Goal: Task Accomplishment & Management: Manage account settings

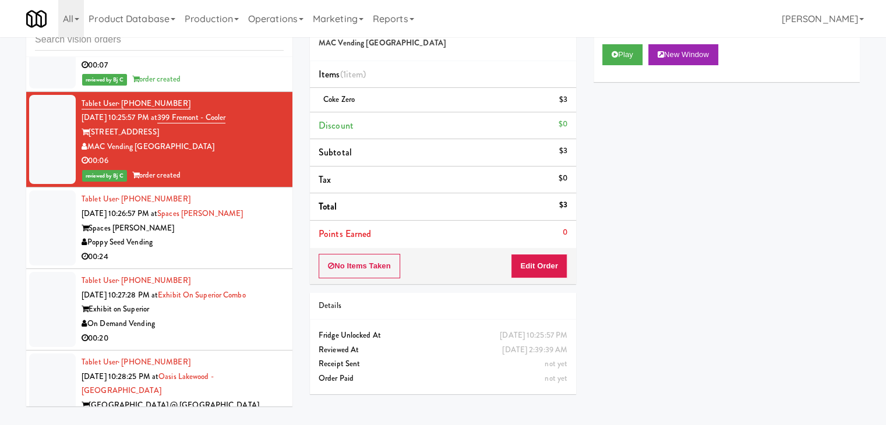
scroll to position [13030, 0]
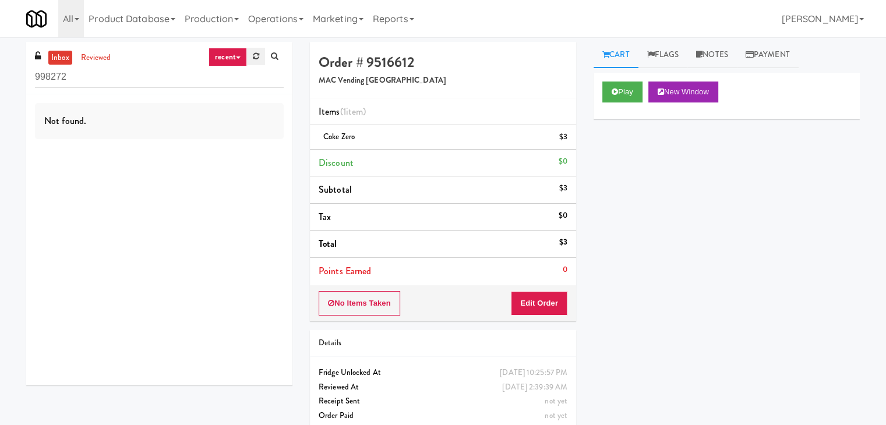
click at [259, 62] on link at bounding box center [256, 56] width 18 height 17
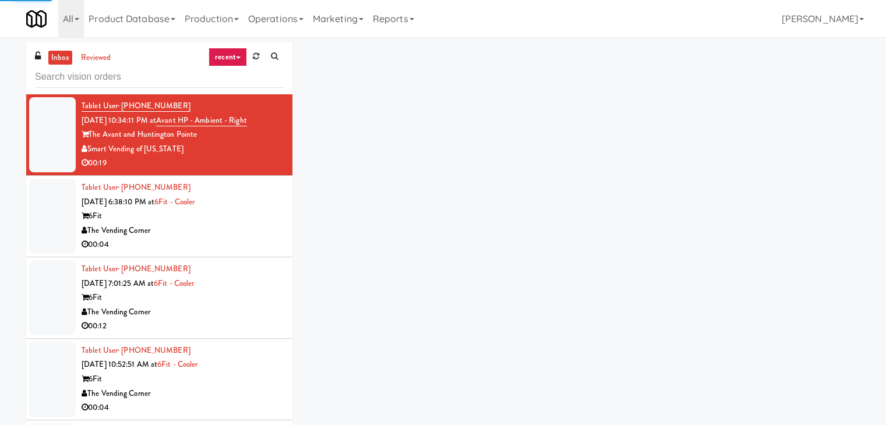
drag, startPoint x: 236, startPoint y: 63, endPoint x: 233, endPoint y: 68, distance: 6.0
click at [236, 62] on link "recent" at bounding box center [227, 57] width 38 height 19
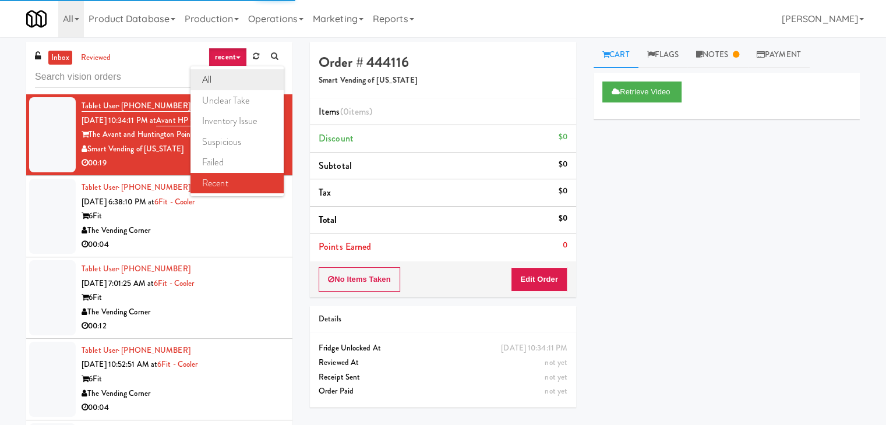
click at [231, 75] on link "all" at bounding box center [236, 79] width 93 height 21
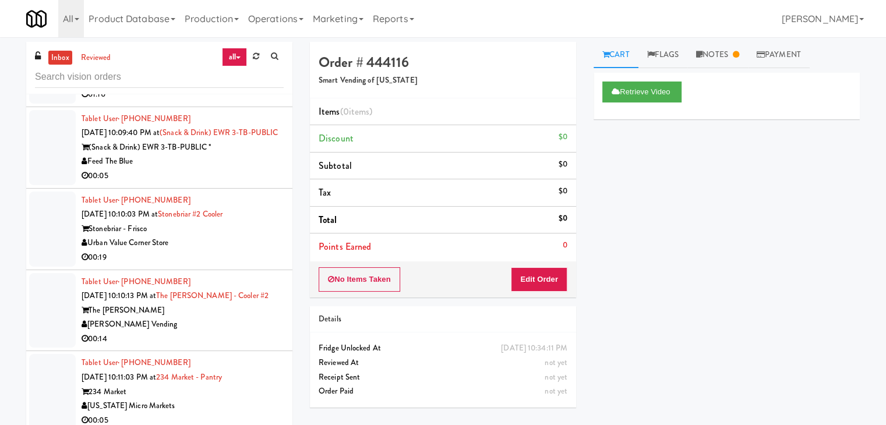
scroll to position [6903, 0]
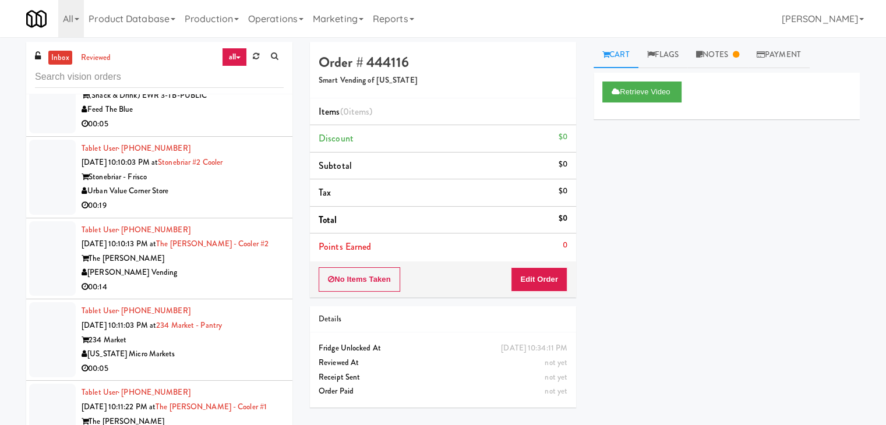
click at [233, 117] on div "Feed The Blue" at bounding box center [183, 109] width 202 height 15
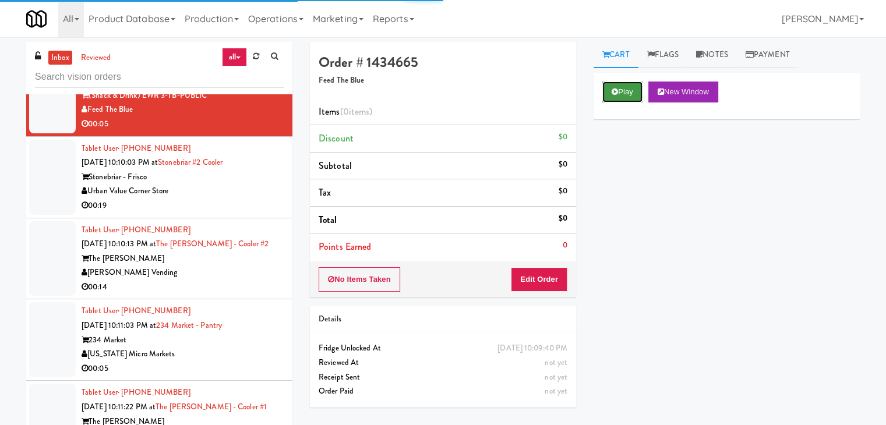
click at [619, 101] on button "Play" at bounding box center [622, 92] width 40 height 21
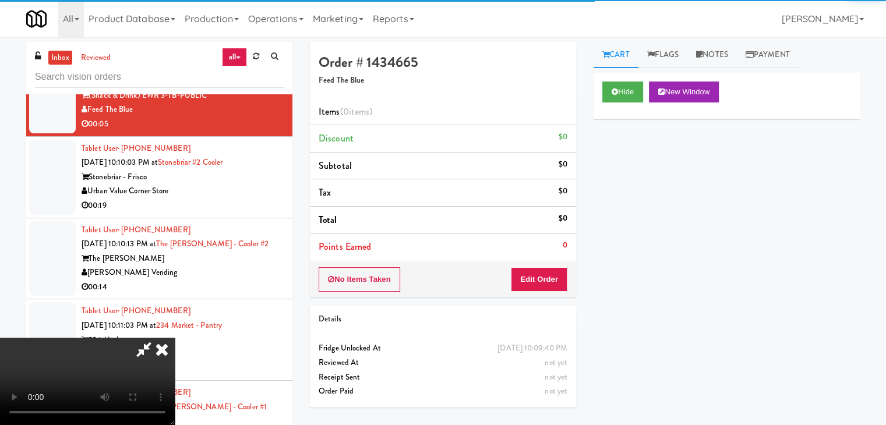
click at [524, 291] on div "No Items Taken Edit Order" at bounding box center [443, 279] width 266 height 36
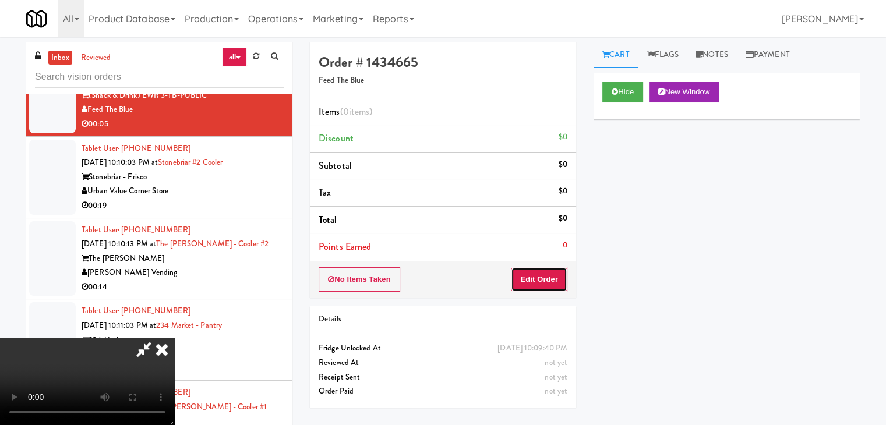
click at [529, 281] on button "Edit Order" at bounding box center [539, 279] width 56 height 24
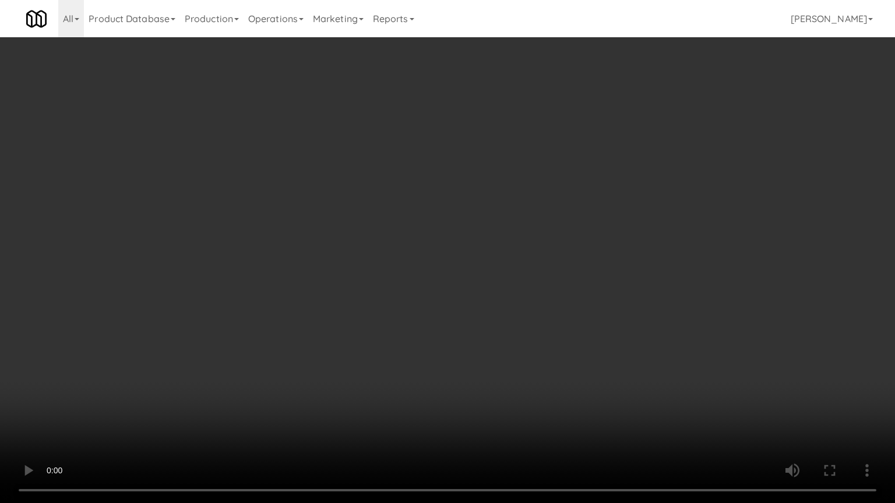
click at [464, 261] on video at bounding box center [447, 251] width 895 height 503
click at [465, 263] on video at bounding box center [447, 251] width 895 height 503
click at [484, 253] on video at bounding box center [447, 251] width 895 height 503
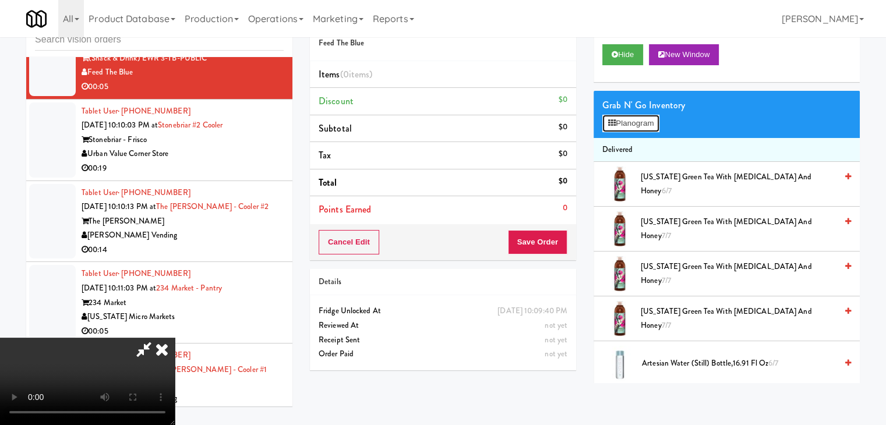
drag, startPoint x: 626, startPoint y: 122, endPoint x: 622, endPoint y: 127, distance: 6.6
click at [627, 122] on button "Planogram" at bounding box center [630, 123] width 57 height 17
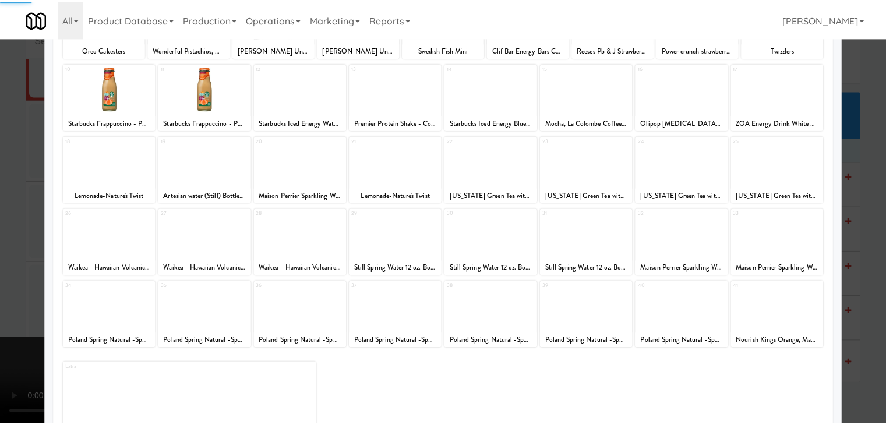
scroll to position [147, 0]
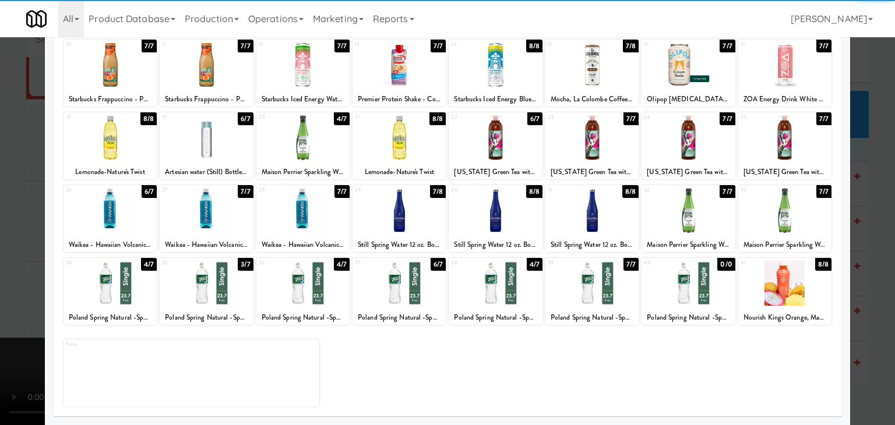
click at [204, 204] on div at bounding box center [206, 210] width 93 height 45
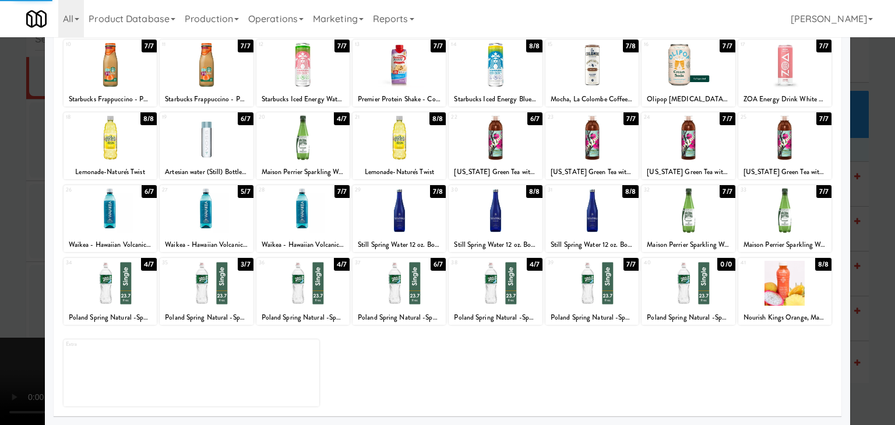
drag, startPoint x: 0, startPoint y: 193, endPoint x: 177, endPoint y: 199, distance: 177.2
click at [6, 193] on div at bounding box center [447, 212] width 895 height 425
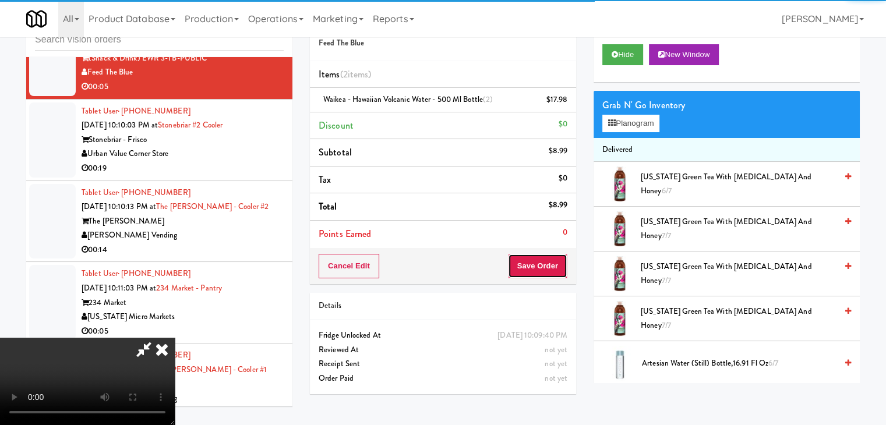
click at [566, 274] on button "Save Order" at bounding box center [537, 266] width 59 height 24
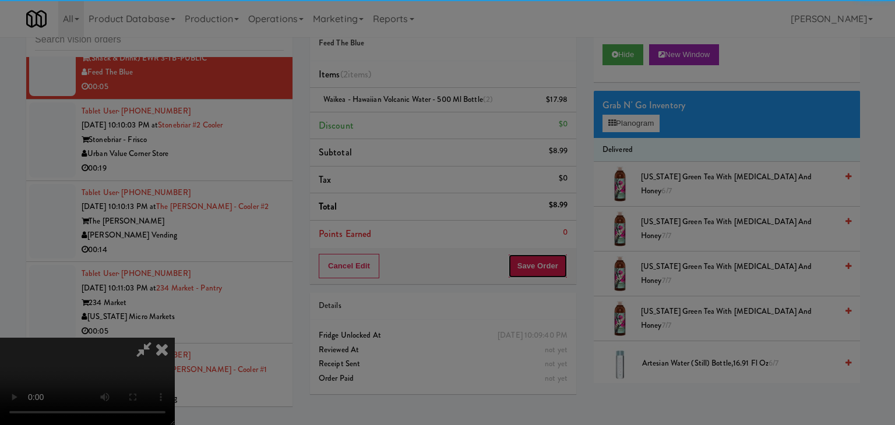
click at [560, 270] on body "Are you sure you want to update this order? Okay Cancel Okay Are you sure you w…" at bounding box center [447, 212] width 895 height 425
click at [0, 0] on div "Are you sure you want to update this order? Okay Cancel" at bounding box center [0, 0] width 0 height 0
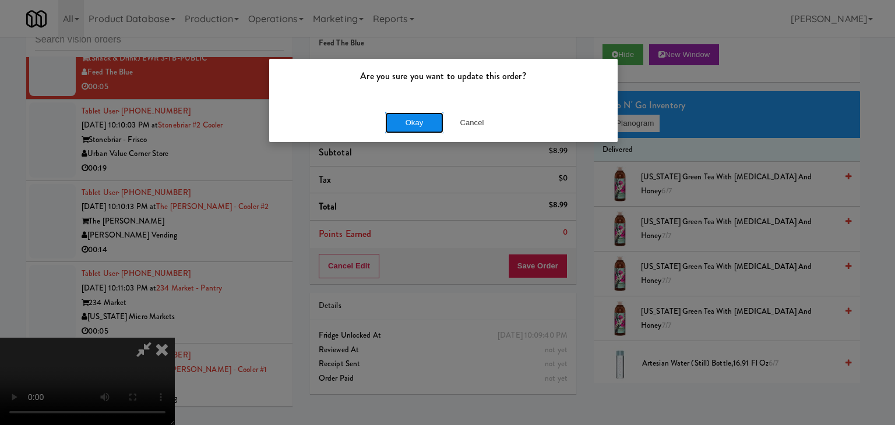
click at [398, 128] on button "Okay" at bounding box center [414, 122] width 58 height 21
drag, startPoint x: 398, startPoint y: 128, endPoint x: 401, endPoint y: 135, distance: 7.8
click at [398, 128] on div "Okay Cancel" at bounding box center [443, 122] width 348 height 39
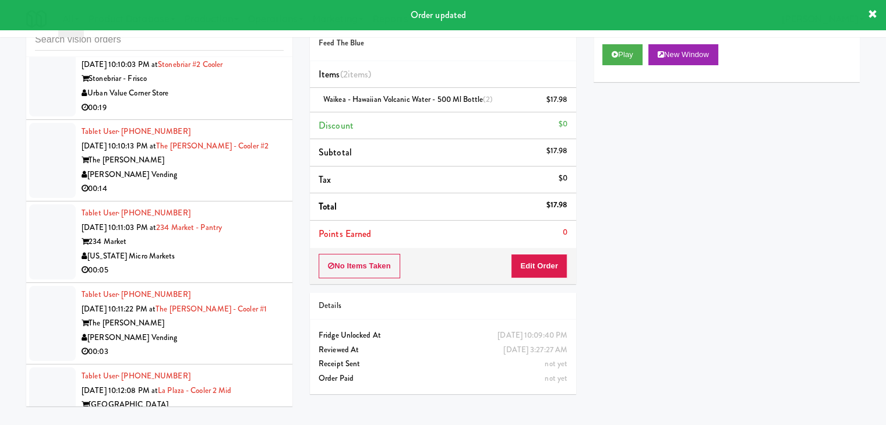
scroll to position [6976, 0]
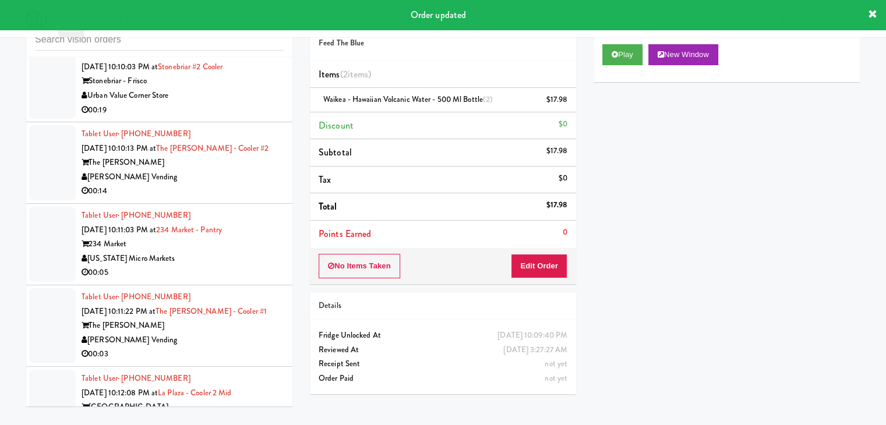
click at [254, 117] on div "Tablet User · (915) 630-1669 Sep 8, 2025 10:10:03 PM at Stonebriar #2 Cooler St…" at bounding box center [183, 81] width 202 height 72
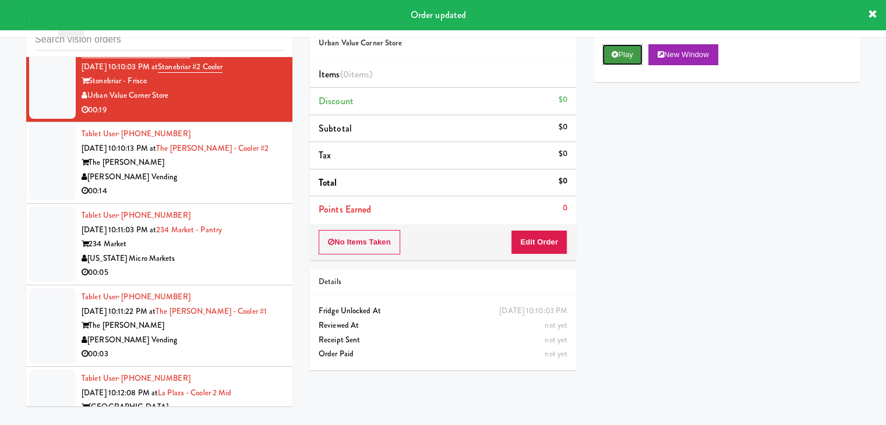
click at [616, 59] on button "Play" at bounding box center [622, 54] width 40 height 21
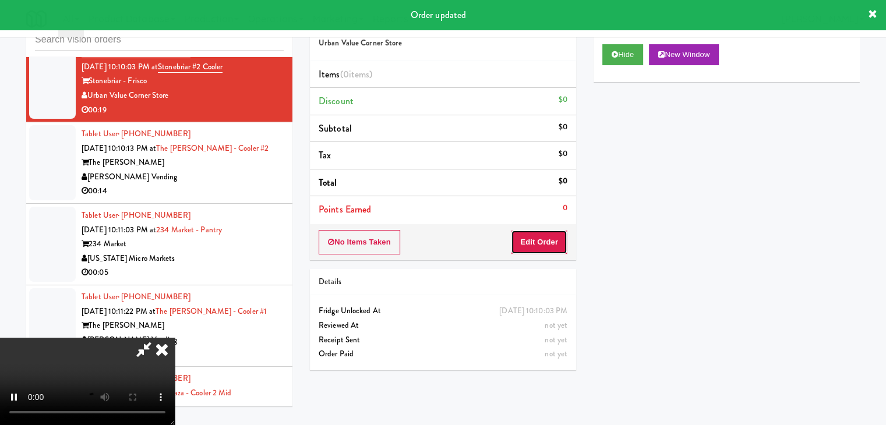
click at [524, 236] on button "Edit Order" at bounding box center [539, 242] width 56 height 24
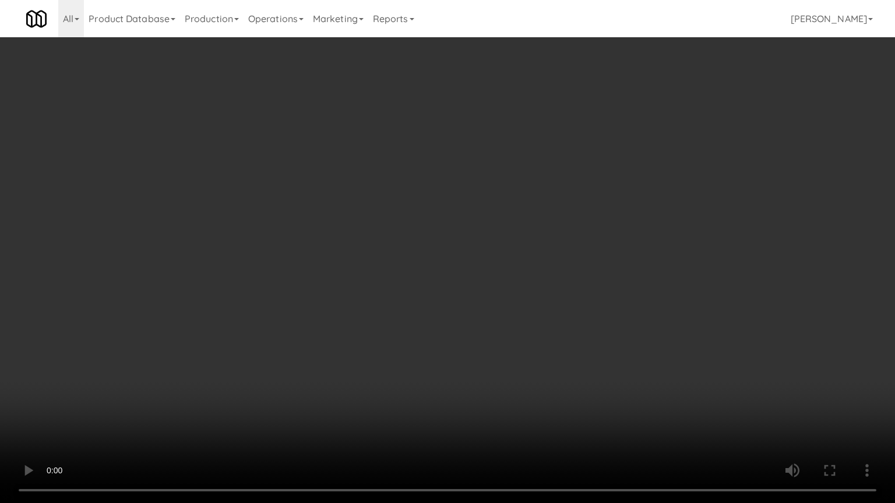
click at [487, 289] on video at bounding box center [447, 251] width 895 height 503
drag, startPoint x: 487, startPoint y: 289, endPoint x: 498, endPoint y: 227, distance: 62.6
click at [488, 289] on video at bounding box center [447, 251] width 895 height 503
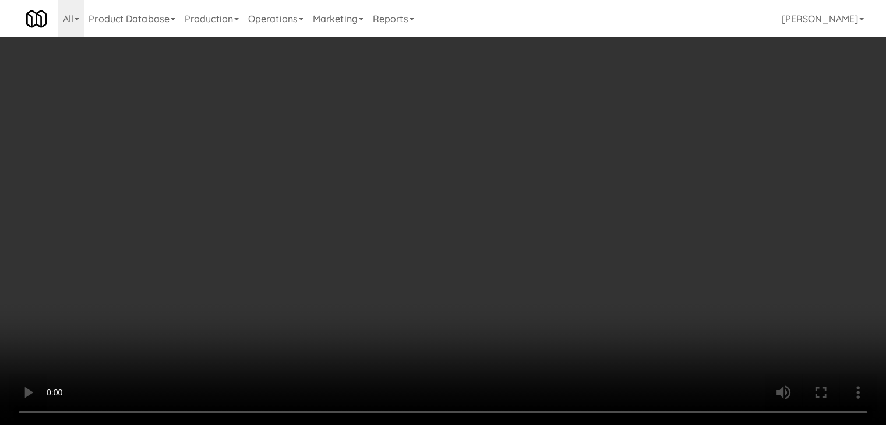
click at [475, 185] on video at bounding box center [443, 212] width 886 height 425
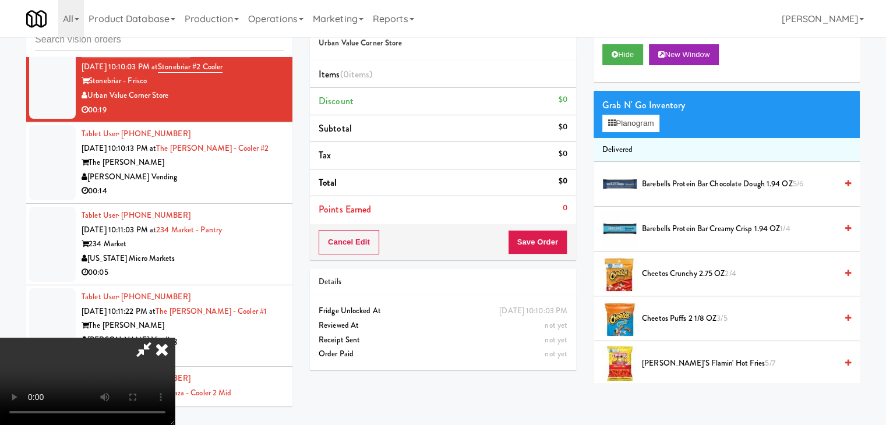
click at [175, 338] on video at bounding box center [87, 381] width 175 height 87
drag, startPoint x: 622, startPoint y: 129, endPoint x: 629, endPoint y: 142, distance: 14.6
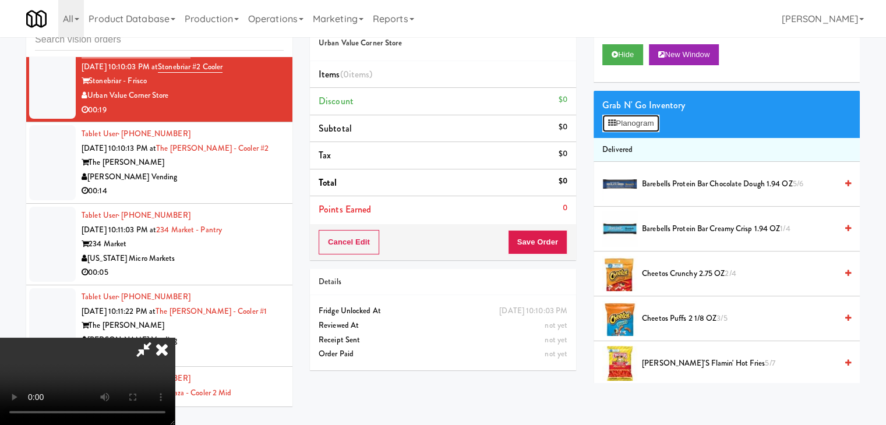
click at [623, 129] on button "Planogram" at bounding box center [630, 123] width 57 height 17
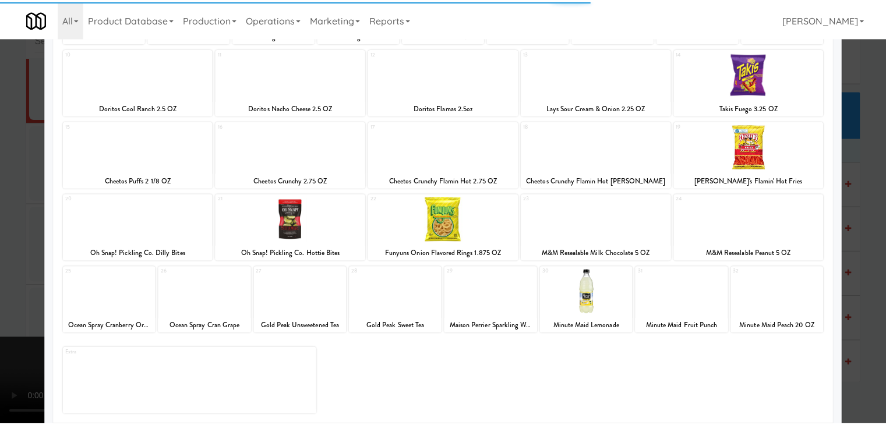
scroll to position [147, 0]
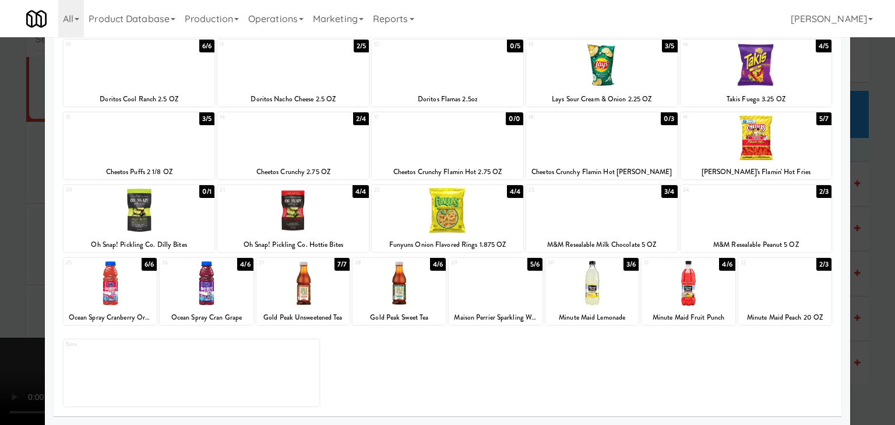
click at [460, 214] on div at bounding box center [447, 210] width 151 height 45
click at [759, 147] on div at bounding box center [755, 137] width 151 height 45
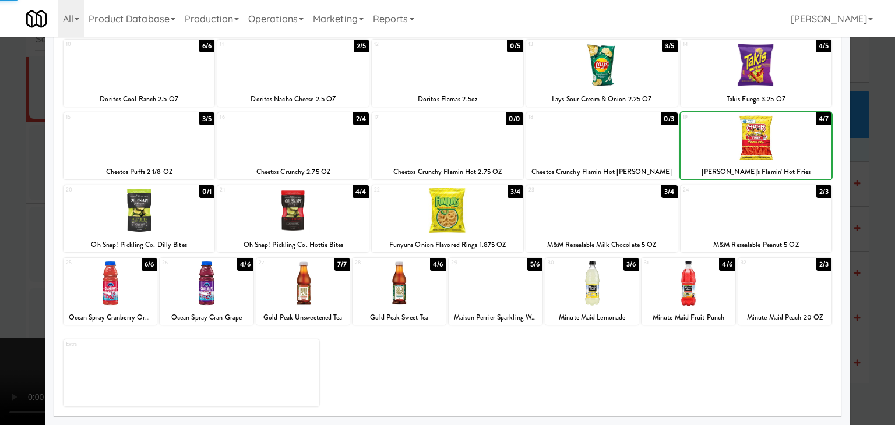
click at [759, 147] on div at bounding box center [755, 137] width 151 height 45
click at [0, 234] on div at bounding box center [447, 212] width 895 height 425
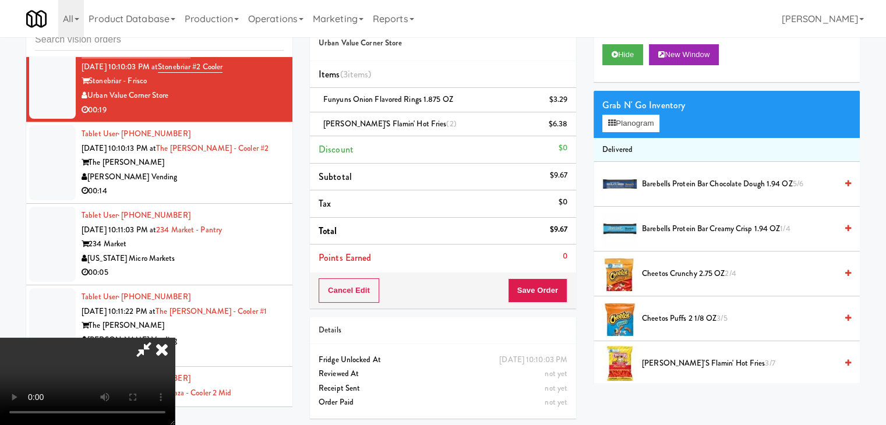
drag, startPoint x: 408, startPoint y: 239, endPoint x: 412, endPoint y: 243, distance: 6.2
click at [175, 338] on video at bounding box center [87, 381] width 175 height 87
drag, startPoint x: 552, startPoint y: 287, endPoint x: 430, endPoint y: 273, distance: 122.5
click at [433, 274] on div "Order # 7603073 Urban Value Corner Store Items (3 items ) Funyuns Onion Flavore…" at bounding box center [585, 216] width 550 height 423
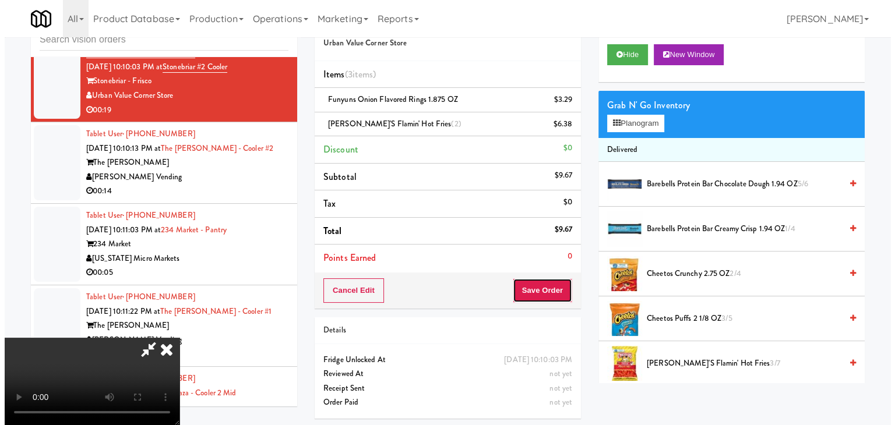
scroll to position [164, 0]
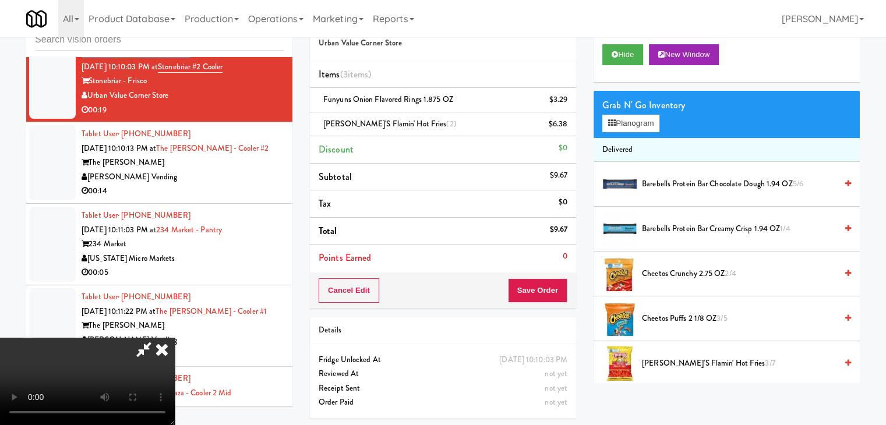
click at [175, 338] on video at bounding box center [87, 381] width 175 height 87
click at [639, 128] on button "Planogram" at bounding box center [630, 123] width 57 height 17
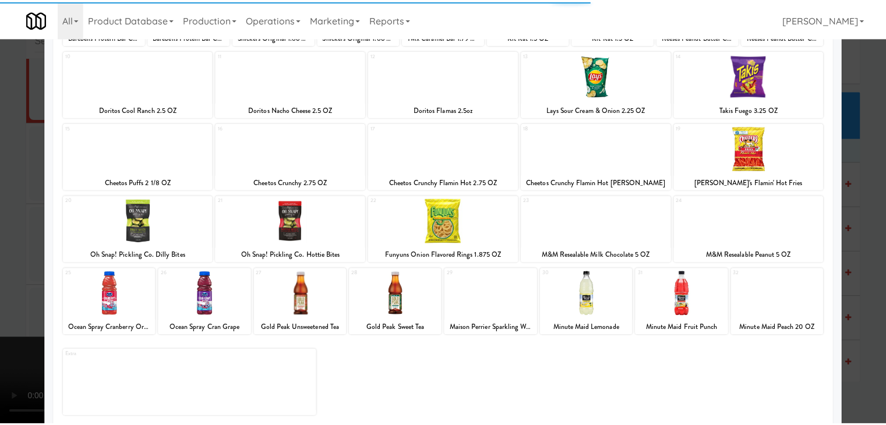
scroll to position [147, 0]
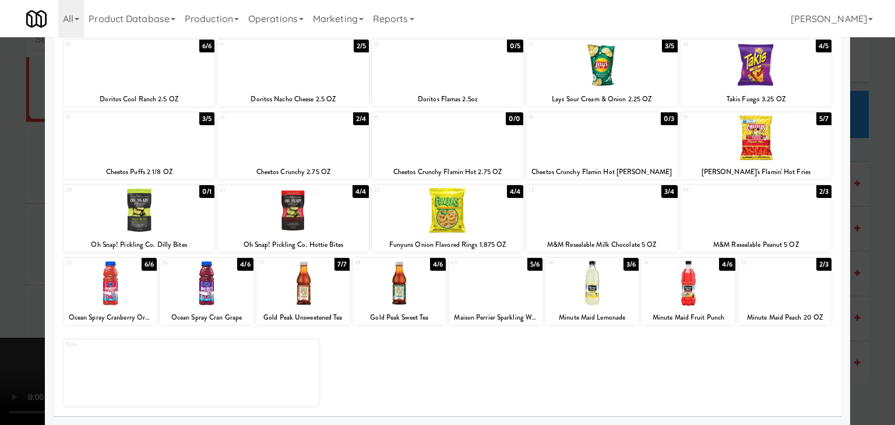
click at [296, 275] on div at bounding box center [302, 283] width 93 height 45
click at [7, 253] on div at bounding box center [447, 212] width 895 height 425
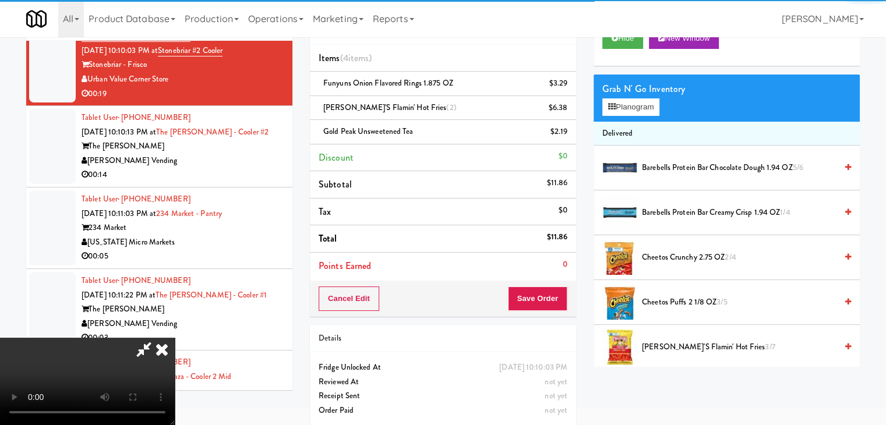
scroll to position [63, 0]
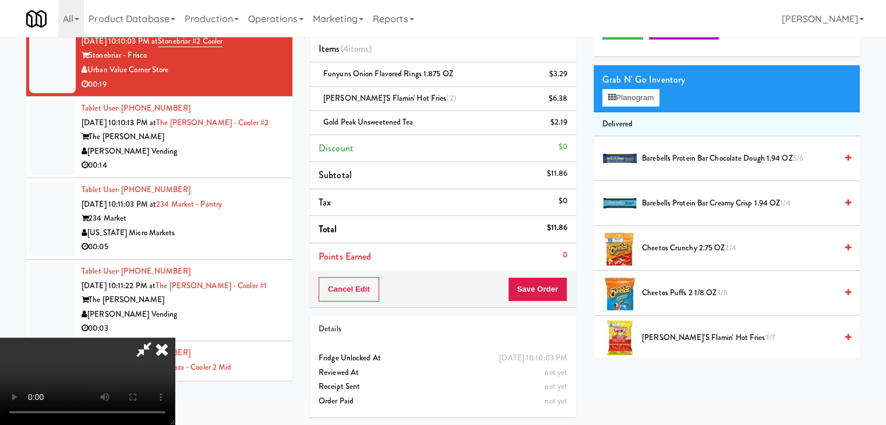
click at [175, 338] on video at bounding box center [87, 381] width 175 height 87
click at [538, 281] on button "Save Order" at bounding box center [537, 289] width 59 height 24
click at [539, 282] on button "Save Order" at bounding box center [537, 289] width 59 height 24
click at [540, 284] on button "Save Order" at bounding box center [537, 289] width 59 height 24
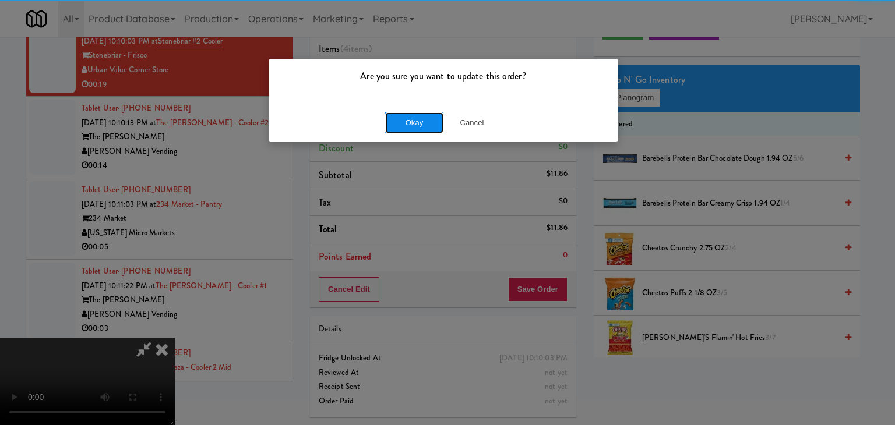
click at [405, 122] on button "Okay" at bounding box center [414, 122] width 58 height 21
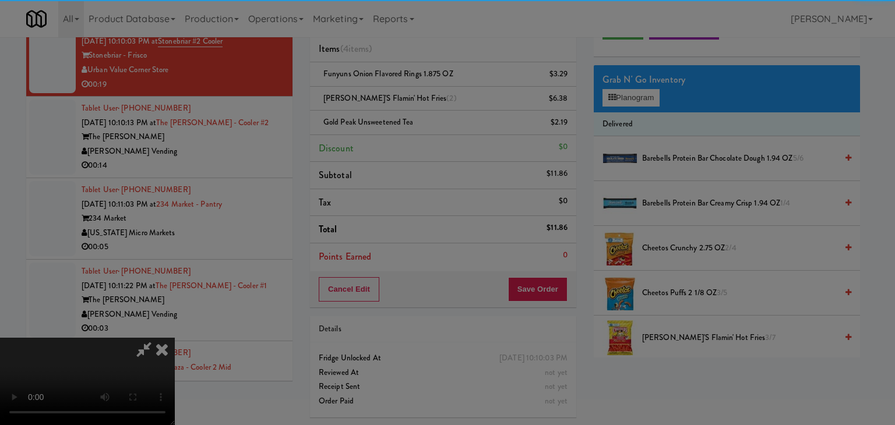
click at [405, 122] on body "Are you sure you want to update this order? Okay Cancel Okay Are you sure you w…" at bounding box center [447, 186] width 895 height 425
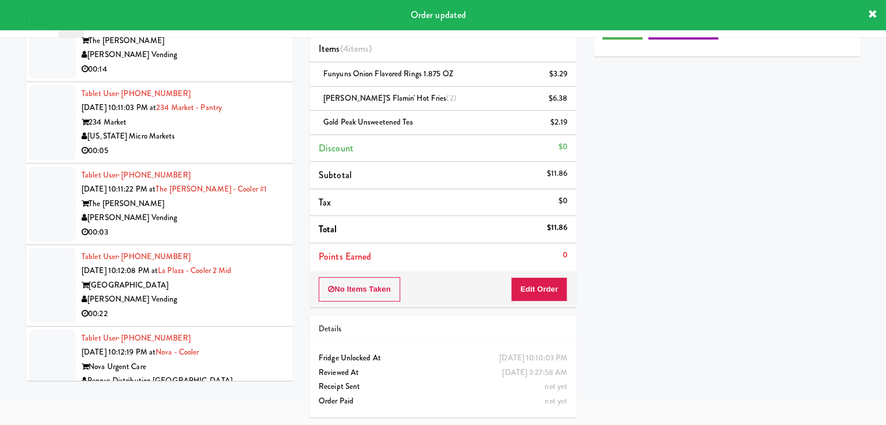
scroll to position [7092, 0]
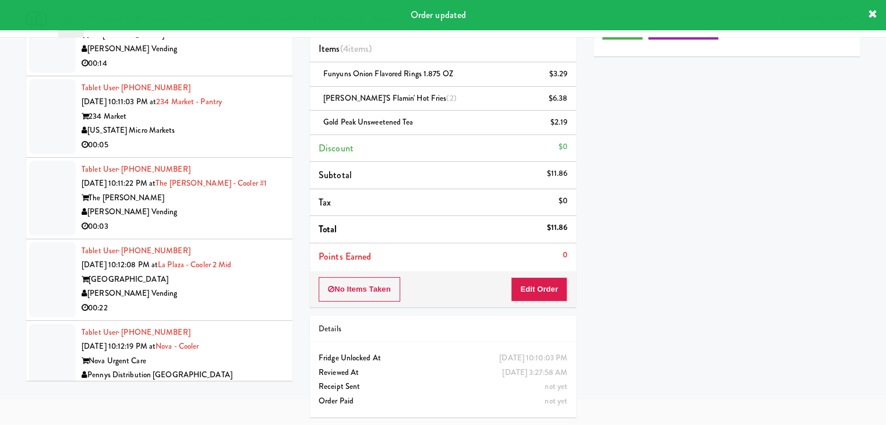
drag, startPoint x: 208, startPoint y: 138, endPoint x: 211, endPoint y: 147, distance: 9.6
click at [216, 71] on div "00:14" at bounding box center [183, 63] width 202 height 15
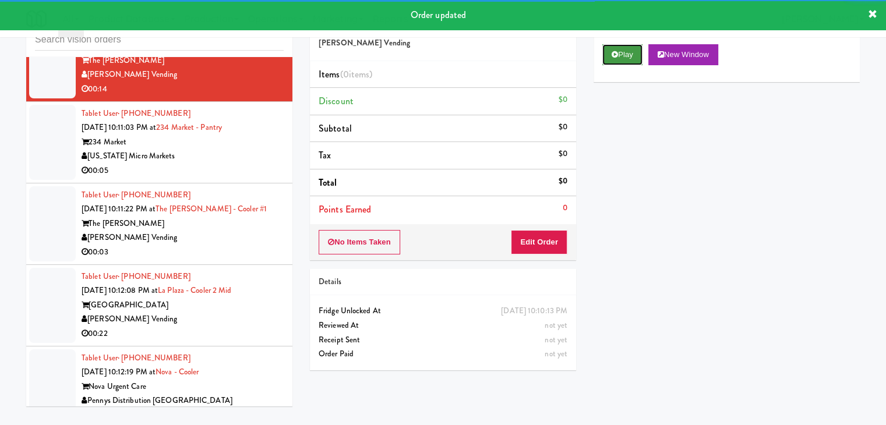
click at [618, 55] on button "Play" at bounding box center [622, 54] width 40 height 21
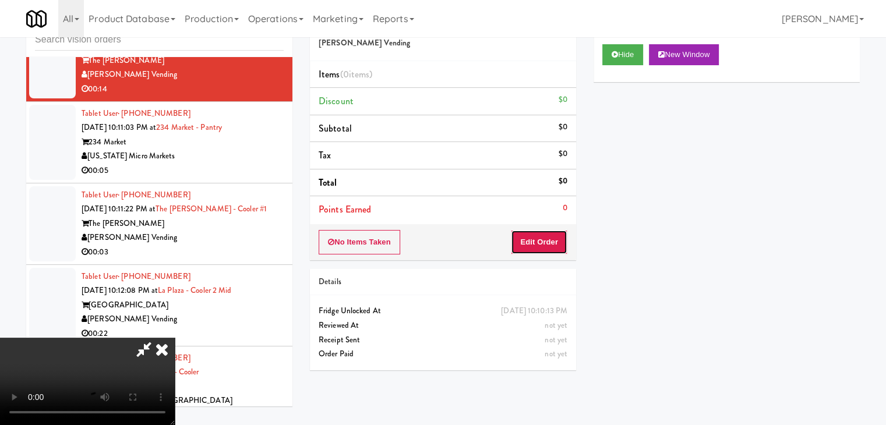
click at [545, 236] on button "Edit Order" at bounding box center [539, 242] width 56 height 24
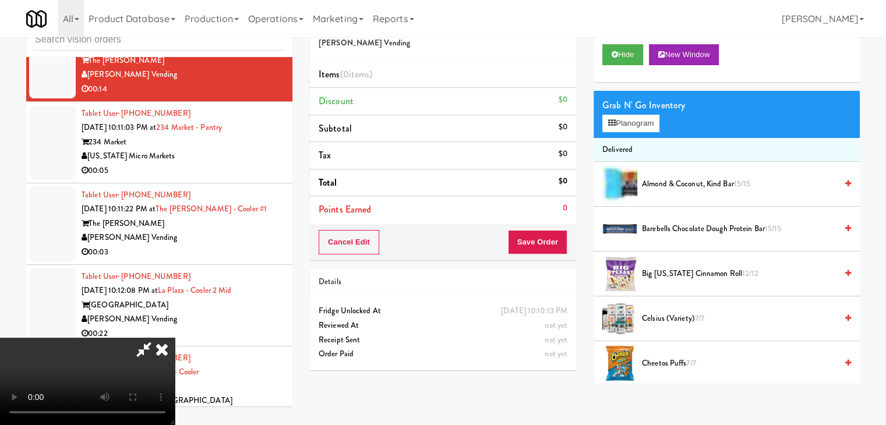
scroll to position [0, 0]
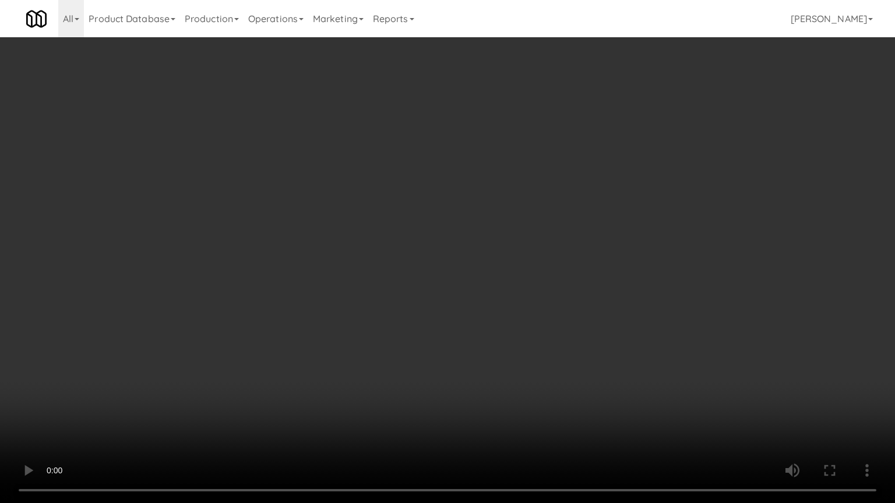
click at [475, 301] on video at bounding box center [447, 251] width 895 height 503
click at [472, 307] on video at bounding box center [447, 251] width 895 height 503
click at [478, 296] on video at bounding box center [447, 251] width 895 height 503
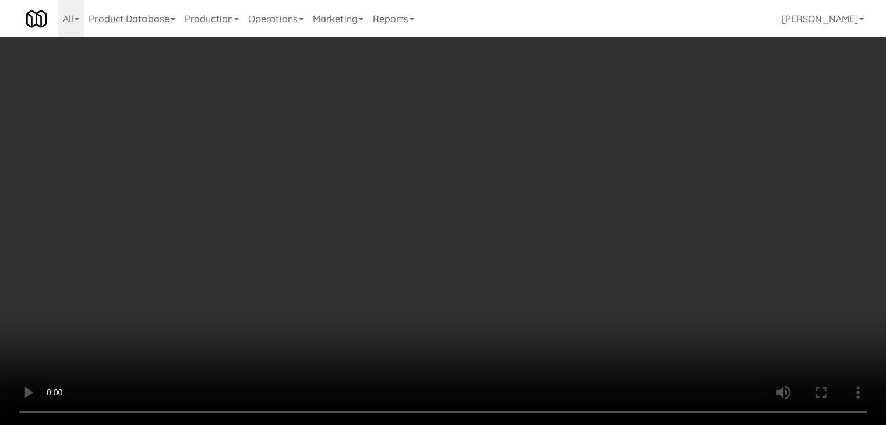
click at [644, 123] on button "Planogram" at bounding box center [630, 123] width 57 height 17
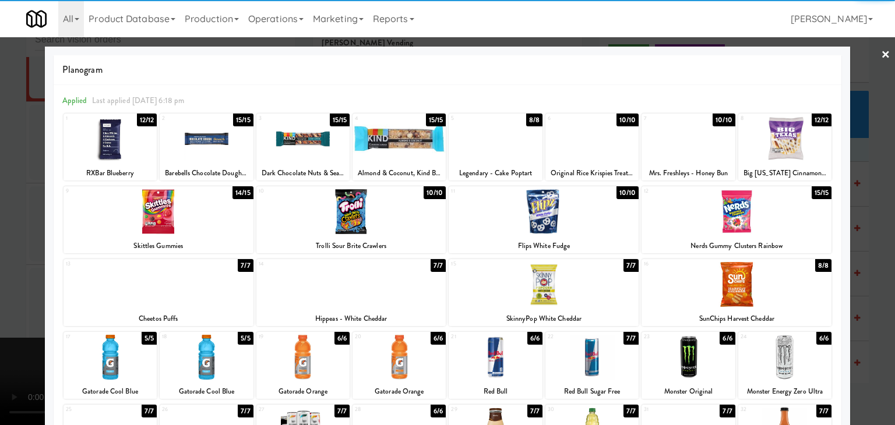
click at [340, 207] on div at bounding box center [351, 211] width 190 height 45
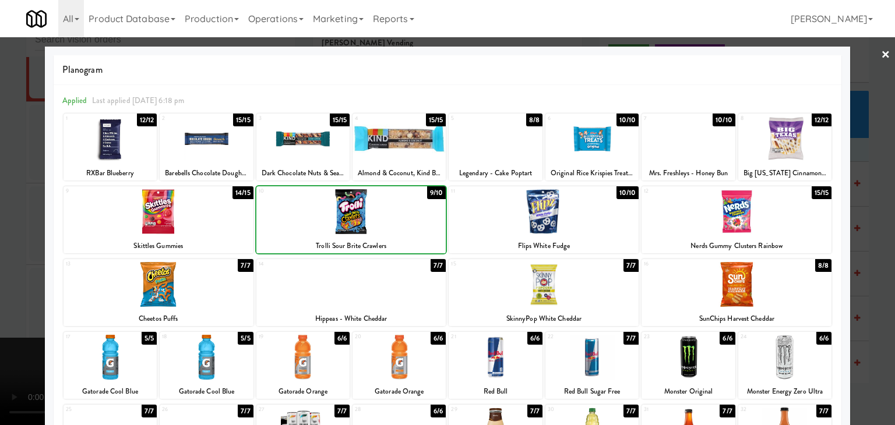
click at [0, 194] on div at bounding box center [447, 212] width 895 height 425
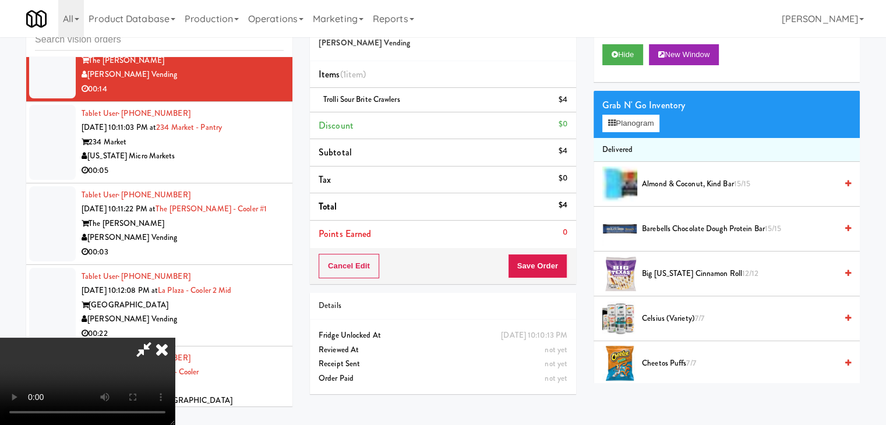
click at [565, 259] on div "Cancel Edit Save Order" at bounding box center [443, 266] width 266 height 36
click at [565, 260] on button "Save Order" at bounding box center [537, 266] width 59 height 24
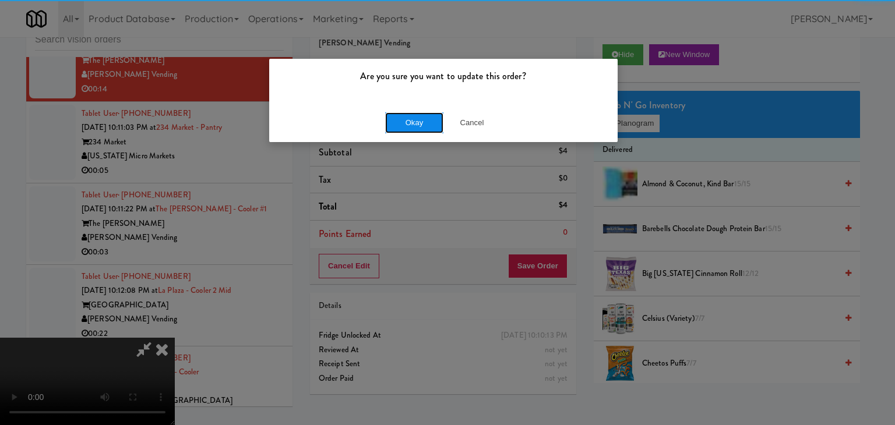
click at [406, 117] on button "Okay" at bounding box center [414, 122] width 58 height 21
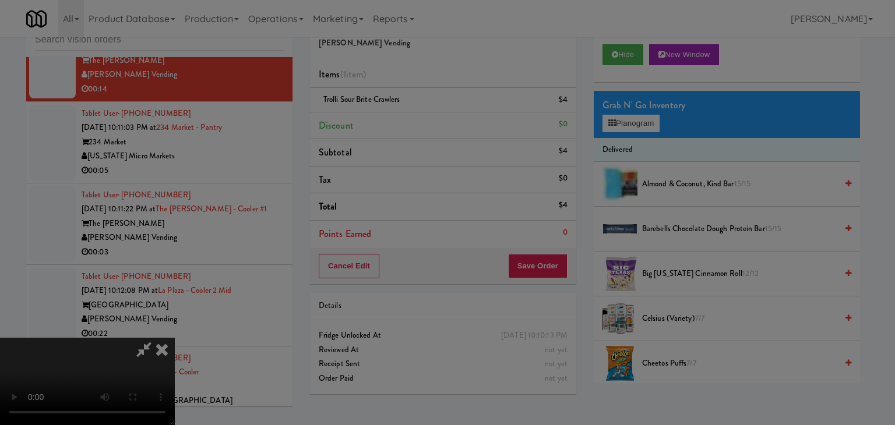
click at [406, 112] on button "Okay" at bounding box center [414, 101] width 58 height 21
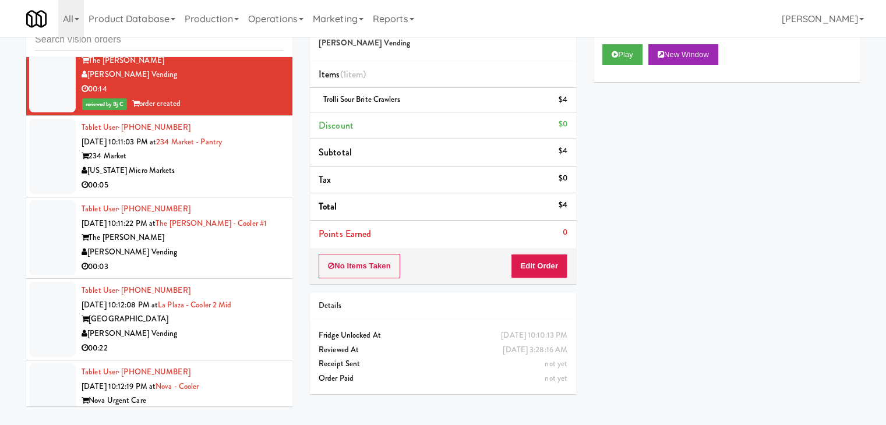
click at [211, 193] on div "00:05" at bounding box center [183, 185] width 202 height 15
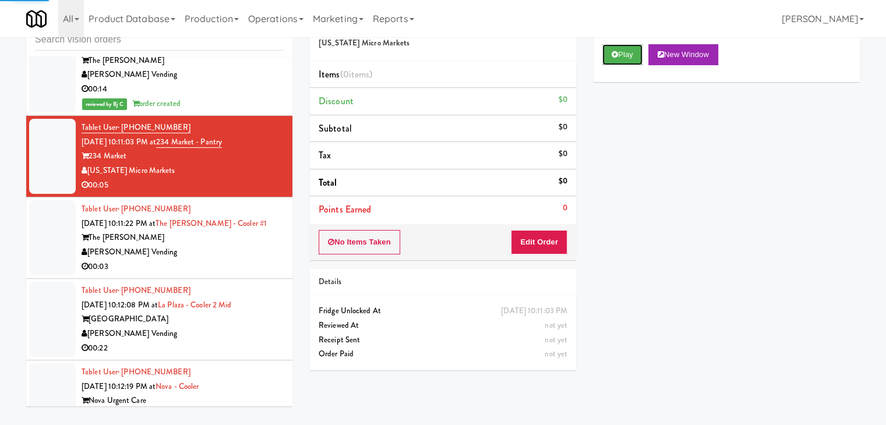
click at [616, 52] on icon at bounding box center [614, 55] width 6 height 8
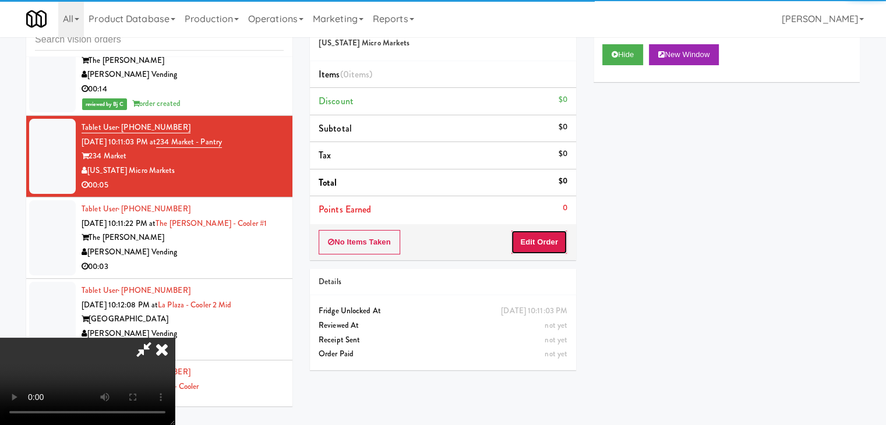
click at [533, 249] on button "Edit Order" at bounding box center [539, 242] width 56 height 24
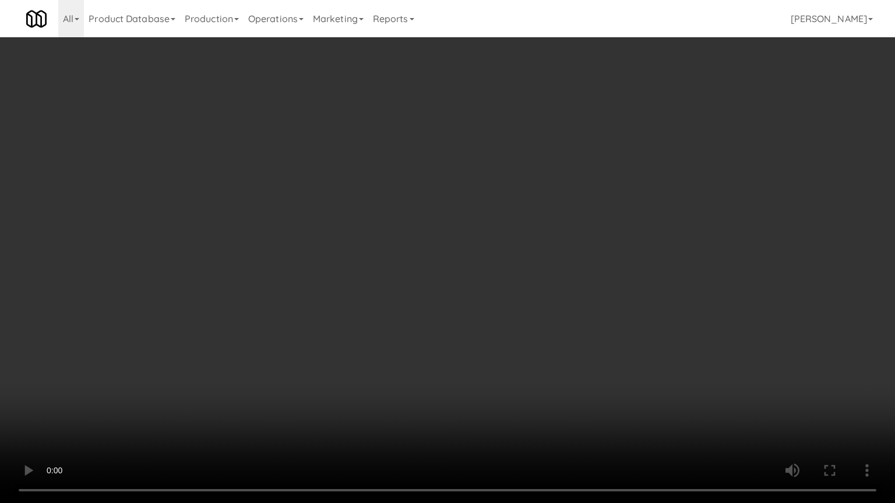
click at [522, 303] on video at bounding box center [447, 251] width 895 height 503
click at [520, 305] on video at bounding box center [447, 251] width 895 height 503
click at [513, 304] on video at bounding box center [447, 251] width 895 height 503
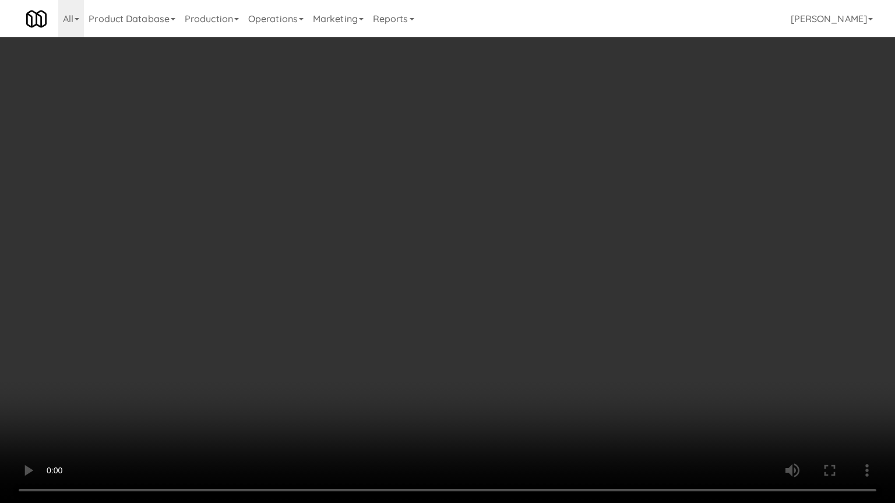
drag, startPoint x: 513, startPoint y: 304, endPoint x: 585, endPoint y: 186, distance: 138.0
click at [517, 298] on video at bounding box center [447, 251] width 895 height 503
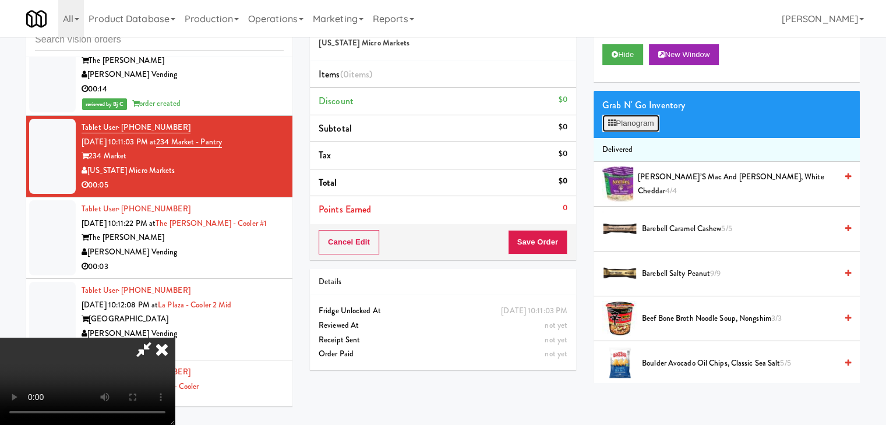
click at [624, 131] on button "Planogram" at bounding box center [630, 123] width 57 height 17
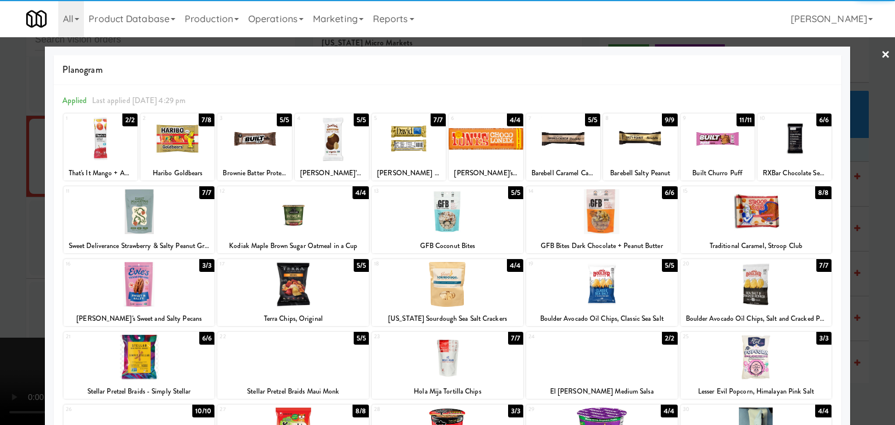
click at [178, 140] on div at bounding box center [177, 138] width 74 height 45
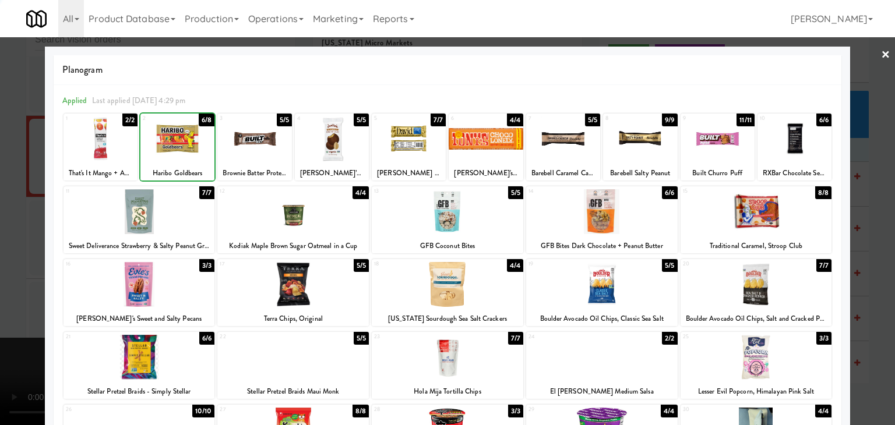
click at [0, 175] on div at bounding box center [447, 212] width 895 height 425
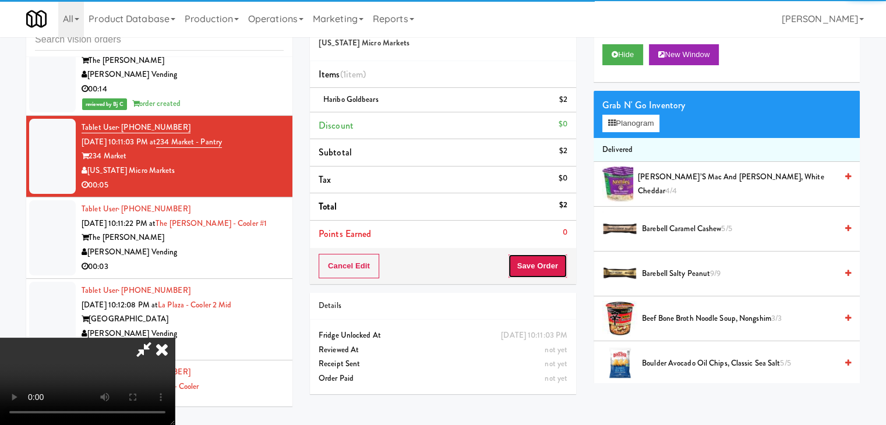
click at [556, 269] on button "Save Order" at bounding box center [537, 266] width 59 height 24
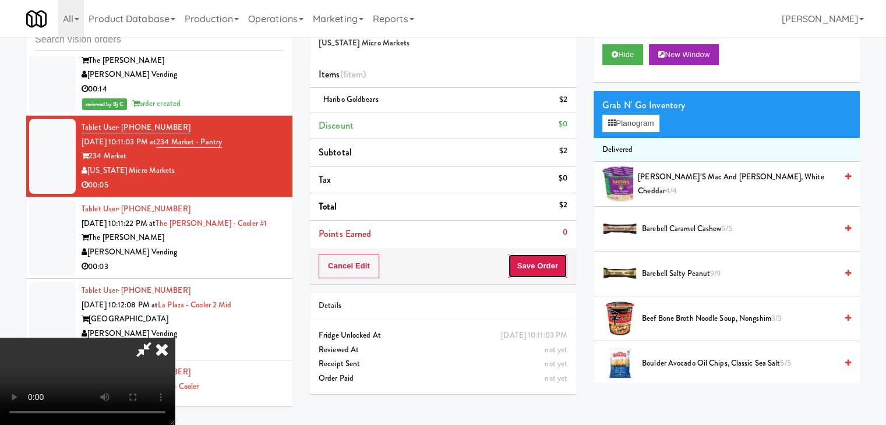
click at [556, 269] on button "Save Order" at bounding box center [537, 266] width 59 height 24
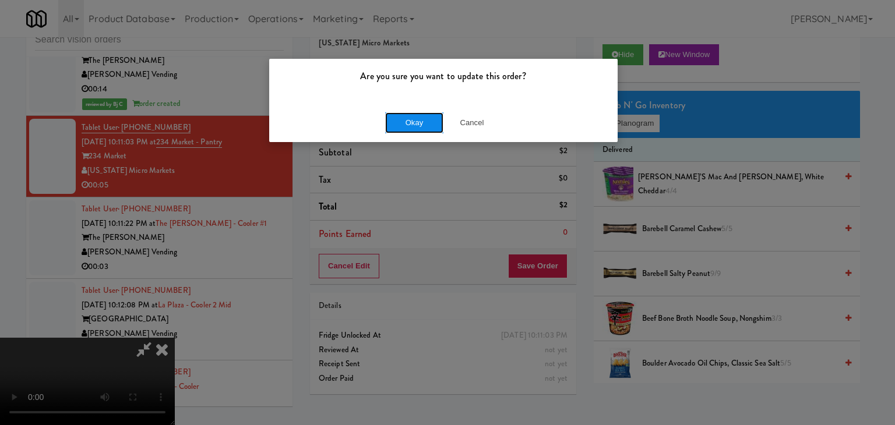
click at [422, 118] on button "Okay" at bounding box center [414, 122] width 58 height 21
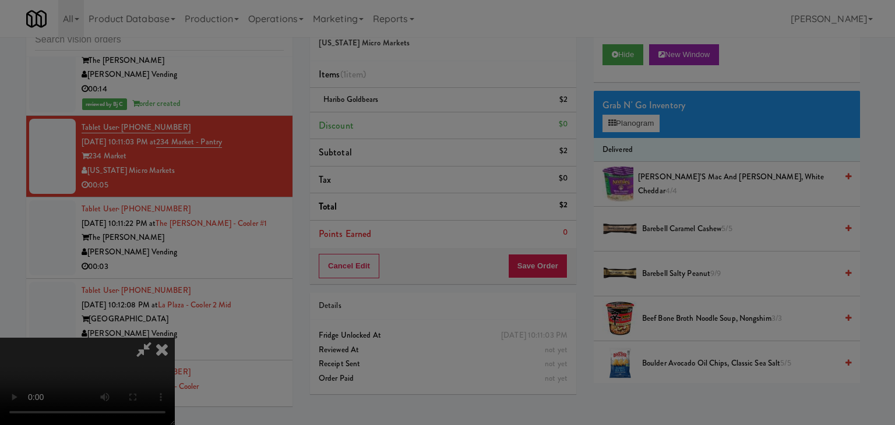
click at [422, 112] on button "Okay" at bounding box center [414, 101] width 58 height 21
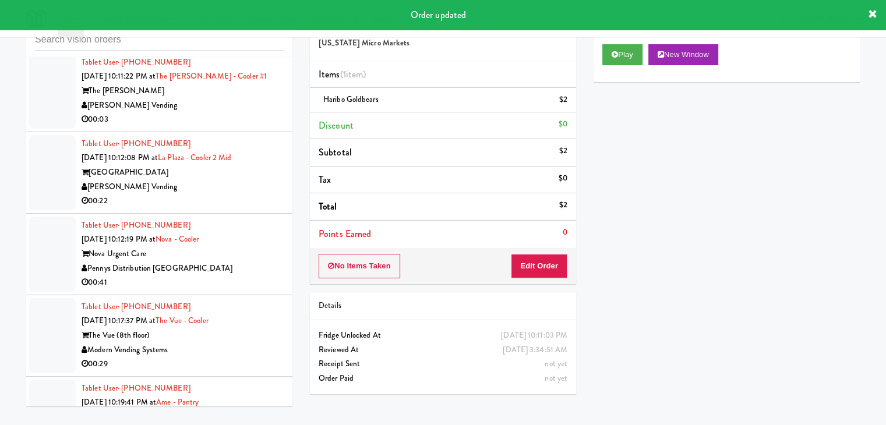
scroll to position [7267, 0]
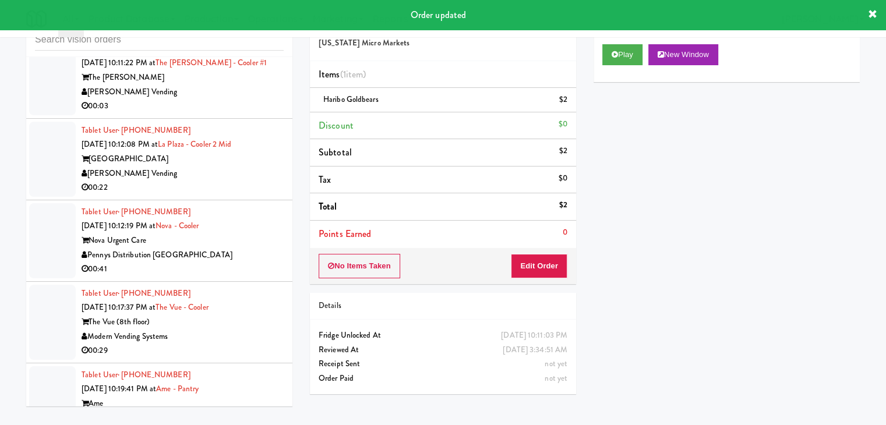
drag, startPoint x: 230, startPoint y: 172, endPoint x: 227, endPoint y: 181, distance: 8.9
click at [231, 100] on div "[PERSON_NAME] Vending" at bounding box center [183, 92] width 202 height 15
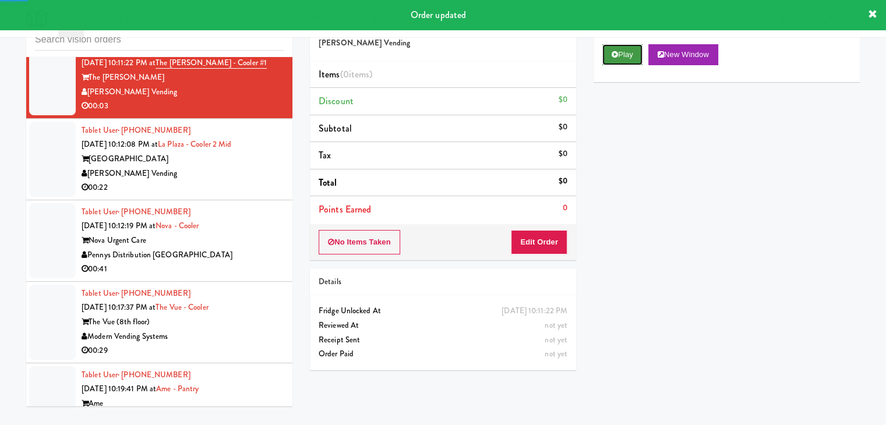
click at [623, 61] on button "Play" at bounding box center [622, 54] width 40 height 21
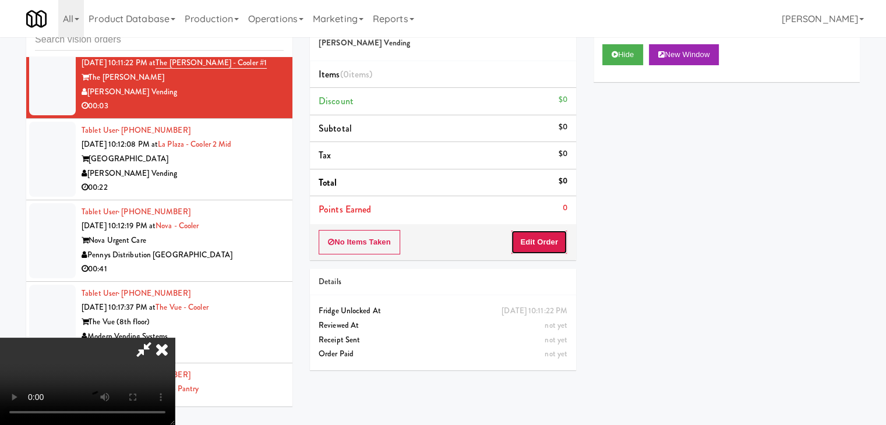
click at [523, 240] on button "Edit Order" at bounding box center [539, 242] width 56 height 24
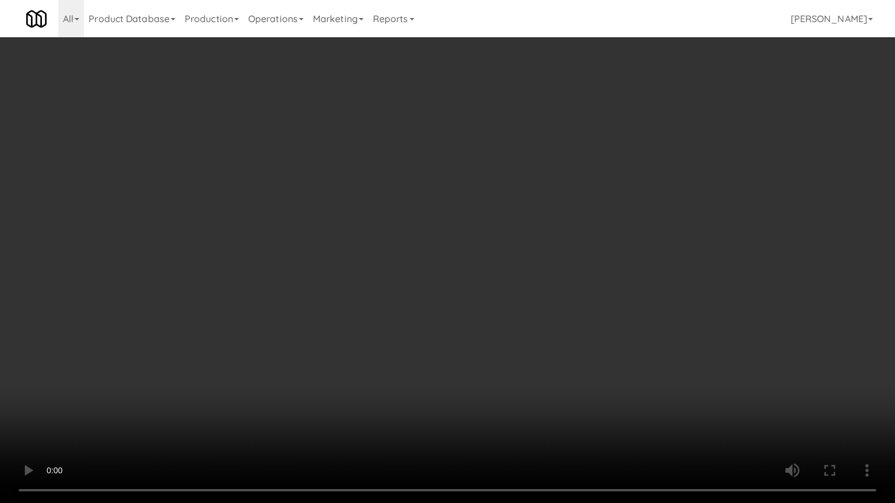
click at [550, 301] on video at bounding box center [447, 251] width 895 height 503
click at [549, 301] on video at bounding box center [447, 251] width 895 height 503
click at [544, 299] on video at bounding box center [447, 251] width 895 height 503
drag, startPoint x: 544, startPoint y: 299, endPoint x: 609, endPoint y: 194, distance: 124.0
click at [545, 298] on video at bounding box center [447, 251] width 895 height 503
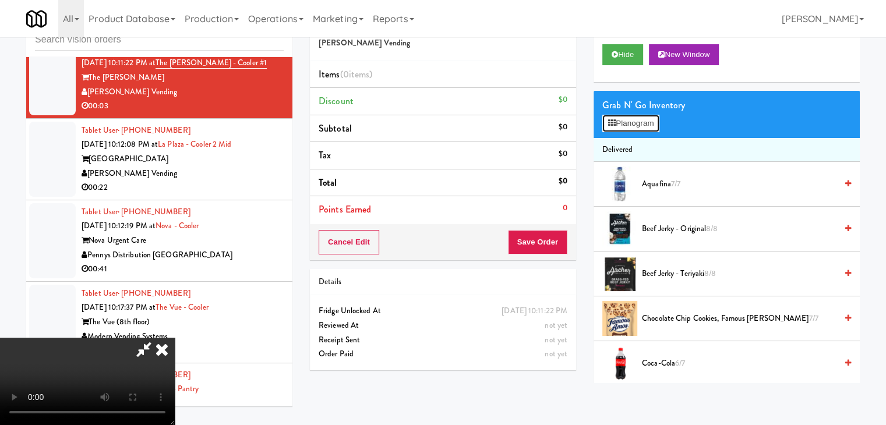
click at [645, 122] on button "Planogram" at bounding box center [630, 123] width 57 height 17
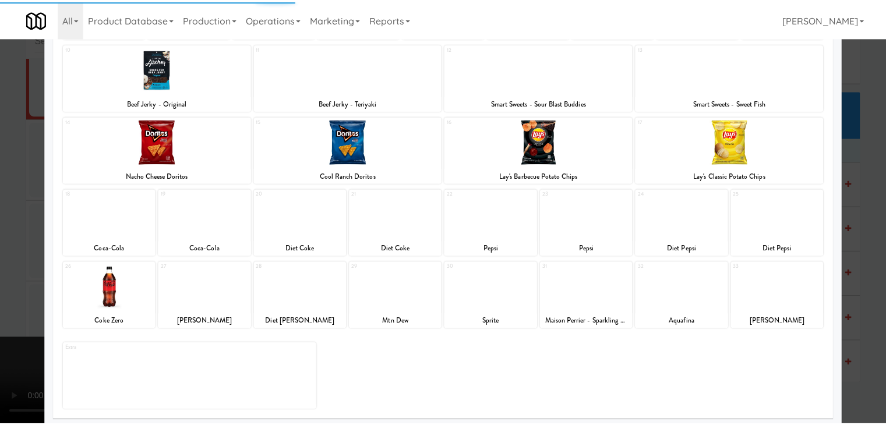
scroll to position [147, 0]
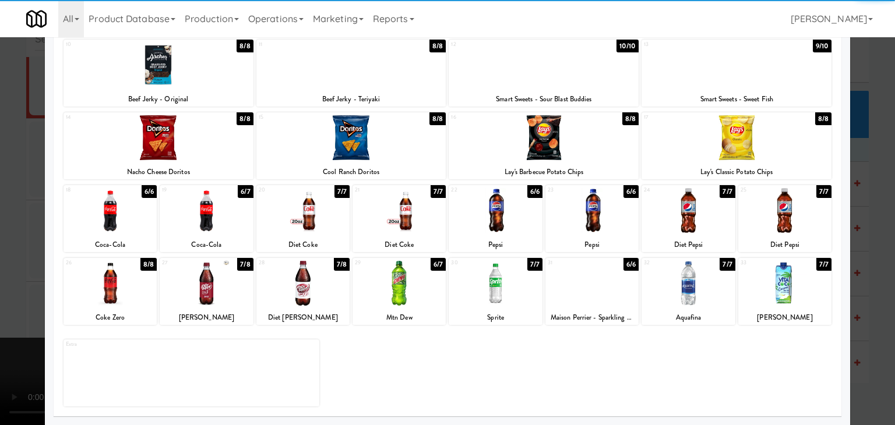
drag, startPoint x: 308, startPoint y: 221, endPoint x: 282, endPoint y: 222, distance: 26.2
click at [308, 220] on div at bounding box center [302, 210] width 93 height 45
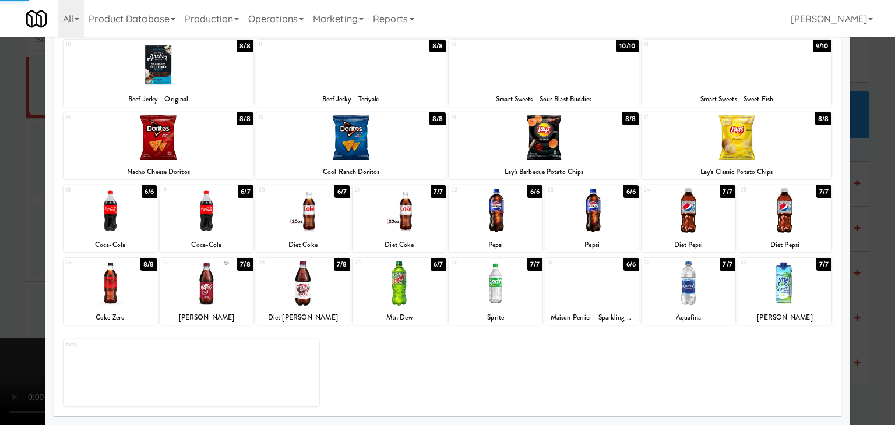
drag, startPoint x: 0, startPoint y: 222, endPoint x: 198, endPoint y: 224, distance: 198.0
click at [13, 221] on div at bounding box center [447, 212] width 895 height 425
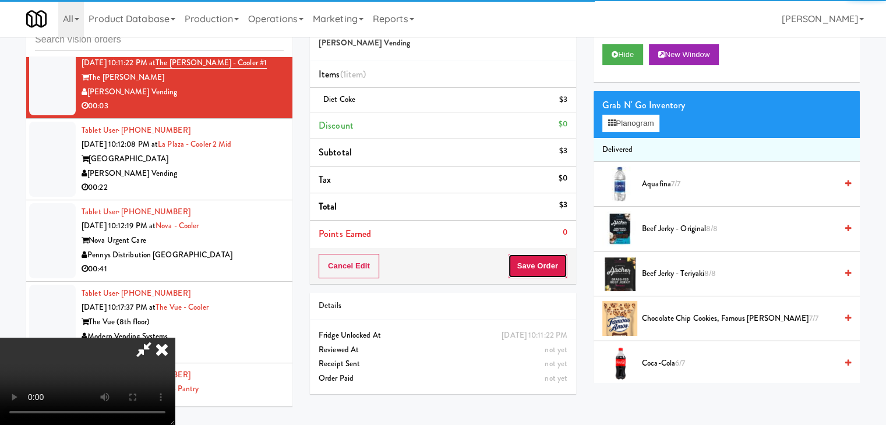
click at [559, 270] on button "Save Order" at bounding box center [537, 266] width 59 height 24
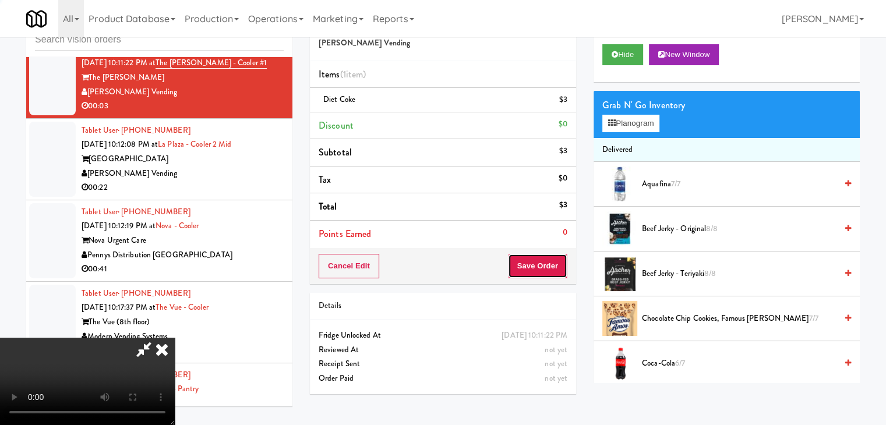
click at [559, 270] on button "Save Order" at bounding box center [537, 266] width 59 height 24
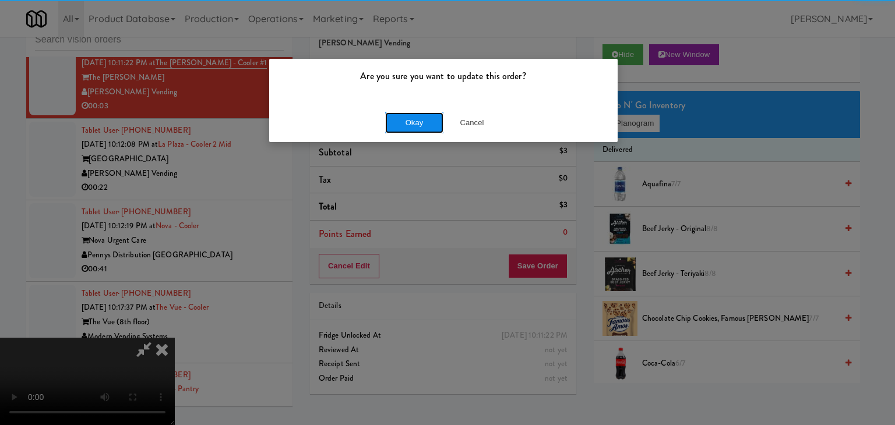
click at [418, 124] on button "Okay" at bounding box center [414, 122] width 58 height 21
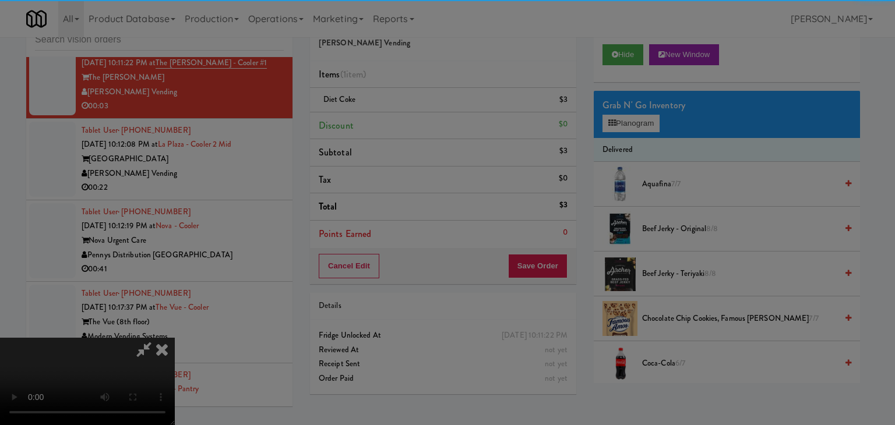
click at [418, 121] on div "Okay Cancel" at bounding box center [443, 101] width 348 height 39
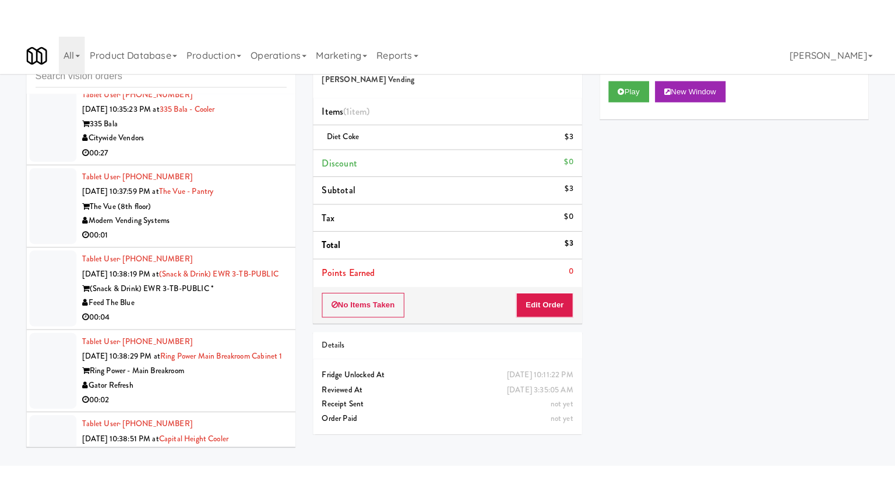
scroll to position [9414, 0]
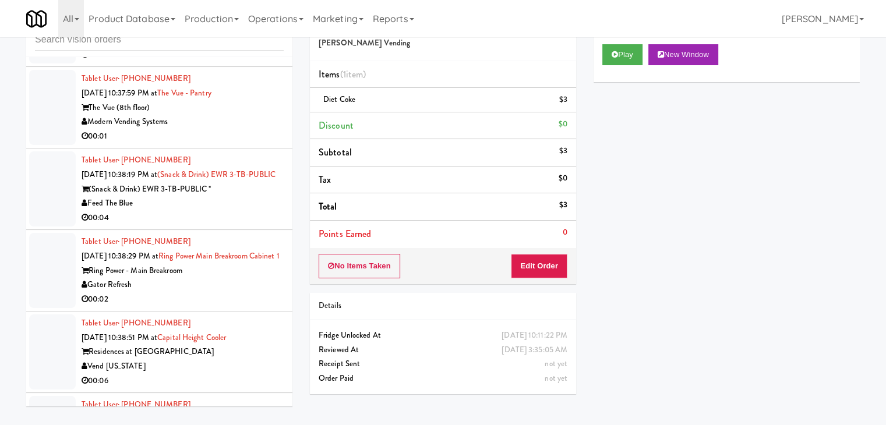
click at [208, 129] on div "Modern Vending Systems" at bounding box center [183, 122] width 202 height 15
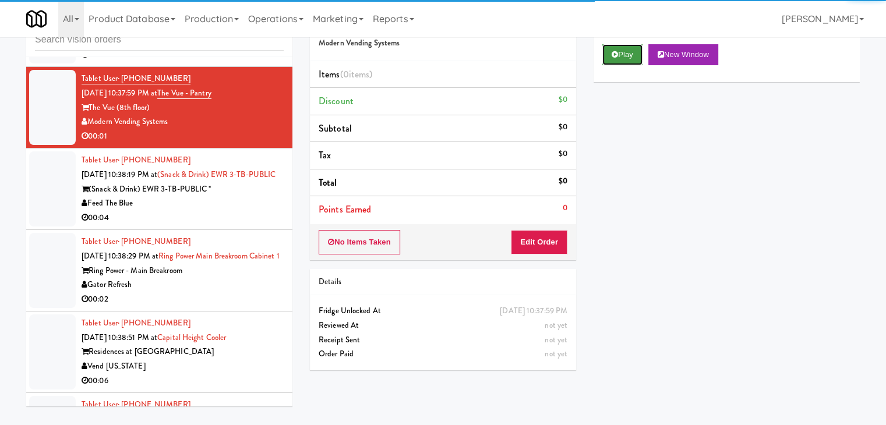
click at [621, 56] on button "Play" at bounding box center [622, 54] width 40 height 21
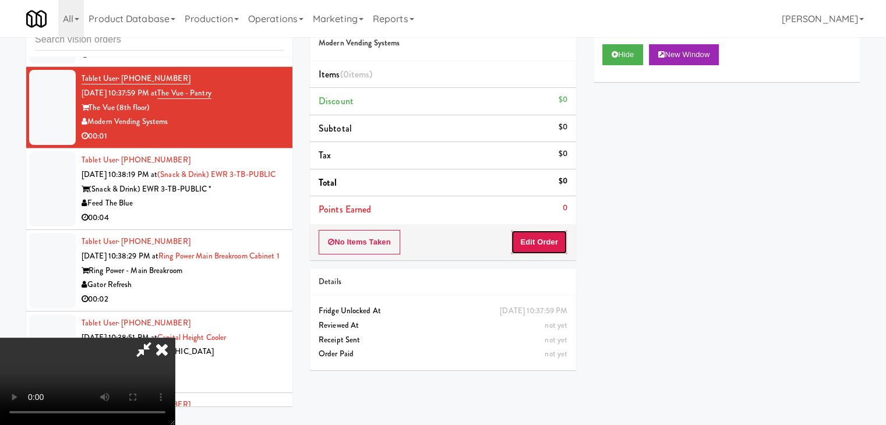
click at [549, 236] on button "Edit Order" at bounding box center [539, 242] width 56 height 24
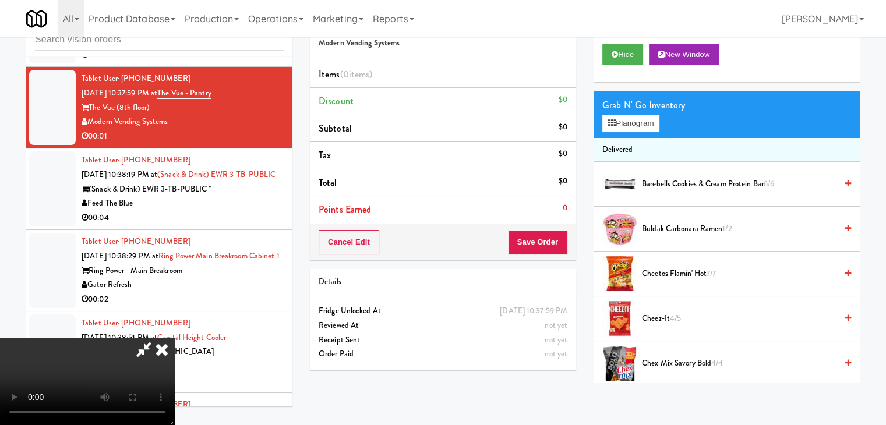
scroll to position [9399, 0]
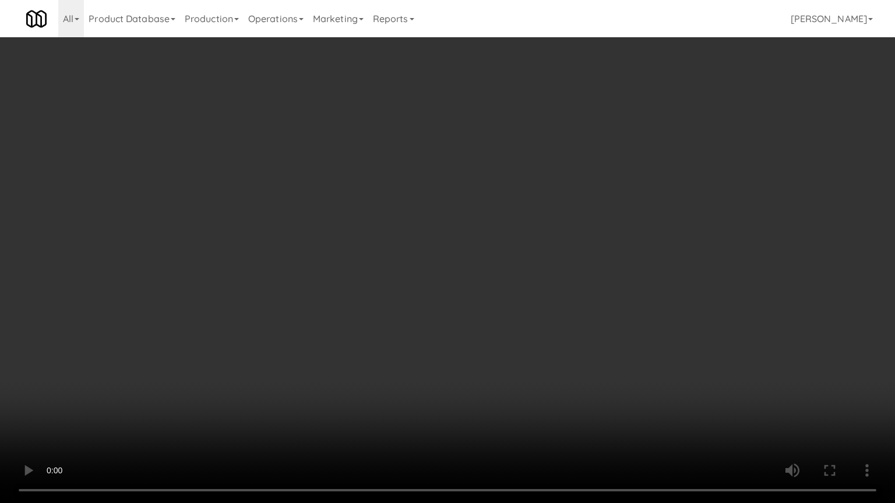
click at [547, 312] on video at bounding box center [447, 251] width 895 height 503
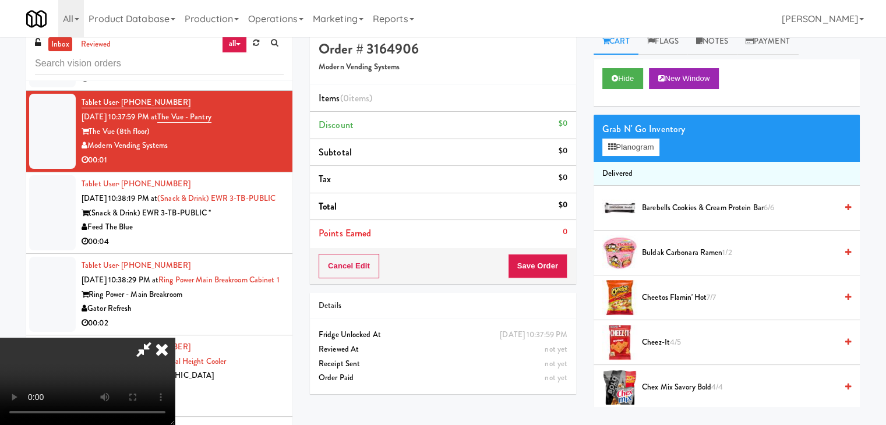
scroll to position [0, 0]
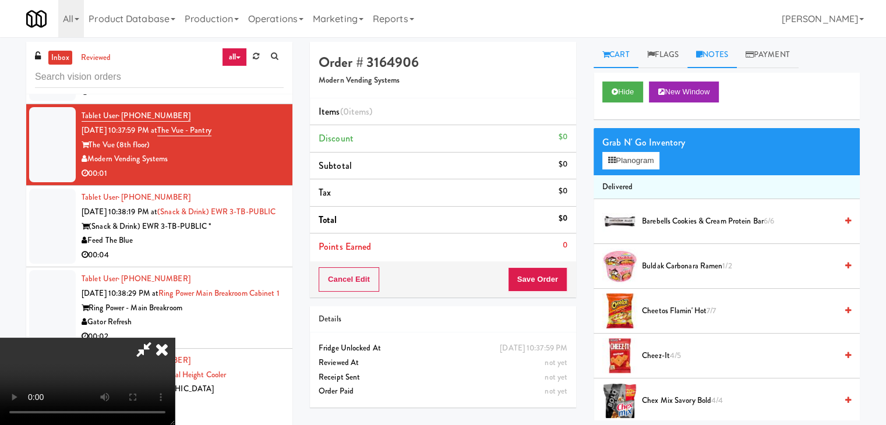
click at [711, 61] on link "Notes" at bounding box center [712, 55] width 50 height 26
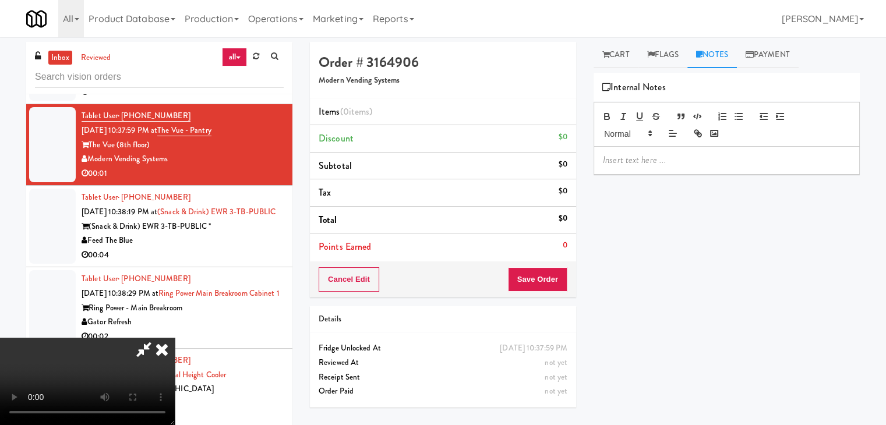
drag, startPoint x: 638, startPoint y: 163, endPoint x: 634, endPoint y: 167, distance: 6.2
click at [638, 159] on p at bounding box center [727, 160] width 248 height 13
click at [175, 338] on icon at bounding box center [162, 349] width 26 height 23
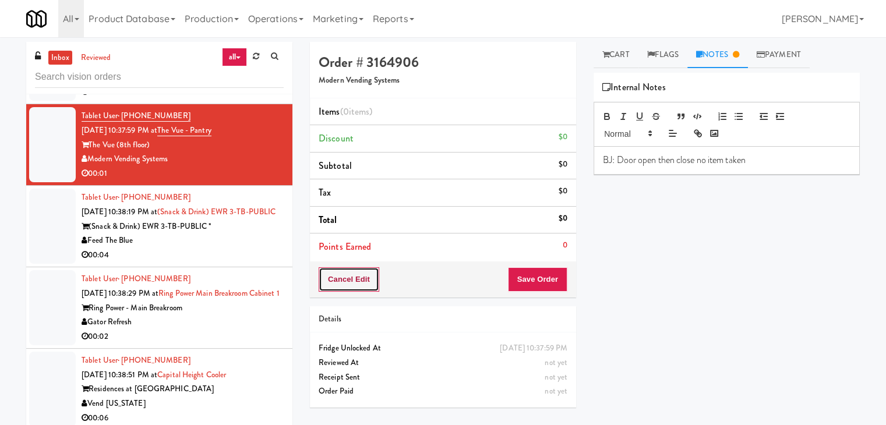
click at [338, 281] on button "Cancel Edit" at bounding box center [349, 279] width 61 height 24
click at [365, 281] on button "No Items Taken" at bounding box center [360, 279] width 82 height 24
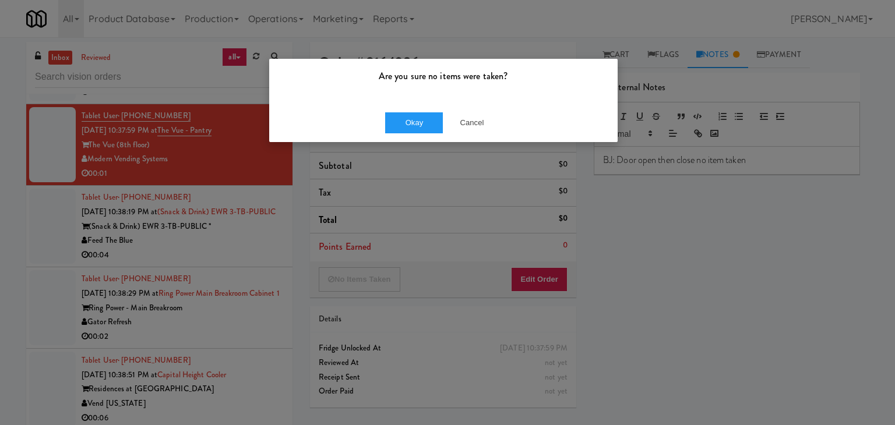
click at [403, 105] on div "Okay Cancel" at bounding box center [443, 122] width 348 height 39
click at [402, 119] on button "Okay" at bounding box center [414, 122] width 58 height 21
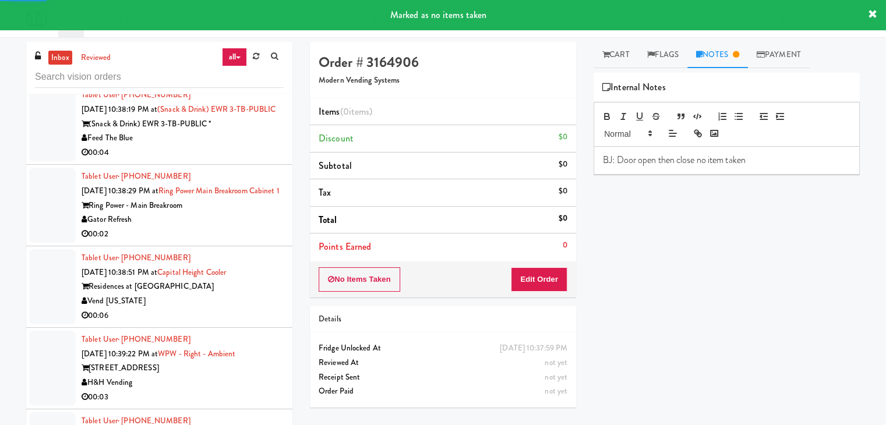
scroll to position [9530, 0]
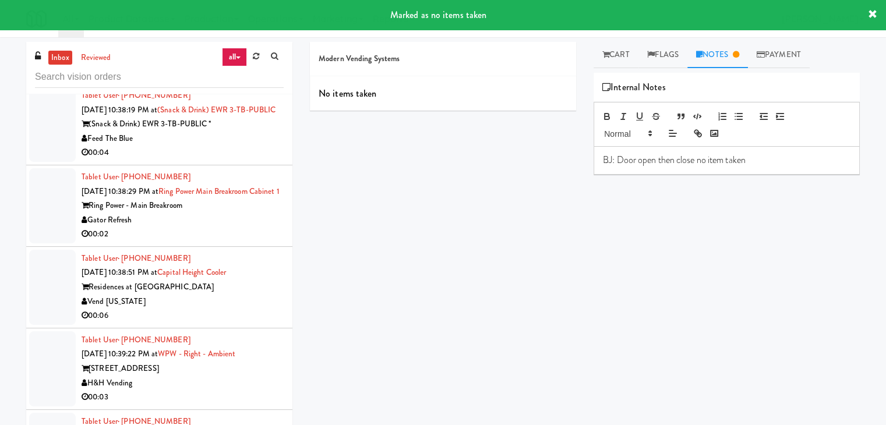
click at [252, 132] on div "(Snack & Drink) EWR 3-TB-PUBLIC *" at bounding box center [183, 124] width 202 height 15
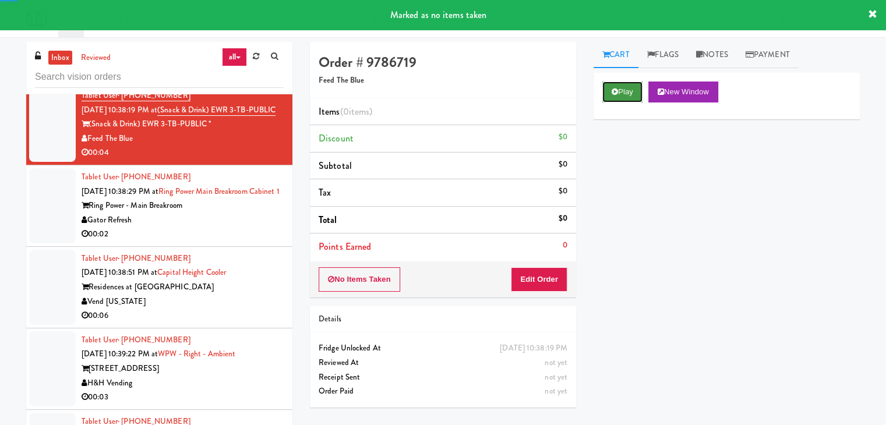
click at [635, 89] on button "Play" at bounding box center [622, 92] width 40 height 21
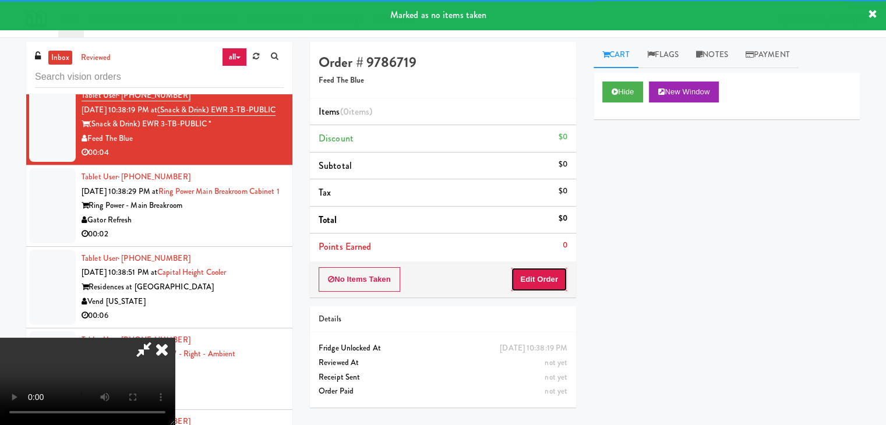
click at [558, 271] on button "Edit Order" at bounding box center [539, 279] width 56 height 24
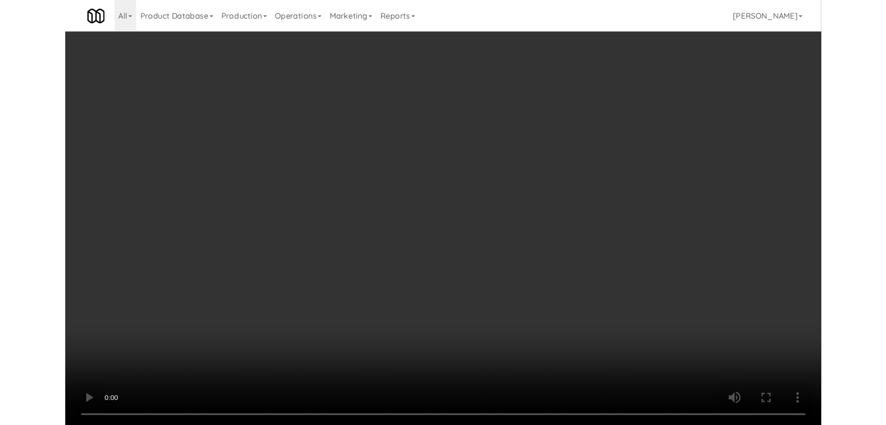
scroll to position [9516, 0]
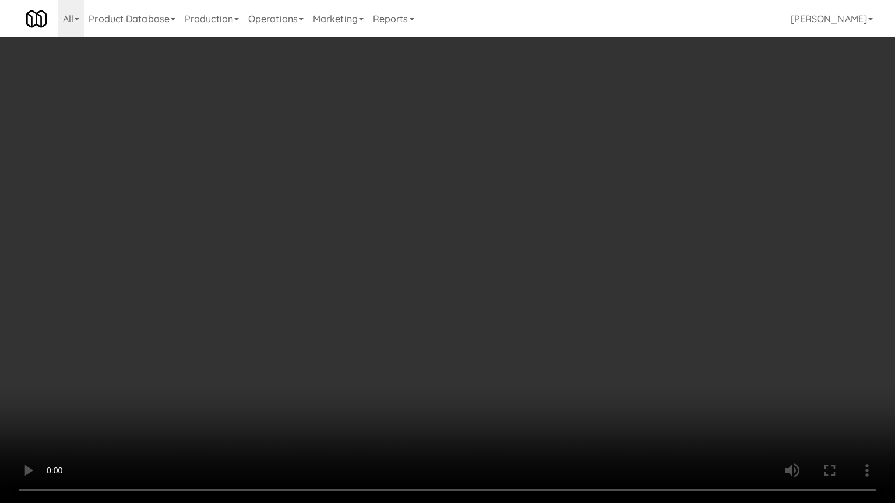
click at [542, 297] on video at bounding box center [447, 251] width 895 height 503
click at [540, 301] on video at bounding box center [447, 251] width 895 height 503
click at [549, 294] on video at bounding box center [447, 251] width 895 height 503
click at [560, 291] on video at bounding box center [447, 251] width 895 height 503
click at [575, 291] on video at bounding box center [447, 251] width 895 height 503
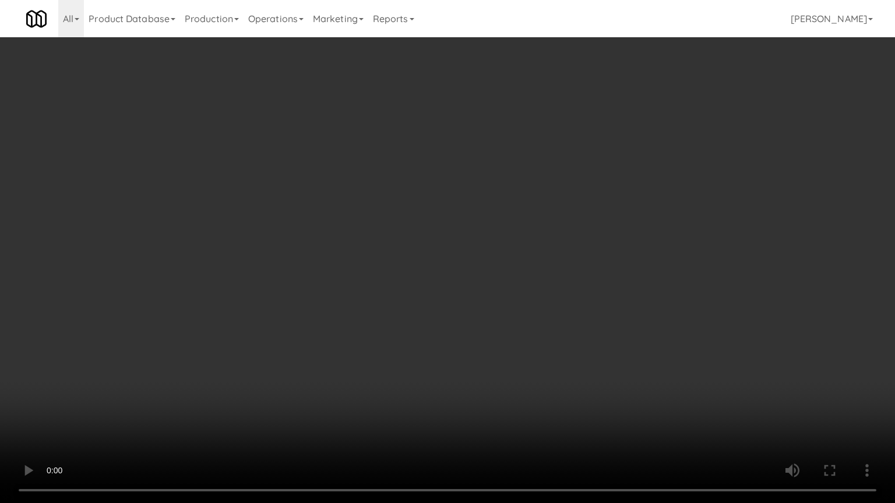
click at [577, 284] on video at bounding box center [447, 251] width 895 height 503
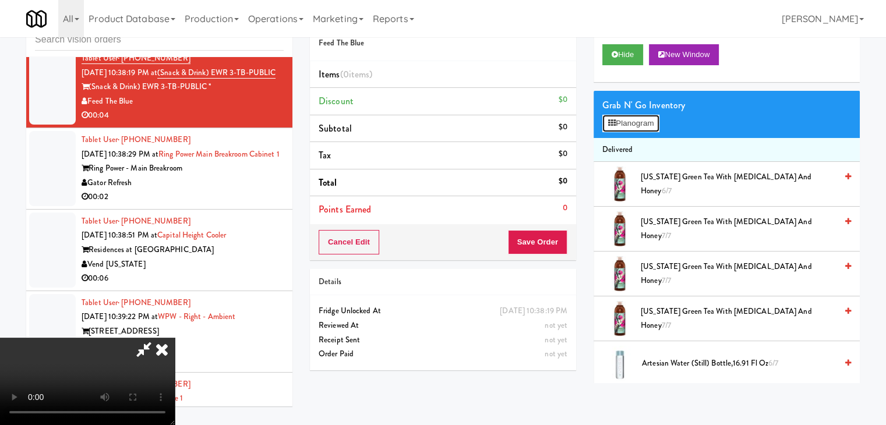
click at [645, 125] on button "Planogram" at bounding box center [630, 123] width 57 height 17
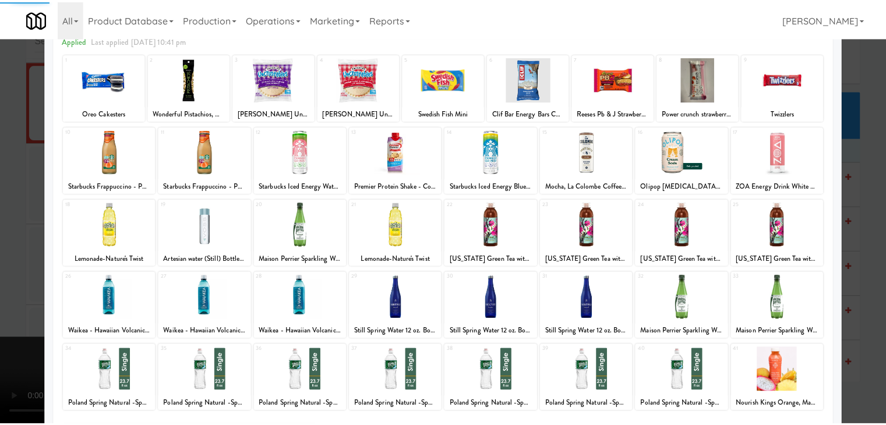
scroll to position [147, 0]
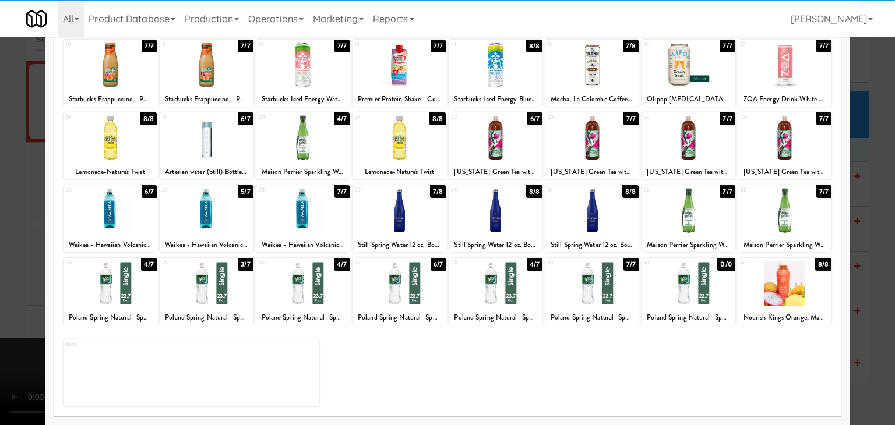
drag, startPoint x: 200, startPoint y: 287, endPoint x: 10, endPoint y: 275, distance: 190.8
click at [200, 287] on div at bounding box center [206, 283] width 93 height 45
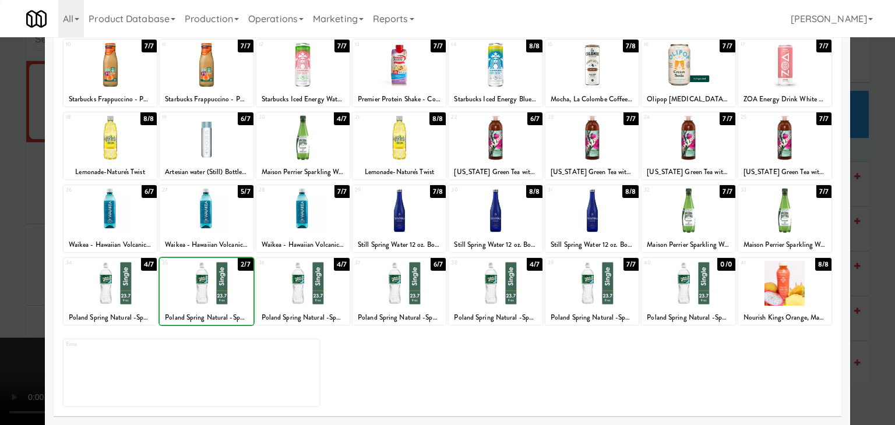
click at [13, 266] on div at bounding box center [447, 212] width 895 height 425
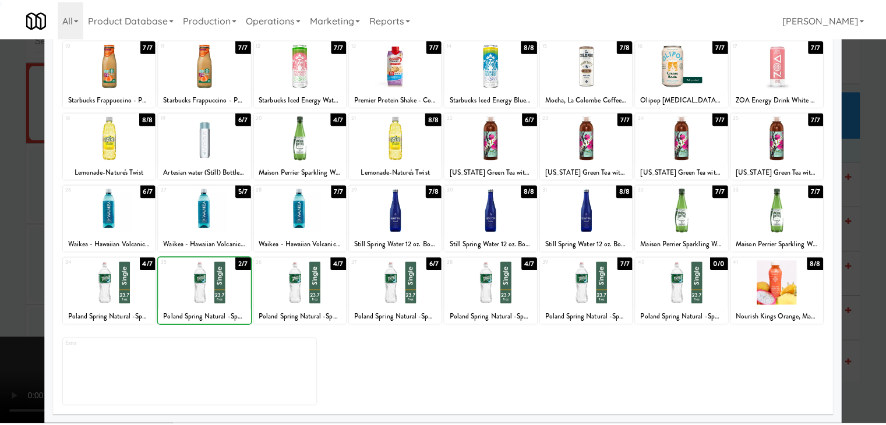
scroll to position [9530, 0]
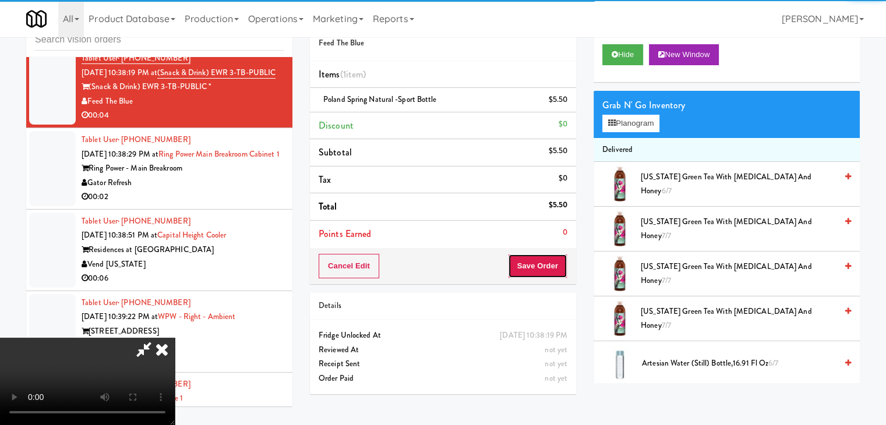
click at [554, 270] on button "Save Order" at bounding box center [537, 266] width 59 height 24
click at [553, 270] on button "Save Order" at bounding box center [537, 266] width 59 height 24
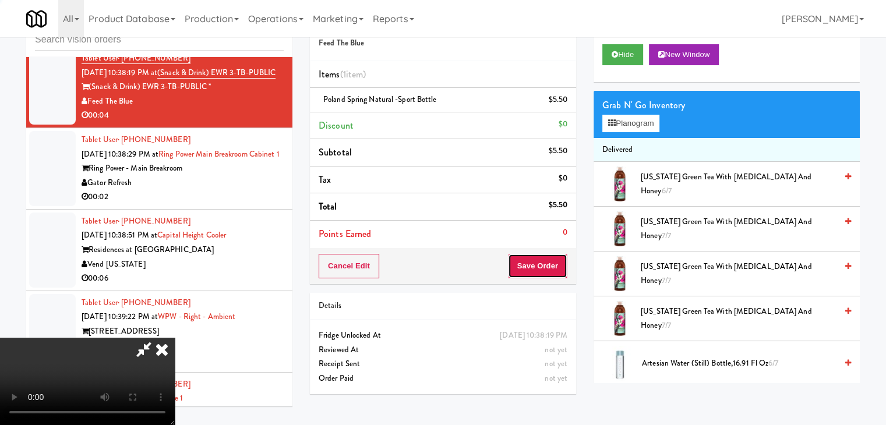
click at [553, 270] on button "Save Order" at bounding box center [537, 266] width 59 height 24
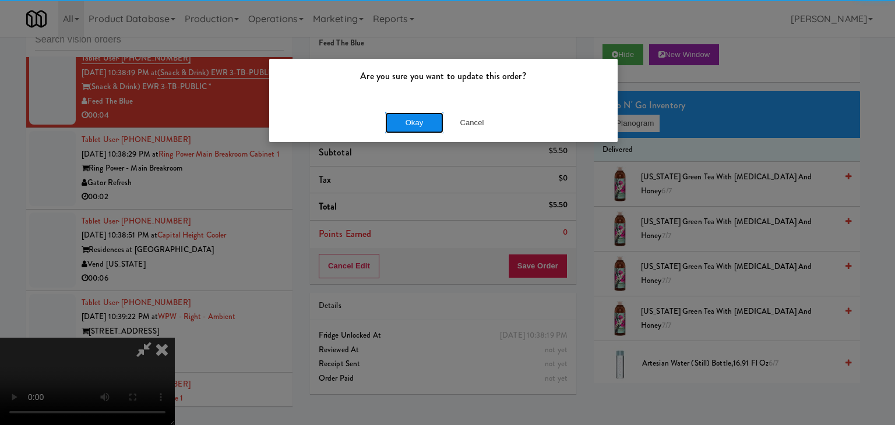
click at [417, 125] on button "Okay" at bounding box center [414, 122] width 58 height 21
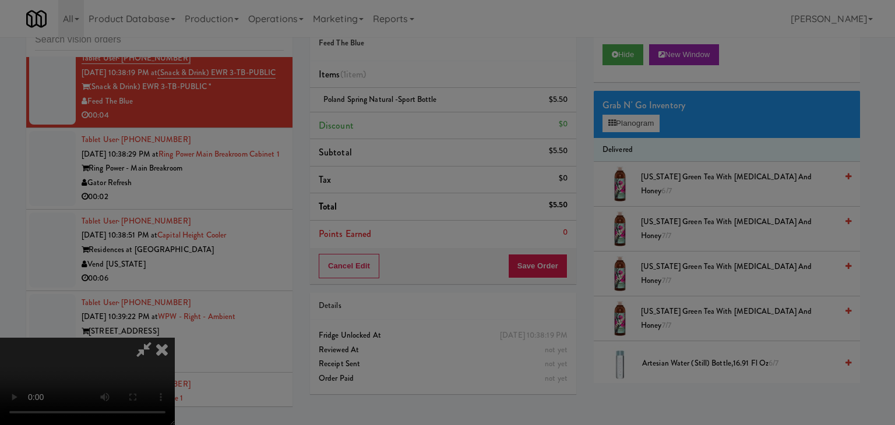
click at [416, 121] on div "Okay Cancel" at bounding box center [443, 101] width 348 height 39
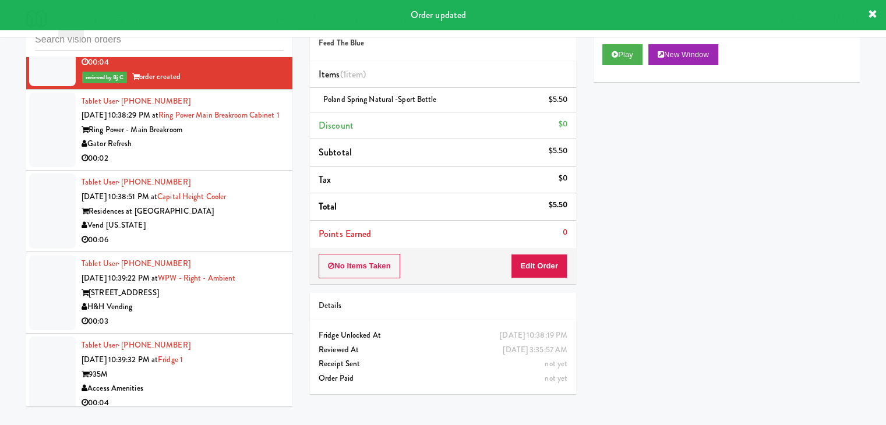
scroll to position [9647, 0]
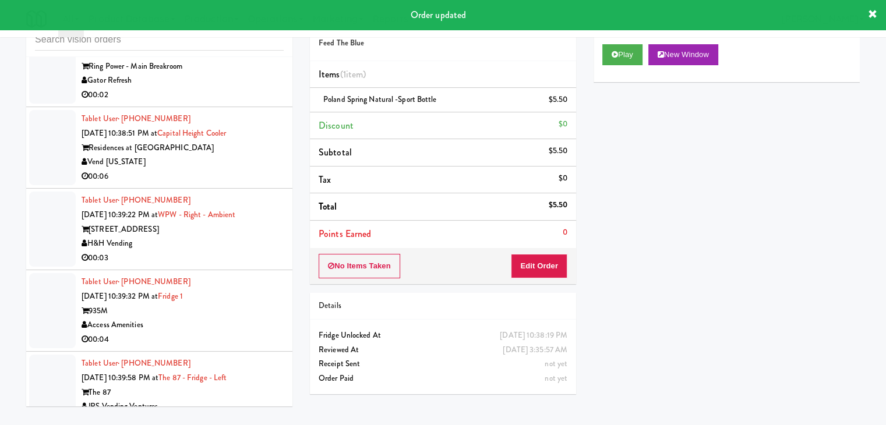
drag, startPoint x: 234, startPoint y: 205, endPoint x: 241, endPoint y: 208, distance: 8.1
click at [235, 74] on div "Ring Power - Main Breakroom" at bounding box center [183, 66] width 202 height 15
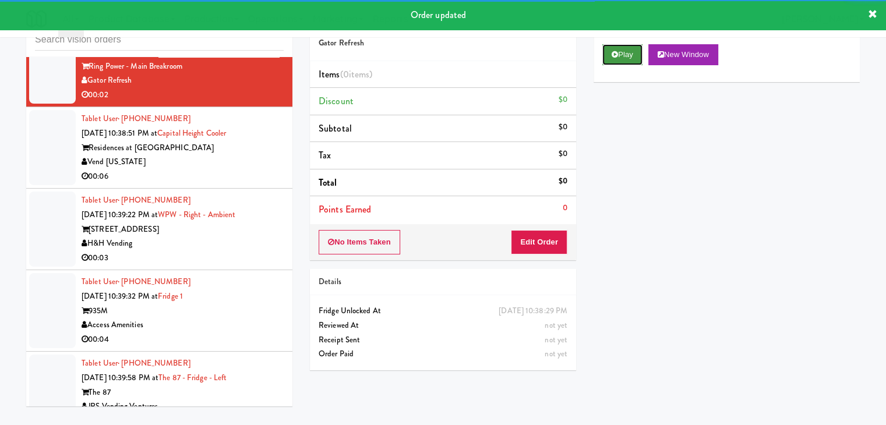
click at [625, 50] on button "Play" at bounding box center [622, 54] width 40 height 21
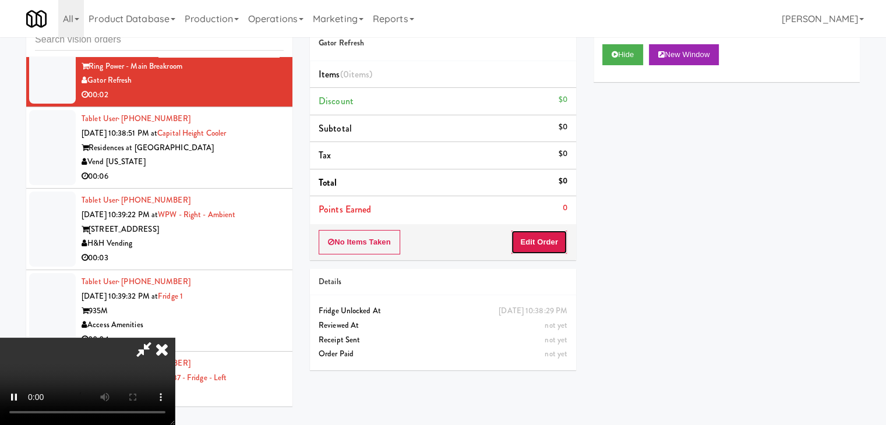
click at [547, 242] on button "Edit Order" at bounding box center [539, 242] width 56 height 24
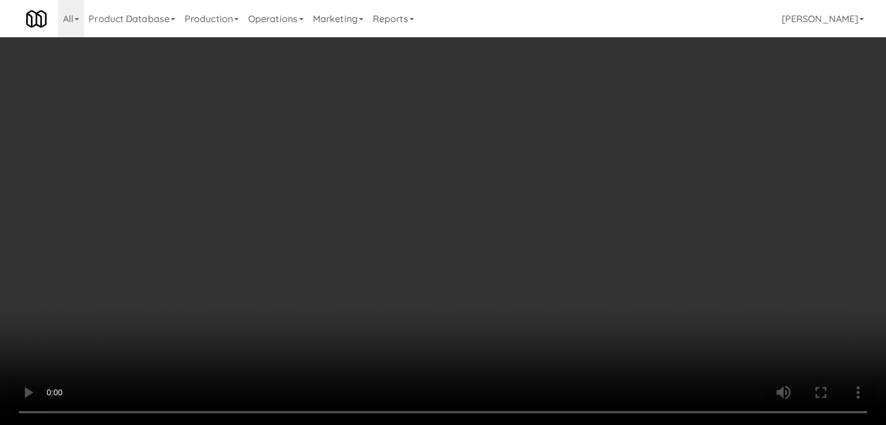
scroll to position [9632, 0]
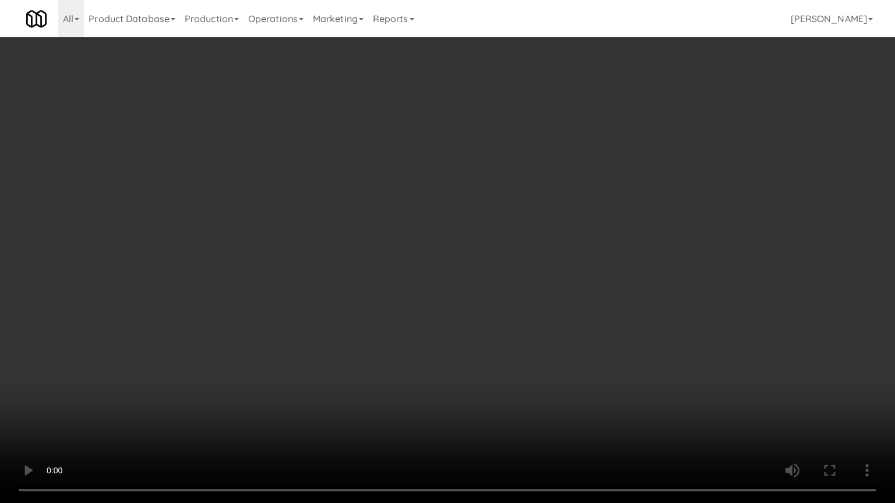
click at [503, 336] on video at bounding box center [447, 251] width 895 height 503
click at [500, 341] on video at bounding box center [447, 251] width 895 height 503
click at [510, 333] on video at bounding box center [447, 251] width 895 height 503
drag, startPoint x: 510, startPoint y: 329, endPoint x: 603, endPoint y: 207, distance: 153.4
click at [512, 327] on video at bounding box center [447, 251] width 895 height 503
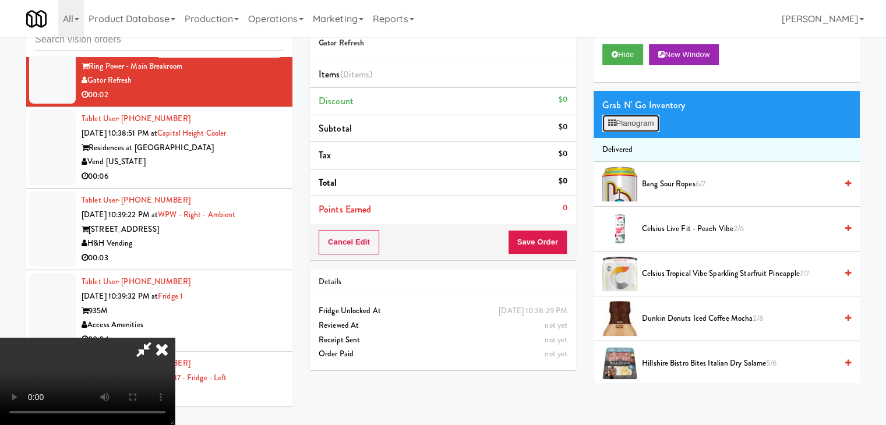
click at [649, 122] on button "Planogram" at bounding box center [630, 123] width 57 height 17
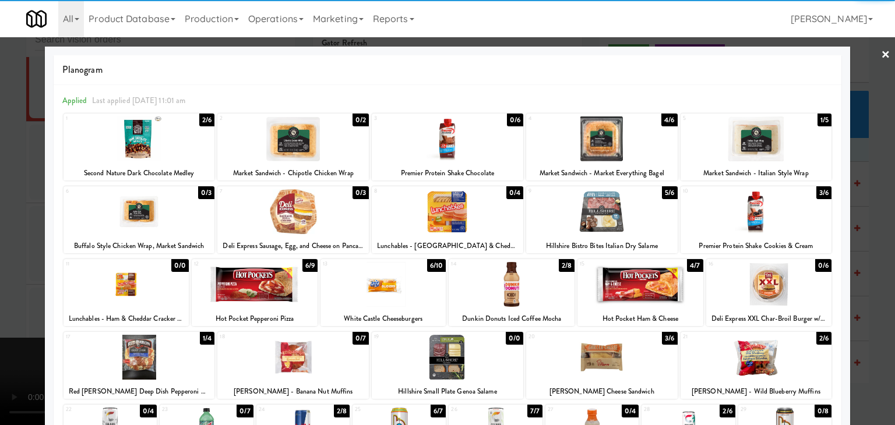
drag, startPoint x: 166, startPoint y: 154, endPoint x: 14, endPoint y: 168, distance: 152.6
click at [168, 154] on div at bounding box center [138, 138] width 151 height 45
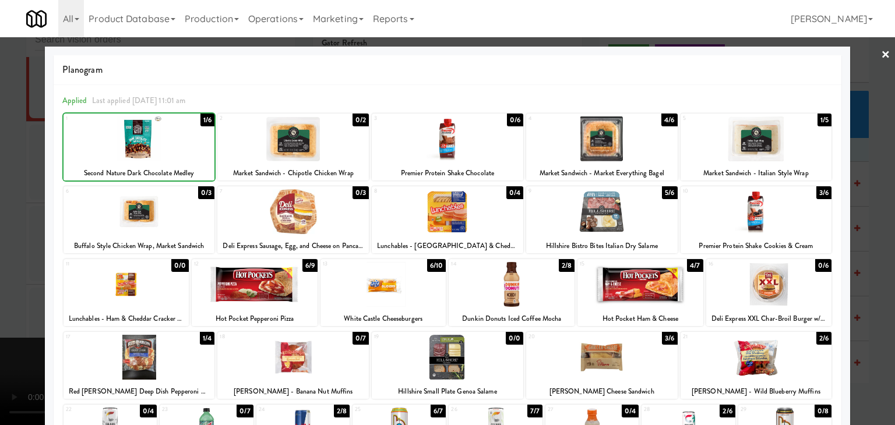
click at [2, 187] on div at bounding box center [447, 212] width 895 height 425
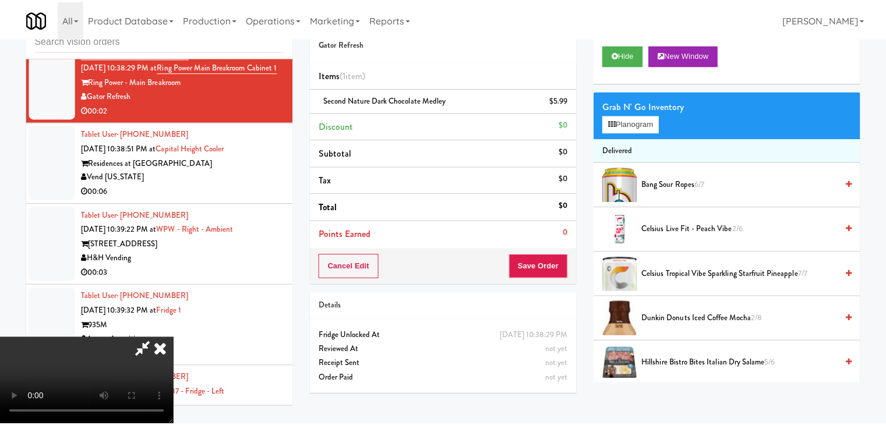
scroll to position [9647, 0]
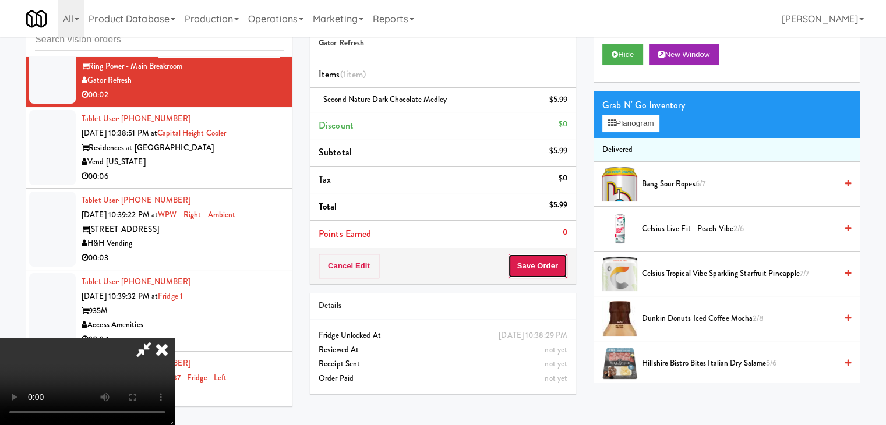
click at [554, 256] on button "Save Order" at bounding box center [537, 266] width 59 height 24
click at [553, 257] on button "Save Order" at bounding box center [537, 266] width 59 height 24
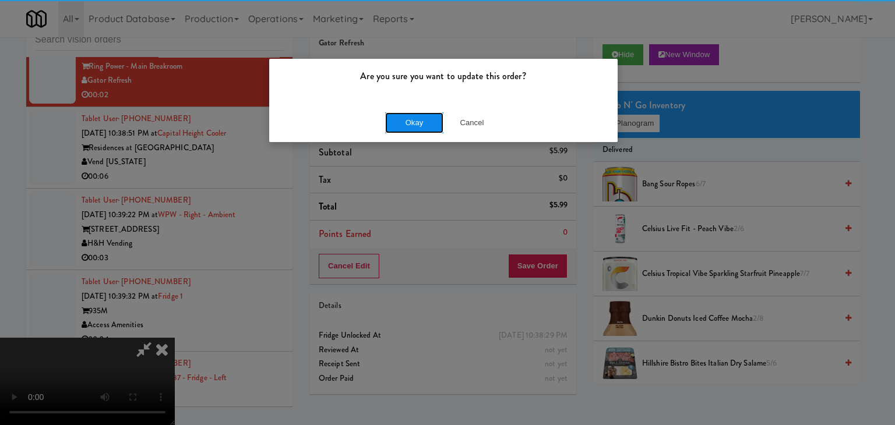
click at [411, 122] on button "Okay" at bounding box center [414, 122] width 58 height 21
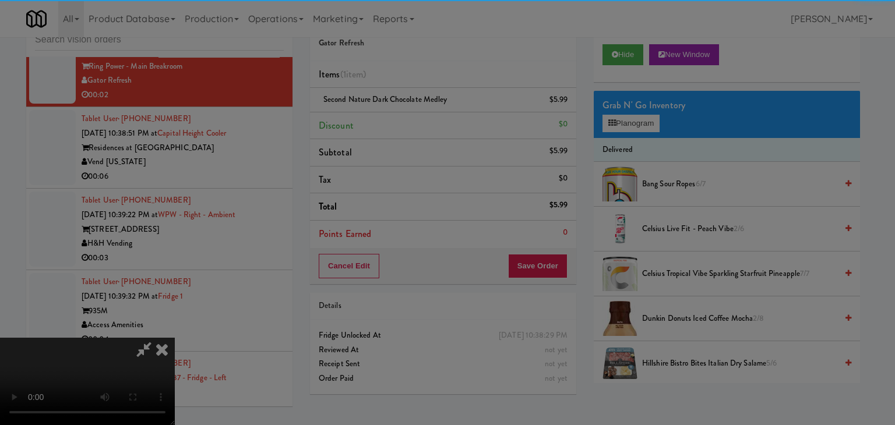
click at [409, 122] on body "Are you sure you want to update this order? Okay Cancel Okay Are you sure you w…" at bounding box center [447, 212] width 895 height 425
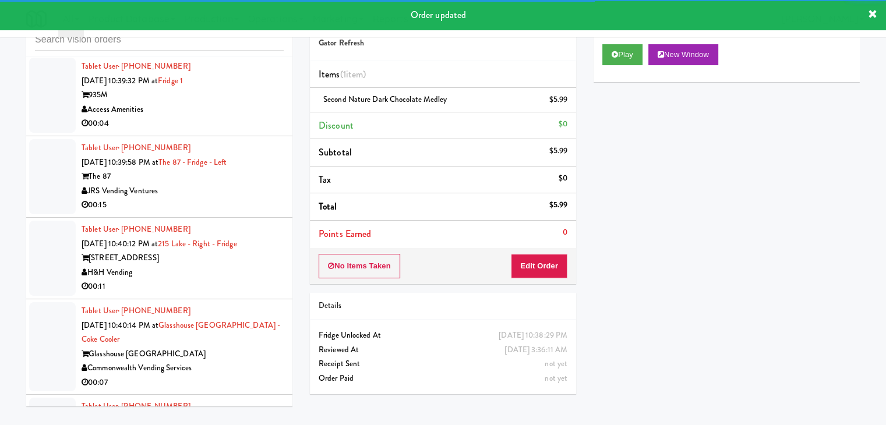
scroll to position [9879, 0]
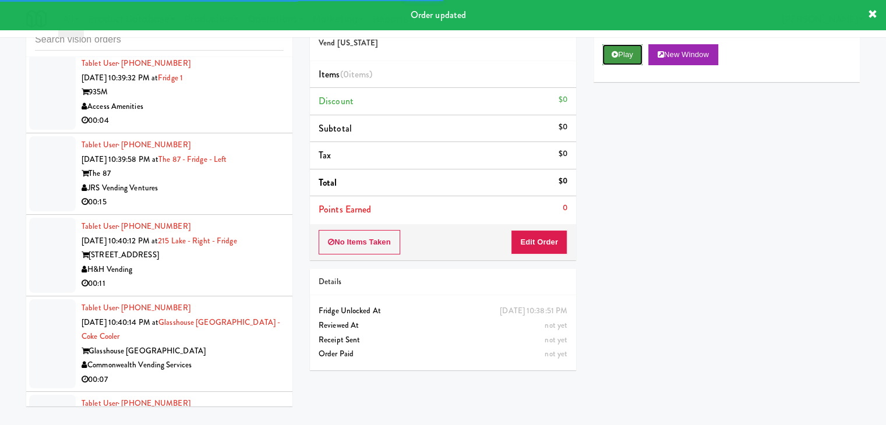
click at [624, 58] on button "Play" at bounding box center [622, 54] width 40 height 21
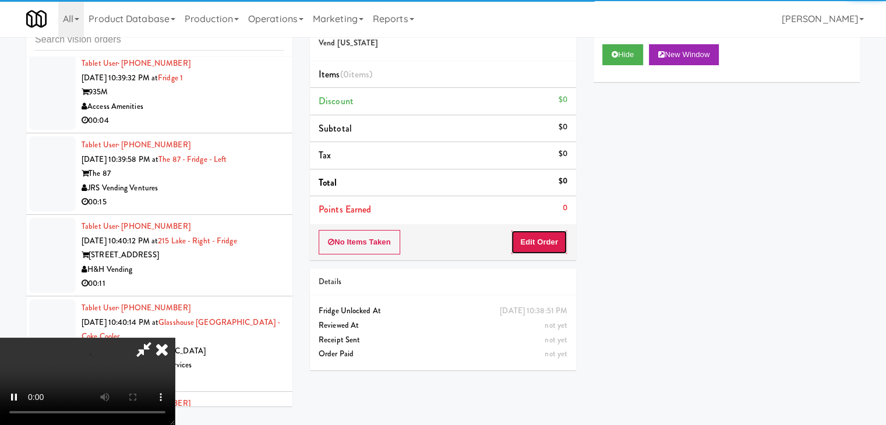
click at [549, 236] on button "Edit Order" at bounding box center [539, 242] width 56 height 24
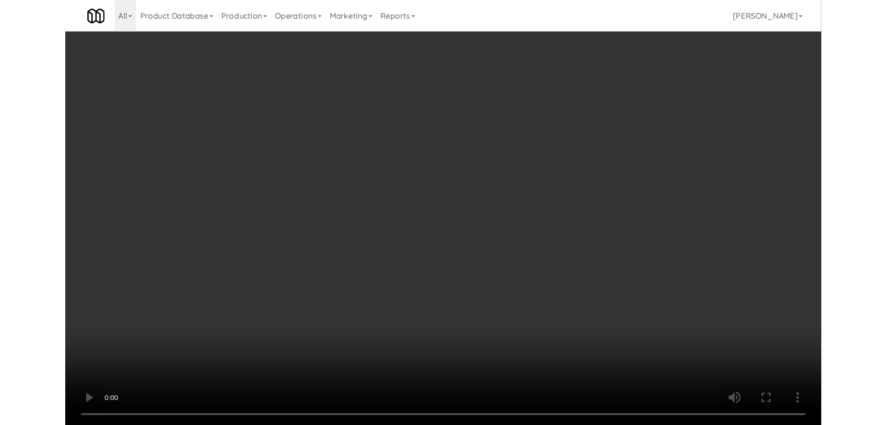
scroll to position [9865, 0]
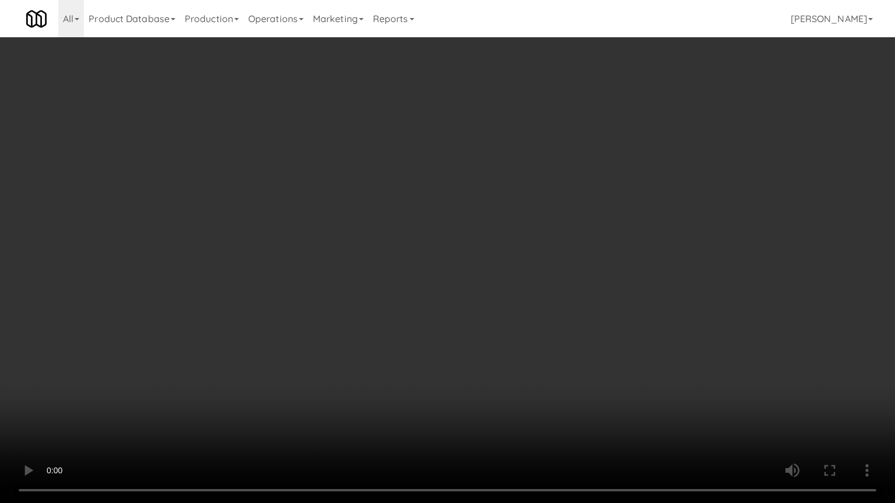
click at [496, 287] on video at bounding box center [447, 251] width 895 height 503
drag, startPoint x: 525, startPoint y: 288, endPoint x: 533, endPoint y: 291, distance: 9.0
click at [526, 289] on video at bounding box center [447, 251] width 895 height 503
click at [545, 289] on video at bounding box center [447, 251] width 895 height 503
click at [561, 307] on video at bounding box center [447, 251] width 895 height 503
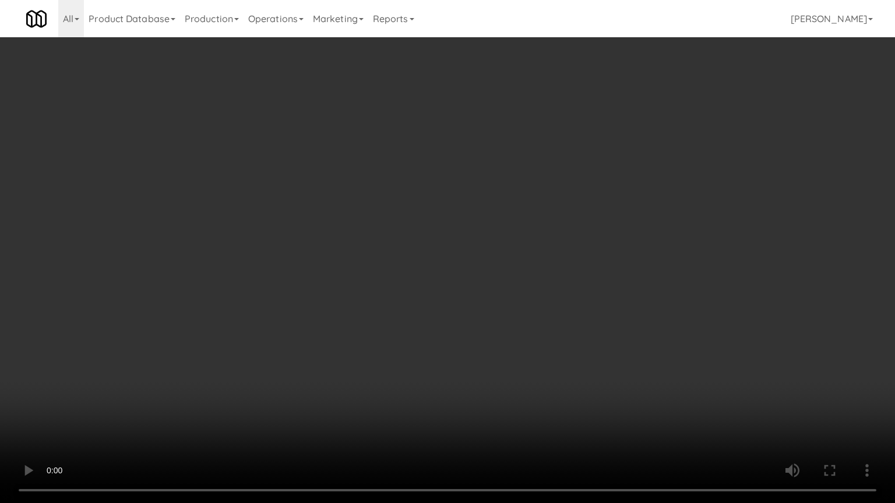
click at [563, 307] on video at bounding box center [447, 251] width 895 height 503
click at [563, 309] on video at bounding box center [447, 251] width 895 height 503
click at [606, 280] on video at bounding box center [447, 251] width 895 height 503
click at [608, 278] on video at bounding box center [447, 251] width 895 height 503
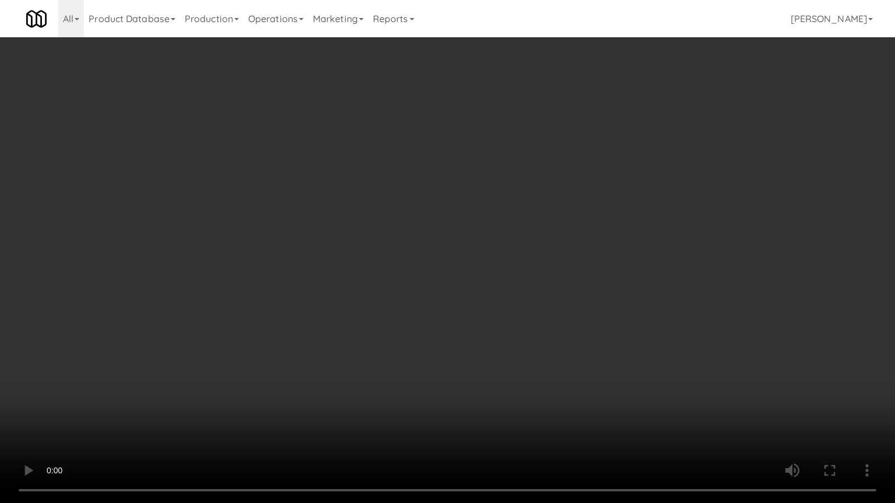
click at [608, 278] on video at bounding box center [447, 251] width 895 height 503
click at [609, 279] on video at bounding box center [447, 251] width 895 height 503
click at [617, 278] on video at bounding box center [447, 251] width 895 height 503
click at [583, 291] on video at bounding box center [447, 251] width 895 height 503
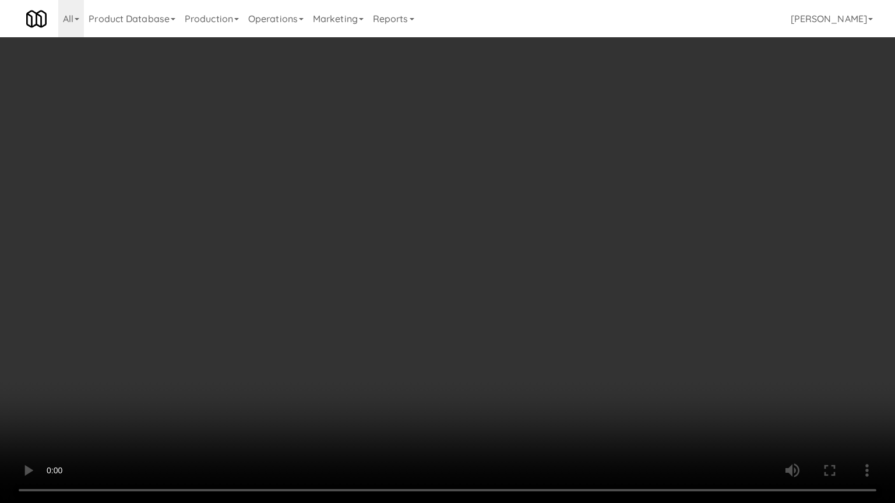
click at [593, 284] on video at bounding box center [447, 251] width 895 height 503
click at [595, 284] on video at bounding box center [447, 251] width 895 height 503
click at [600, 284] on video at bounding box center [447, 251] width 895 height 503
click at [603, 280] on video at bounding box center [447, 251] width 895 height 503
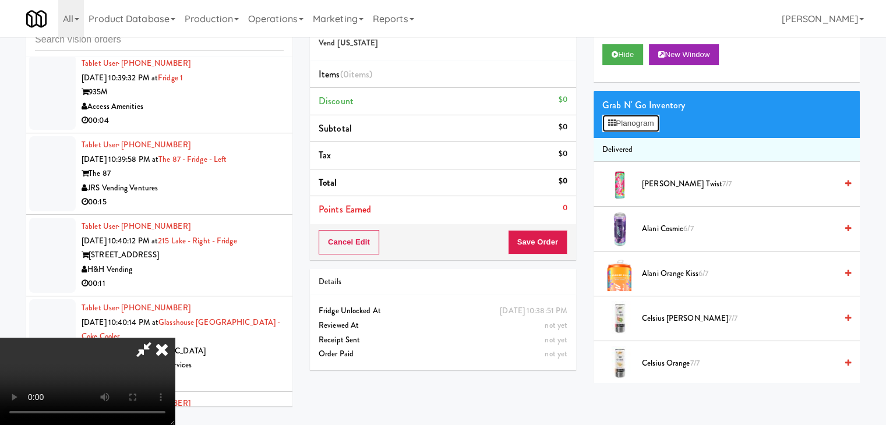
drag, startPoint x: 641, startPoint y: 123, endPoint x: 646, endPoint y: 132, distance: 9.7
click at [641, 124] on button "Planogram" at bounding box center [630, 123] width 57 height 17
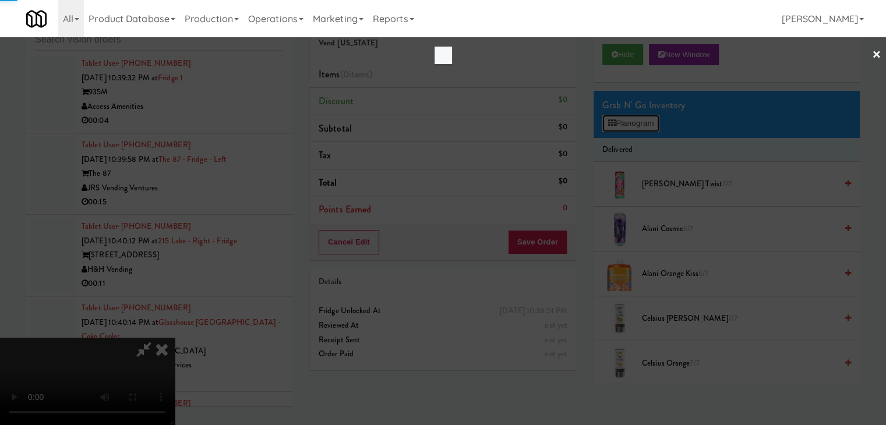
scroll to position [9865, 0]
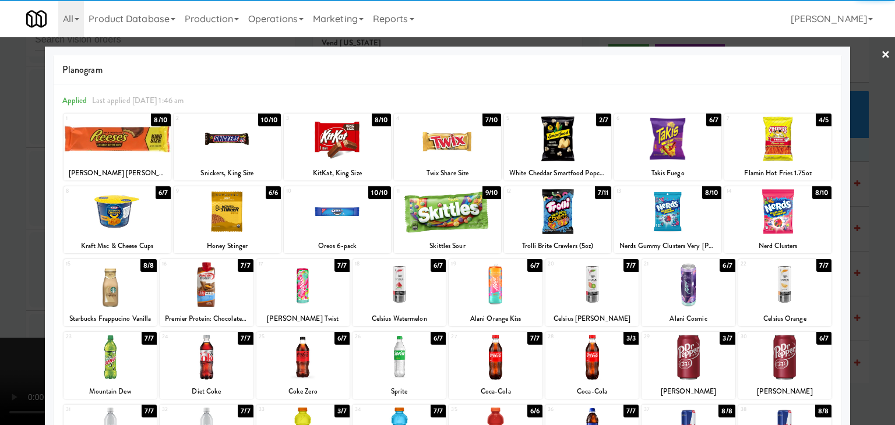
click at [550, 146] on div at bounding box center [557, 138] width 107 height 45
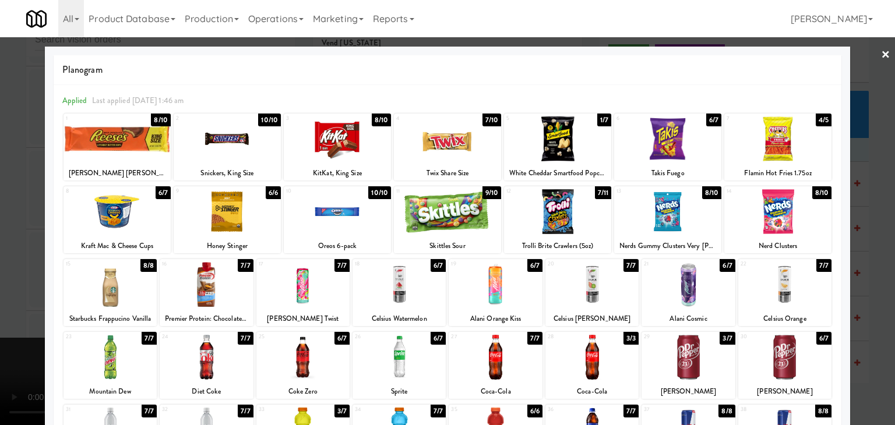
drag, startPoint x: 0, startPoint y: 285, endPoint x: 274, endPoint y: 294, distance: 274.4
click at [12, 285] on div at bounding box center [447, 212] width 895 height 425
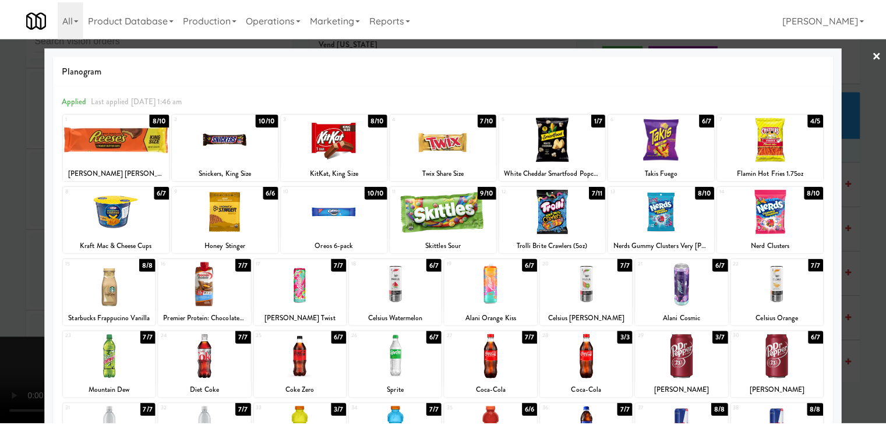
scroll to position [9879, 0]
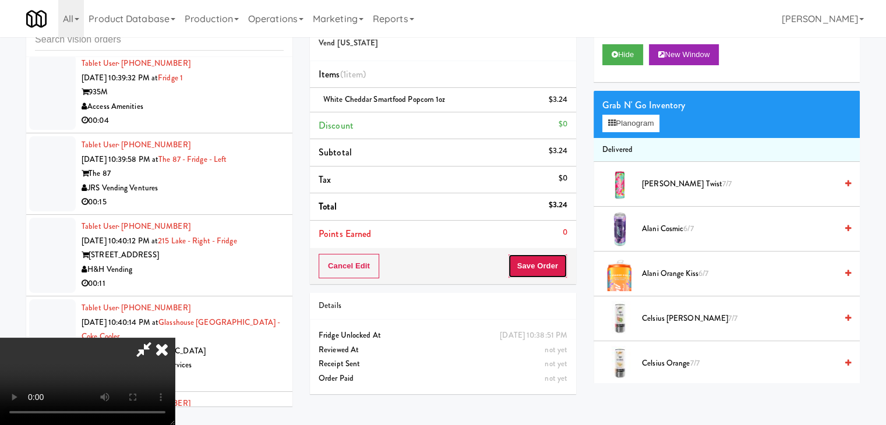
click at [550, 266] on button "Save Order" at bounding box center [537, 266] width 59 height 24
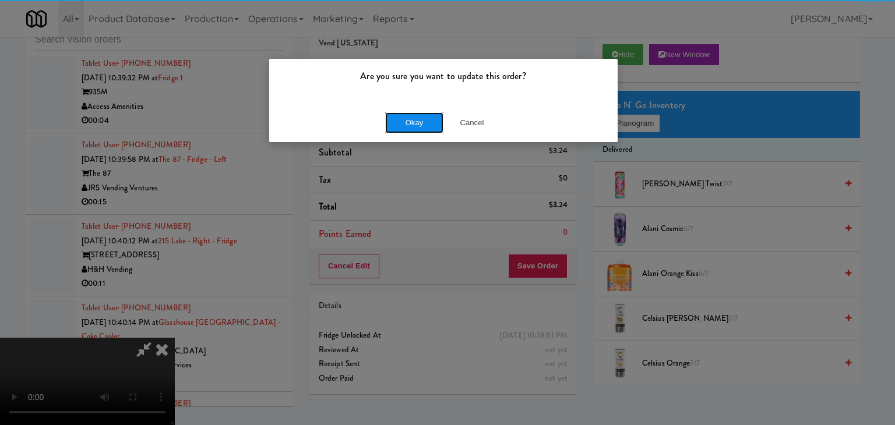
click at [411, 125] on button "Okay" at bounding box center [414, 122] width 58 height 21
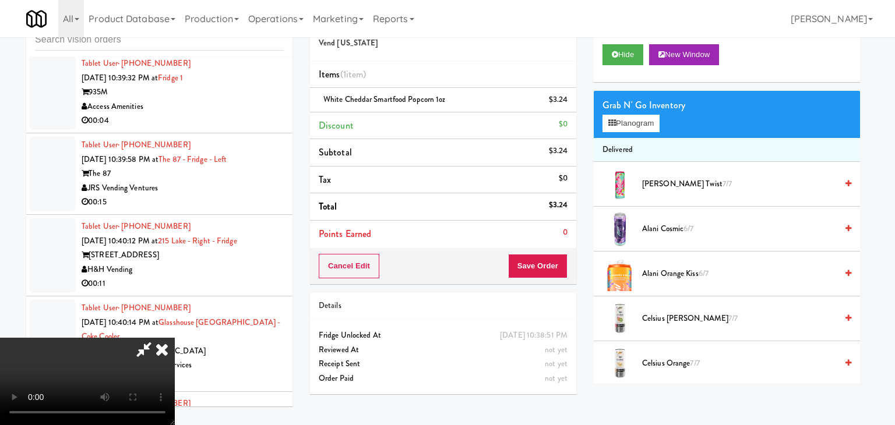
click at [411, 125] on body "Are you sure you want to update this order? Okay Cancel Okay Are you sure you w…" at bounding box center [447, 212] width 895 height 425
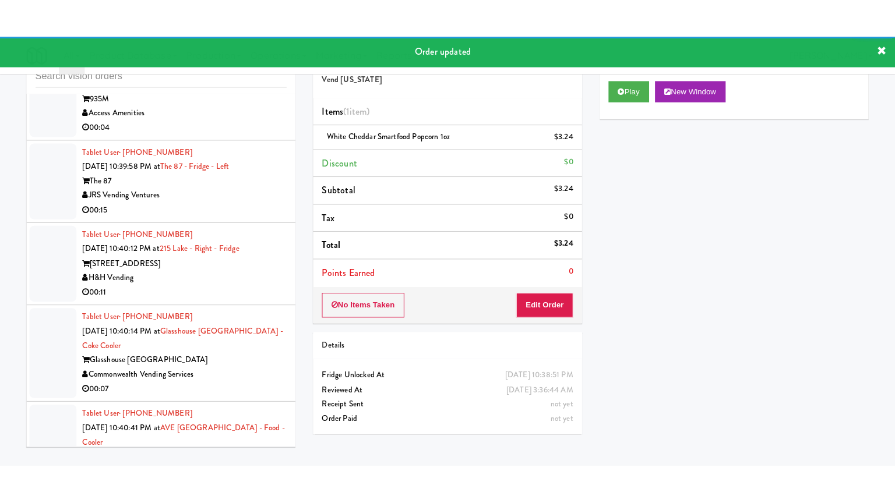
scroll to position [9938, 0]
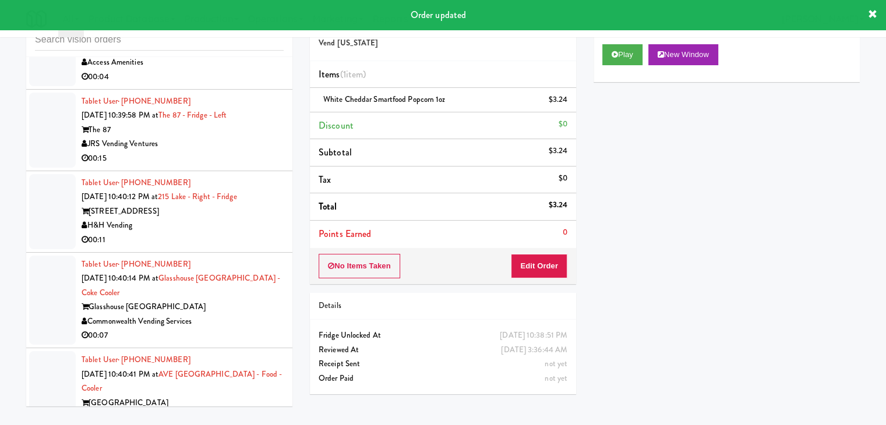
drag, startPoint x: 248, startPoint y: 126, endPoint x: 252, endPoint y: 133, distance: 7.8
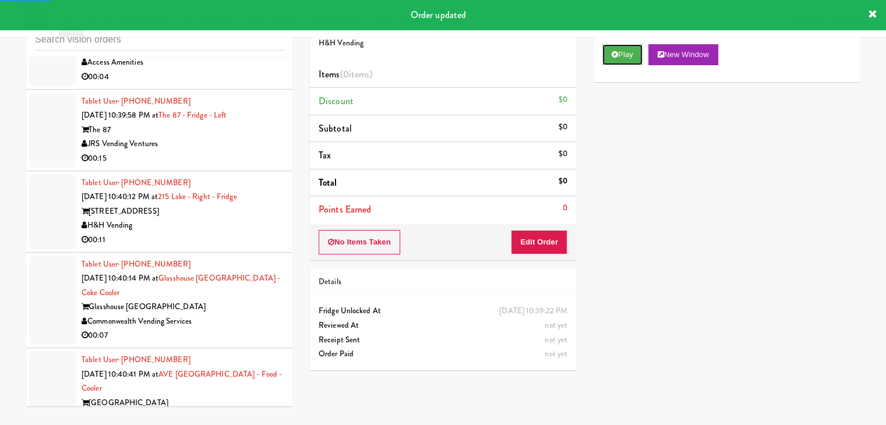
drag, startPoint x: 611, startPoint y: 59, endPoint x: 601, endPoint y: 84, distance: 26.6
click at [613, 56] on button "Play" at bounding box center [622, 54] width 40 height 21
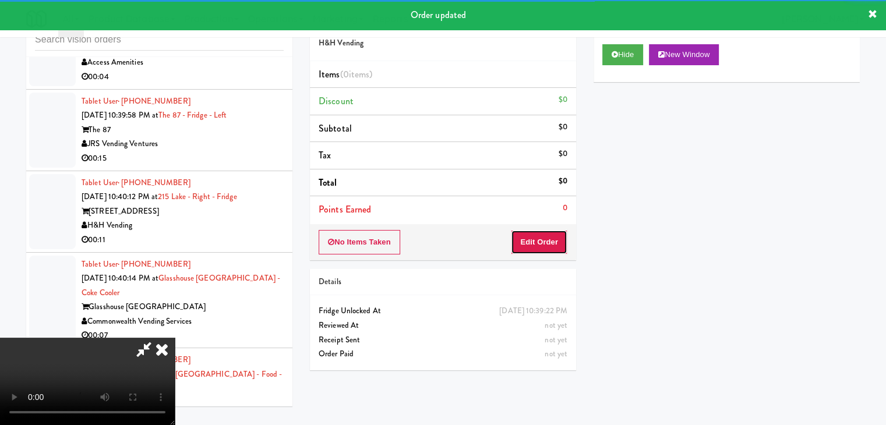
click at [547, 241] on button "Edit Order" at bounding box center [539, 242] width 56 height 24
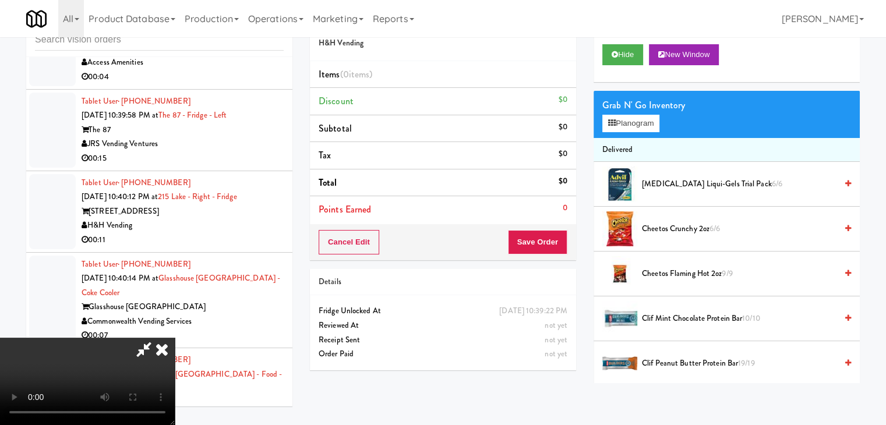
scroll to position [9923, 0]
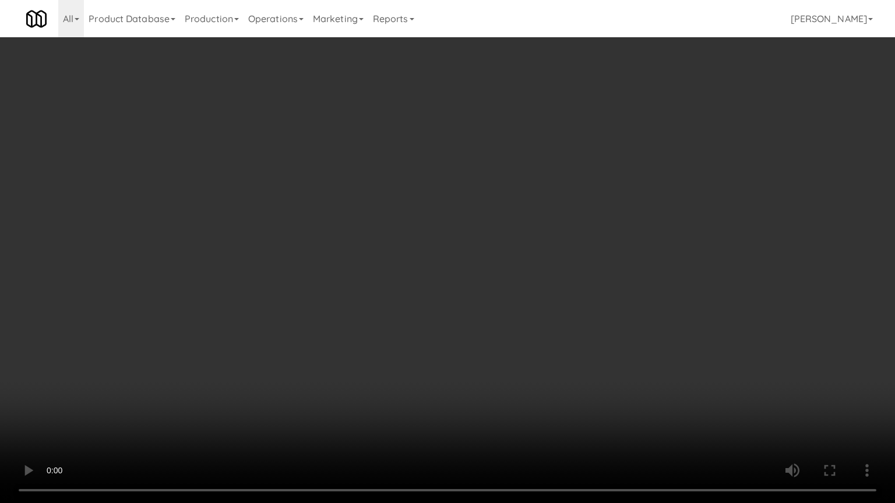
click at [535, 299] on video at bounding box center [447, 251] width 895 height 503
click at [532, 302] on video at bounding box center [447, 251] width 895 height 503
click at [525, 305] on video at bounding box center [447, 251] width 895 height 503
click at [525, 306] on video at bounding box center [447, 251] width 895 height 503
click at [537, 296] on video at bounding box center [447, 251] width 895 height 503
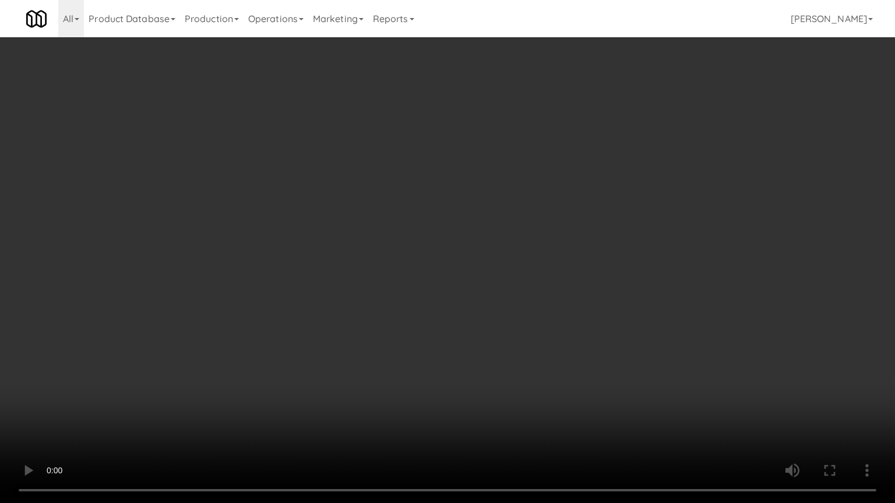
drag, startPoint x: 535, startPoint y: 295, endPoint x: 540, endPoint y: 228, distance: 67.2
click at [533, 293] on video at bounding box center [447, 251] width 895 height 503
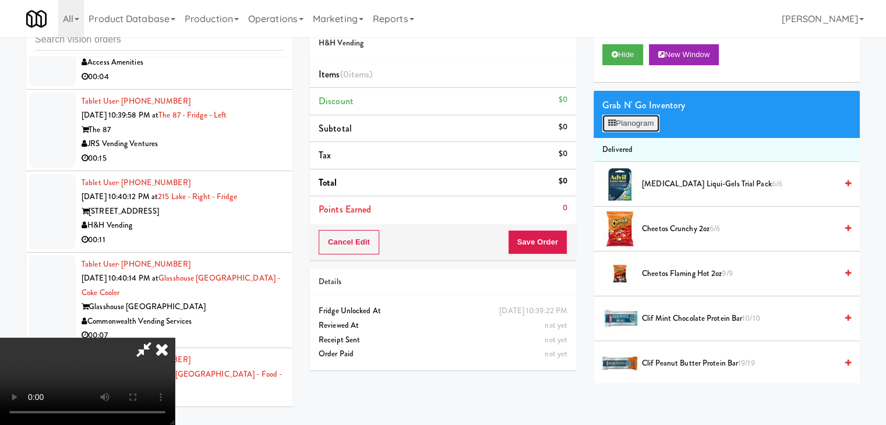
click at [644, 122] on button "Planogram" at bounding box center [630, 123] width 57 height 17
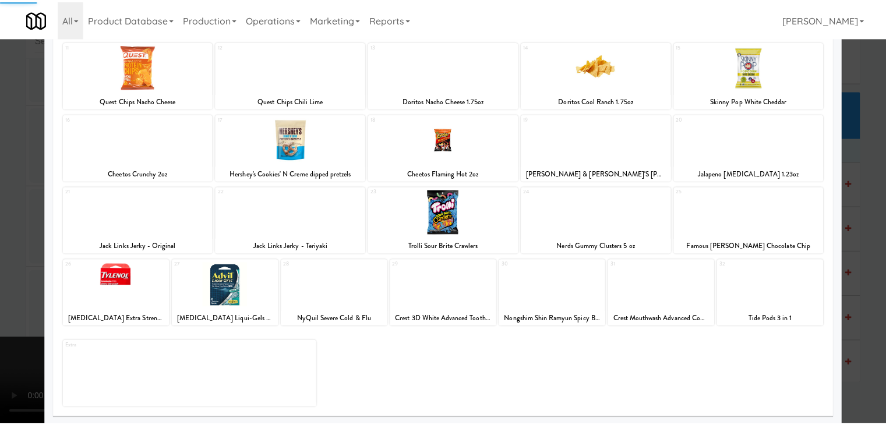
scroll to position [147, 0]
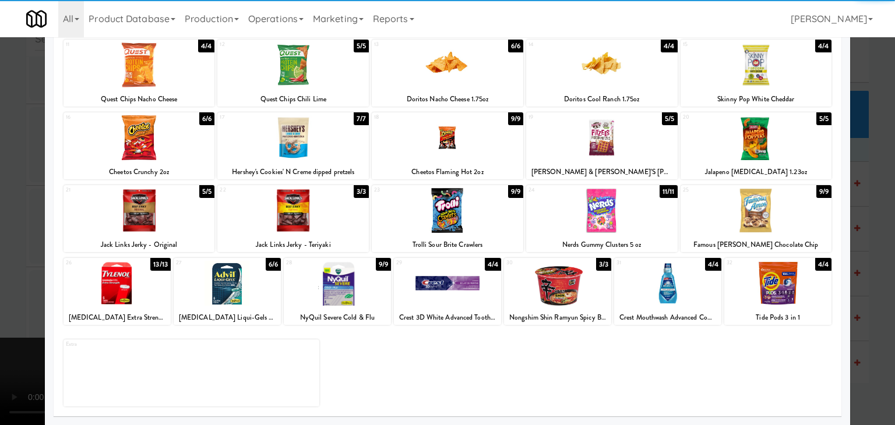
click at [474, 222] on div at bounding box center [447, 210] width 151 height 45
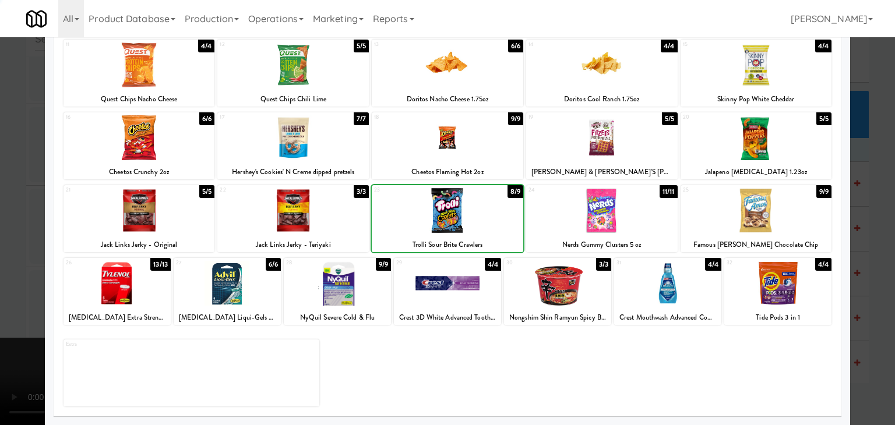
click at [6, 227] on div at bounding box center [447, 212] width 895 height 425
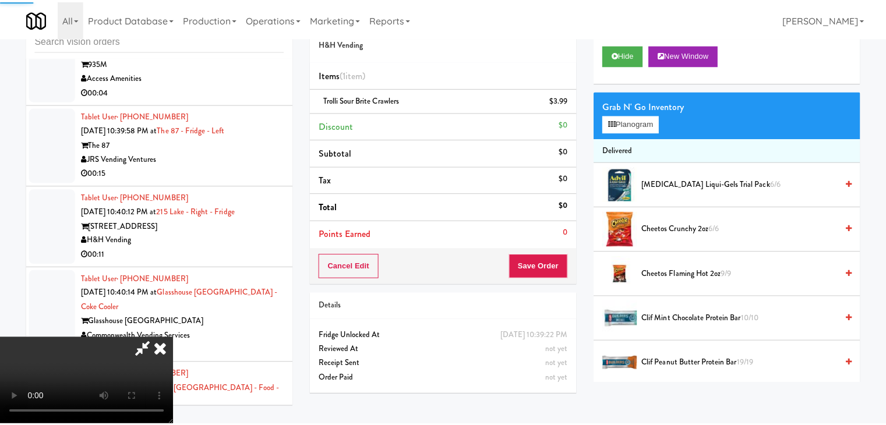
scroll to position [9938, 0]
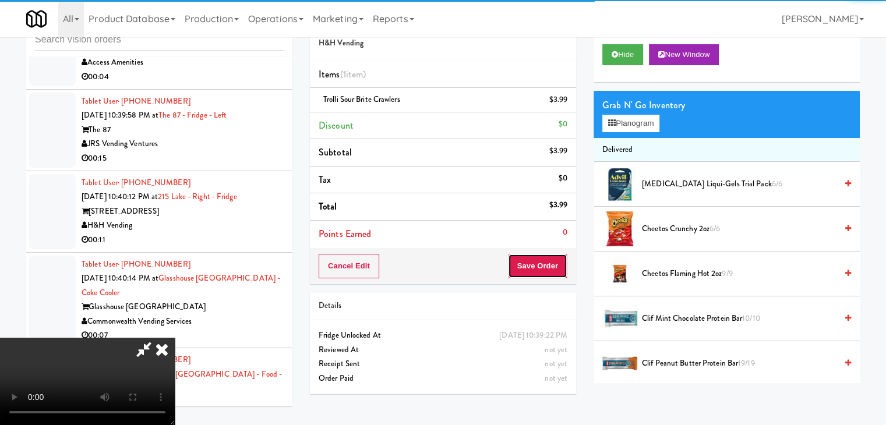
click at [557, 268] on button "Save Order" at bounding box center [537, 266] width 59 height 24
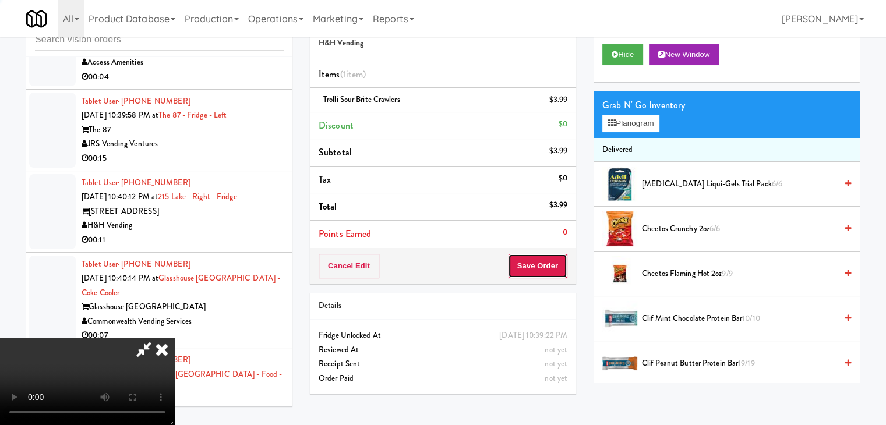
click at [557, 268] on button "Save Order" at bounding box center [537, 266] width 59 height 24
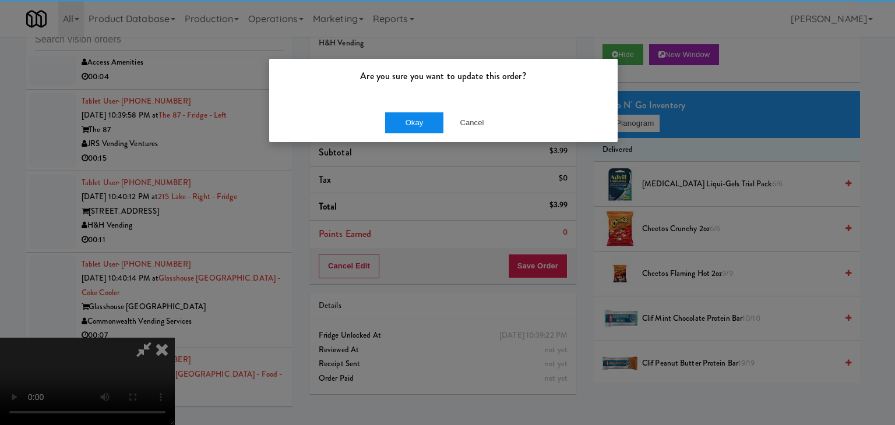
drag, startPoint x: 432, startPoint y: 133, endPoint x: 419, endPoint y: 124, distance: 15.0
click at [424, 131] on div "Okay Cancel" at bounding box center [443, 122] width 348 height 39
click at [419, 124] on button "Okay" at bounding box center [414, 122] width 58 height 21
click at [419, 124] on div "Okay Cancel" at bounding box center [443, 122] width 348 height 39
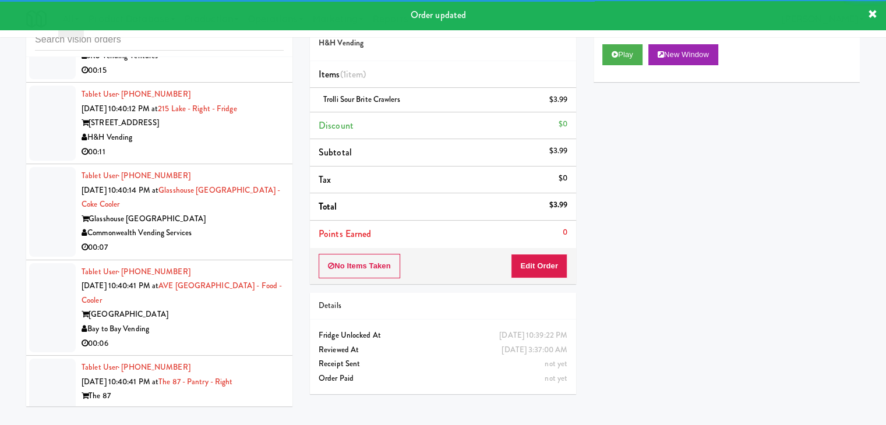
scroll to position [10054, 0]
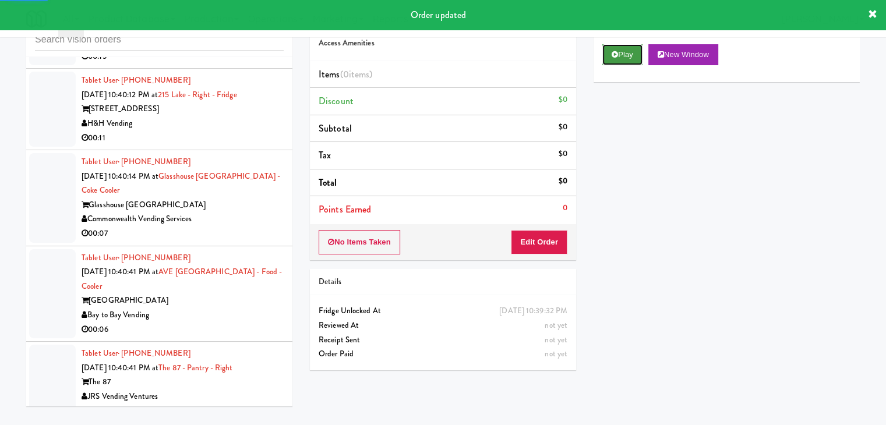
click at [615, 59] on button "Play" at bounding box center [622, 54] width 40 height 21
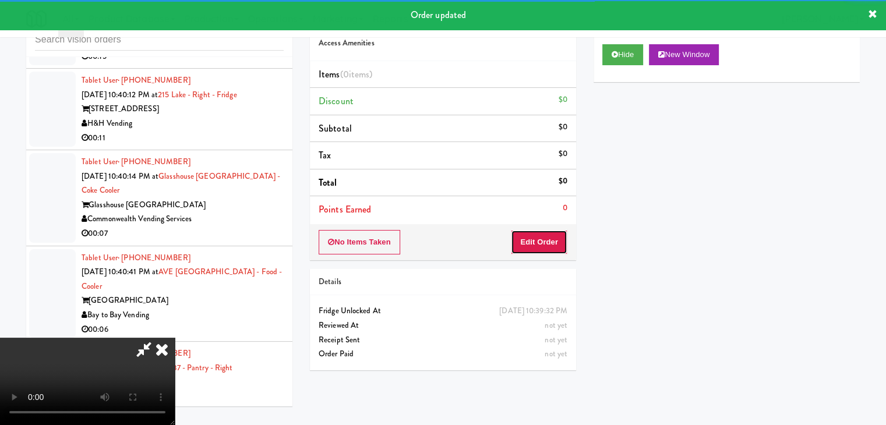
click at [526, 243] on button "Edit Order" at bounding box center [539, 242] width 56 height 24
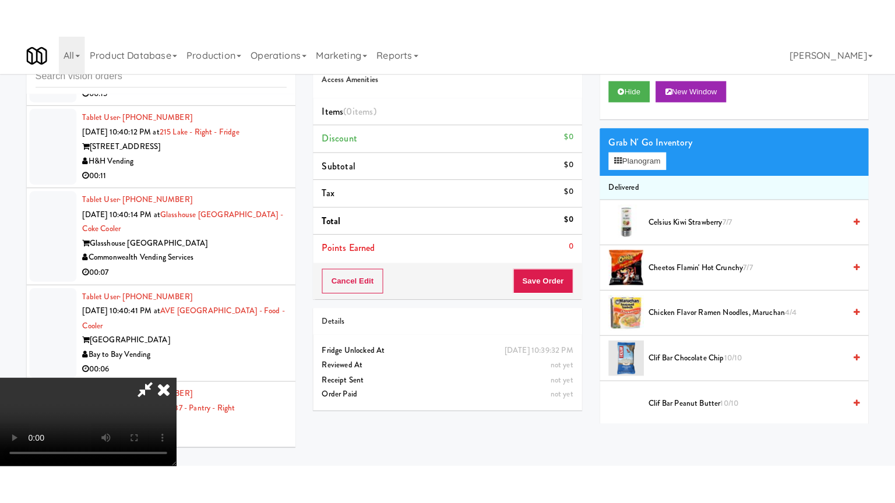
scroll to position [164, 0]
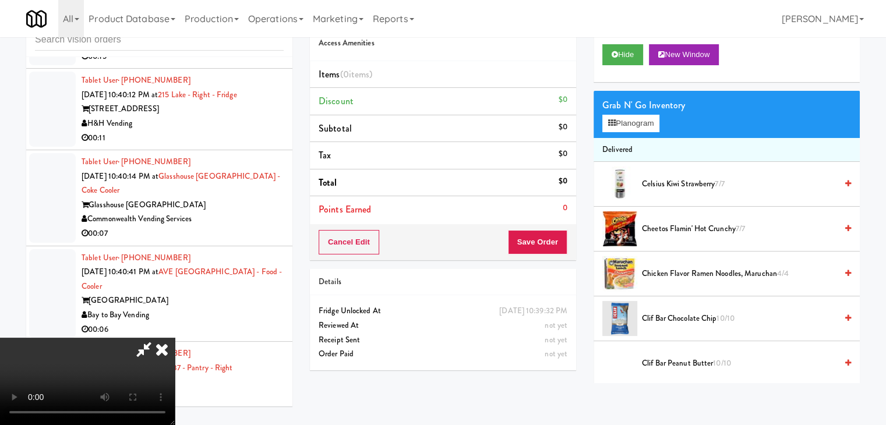
click at [175, 338] on video at bounding box center [87, 381] width 175 height 87
drag, startPoint x: 386, startPoint y: 302, endPoint x: 398, endPoint y: 353, distance: 52.3
click at [175, 338] on video at bounding box center [87, 381] width 175 height 87
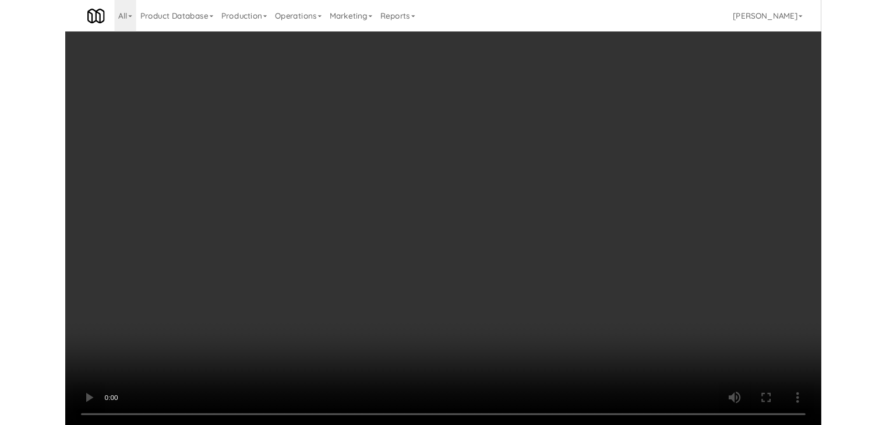
scroll to position [10040, 0]
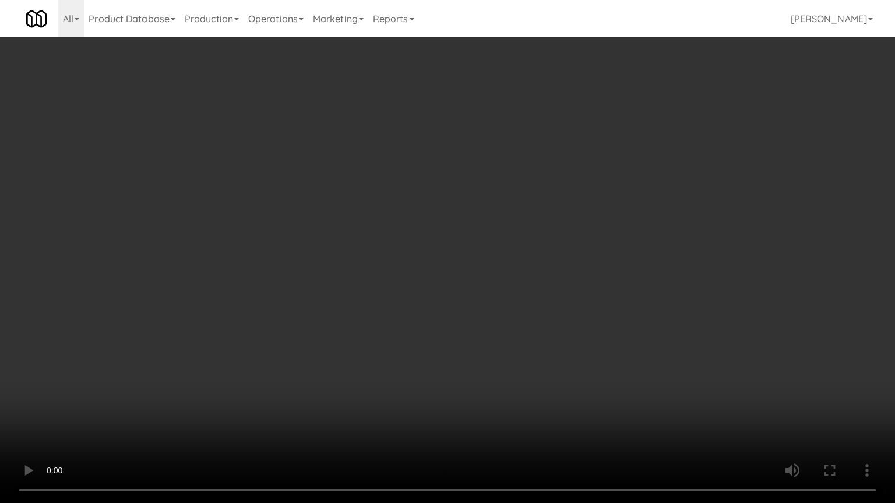
click at [548, 396] on video at bounding box center [447, 251] width 895 height 503
click at [557, 335] on video at bounding box center [447, 251] width 895 height 503
click at [564, 320] on video at bounding box center [447, 251] width 895 height 503
drag, startPoint x: 559, startPoint y: 319, endPoint x: 557, endPoint y: 266, distance: 53.0
click at [558, 316] on video at bounding box center [447, 251] width 895 height 503
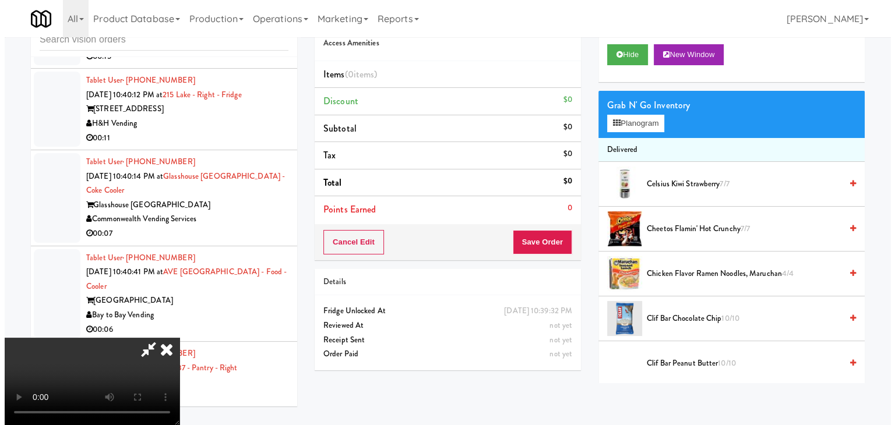
scroll to position [0, 0]
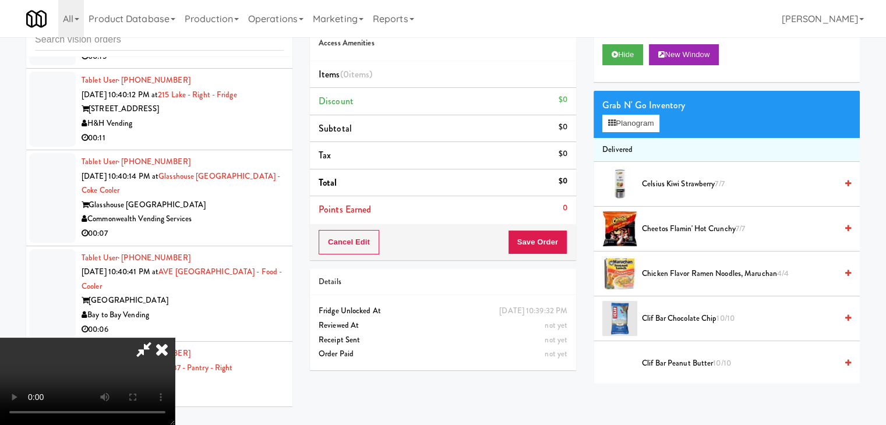
click at [175, 338] on video at bounding box center [87, 381] width 175 height 87
drag, startPoint x: 415, startPoint y: 204, endPoint x: 568, endPoint y: 157, distance: 160.8
click at [175, 338] on video at bounding box center [87, 381] width 175 height 87
click at [638, 124] on button "Planogram" at bounding box center [630, 123] width 57 height 17
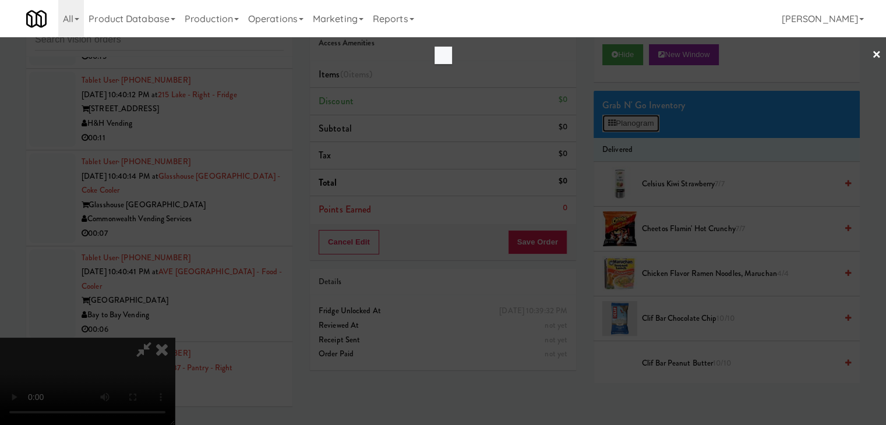
scroll to position [10040, 0]
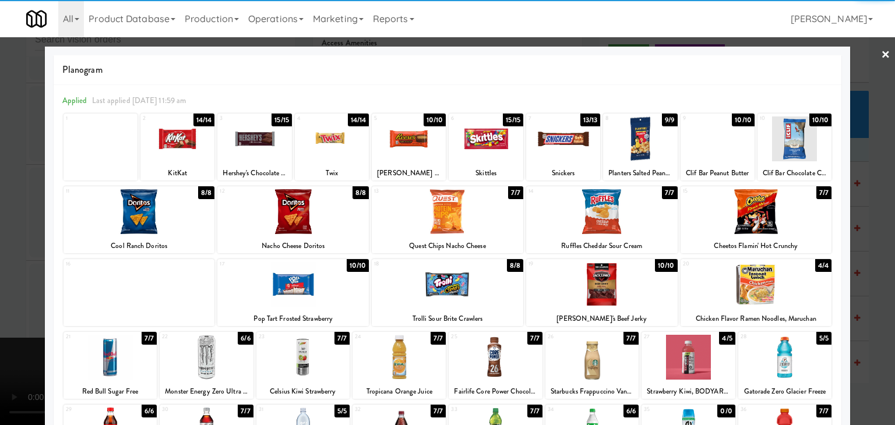
click at [571, 144] on div at bounding box center [563, 138] width 74 height 45
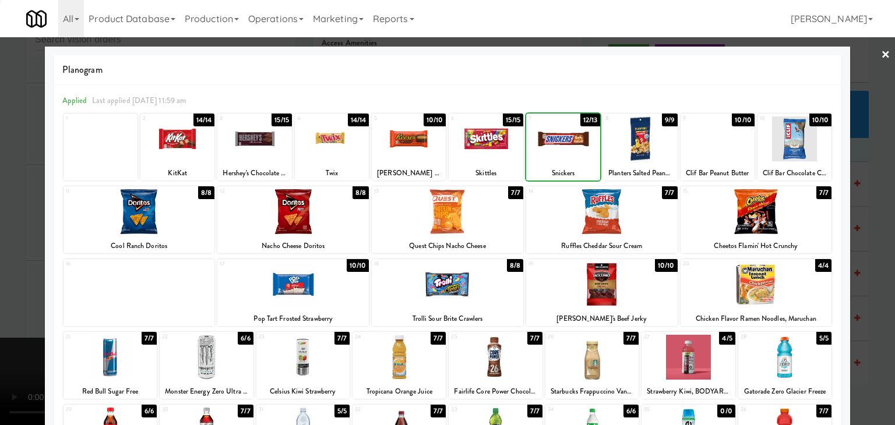
drag, startPoint x: 0, startPoint y: 226, endPoint x: 160, endPoint y: 239, distance: 160.7
click at [5, 226] on div at bounding box center [447, 212] width 895 height 425
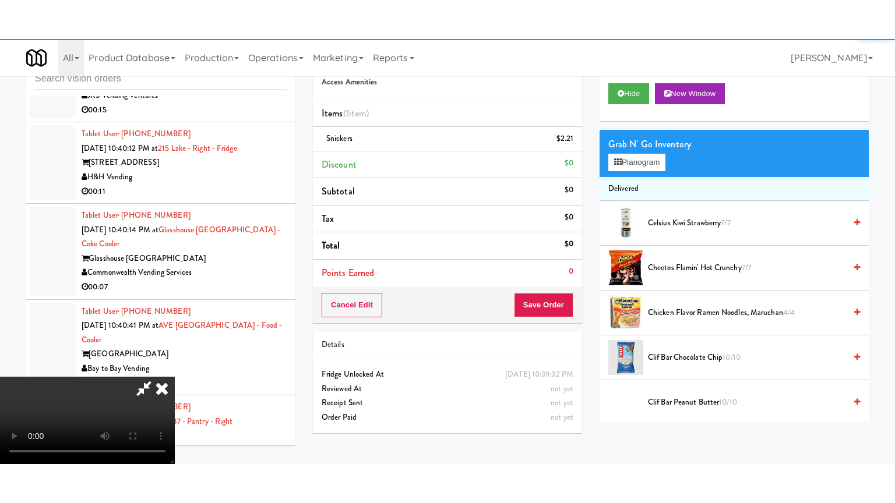
scroll to position [10054, 0]
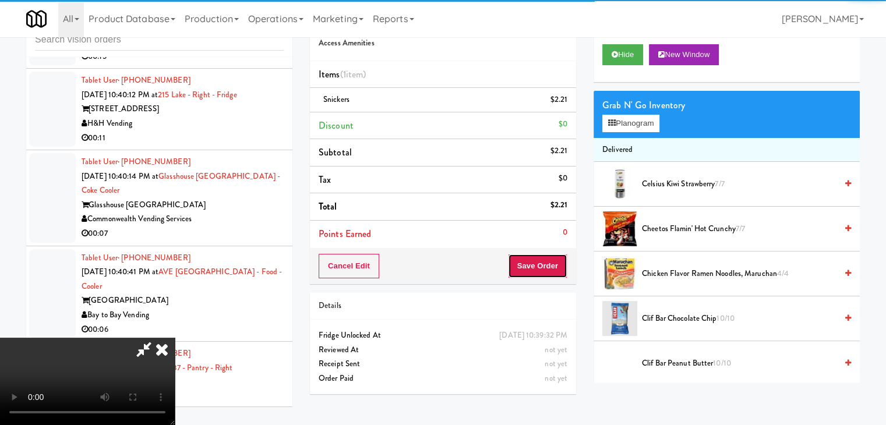
click at [552, 268] on button "Save Order" at bounding box center [537, 266] width 59 height 24
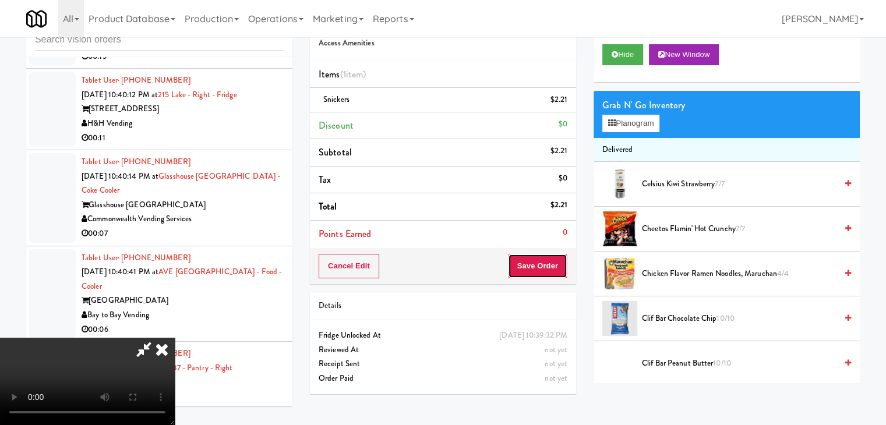
click at [552, 268] on button "Save Order" at bounding box center [537, 266] width 59 height 24
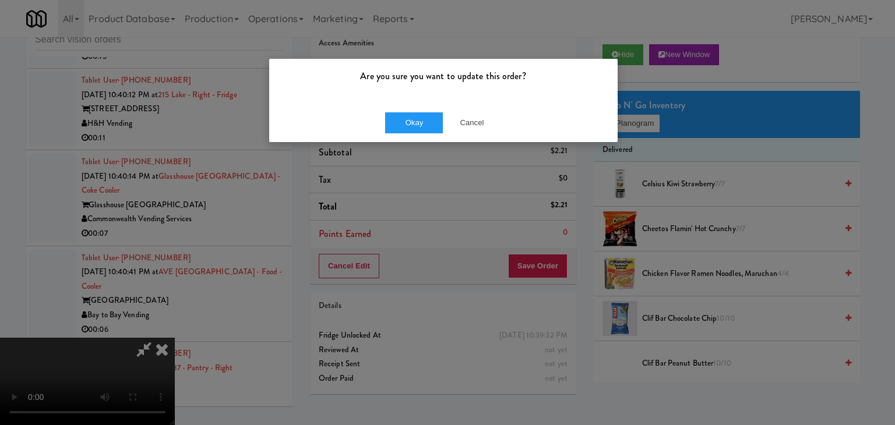
click at [416, 107] on div "Okay Cancel" at bounding box center [443, 122] width 348 height 39
click at [416, 118] on button "Okay" at bounding box center [414, 122] width 58 height 21
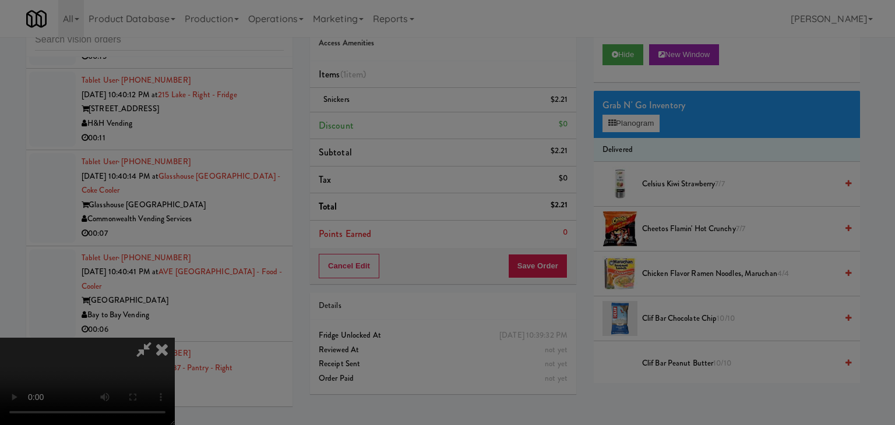
click at [416, 119] on body "Are you sure you want to update this order? Okay Cancel Okay Are you sure you w…" at bounding box center [447, 212] width 895 height 425
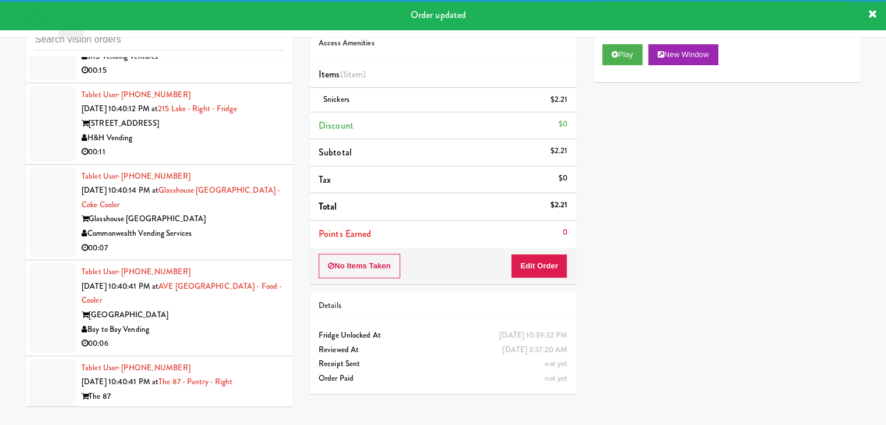
click at [244, 64] on div "JRS Vending Ventures" at bounding box center [183, 57] width 202 height 15
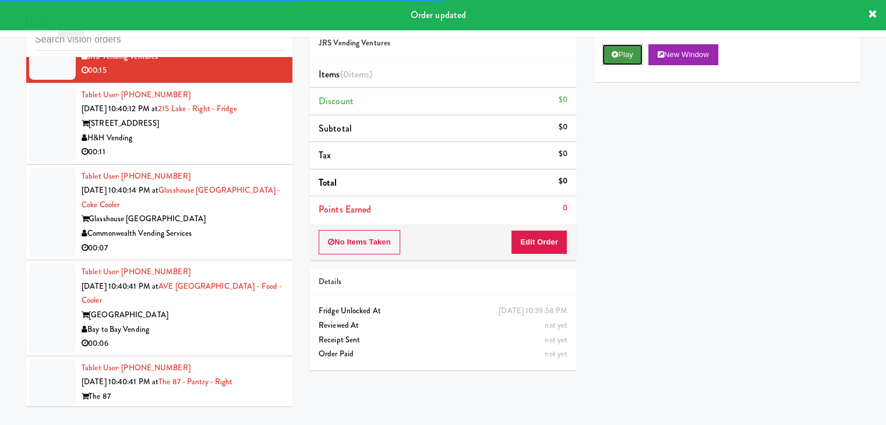
click at [631, 47] on button "Play" at bounding box center [622, 54] width 40 height 21
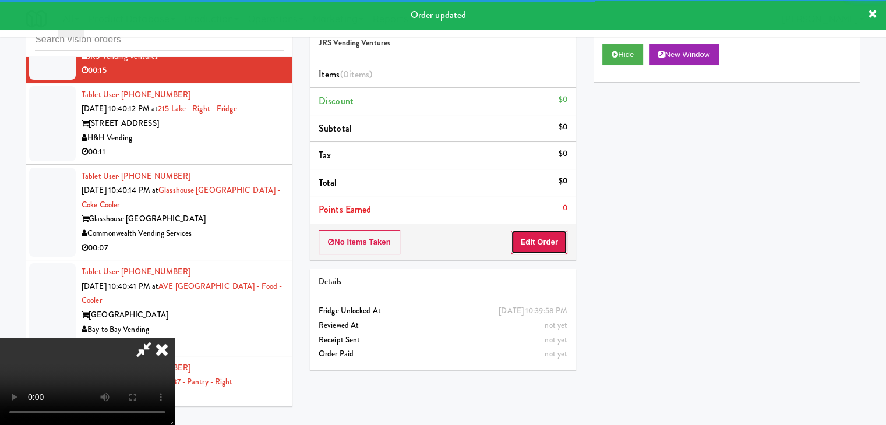
click at [542, 243] on button "Edit Order" at bounding box center [539, 242] width 56 height 24
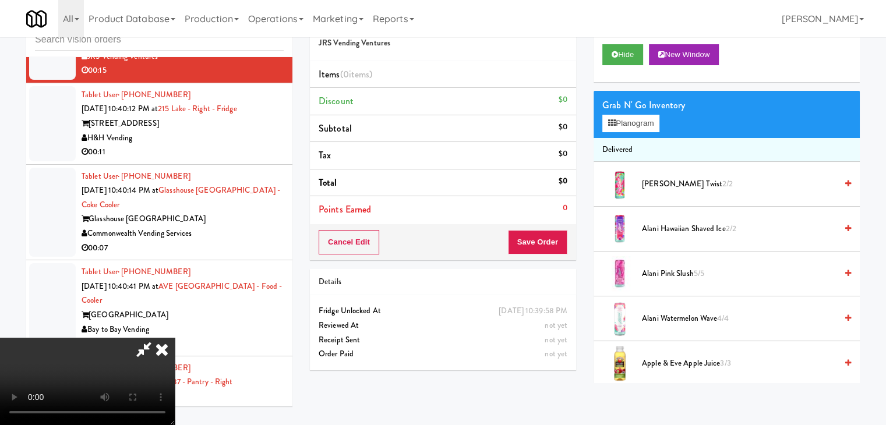
scroll to position [10040, 0]
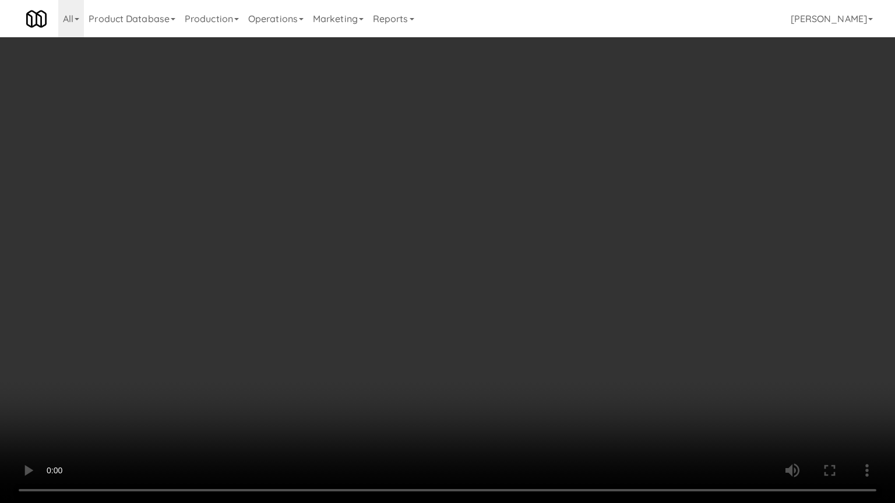
click at [522, 331] on video at bounding box center [447, 251] width 895 height 503
click at [506, 333] on video at bounding box center [447, 251] width 895 height 503
click at [533, 307] on video at bounding box center [447, 251] width 895 height 503
click at [531, 312] on video at bounding box center [447, 251] width 895 height 503
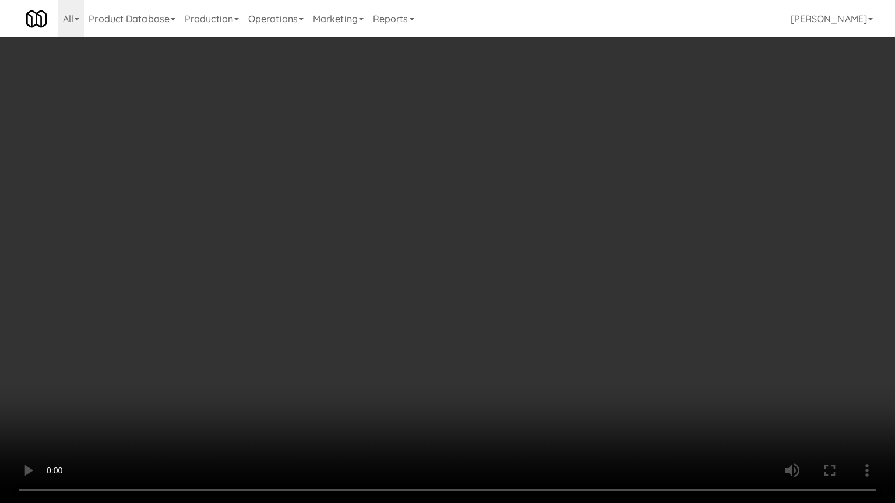
click at [532, 312] on video at bounding box center [447, 251] width 895 height 503
click at [531, 313] on video at bounding box center [447, 251] width 895 height 503
click at [545, 314] on video at bounding box center [447, 251] width 895 height 503
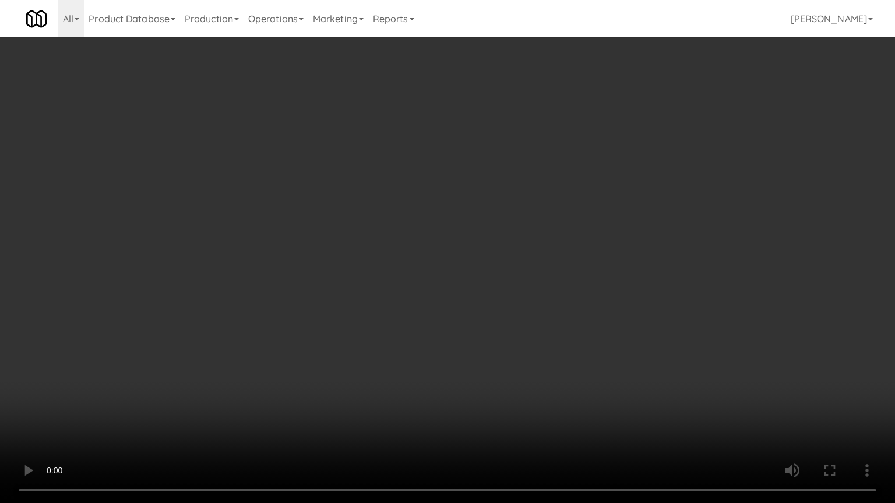
click at [555, 314] on video at bounding box center [447, 251] width 895 height 503
click at [556, 314] on video at bounding box center [447, 251] width 895 height 503
click at [559, 307] on video at bounding box center [447, 251] width 895 height 503
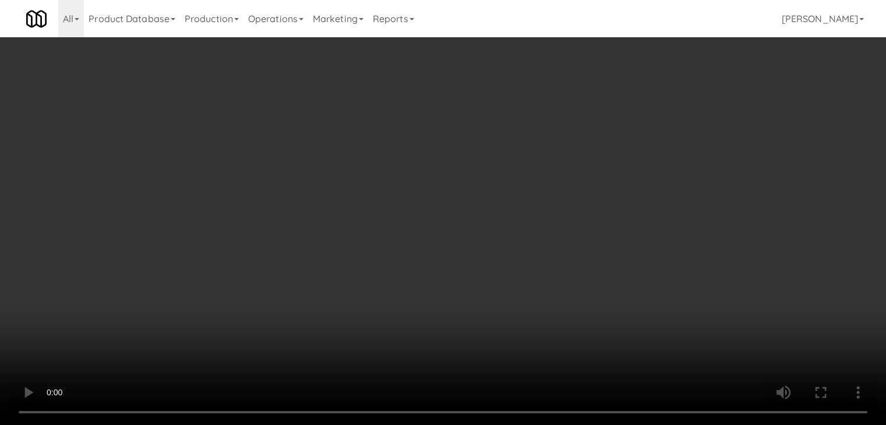
click at [644, 123] on button "Planogram" at bounding box center [630, 123] width 57 height 17
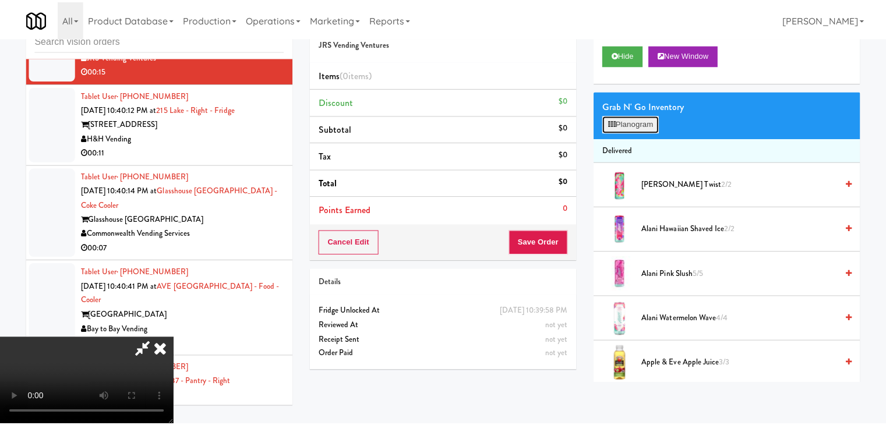
scroll to position [10040, 0]
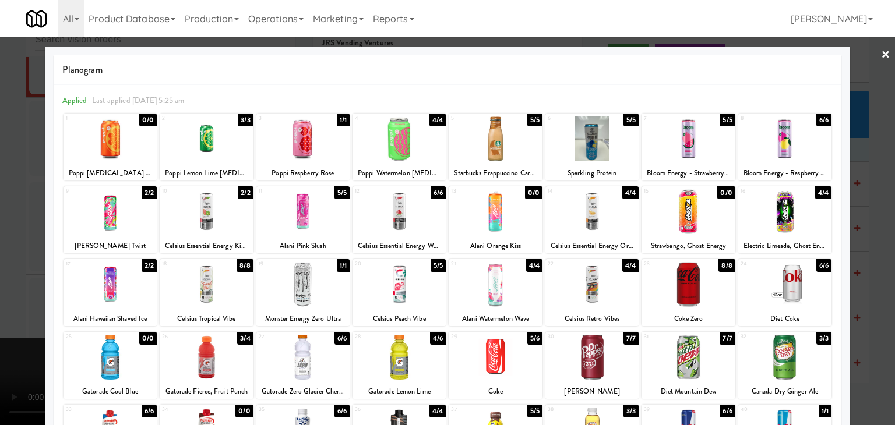
click at [312, 347] on div at bounding box center [302, 357] width 93 height 45
drag, startPoint x: 0, startPoint y: 271, endPoint x: 284, endPoint y: 260, distance: 284.4
click at [13, 270] on div at bounding box center [447, 212] width 895 height 425
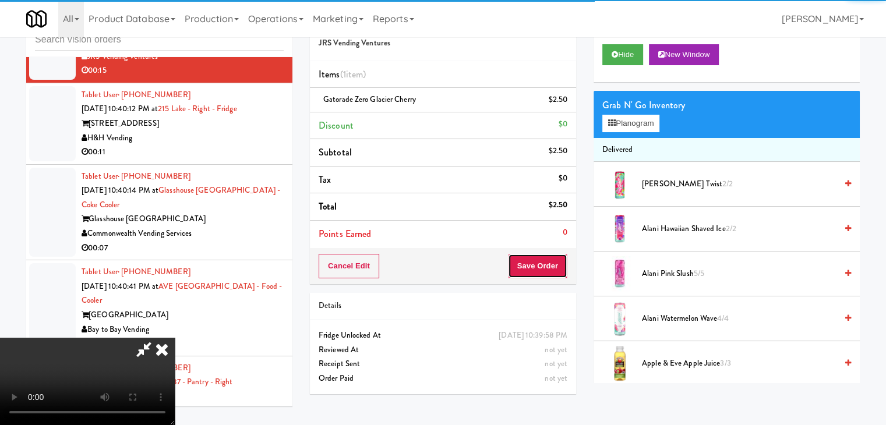
click at [547, 268] on button "Save Order" at bounding box center [537, 266] width 59 height 24
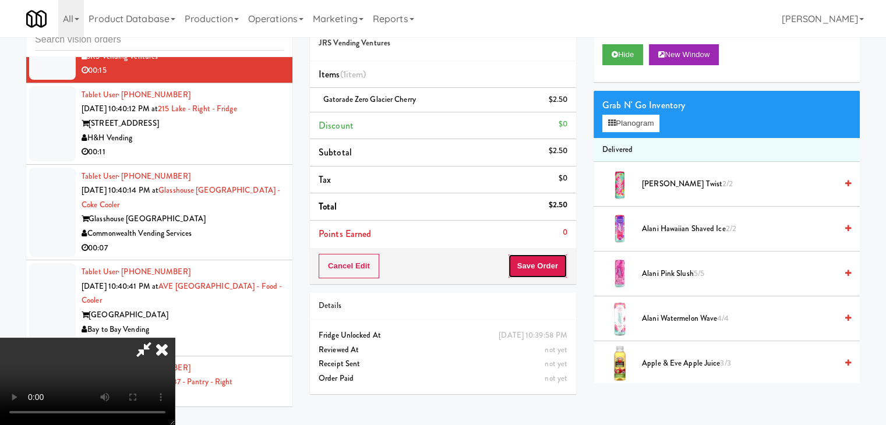
click at [547, 268] on button "Save Order" at bounding box center [537, 266] width 59 height 24
drag, startPoint x: 547, startPoint y: 268, endPoint x: 558, endPoint y: 250, distance: 21.4
click at [546, 264] on button "Save Order" at bounding box center [537, 266] width 59 height 24
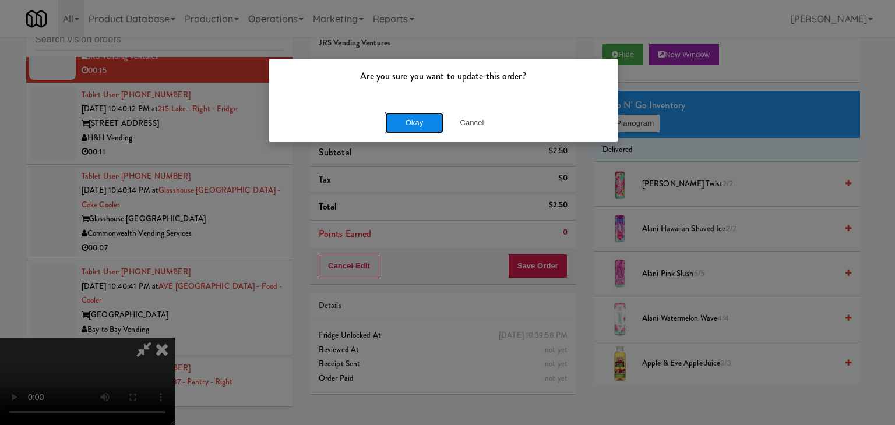
click at [413, 112] on button "Okay" at bounding box center [414, 122] width 58 height 21
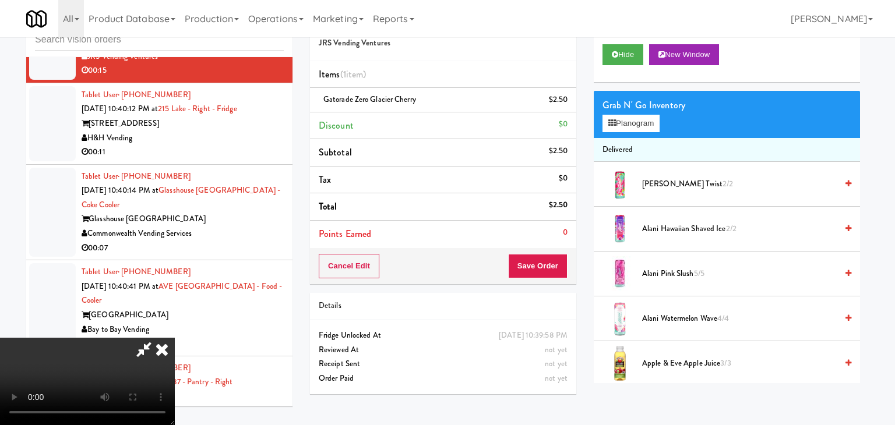
click at [414, 115] on body "Are you sure you want to update this order? Okay Cancel Okay Are you sure you w…" at bounding box center [447, 212] width 895 height 425
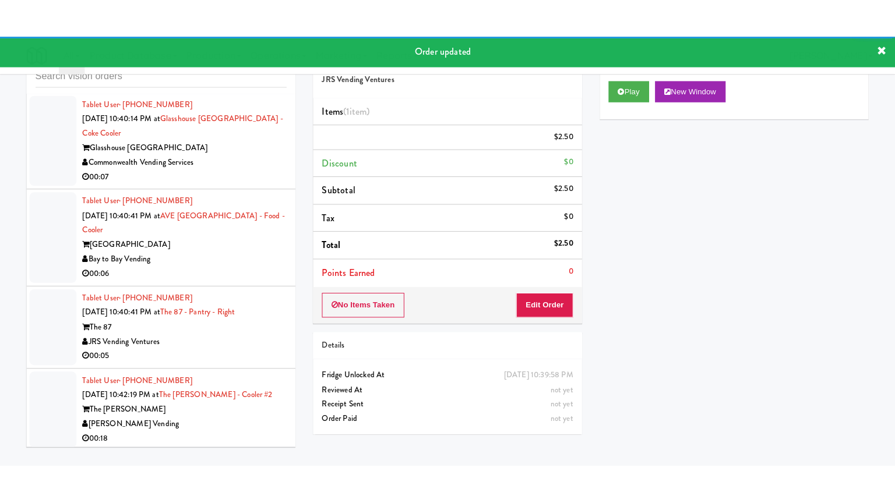
scroll to position [10171, 0]
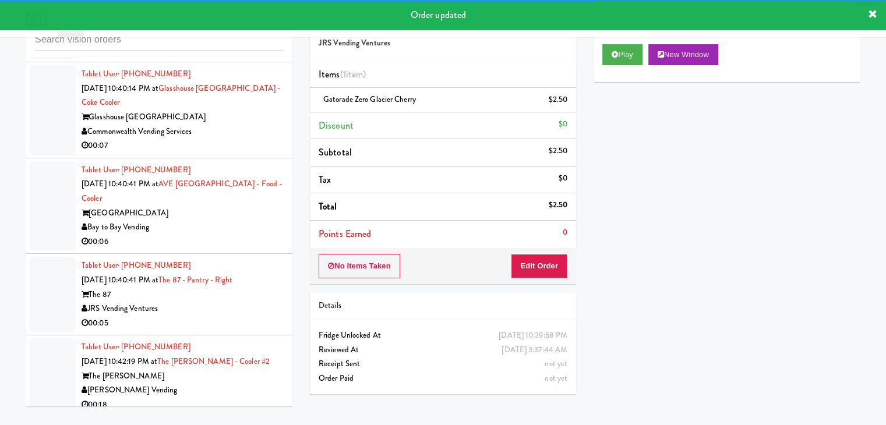
click at [228, 29] on div "215 W Lake St" at bounding box center [183, 22] width 202 height 15
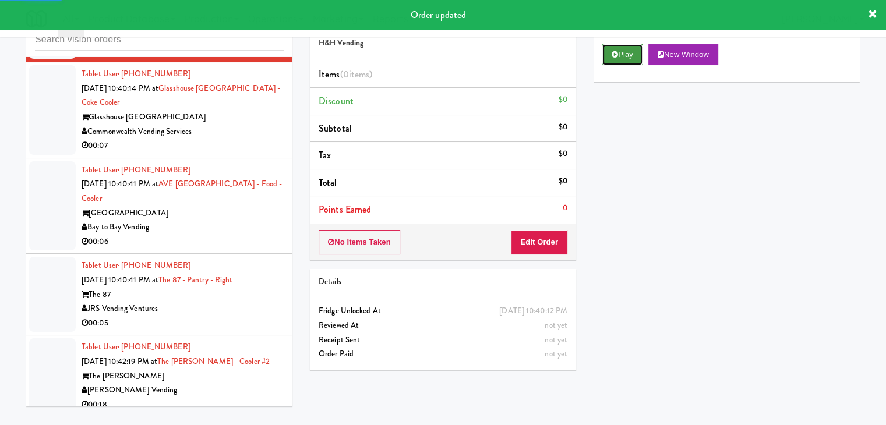
click at [623, 52] on button "Play" at bounding box center [622, 54] width 40 height 21
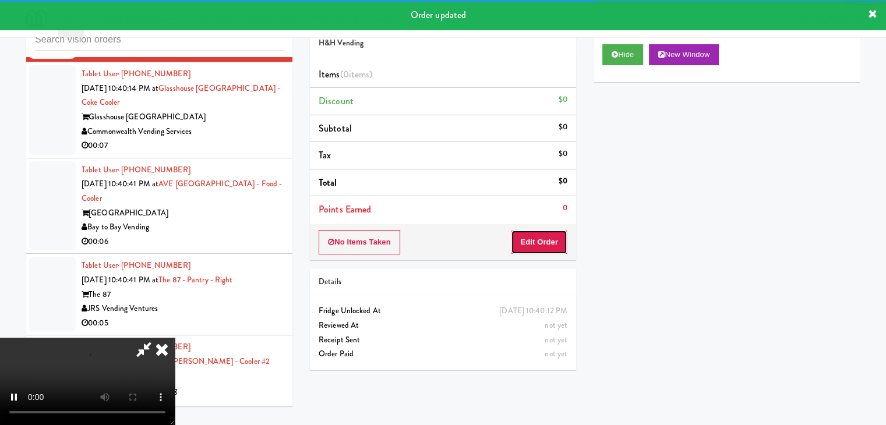
click at [539, 236] on button "Edit Order" at bounding box center [539, 242] width 56 height 24
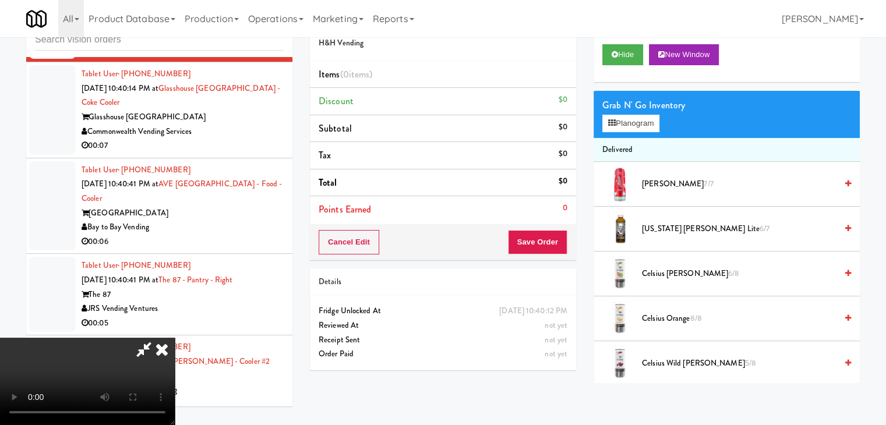
scroll to position [10156, 0]
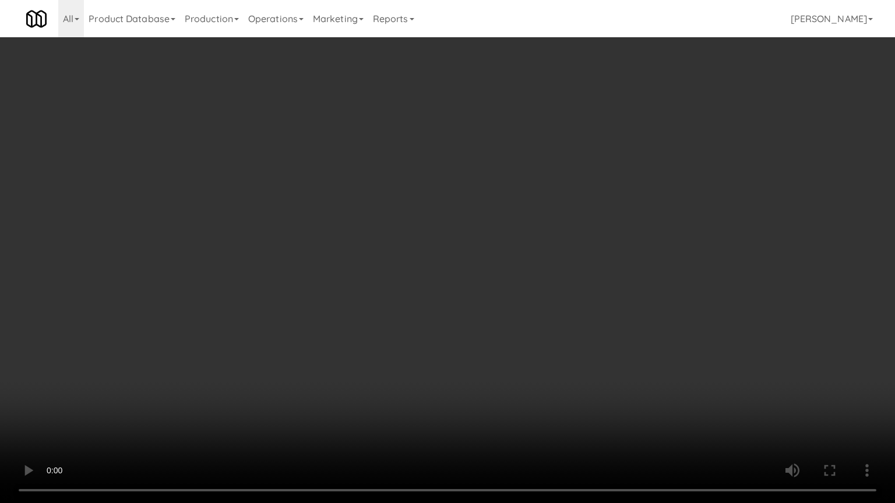
click at [554, 277] on video at bounding box center [447, 251] width 895 height 503
click at [555, 287] on video at bounding box center [447, 251] width 895 height 503
click at [564, 284] on video at bounding box center [447, 251] width 895 height 503
click at [567, 284] on video at bounding box center [447, 251] width 895 height 503
click at [572, 276] on video at bounding box center [447, 251] width 895 height 503
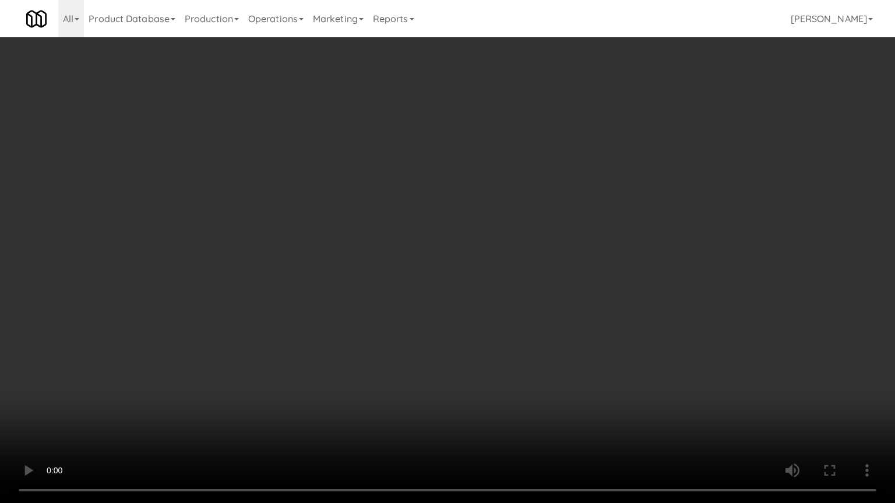
click at [574, 276] on video at bounding box center [447, 251] width 895 height 503
click at [578, 269] on video at bounding box center [447, 251] width 895 height 503
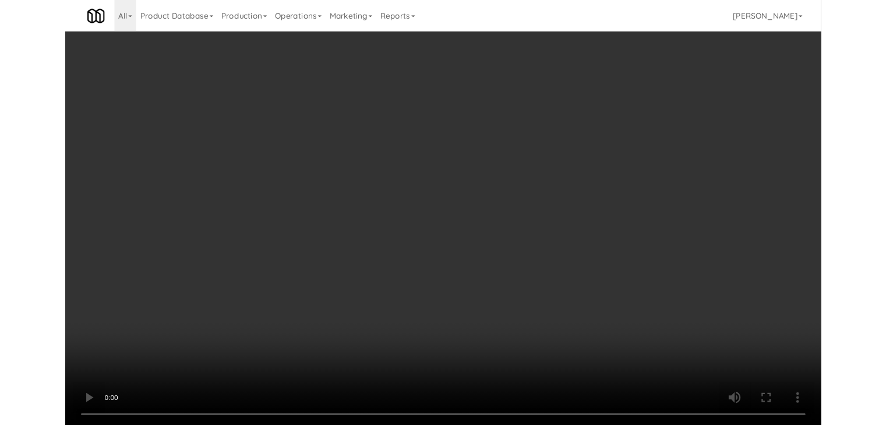
scroll to position [10171, 0]
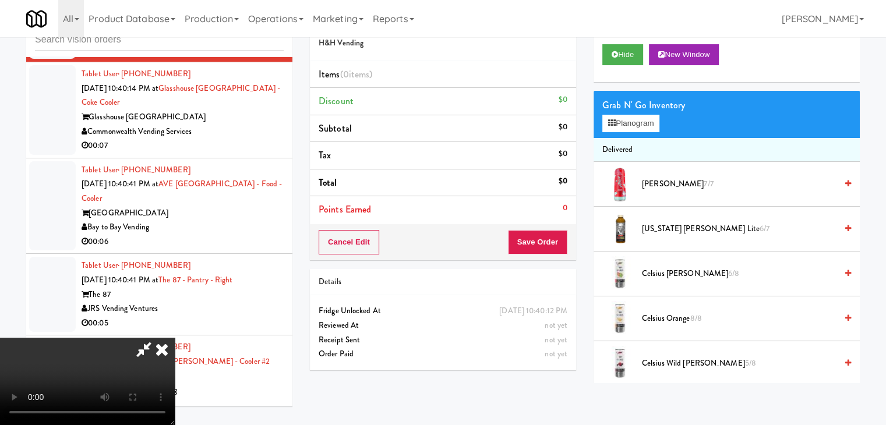
click at [175, 338] on video at bounding box center [87, 381] width 175 height 87
drag, startPoint x: 438, startPoint y: 171, endPoint x: 450, endPoint y: 171, distance: 12.2
click at [175, 338] on video at bounding box center [87, 381] width 175 height 87
click at [638, 124] on button "Planogram" at bounding box center [630, 123] width 57 height 17
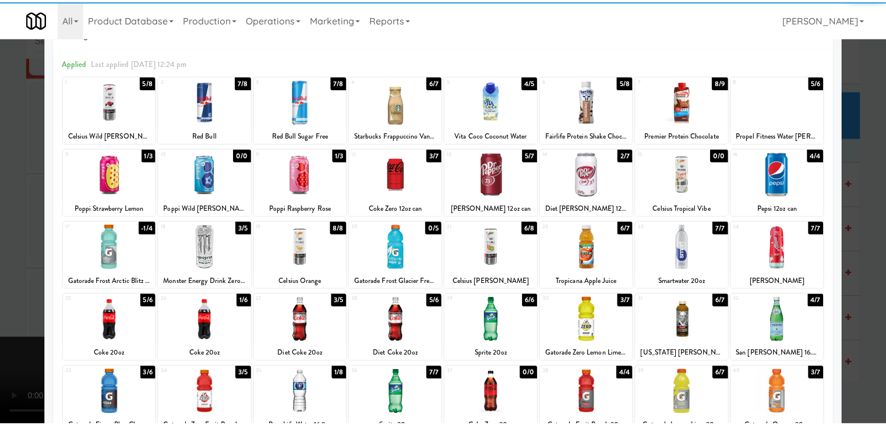
scroll to position [58, 0]
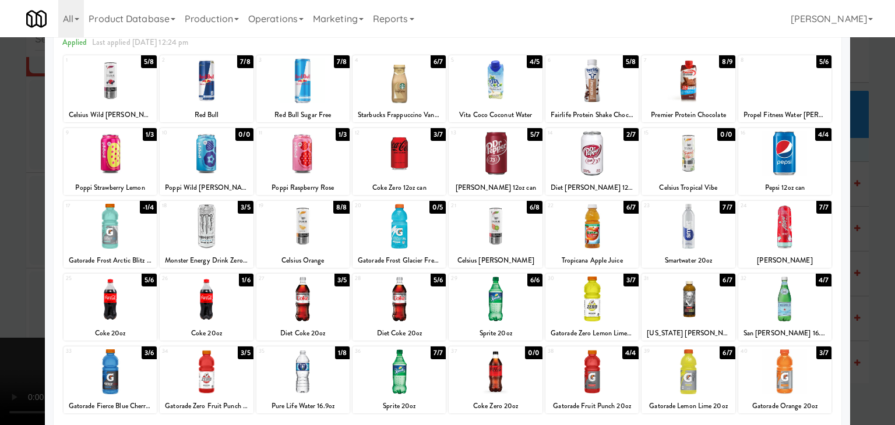
click at [680, 211] on div at bounding box center [687, 226] width 93 height 45
drag, startPoint x: 0, startPoint y: 147, endPoint x: 168, endPoint y: 165, distance: 168.7
click at [5, 147] on div at bounding box center [447, 212] width 895 height 425
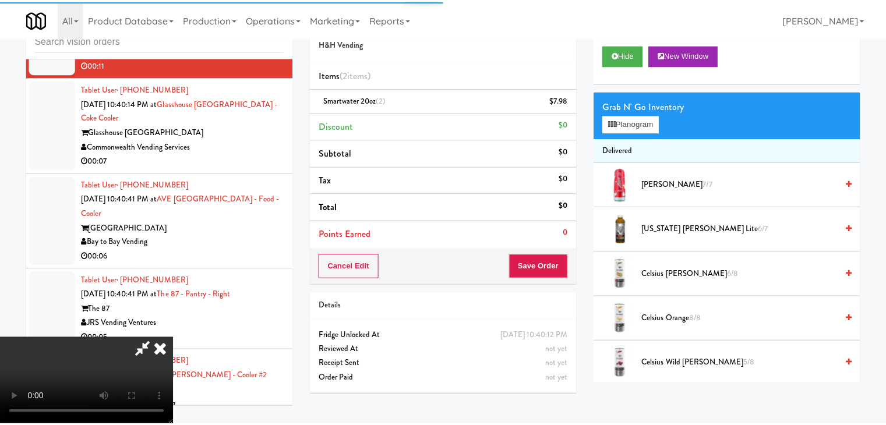
scroll to position [10171, 0]
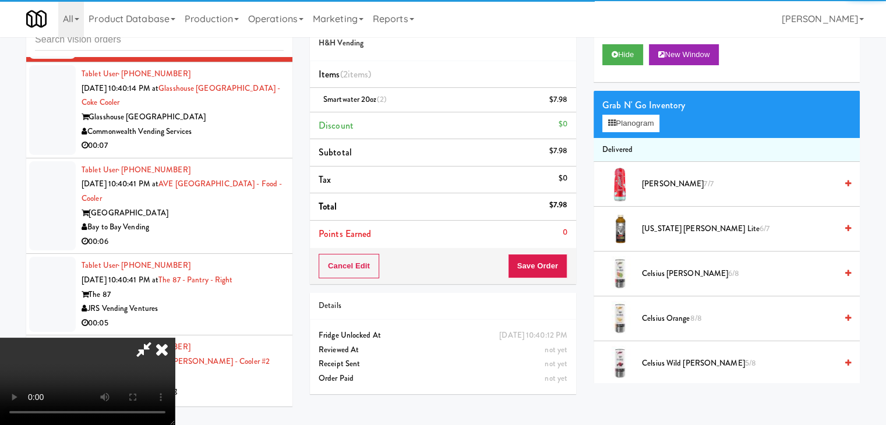
click at [561, 252] on div "Order # 7642225 H&H Vending Items (2 items ) Smartwater 20oz (2) $7.98 Discount…" at bounding box center [443, 145] width 266 height 280
click at [560, 254] on button "Save Order" at bounding box center [537, 266] width 59 height 24
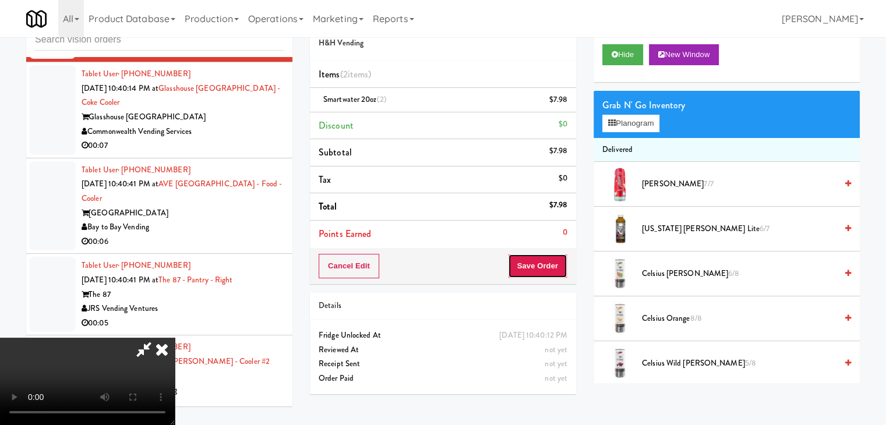
click at [559, 255] on button "Save Order" at bounding box center [537, 266] width 59 height 24
click at [559, 256] on button "Save Order" at bounding box center [537, 266] width 59 height 24
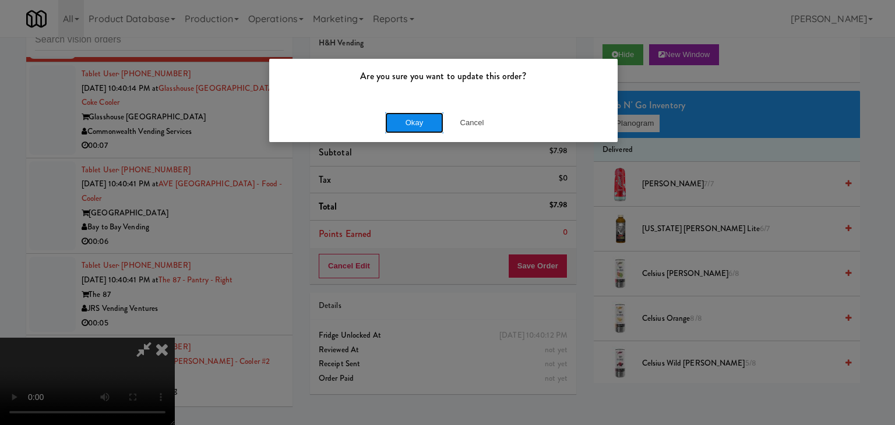
click at [411, 116] on button "Okay" at bounding box center [414, 122] width 58 height 21
click at [411, 116] on body "Are you sure you want to update this order? Okay Cancel Okay Are you sure you w…" at bounding box center [447, 212] width 895 height 425
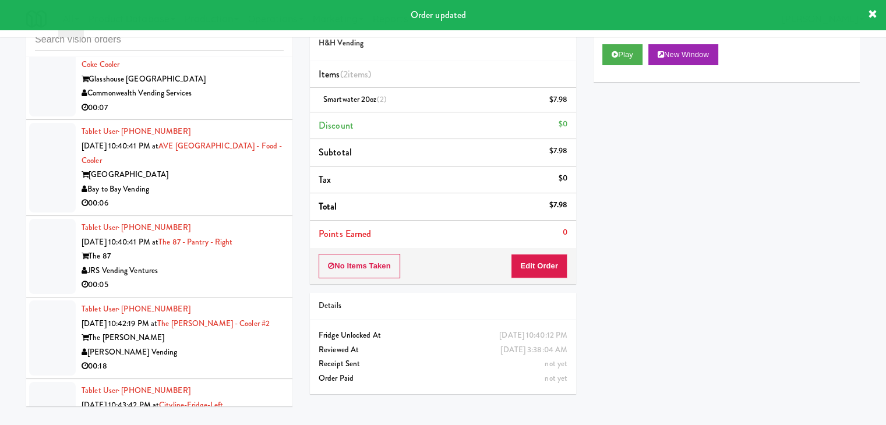
scroll to position [10287, 0]
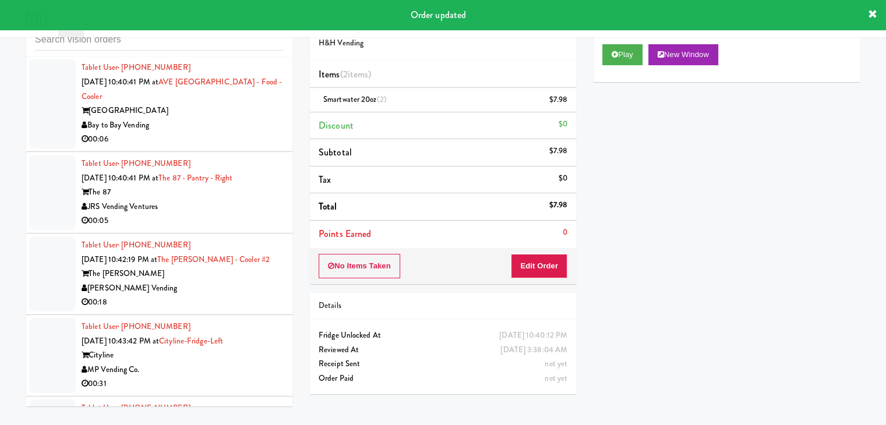
drag, startPoint x: 240, startPoint y: 161, endPoint x: 256, endPoint y: 165, distance: 16.1
click at [247, 37] on div "Commonwealth Vending Services" at bounding box center [183, 29] width 202 height 15
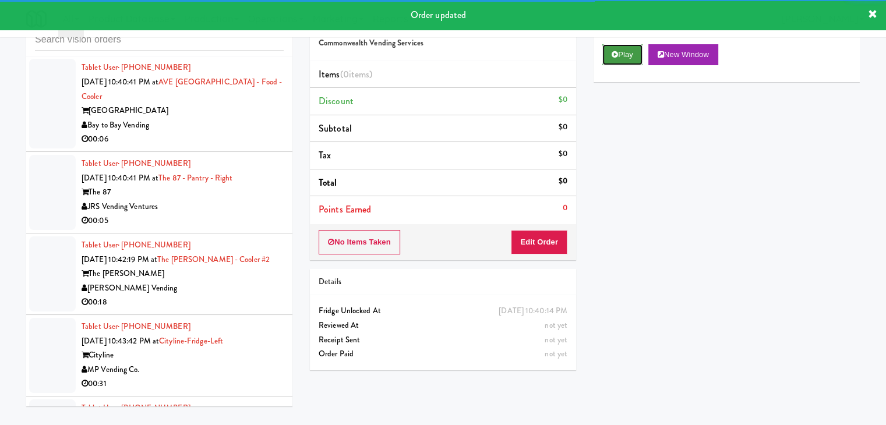
click at [625, 56] on button "Play" at bounding box center [622, 54] width 40 height 21
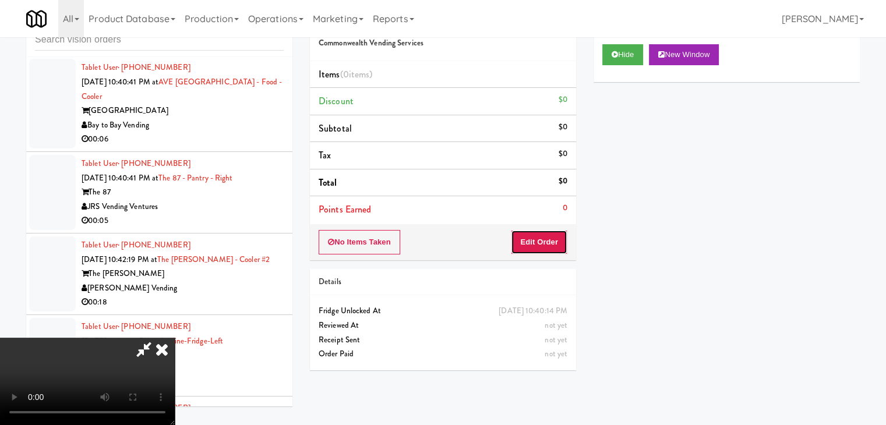
click at [543, 237] on button "Edit Order" at bounding box center [539, 242] width 56 height 24
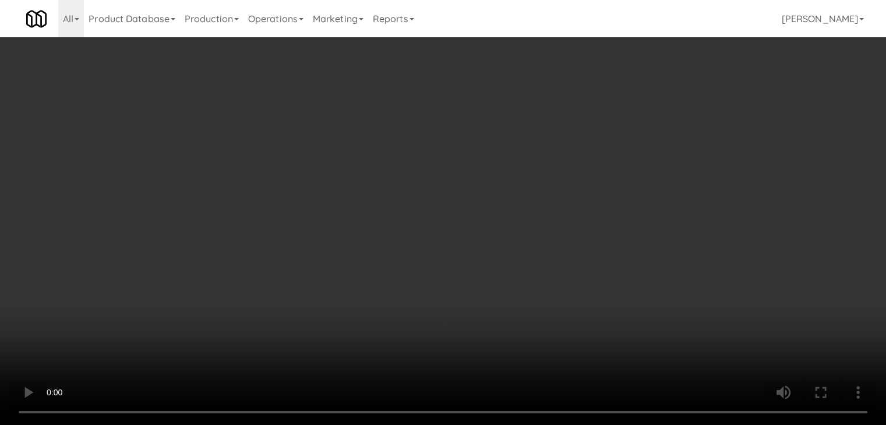
scroll to position [10273, 0]
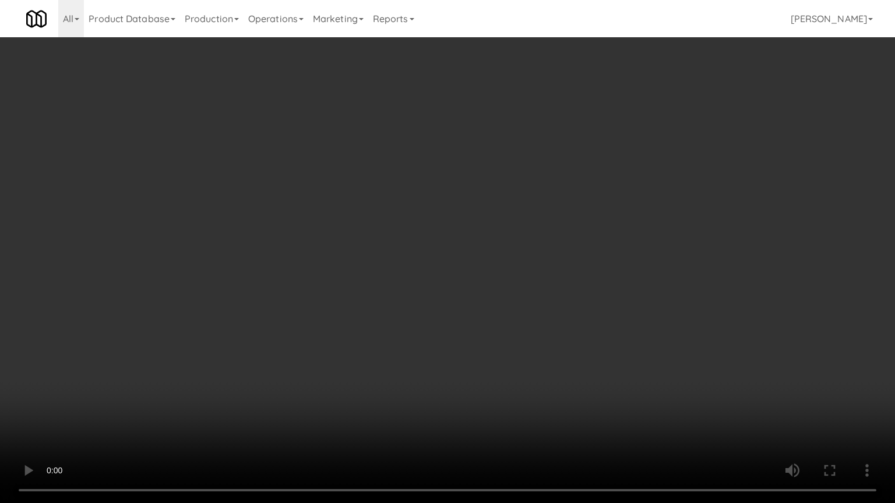
click at [522, 324] on video at bounding box center [447, 251] width 895 height 503
drag, startPoint x: 522, startPoint y: 324, endPoint x: 504, endPoint y: 323, distance: 18.1
click at [519, 324] on video at bounding box center [447, 251] width 895 height 503
click at [518, 313] on video at bounding box center [447, 251] width 895 height 503
drag, startPoint x: 518, startPoint y: 313, endPoint x: 584, endPoint y: 186, distance: 142.7
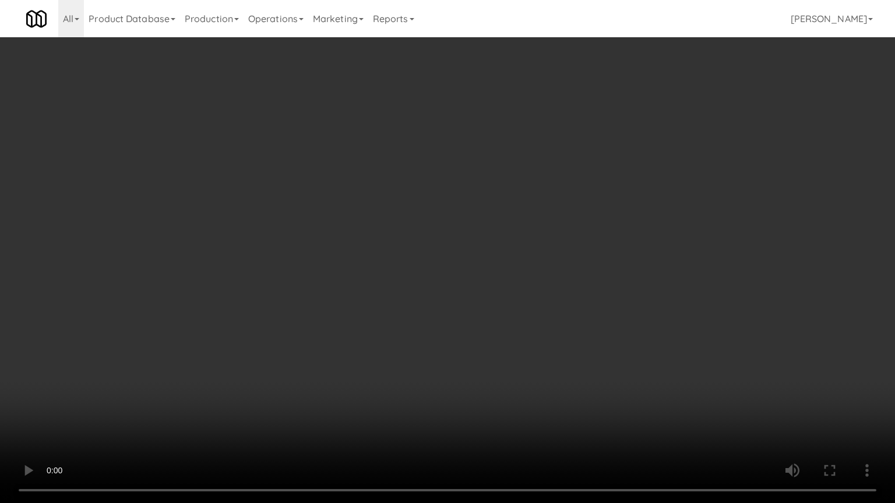
click at [519, 311] on video at bounding box center [447, 251] width 895 height 503
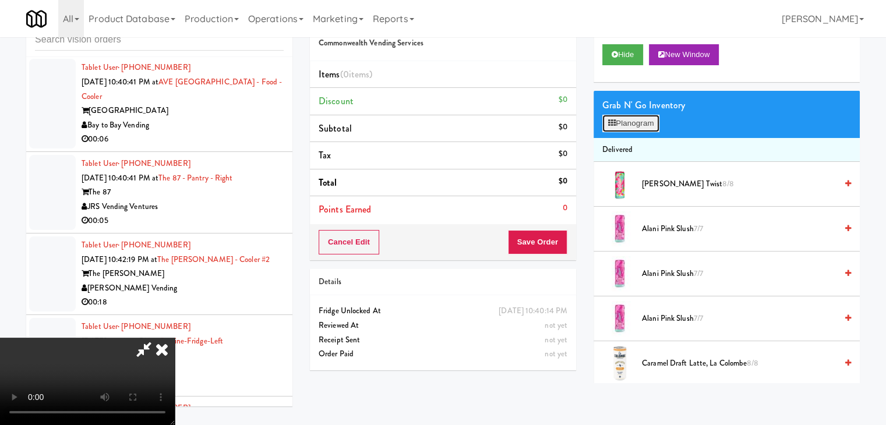
click at [637, 128] on button "Planogram" at bounding box center [630, 123] width 57 height 17
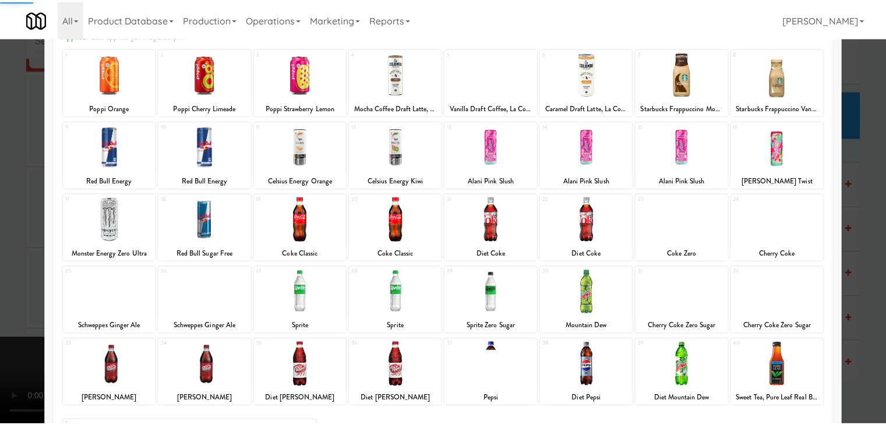
scroll to position [147, 0]
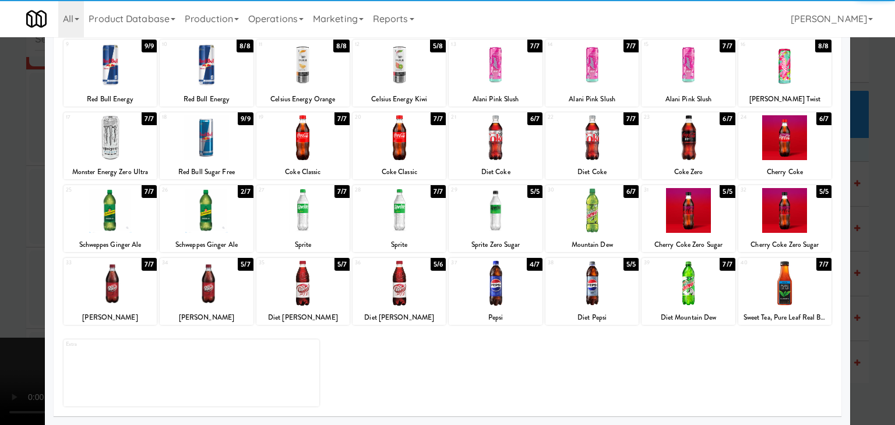
click at [215, 287] on div at bounding box center [206, 283] width 93 height 45
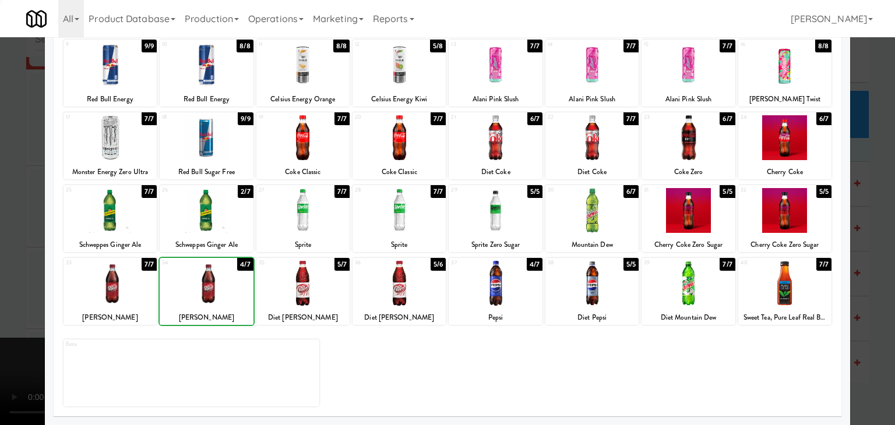
click at [117, 282] on div at bounding box center [109, 283] width 93 height 45
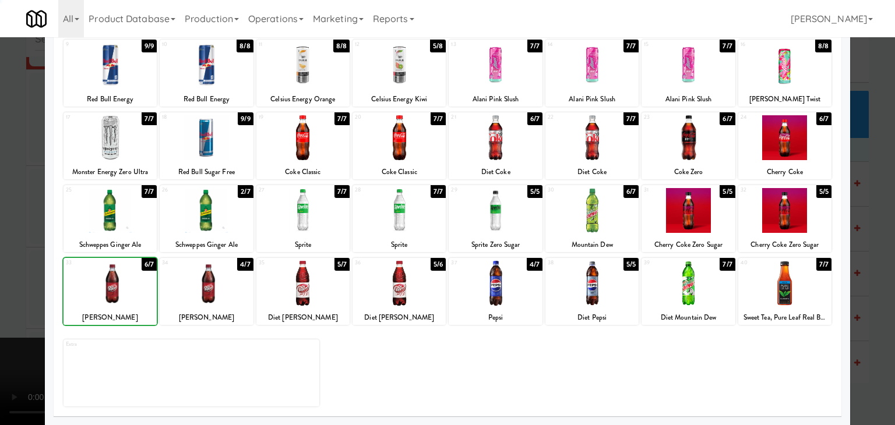
drag, startPoint x: 0, startPoint y: 266, endPoint x: 254, endPoint y: 263, distance: 253.9
click at [10, 264] on div at bounding box center [447, 212] width 895 height 425
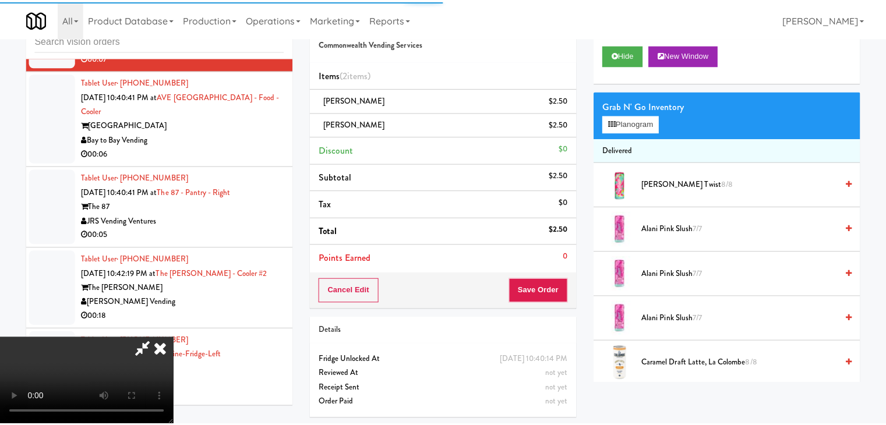
scroll to position [10287, 0]
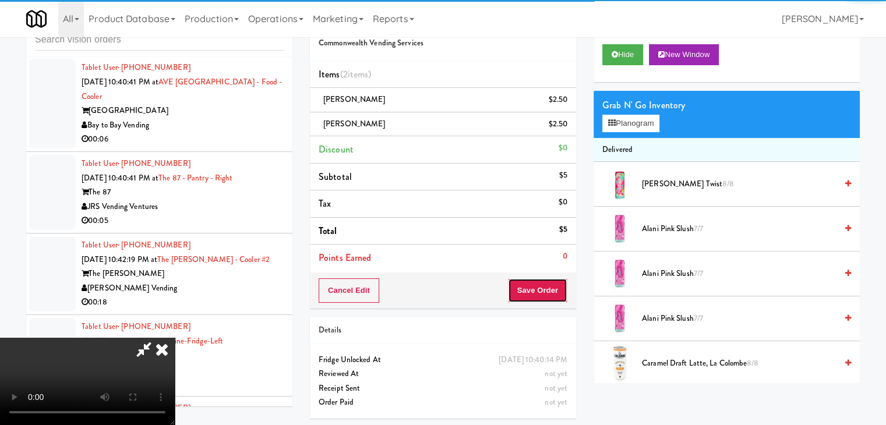
click at [539, 282] on button "Save Order" at bounding box center [537, 290] width 59 height 24
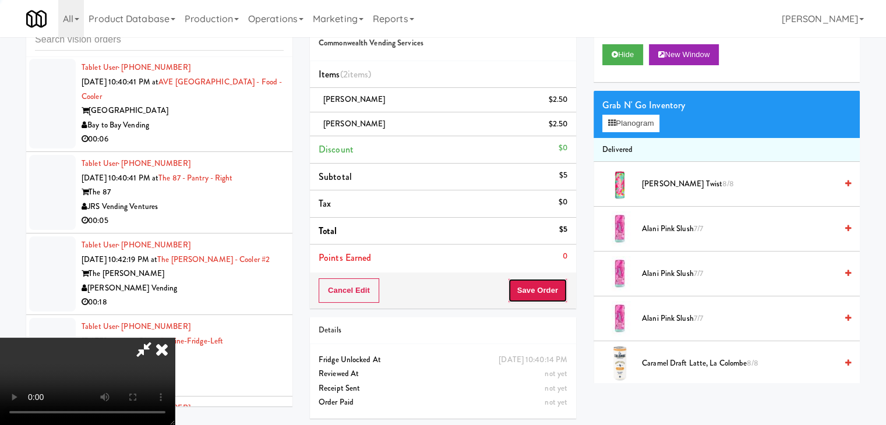
click at [539, 285] on button "Save Order" at bounding box center [537, 290] width 59 height 24
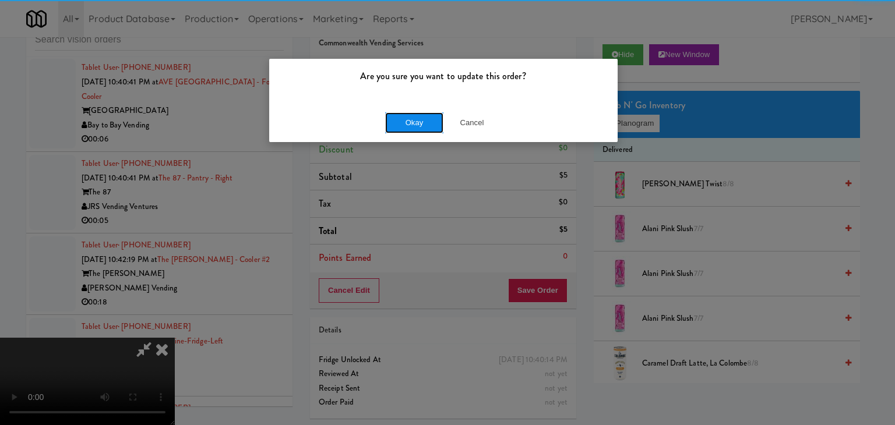
click at [418, 121] on button "Okay" at bounding box center [414, 122] width 58 height 21
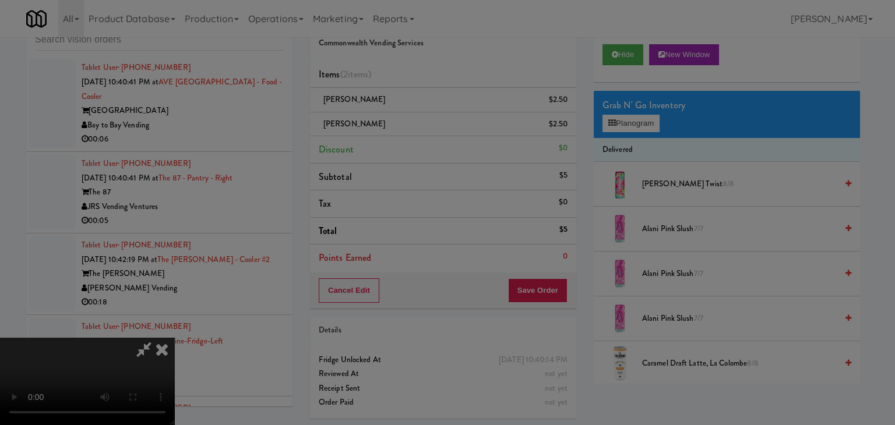
click at [418, 121] on body "Are you sure you want to update this order? Okay Cancel Okay Are you sure you w…" at bounding box center [447, 212] width 895 height 425
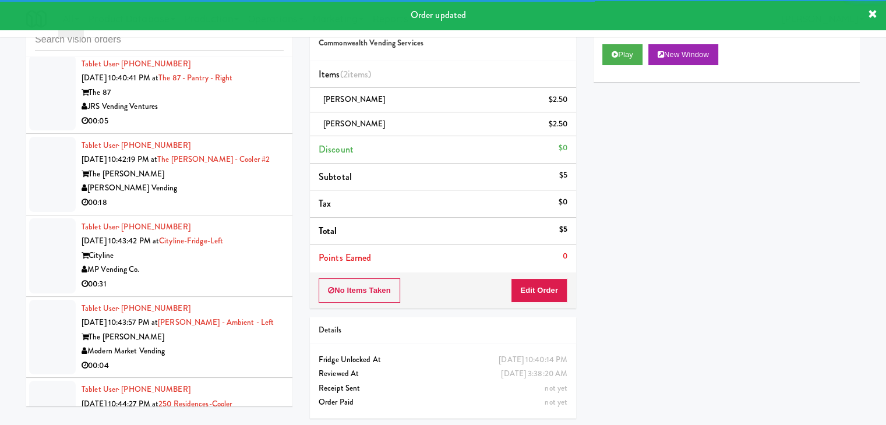
scroll to position [10404, 0]
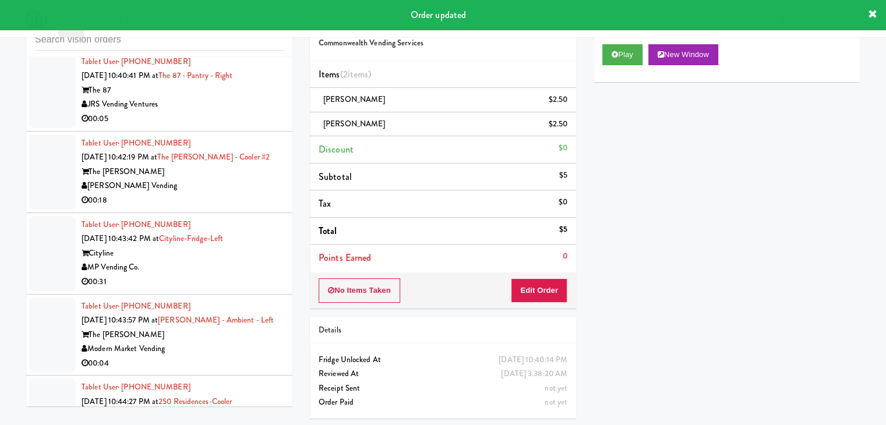
drag, startPoint x: 205, startPoint y: 168, endPoint x: 197, endPoint y: 171, distance: 8.9
click at [208, 45] on div "00:06" at bounding box center [183, 37] width 202 height 15
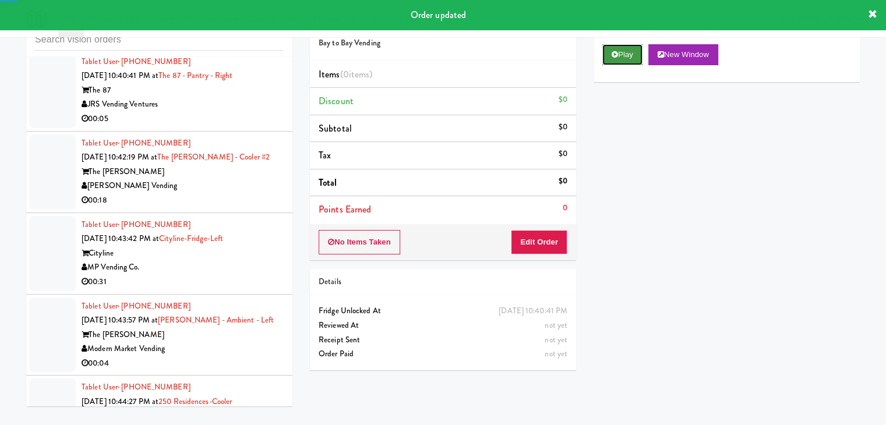
click at [627, 55] on button "Play" at bounding box center [622, 54] width 40 height 21
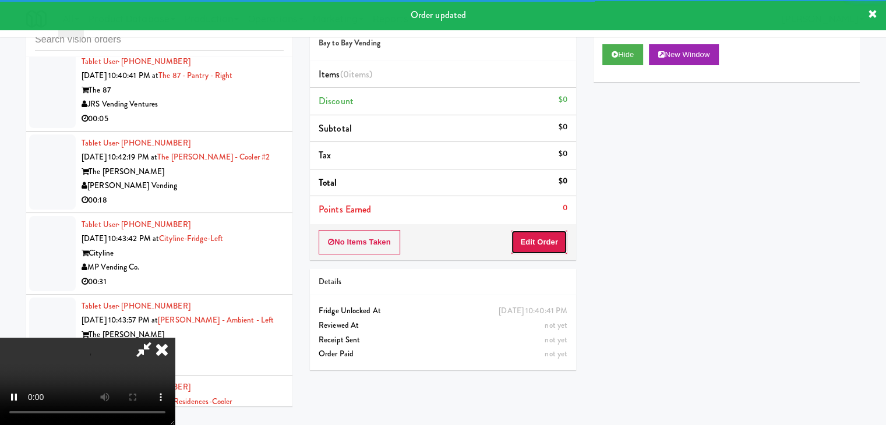
click at [547, 236] on button "Edit Order" at bounding box center [539, 242] width 56 height 24
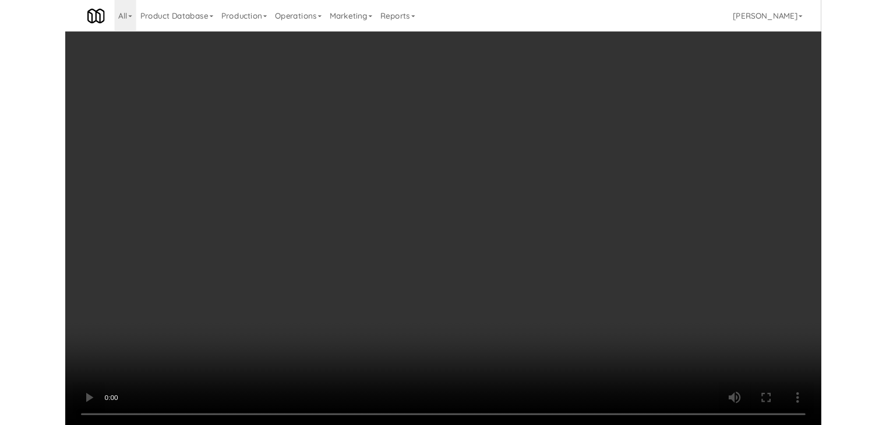
scroll to position [10390, 0]
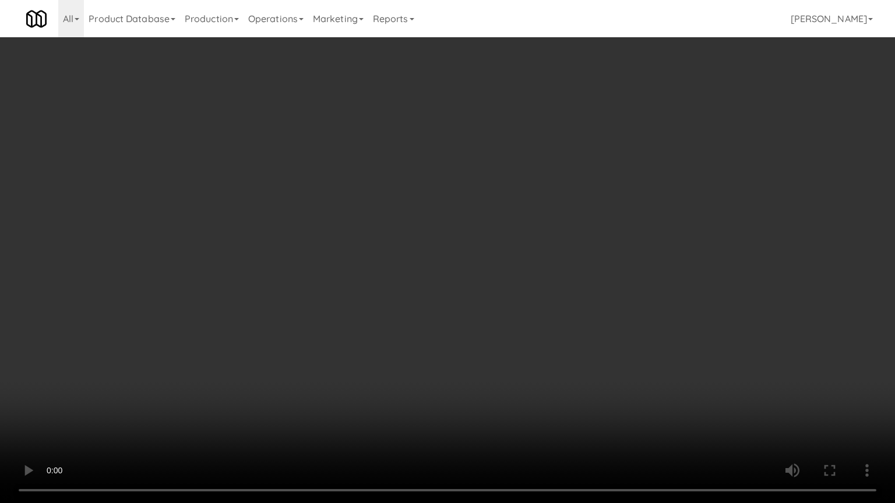
click at [505, 297] on video at bounding box center [447, 251] width 895 height 503
drag, startPoint x: 506, startPoint y: 298, endPoint x: 501, endPoint y: 303, distance: 6.6
click at [506, 298] on video at bounding box center [447, 251] width 895 height 503
click at [508, 301] on video at bounding box center [447, 251] width 895 height 503
click at [506, 304] on video at bounding box center [447, 251] width 895 height 503
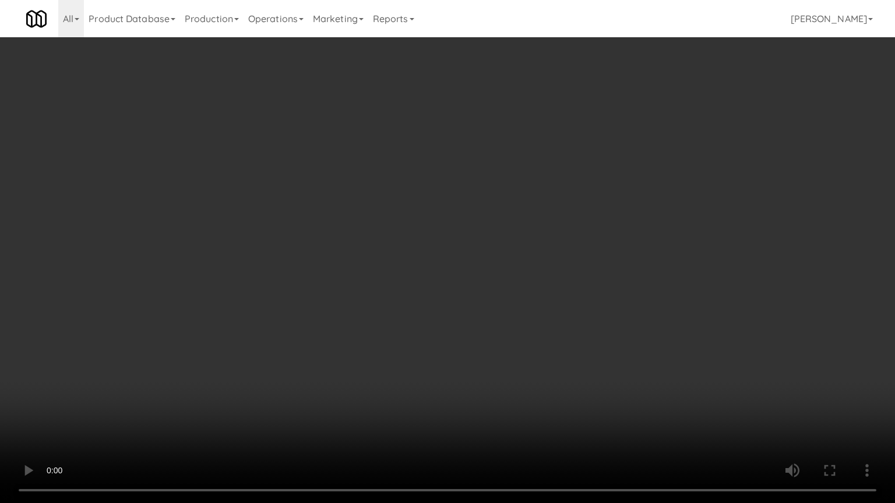
click at [518, 301] on video at bounding box center [447, 251] width 895 height 503
drag, startPoint x: 518, startPoint y: 301, endPoint x: 596, endPoint y: 158, distance: 163.4
click at [519, 293] on video at bounding box center [447, 251] width 895 height 503
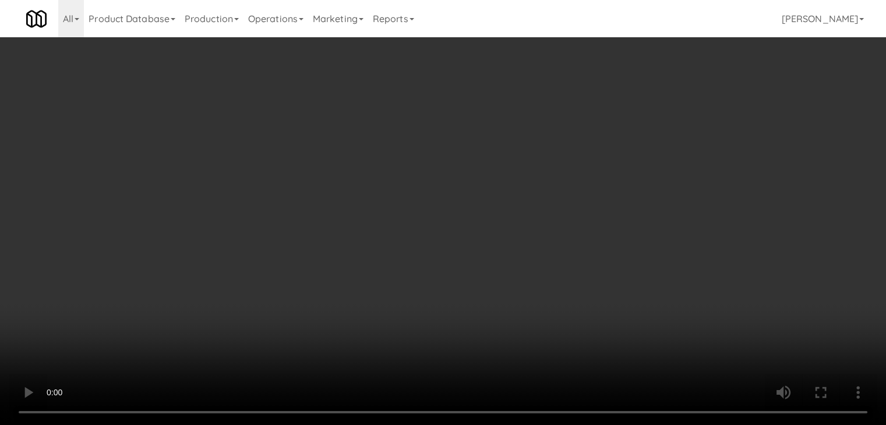
click at [635, 123] on button "Planogram" at bounding box center [630, 123] width 57 height 17
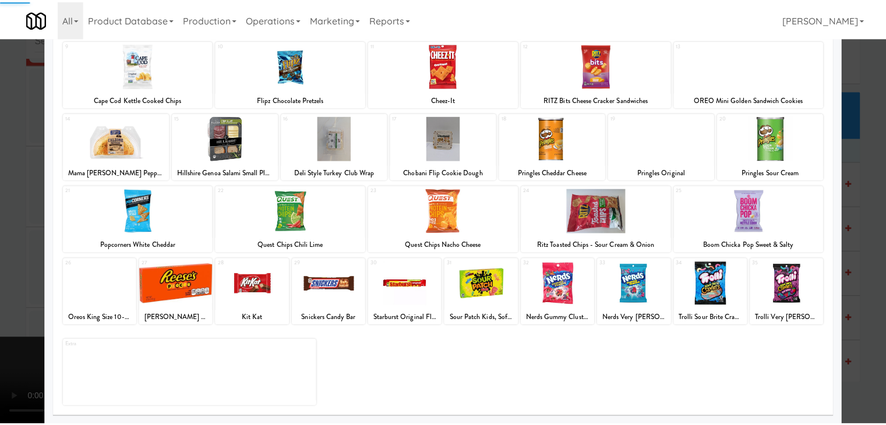
scroll to position [147, 0]
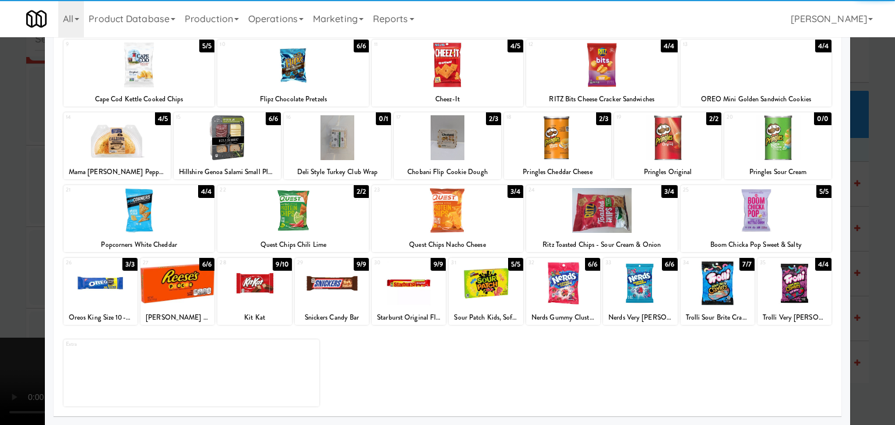
drag, startPoint x: 701, startPoint y: 294, endPoint x: 851, endPoint y: 296, distance: 150.3
click at [702, 294] on div at bounding box center [717, 283] width 74 height 45
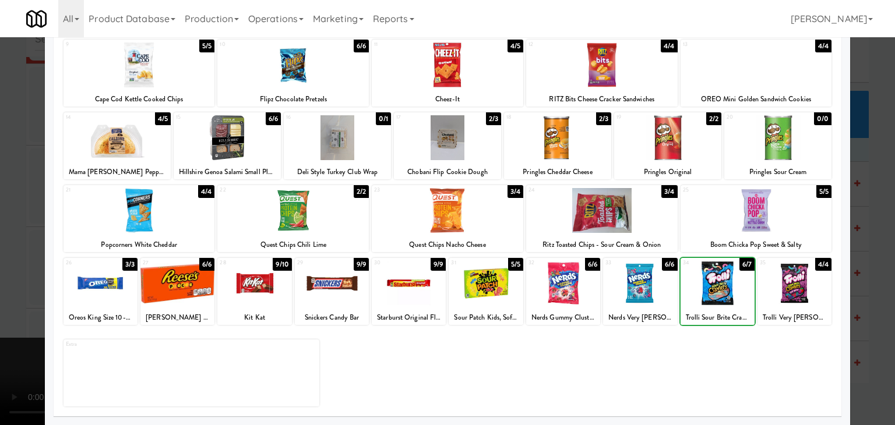
click at [866, 298] on div at bounding box center [447, 212] width 895 height 425
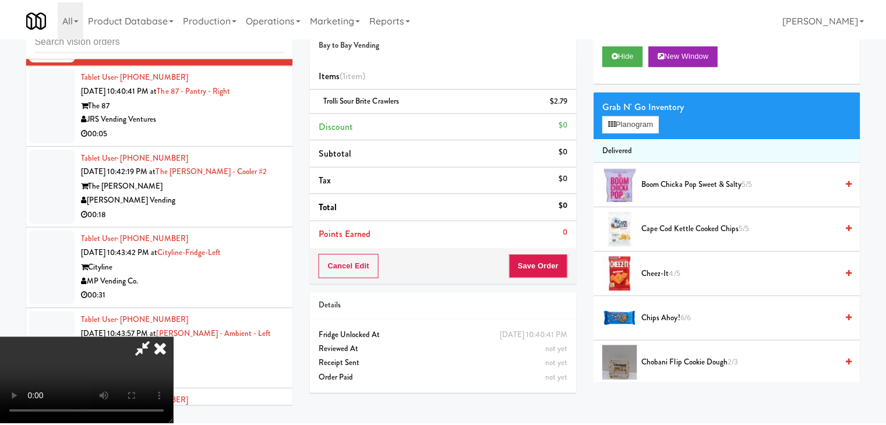
scroll to position [10404, 0]
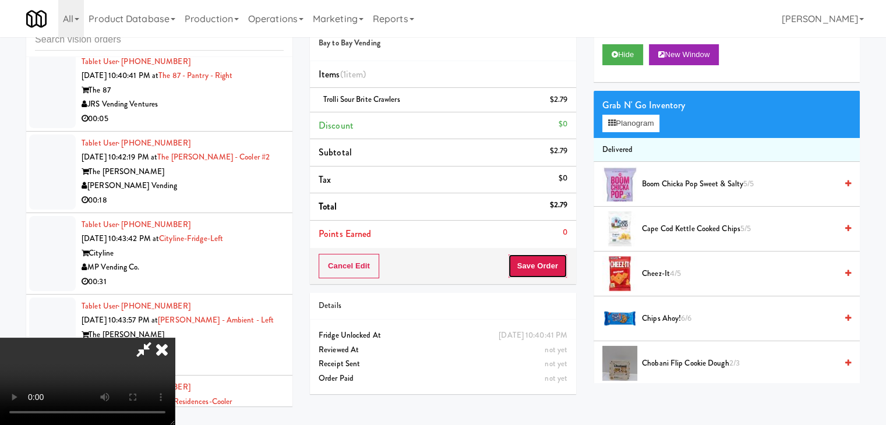
click at [564, 273] on button "Save Order" at bounding box center [537, 266] width 59 height 24
click at [561, 271] on button "Save Order" at bounding box center [537, 266] width 59 height 24
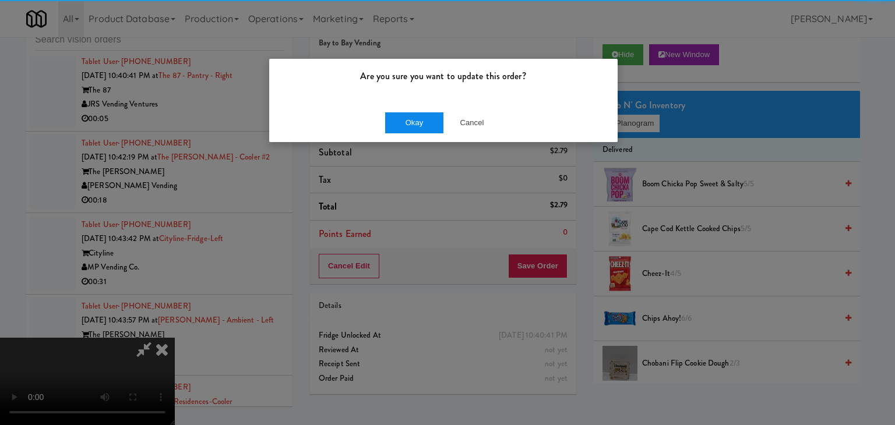
drag, startPoint x: 425, startPoint y: 136, endPoint x: 426, endPoint y: 129, distance: 7.2
click at [426, 133] on div "Okay Cancel" at bounding box center [443, 122] width 348 height 39
click at [427, 123] on button "Okay" at bounding box center [414, 122] width 58 height 21
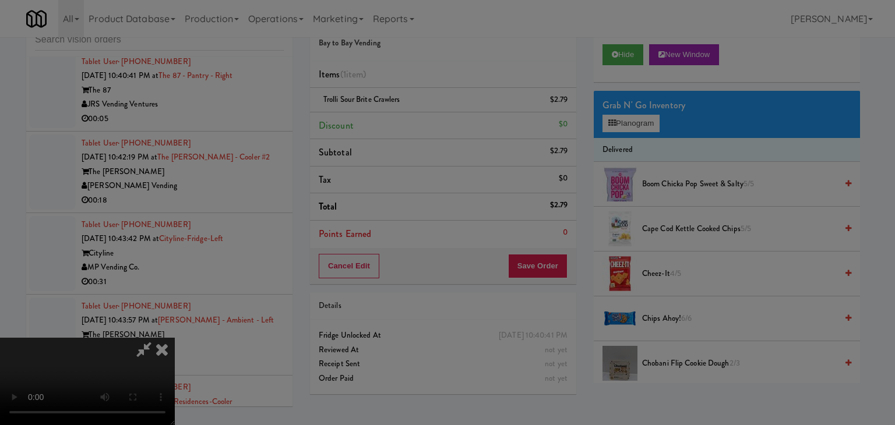
click at [429, 121] on body "Are you sure you want to update this order? Okay Cancel Okay Are you sure you w…" at bounding box center [447, 212] width 895 height 425
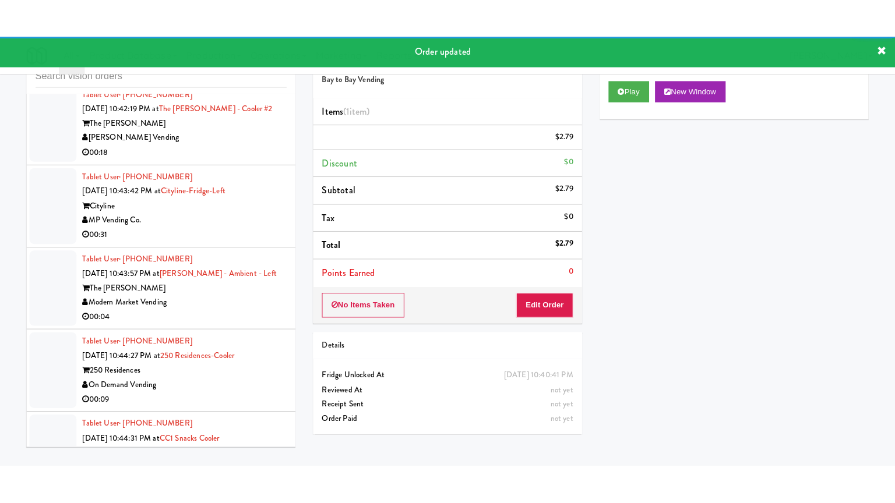
scroll to position [10520, 0]
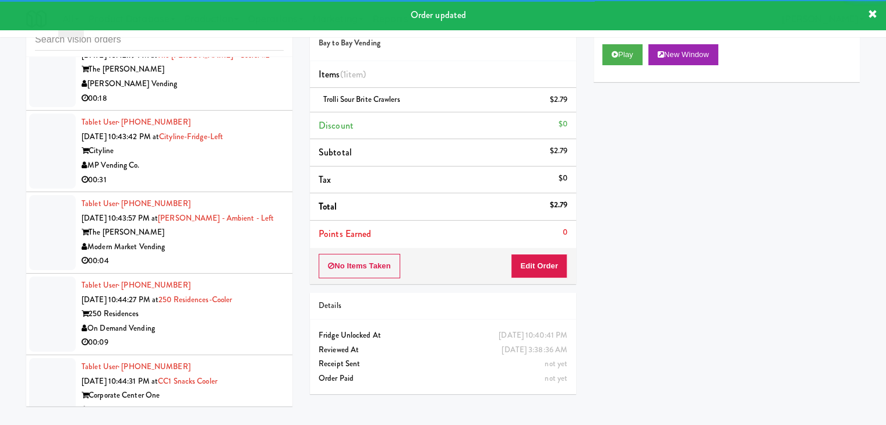
drag, startPoint x: 231, startPoint y: 140, endPoint x: 235, endPoint y: 145, distance: 7.0
click at [234, 10] on div "JRS Vending Ventures" at bounding box center [183, 2] width 202 height 15
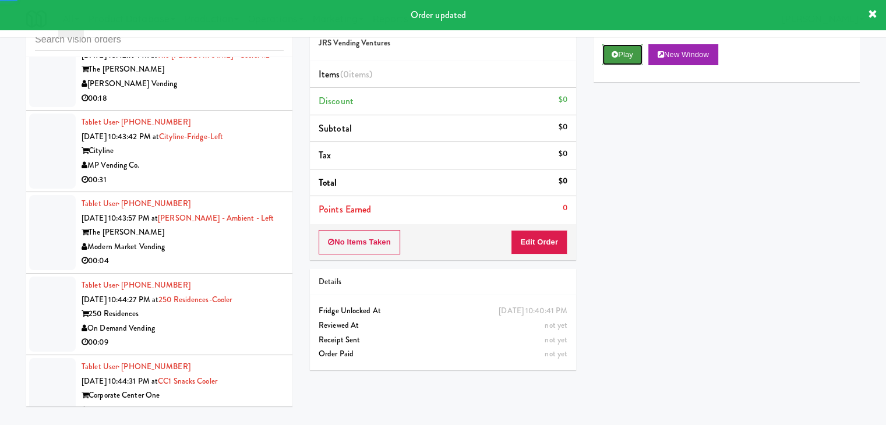
click at [638, 50] on button "Play" at bounding box center [622, 54] width 40 height 21
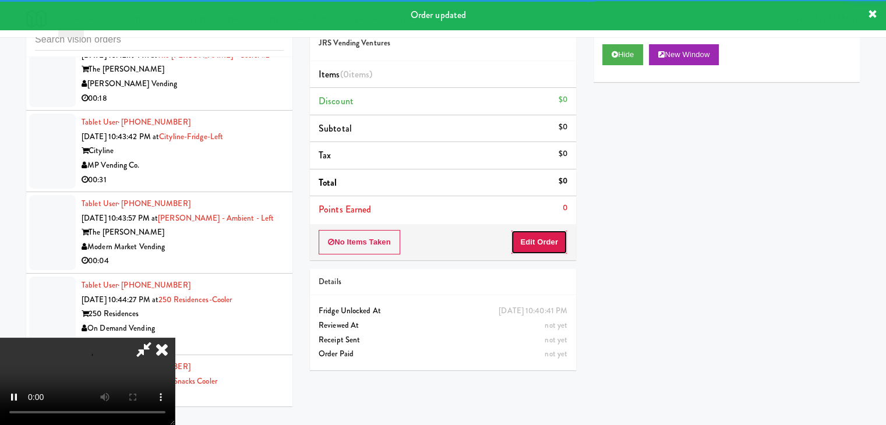
click at [539, 241] on button "Edit Order" at bounding box center [539, 242] width 56 height 24
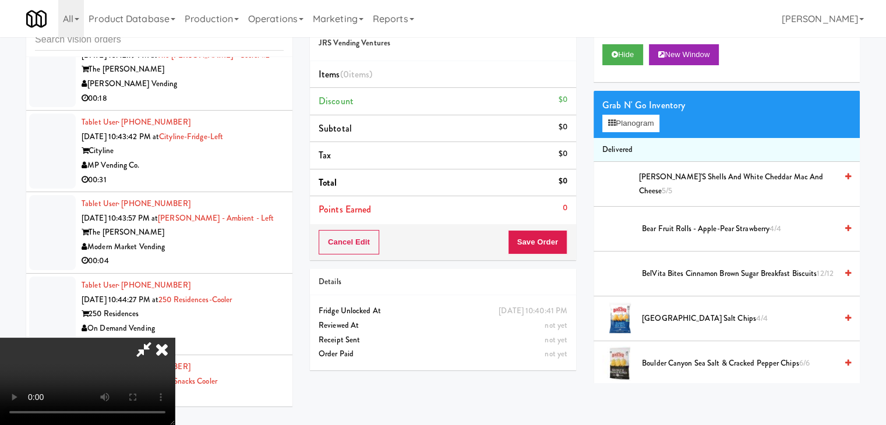
click at [175, 387] on video at bounding box center [87, 381] width 175 height 87
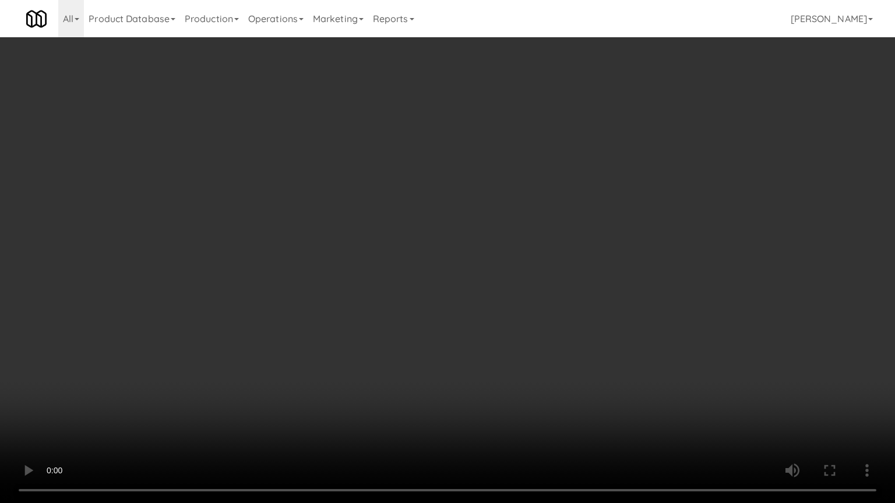
click at [529, 330] on video at bounding box center [447, 251] width 895 height 503
click at [541, 326] on video at bounding box center [447, 251] width 895 height 503
click at [540, 327] on video at bounding box center [447, 251] width 895 height 503
click at [557, 319] on video at bounding box center [447, 251] width 895 height 503
click at [555, 321] on video at bounding box center [447, 251] width 895 height 503
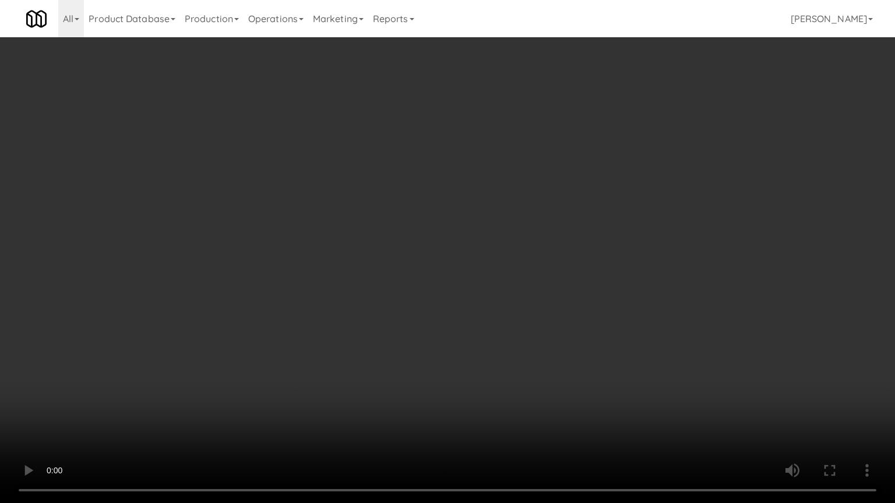
click at [552, 319] on video at bounding box center [447, 251] width 895 height 503
click at [553, 318] on video at bounding box center [447, 251] width 895 height 503
click at [555, 318] on video at bounding box center [447, 251] width 895 height 503
click at [559, 319] on video at bounding box center [447, 251] width 895 height 503
click at [568, 314] on video at bounding box center [447, 251] width 895 height 503
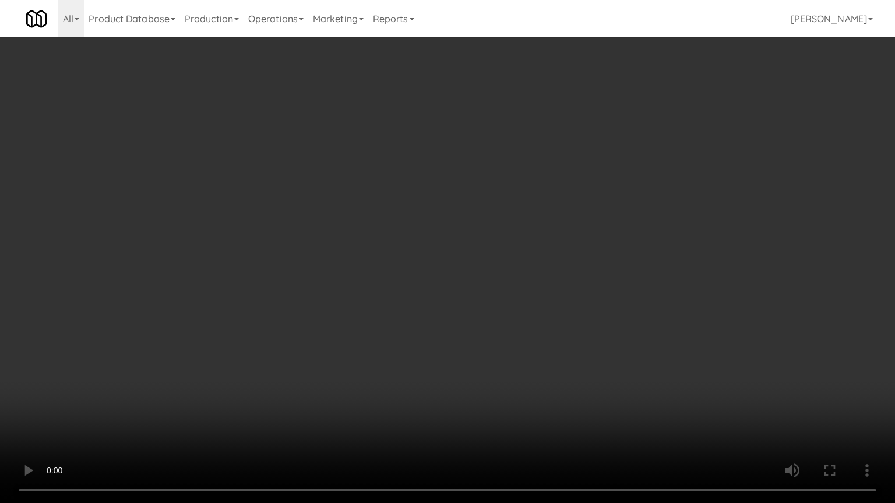
drag, startPoint x: 568, startPoint y: 314, endPoint x: 617, endPoint y: 210, distance: 115.4
click at [568, 314] on video at bounding box center [447, 251] width 895 height 503
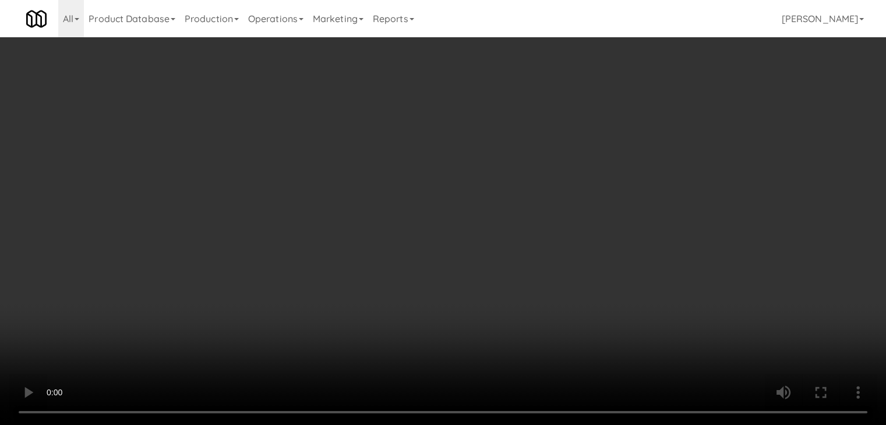
click at [645, 118] on button "Planogram" at bounding box center [630, 123] width 57 height 17
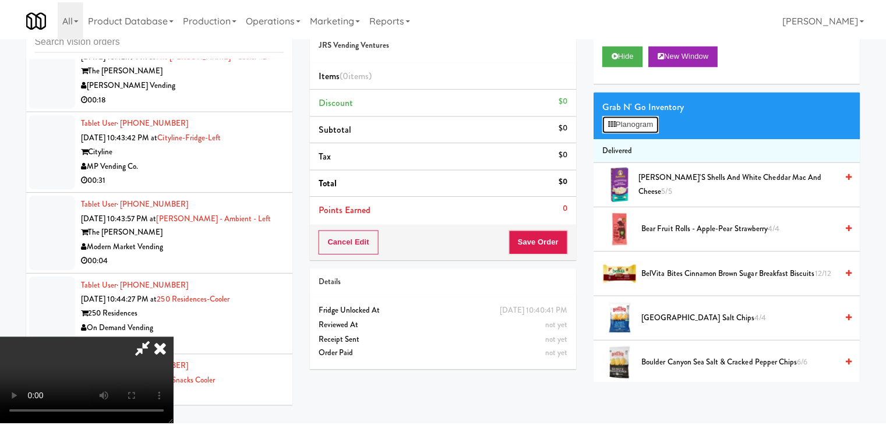
scroll to position [10506, 0]
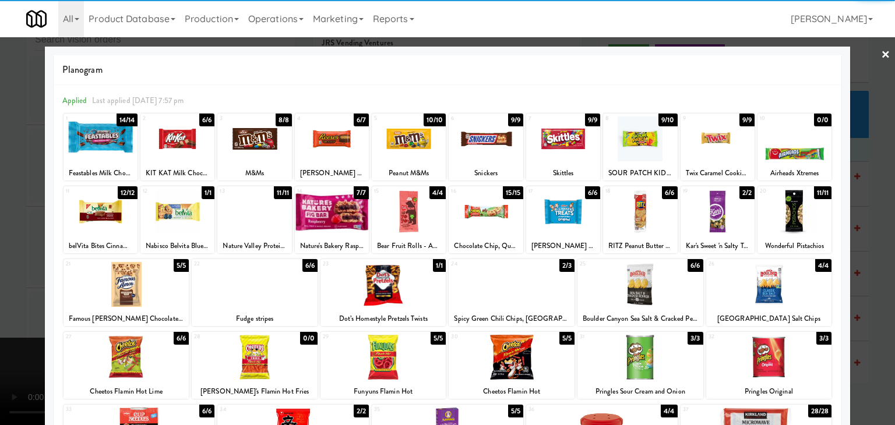
drag, startPoint x: 471, startPoint y: 135, endPoint x: 428, endPoint y: 141, distance: 42.9
click at [472, 135] on div at bounding box center [485, 138] width 74 height 45
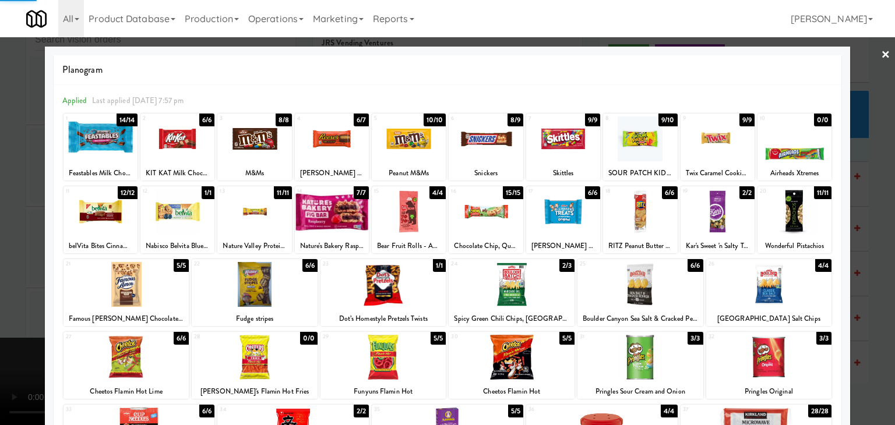
drag, startPoint x: 0, startPoint y: 182, endPoint x: 251, endPoint y: 207, distance: 252.3
click at [12, 183] on div at bounding box center [447, 212] width 895 height 425
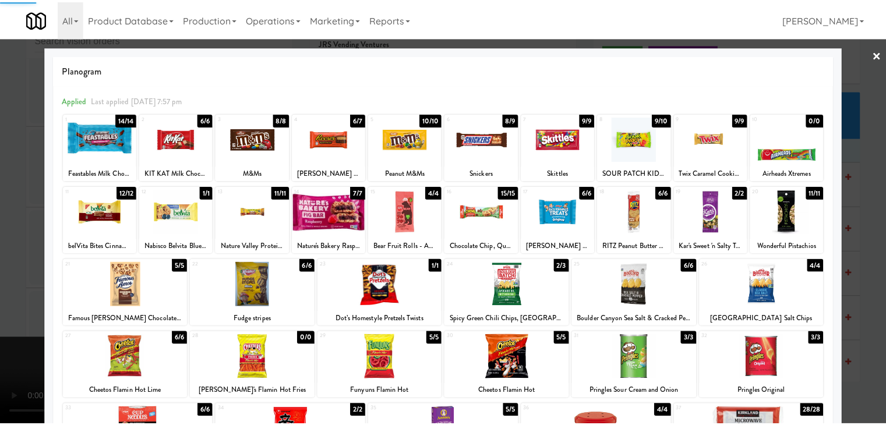
scroll to position [10520, 0]
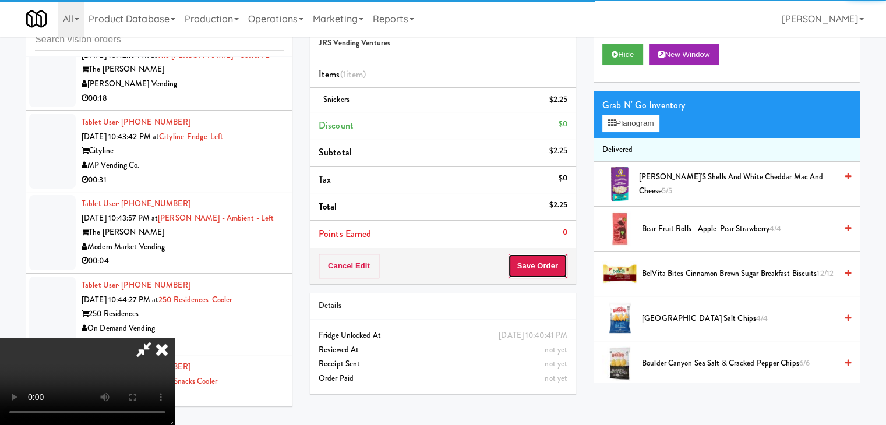
drag, startPoint x: 562, startPoint y: 274, endPoint x: 547, endPoint y: 273, distance: 14.6
click at [560, 274] on button "Save Order" at bounding box center [537, 266] width 59 height 24
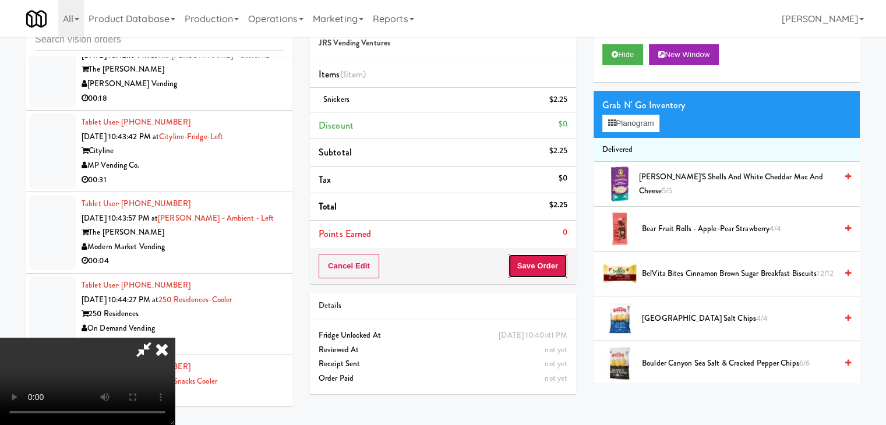
click at [546, 273] on button "Save Order" at bounding box center [537, 266] width 59 height 24
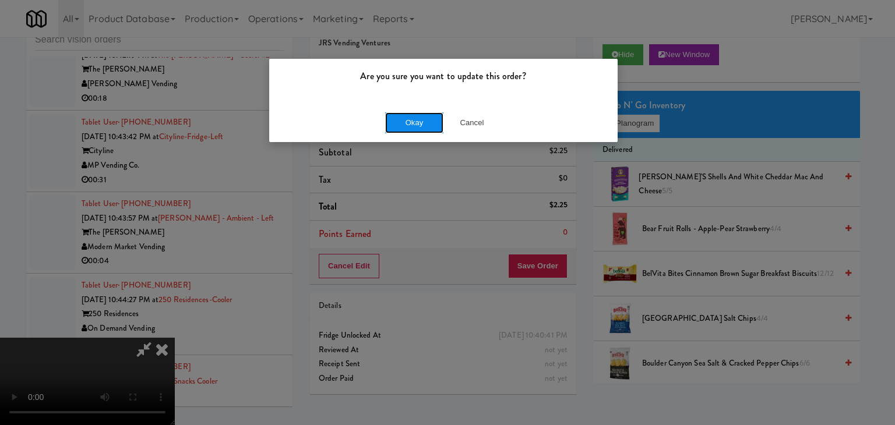
drag, startPoint x: 434, startPoint y: 112, endPoint x: 427, endPoint y: 124, distance: 13.6
click at [427, 121] on button "Okay" at bounding box center [414, 122] width 58 height 21
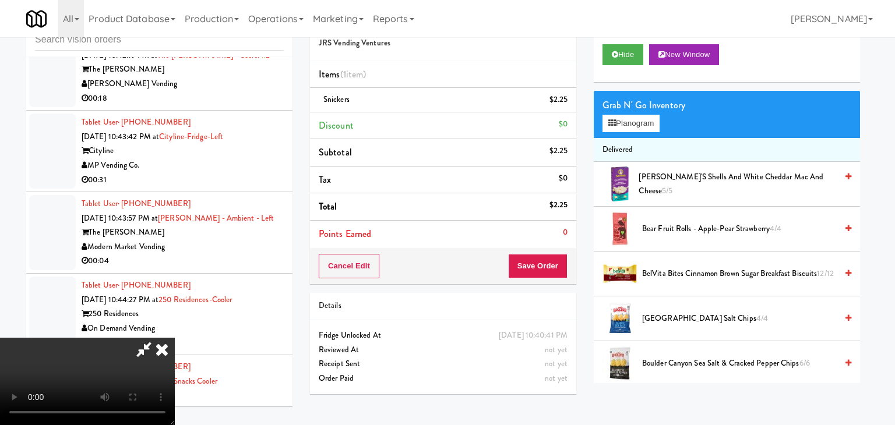
click at [427, 125] on body "Are you sure you want to update this order? Okay Cancel Okay Are you sure you w…" at bounding box center [447, 212] width 895 height 425
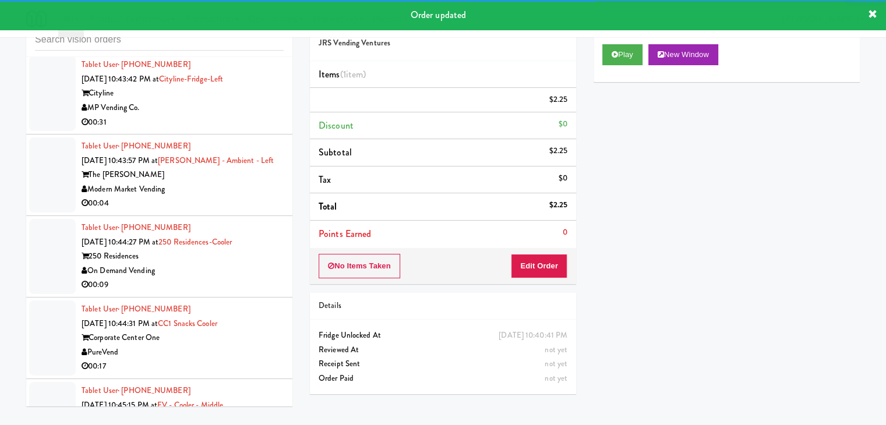
scroll to position [10578, 0]
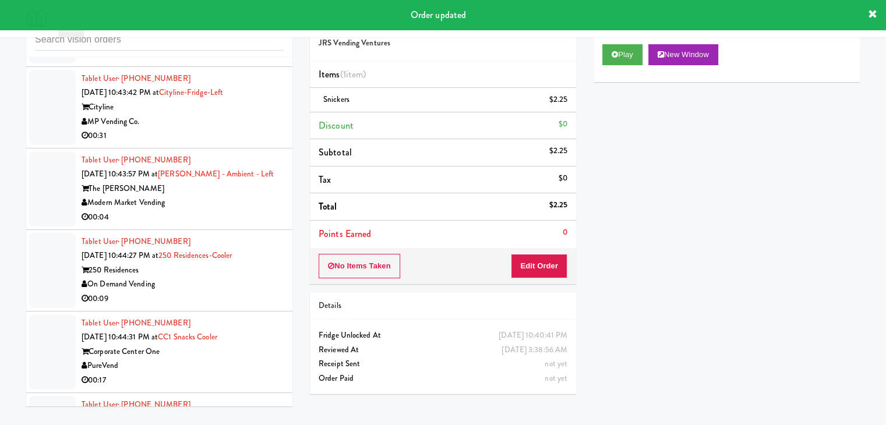
drag, startPoint x: 263, startPoint y: 187, endPoint x: 249, endPoint y: 188, distance: 14.6
click at [263, 62] on div "00:18" at bounding box center [183, 54] width 202 height 15
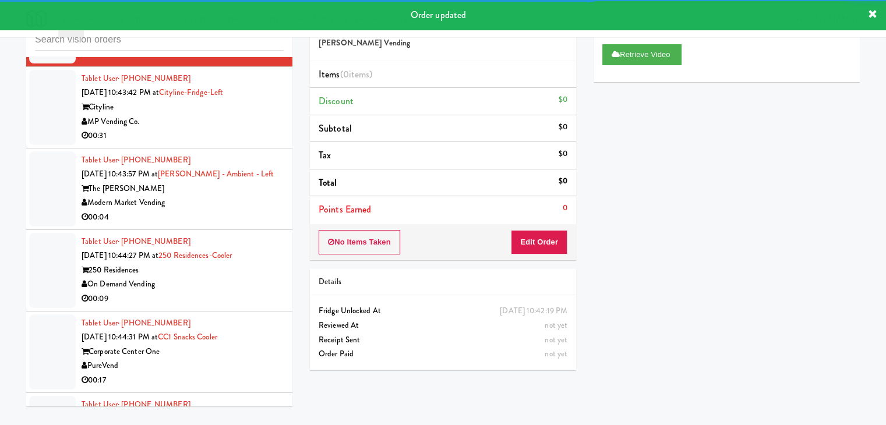
click at [225, 129] on div "MP Vending Co." at bounding box center [183, 122] width 202 height 15
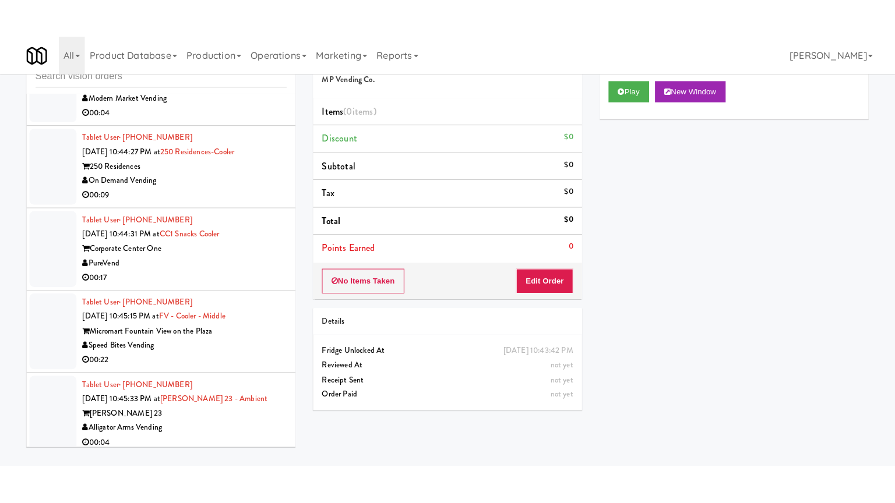
scroll to position [10753, 0]
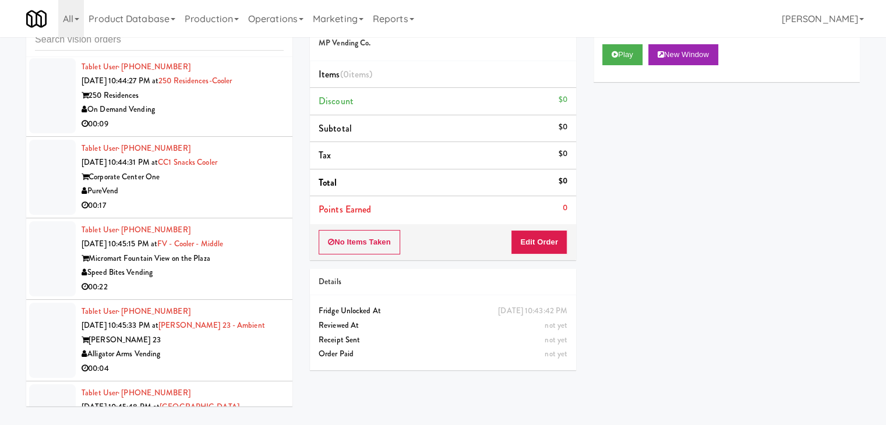
drag, startPoint x: 258, startPoint y: 161, endPoint x: 408, endPoint y: 139, distance: 151.3
click at [260, 36] on div "Modern Market Vending" at bounding box center [183, 28] width 202 height 15
drag, startPoint x: 622, startPoint y: 47, endPoint x: 592, endPoint y: 122, distance: 81.0
click at [622, 49] on button "Play" at bounding box center [622, 54] width 40 height 21
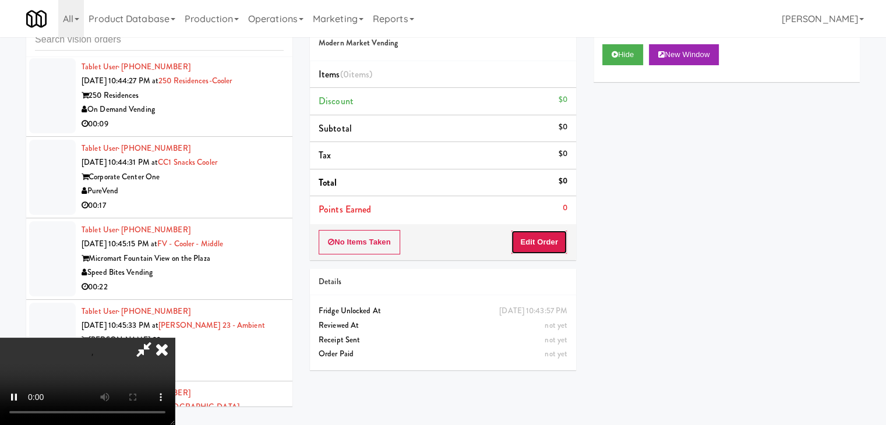
click at [547, 239] on button "Edit Order" at bounding box center [539, 242] width 56 height 24
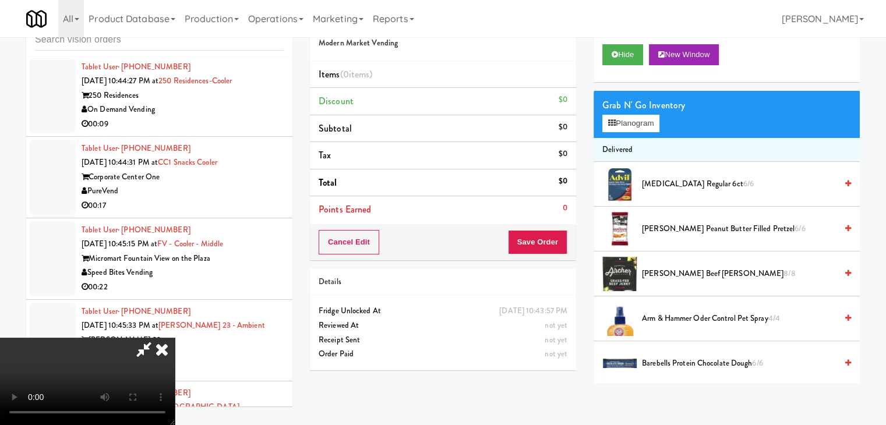
click at [175, 359] on video at bounding box center [87, 381] width 175 height 87
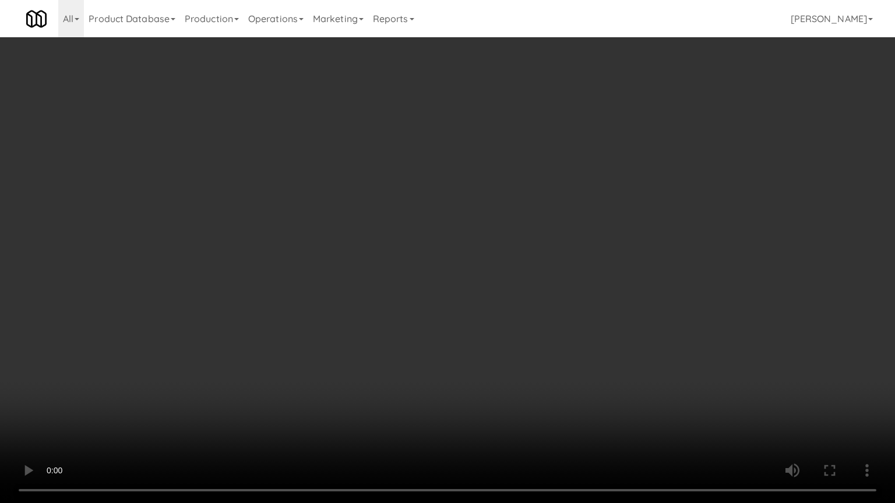
click at [450, 389] on video at bounding box center [447, 251] width 895 height 503
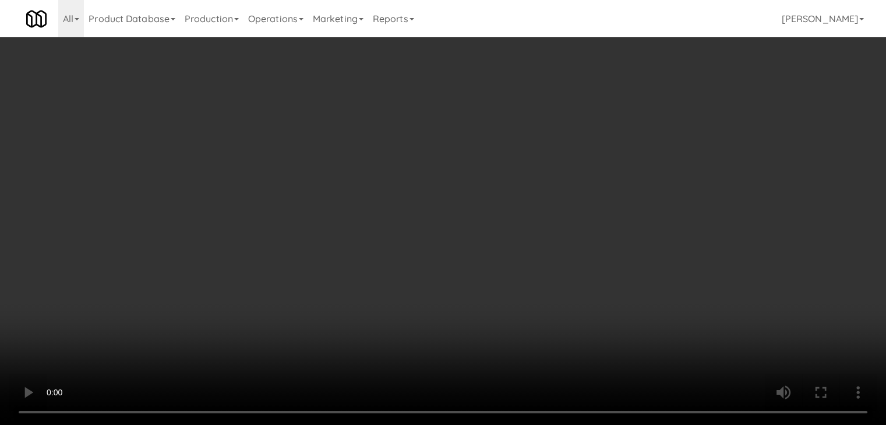
click at [405, 289] on video at bounding box center [443, 212] width 886 height 425
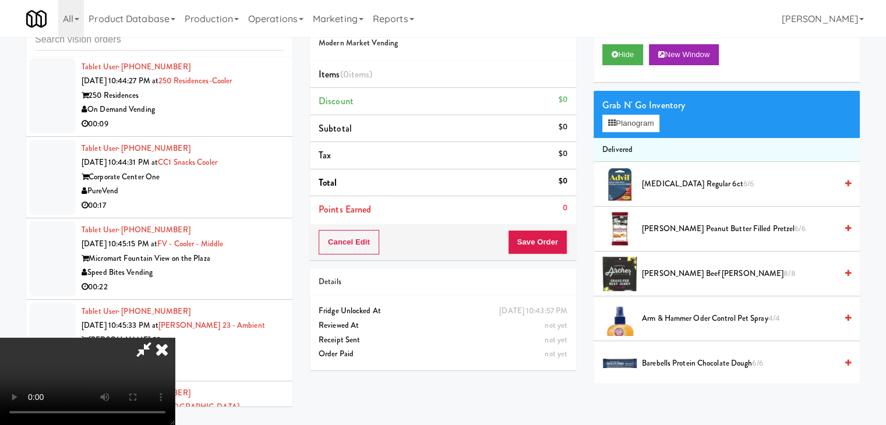
click at [175, 338] on video at bounding box center [87, 381] width 175 height 87
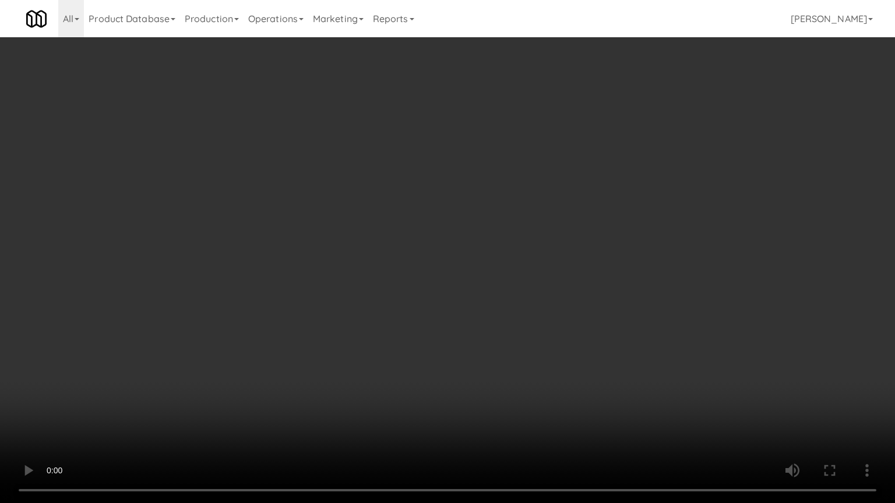
click at [492, 288] on video at bounding box center [447, 251] width 895 height 503
click at [487, 286] on video at bounding box center [447, 251] width 895 height 503
click at [480, 286] on video at bounding box center [447, 251] width 895 height 503
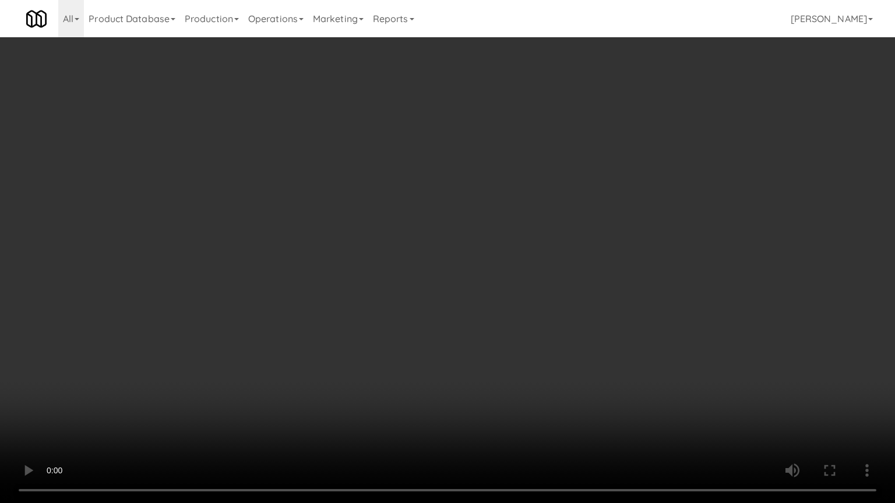
drag, startPoint x: 480, startPoint y: 286, endPoint x: 568, endPoint y: 121, distance: 187.1
click at [480, 284] on video at bounding box center [447, 251] width 895 height 503
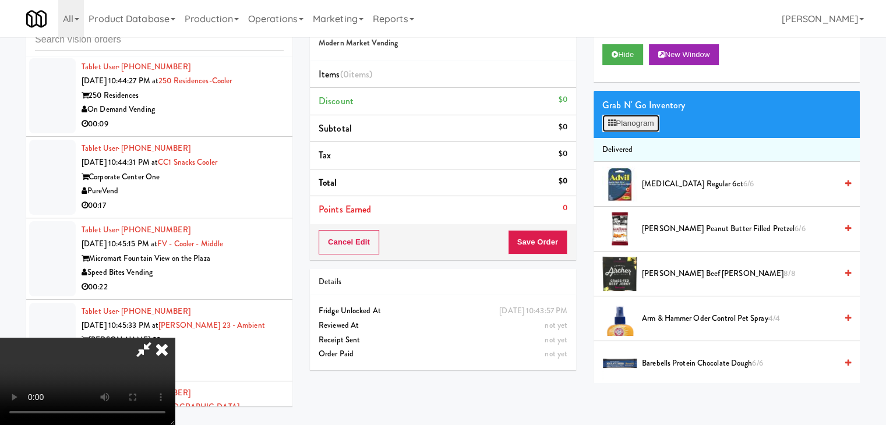
click at [635, 124] on button "Planogram" at bounding box center [630, 123] width 57 height 17
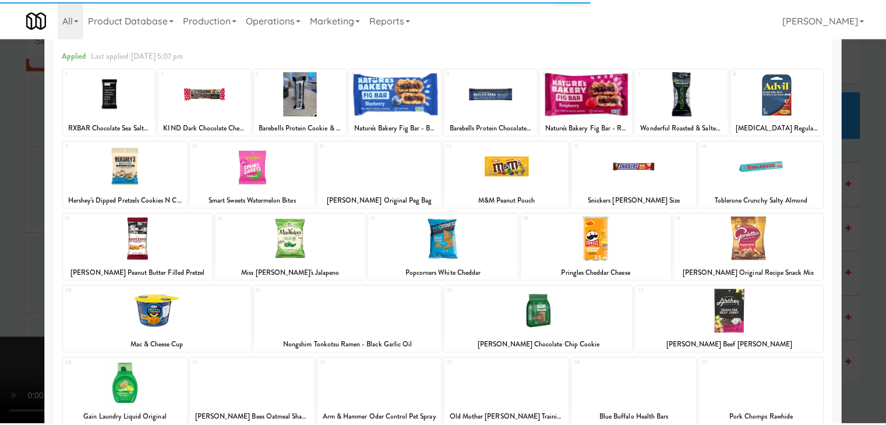
scroll to position [116, 0]
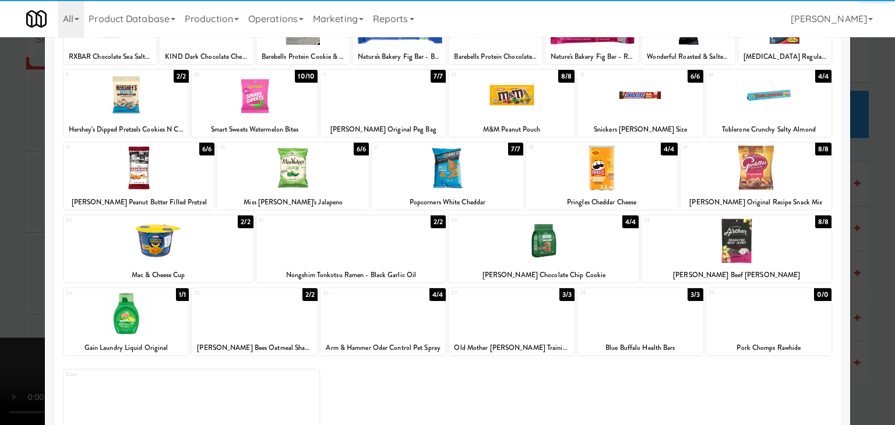
click at [545, 242] on div at bounding box center [543, 240] width 190 height 45
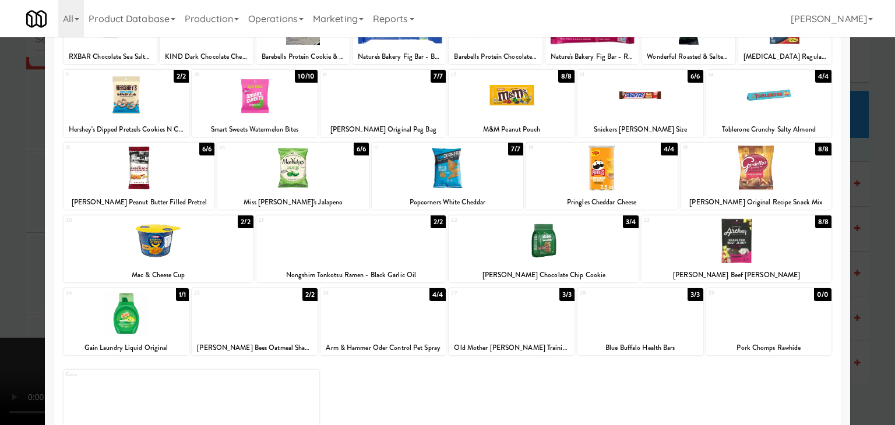
drag, startPoint x: 0, startPoint y: 232, endPoint x: 121, endPoint y: 232, distance: 121.1
click at [1, 232] on div at bounding box center [447, 212] width 895 height 425
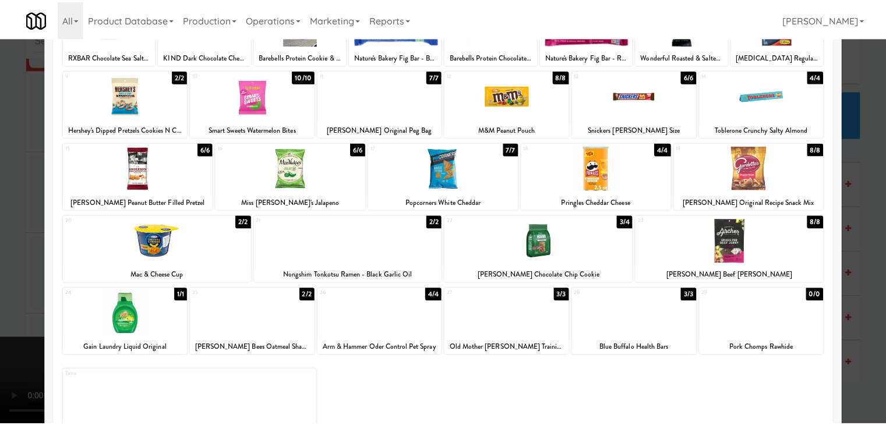
scroll to position [10753, 0]
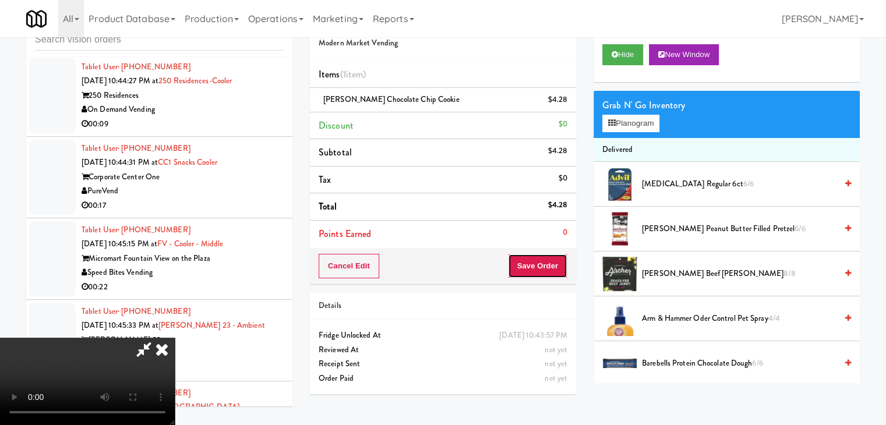
click at [546, 259] on button "Save Order" at bounding box center [537, 266] width 59 height 24
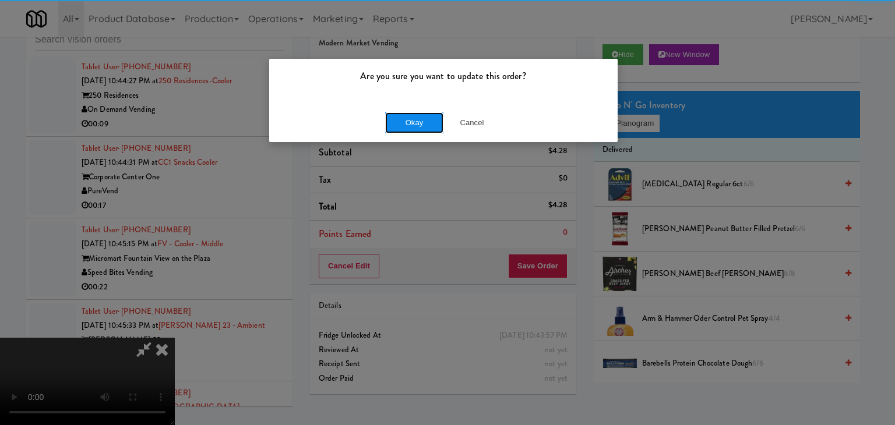
click at [430, 112] on button "Okay" at bounding box center [414, 122] width 58 height 21
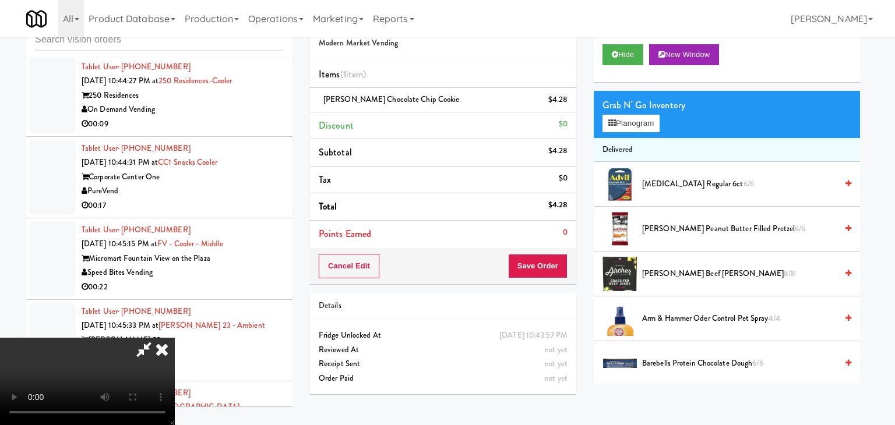
click at [426, 118] on body "Are you sure you want to update this order? Okay Cancel Okay Are you sure you w…" at bounding box center [447, 212] width 895 height 425
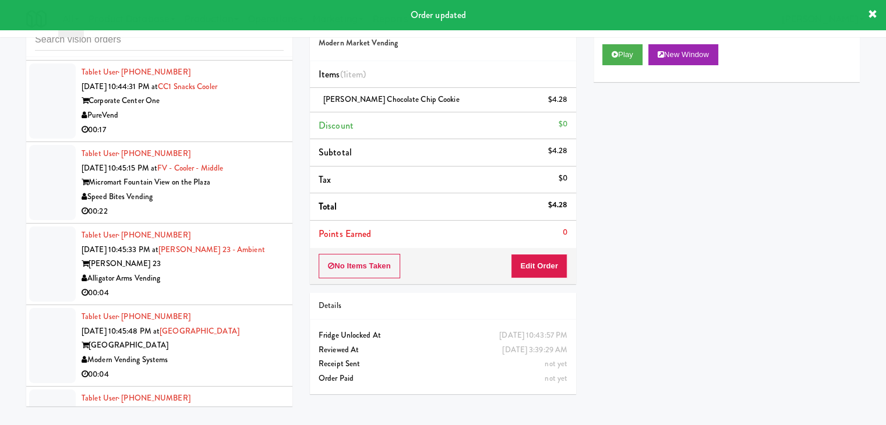
scroll to position [10870, 0]
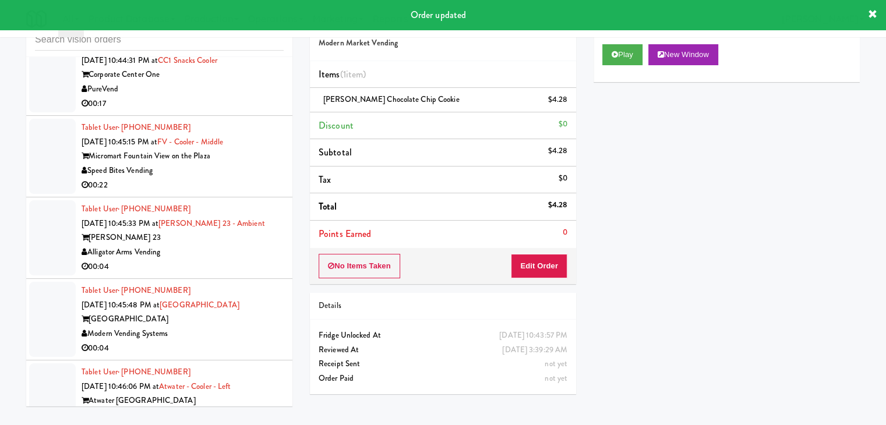
click at [215, 30] on div "00:09" at bounding box center [183, 22] width 202 height 15
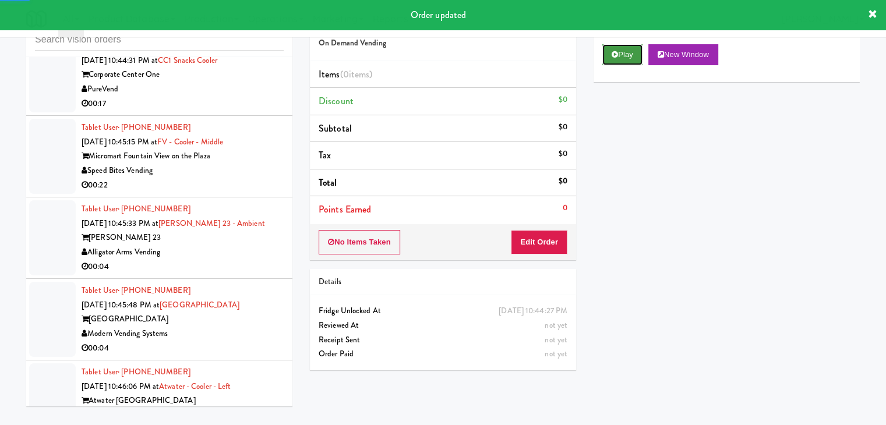
click at [628, 53] on button "Play" at bounding box center [622, 54] width 40 height 21
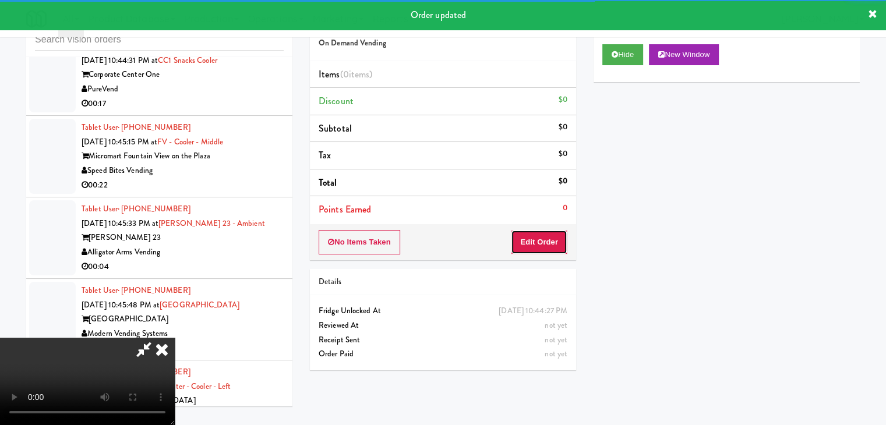
click at [533, 236] on button "Edit Order" at bounding box center [539, 242] width 56 height 24
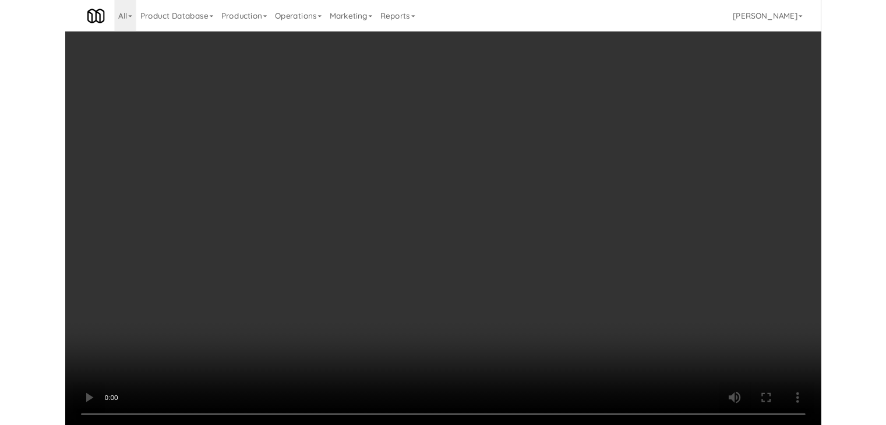
scroll to position [10855, 0]
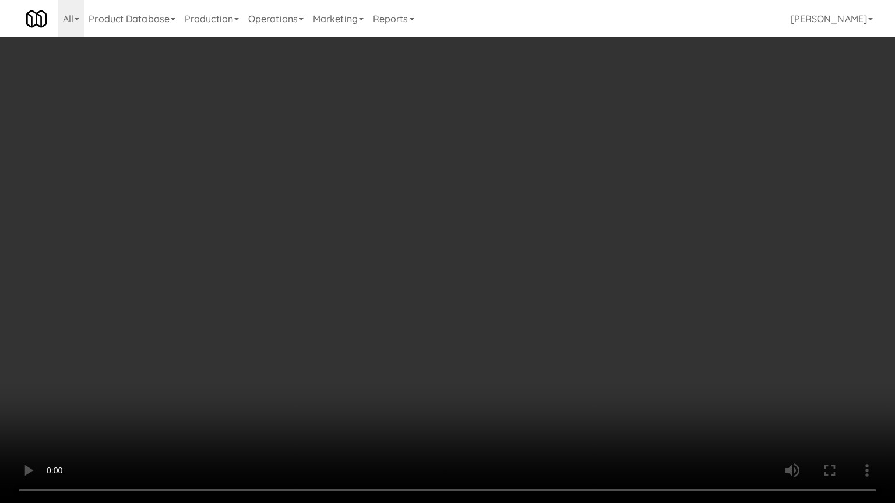
click at [536, 307] on video at bounding box center [447, 251] width 895 height 503
drag, startPoint x: 536, startPoint y: 307, endPoint x: 524, endPoint y: 312, distance: 12.5
click at [536, 309] on video at bounding box center [447, 251] width 895 height 503
click at [533, 298] on video at bounding box center [447, 251] width 895 height 503
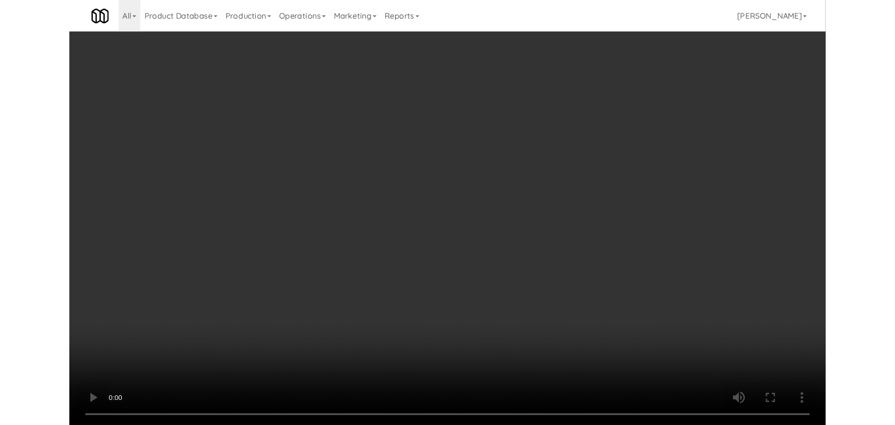
scroll to position [10870, 0]
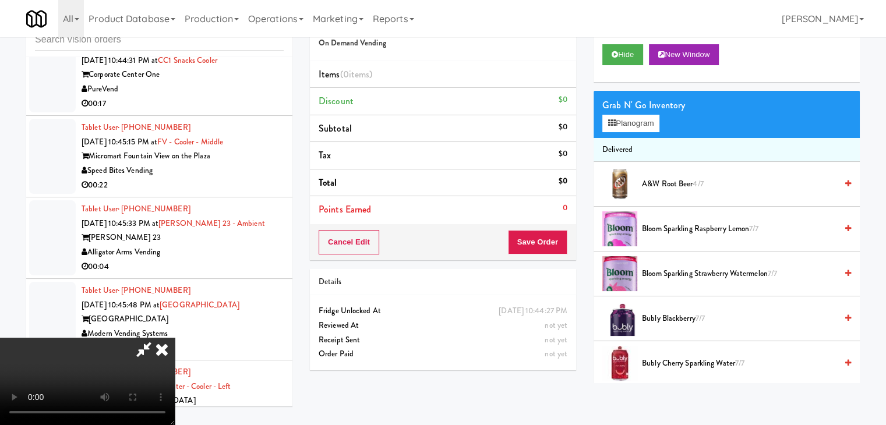
click at [175, 338] on video at bounding box center [87, 381] width 175 height 87
drag, startPoint x: 662, startPoint y: 122, endPoint x: 653, endPoint y: 124, distance: 9.0
click at [659, 122] on button "Planogram" at bounding box center [630, 123] width 57 height 17
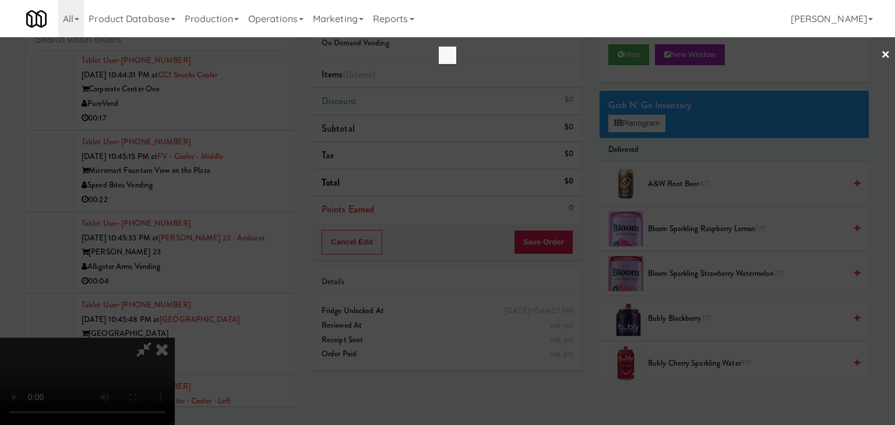
click at [649, 125] on div at bounding box center [447, 212] width 895 height 425
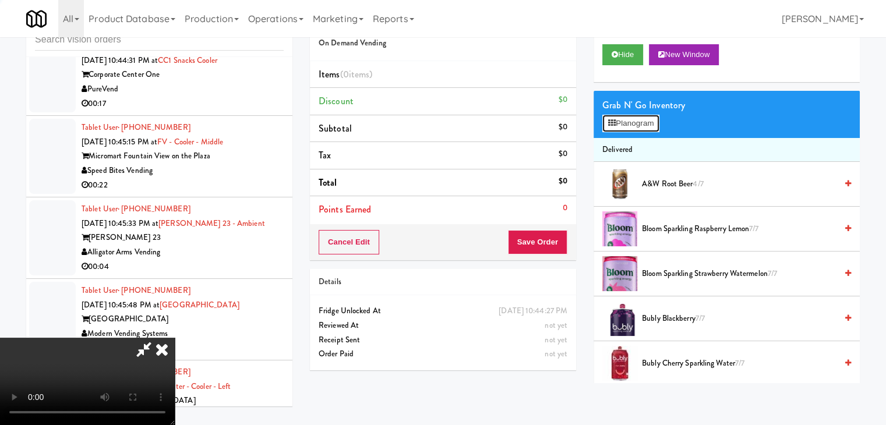
click at [649, 125] on button "Planogram" at bounding box center [630, 123] width 57 height 17
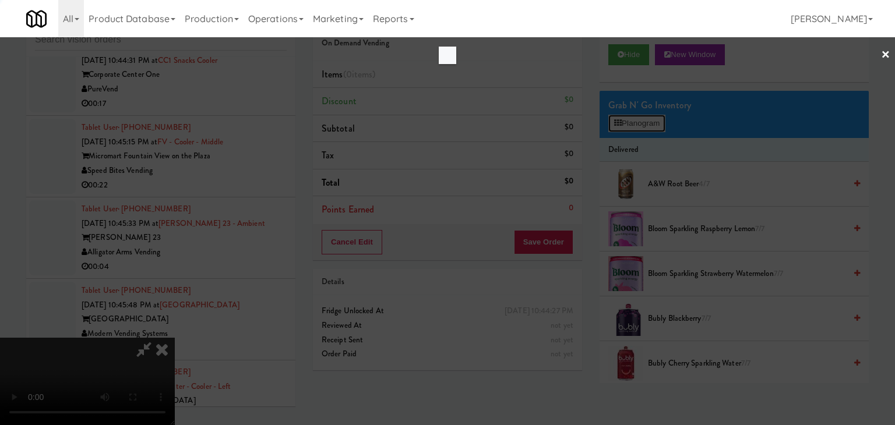
scroll to position [10855, 0]
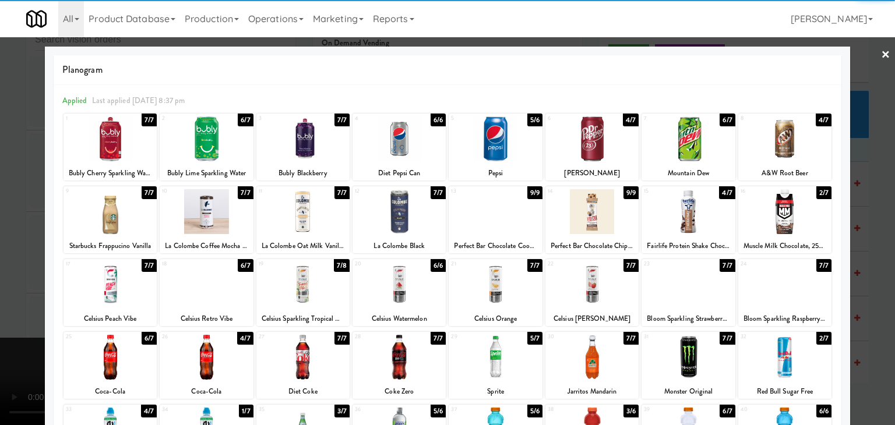
click at [789, 148] on div at bounding box center [784, 138] width 93 height 45
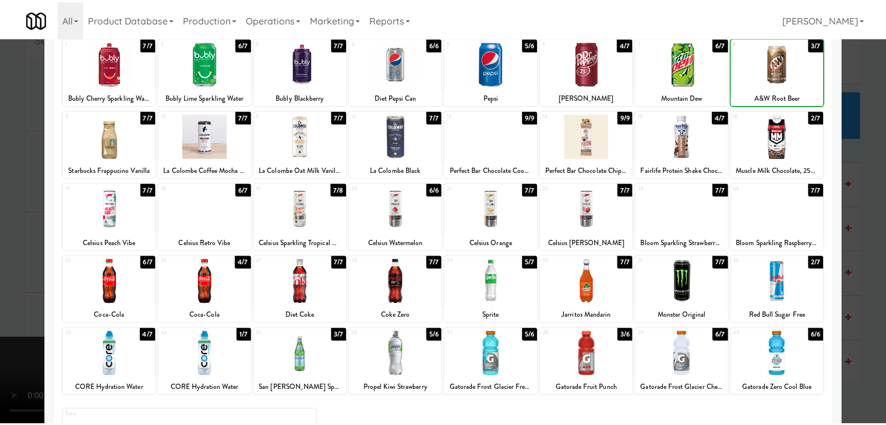
scroll to position [147, 0]
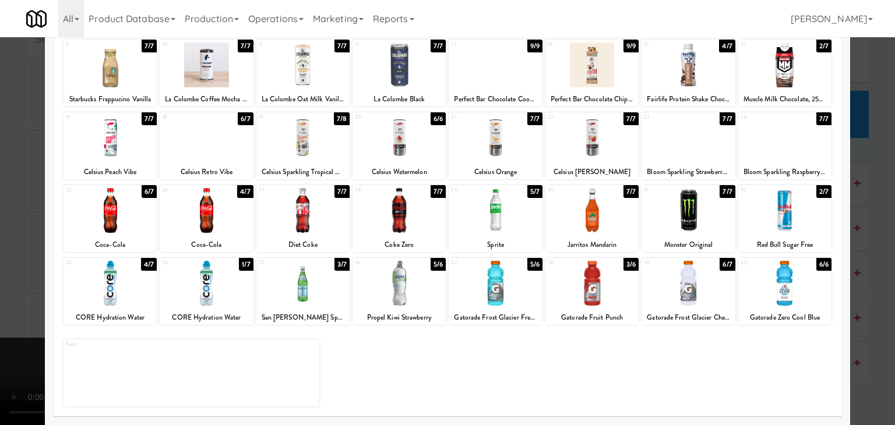
click at [492, 299] on div at bounding box center [494, 283] width 93 height 45
drag, startPoint x: 0, startPoint y: 271, endPoint x: 278, endPoint y: 268, distance: 277.8
click at [12, 268] on div at bounding box center [447, 212] width 895 height 425
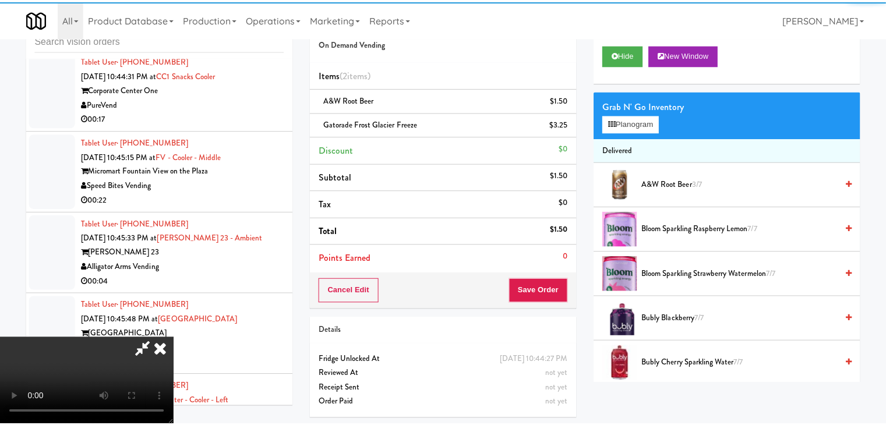
scroll to position [10870, 0]
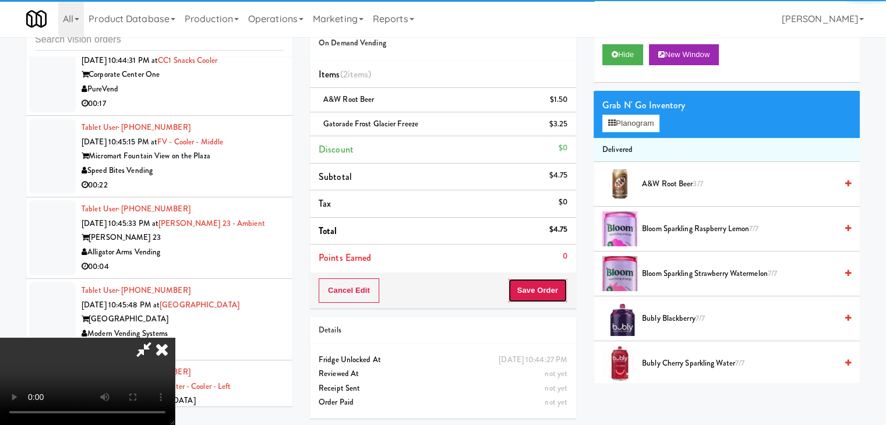
click at [545, 290] on button "Save Order" at bounding box center [537, 290] width 59 height 24
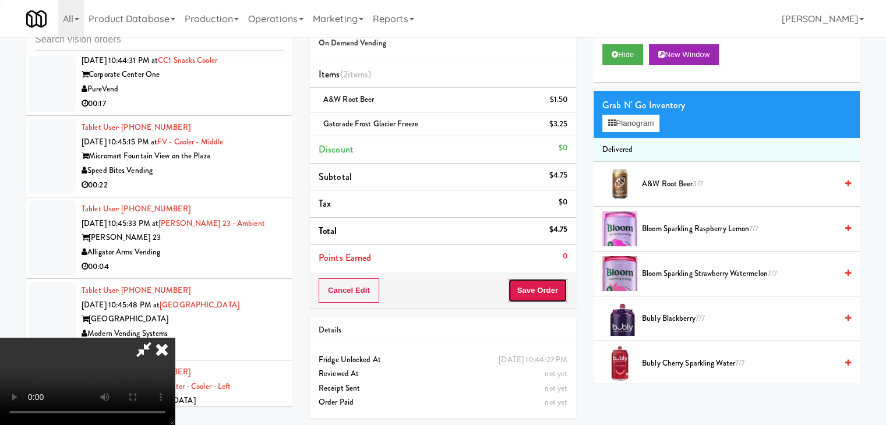
click at [546, 290] on button "Save Order" at bounding box center [537, 290] width 59 height 24
click at [546, 289] on button "Save Order" at bounding box center [537, 290] width 59 height 24
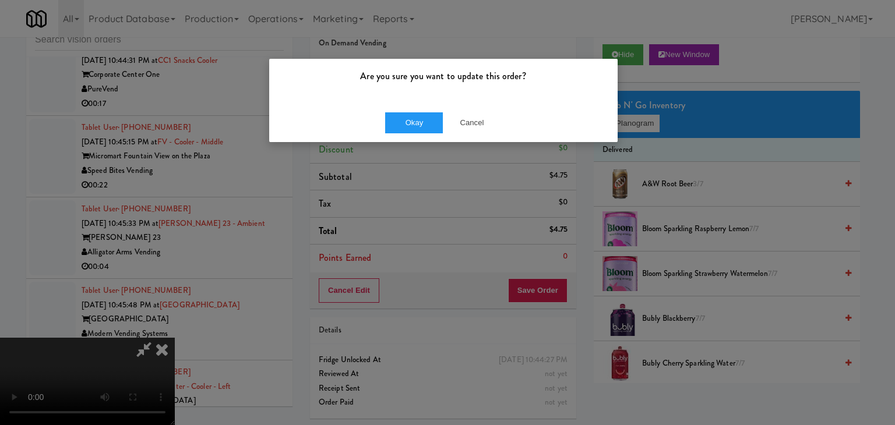
click at [404, 111] on div "Okay Cancel" at bounding box center [443, 122] width 348 height 39
drag, startPoint x: 404, startPoint y: 115, endPoint x: 403, endPoint y: 122, distance: 7.0
click at [403, 119] on button "Okay" at bounding box center [414, 122] width 58 height 21
click at [403, 122] on body "Are you sure you want to update this order? Okay Cancel Okay Are you sure you w…" at bounding box center [447, 212] width 895 height 425
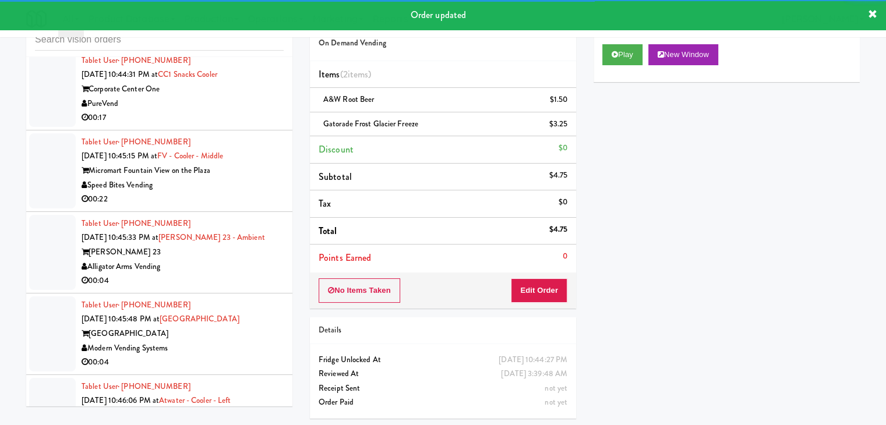
scroll to position [10928, 0]
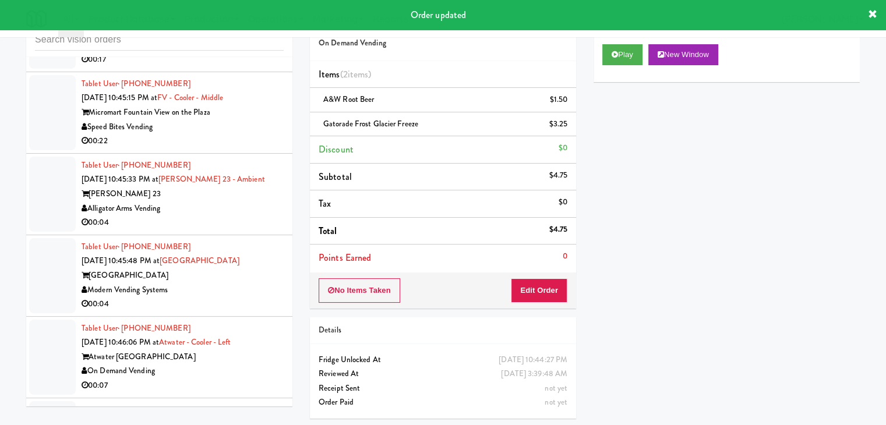
click at [262, 53] on div "PureVend" at bounding box center [183, 45] width 202 height 15
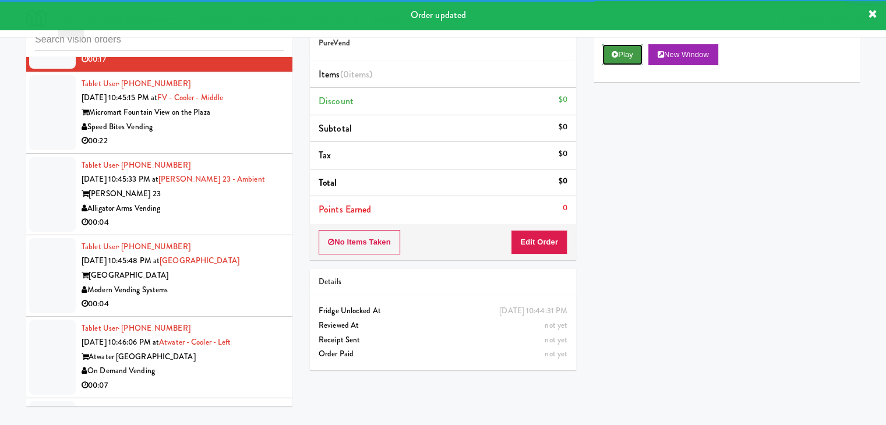
click at [617, 46] on button "Play" at bounding box center [622, 54] width 40 height 21
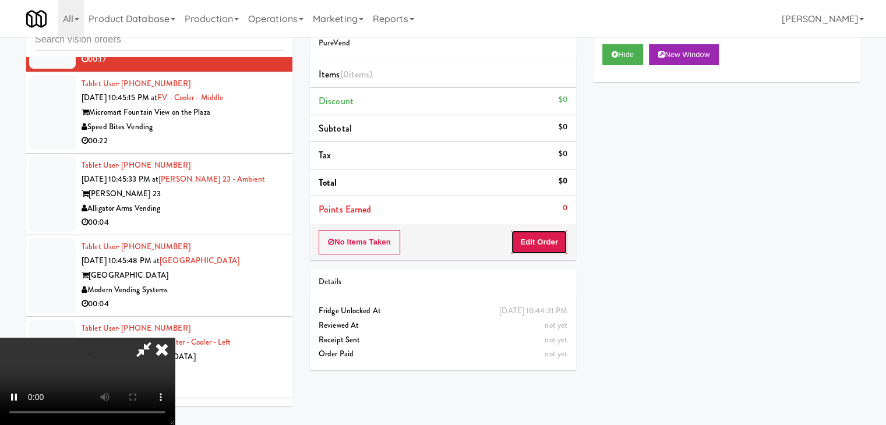
click at [539, 235] on button "Edit Order" at bounding box center [539, 242] width 56 height 24
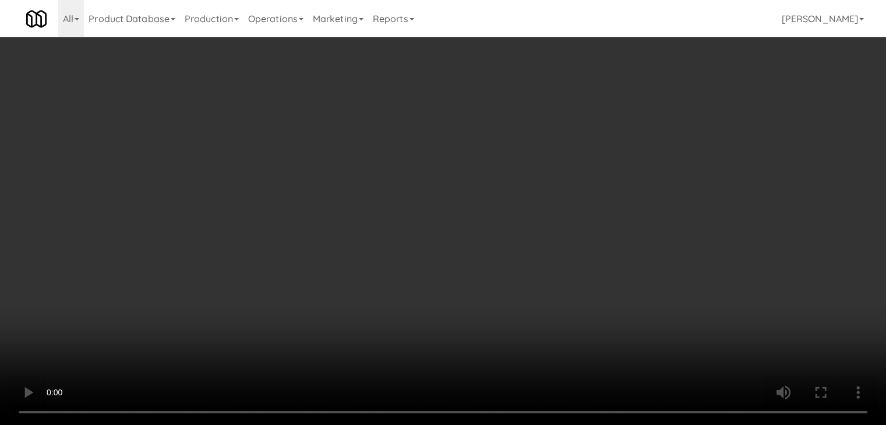
scroll to position [10913, 0]
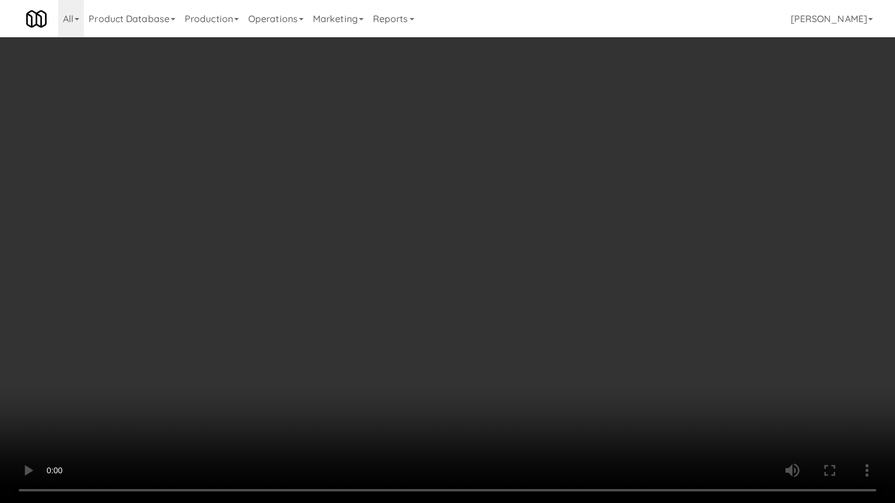
click at [483, 328] on video at bounding box center [447, 251] width 895 height 503
click at [487, 314] on video at bounding box center [447, 251] width 895 height 503
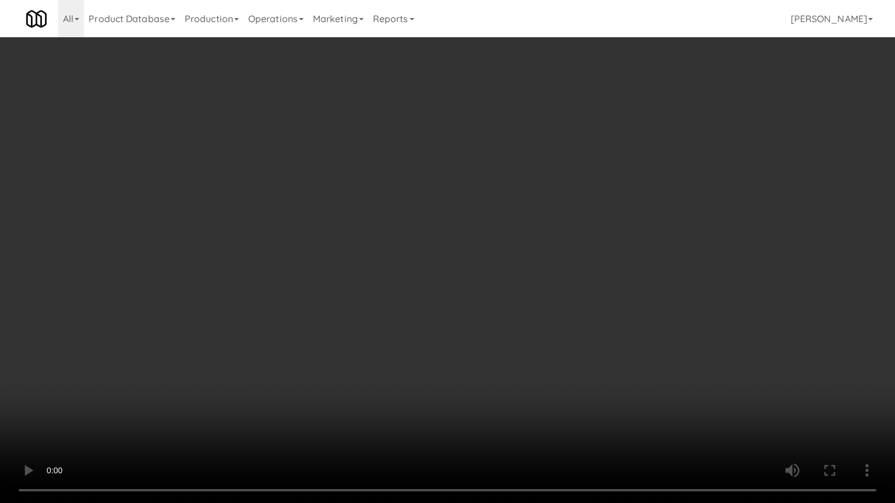
click at [559, 342] on video at bounding box center [447, 251] width 895 height 503
click at [557, 342] on video at bounding box center [447, 251] width 895 height 503
click at [566, 317] on video at bounding box center [447, 251] width 895 height 503
click at [568, 310] on video at bounding box center [447, 251] width 895 height 503
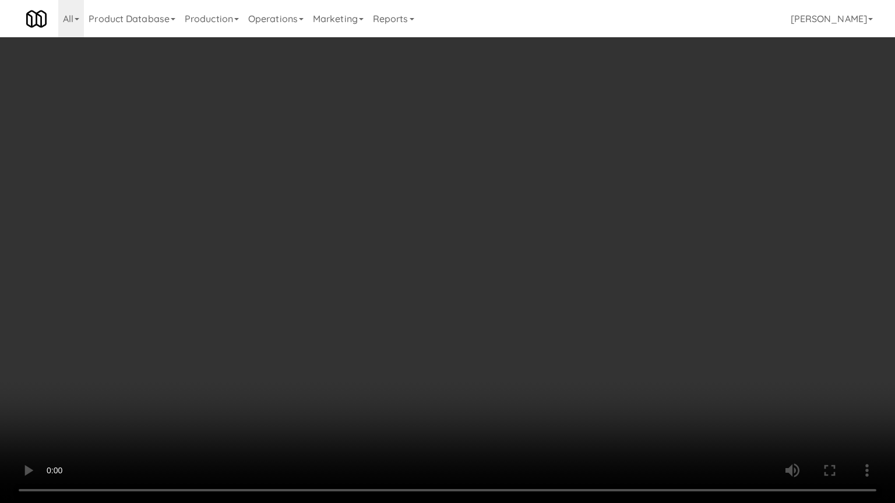
click at [563, 310] on video at bounding box center [447, 251] width 895 height 503
click at [565, 307] on video at bounding box center [447, 251] width 895 height 503
click at [561, 309] on video at bounding box center [447, 251] width 895 height 503
click at [568, 303] on video at bounding box center [447, 251] width 895 height 503
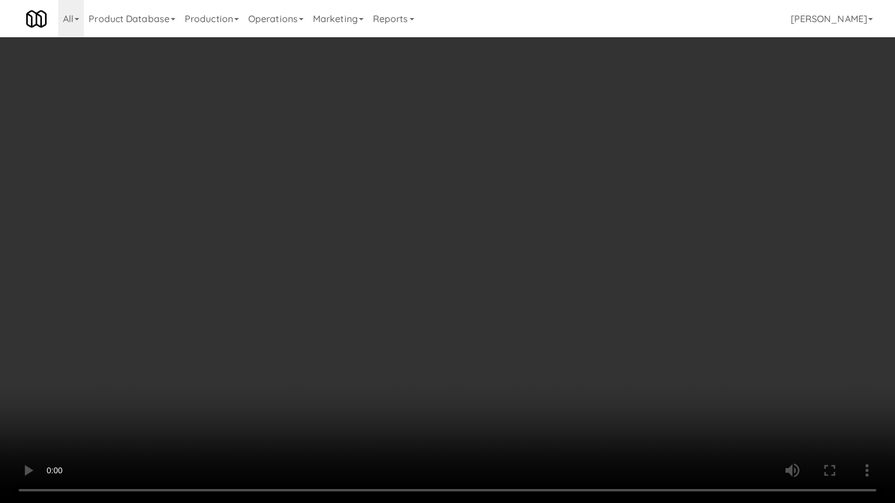
click at [568, 303] on video at bounding box center [447, 251] width 895 height 503
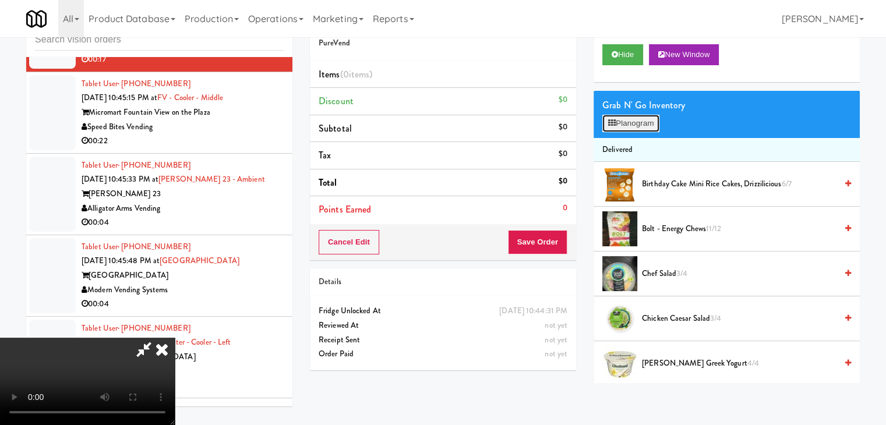
click at [638, 116] on button "Planogram" at bounding box center [630, 123] width 57 height 17
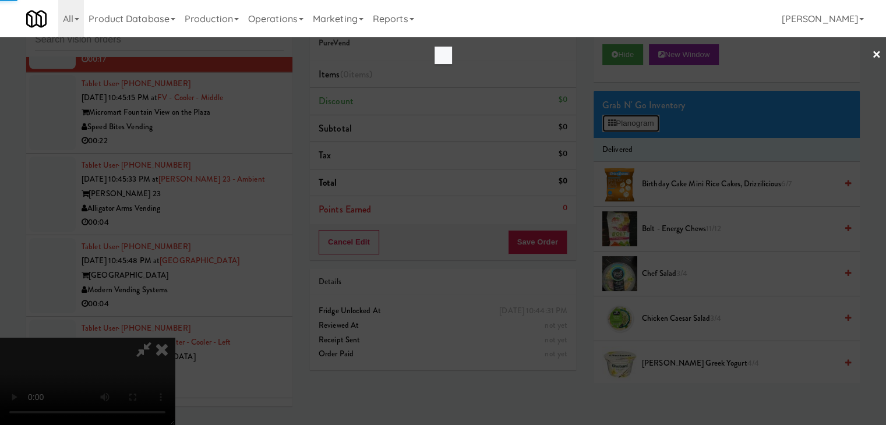
scroll to position [10913, 0]
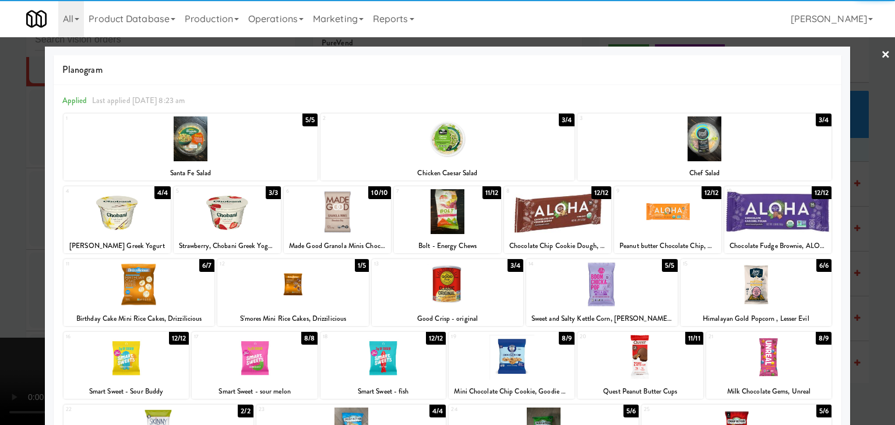
click at [581, 292] on div at bounding box center [601, 284] width 151 height 45
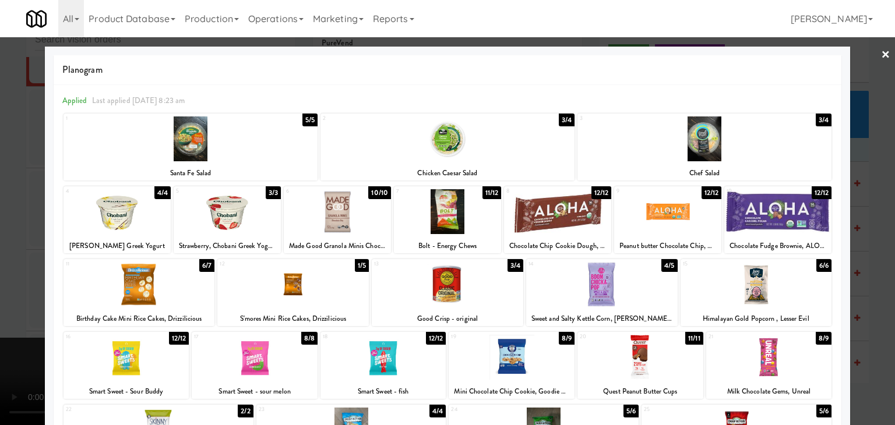
click at [315, 291] on div at bounding box center [292, 284] width 151 height 45
click at [0, 287] on div at bounding box center [447, 212] width 895 height 425
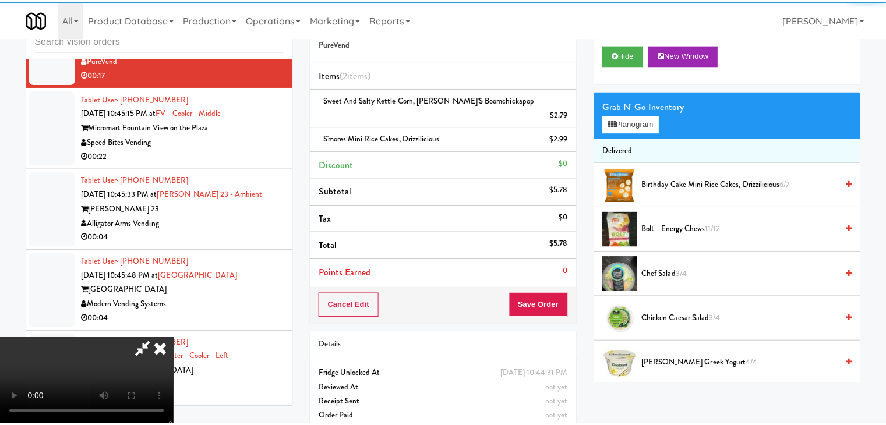
scroll to position [10928, 0]
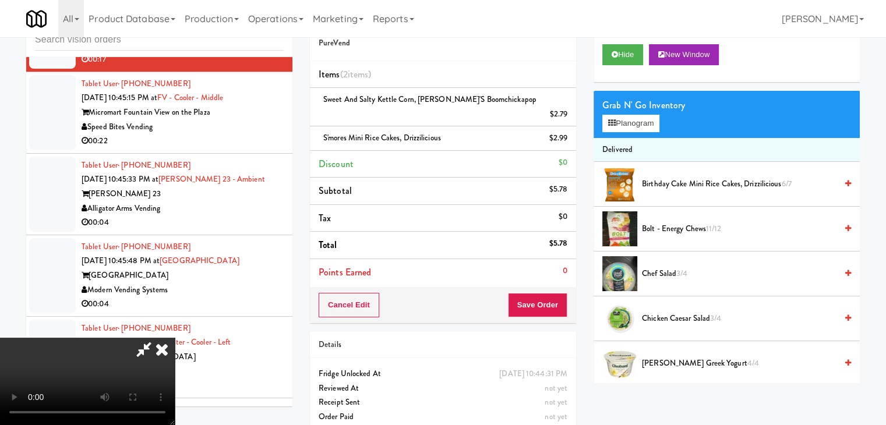
click at [175, 338] on video at bounding box center [87, 381] width 175 height 87
click at [559, 293] on button "Save Order" at bounding box center [537, 305] width 59 height 24
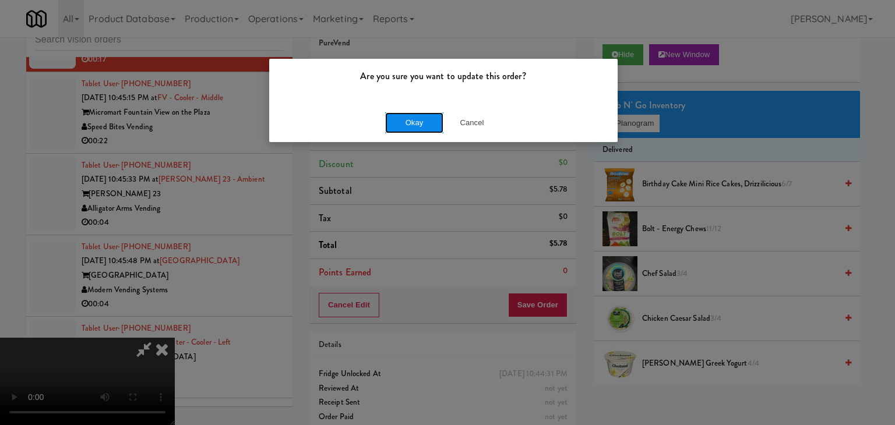
click at [427, 119] on button "Okay" at bounding box center [414, 122] width 58 height 21
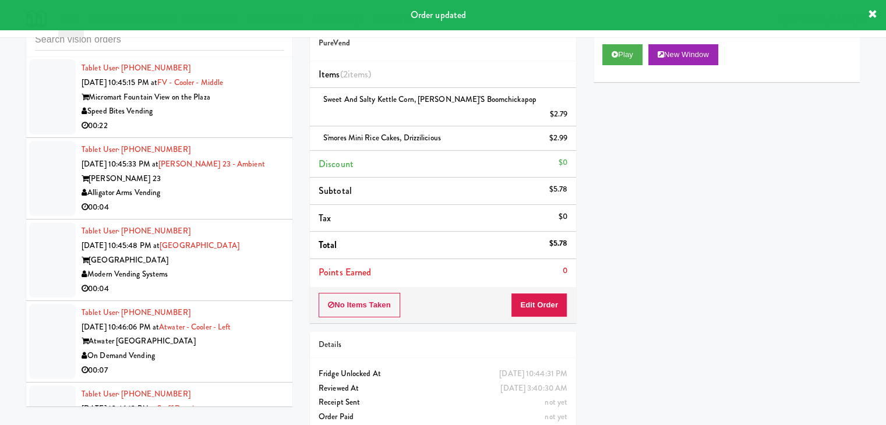
scroll to position [10986, 0]
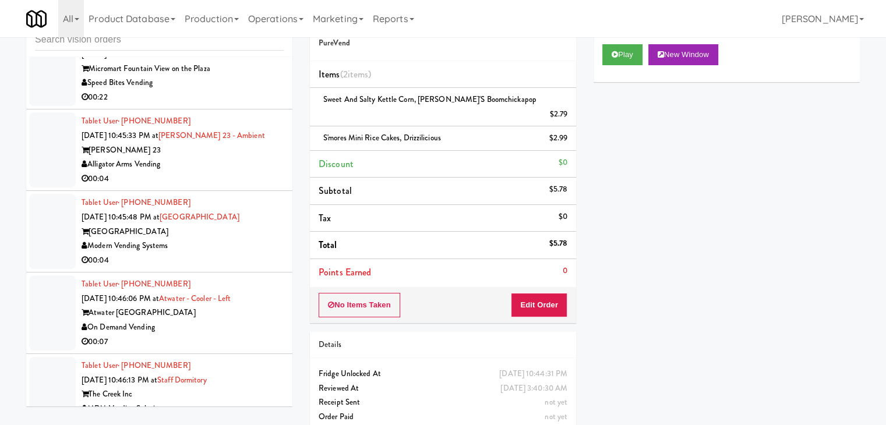
click at [214, 172] on div "Alligator Arms Vending" at bounding box center [183, 164] width 202 height 15
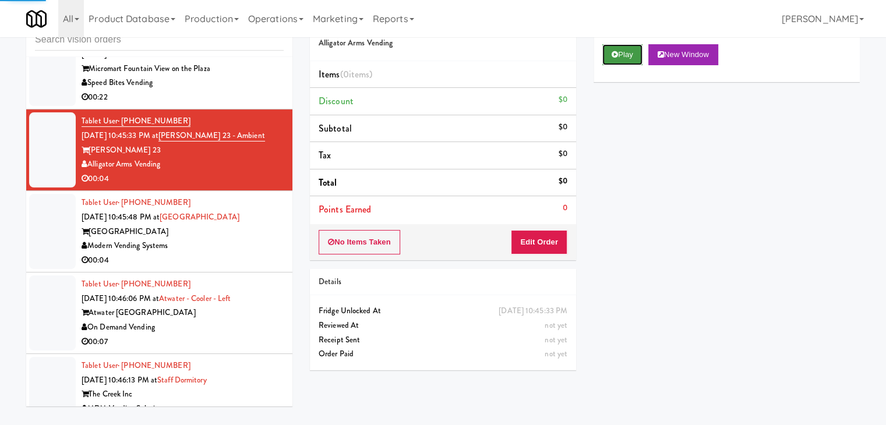
click at [624, 54] on button "Play" at bounding box center [622, 54] width 40 height 21
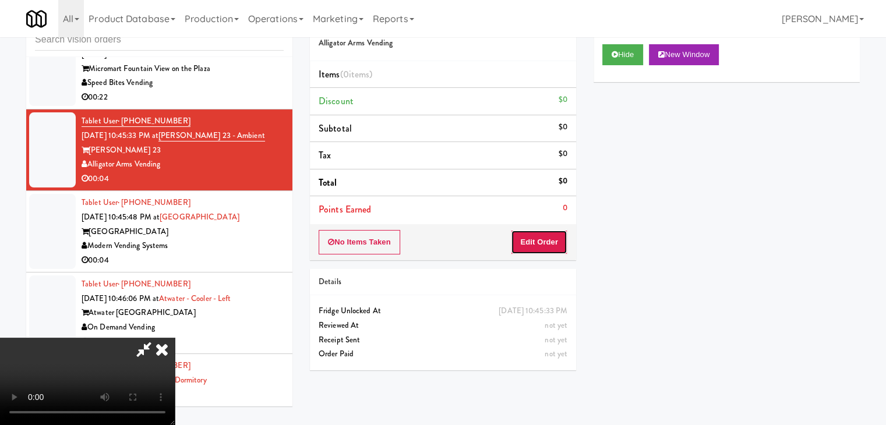
click at [535, 244] on button "Edit Order" at bounding box center [539, 242] width 56 height 24
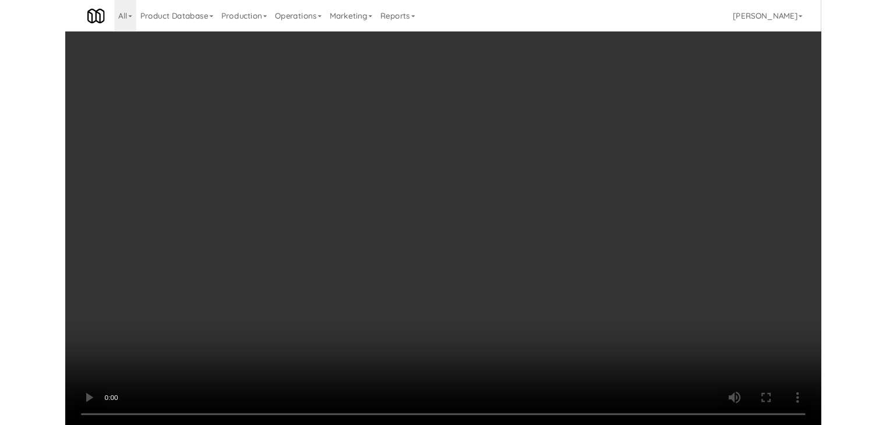
scroll to position [10971, 0]
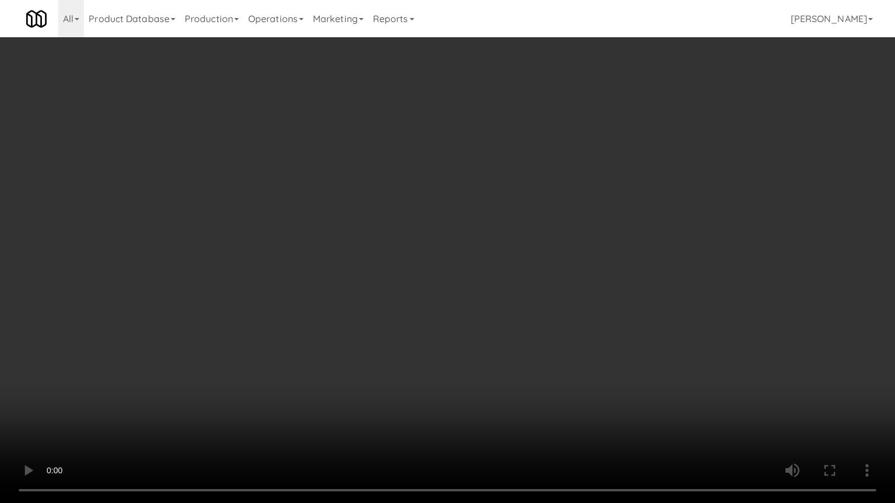
click at [543, 328] on video at bounding box center [447, 251] width 895 height 503
click at [547, 328] on video at bounding box center [447, 251] width 895 height 503
click at [557, 326] on video at bounding box center [447, 251] width 895 height 503
click at [559, 326] on video at bounding box center [447, 251] width 895 height 503
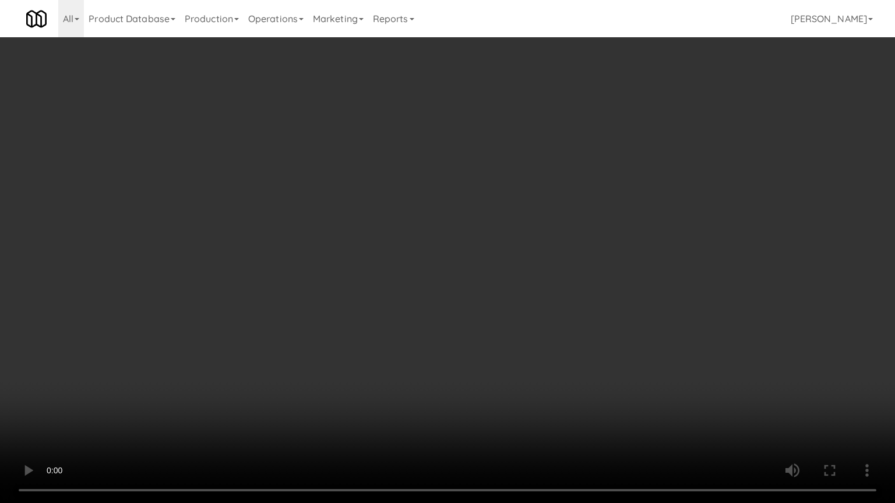
click at [559, 326] on video at bounding box center [447, 251] width 895 height 503
click at [563, 324] on video at bounding box center [447, 251] width 895 height 503
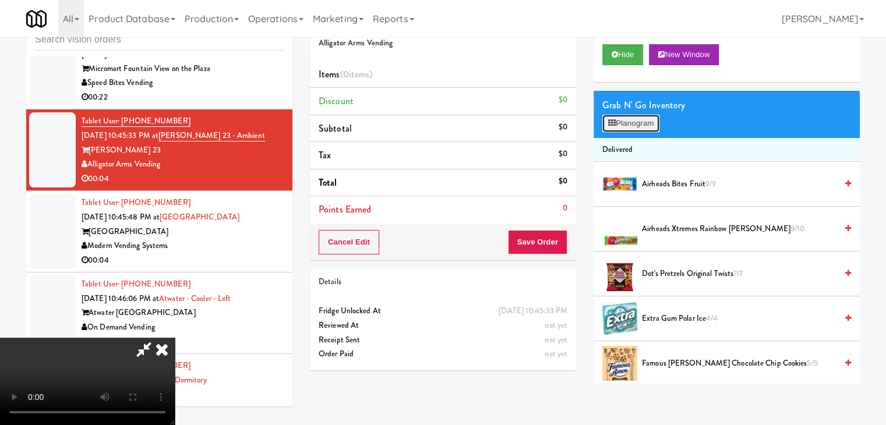
click at [645, 124] on button "Planogram" at bounding box center [630, 123] width 57 height 17
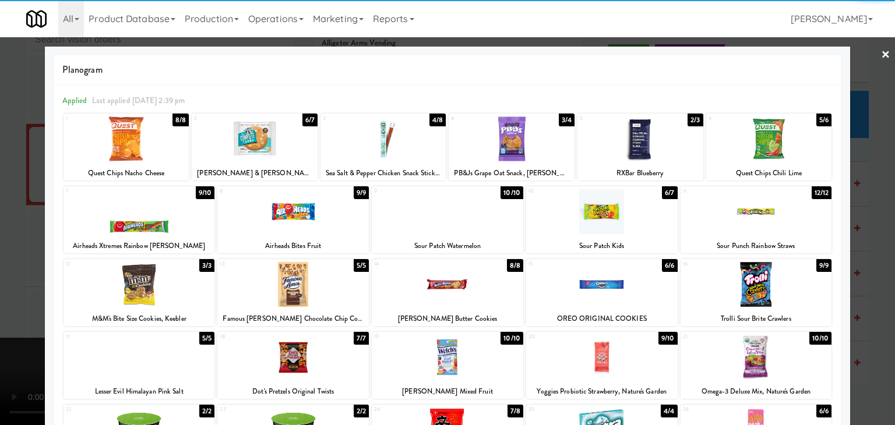
drag, startPoint x: 298, startPoint y: 282, endPoint x: 561, endPoint y: 282, distance: 263.8
click at [299, 282] on div at bounding box center [292, 284] width 151 height 45
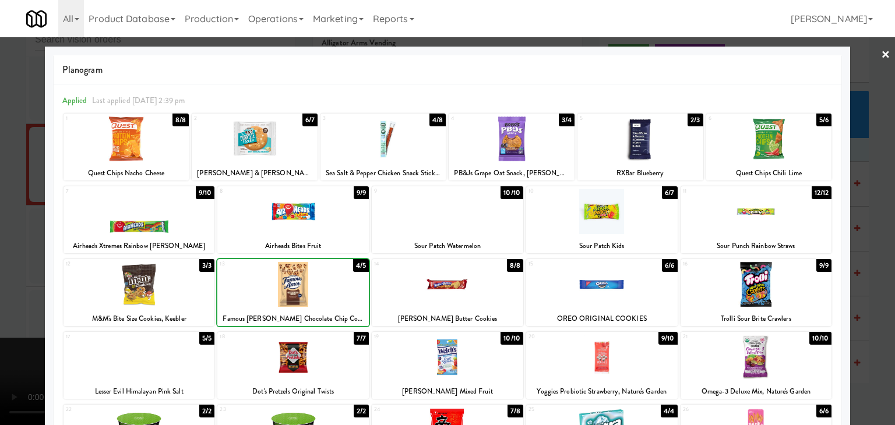
click at [603, 280] on div at bounding box center [601, 284] width 151 height 45
click at [0, 280] on div at bounding box center [447, 212] width 895 height 425
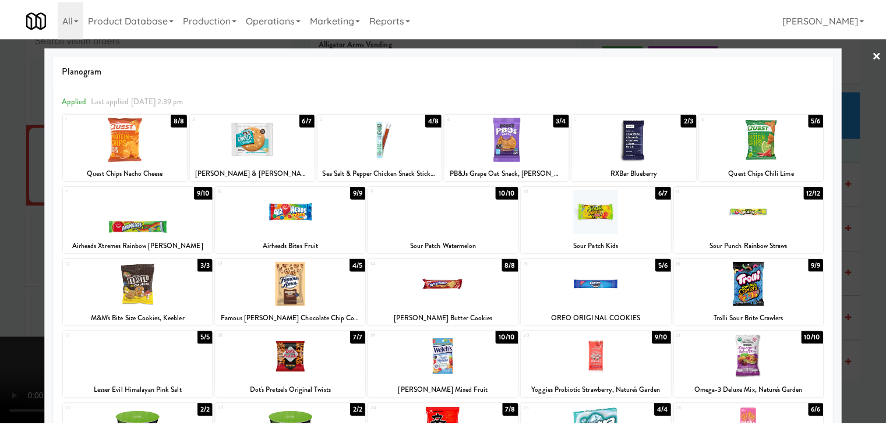
scroll to position [10986, 0]
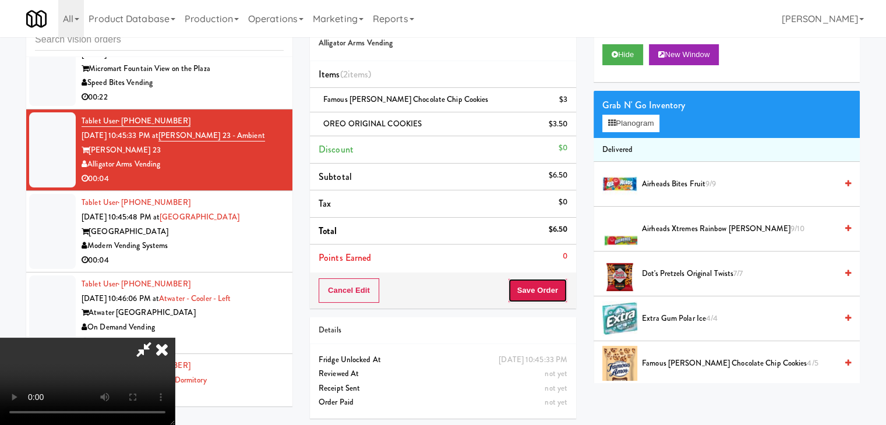
click at [543, 295] on button "Save Order" at bounding box center [537, 290] width 59 height 24
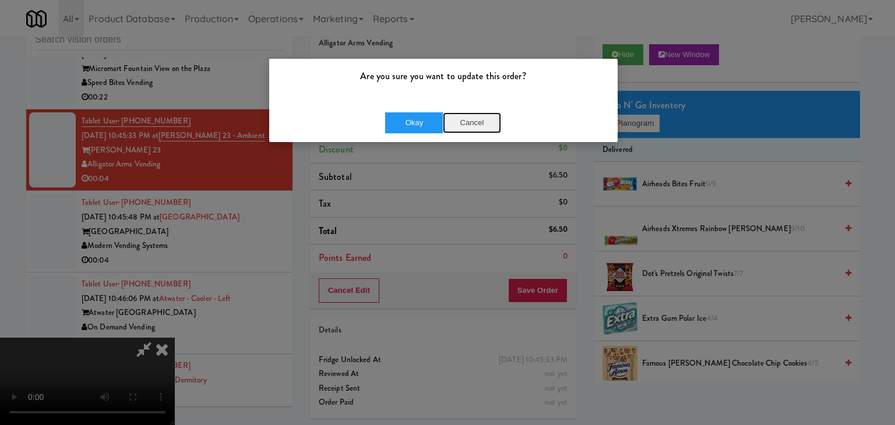
click at [468, 125] on button "Cancel" at bounding box center [472, 122] width 58 height 21
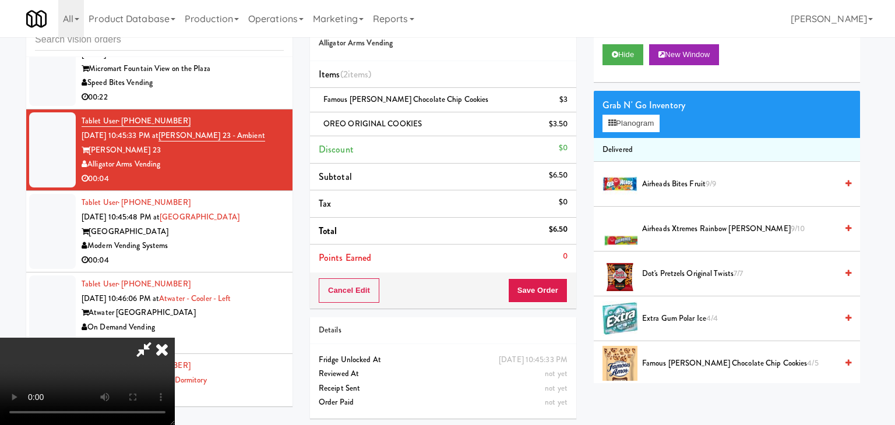
click at [175, 338] on video at bounding box center [87, 381] width 175 height 87
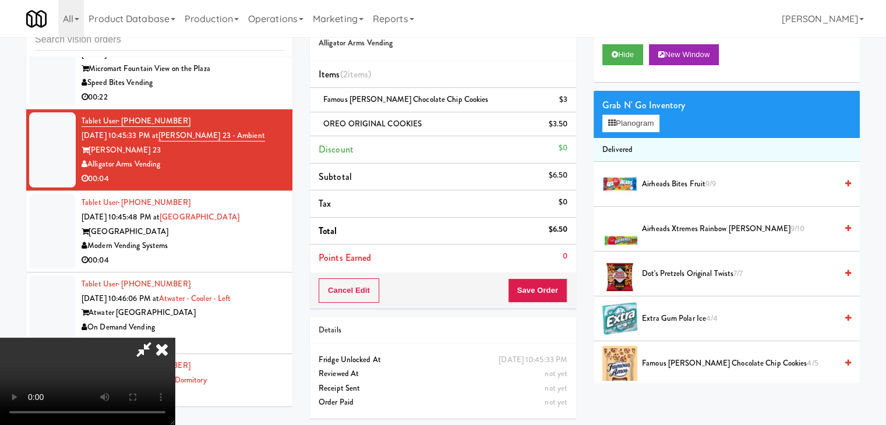
click at [553, 277] on div "Cancel Edit Save Order" at bounding box center [443, 291] width 266 height 36
click at [549, 285] on button "Save Order" at bounding box center [537, 290] width 59 height 24
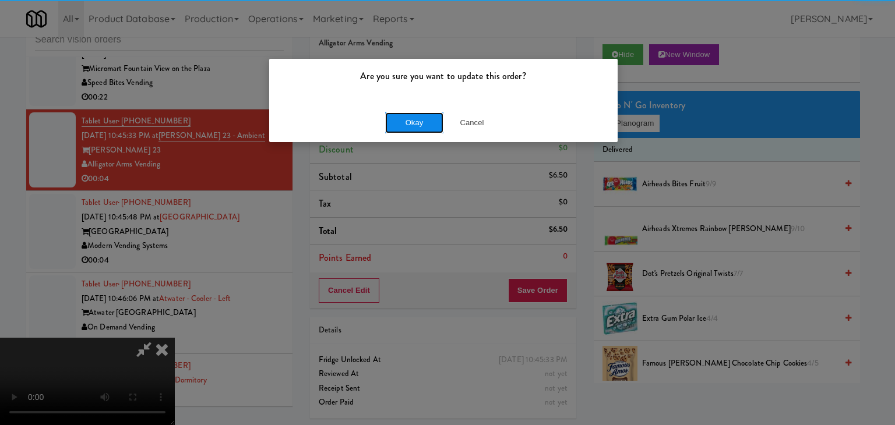
click at [408, 121] on button "Okay" at bounding box center [414, 122] width 58 height 21
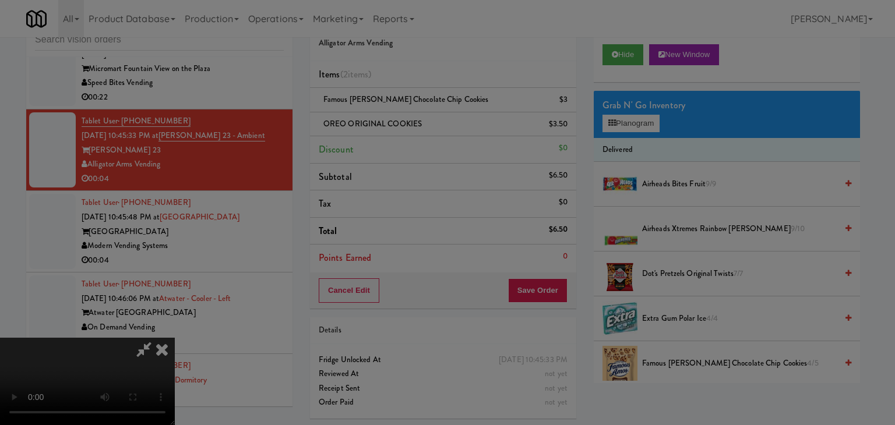
click at [407, 121] on body "Are you sure you want to update this order? Okay Cancel Okay Are you sure you w…" at bounding box center [447, 212] width 895 height 425
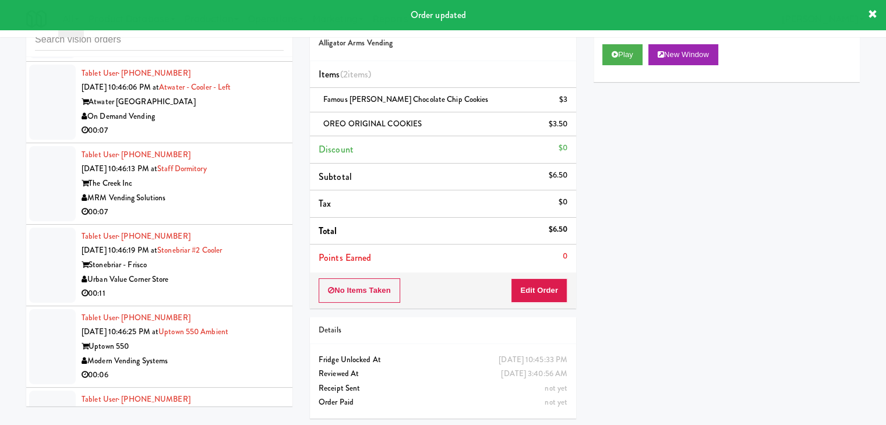
scroll to position [11219, 0]
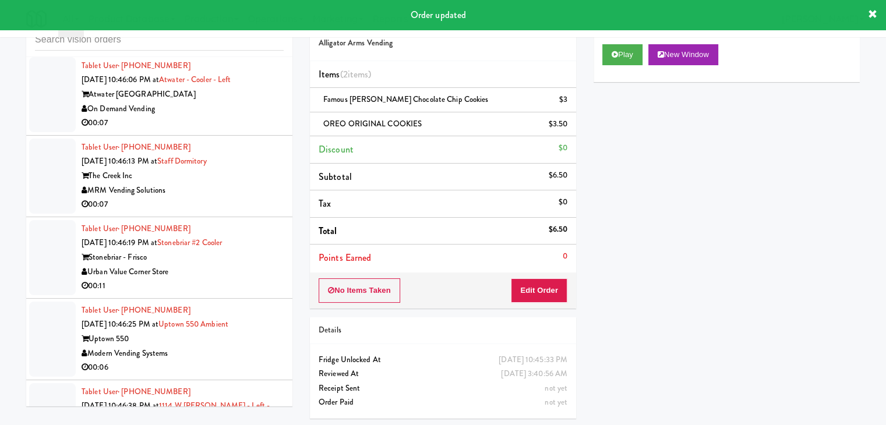
click at [234, 35] on div "Modern Vending Systems" at bounding box center [183, 27] width 202 height 15
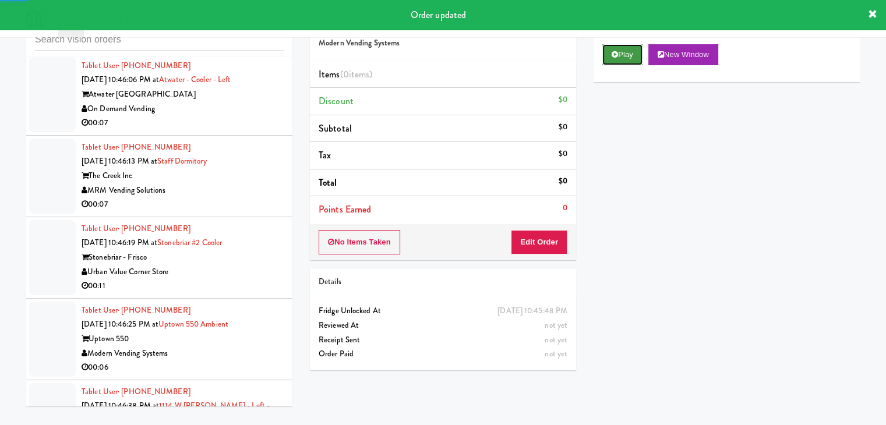
click at [638, 54] on button "Play" at bounding box center [622, 54] width 40 height 21
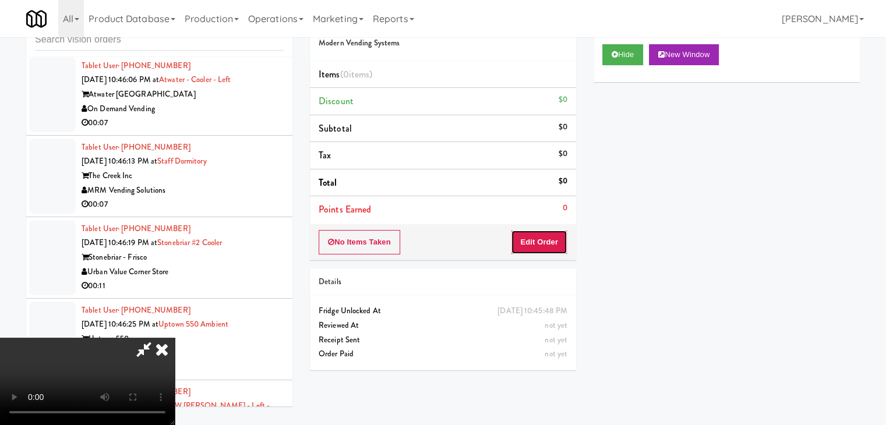
click at [545, 240] on button "Edit Order" at bounding box center [539, 242] width 56 height 24
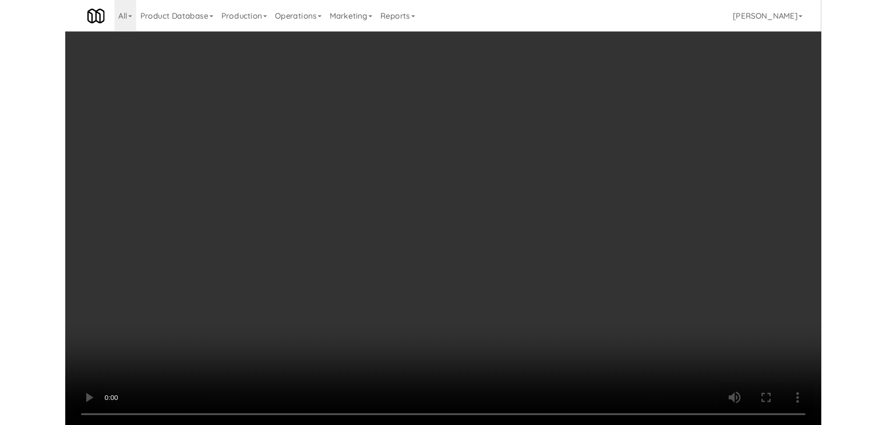
scroll to position [11204, 0]
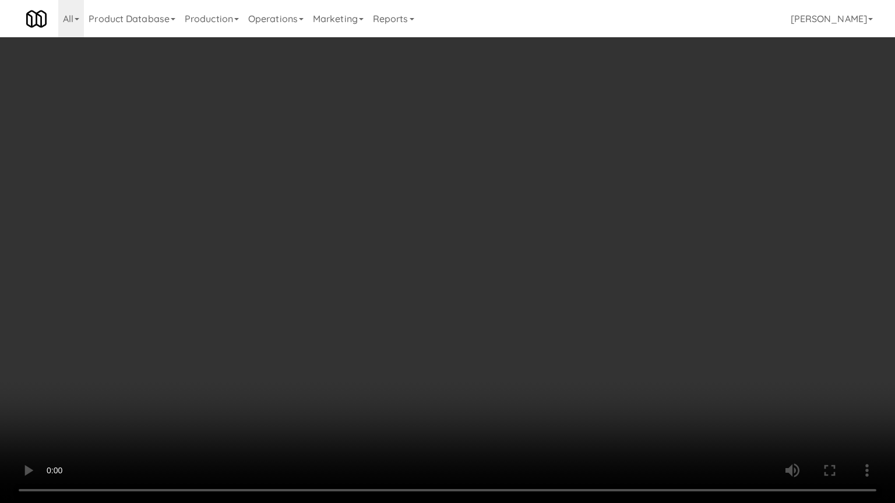
click at [529, 342] on video at bounding box center [447, 251] width 895 height 503
drag, startPoint x: 529, startPoint y: 342, endPoint x: 523, endPoint y: 347, distance: 7.8
click at [528, 343] on video at bounding box center [447, 251] width 895 height 503
click at [548, 326] on video at bounding box center [447, 251] width 895 height 503
drag, startPoint x: 548, startPoint y: 326, endPoint x: 571, endPoint y: 241, distance: 88.7
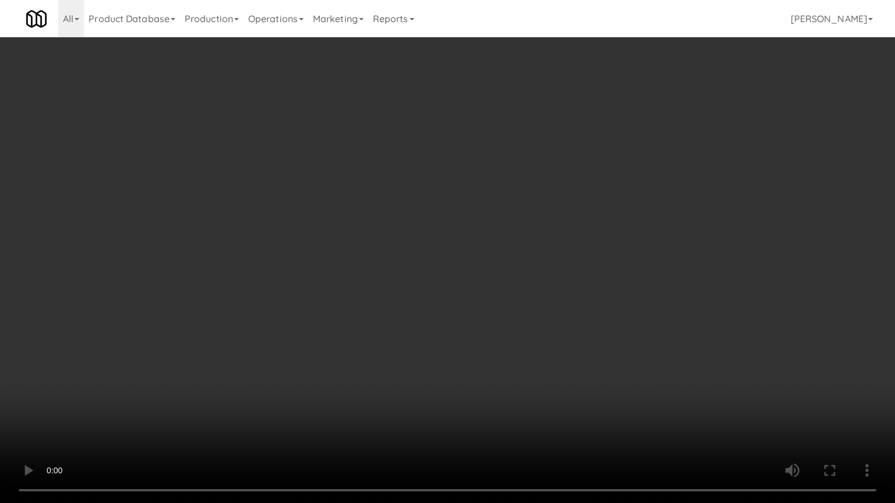
click at [549, 321] on video at bounding box center [447, 251] width 895 height 503
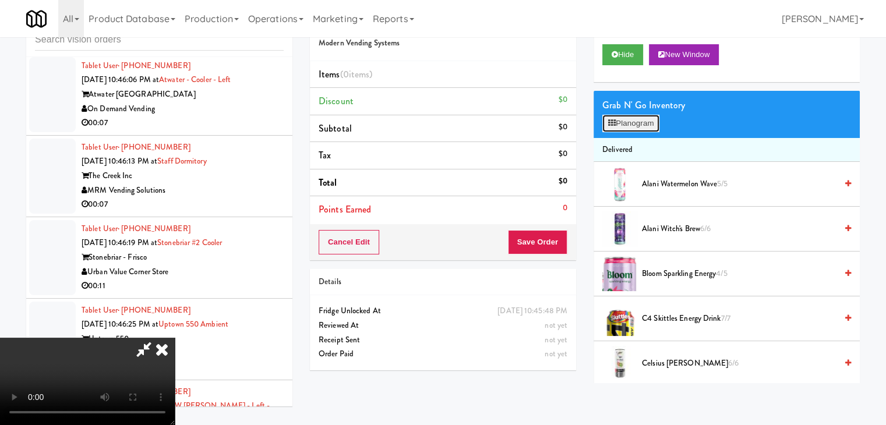
click at [649, 124] on button "Planogram" at bounding box center [630, 123] width 57 height 17
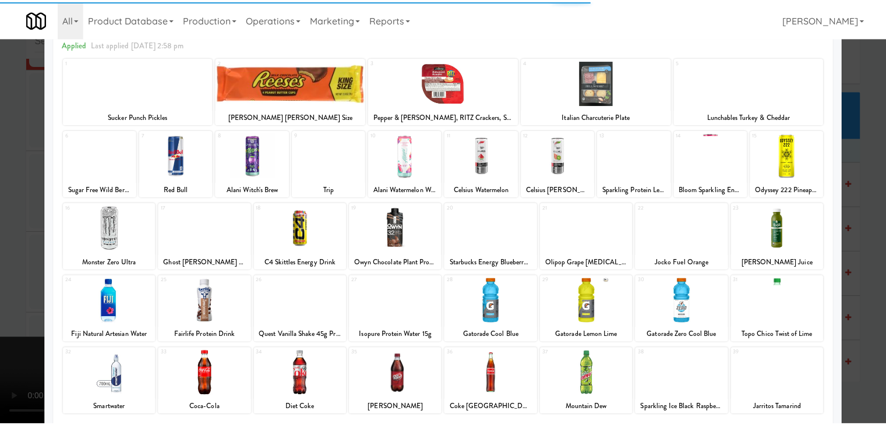
scroll to position [147, 0]
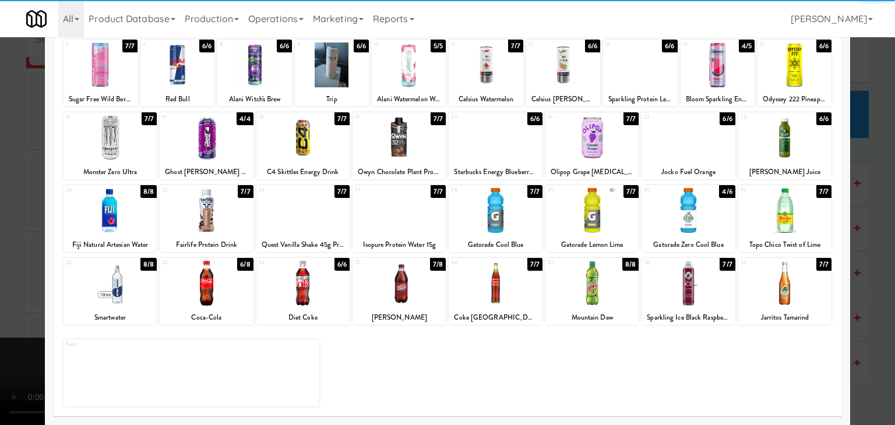
click at [398, 289] on div at bounding box center [398, 283] width 93 height 45
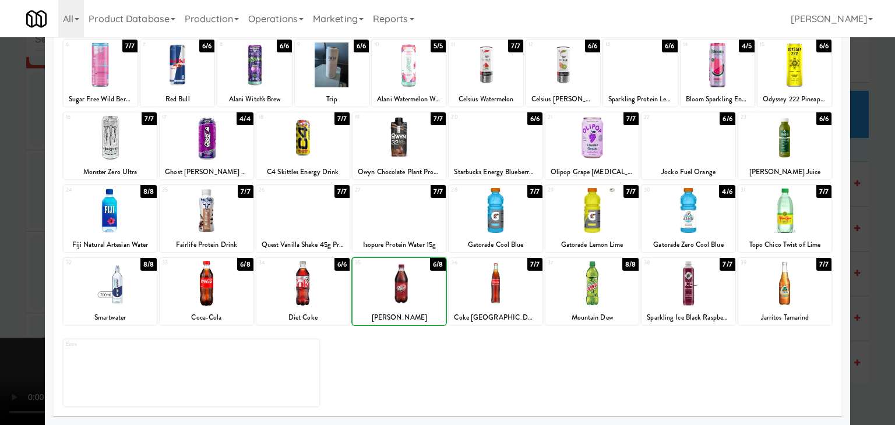
drag, startPoint x: 0, startPoint y: 273, endPoint x: 367, endPoint y: 272, distance: 367.5
click at [13, 272] on div at bounding box center [447, 212] width 895 height 425
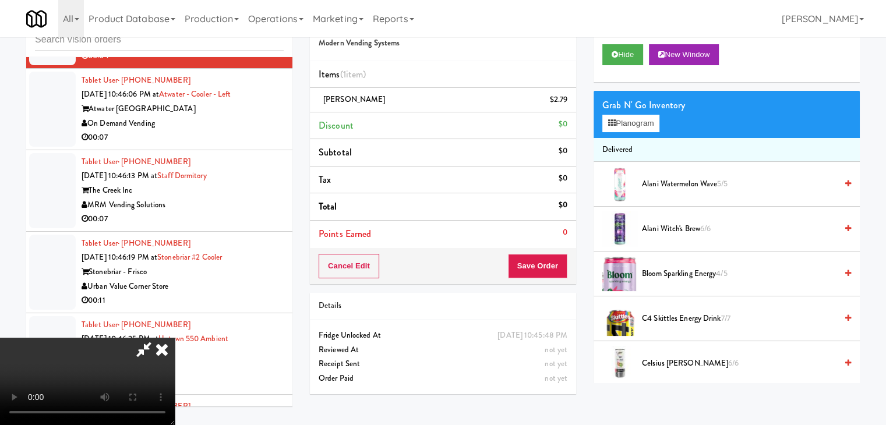
scroll to position [11219, 0]
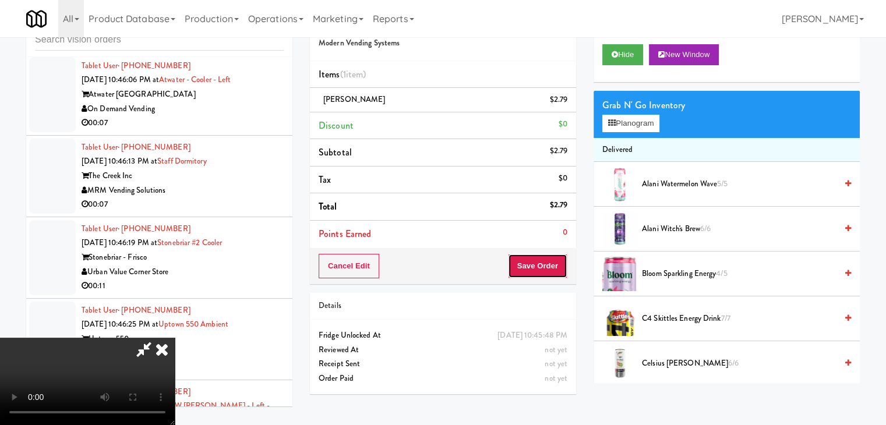
click at [547, 273] on button "Save Order" at bounding box center [537, 266] width 59 height 24
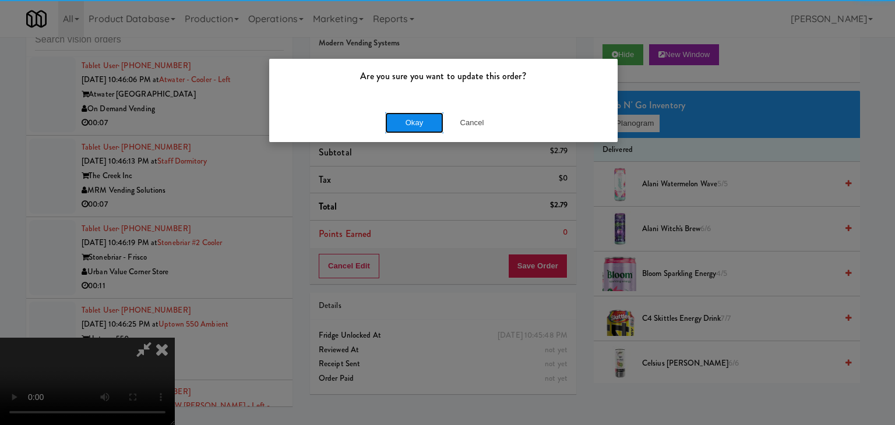
click at [415, 122] on button "Okay" at bounding box center [414, 122] width 58 height 21
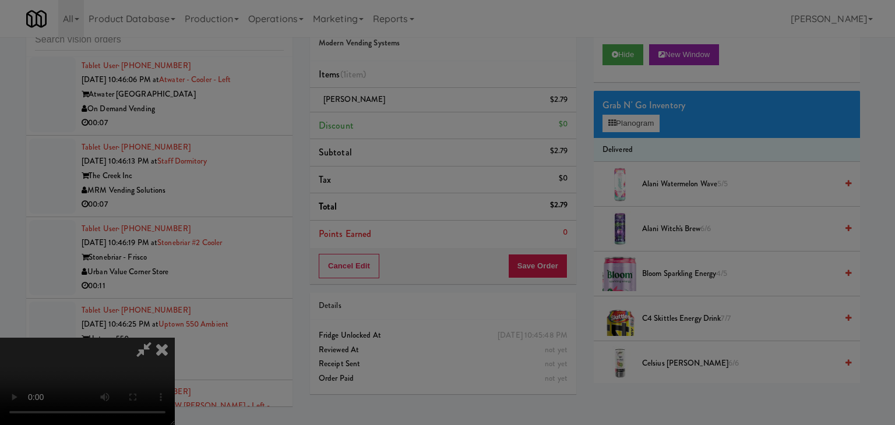
click at [415, 121] on div "Okay Cancel" at bounding box center [443, 101] width 348 height 39
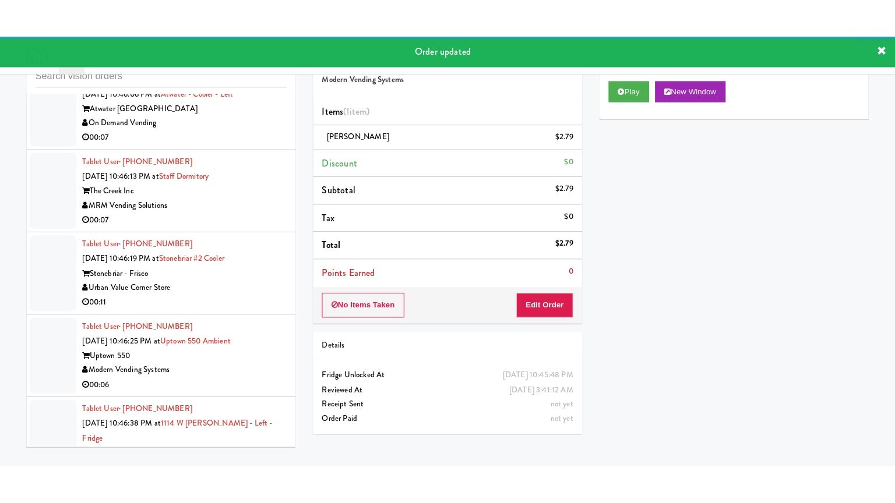
scroll to position [11277, 0]
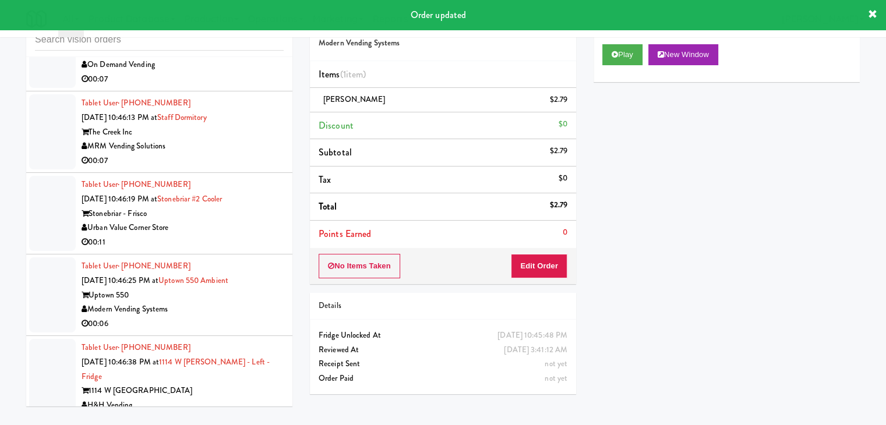
drag, startPoint x: 235, startPoint y: 210, endPoint x: 229, endPoint y: 220, distance: 11.0
click at [238, 87] on div "00:07" at bounding box center [183, 79] width 202 height 15
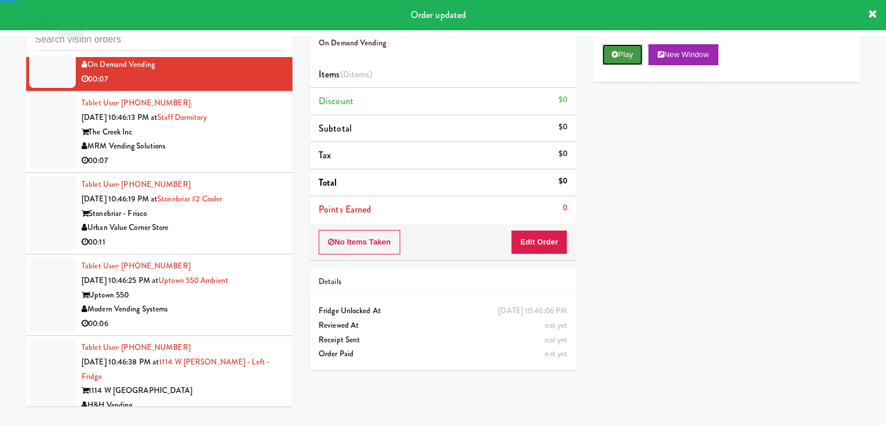
click at [637, 52] on button "Play" at bounding box center [622, 54] width 40 height 21
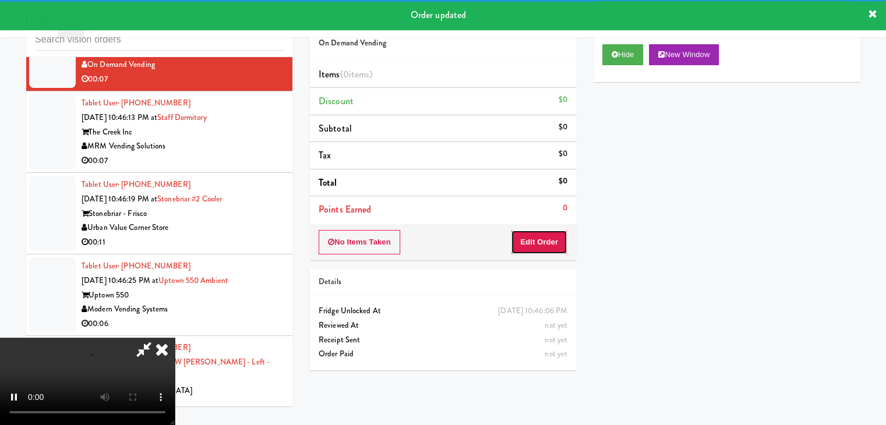
click at [539, 239] on button "Edit Order" at bounding box center [539, 242] width 56 height 24
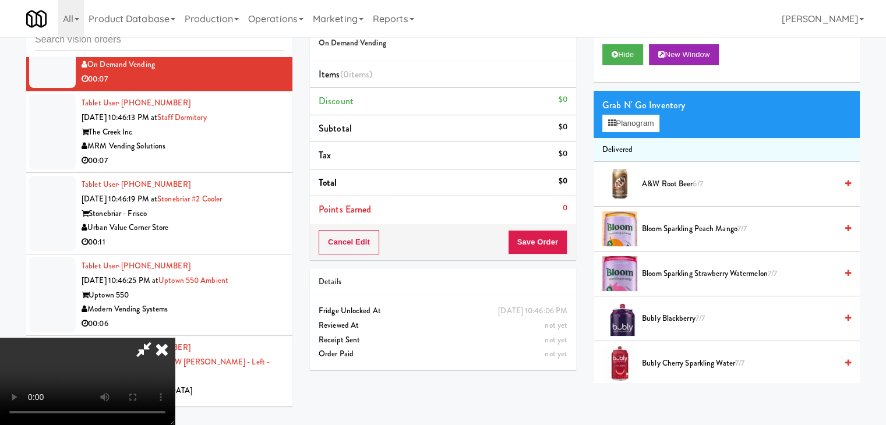
scroll to position [11263, 0]
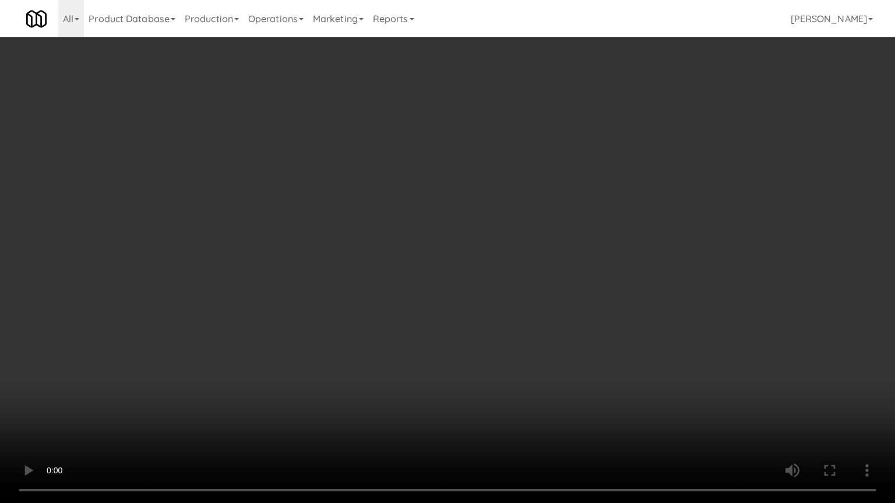
click at [560, 343] on video at bounding box center [447, 251] width 895 height 503
click at [561, 342] on video at bounding box center [447, 251] width 895 height 503
click at [600, 321] on video at bounding box center [447, 251] width 895 height 503
drag, startPoint x: 598, startPoint y: 324, endPoint x: 593, endPoint y: 328, distance: 6.2
click at [598, 324] on video at bounding box center [447, 251] width 895 height 503
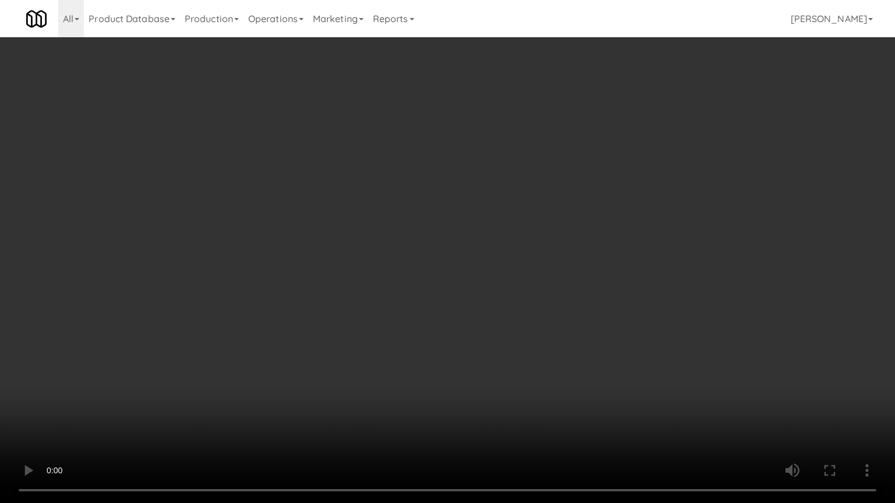
click at [600, 323] on video at bounding box center [447, 251] width 895 height 503
drag, startPoint x: 600, startPoint y: 323, endPoint x: 587, endPoint y: 328, distance: 13.8
click at [600, 323] on video at bounding box center [447, 251] width 895 height 503
click at [591, 319] on video at bounding box center [447, 251] width 895 height 503
drag, startPoint x: 591, startPoint y: 319, endPoint x: 649, endPoint y: 174, distance: 156.6
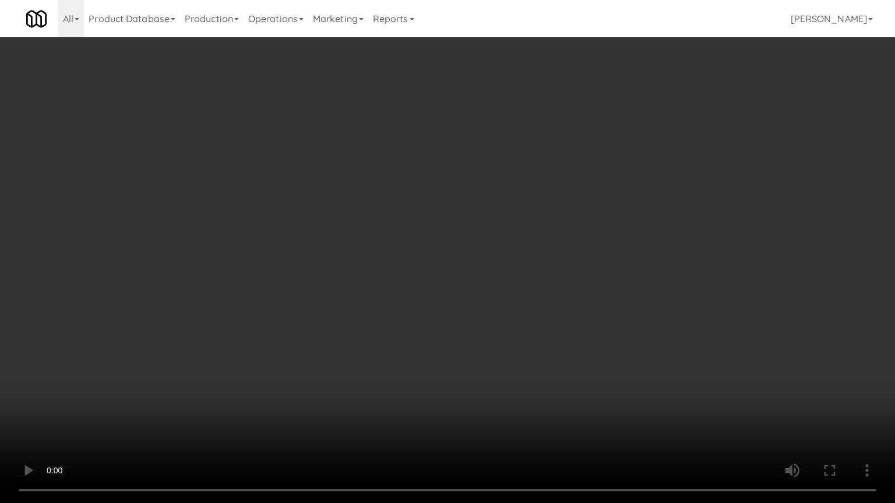
click at [594, 312] on video at bounding box center [447, 251] width 895 height 503
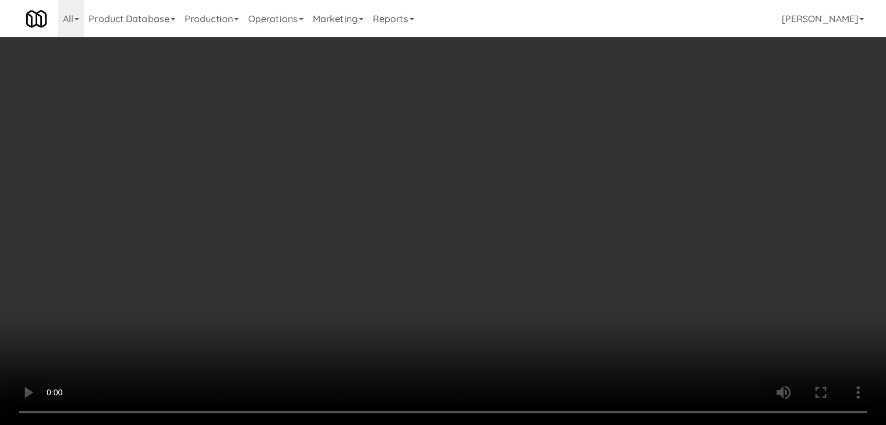
click at [641, 121] on button "Planogram" at bounding box center [630, 123] width 57 height 17
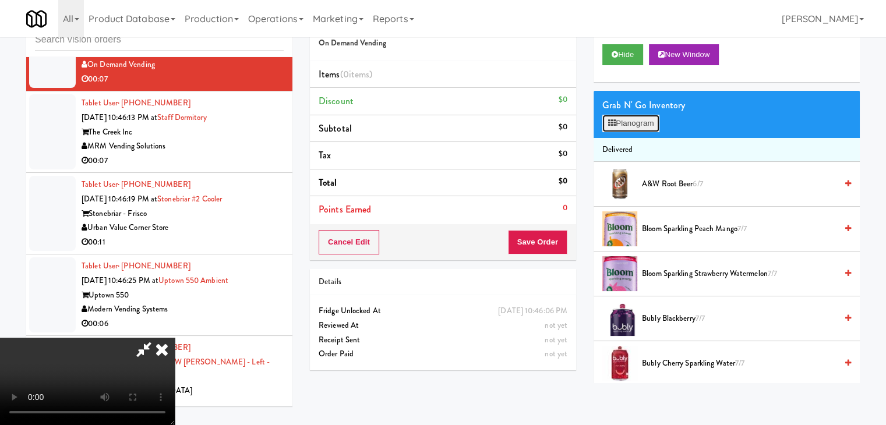
scroll to position [11263, 0]
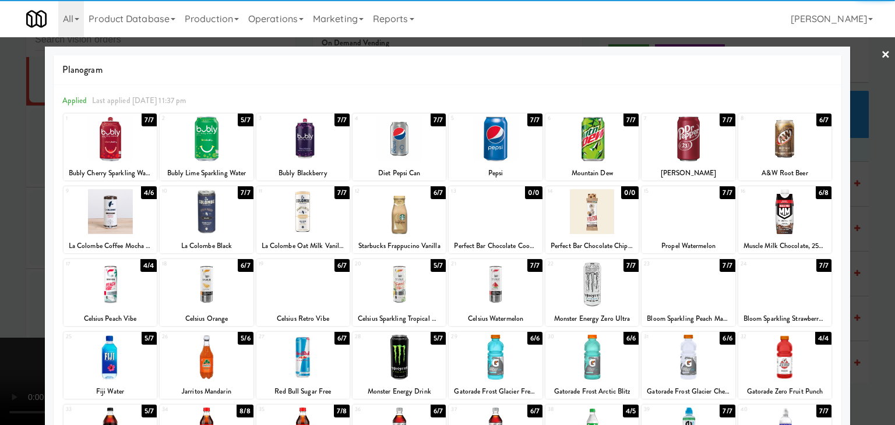
click at [580, 295] on div at bounding box center [591, 284] width 93 height 45
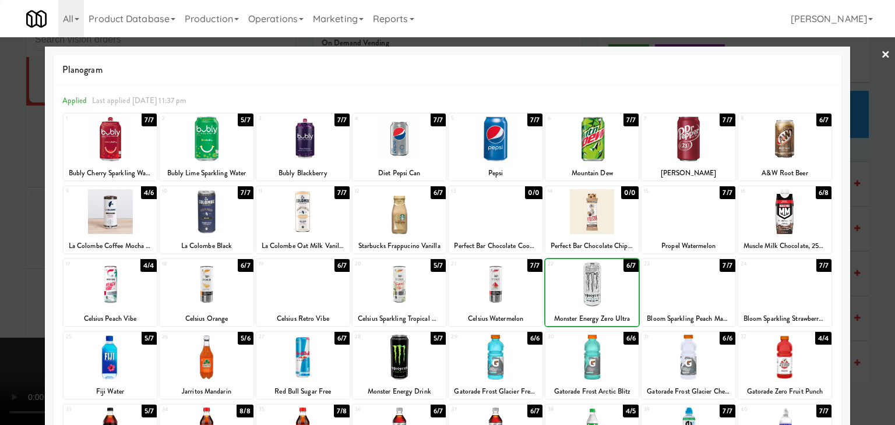
drag, startPoint x: 0, startPoint y: 270, endPoint x: 182, endPoint y: 272, distance: 182.3
click at [1, 270] on div at bounding box center [447, 212] width 895 height 425
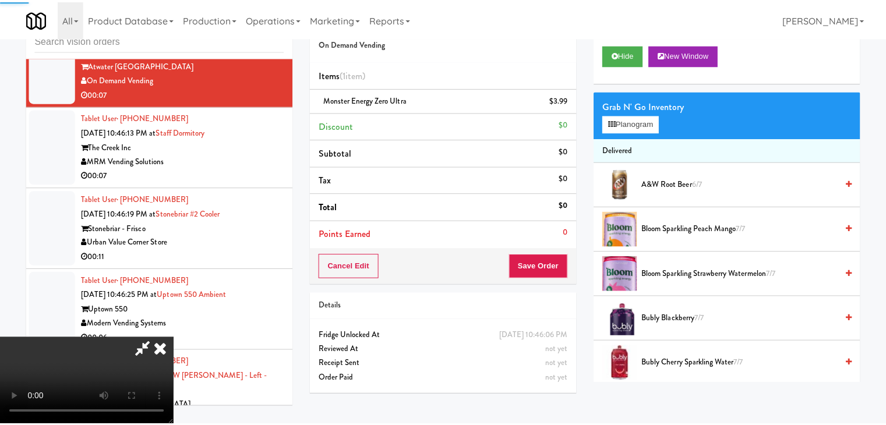
scroll to position [11277, 0]
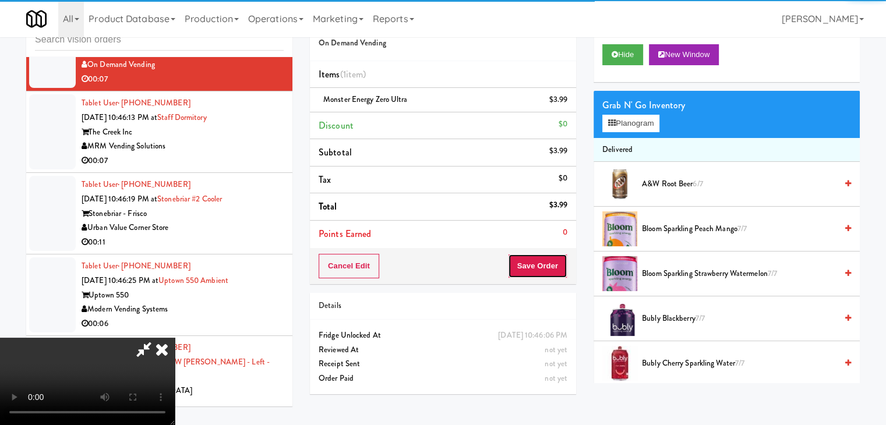
click at [543, 264] on button "Save Order" at bounding box center [537, 266] width 59 height 24
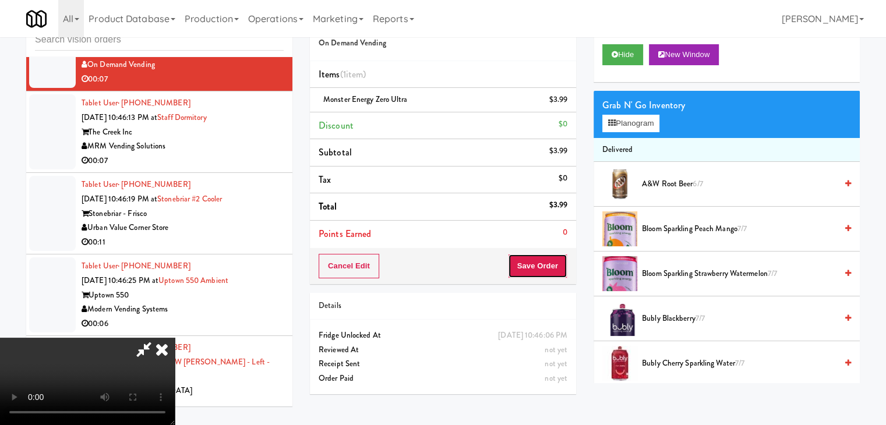
click at [543, 262] on button "Save Order" at bounding box center [537, 266] width 59 height 24
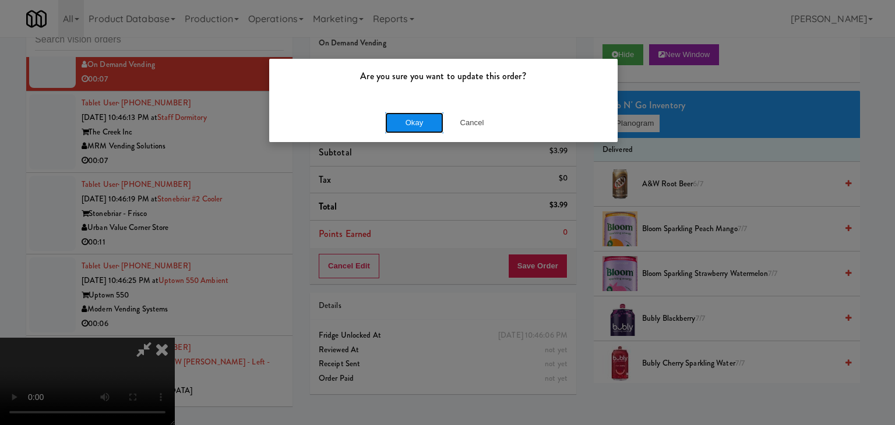
click at [405, 121] on button "Okay" at bounding box center [414, 122] width 58 height 21
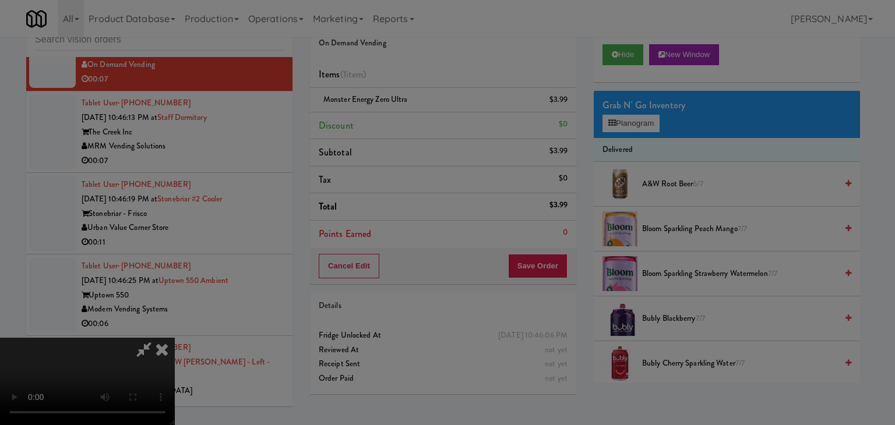
click at [406, 121] on body "Are you sure you want to update this order? Okay Cancel Okay Are you sure you w…" at bounding box center [447, 212] width 895 height 425
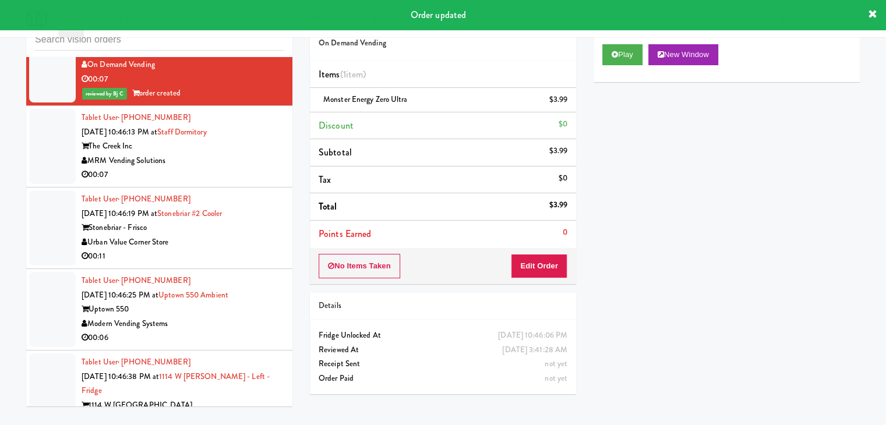
scroll to position [11452, 0]
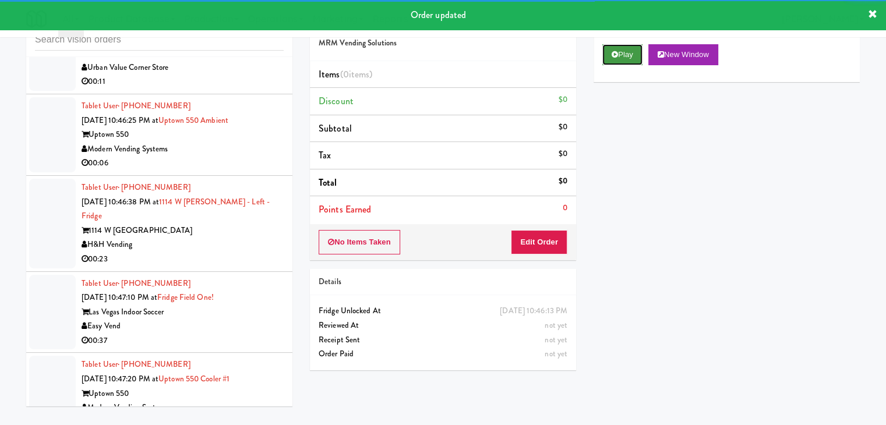
drag, startPoint x: 624, startPoint y: 48, endPoint x: 603, endPoint y: 135, distance: 89.3
click at [625, 48] on button "Play" at bounding box center [622, 54] width 40 height 21
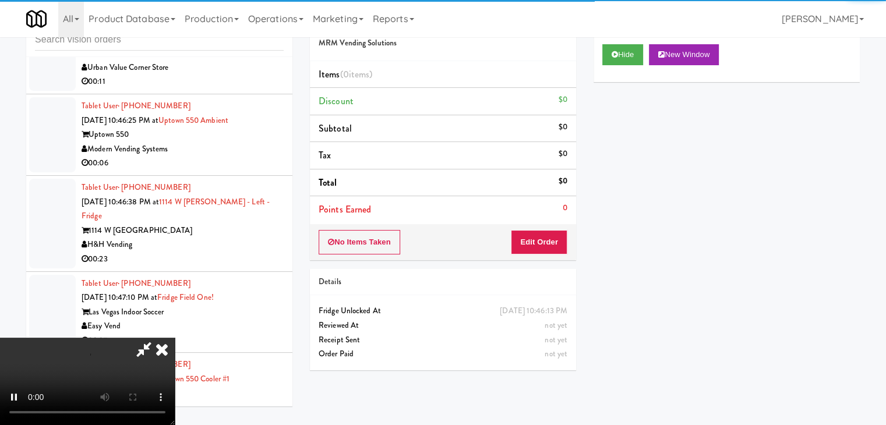
click at [535, 225] on div "No Items Taken Edit Order" at bounding box center [443, 242] width 266 height 36
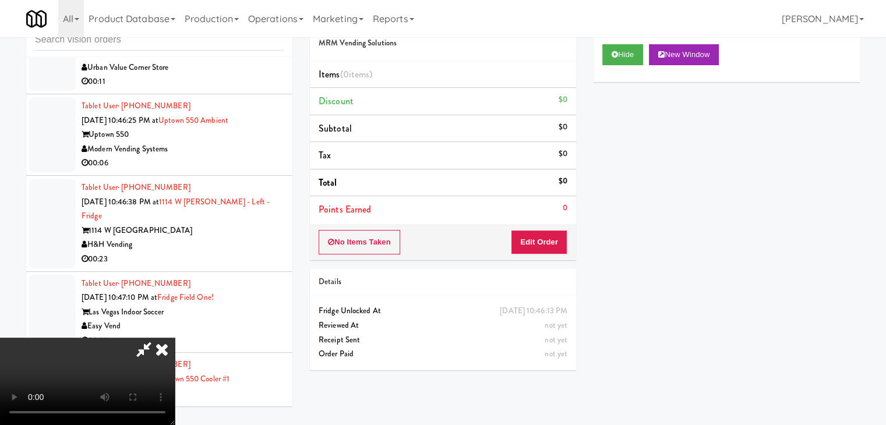
drag, startPoint x: 537, startPoint y: 227, endPoint x: 537, endPoint y: 234, distance: 7.0
click at [535, 233] on div "No Items Taken Edit Order" at bounding box center [443, 242] width 266 height 36
click at [540, 231] on button "Edit Order" at bounding box center [539, 242] width 56 height 24
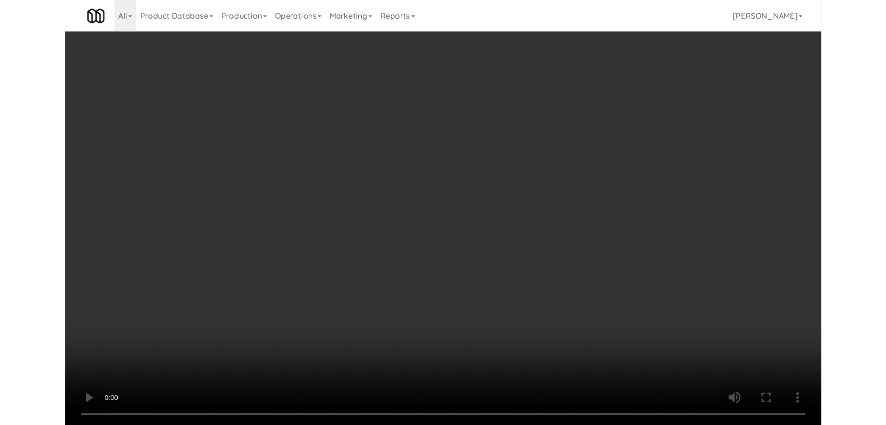
scroll to position [11437, 0]
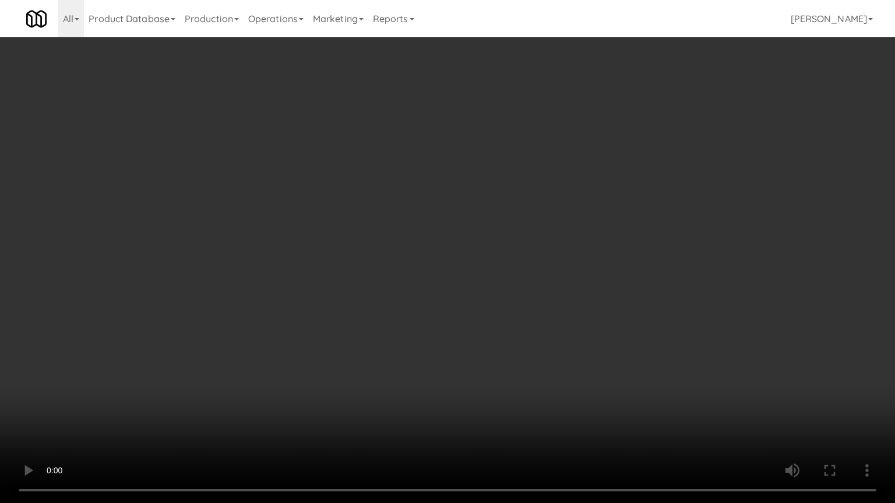
click at [492, 347] on video at bounding box center [447, 251] width 895 height 503
click at [489, 347] on video at bounding box center [447, 251] width 895 height 503
click at [489, 348] on video at bounding box center [447, 251] width 895 height 503
click at [504, 331] on video at bounding box center [447, 251] width 895 height 503
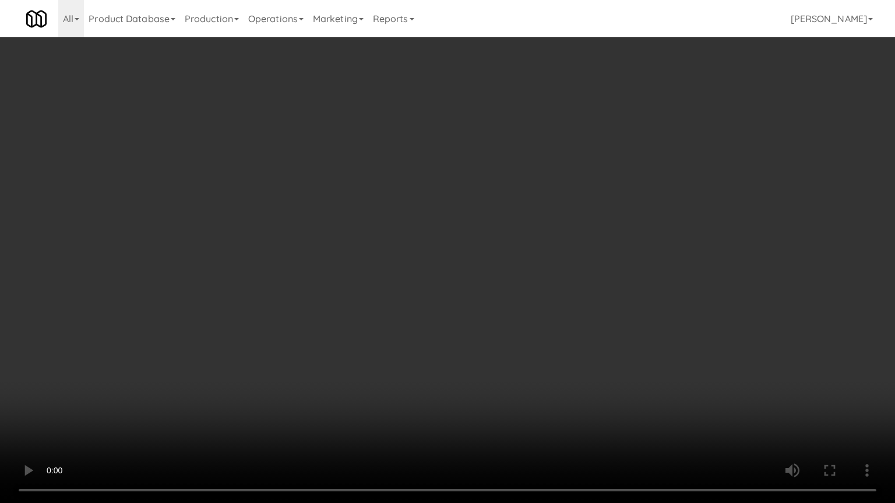
click at [504, 331] on video at bounding box center [447, 251] width 895 height 503
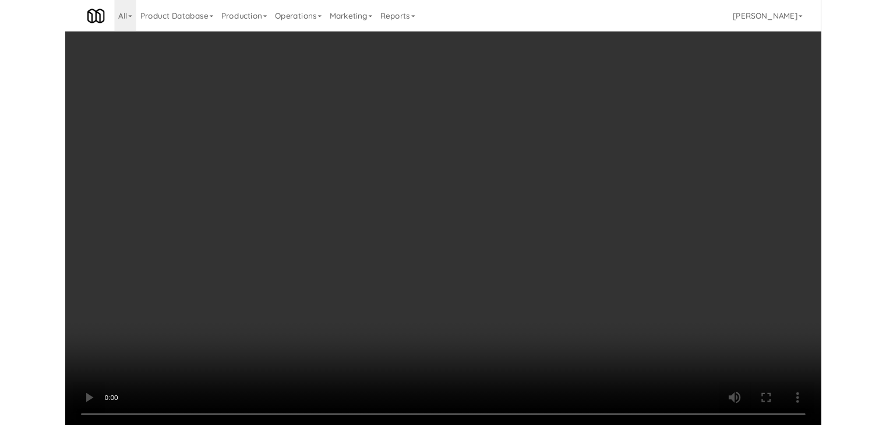
scroll to position [11452, 0]
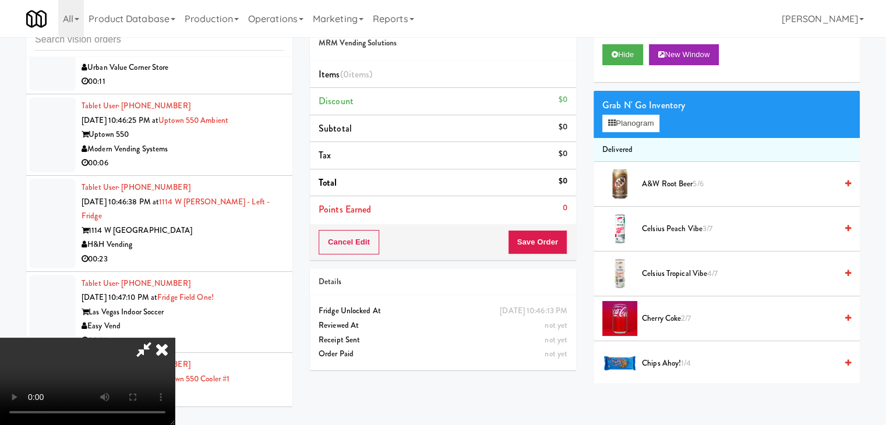
click at [175, 338] on video at bounding box center [87, 381] width 175 height 87
click at [659, 117] on button "Planogram" at bounding box center [630, 123] width 57 height 17
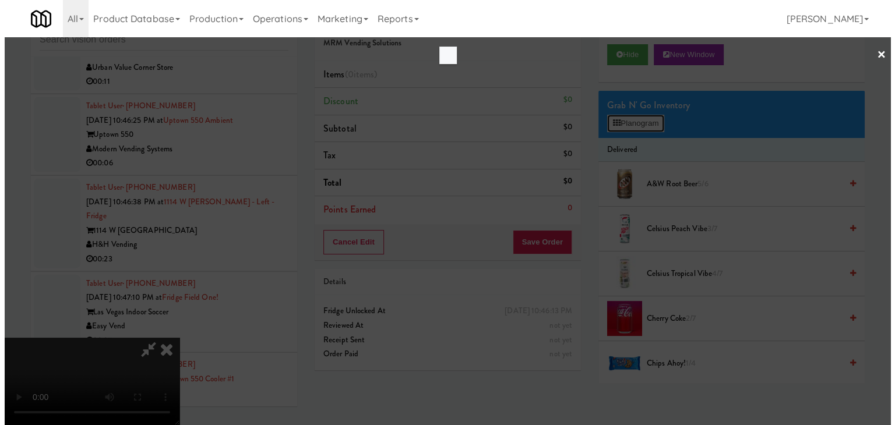
scroll to position [11437, 0]
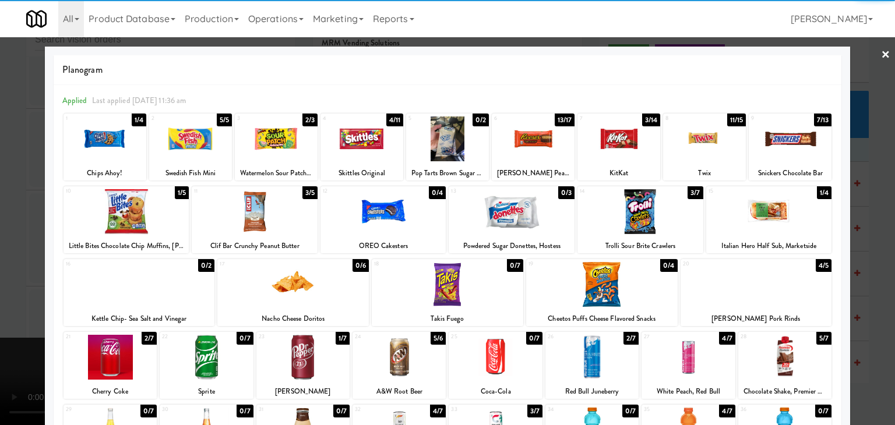
click at [374, 143] on div at bounding box center [361, 138] width 83 height 45
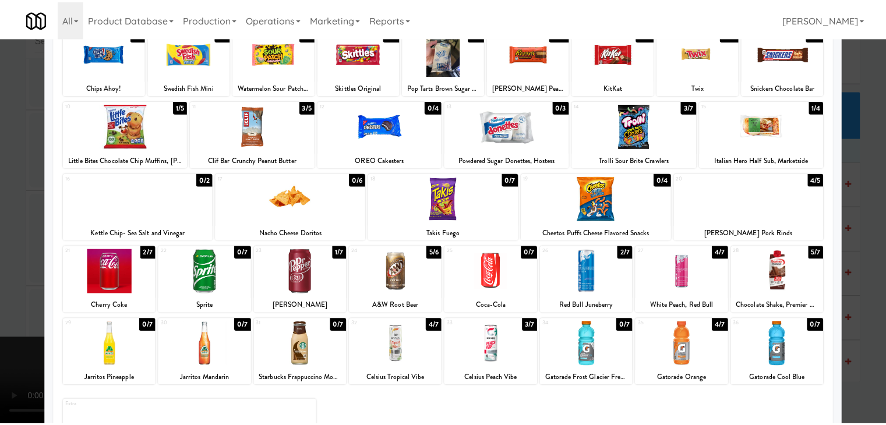
scroll to position [147, 0]
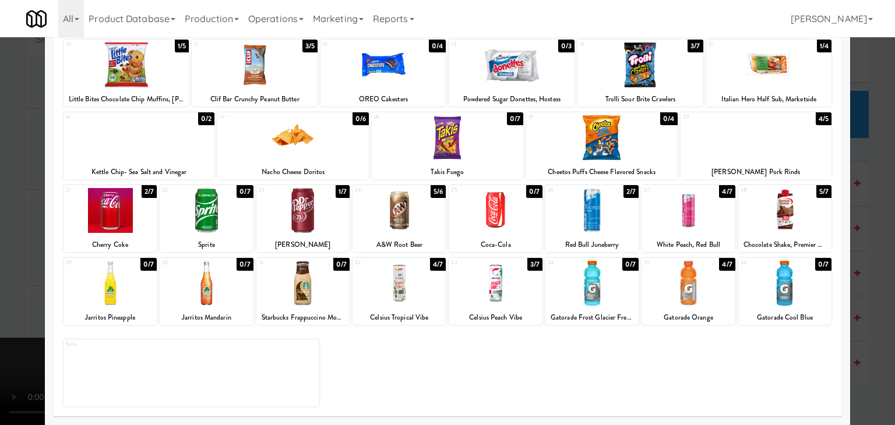
drag, startPoint x: 595, startPoint y: 285, endPoint x: 586, endPoint y: 281, distance: 9.4
click at [595, 285] on div at bounding box center [591, 283] width 93 height 45
drag, startPoint x: 0, startPoint y: 217, endPoint x: 50, endPoint y: 217, distance: 49.5
click at [0, 217] on div at bounding box center [447, 212] width 895 height 425
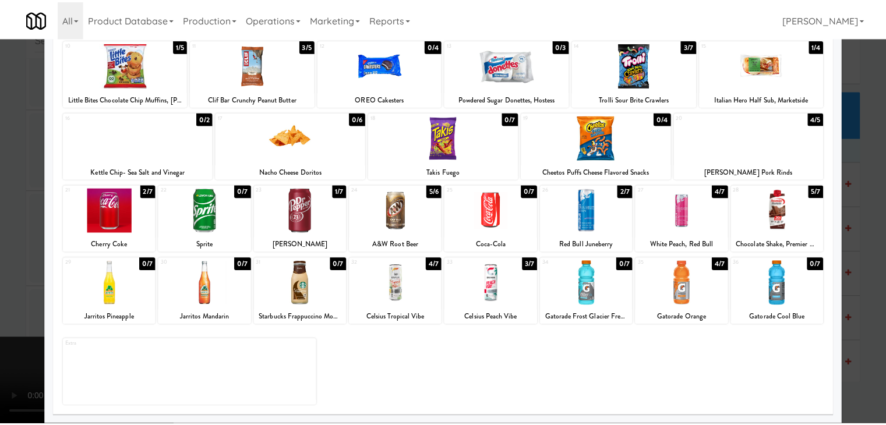
scroll to position [11452, 0]
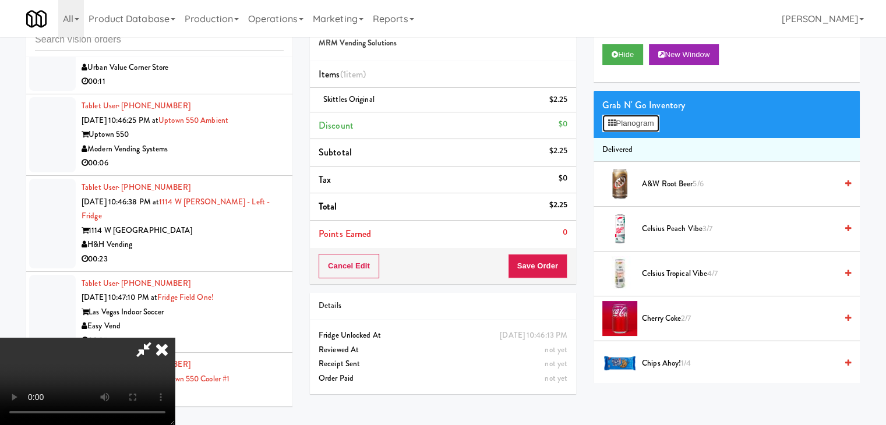
click at [625, 118] on button "Planogram" at bounding box center [630, 123] width 57 height 17
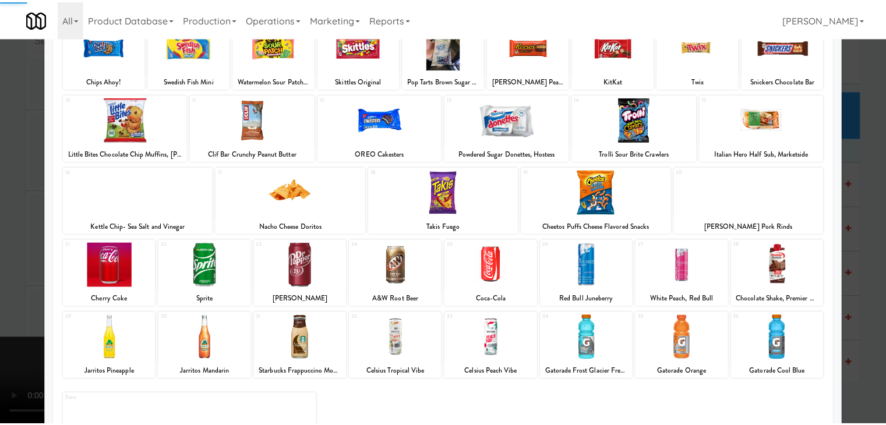
scroll to position [147, 0]
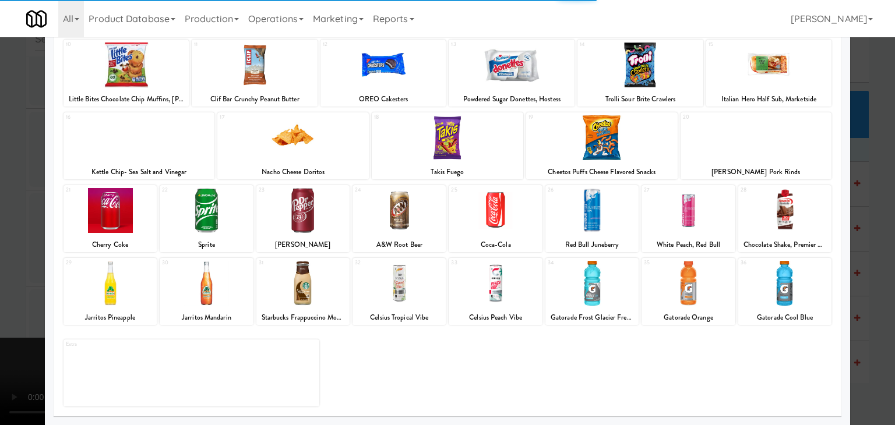
click at [687, 291] on div at bounding box center [687, 283] width 93 height 45
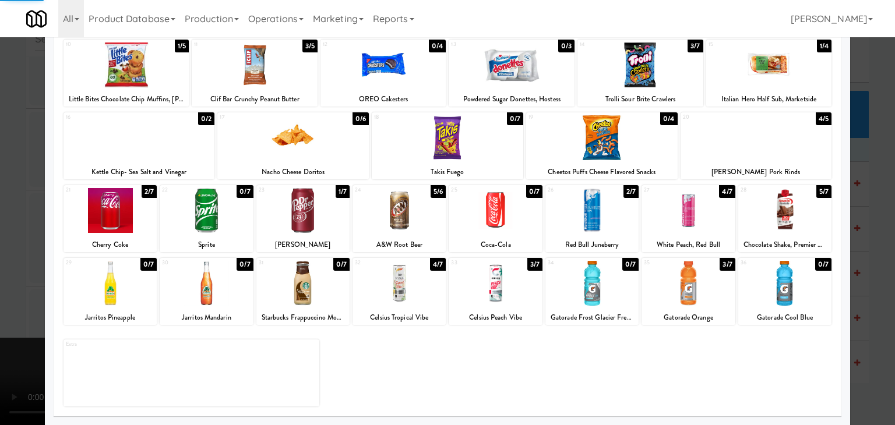
click at [2, 192] on div at bounding box center [447, 212] width 895 height 425
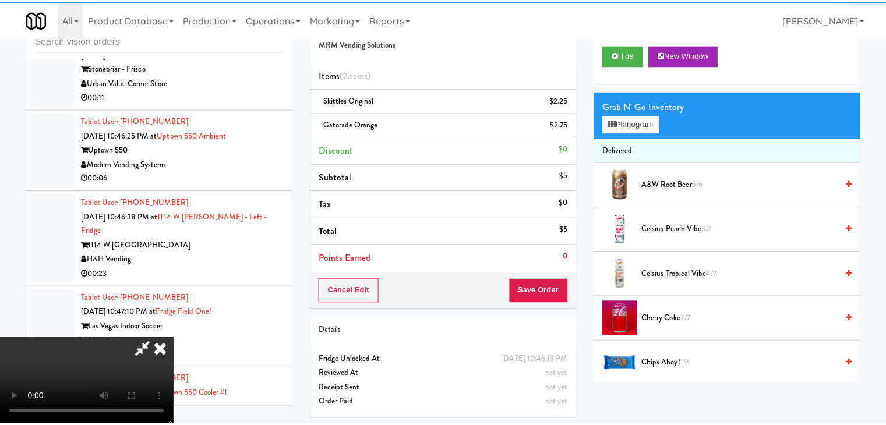
scroll to position [11452, 0]
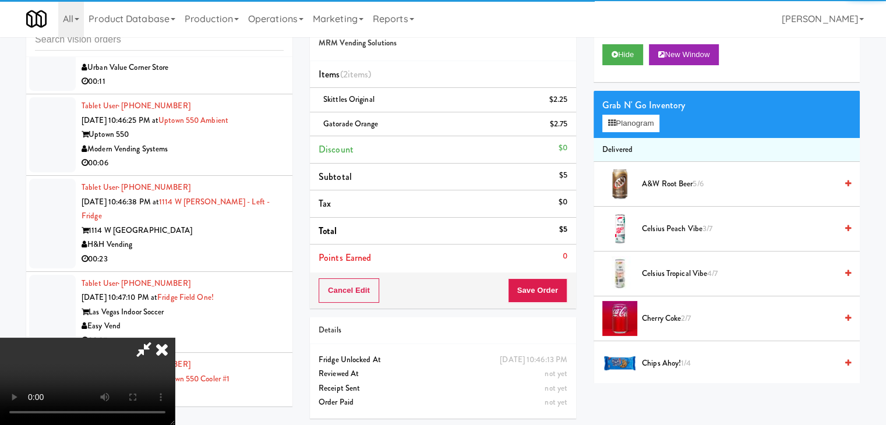
drag, startPoint x: 295, startPoint y: 215, endPoint x: 317, endPoint y: 221, distance: 23.0
click at [175, 338] on video at bounding box center [87, 381] width 175 height 87
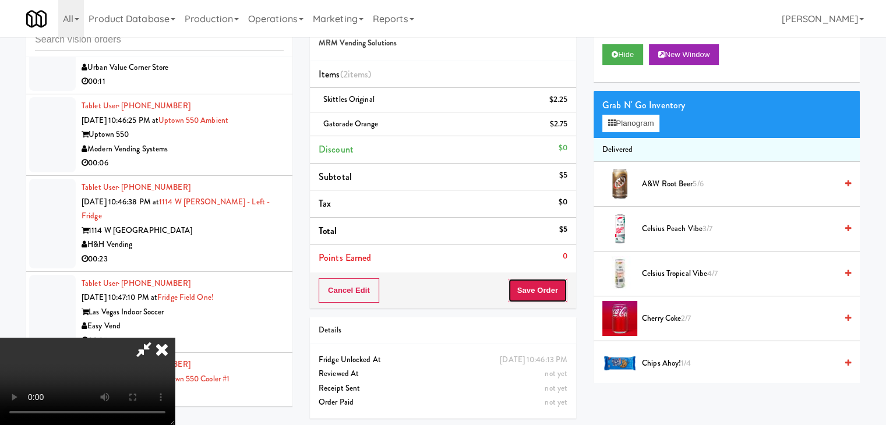
click at [551, 301] on button "Save Order" at bounding box center [537, 290] width 59 height 24
drag, startPoint x: 551, startPoint y: 301, endPoint x: 554, endPoint y: 287, distance: 13.8
click at [552, 299] on button "Save Order" at bounding box center [537, 290] width 59 height 24
click at [554, 287] on button "Save Order" at bounding box center [537, 290] width 59 height 24
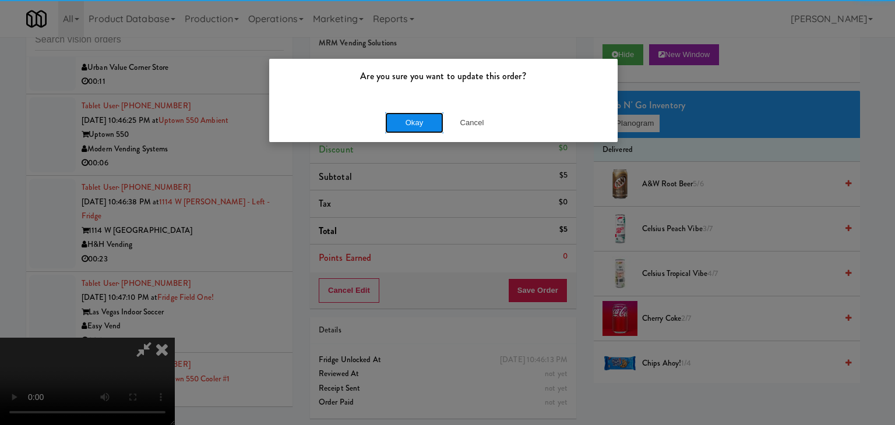
click at [413, 123] on button "Okay" at bounding box center [414, 122] width 58 height 21
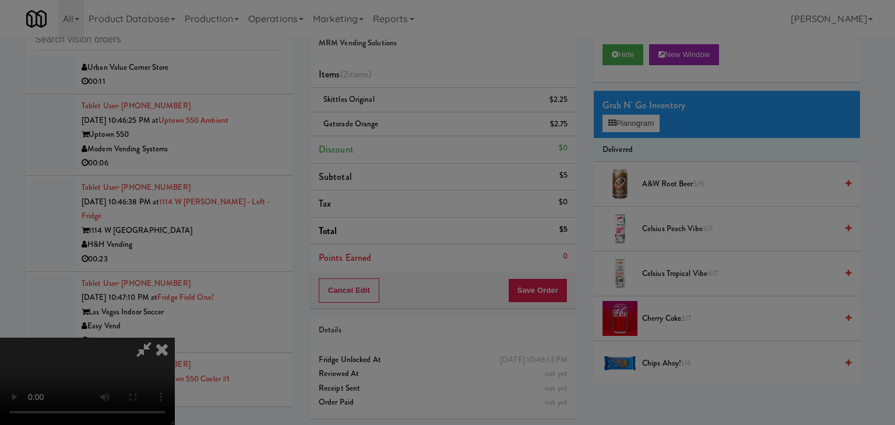
click at [414, 123] on body "Are you sure you want to update this order? Okay Cancel Okay Are you sure you w…" at bounding box center [447, 212] width 895 height 425
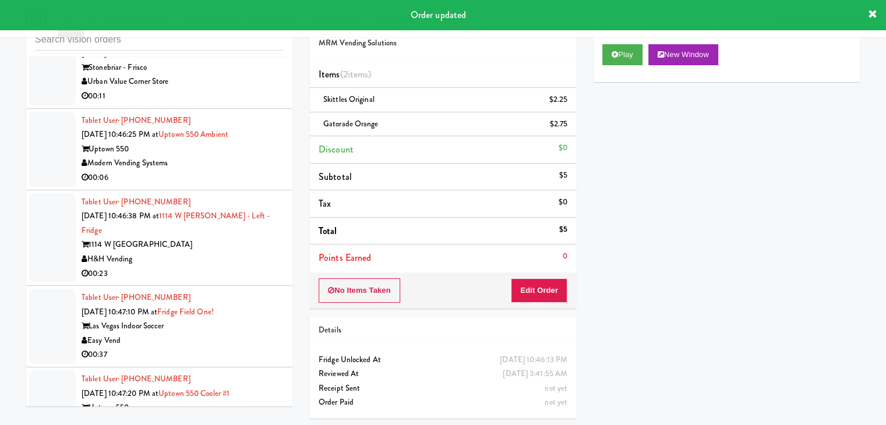
click at [247, 104] on div "00:11" at bounding box center [183, 96] width 202 height 15
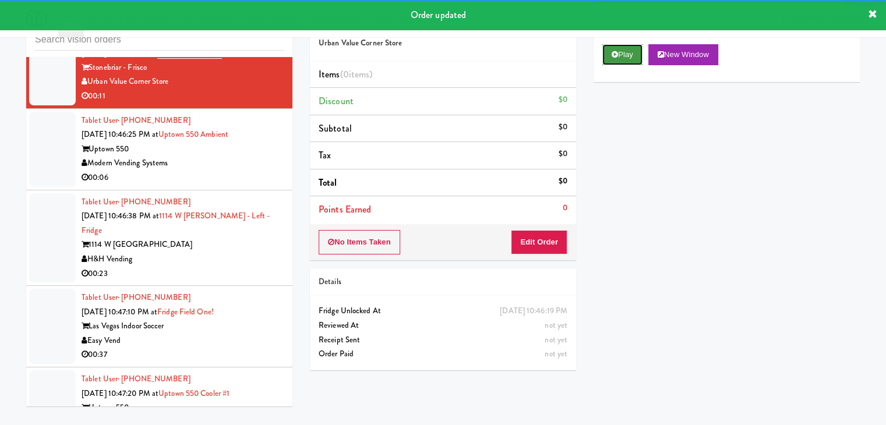
click at [615, 47] on button "Play" at bounding box center [622, 54] width 40 height 21
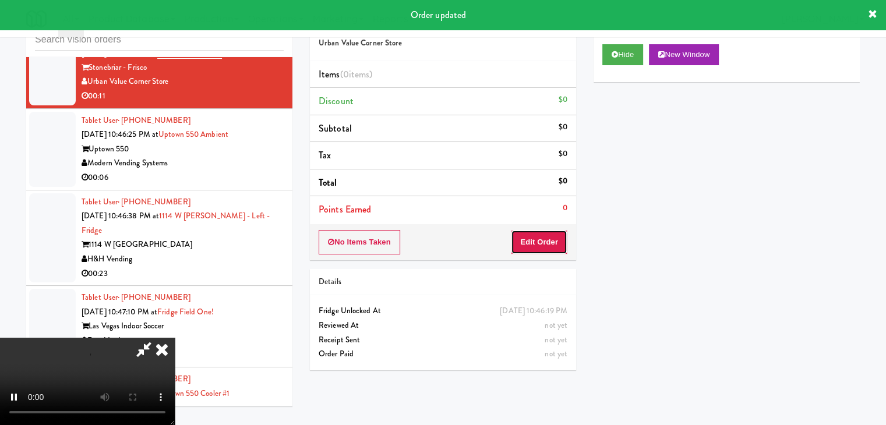
click at [538, 243] on button "Edit Order" at bounding box center [539, 242] width 56 height 24
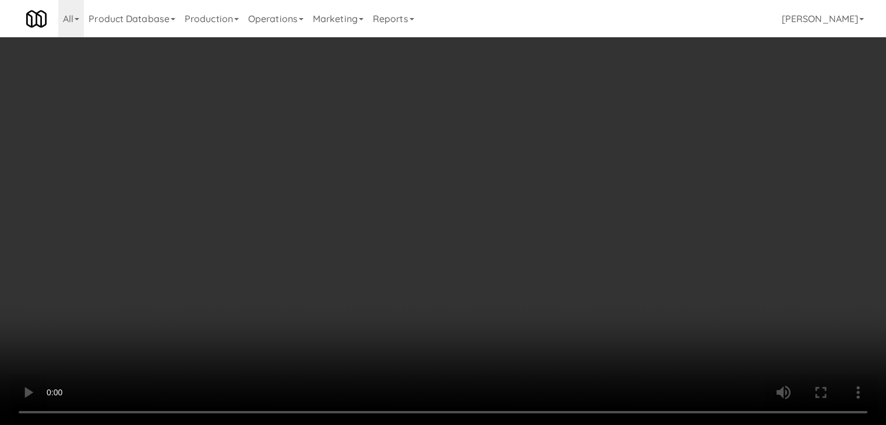
scroll to position [11437, 0]
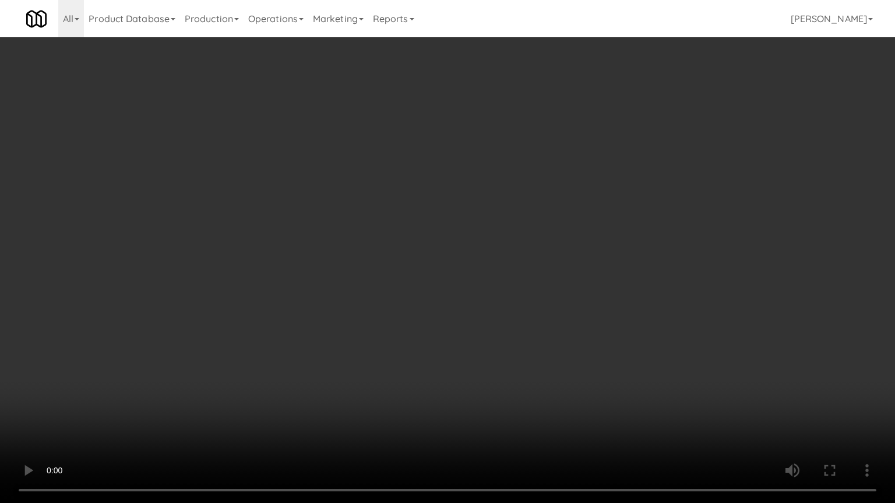
click at [501, 359] on video at bounding box center [447, 251] width 895 height 503
click at [501, 363] on video at bounding box center [447, 251] width 895 height 503
click at [505, 350] on video at bounding box center [447, 251] width 895 height 503
click at [506, 347] on video at bounding box center [447, 251] width 895 height 503
click at [508, 340] on video at bounding box center [447, 251] width 895 height 503
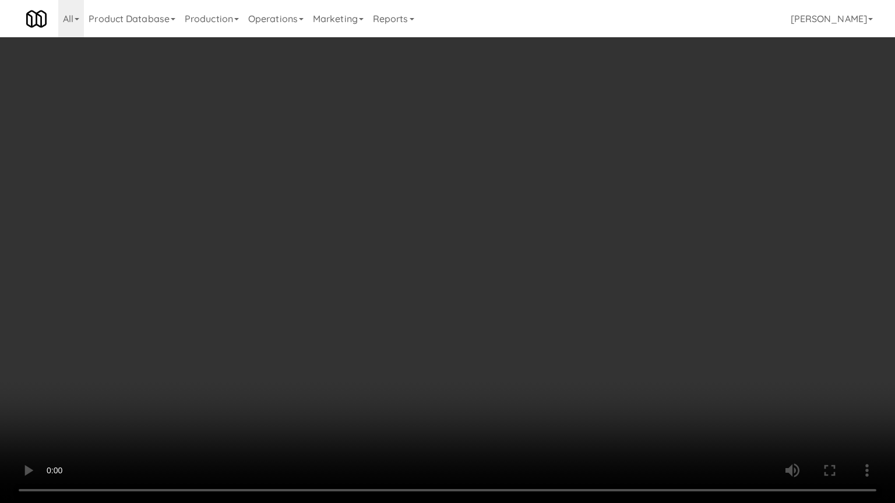
click at [506, 331] on video at bounding box center [447, 251] width 895 height 503
click at [516, 313] on video at bounding box center [447, 251] width 895 height 503
drag, startPoint x: 516, startPoint y: 313, endPoint x: 529, endPoint y: 322, distance: 15.5
click at [517, 315] on video at bounding box center [447, 251] width 895 height 503
click at [533, 307] on video at bounding box center [447, 251] width 895 height 503
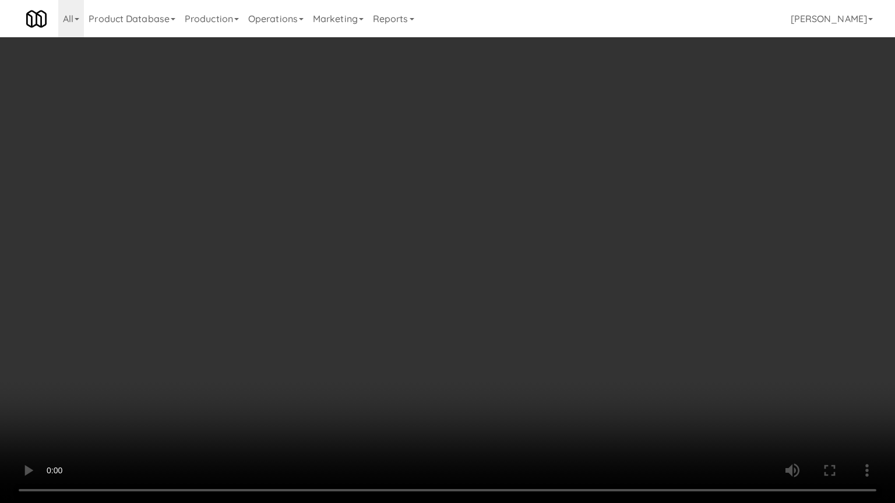
click at [536, 294] on video at bounding box center [447, 251] width 895 height 503
click at [538, 293] on video at bounding box center [447, 251] width 895 height 503
click at [542, 294] on video at bounding box center [447, 251] width 895 height 503
drag, startPoint x: 559, startPoint y: 291, endPoint x: 568, endPoint y: 298, distance: 11.6
click at [566, 296] on video at bounding box center [447, 251] width 895 height 503
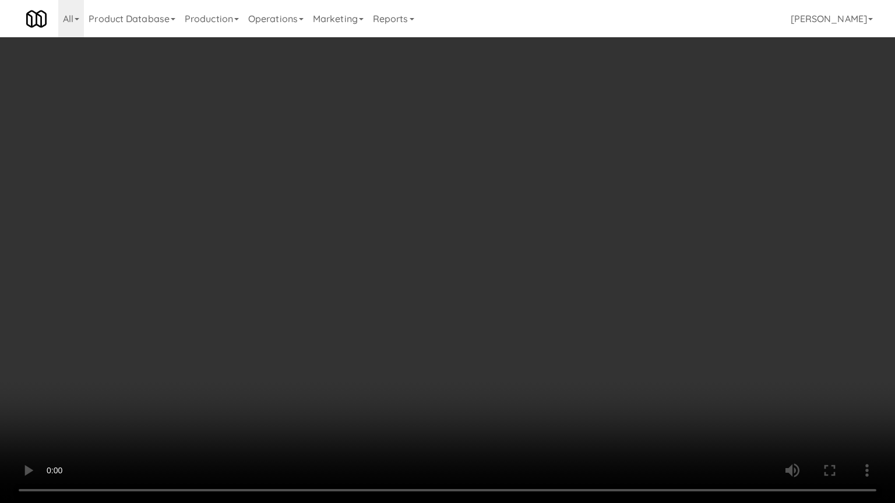
drag, startPoint x: 568, startPoint y: 294, endPoint x: 562, endPoint y: 295, distance: 5.9
click at [567, 294] on video at bounding box center [447, 251] width 895 height 503
click at [573, 279] on video at bounding box center [447, 251] width 895 height 503
click at [573, 278] on video at bounding box center [447, 251] width 895 height 503
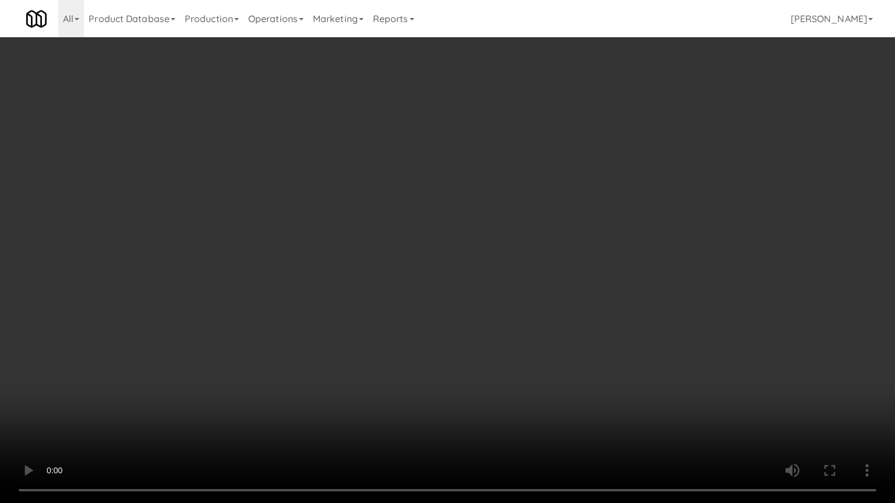
click at [574, 277] on video at bounding box center [447, 251] width 895 height 503
click at [574, 274] on video at bounding box center [447, 251] width 895 height 503
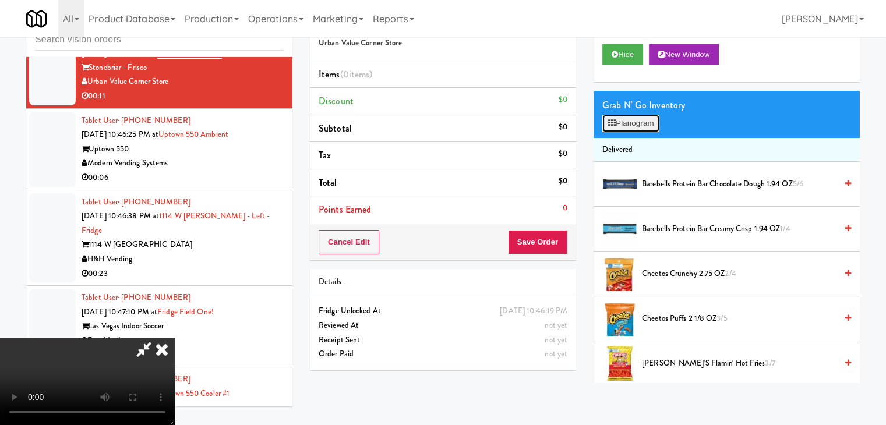
click at [641, 125] on button "Planogram" at bounding box center [630, 123] width 57 height 17
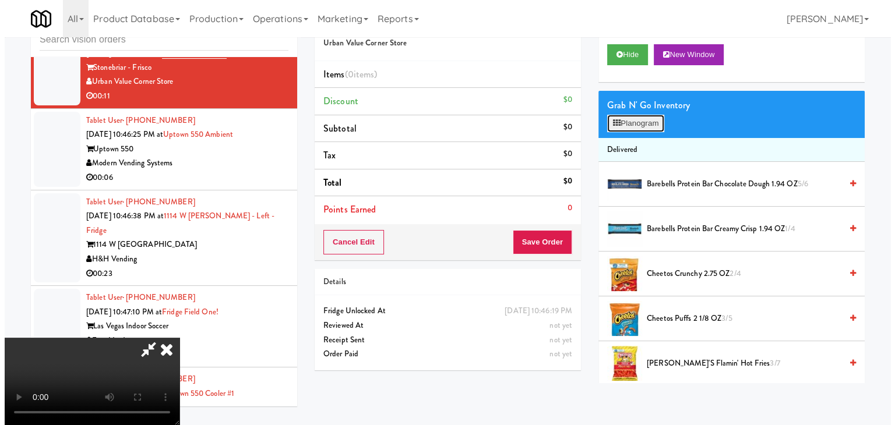
scroll to position [11437, 0]
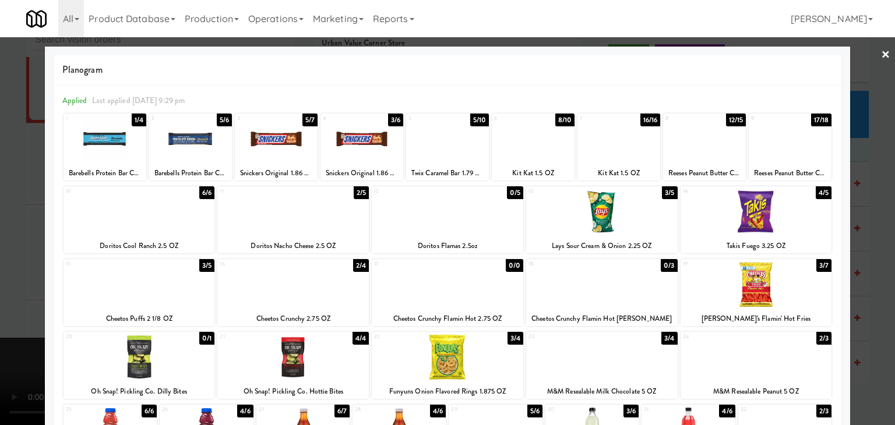
click at [272, 145] on div at bounding box center [276, 138] width 83 height 45
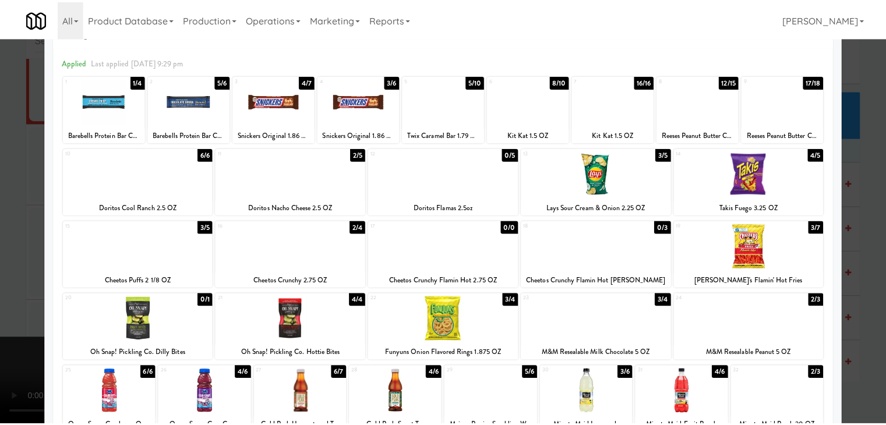
scroll to position [58, 0]
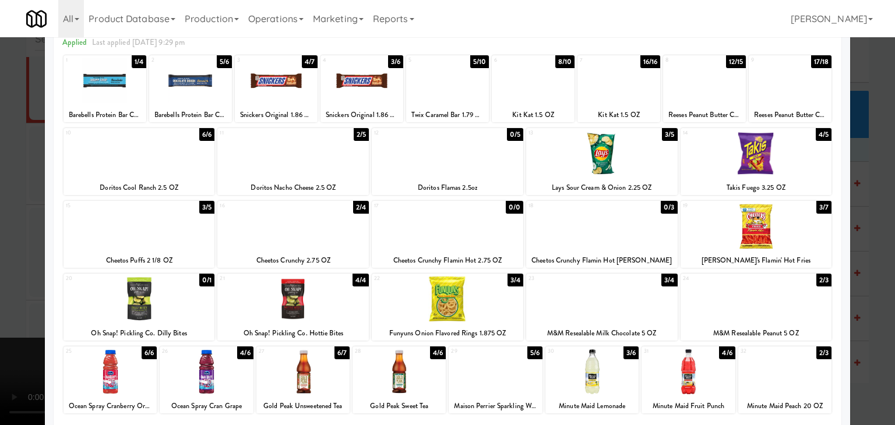
drag, startPoint x: 144, startPoint y: 159, endPoint x: 387, endPoint y: 200, distance: 245.7
click at [149, 159] on div at bounding box center [138, 153] width 151 height 45
click at [788, 302] on div at bounding box center [755, 299] width 151 height 45
click at [883, 317] on div at bounding box center [447, 212] width 895 height 425
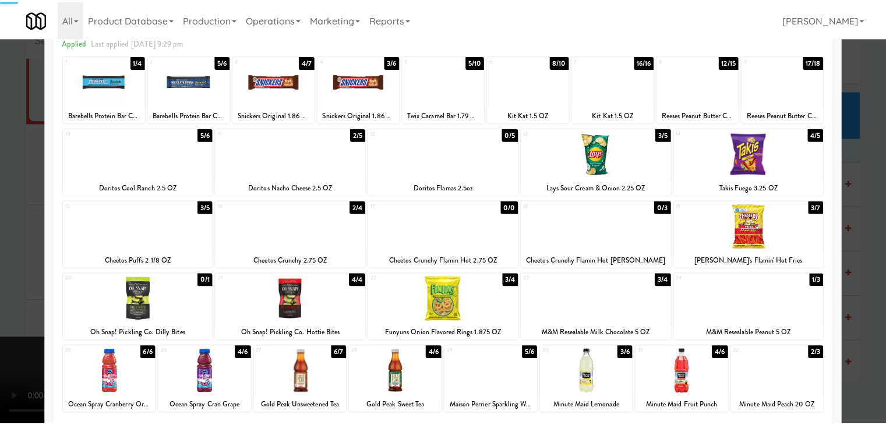
scroll to position [11452, 0]
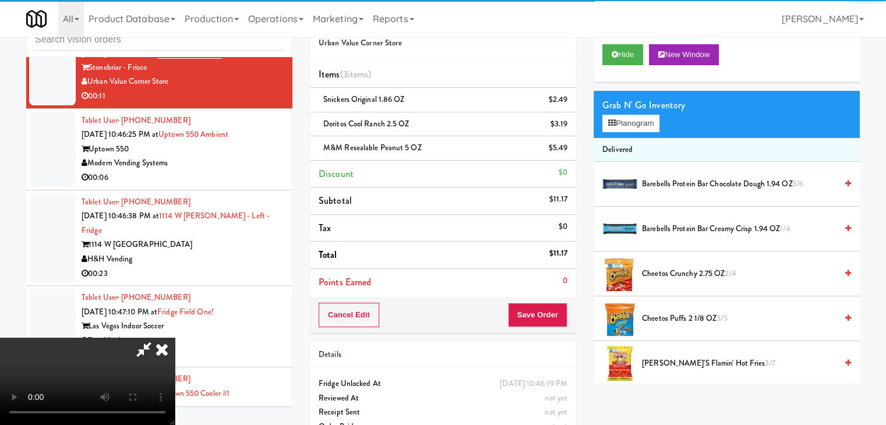
click at [175, 338] on video at bounding box center [87, 381] width 175 height 87
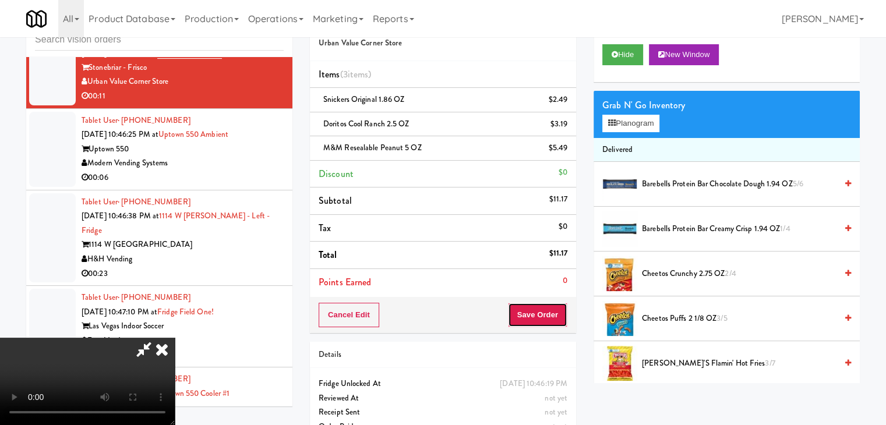
click at [541, 316] on button "Save Order" at bounding box center [537, 315] width 59 height 24
click at [541, 314] on button "Save Order" at bounding box center [537, 315] width 59 height 24
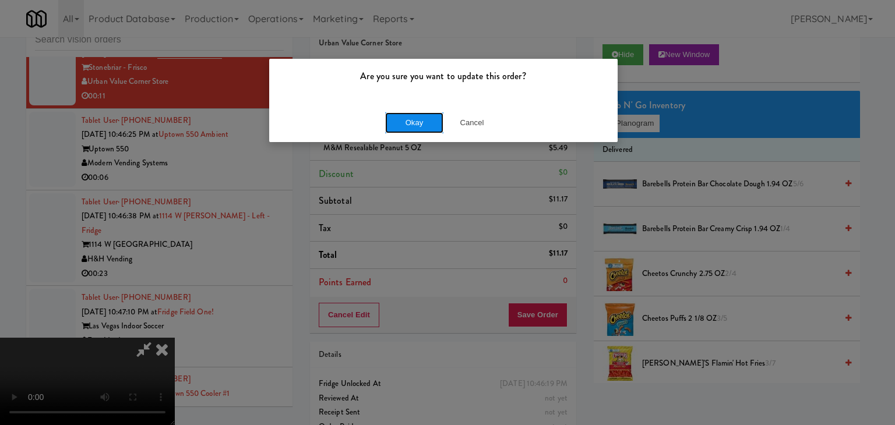
click at [405, 126] on button "Okay" at bounding box center [414, 122] width 58 height 21
click at [405, 126] on body "Are you sure you want to update this order? Okay Cancel Okay Are you sure you w…" at bounding box center [447, 212] width 895 height 425
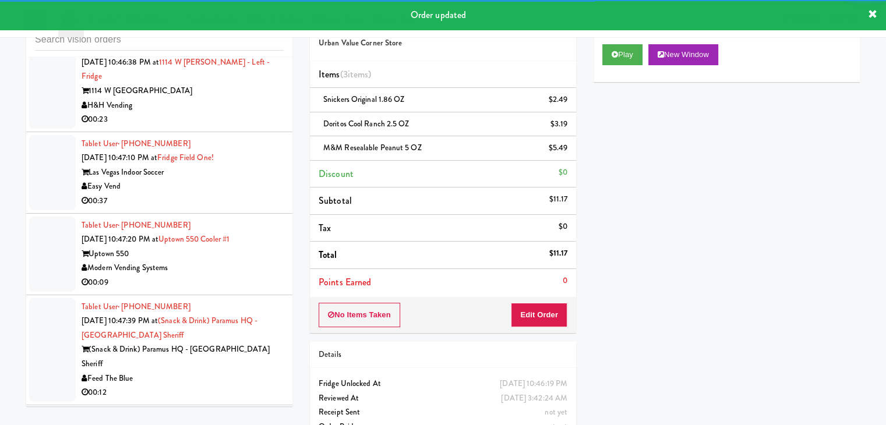
scroll to position [11627, 0]
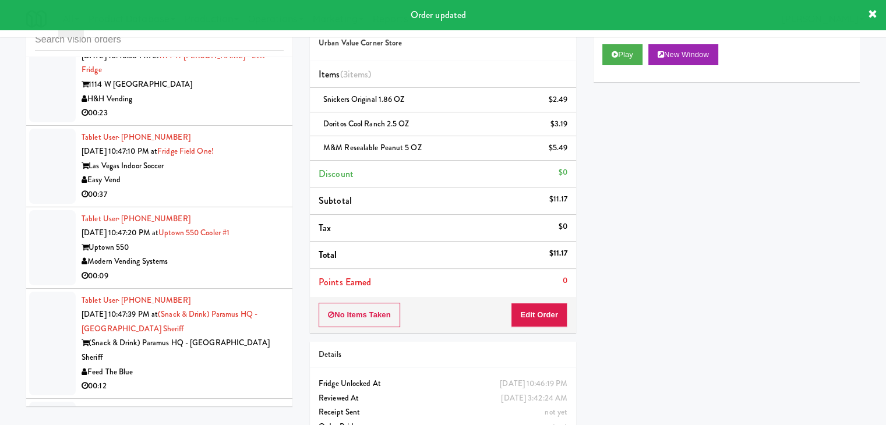
drag, startPoint x: 245, startPoint y: 133, endPoint x: 241, endPoint y: 138, distance: 6.3
click at [245, 10] on div "Modern Vending Systems" at bounding box center [183, 3] width 202 height 15
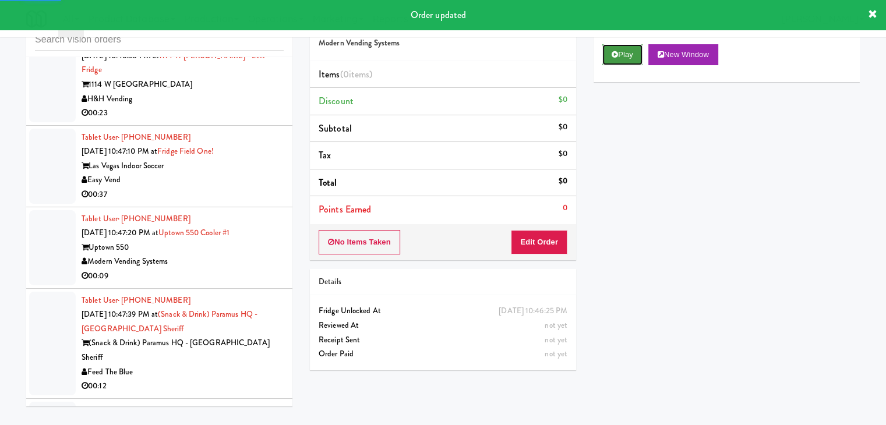
click at [630, 60] on button "Play" at bounding box center [622, 54] width 40 height 21
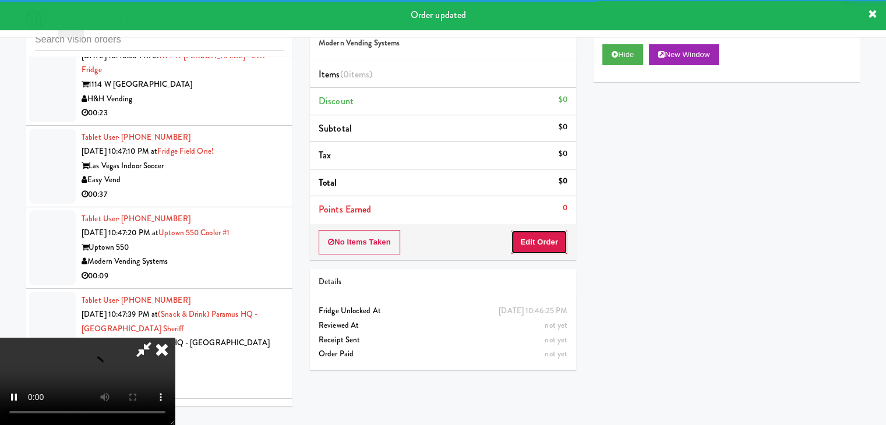
click at [547, 239] on button "Edit Order" at bounding box center [539, 242] width 56 height 24
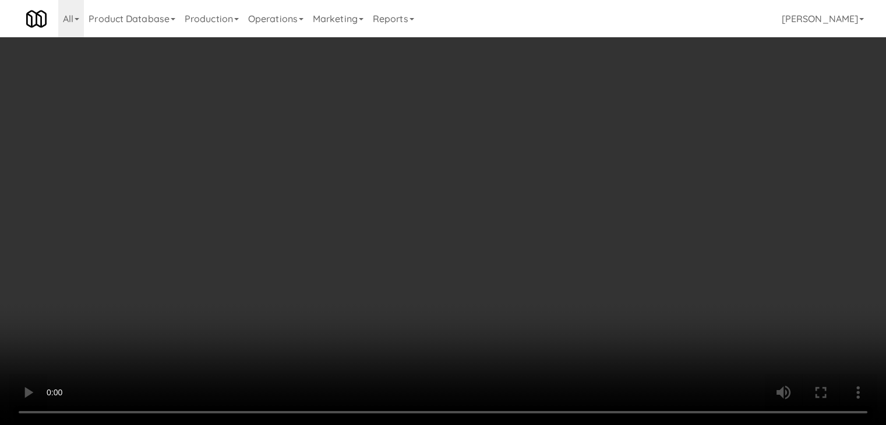
scroll to position [11612, 0]
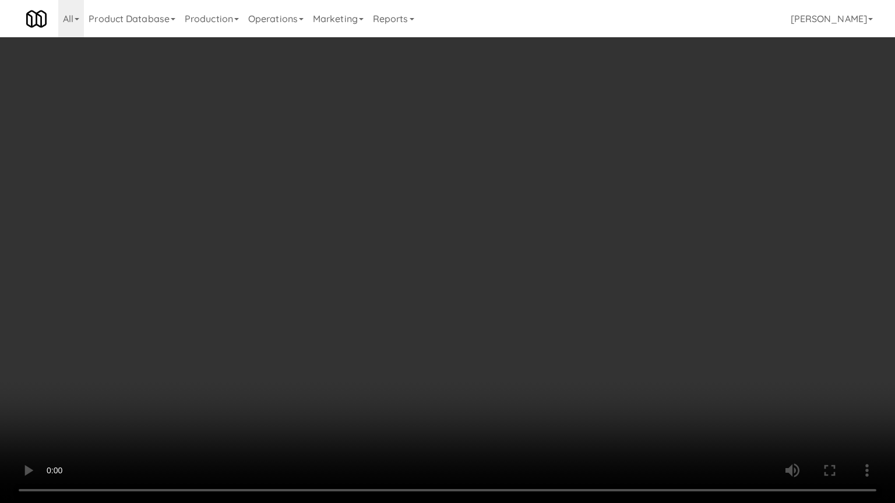
click at [448, 280] on video at bounding box center [447, 251] width 895 height 503
click at [454, 289] on video at bounding box center [447, 251] width 895 height 503
click at [478, 289] on video at bounding box center [447, 251] width 895 height 503
click at [487, 425] on video at bounding box center [447, 251] width 895 height 503
click at [517, 340] on video at bounding box center [447, 251] width 895 height 503
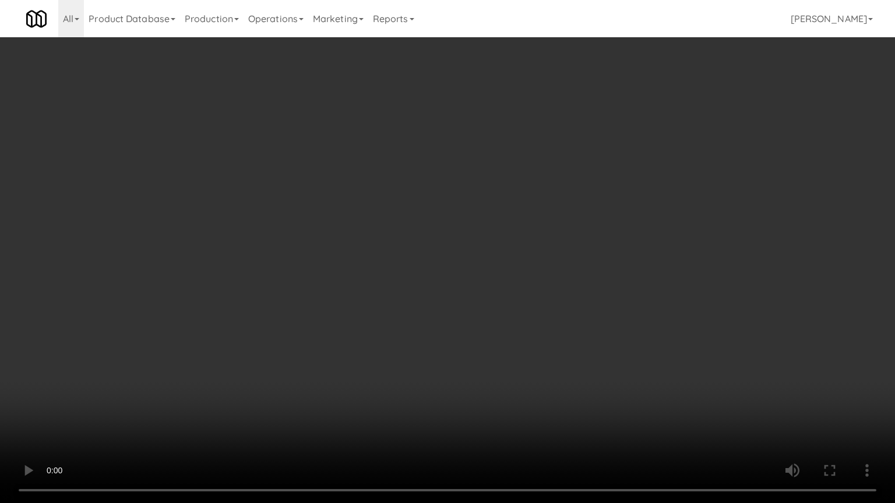
click at [518, 339] on video at bounding box center [447, 251] width 895 height 503
click at [518, 336] on video at bounding box center [447, 251] width 895 height 503
click at [518, 335] on video at bounding box center [447, 251] width 895 height 503
click at [560, 317] on video at bounding box center [447, 251] width 895 height 503
drag, startPoint x: 560, startPoint y: 317, endPoint x: 607, endPoint y: 211, distance: 115.5
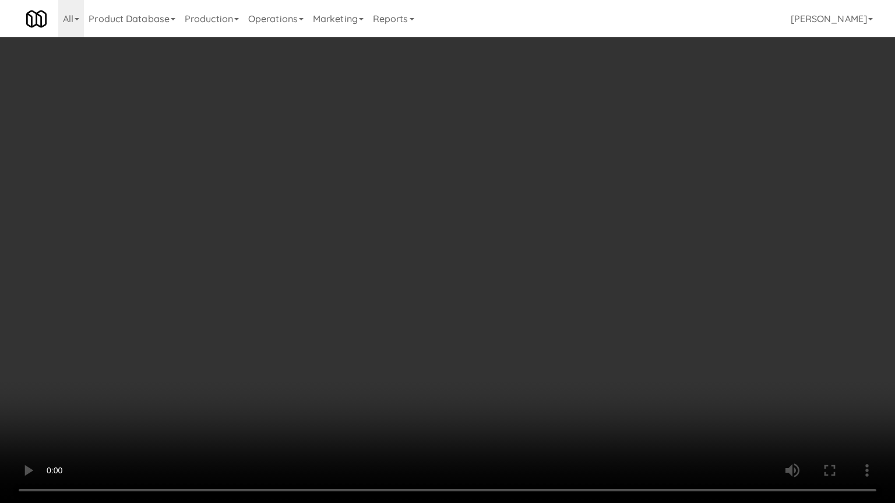
click at [560, 314] on video at bounding box center [447, 251] width 895 height 503
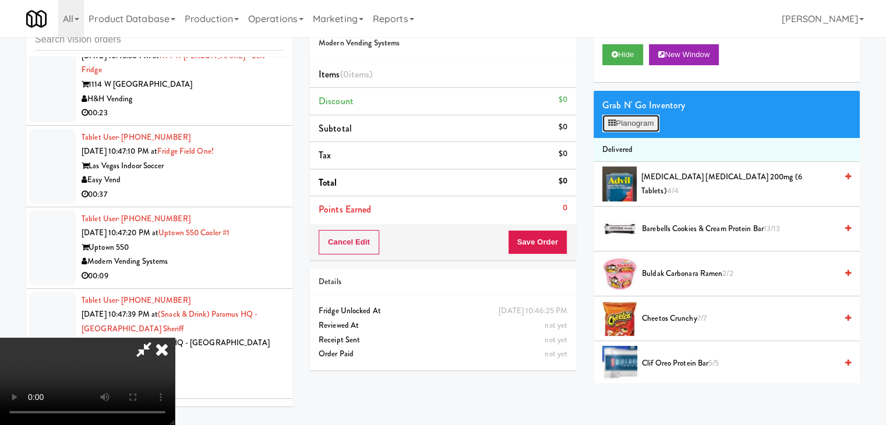
click at [637, 120] on button "Planogram" at bounding box center [630, 123] width 57 height 17
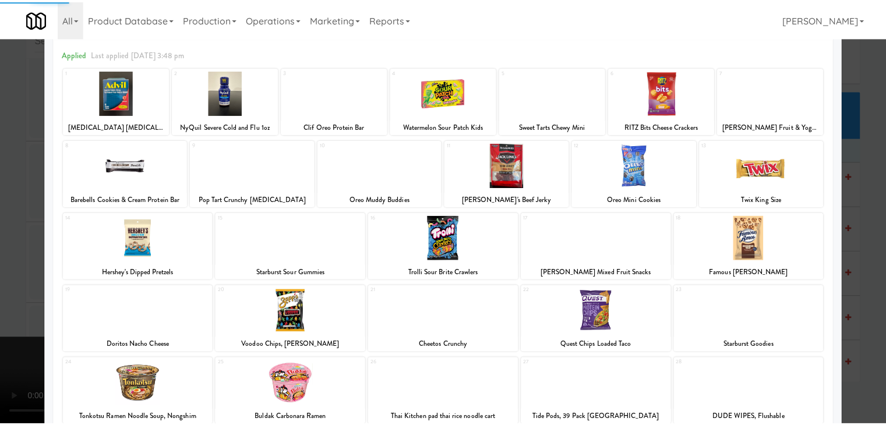
scroll to position [116, 0]
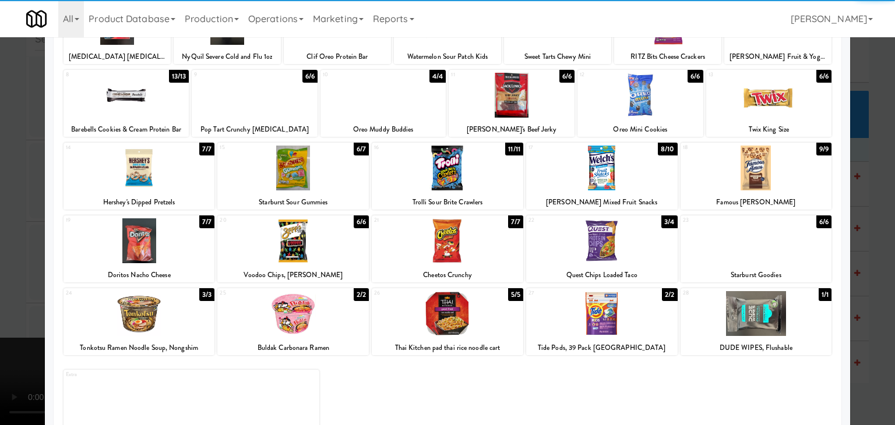
click at [157, 233] on div at bounding box center [138, 240] width 151 height 45
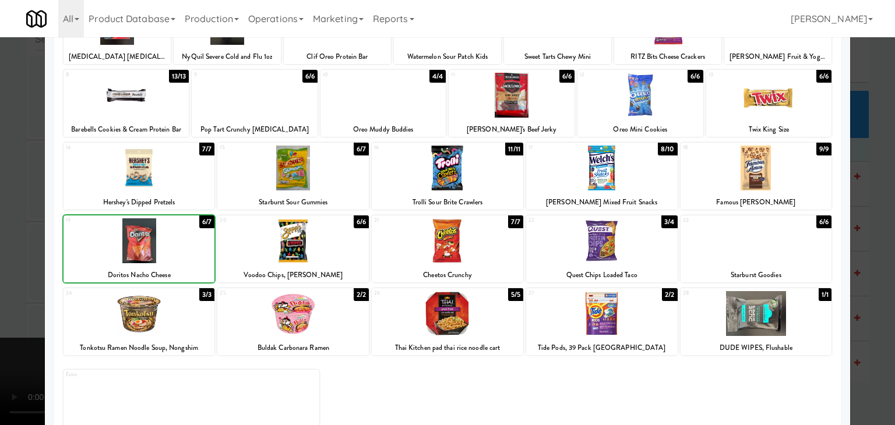
click at [10, 232] on div at bounding box center [447, 212] width 895 height 425
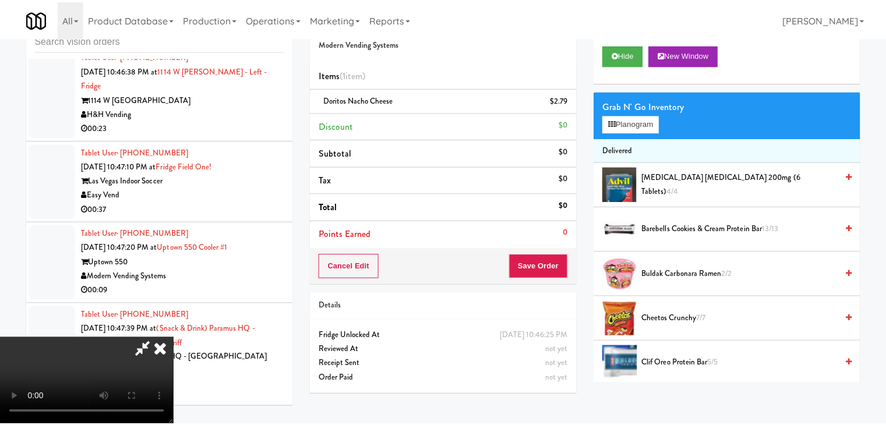
scroll to position [11627, 0]
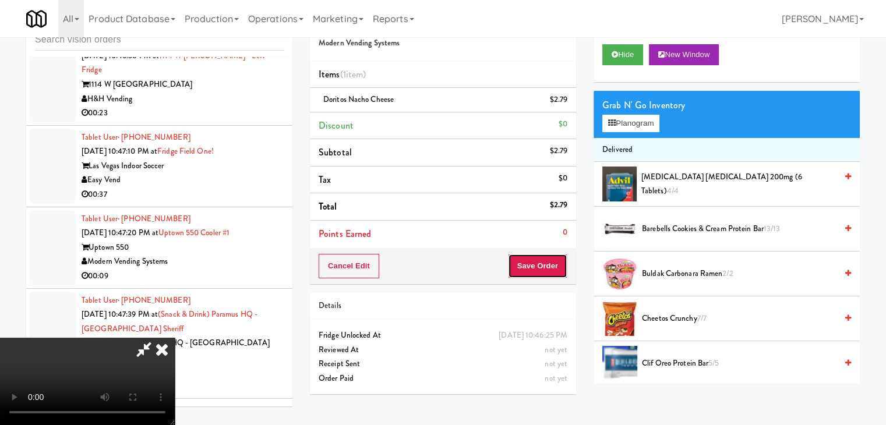
click at [549, 263] on button "Save Order" at bounding box center [537, 266] width 59 height 24
click at [547, 263] on button "Save Order" at bounding box center [537, 266] width 59 height 24
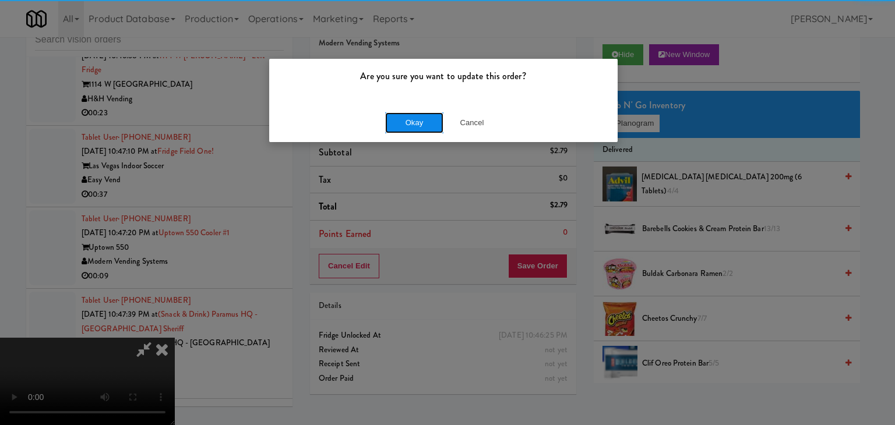
click at [416, 122] on button "Okay" at bounding box center [414, 122] width 58 height 21
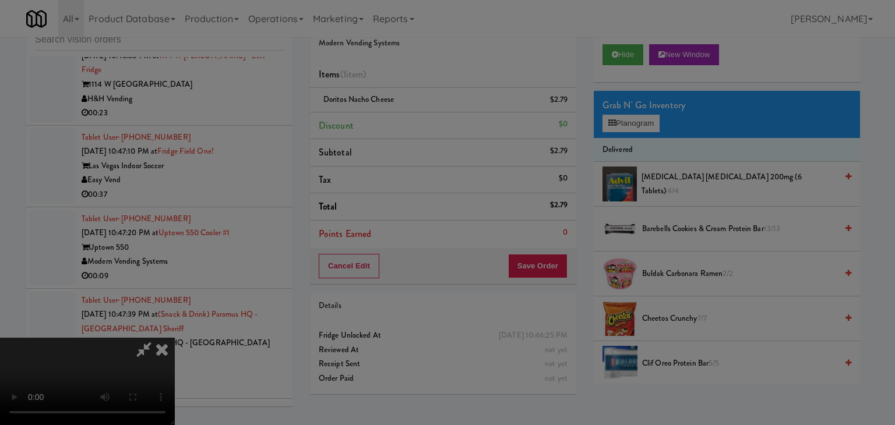
click at [416, 121] on div "Okay Cancel" at bounding box center [443, 101] width 348 height 39
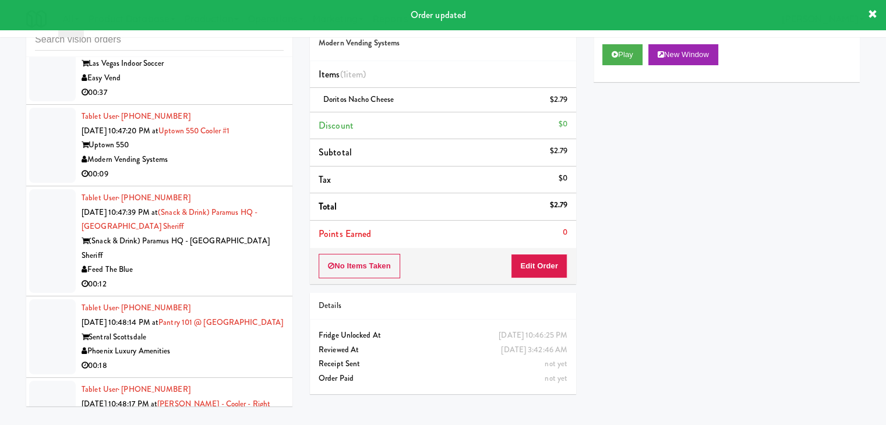
scroll to position [11801, 0]
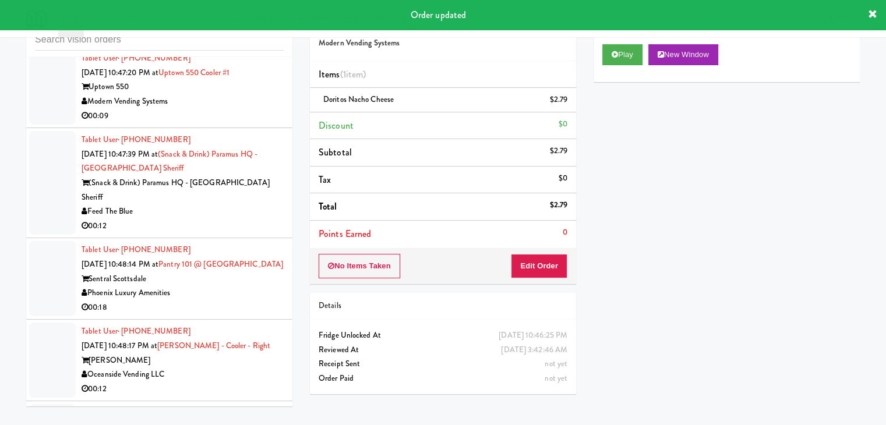
drag, startPoint x: 268, startPoint y: 217, endPoint x: 261, endPoint y: 215, distance: 7.8
click at [268, 109] on div "Modern Vending Systems" at bounding box center [183, 101] width 202 height 15
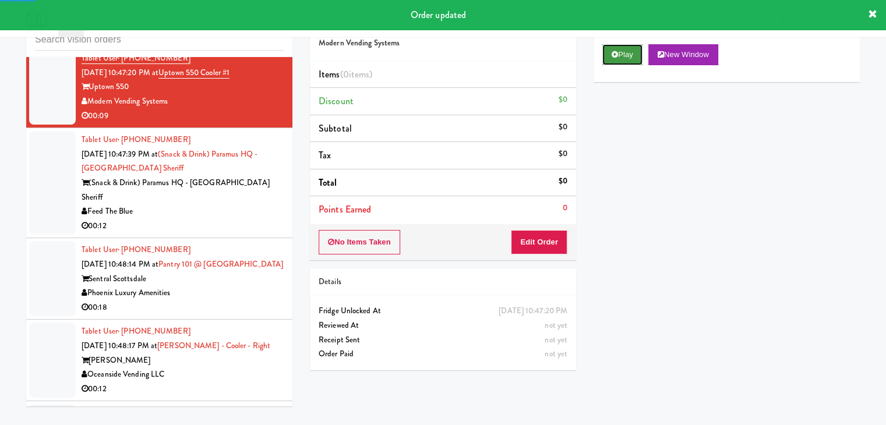
click at [628, 51] on button "Play" at bounding box center [622, 54] width 40 height 21
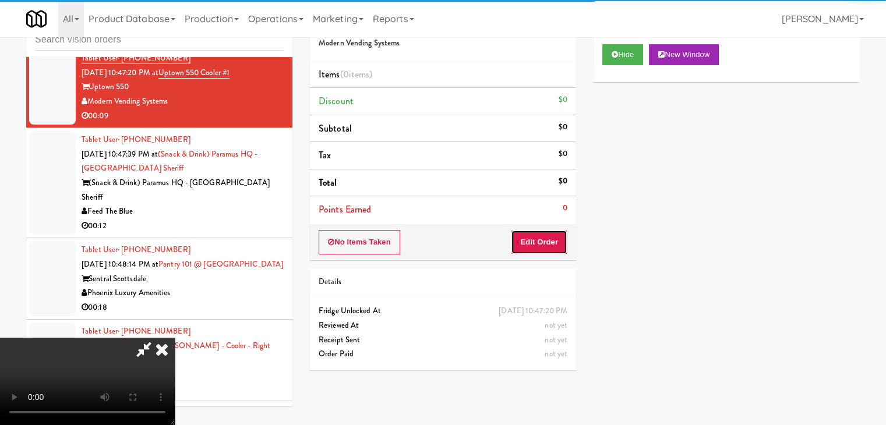
click at [538, 238] on button "Edit Order" at bounding box center [539, 242] width 56 height 24
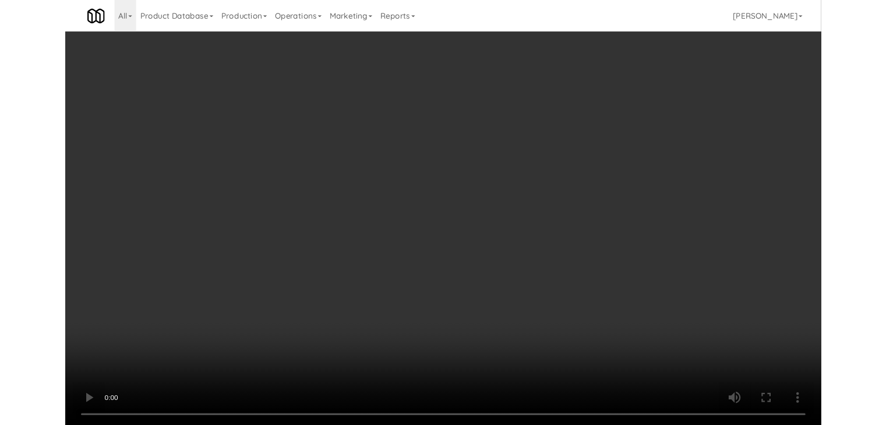
scroll to position [11787, 0]
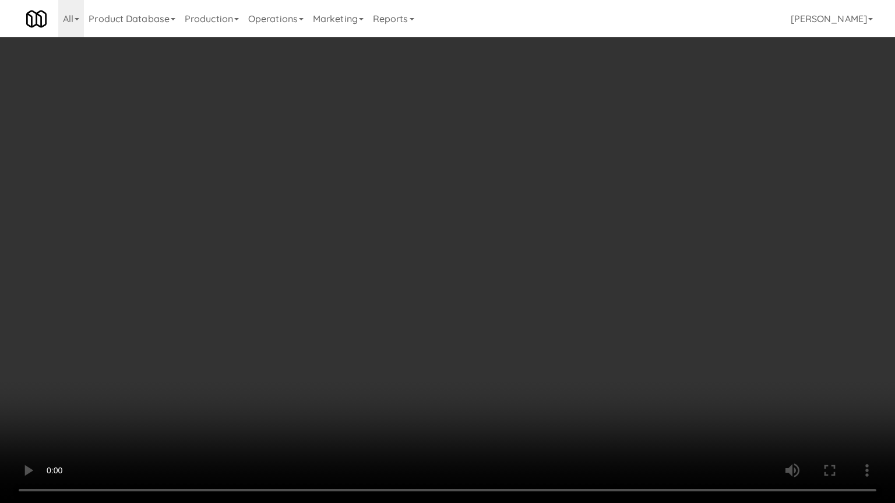
click at [524, 320] on video at bounding box center [447, 251] width 895 height 503
click at [524, 319] on video at bounding box center [447, 251] width 895 height 503
click at [576, 296] on video at bounding box center [447, 251] width 895 height 503
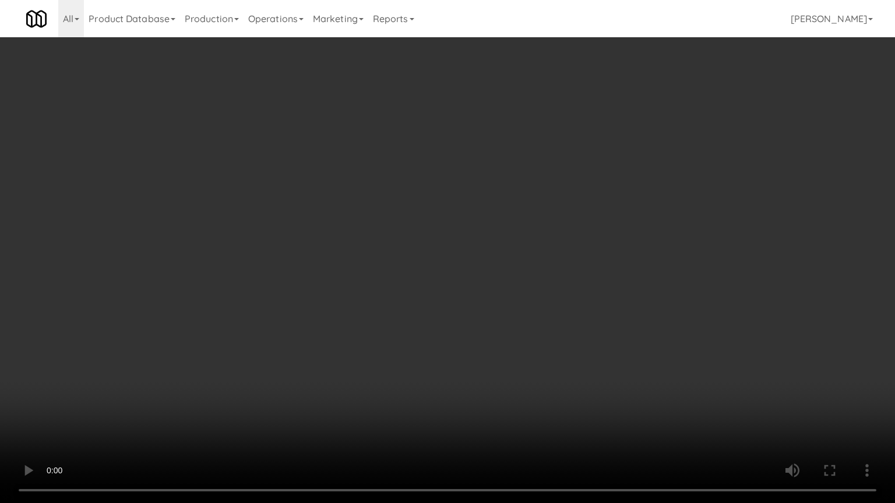
click at [576, 296] on video at bounding box center [447, 251] width 895 height 503
drag, startPoint x: 576, startPoint y: 296, endPoint x: 582, endPoint y: 227, distance: 69.6
click at [575, 296] on video at bounding box center [447, 251] width 895 height 503
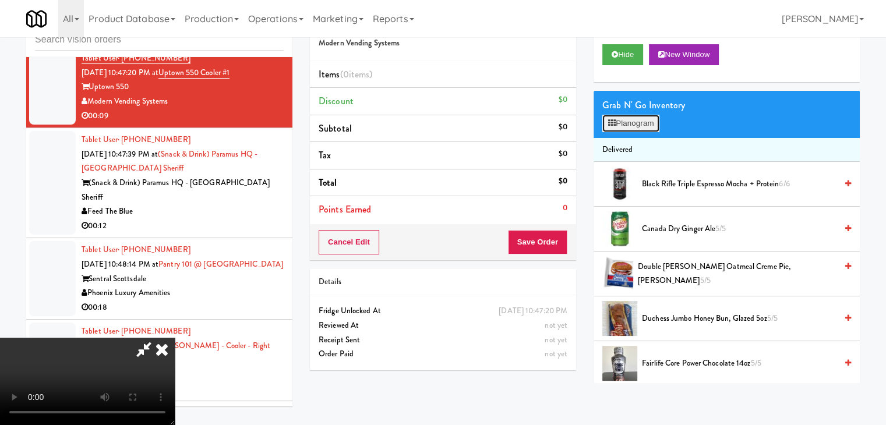
click at [646, 119] on button "Planogram" at bounding box center [630, 123] width 57 height 17
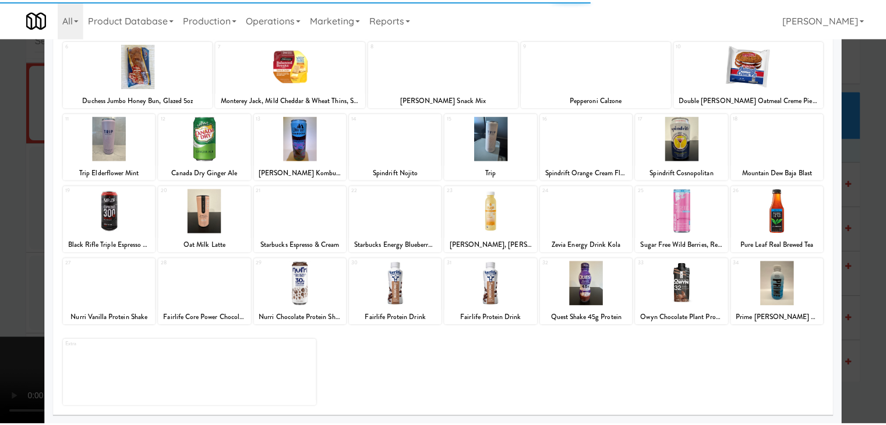
scroll to position [147, 0]
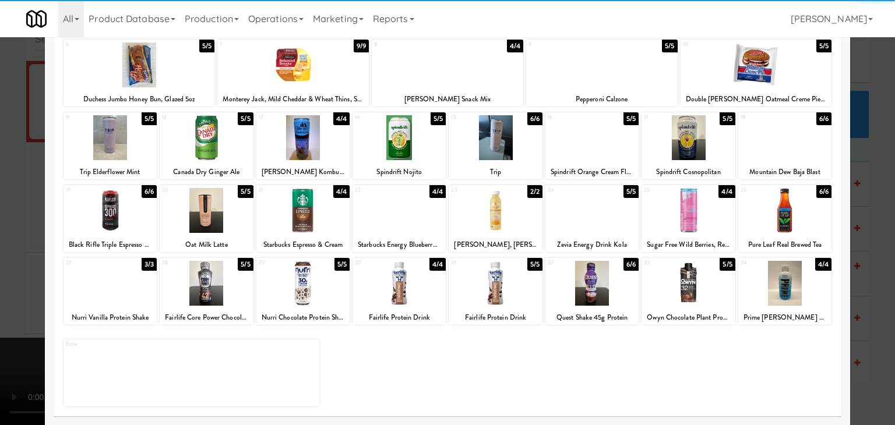
click at [291, 275] on div at bounding box center [302, 283] width 93 height 45
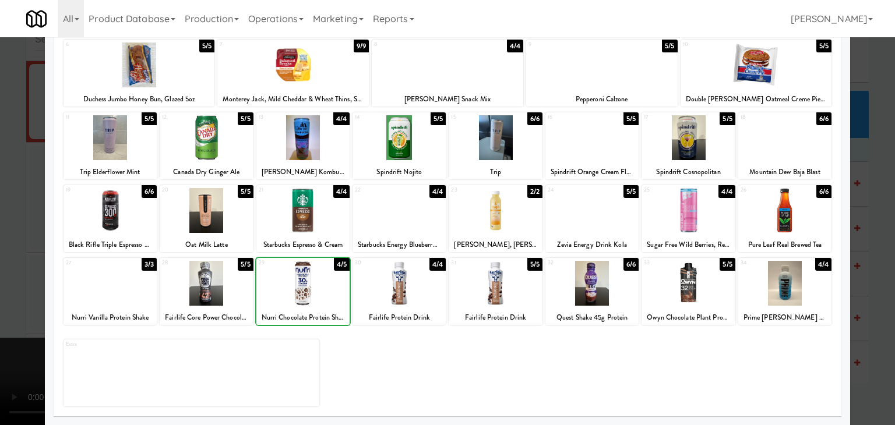
click at [9, 259] on div at bounding box center [447, 212] width 895 height 425
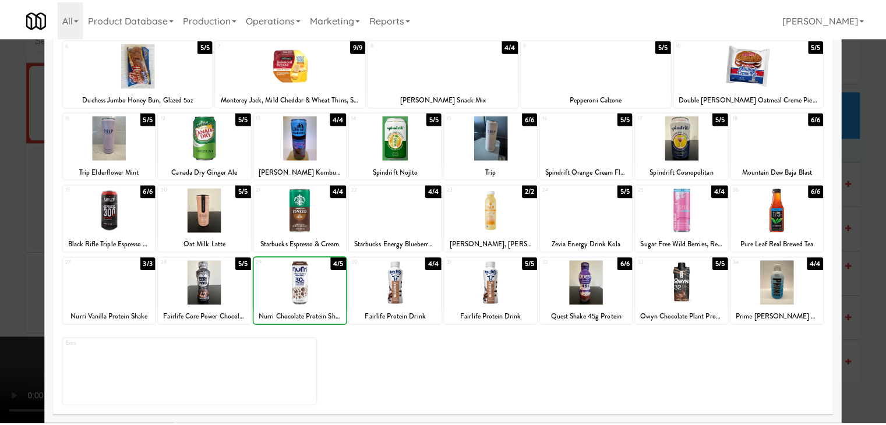
scroll to position [11801, 0]
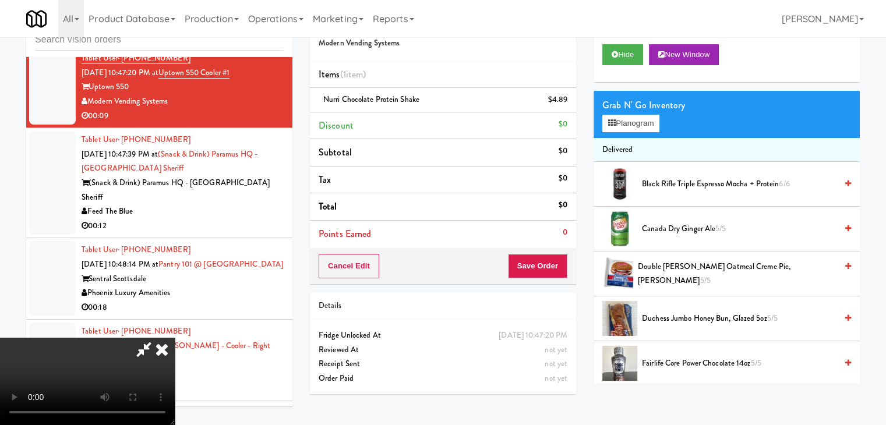
click at [175, 338] on video at bounding box center [87, 381] width 175 height 87
click at [551, 267] on button "Save Order" at bounding box center [537, 266] width 59 height 24
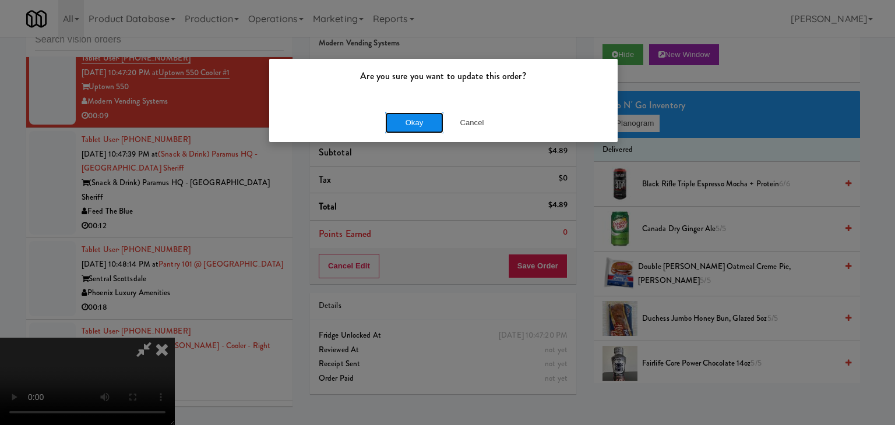
click at [428, 128] on button "Okay" at bounding box center [414, 122] width 58 height 21
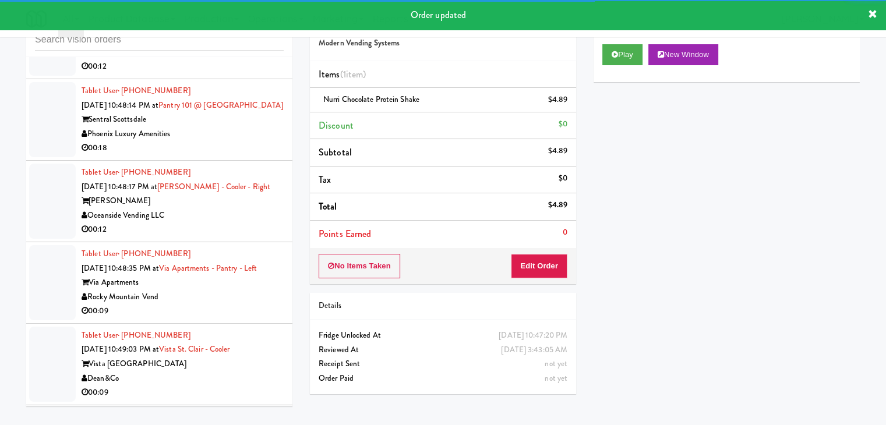
scroll to position [11976, 0]
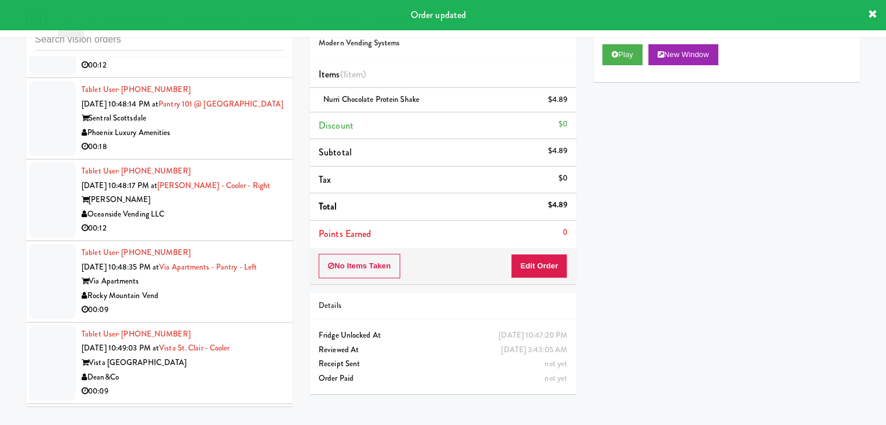
click at [246, 73] on div "00:12" at bounding box center [183, 65] width 202 height 15
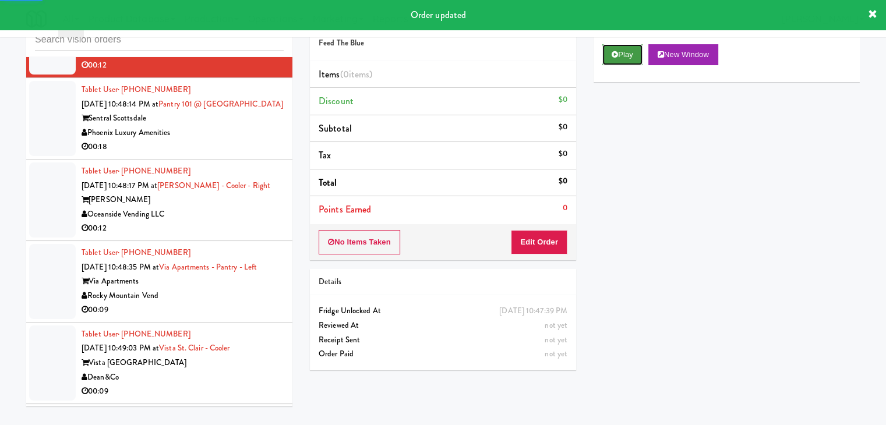
click at [615, 56] on icon at bounding box center [614, 55] width 6 height 8
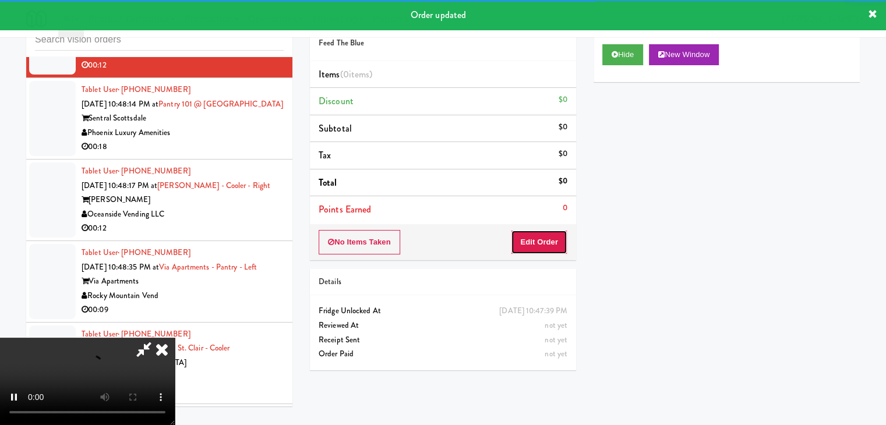
click at [530, 241] on button "Edit Order" at bounding box center [539, 242] width 56 height 24
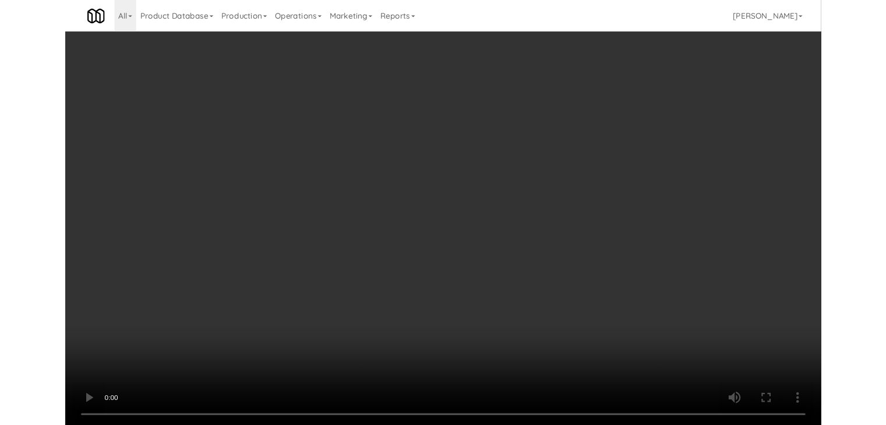
scroll to position [11961, 0]
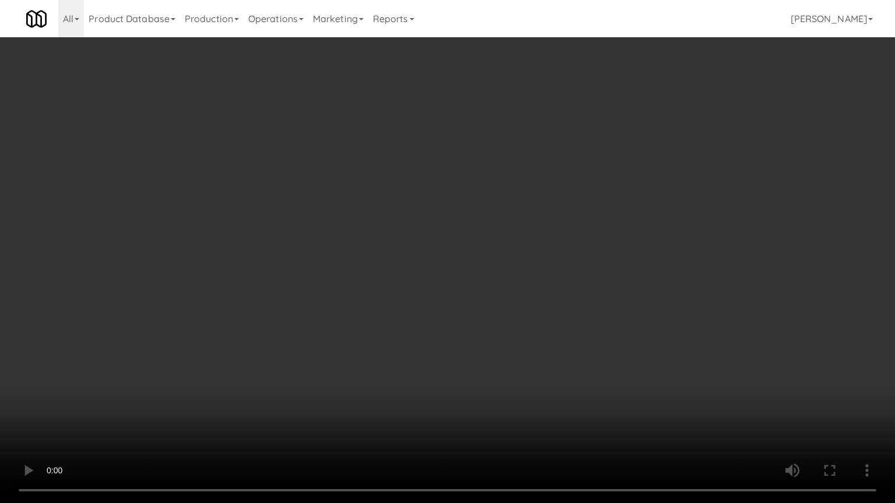
click at [501, 346] on video at bounding box center [447, 251] width 895 height 503
click at [501, 347] on video at bounding box center [447, 251] width 895 height 503
click at [514, 340] on video at bounding box center [447, 251] width 895 height 503
click at [512, 342] on video at bounding box center [447, 251] width 895 height 503
click at [518, 337] on video at bounding box center [447, 251] width 895 height 503
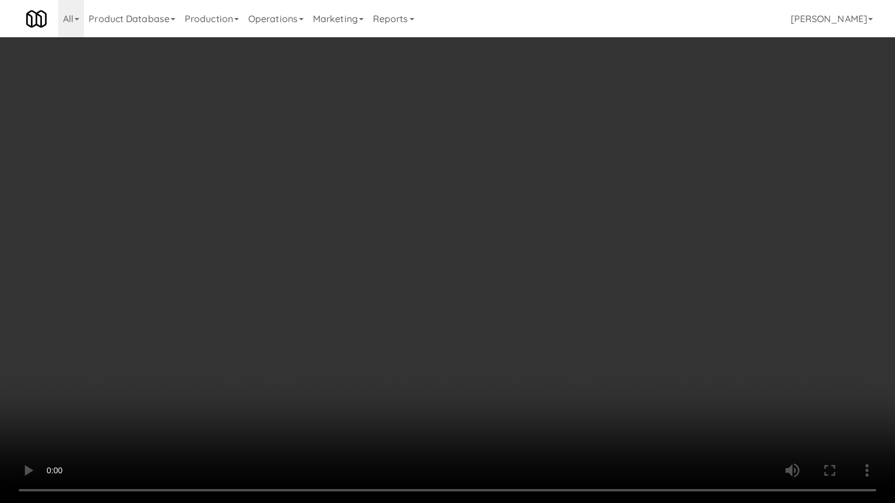
click at [518, 335] on video at bounding box center [447, 251] width 895 height 503
click at [536, 312] on video at bounding box center [447, 251] width 895 height 503
click at [536, 295] on video at bounding box center [447, 251] width 895 height 503
drag, startPoint x: 536, startPoint y: 295, endPoint x: 594, endPoint y: 182, distance: 127.1
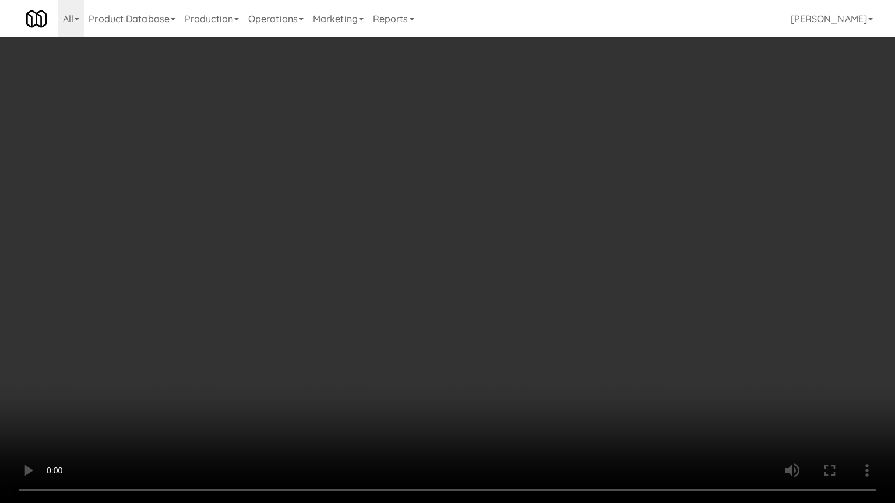
click at [536, 294] on video at bounding box center [447, 251] width 895 height 503
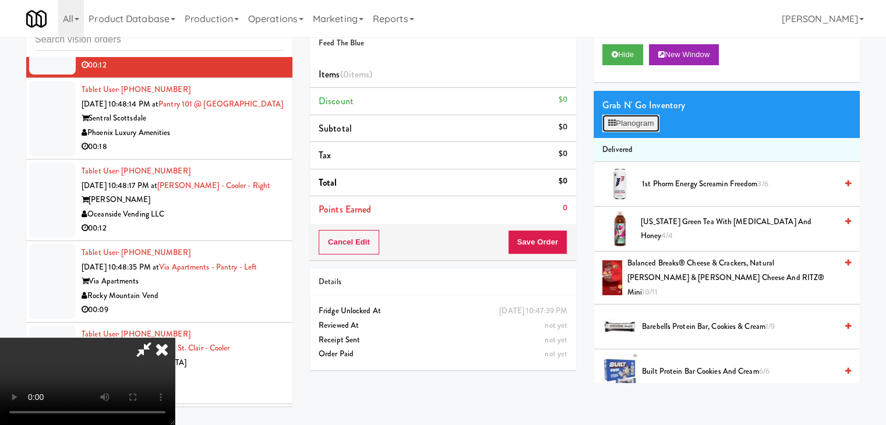
click at [624, 125] on button "Planogram" at bounding box center [630, 123] width 57 height 17
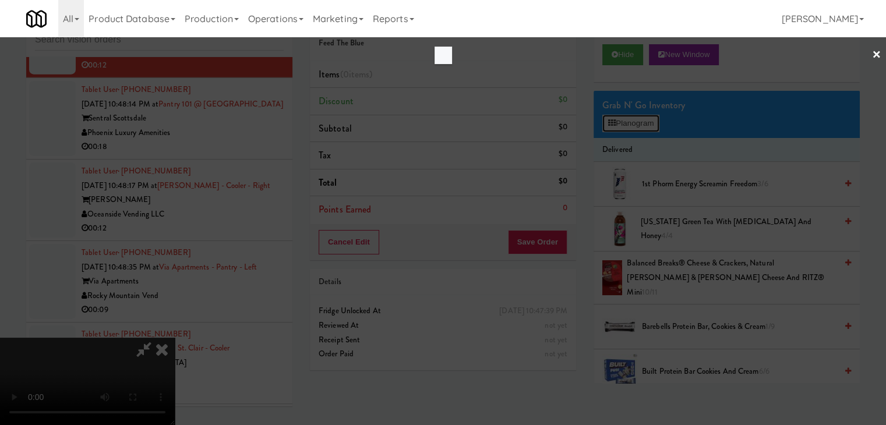
scroll to position [11961, 0]
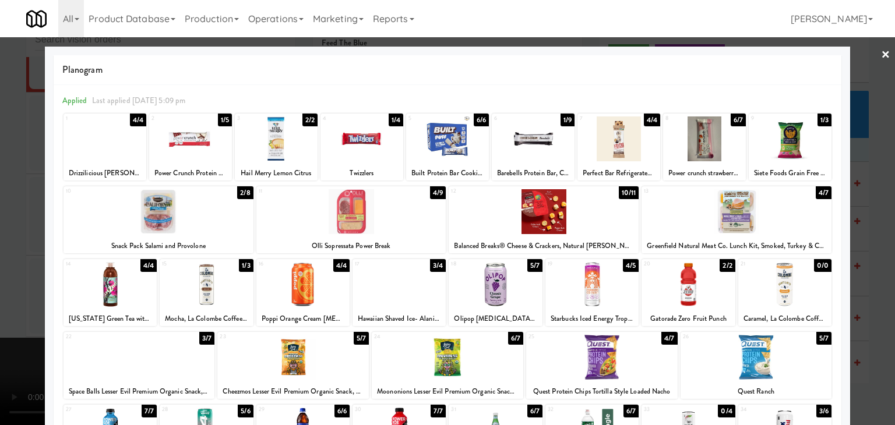
click at [699, 140] on div at bounding box center [704, 138] width 83 height 45
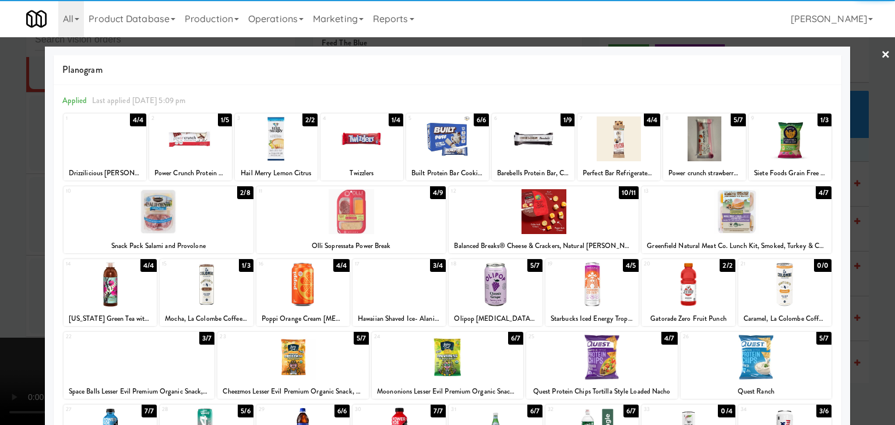
click at [598, 289] on div at bounding box center [591, 284] width 93 height 45
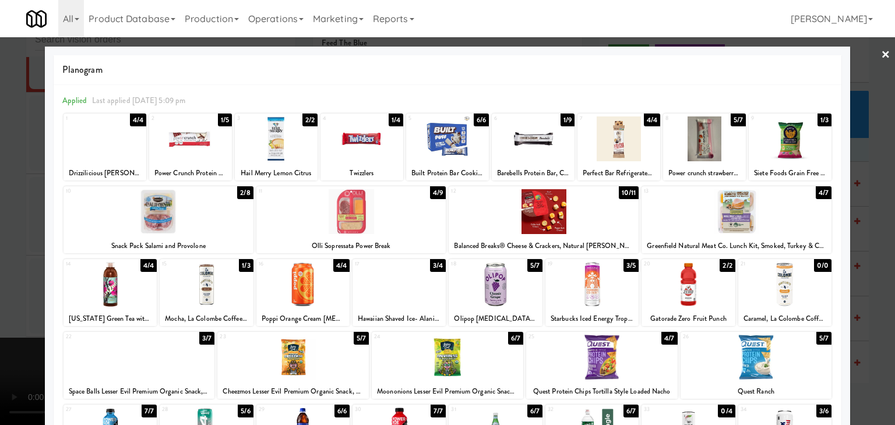
drag, startPoint x: 0, startPoint y: 240, endPoint x: 277, endPoint y: 219, distance: 277.4
click at [13, 238] on div at bounding box center [447, 212] width 895 height 425
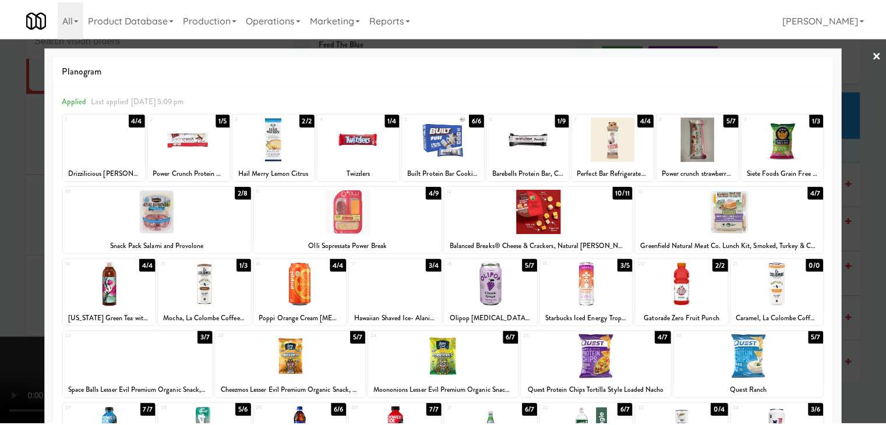
scroll to position [11976, 0]
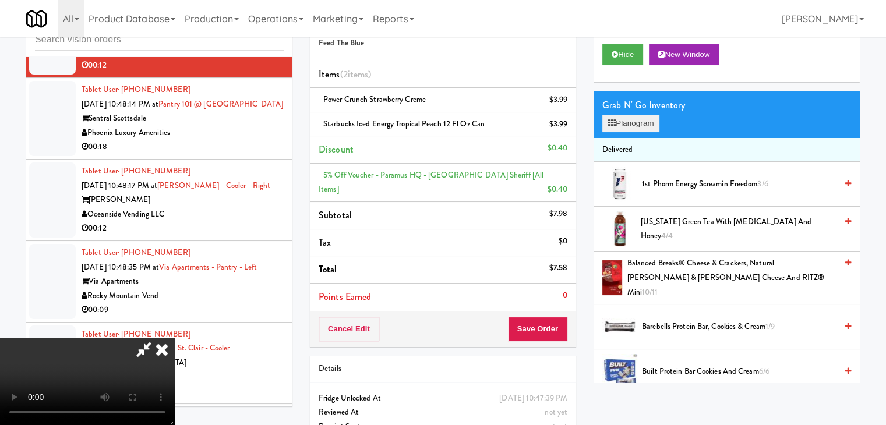
drag, startPoint x: 566, startPoint y: 124, endPoint x: 648, endPoint y: 126, distance: 81.6
click at [570, 125] on icon at bounding box center [568, 129] width 6 height 8
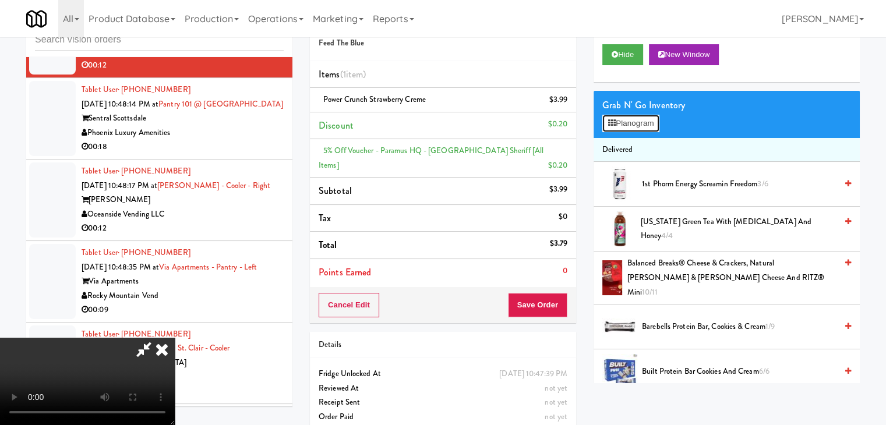
drag, startPoint x: 644, startPoint y: 125, endPoint x: 398, endPoint y: 203, distance: 257.9
click at [398, 196] on div "Order # 1605629 Feed The Blue Items (1 item ) Power crunch strawberry creme $3.…" at bounding box center [585, 223] width 550 height 437
click at [175, 338] on video at bounding box center [87, 381] width 175 height 87
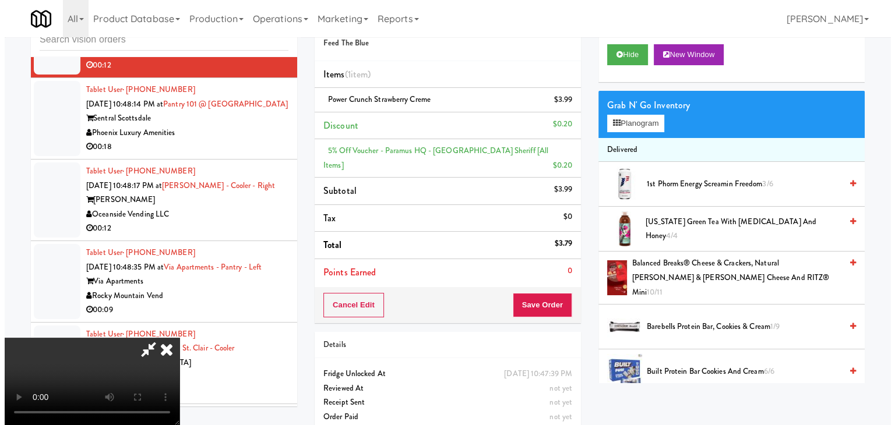
scroll to position [0, 0]
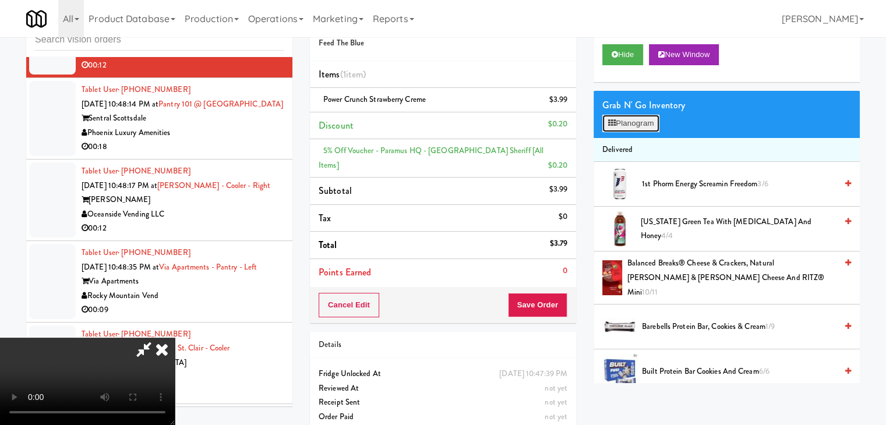
click at [633, 124] on button "Planogram" at bounding box center [630, 123] width 57 height 17
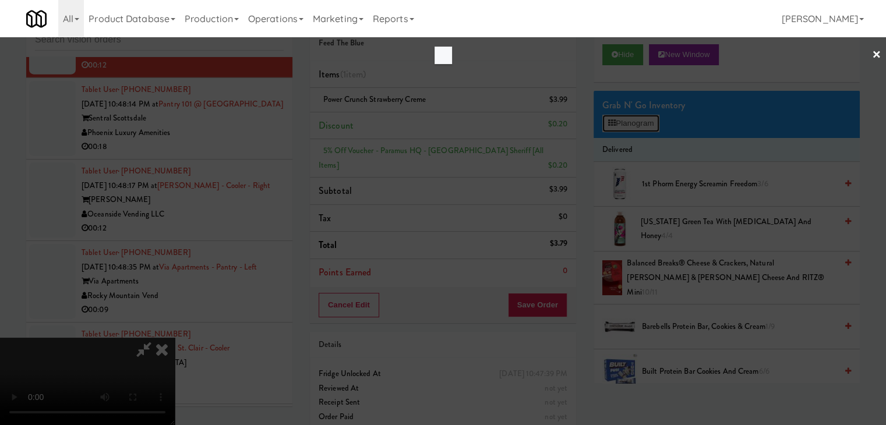
scroll to position [11961, 0]
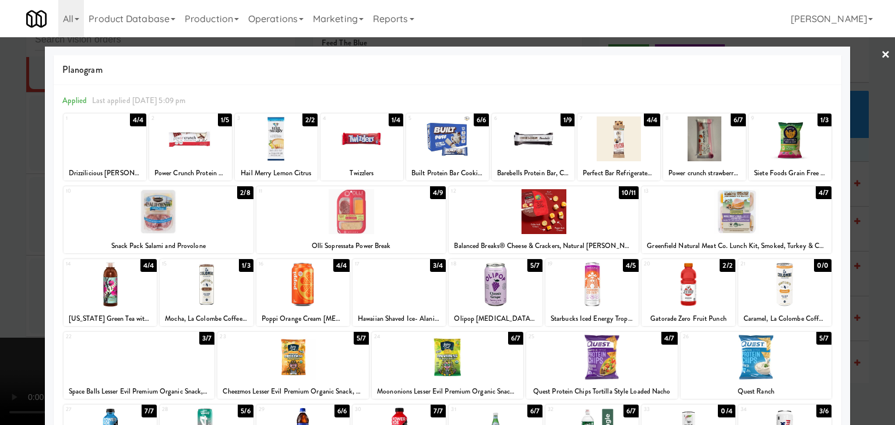
click at [485, 291] on div at bounding box center [494, 284] width 93 height 45
click at [0, 268] on div at bounding box center [447, 212] width 895 height 425
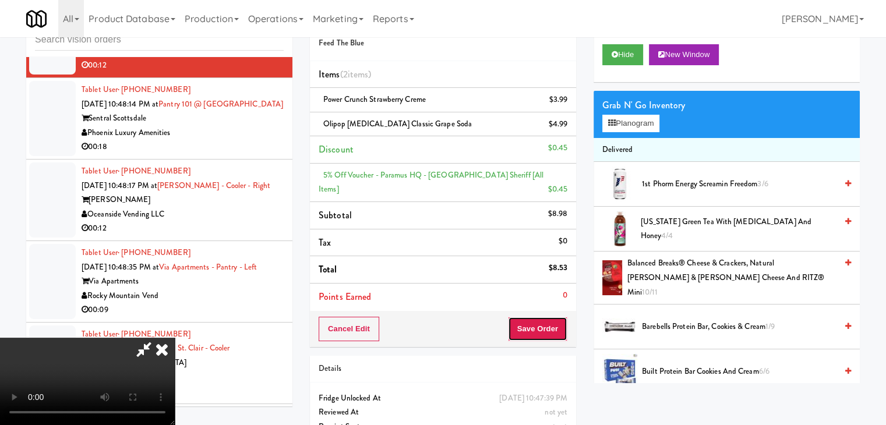
click at [545, 334] on button "Save Order" at bounding box center [537, 329] width 59 height 24
click at [544, 333] on button "Save Order" at bounding box center [537, 329] width 59 height 24
drag, startPoint x: 544, startPoint y: 333, endPoint x: 540, endPoint y: 317, distance: 16.8
click at [543, 333] on button "Save Order" at bounding box center [537, 329] width 59 height 24
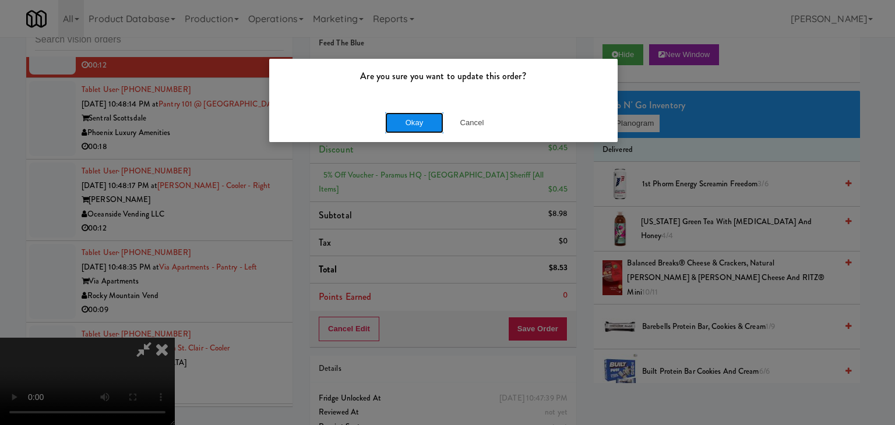
click at [413, 115] on button "Okay" at bounding box center [414, 122] width 58 height 21
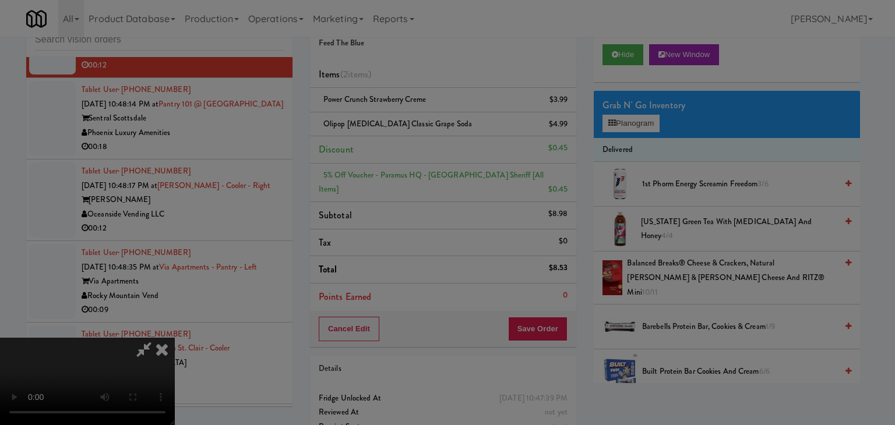
click at [412, 115] on body "Are you sure you want to update this order? Okay Cancel Okay Are you sure you w…" at bounding box center [447, 212] width 895 height 425
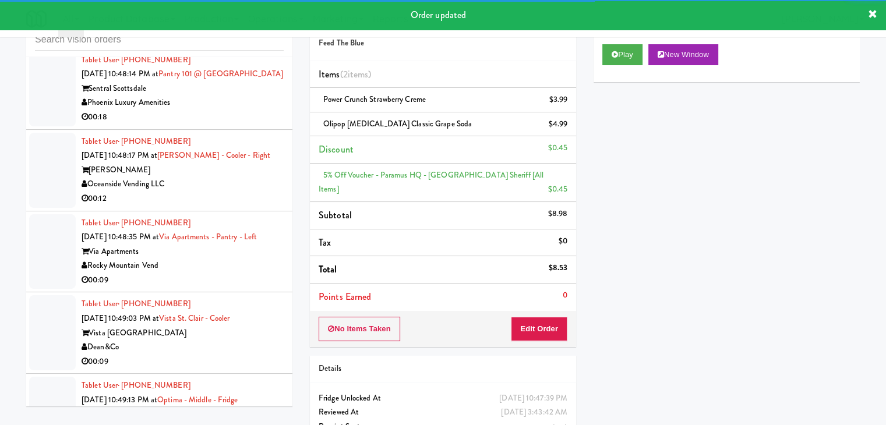
scroll to position [12093, 0]
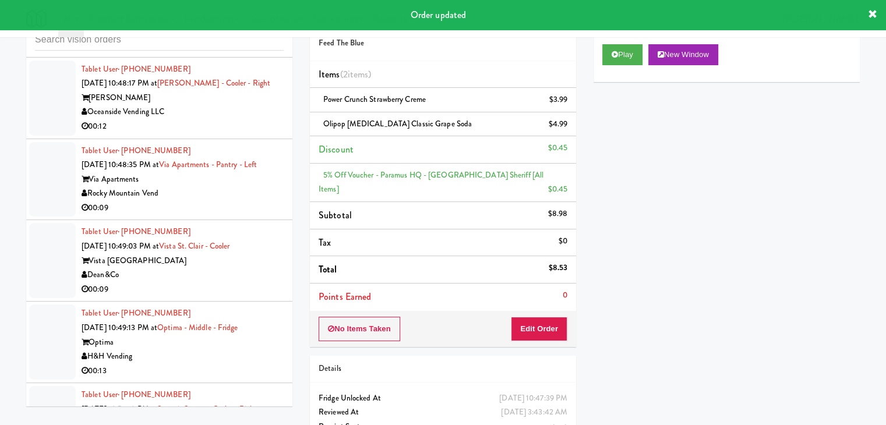
click at [225, 38] on div "Phoenix Luxury Amenities" at bounding box center [183, 30] width 202 height 15
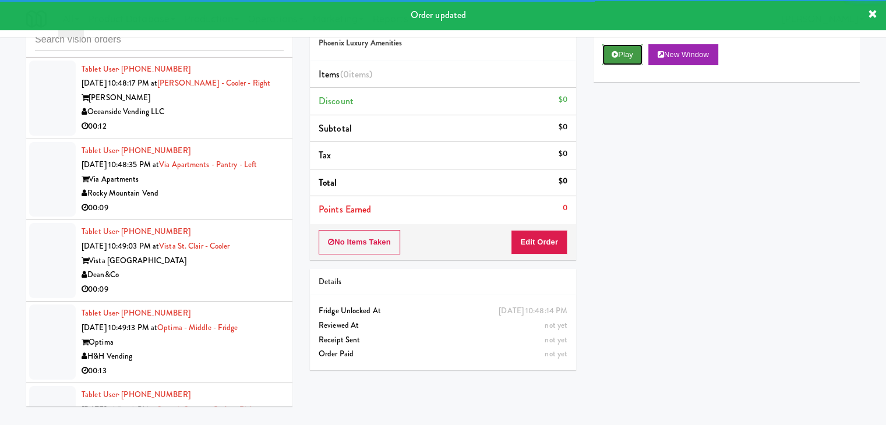
click at [632, 59] on button "Play" at bounding box center [622, 54] width 40 height 21
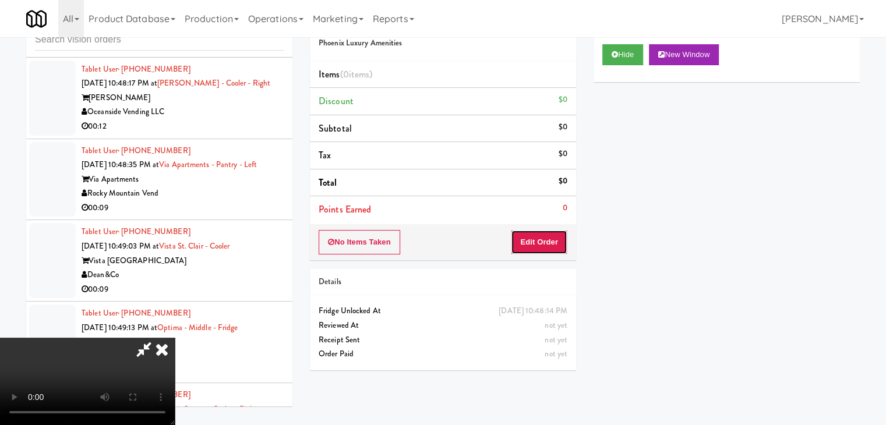
click at [540, 246] on button "Edit Order" at bounding box center [539, 242] width 56 height 24
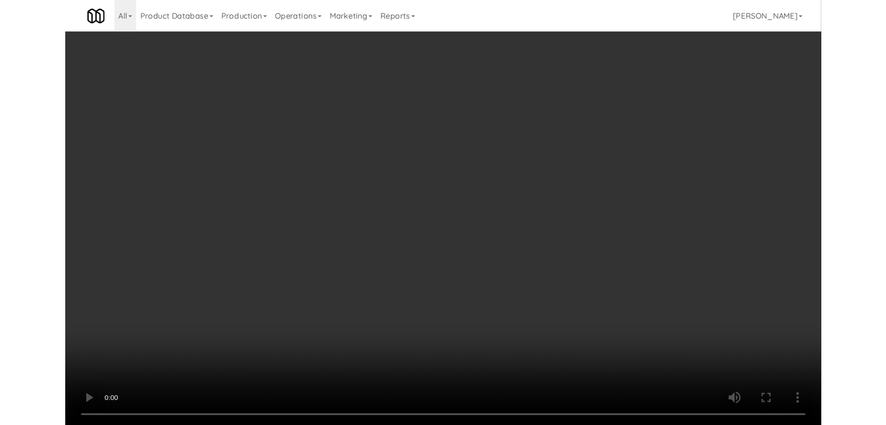
scroll to position [12078, 0]
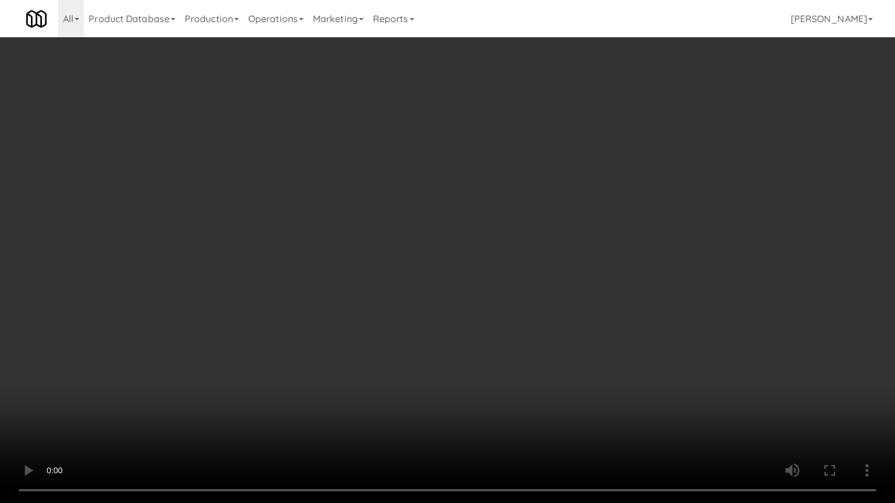
click at [565, 287] on video at bounding box center [447, 251] width 895 height 503
click at [565, 280] on video at bounding box center [447, 251] width 895 height 503
click at [565, 272] on video at bounding box center [447, 251] width 895 height 503
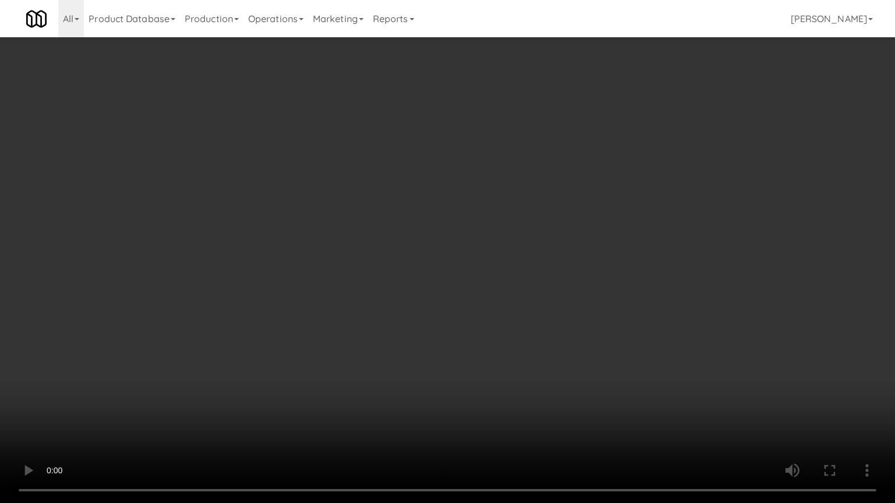
drag, startPoint x: 565, startPoint y: 272, endPoint x: 592, endPoint y: 159, distance: 116.1
click at [565, 270] on video at bounding box center [447, 251] width 895 height 503
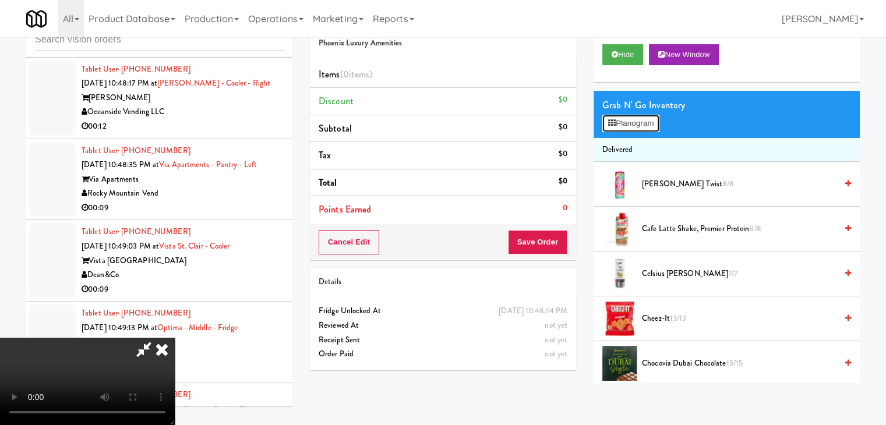
click at [623, 125] on button "Planogram" at bounding box center [630, 123] width 57 height 17
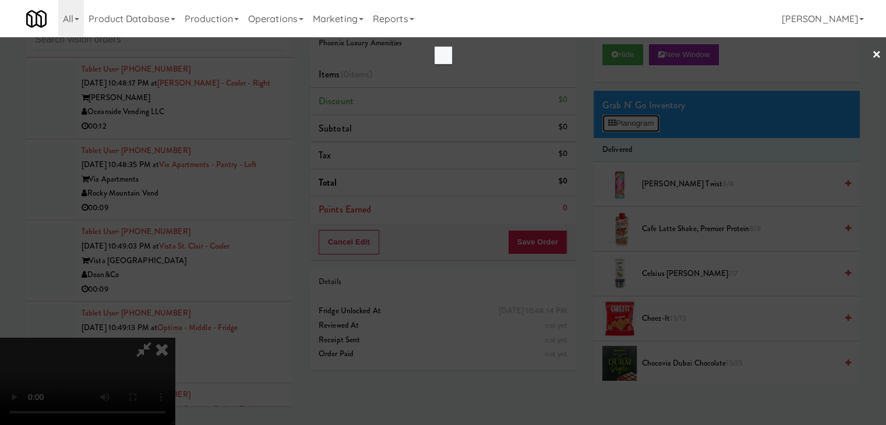
scroll to position [12078, 0]
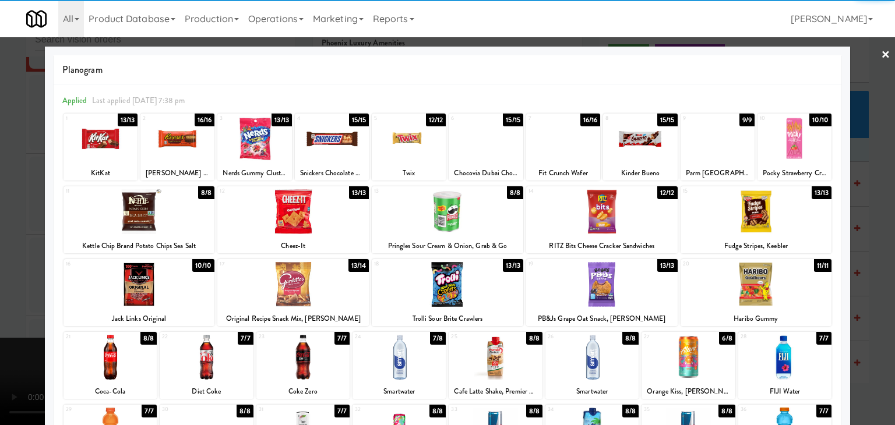
drag, startPoint x: 289, startPoint y: 214, endPoint x: 55, endPoint y: 215, distance: 234.7
click at [290, 214] on div at bounding box center [292, 211] width 151 height 45
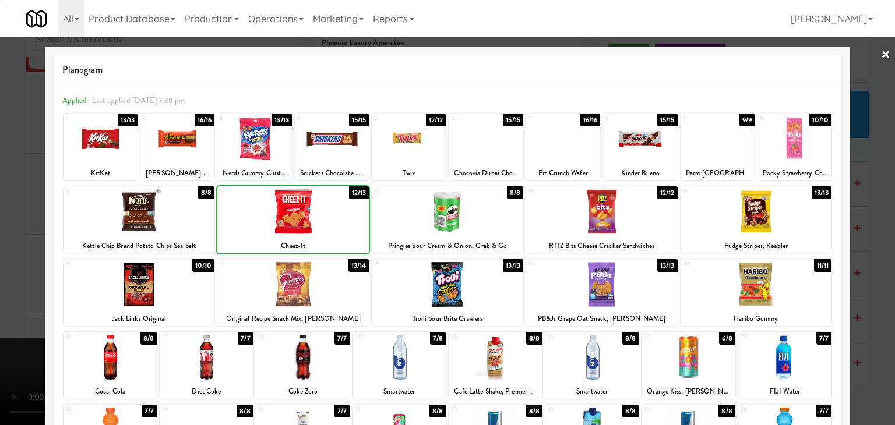
click at [0, 215] on div at bounding box center [447, 212] width 895 height 425
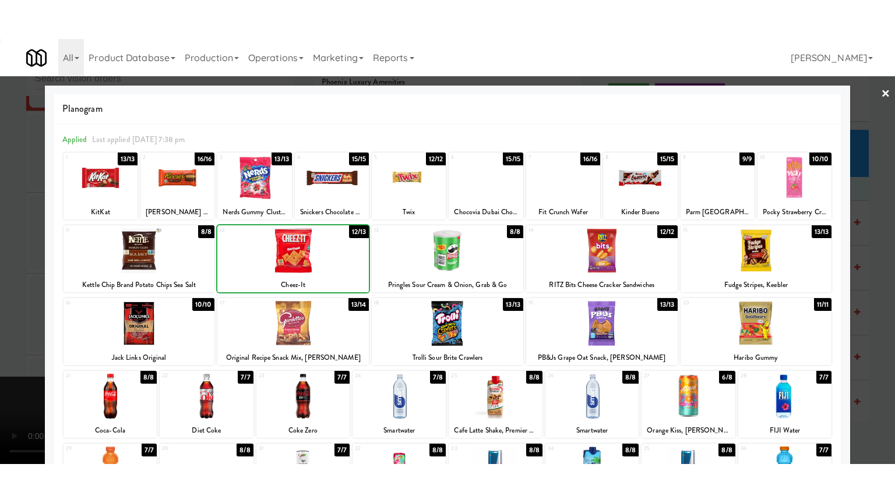
scroll to position [12093, 0]
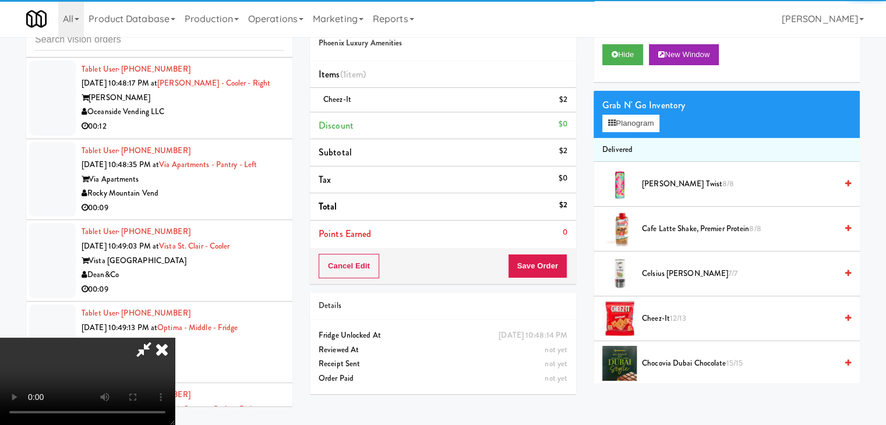
click at [566, 264] on div "Cancel Edit Save Order" at bounding box center [443, 266] width 266 height 36
click at [551, 264] on button "Save Order" at bounding box center [537, 266] width 59 height 24
drag, startPoint x: 551, startPoint y: 264, endPoint x: 529, endPoint y: 250, distance: 25.7
click at [545, 261] on button "Save Order" at bounding box center [537, 266] width 59 height 24
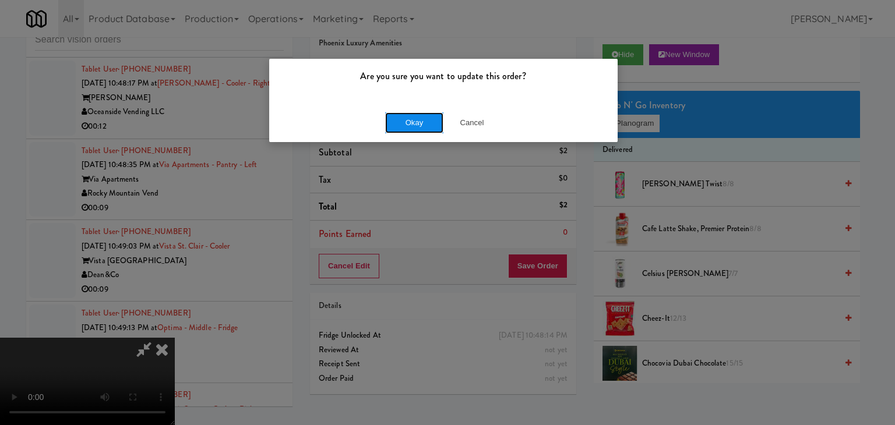
click at [402, 113] on button "Okay" at bounding box center [414, 122] width 58 height 21
click at [402, 114] on body "Are you sure you want to update this order? Okay Cancel Okay Are you sure you w…" at bounding box center [447, 212] width 895 height 425
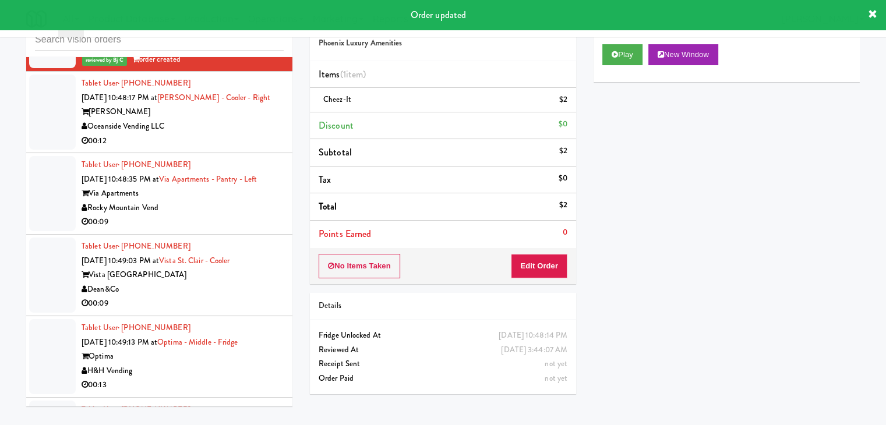
click at [227, 119] on div "[PERSON_NAME]" at bounding box center [183, 112] width 202 height 15
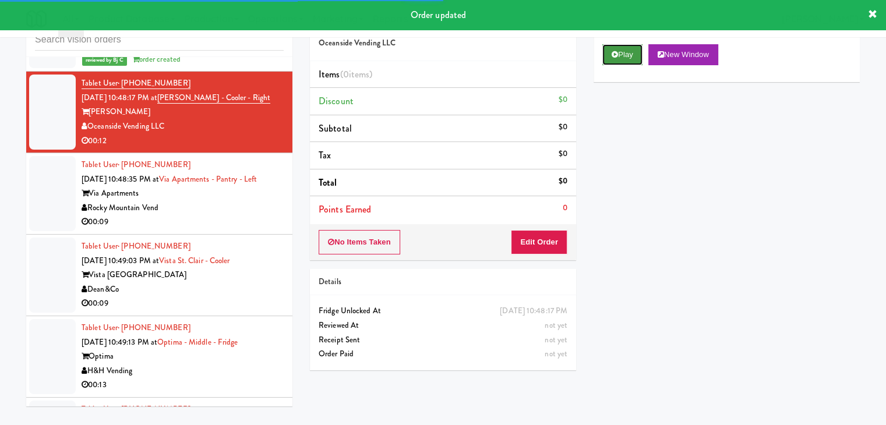
click at [609, 61] on button "Play" at bounding box center [622, 54] width 40 height 21
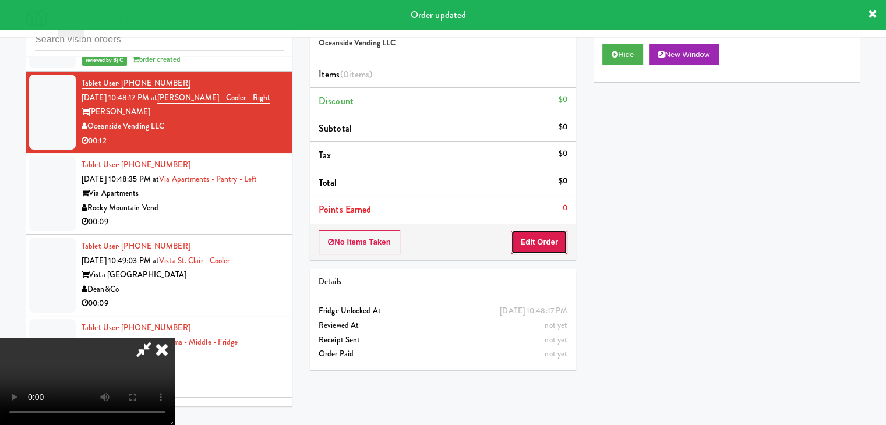
click at [541, 234] on button "Edit Order" at bounding box center [539, 242] width 56 height 24
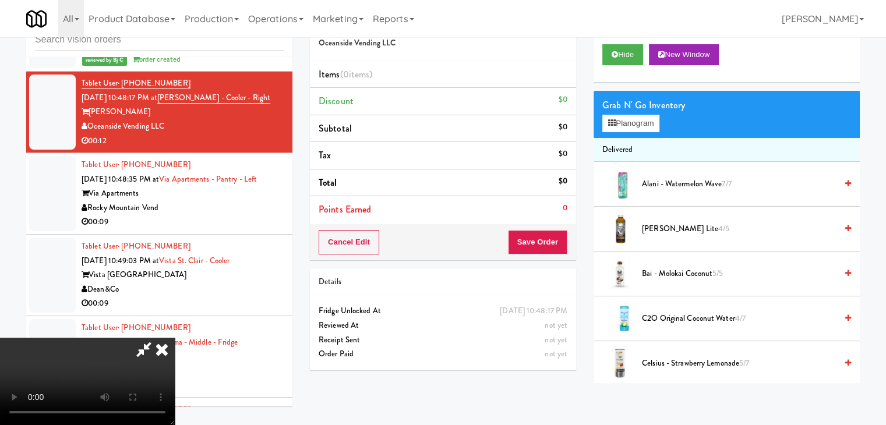
scroll to position [12078, 0]
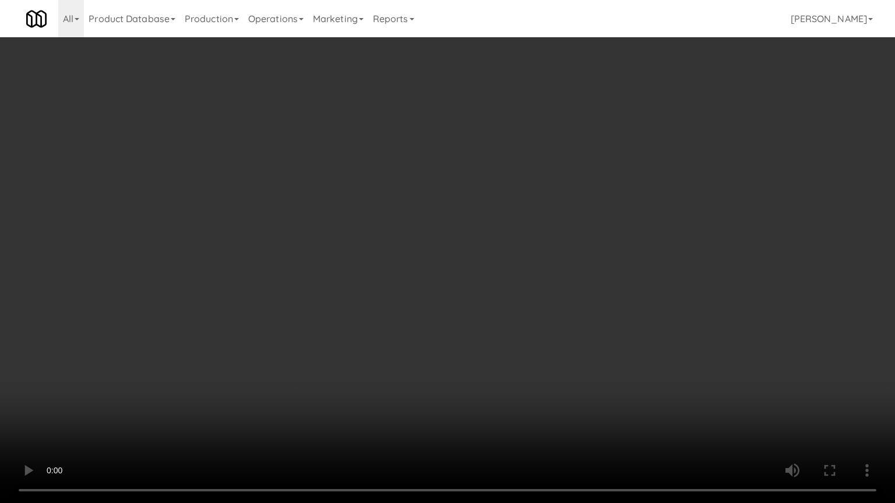
click at [480, 361] on video at bounding box center [447, 251] width 895 height 503
click at [482, 353] on video at bounding box center [447, 251] width 895 height 503
click at [483, 352] on video at bounding box center [447, 251] width 895 height 503
click at [508, 348] on video at bounding box center [447, 251] width 895 height 503
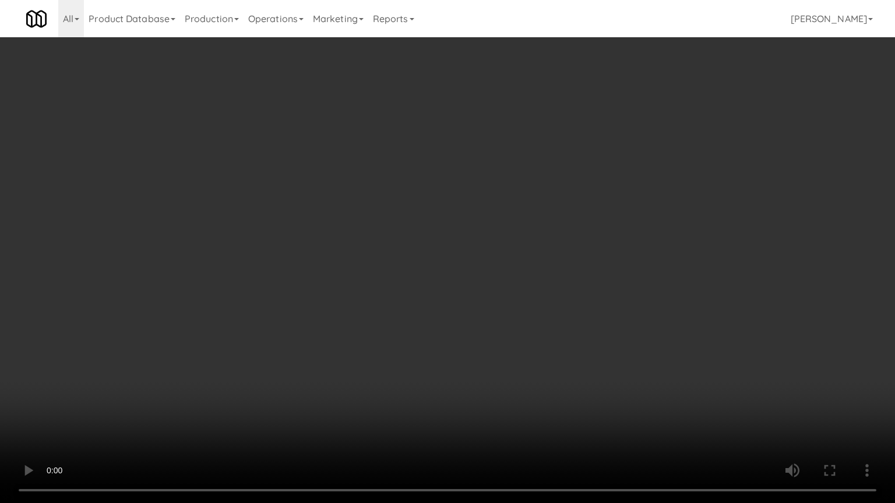
click at [510, 347] on video at bounding box center [447, 251] width 895 height 503
click at [518, 344] on video at bounding box center [447, 251] width 895 height 503
drag, startPoint x: 518, startPoint y: 345, endPoint x: 512, endPoint y: 348, distance: 6.8
click at [515, 347] on video at bounding box center [447, 251] width 895 height 503
click at [531, 338] on video at bounding box center [447, 251] width 895 height 503
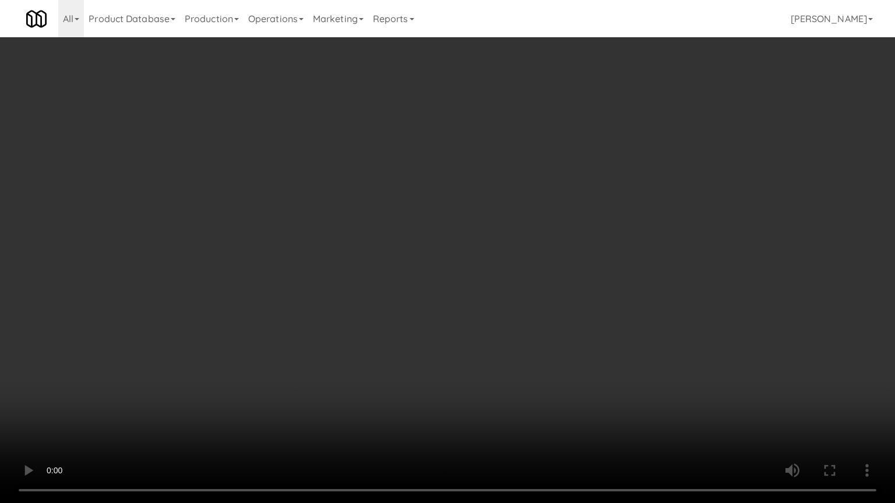
click at [524, 337] on video at bounding box center [447, 251] width 895 height 503
click at [533, 333] on video at bounding box center [447, 251] width 895 height 503
drag, startPoint x: 534, startPoint y: 330, endPoint x: 538, endPoint y: 321, distance: 9.6
click at [536, 323] on video at bounding box center [447, 251] width 895 height 503
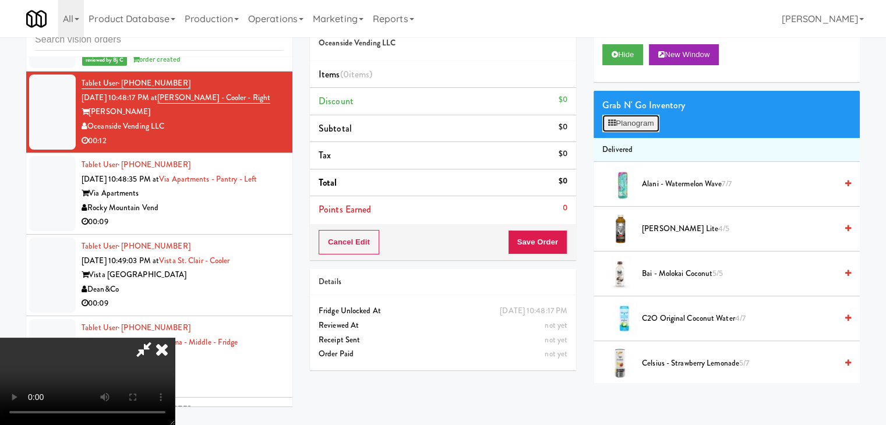
click at [637, 123] on button "Planogram" at bounding box center [630, 123] width 57 height 17
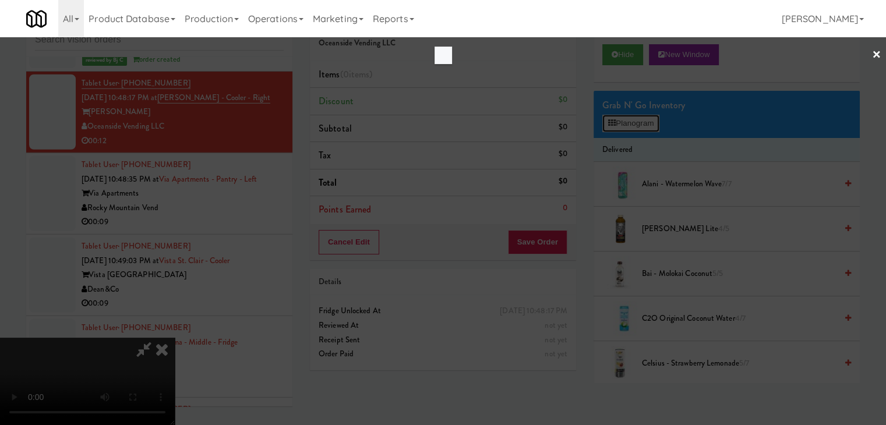
scroll to position [12078, 0]
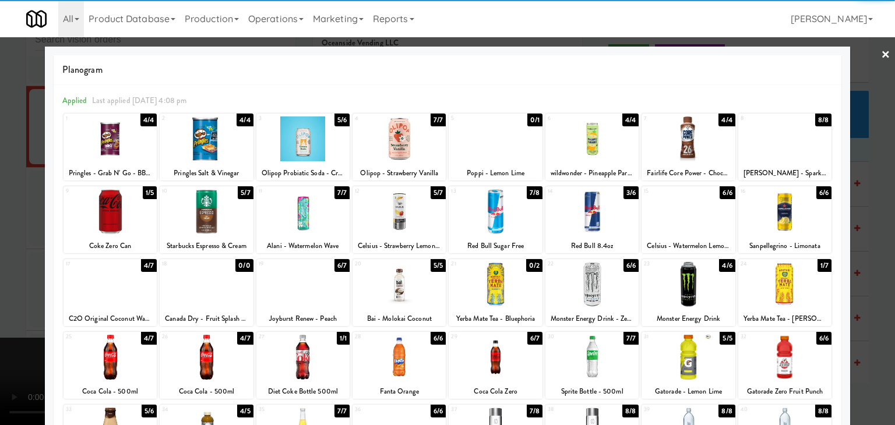
click at [582, 355] on div at bounding box center [591, 357] width 93 height 45
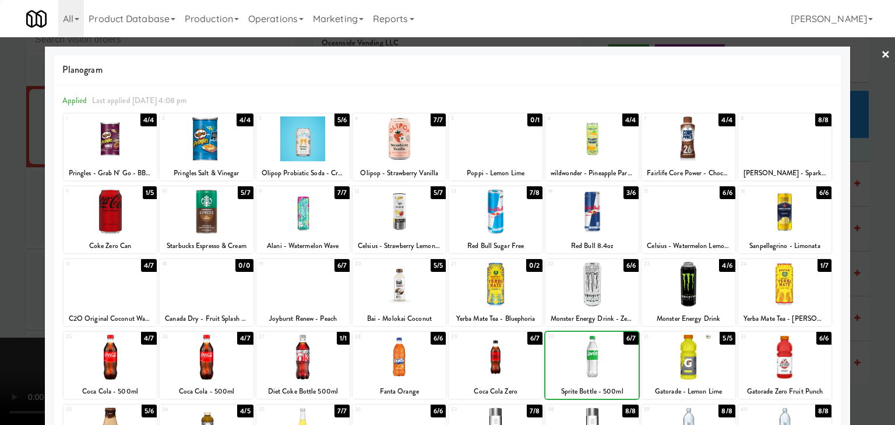
drag, startPoint x: 0, startPoint y: 312, endPoint x: 240, endPoint y: 310, distance: 239.9
click at [2, 310] on div at bounding box center [447, 212] width 895 height 425
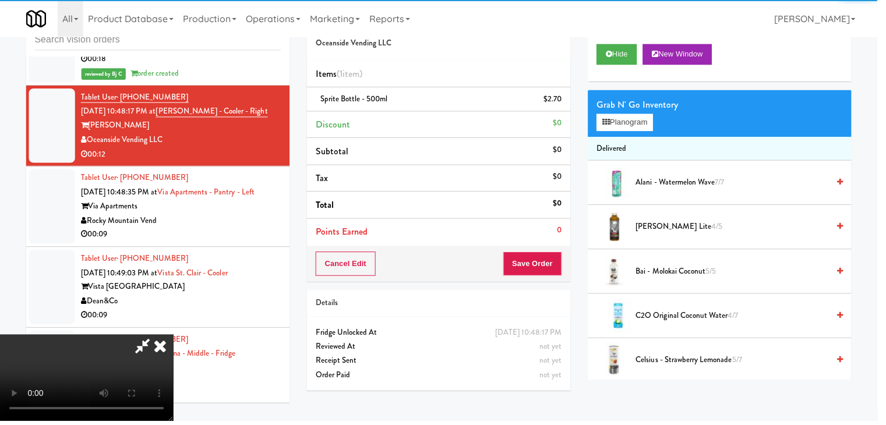
scroll to position [12093, 0]
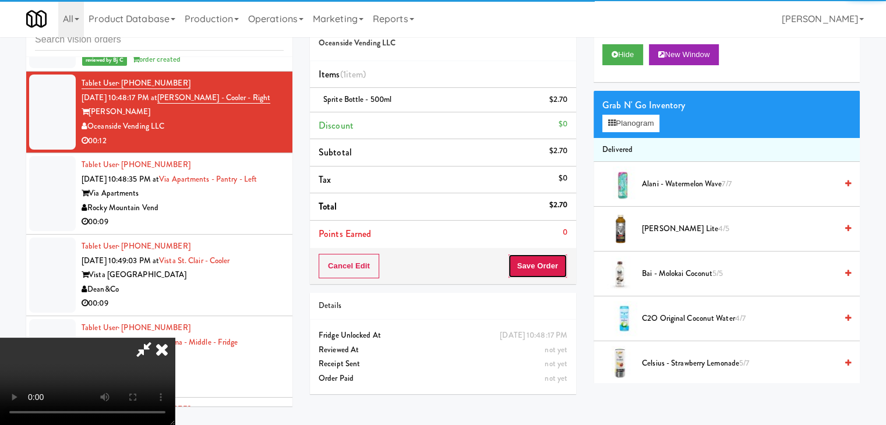
click at [545, 273] on button "Save Order" at bounding box center [537, 266] width 59 height 24
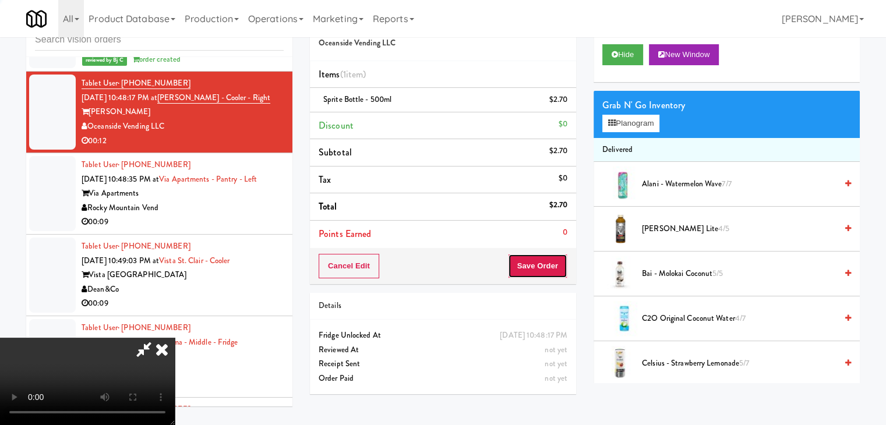
click at [545, 273] on button "Save Order" at bounding box center [537, 266] width 59 height 24
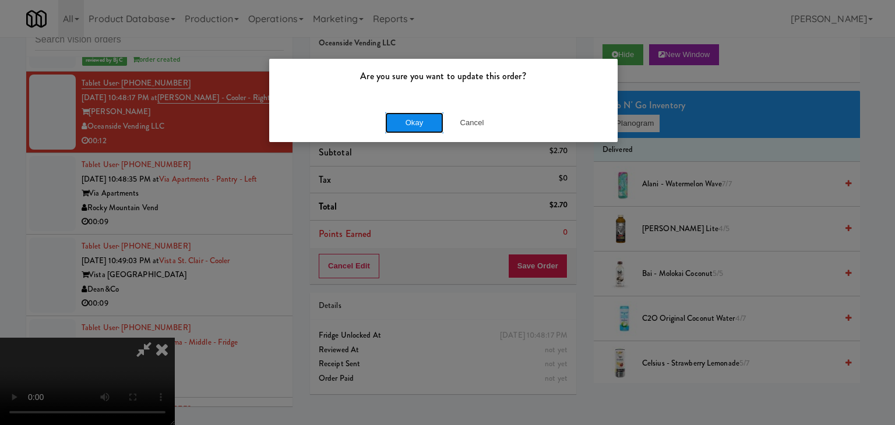
click at [394, 118] on button "Okay" at bounding box center [414, 122] width 58 height 21
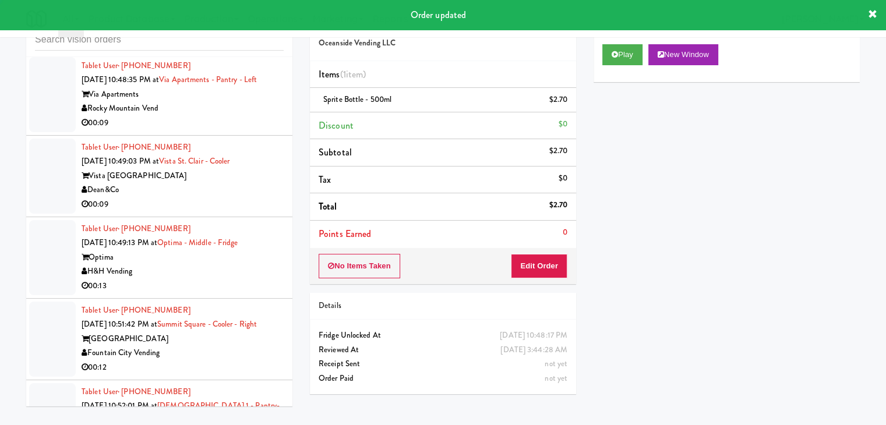
scroll to position [12209, 0]
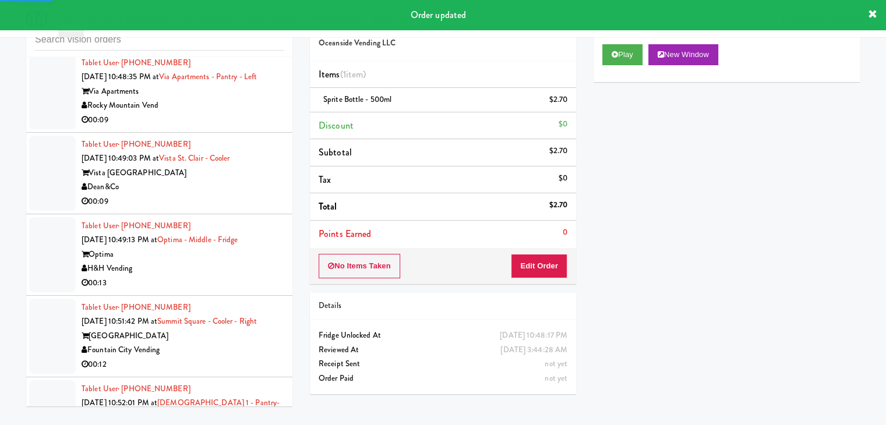
click at [220, 128] on div "00:09" at bounding box center [183, 120] width 202 height 15
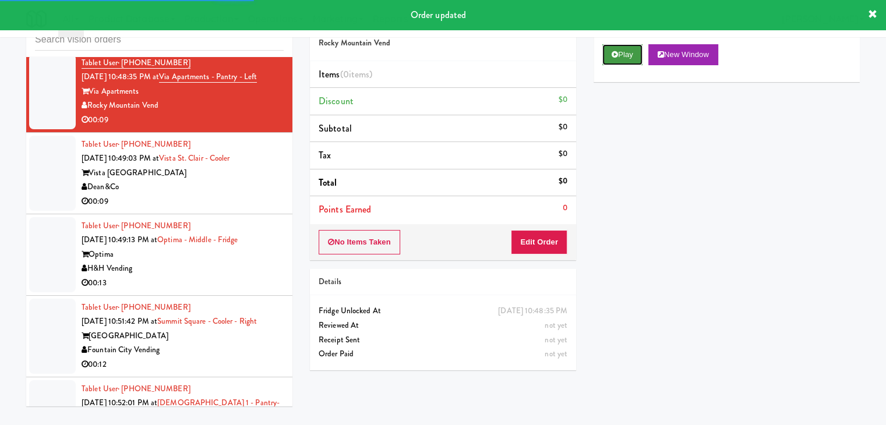
click at [624, 51] on button "Play" at bounding box center [622, 54] width 40 height 21
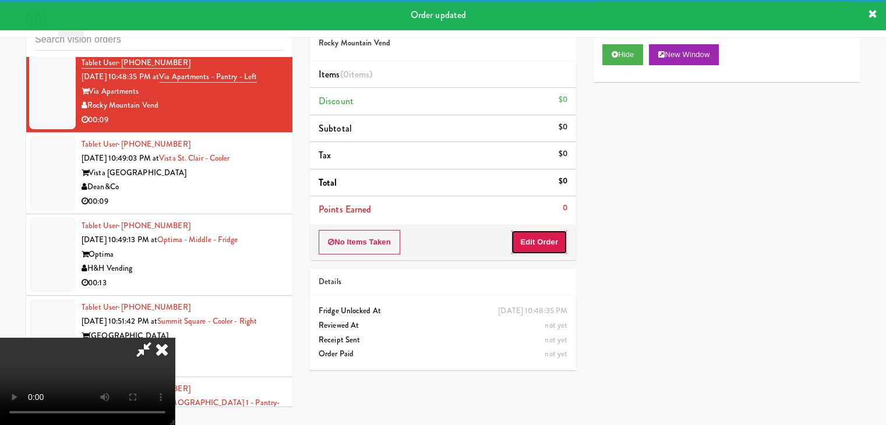
click at [533, 242] on button "Edit Order" at bounding box center [539, 242] width 56 height 24
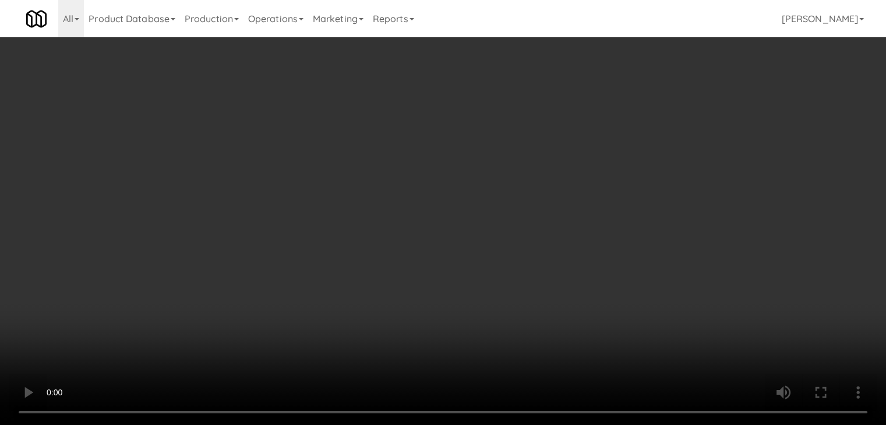
scroll to position [12194, 0]
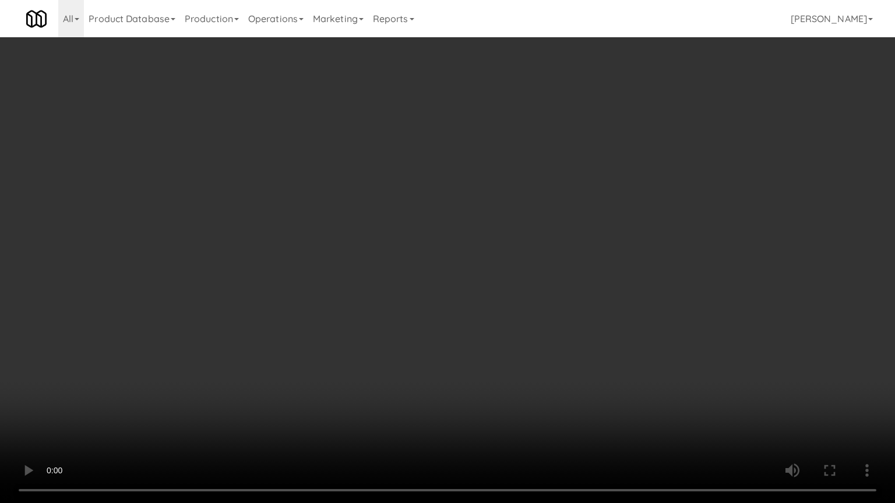
click at [506, 308] on video at bounding box center [447, 251] width 895 height 503
click at [491, 316] on video at bounding box center [447, 251] width 895 height 503
drag, startPoint x: 499, startPoint y: 311, endPoint x: 505, endPoint y: 311, distance: 6.4
click at [500, 311] on video at bounding box center [447, 251] width 895 height 503
click at [485, 313] on video at bounding box center [447, 251] width 895 height 503
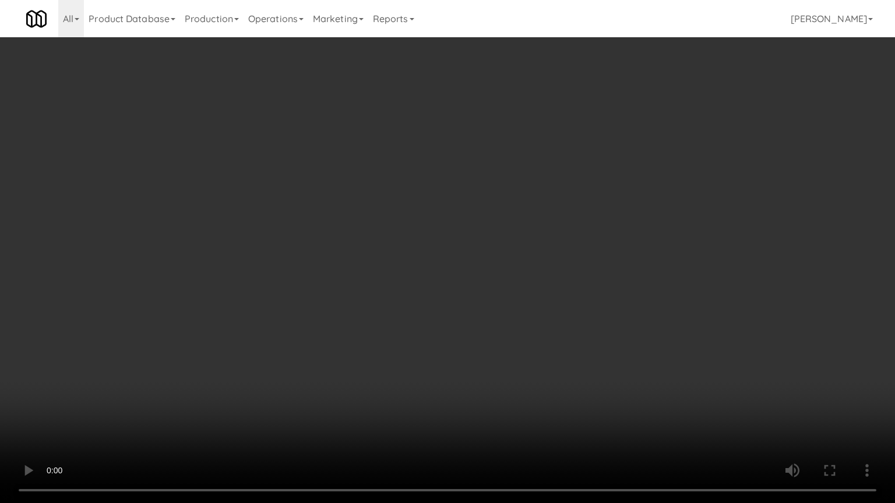
click at [485, 312] on video at bounding box center [447, 251] width 895 height 503
click at [501, 287] on video at bounding box center [447, 251] width 895 height 503
click at [504, 279] on video at bounding box center [447, 251] width 895 height 503
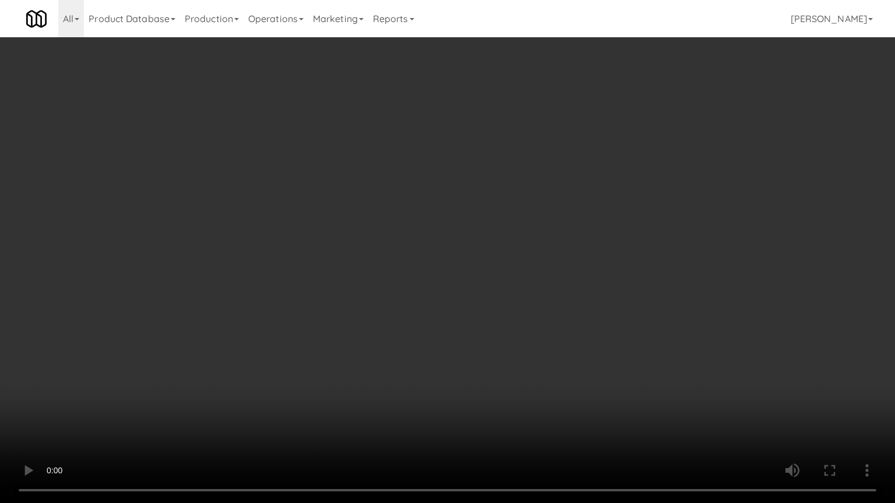
click at [454, 337] on video at bounding box center [447, 251] width 895 height 503
click at [466, 306] on video at bounding box center [447, 251] width 895 height 503
click at [467, 298] on video at bounding box center [447, 251] width 895 height 503
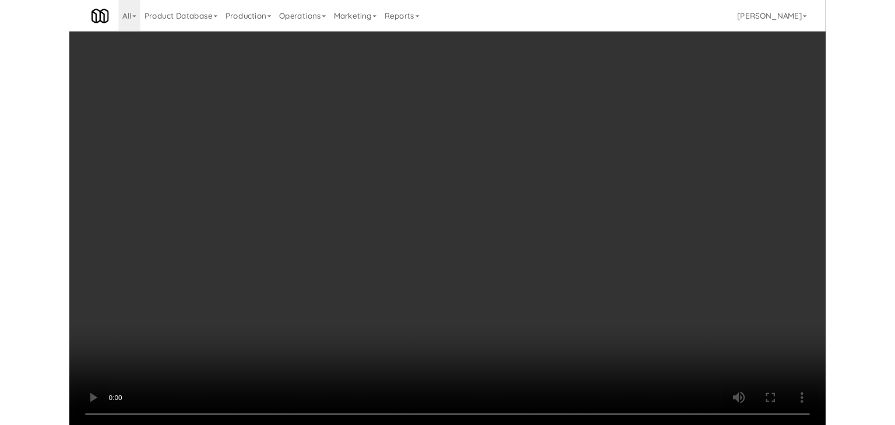
scroll to position [12209, 0]
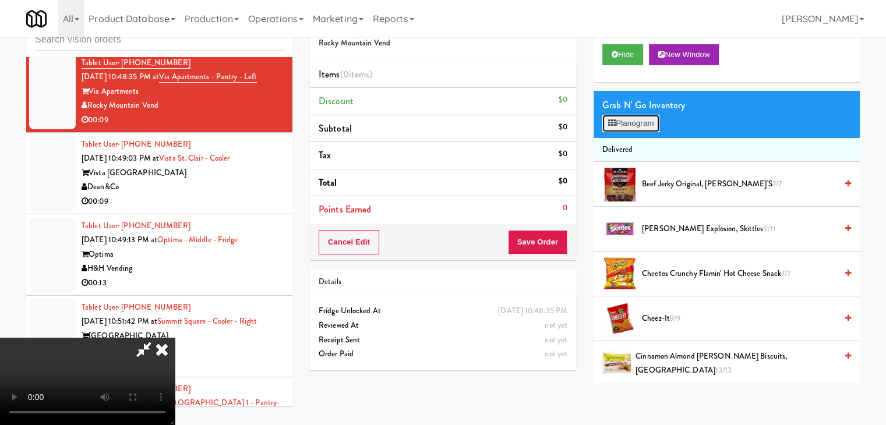
click at [637, 123] on button "Planogram" at bounding box center [630, 123] width 57 height 17
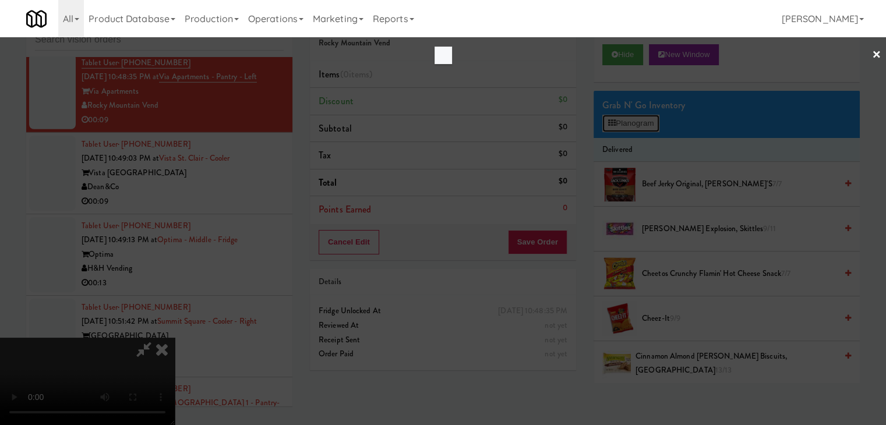
scroll to position [12194, 0]
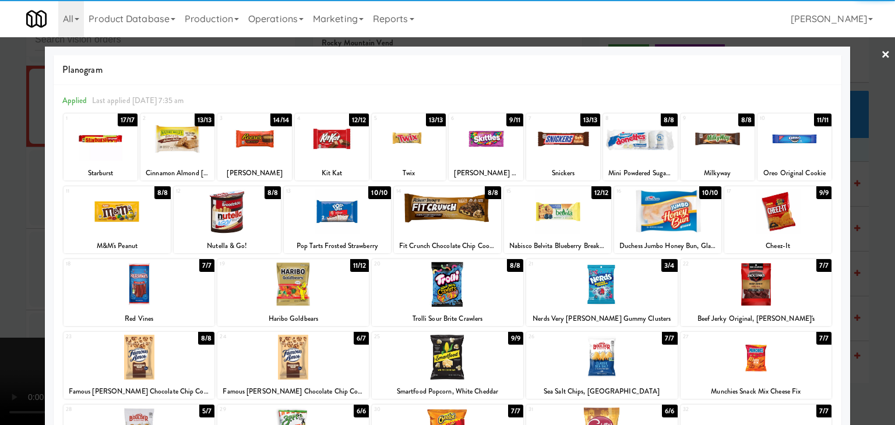
drag, startPoint x: 478, startPoint y: 133, endPoint x: 443, endPoint y: 136, distance: 35.0
click at [478, 133] on div at bounding box center [485, 138] width 74 height 45
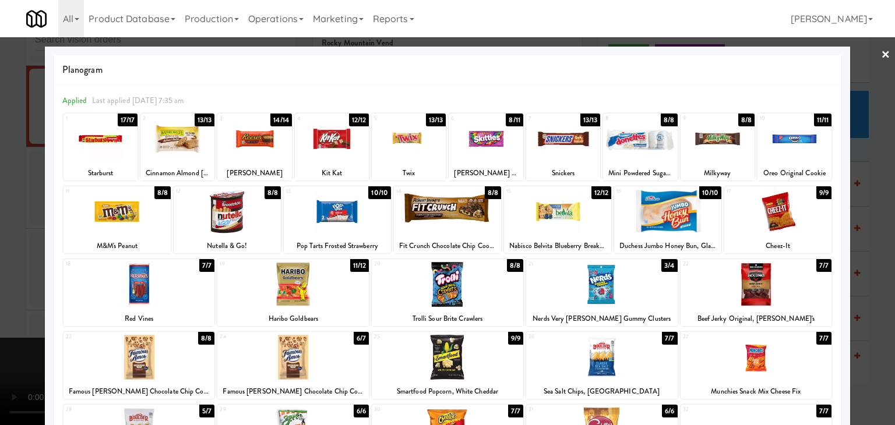
click at [100, 140] on div at bounding box center [100, 138] width 74 height 45
click at [2, 157] on div at bounding box center [447, 212] width 895 height 425
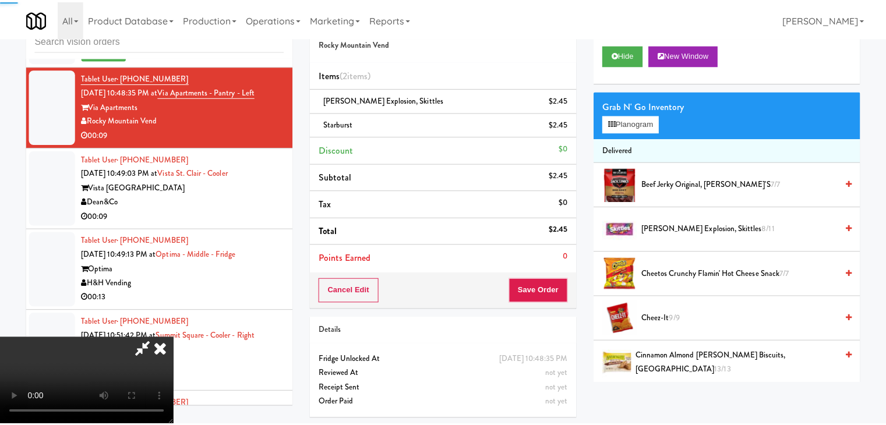
scroll to position [12209, 0]
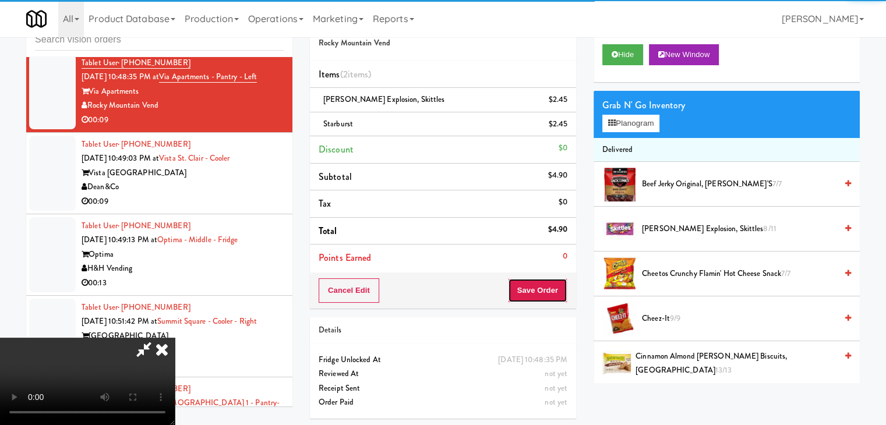
drag, startPoint x: 557, startPoint y: 295, endPoint x: 541, endPoint y: 295, distance: 15.7
click at [541, 295] on button "Save Order" at bounding box center [537, 290] width 59 height 24
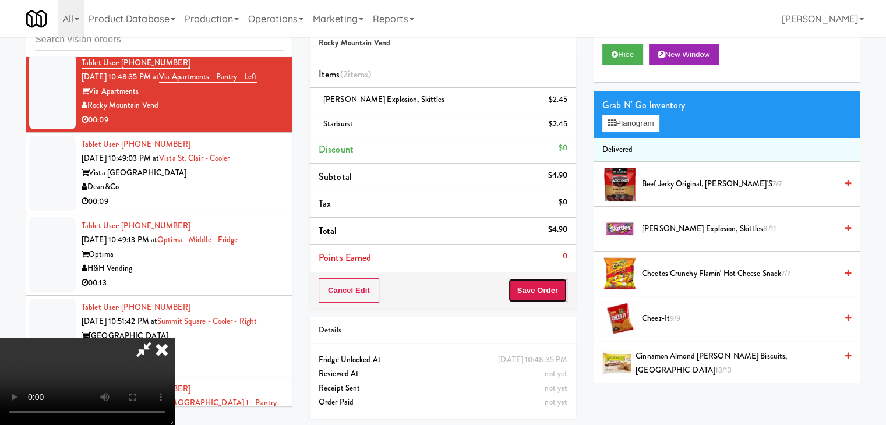
click at [541, 295] on button "Save Order" at bounding box center [537, 290] width 59 height 24
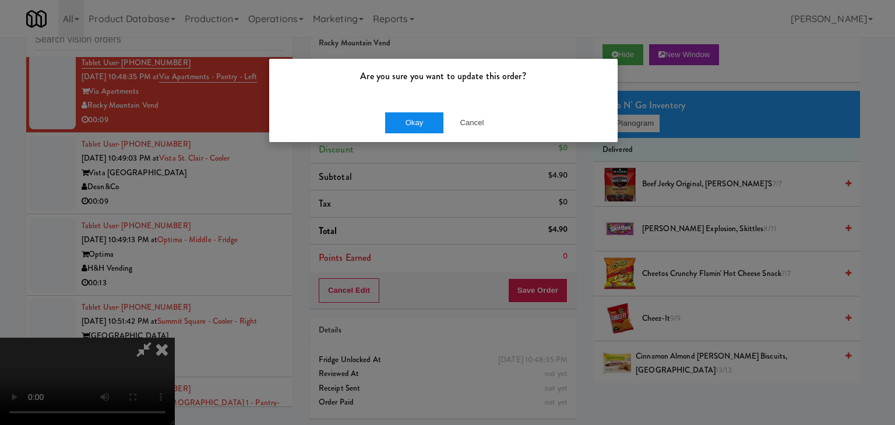
drag, startPoint x: 415, startPoint y: 104, endPoint x: 401, endPoint y: 117, distance: 18.5
click at [407, 109] on div "Okay Cancel" at bounding box center [443, 122] width 348 height 39
click at [401, 118] on button "Okay" at bounding box center [414, 122] width 58 height 21
click at [402, 119] on body "Are you sure you want to update this order? Okay Cancel Okay Are you sure you w…" at bounding box center [447, 212] width 895 height 425
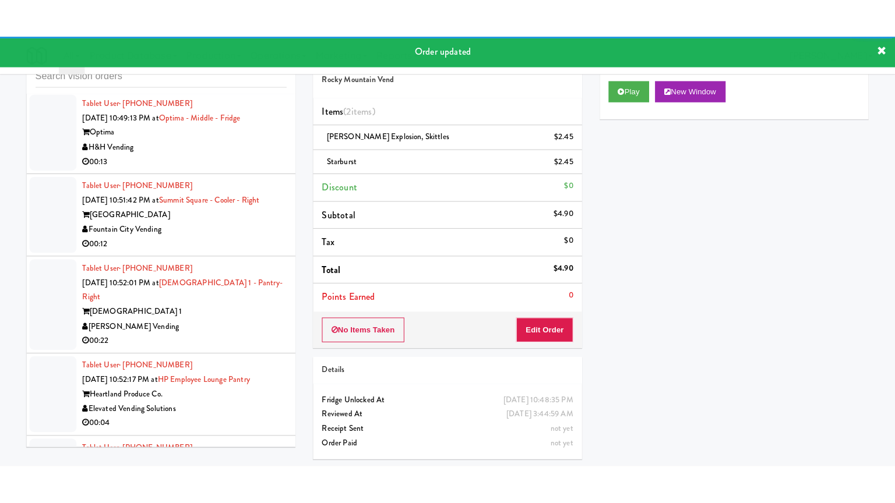
scroll to position [12384, 0]
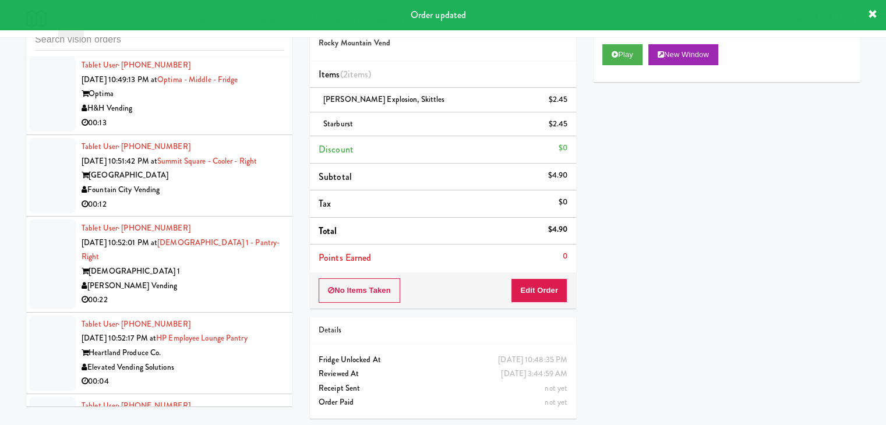
click at [231, 49] on div "00:09" at bounding box center [183, 41] width 202 height 15
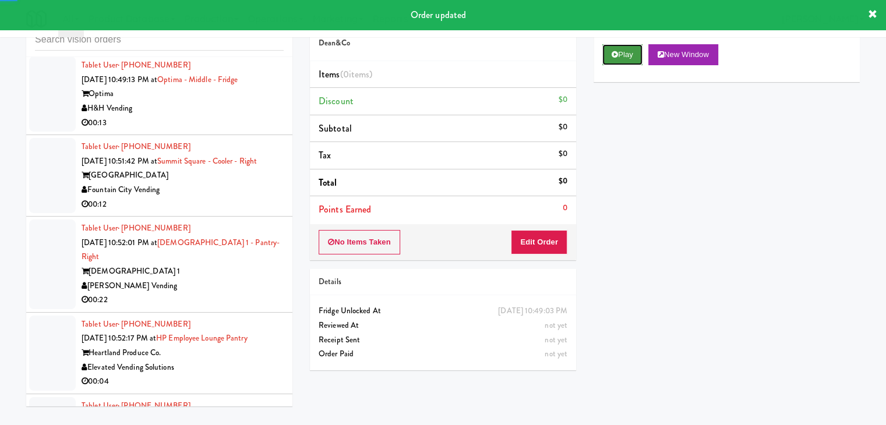
click at [637, 56] on button "Play" at bounding box center [622, 54] width 40 height 21
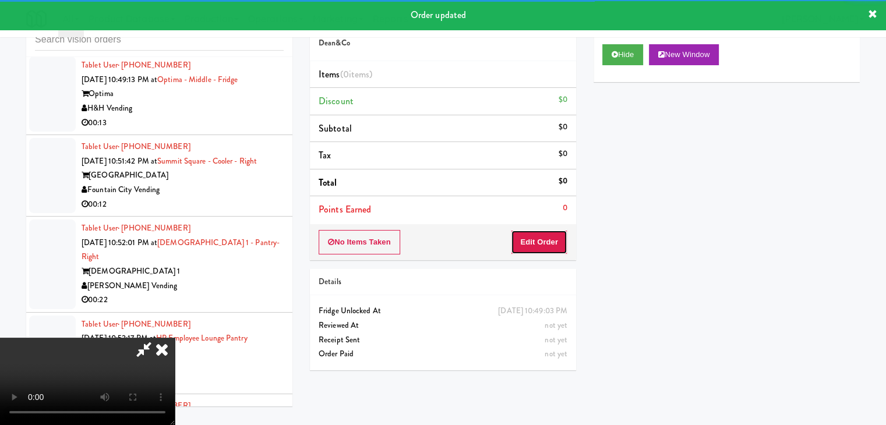
click at [541, 246] on button "Edit Order" at bounding box center [539, 242] width 56 height 24
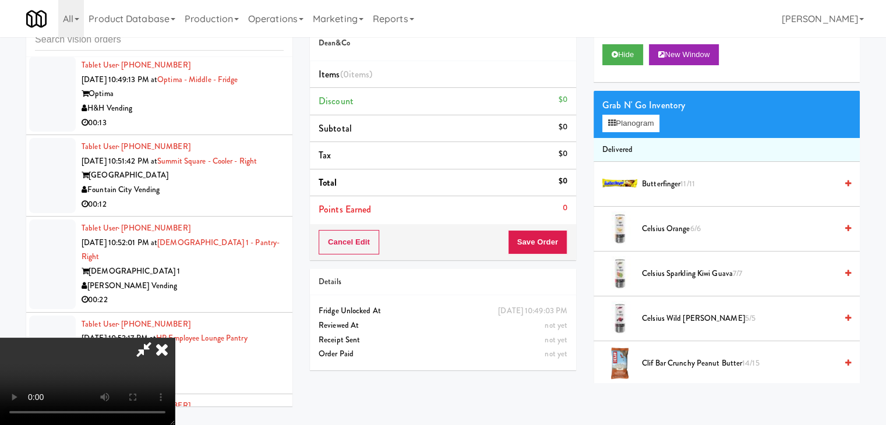
scroll to position [12369, 0]
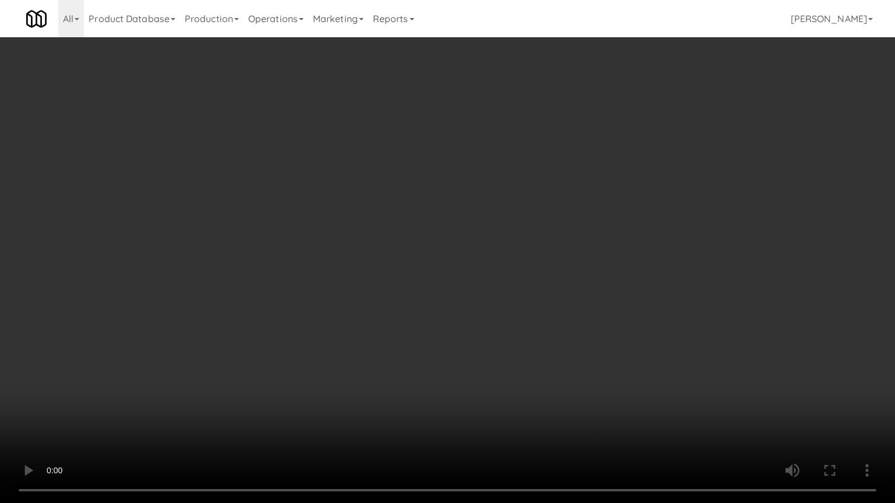
click at [504, 319] on video at bounding box center [447, 251] width 895 height 503
click at [501, 316] on video at bounding box center [447, 251] width 895 height 503
drag, startPoint x: 501, startPoint y: 316, endPoint x: 496, endPoint y: 321, distance: 7.0
click at [501, 319] on video at bounding box center [447, 251] width 895 height 503
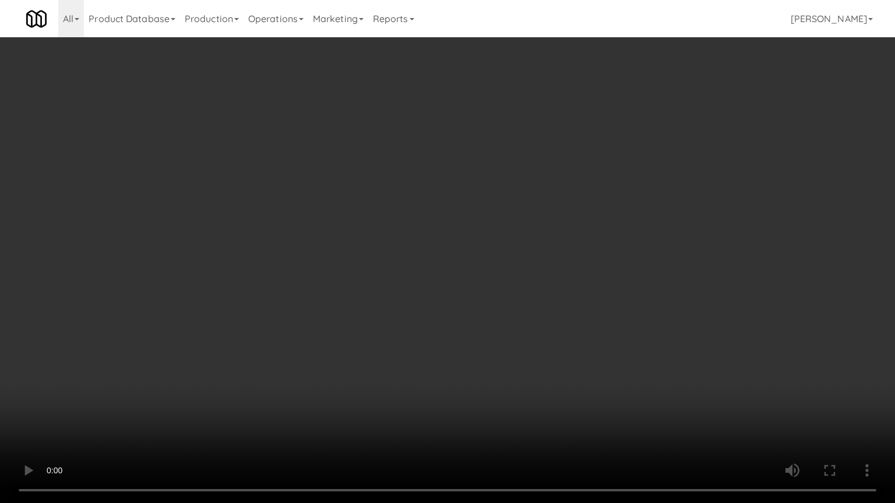
click at [498, 317] on video at bounding box center [447, 251] width 895 height 503
click at [499, 315] on video at bounding box center [447, 251] width 895 height 503
click at [494, 299] on video at bounding box center [447, 251] width 895 height 503
drag, startPoint x: 494, startPoint y: 299, endPoint x: 530, endPoint y: 143, distance: 160.8
click at [494, 297] on video at bounding box center [447, 251] width 895 height 503
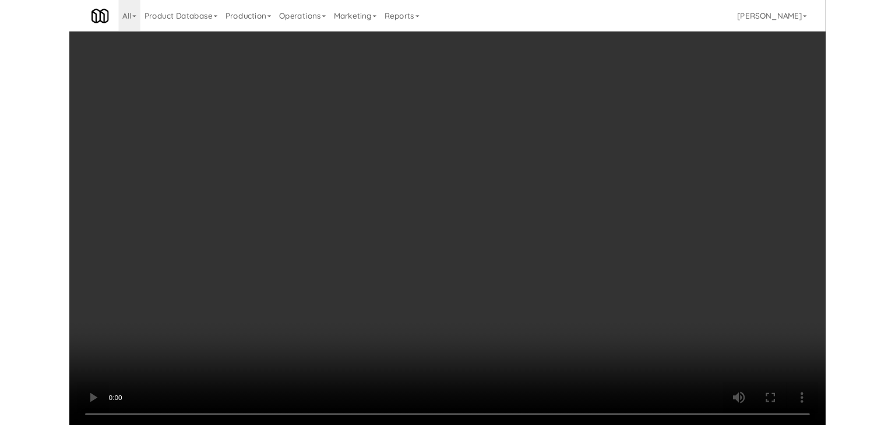
scroll to position [12384, 0]
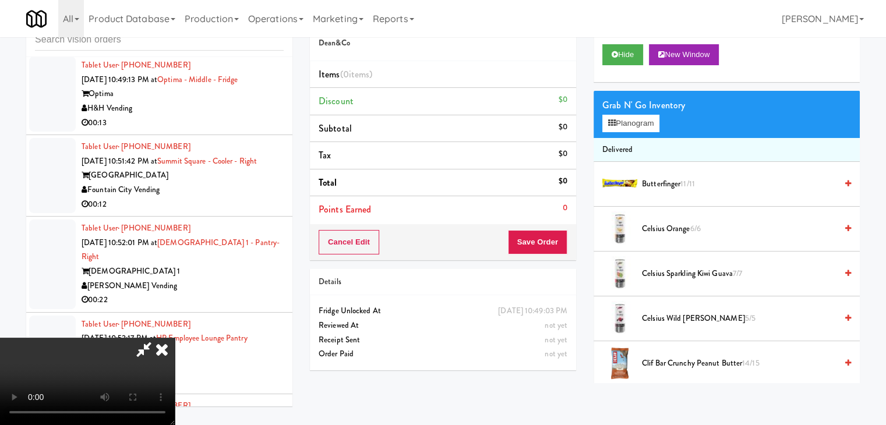
click at [664, 121] on div "Grab N' Go Inventory Planogram" at bounding box center [726, 114] width 266 height 47
click at [643, 128] on button "Planogram" at bounding box center [630, 123] width 57 height 17
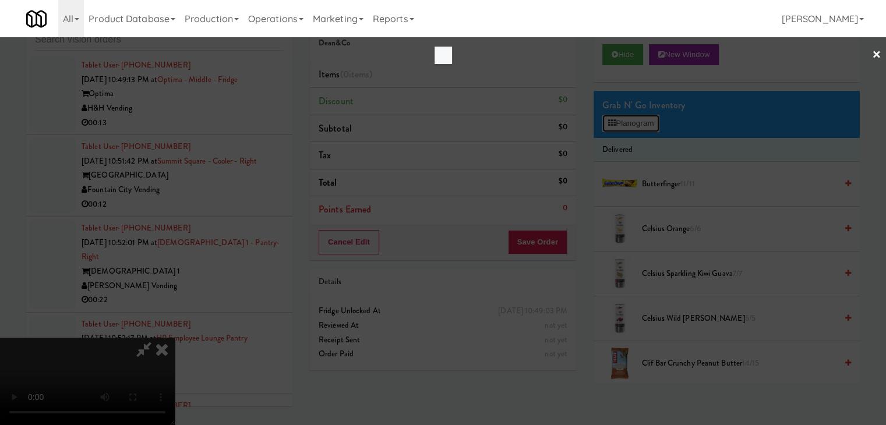
scroll to position [12369, 0]
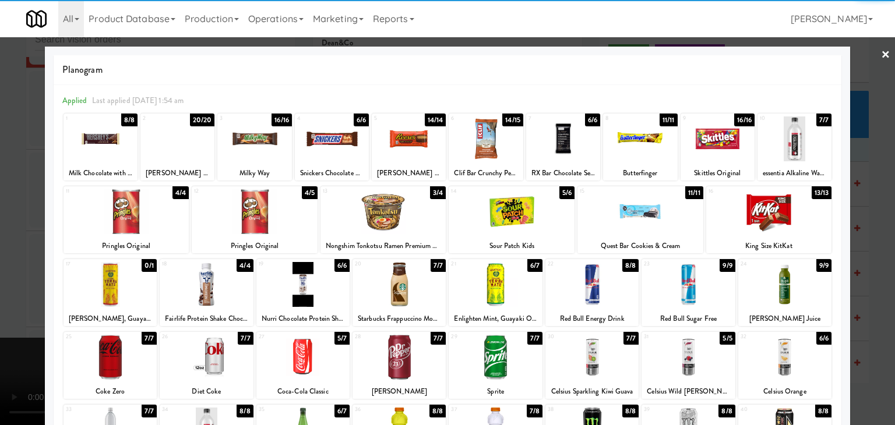
click at [373, 227] on div at bounding box center [383, 211] width 126 height 45
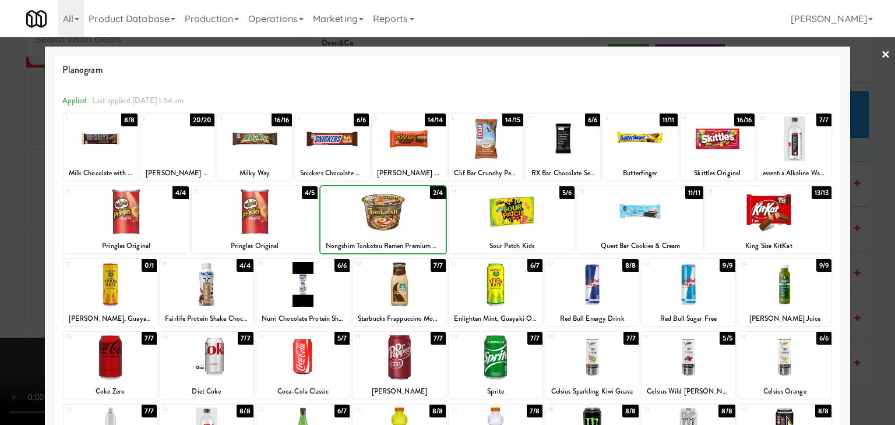
drag, startPoint x: 0, startPoint y: 245, endPoint x: 249, endPoint y: 260, distance: 249.7
click at [12, 242] on div at bounding box center [447, 212] width 895 height 425
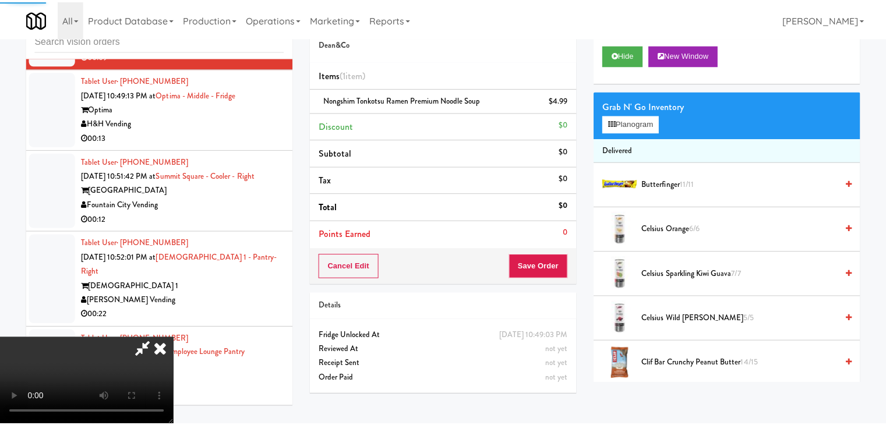
scroll to position [12384, 0]
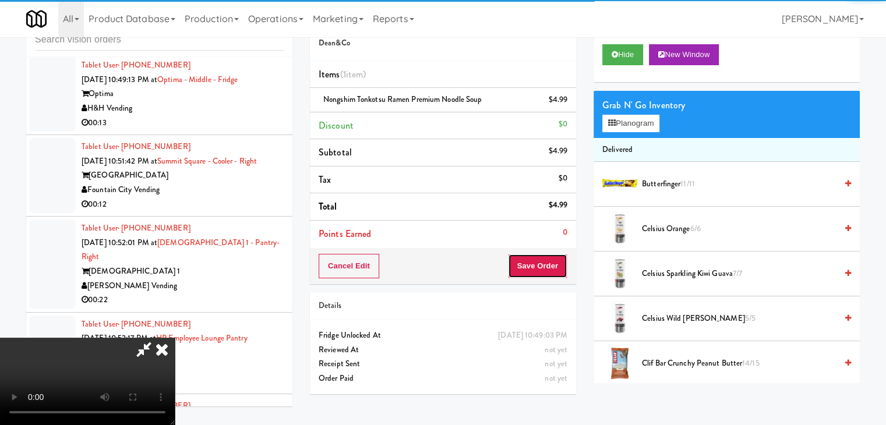
click at [552, 273] on button "Save Order" at bounding box center [537, 266] width 59 height 24
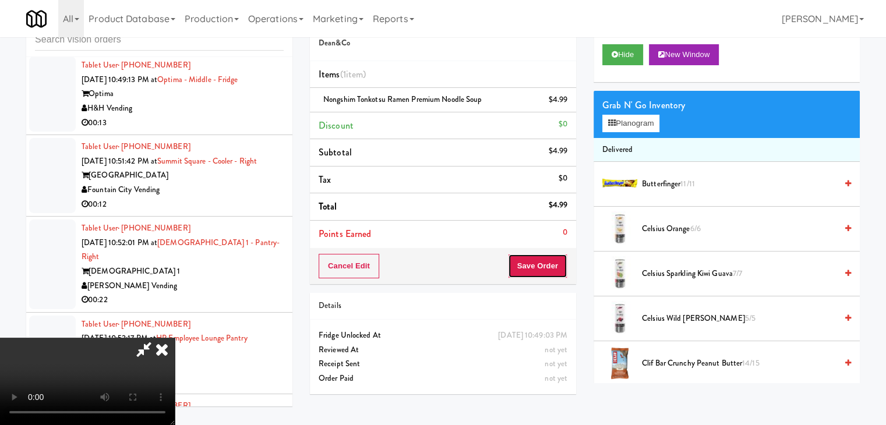
click at [552, 273] on button "Save Order" at bounding box center [537, 266] width 59 height 24
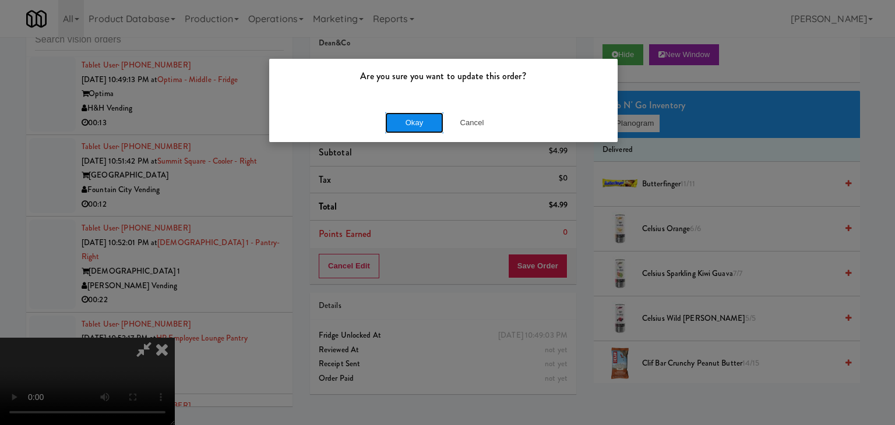
click at [419, 119] on button "Okay" at bounding box center [414, 122] width 58 height 21
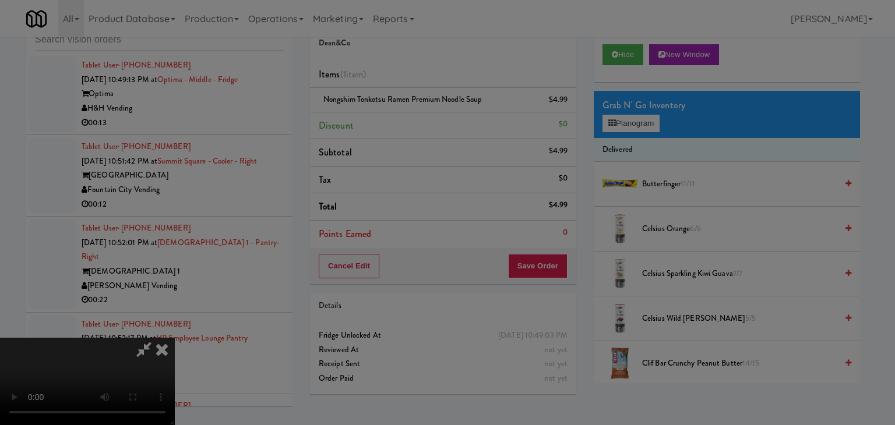
click at [419, 120] on body "Are you sure you want to update this order? Okay Cancel Okay Are you sure you w…" at bounding box center [447, 212] width 895 height 425
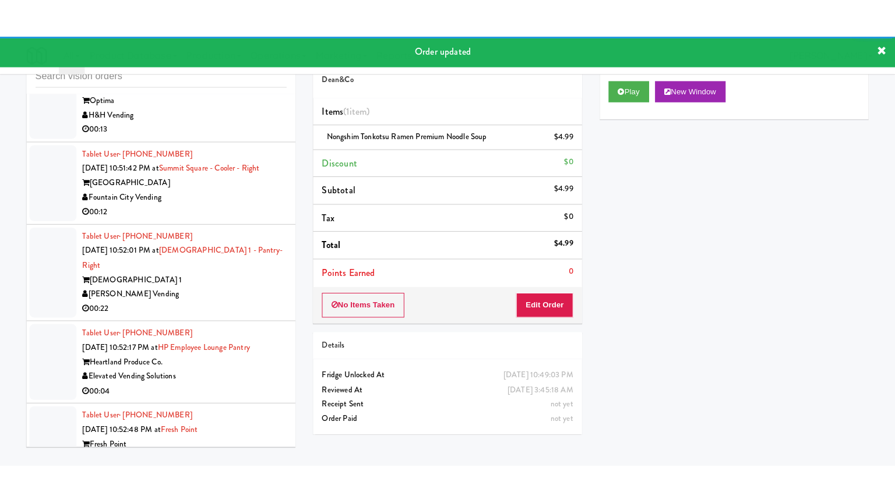
scroll to position [12442, 0]
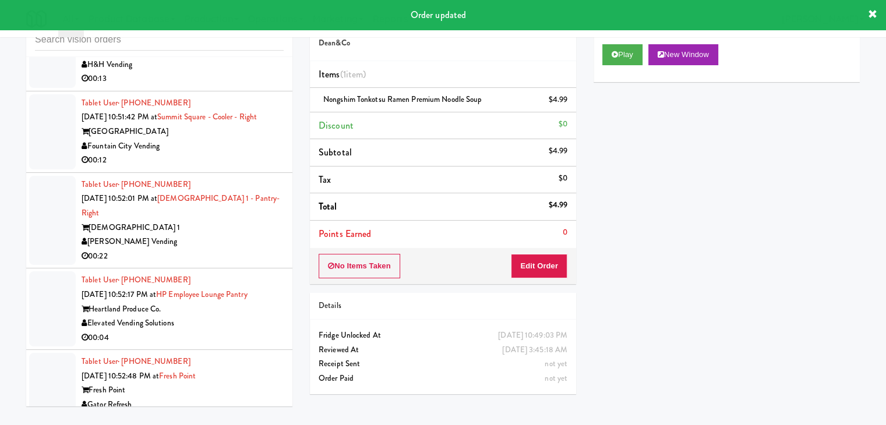
drag, startPoint x: 195, startPoint y: 173, endPoint x: 197, endPoint y: 179, distance: 6.1
click at [197, 72] on div "H&H Vending" at bounding box center [183, 65] width 202 height 15
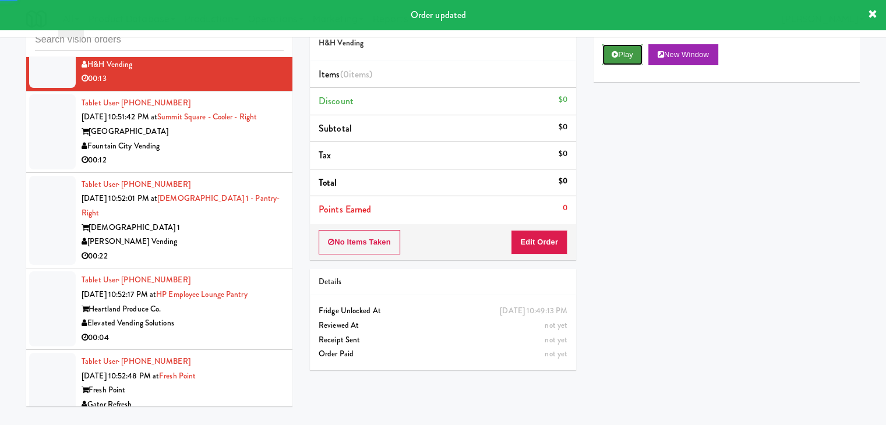
drag, startPoint x: 622, startPoint y: 49, endPoint x: 612, endPoint y: 71, distance: 24.2
click at [622, 50] on button "Play" at bounding box center [622, 54] width 40 height 21
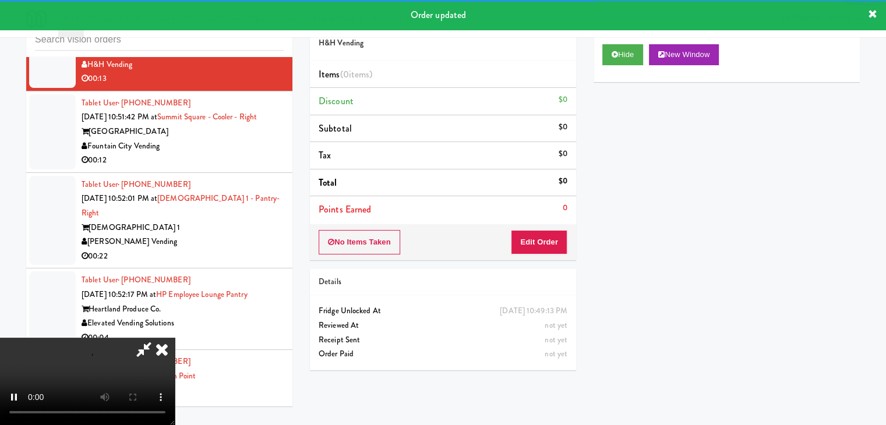
click at [542, 232] on div "No Items Taken Edit Order" at bounding box center [443, 242] width 266 height 36
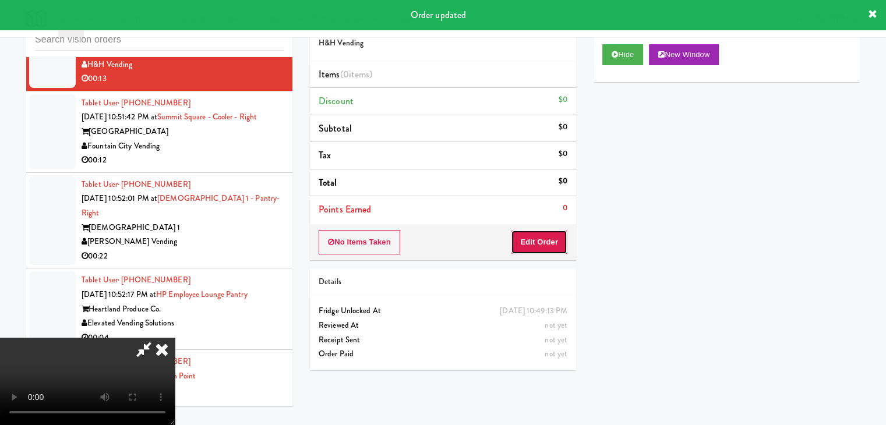
click at [542, 233] on button "Edit Order" at bounding box center [539, 242] width 56 height 24
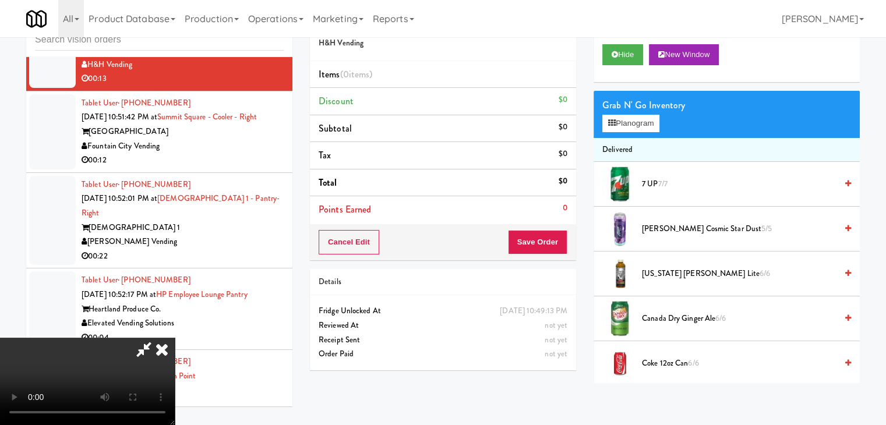
scroll to position [12427, 0]
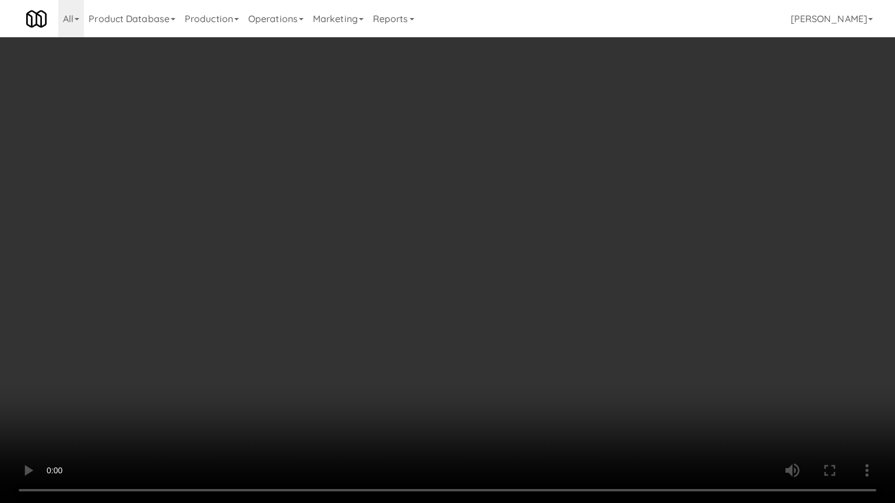
click at [478, 345] on video at bounding box center [447, 251] width 895 height 503
drag, startPoint x: 478, startPoint y: 345, endPoint x: 473, endPoint y: 348, distance: 6.3
click at [473, 347] on video at bounding box center [447, 251] width 895 height 503
click at [475, 347] on video at bounding box center [447, 251] width 895 height 503
drag, startPoint x: 475, startPoint y: 347, endPoint x: 473, endPoint y: 301, distance: 46.1
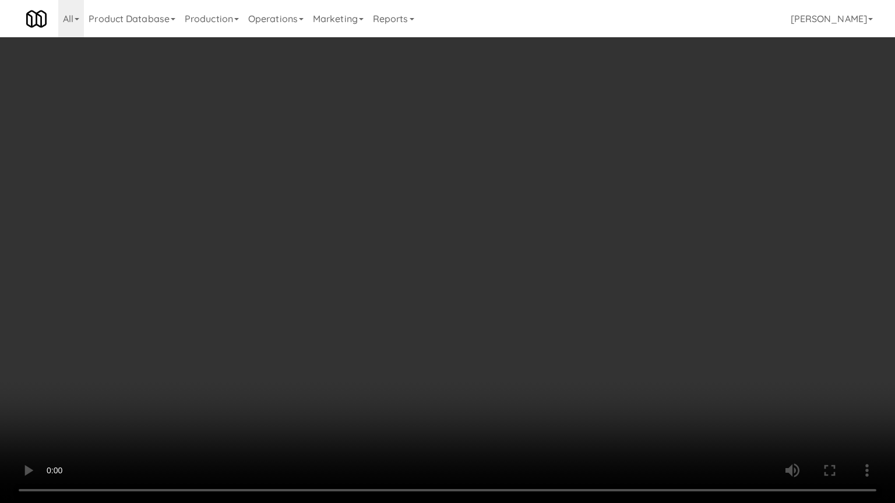
click at [476, 350] on video at bounding box center [447, 251] width 895 height 503
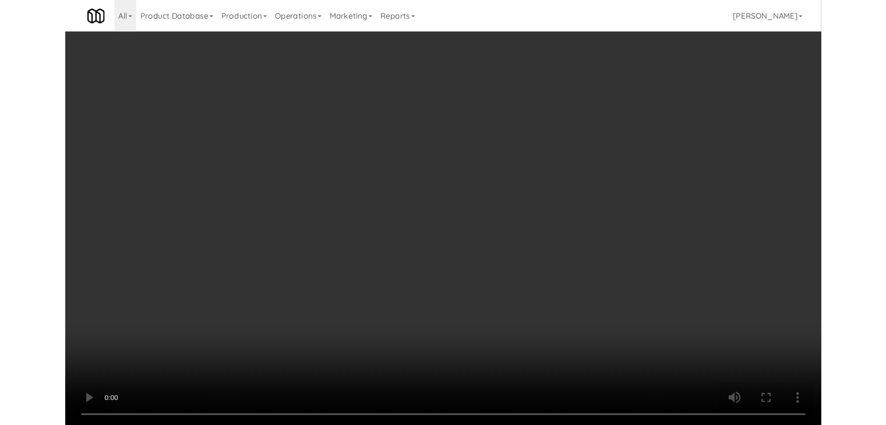
scroll to position [12442, 0]
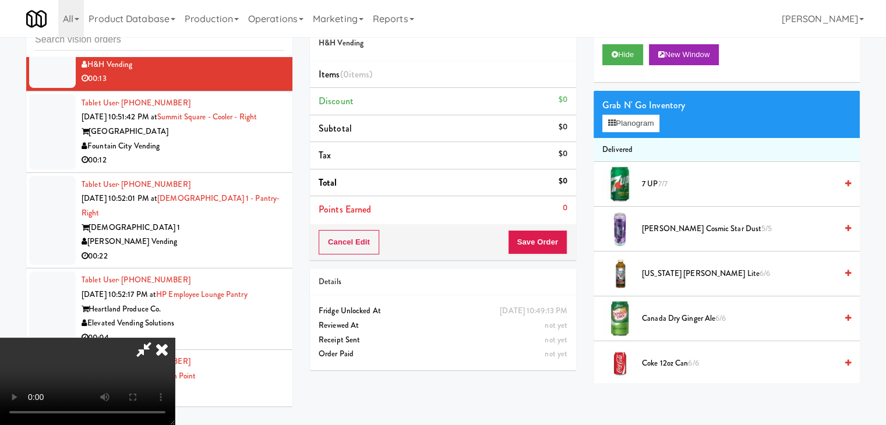
click at [175, 338] on video at bounding box center [87, 381] width 175 height 87
click at [631, 125] on button "Planogram" at bounding box center [630, 123] width 57 height 17
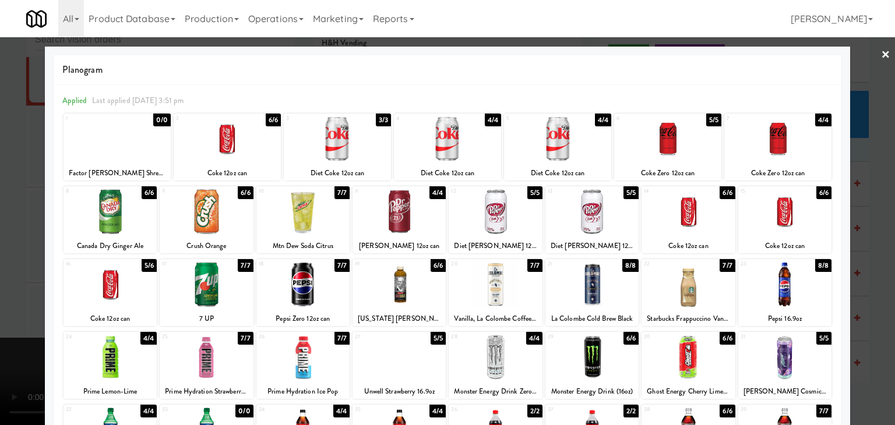
drag, startPoint x: 116, startPoint y: 349, endPoint x: 128, endPoint y: 348, distance: 11.7
click at [119, 348] on div at bounding box center [109, 357] width 93 height 45
click at [285, 349] on div at bounding box center [302, 357] width 93 height 45
drag, startPoint x: 0, startPoint y: 324, endPoint x: 165, endPoint y: 322, distance: 164.8
click at [0, 323] on div at bounding box center [447, 212] width 895 height 425
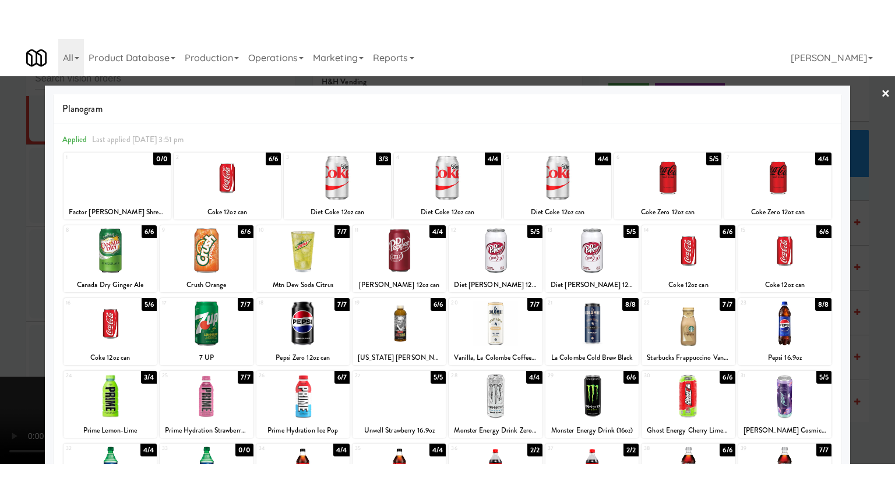
scroll to position [12442, 0]
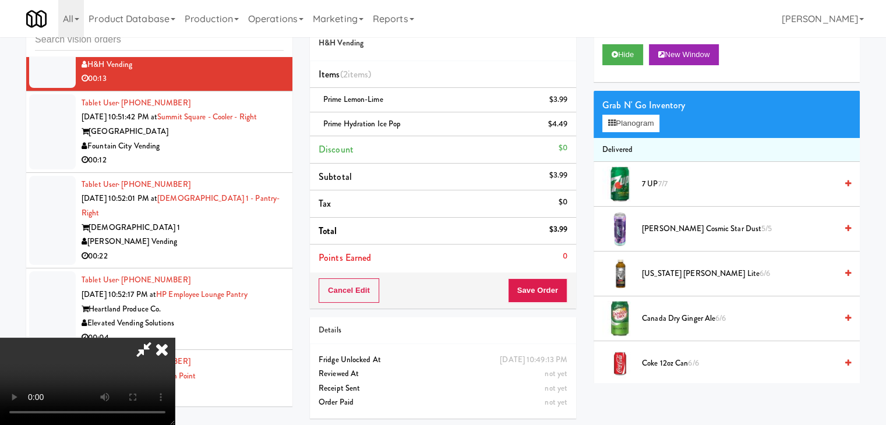
click at [175, 338] on video at bounding box center [87, 381] width 175 height 87
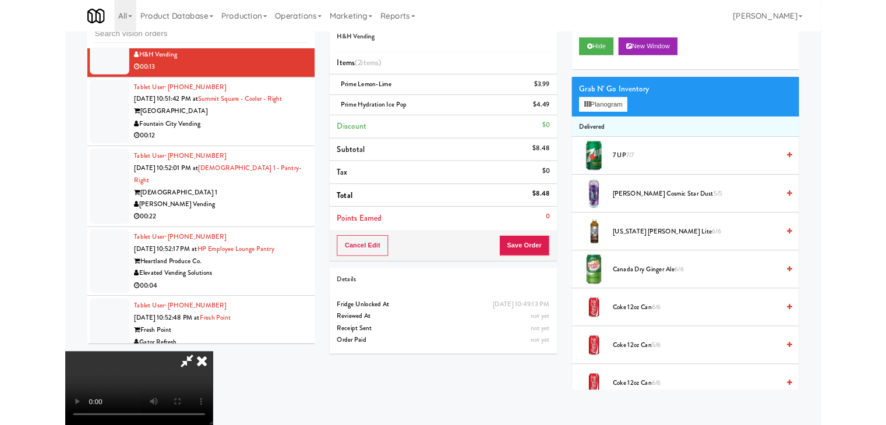
scroll to position [12427, 0]
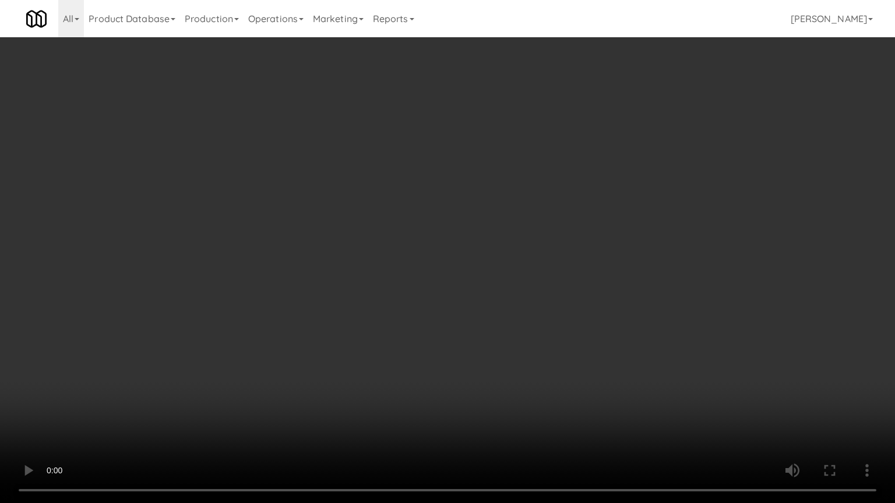
click at [413, 374] on video at bounding box center [447, 251] width 895 height 503
click at [433, 379] on video at bounding box center [447, 251] width 895 height 503
click at [418, 383] on video at bounding box center [447, 251] width 895 height 503
drag, startPoint x: 418, startPoint y: 383, endPoint x: 538, endPoint y: 227, distance: 196.9
click at [422, 378] on video at bounding box center [447, 251] width 895 height 503
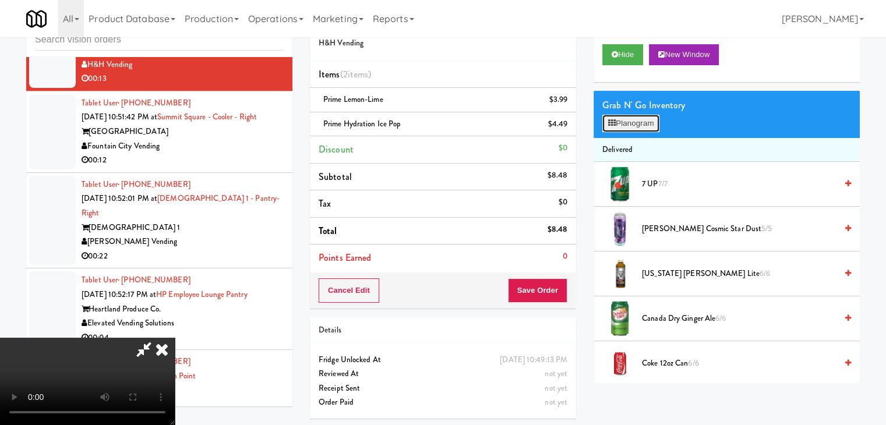
click at [636, 126] on button "Planogram" at bounding box center [630, 123] width 57 height 17
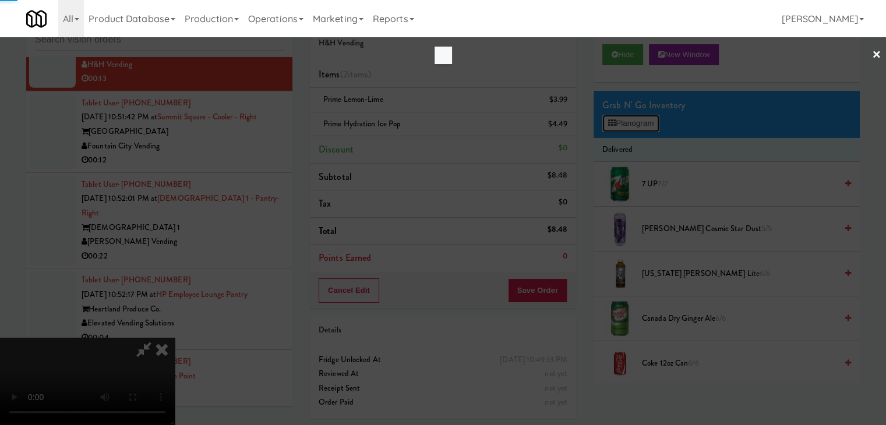
scroll to position [12427, 0]
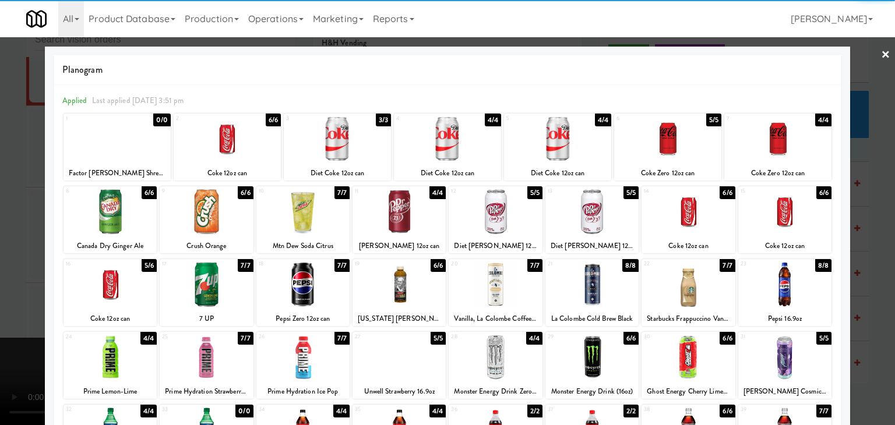
click at [636, 147] on div at bounding box center [667, 138] width 107 height 45
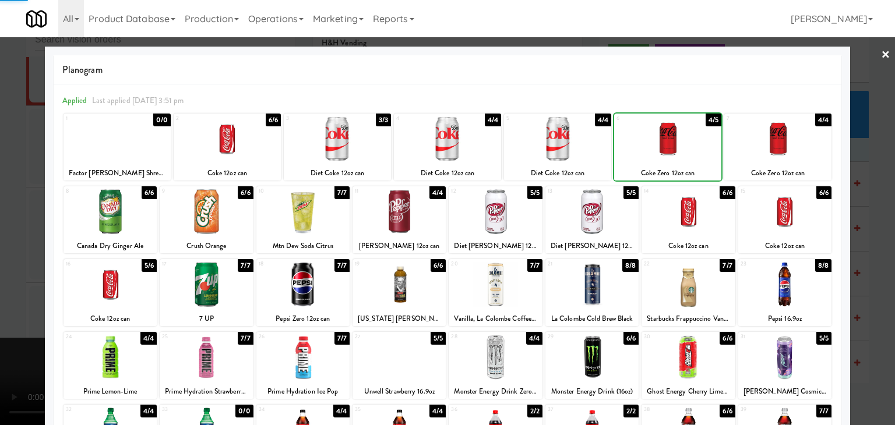
click at [2, 232] on div at bounding box center [447, 212] width 895 height 425
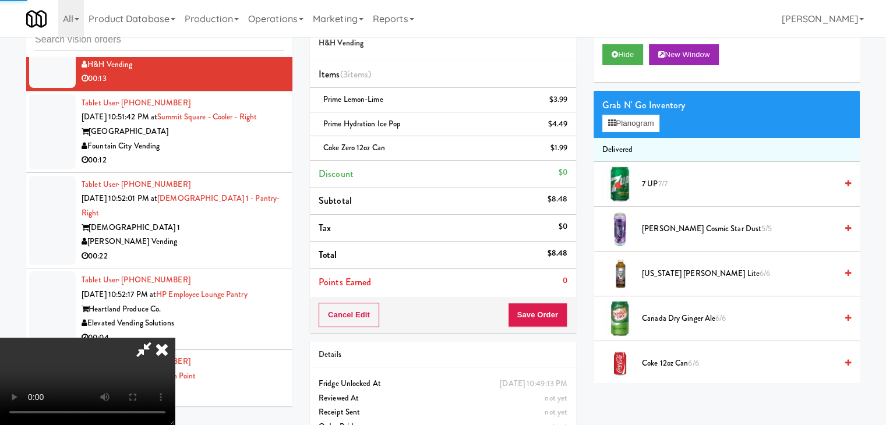
click at [175, 338] on video at bounding box center [87, 381] width 175 height 87
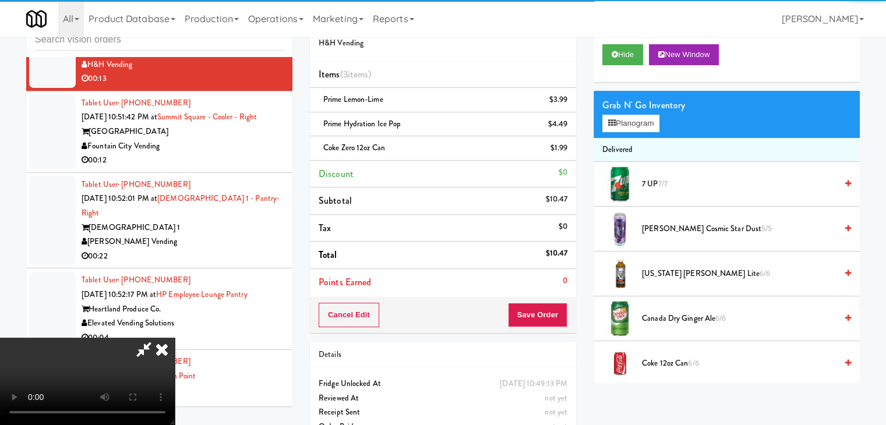
click at [175, 338] on video at bounding box center [87, 381] width 175 height 87
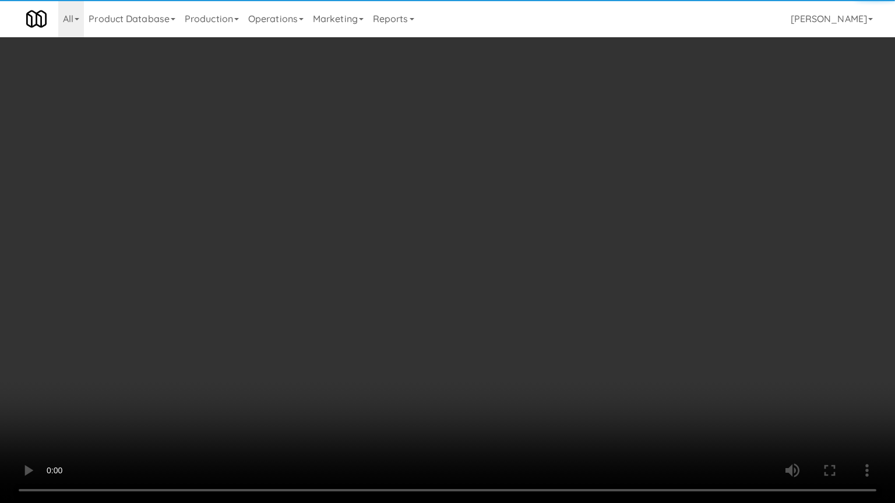
drag, startPoint x: 503, startPoint y: 310, endPoint x: 511, endPoint y: 312, distance: 8.9
click at [507, 310] on video at bounding box center [447, 251] width 895 height 503
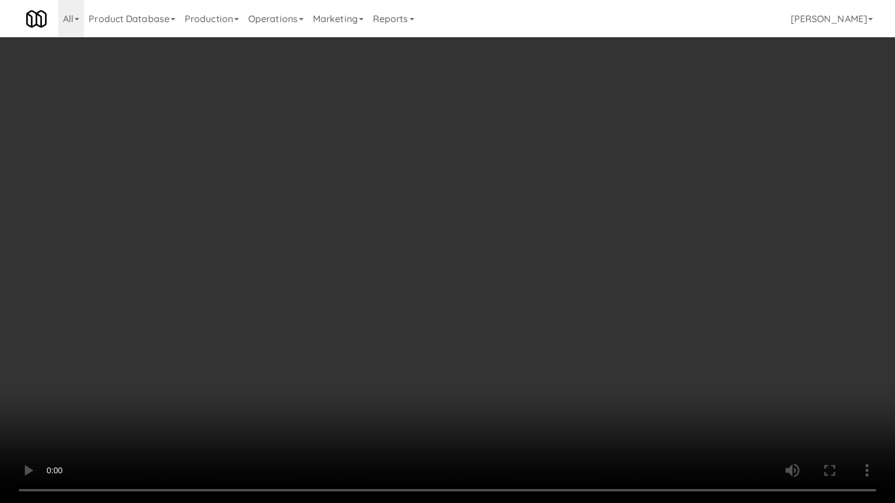
click at [503, 311] on video at bounding box center [447, 251] width 895 height 503
click at [503, 312] on video at bounding box center [447, 251] width 895 height 503
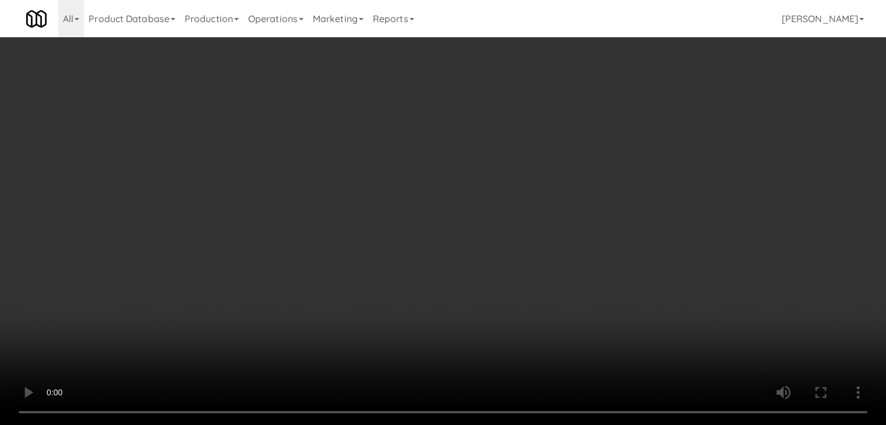
scroll to position [12442, 0]
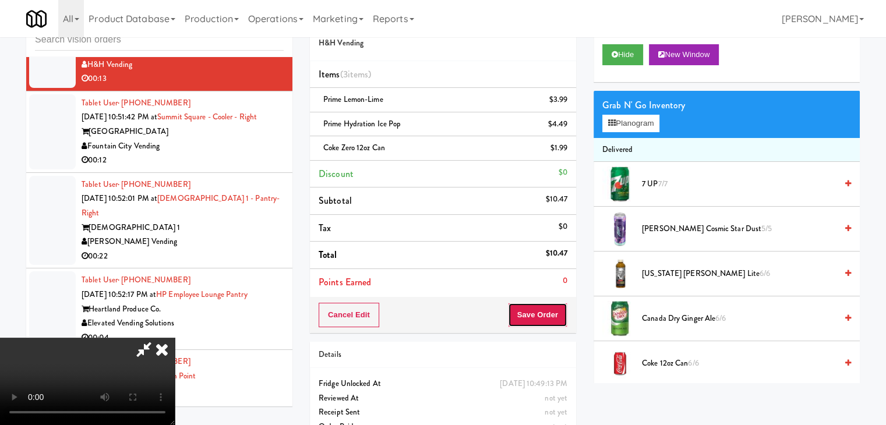
click at [552, 313] on button "Save Order" at bounding box center [537, 315] width 59 height 24
click at [553, 313] on button "Save Order" at bounding box center [537, 315] width 59 height 24
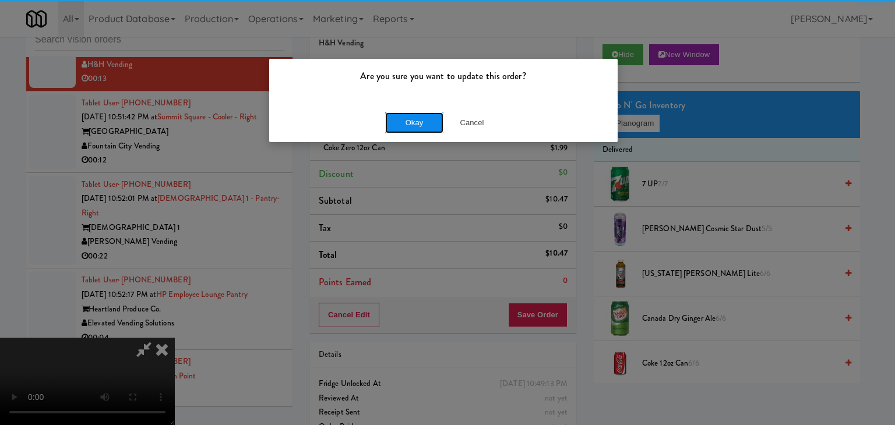
click at [415, 116] on button "Okay" at bounding box center [414, 122] width 58 height 21
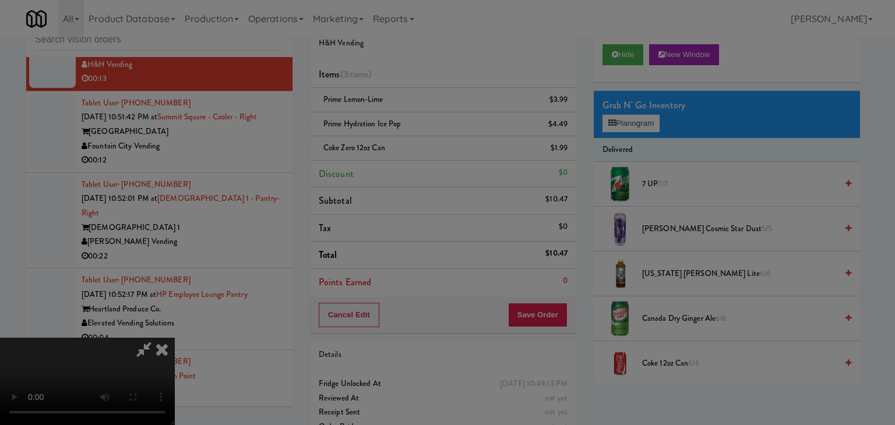
click at [415, 112] on button "Okay" at bounding box center [414, 101] width 58 height 21
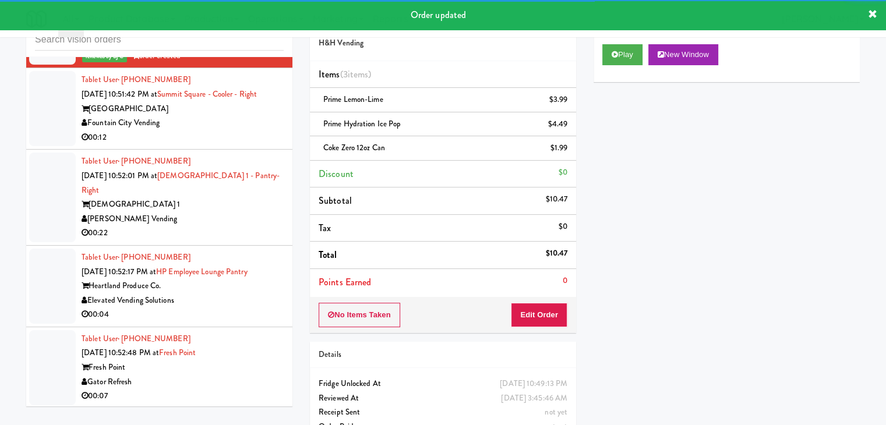
scroll to position [12500, 0]
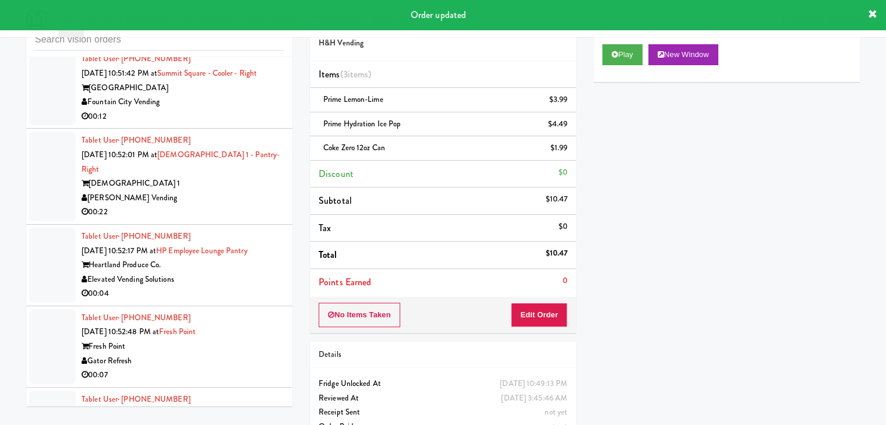
click at [223, 124] on div "00:12" at bounding box center [183, 116] width 202 height 15
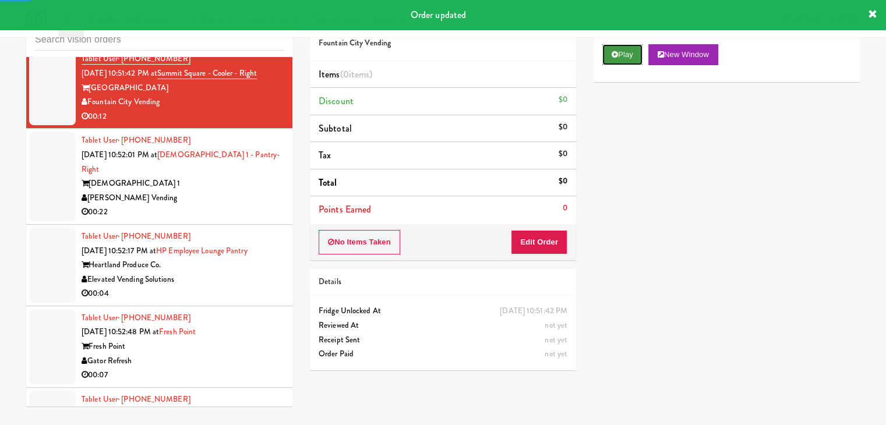
click at [627, 50] on button "Play" at bounding box center [622, 54] width 40 height 21
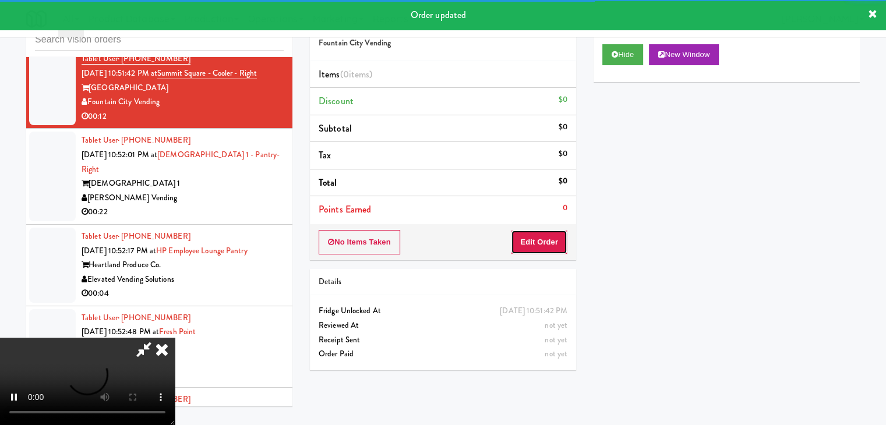
click at [512, 252] on button "Edit Order" at bounding box center [539, 242] width 56 height 24
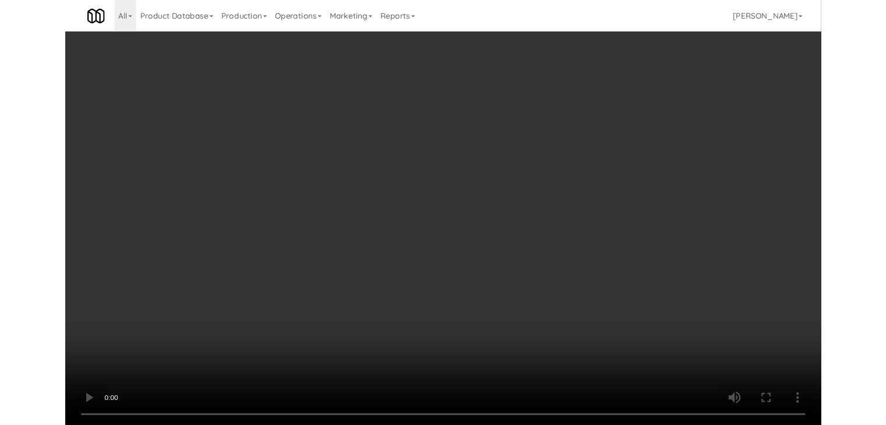
scroll to position [12486, 0]
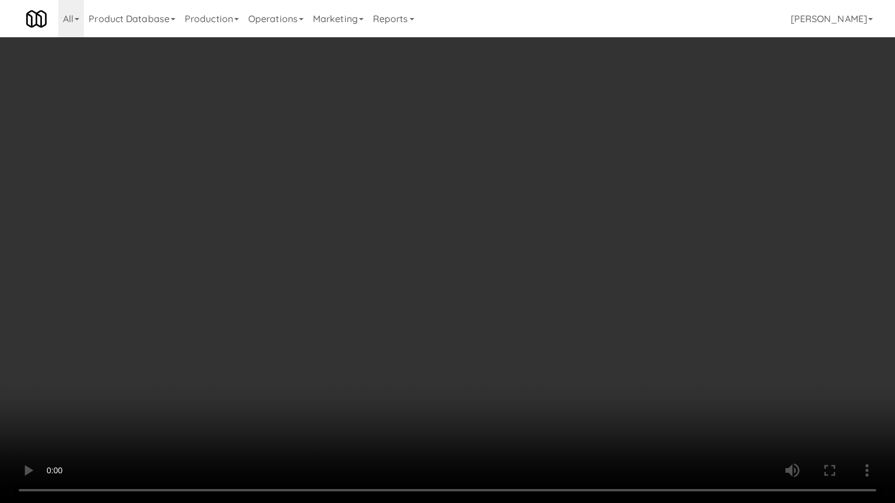
click at [475, 352] on video at bounding box center [447, 251] width 895 height 503
click at [475, 353] on video at bounding box center [447, 251] width 895 height 503
click at [475, 351] on video at bounding box center [447, 251] width 895 height 503
click at [475, 352] on video at bounding box center [447, 251] width 895 height 503
click at [473, 347] on video at bounding box center [447, 251] width 895 height 503
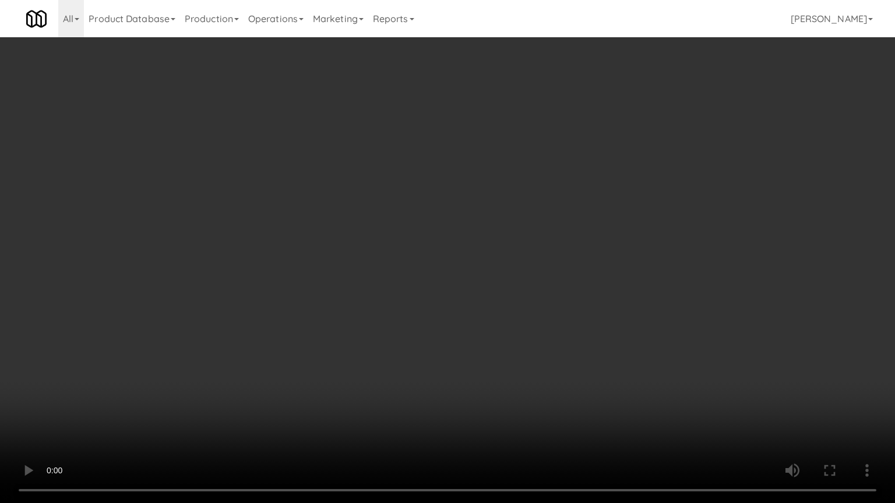
click at [473, 347] on video at bounding box center [447, 251] width 895 height 503
click at [473, 341] on video at bounding box center [447, 251] width 895 height 503
click at [474, 342] on video at bounding box center [447, 251] width 895 height 503
click at [482, 334] on video at bounding box center [447, 251] width 895 height 503
click at [482, 333] on video at bounding box center [447, 251] width 895 height 503
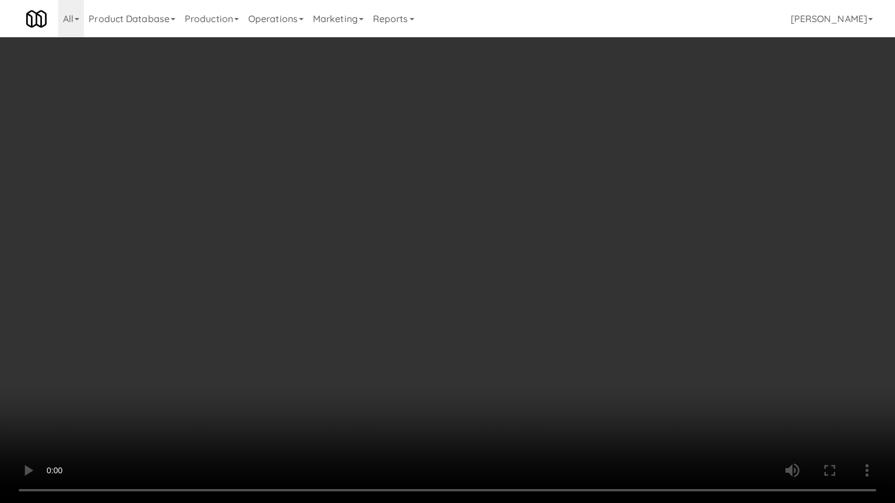
click at [482, 282] on video at bounding box center [447, 251] width 895 height 503
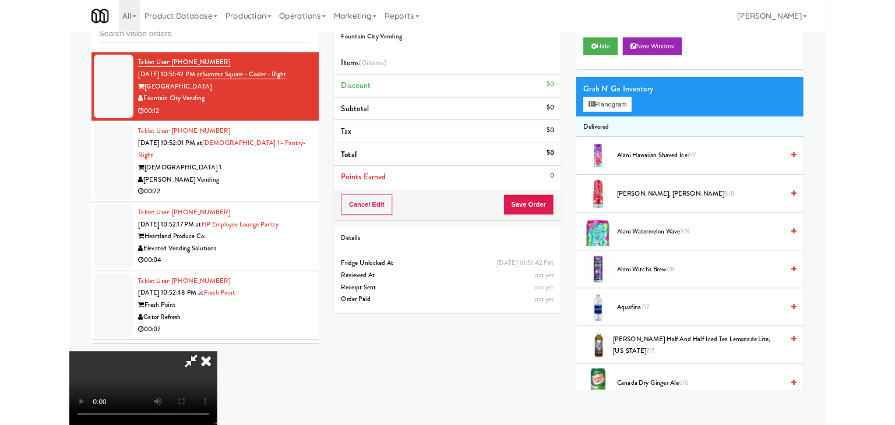
scroll to position [12500, 0]
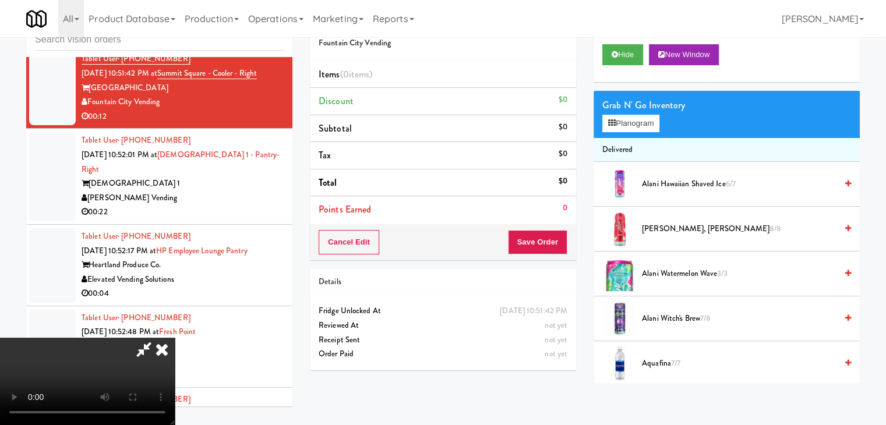
click at [175, 338] on video at bounding box center [87, 381] width 175 height 87
drag, startPoint x: 410, startPoint y: 161, endPoint x: 429, endPoint y: 159, distance: 19.4
click at [175, 338] on video at bounding box center [87, 381] width 175 height 87
click at [617, 122] on button "Planogram" at bounding box center [630, 123] width 57 height 17
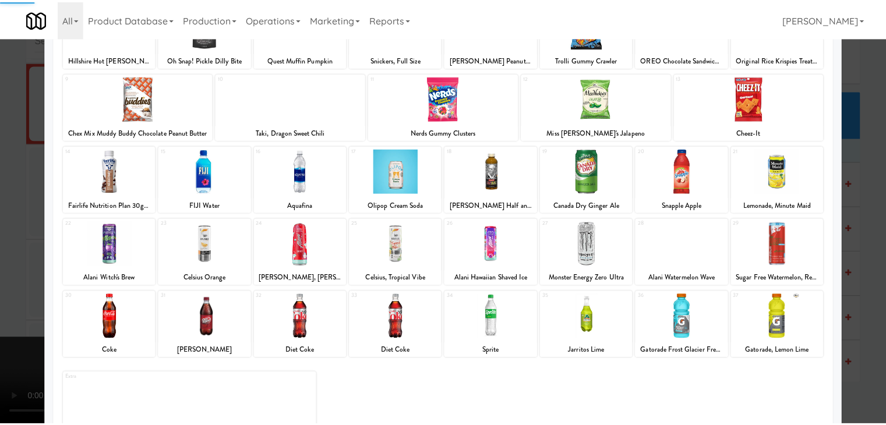
scroll to position [116, 0]
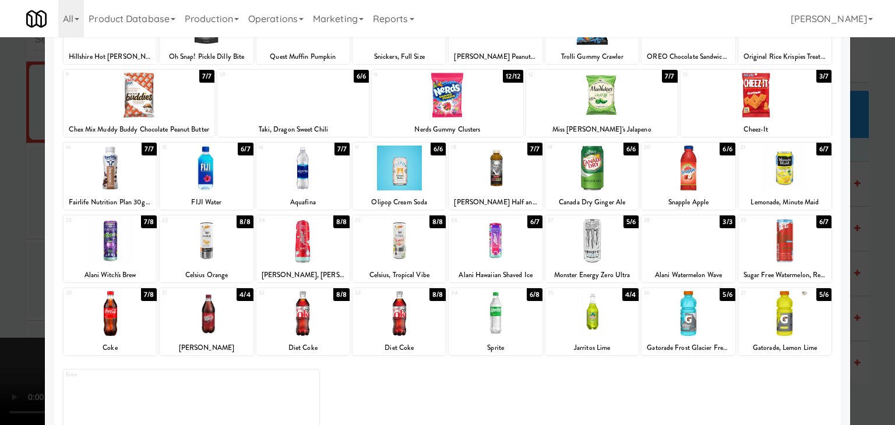
click at [210, 176] on div at bounding box center [206, 168] width 93 height 45
click at [7, 217] on div at bounding box center [447, 212] width 895 height 425
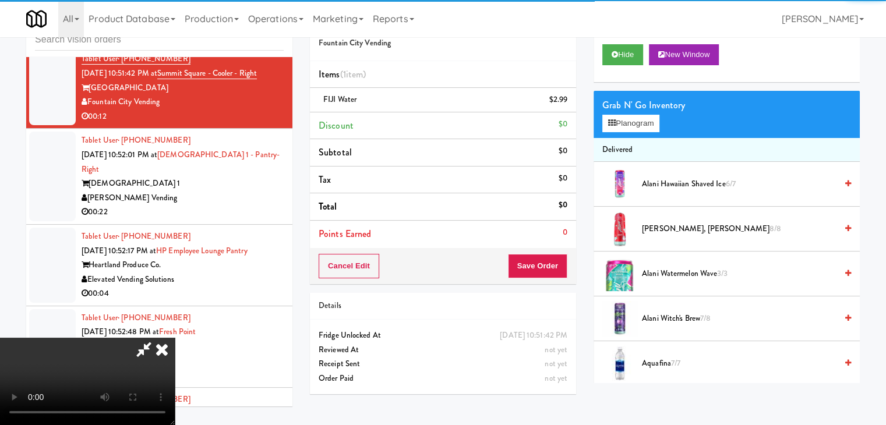
click at [175, 338] on video at bounding box center [87, 381] width 175 height 87
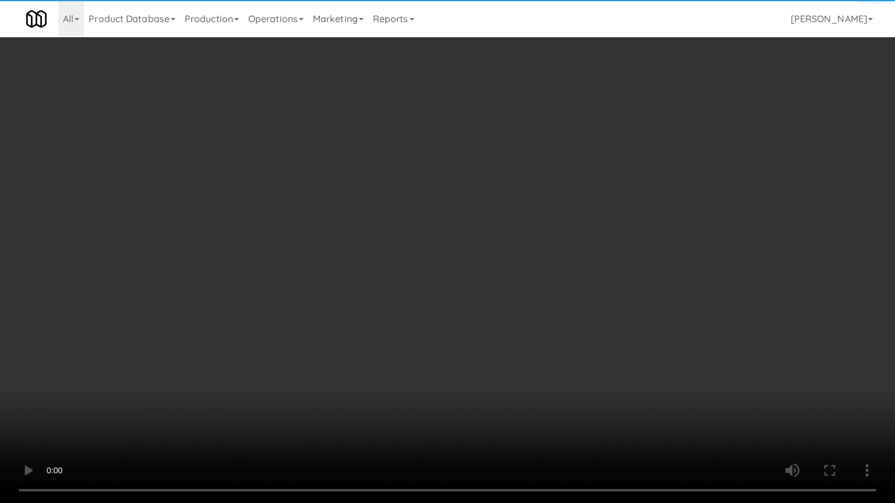
click at [434, 314] on video at bounding box center [447, 251] width 895 height 503
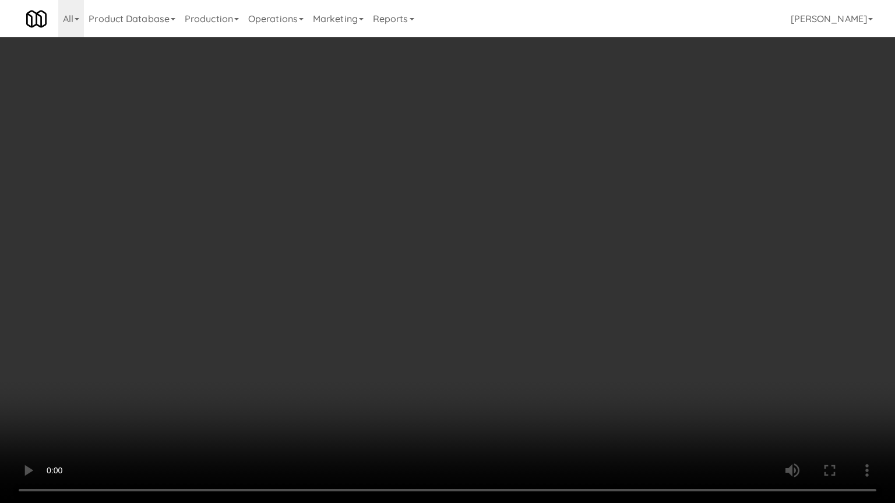
click at [496, 312] on video at bounding box center [447, 251] width 895 height 503
click at [493, 316] on video at bounding box center [447, 251] width 895 height 503
click at [505, 305] on video at bounding box center [447, 251] width 895 height 503
click at [512, 288] on video at bounding box center [447, 251] width 895 height 503
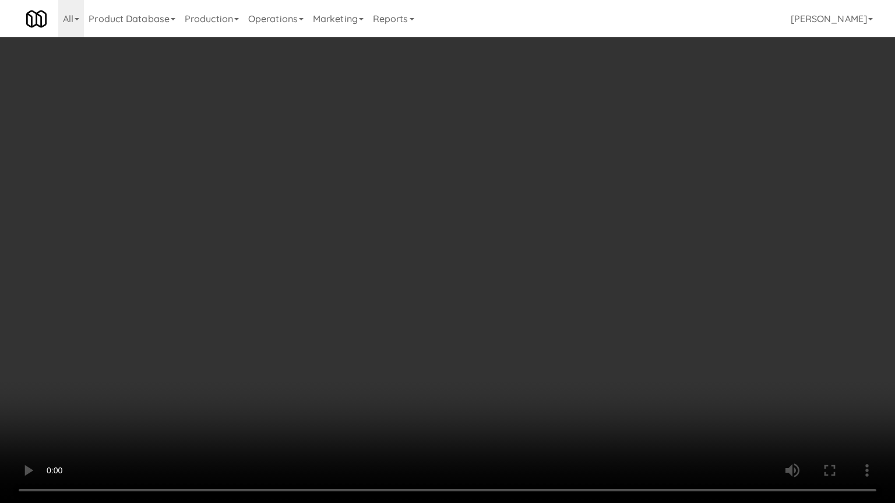
click at [512, 288] on video at bounding box center [447, 251] width 895 height 503
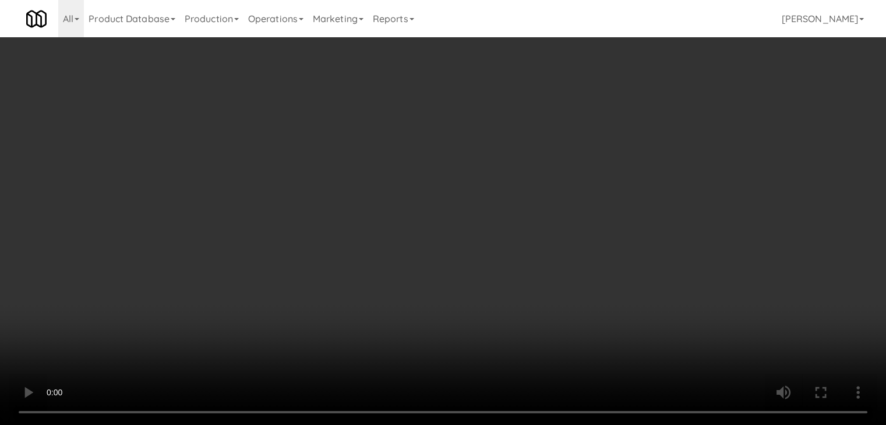
scroll to position [12500, 0]
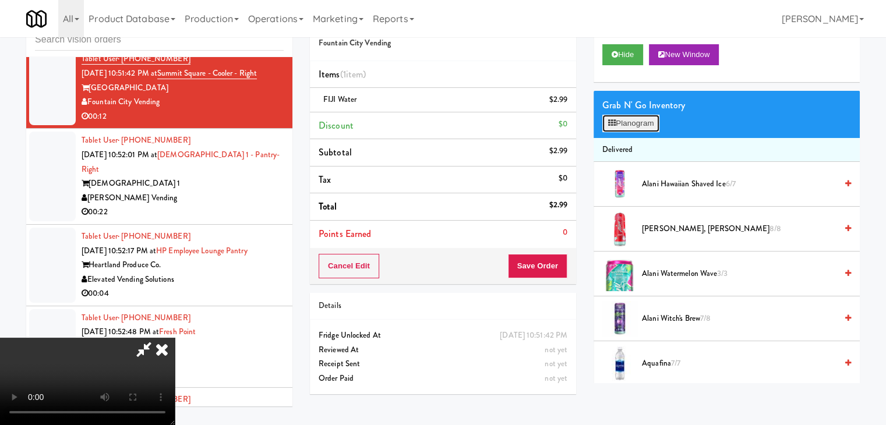
click at [635, 115] on button "Planogram" at bounding box center [630, 123] width 57 height 17
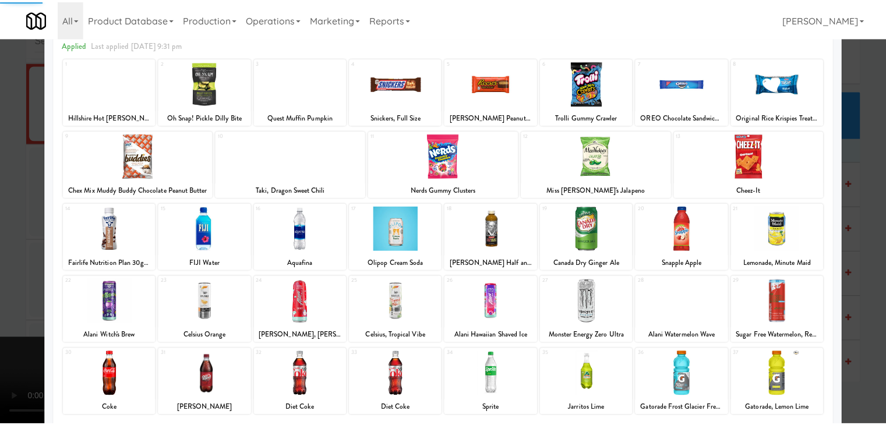
scroll to position [147, 0]
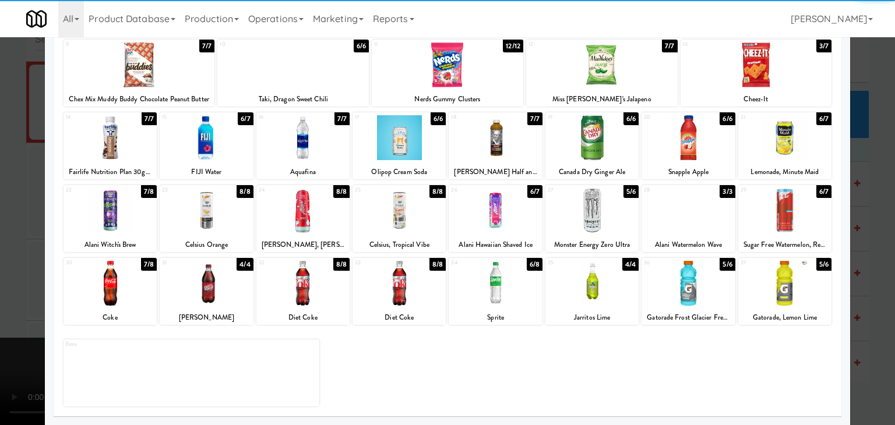
click at [309, 297] on div at bounding box center [302, 283] width 93 height 45
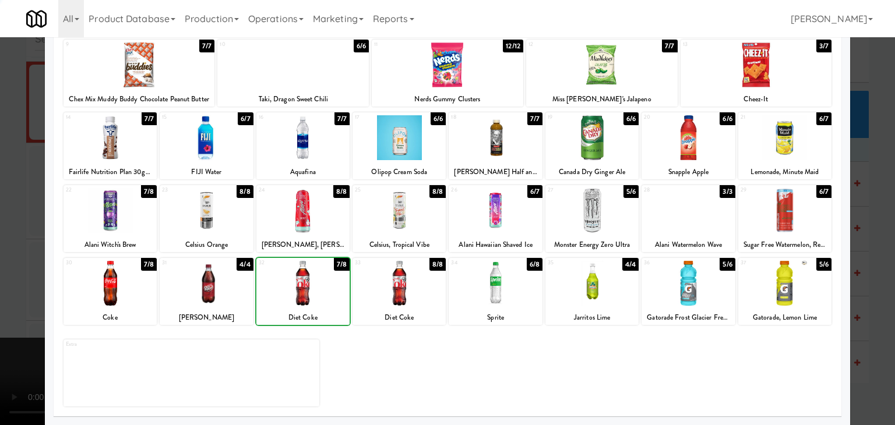
click at [309, 297] on div at bounding box center [302, 283] width 93 height 45
drag, startPoint x: 0, startPoint y: 288, endPoint x: 238, endPoint y: 288, distance: 237.6
click at [11, 287] on div at bounding box center [447, 212] width 895 height 425
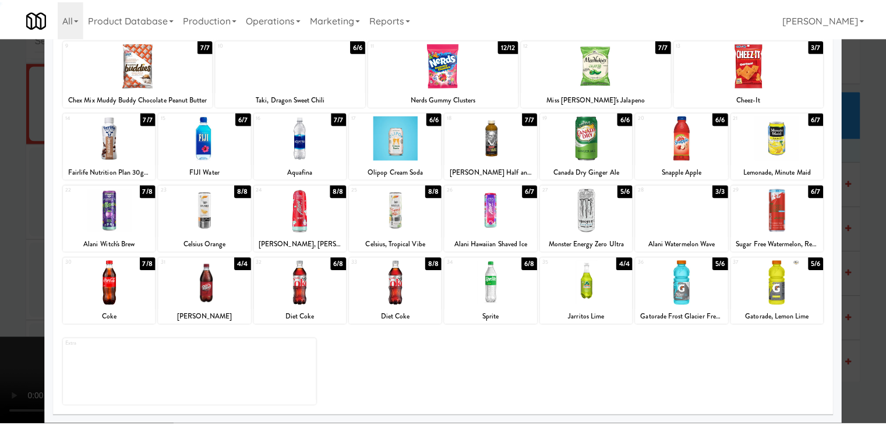
scroll to position [12500, 0]
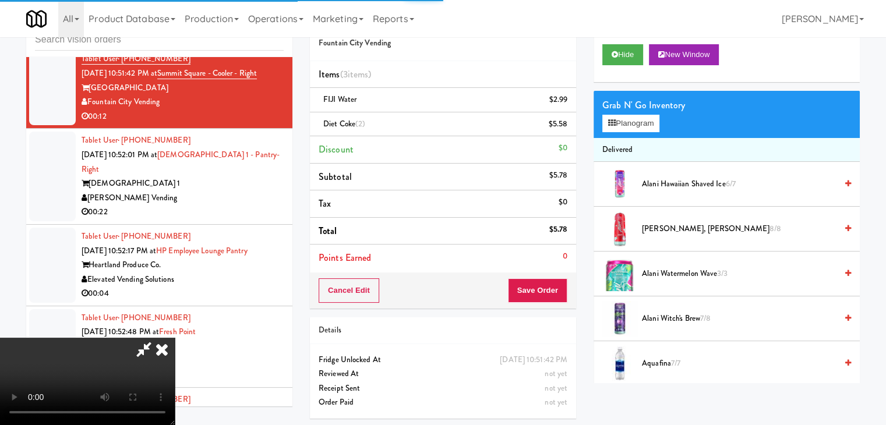
click at [175, 338] on video at bounding box center [87, 381] width 175 height 87
click at [542, 288] on button "Save Order" at bounding box center [537, 290] width 59 height 24
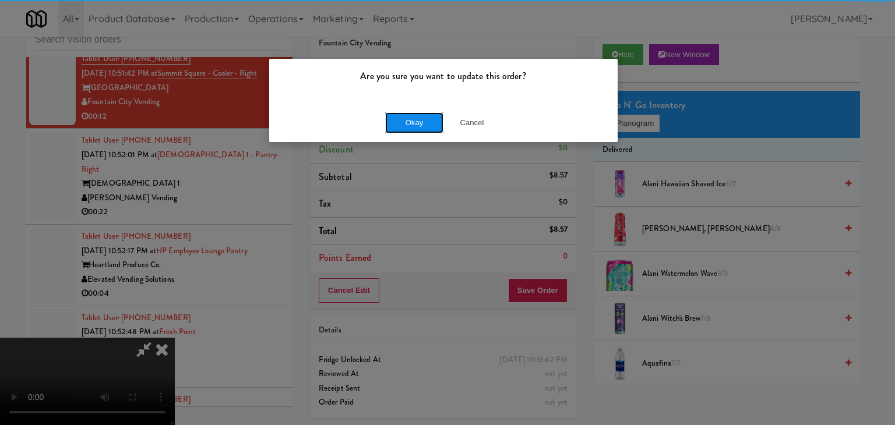
click at [412, 125] on button "Okay" at bounding box center [414, 122] width 58 height 21
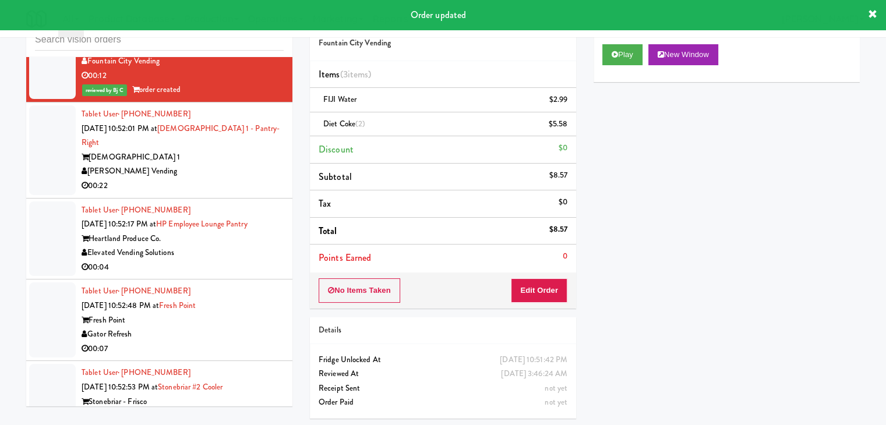
scroll to position [12617, 0]
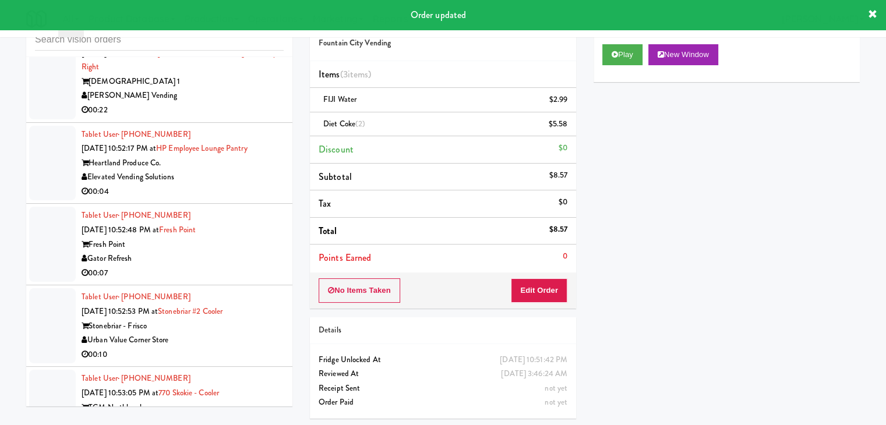
click at [217, 118] on div "00:22" at bounding box center [183, 110] width 202 height 15
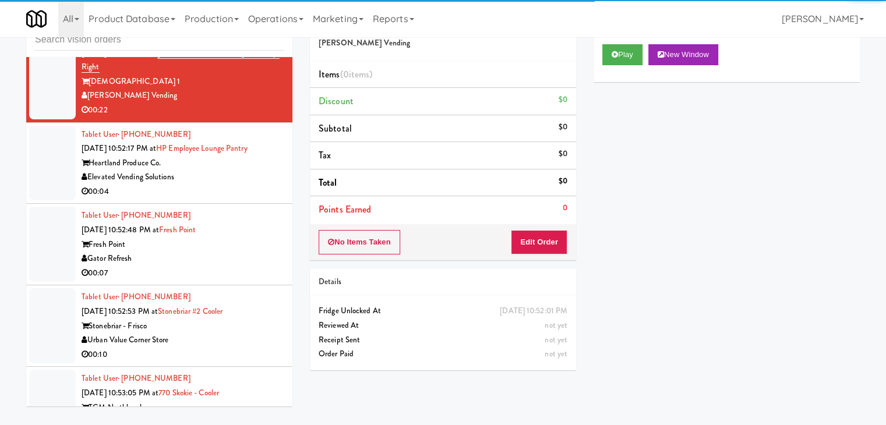
click at [211, 185] on div "Elevated Vending Solutions" at bounding box center [183, 177] width 202 height 15
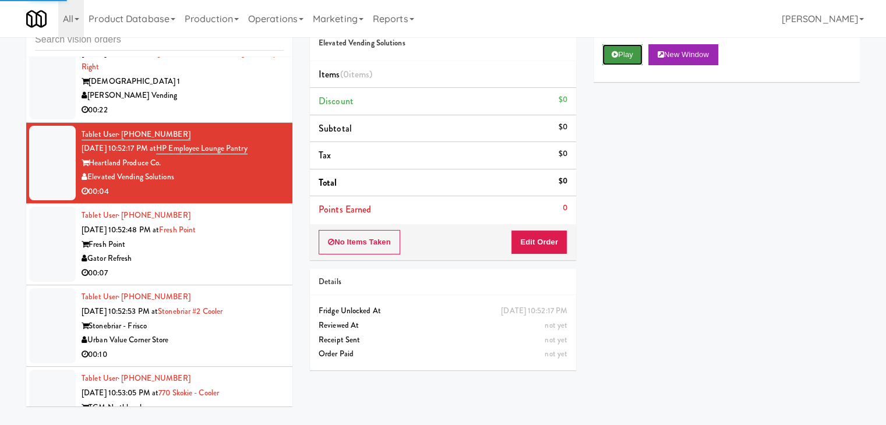
click at [632, 52] on button "Play" at bounding box center [622, 54] width 40 height 21
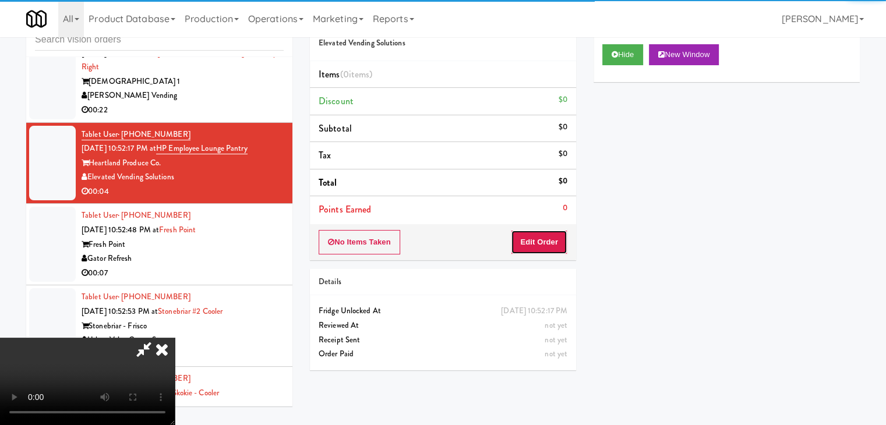
click at [536, 241] on button "Edit Order" at bounding box center [539, 242] width 56 height 24
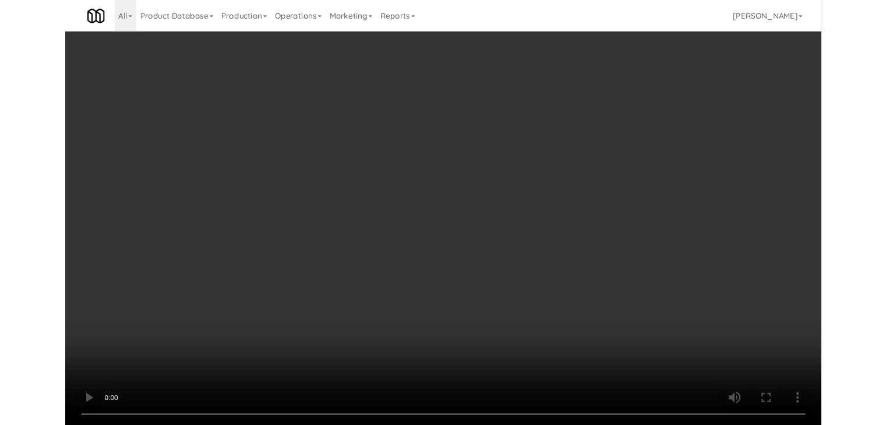
scroll to position [12602, 0]
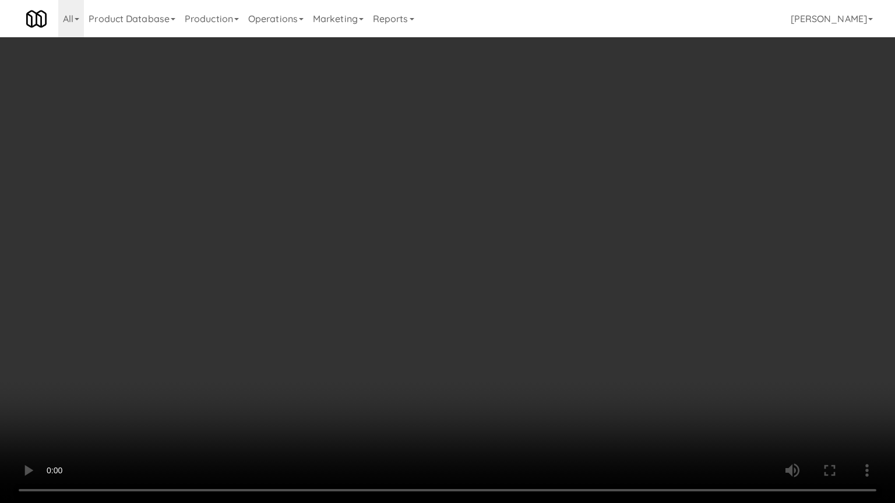
click at [448, 340] on video at bounding box center [447, 251] width 895 height 503
click at [453, 333] on video at bounding box center [447, 251] width 895 height 503
click at [452, 333] on video at bounding box center [447, 251] width 895 height 503
click at [473, 307] on video at bounding box center [447, 251] width 895 height 503
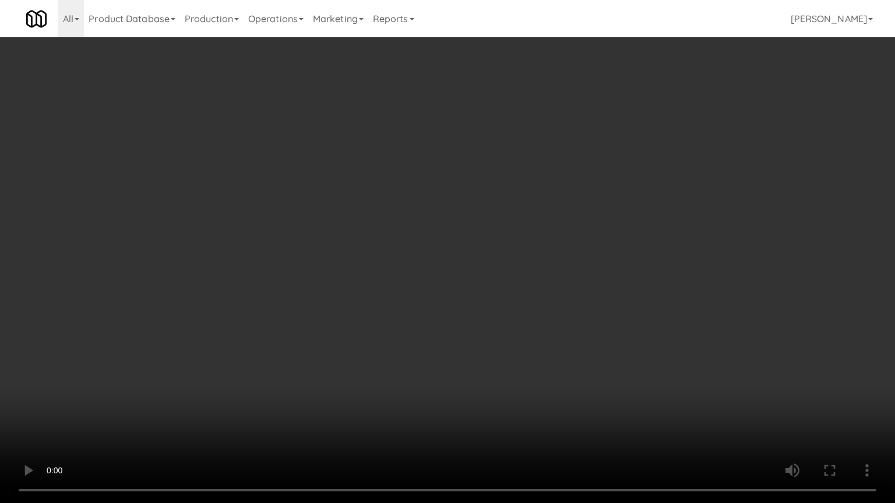
drag, startPoint x: 473, startPoint y: 307, endPoint x: 543, endPoint y: 162, distance: 161.5
click at [474, 305] on video at bounding box center [447, 251] width 895 height 503
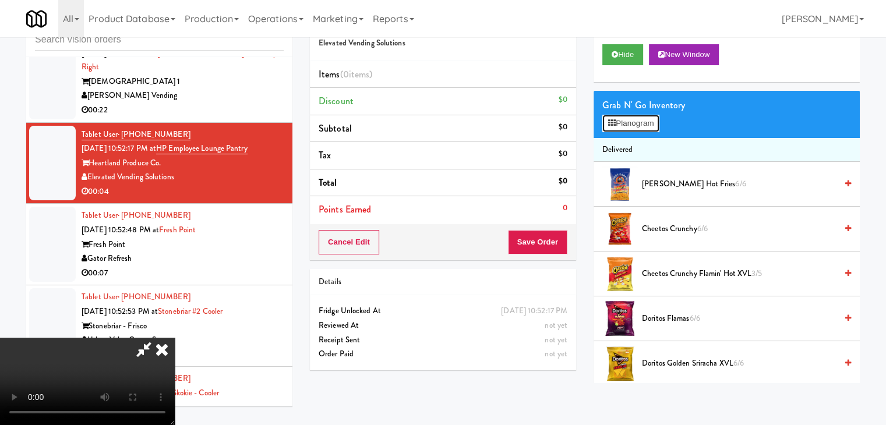
click at [650, 125] on button "Planogram" at bounding box center [630, 123] width 57 height 17
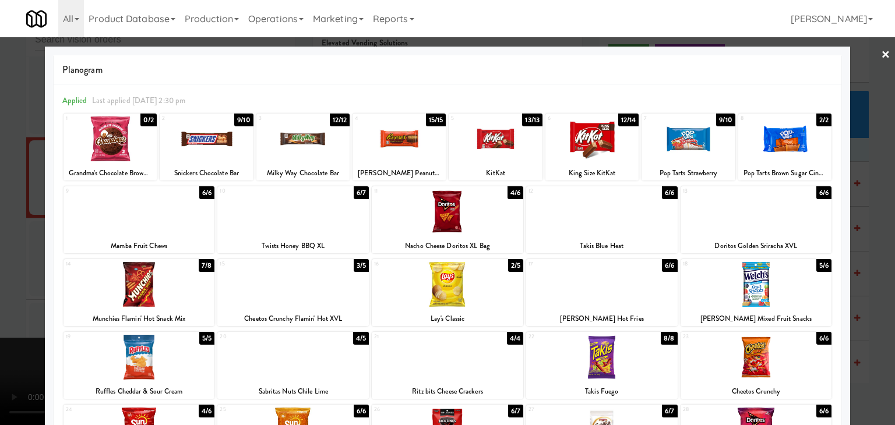
click at [428, 282] on div at bounding box center [447, 284] width 151 height 45
drag, startPoint x: 0, startPoint y: 252, endPoint x: 168, endPoint y: 250, distance: 167.7
click at [0, 252] on div at bounding box center [447, 212] width 895 height 425
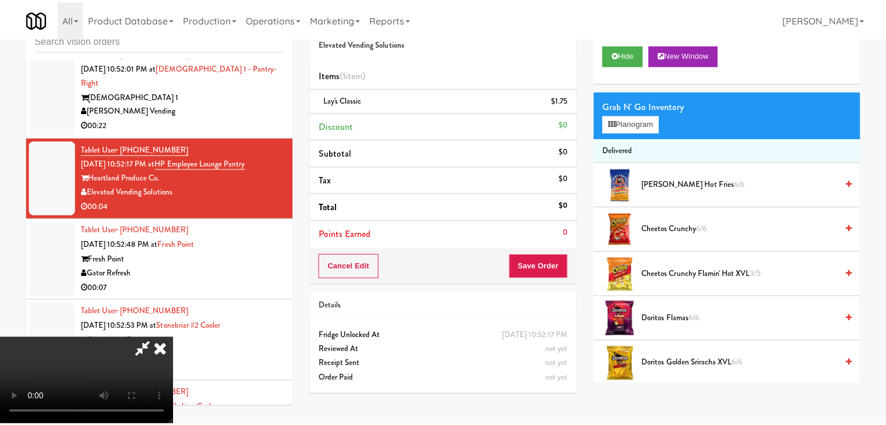
scroll to position [12617, 0]
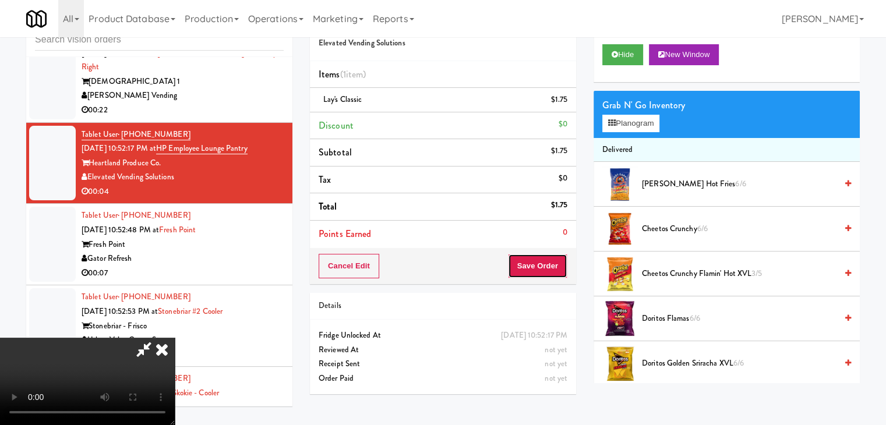
click at [555, 275] on button "Save Order" at bounding box center [537, 266] width 59 height 24
click at [554, 275] on button "Save Order" at bounding box center [537, 266] width 59 height 24
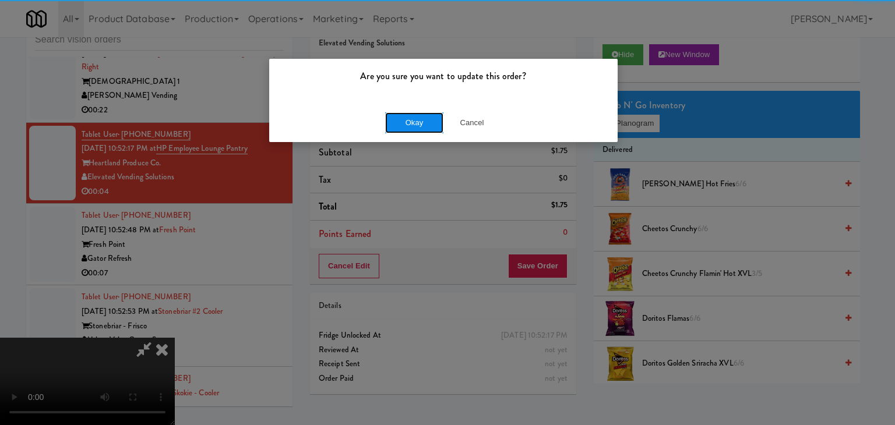
click at [394, 118] on button "Okay" at bounding box center [414, 122] width 58 height 21
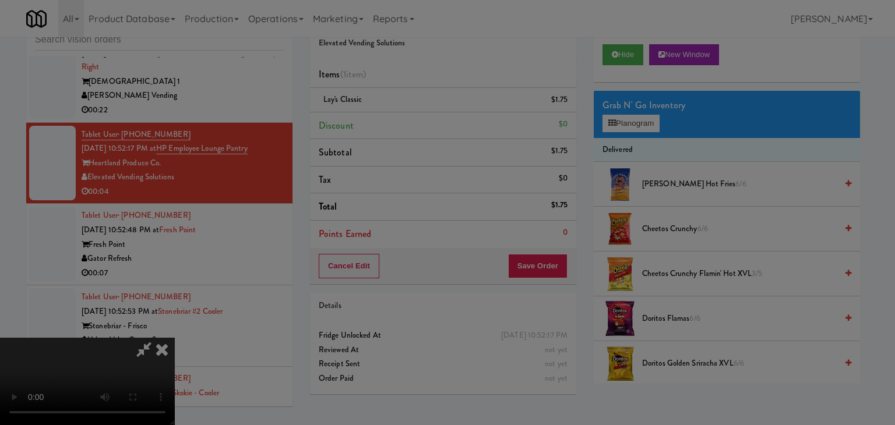
click at [395, 119] on body "Are you sure you want to update this order? Okay Cancel Okay Are you sure you w…" at bounding box center [447, 212] width 895 height 425
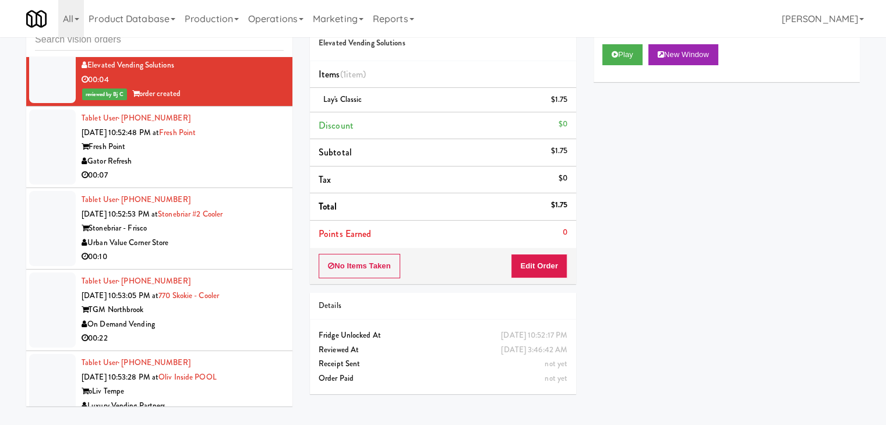
scroll to position [12733, 0]
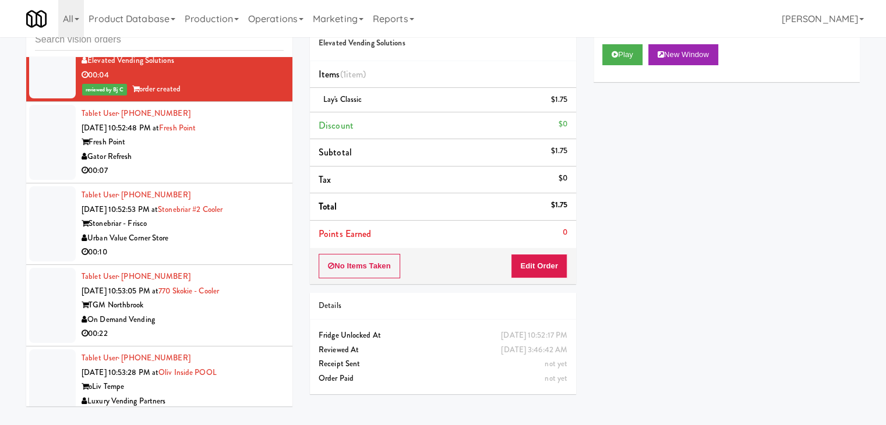
click at [219, 150] on div "Fresh Point" at bounding box center [183, 142] width 202 height 15
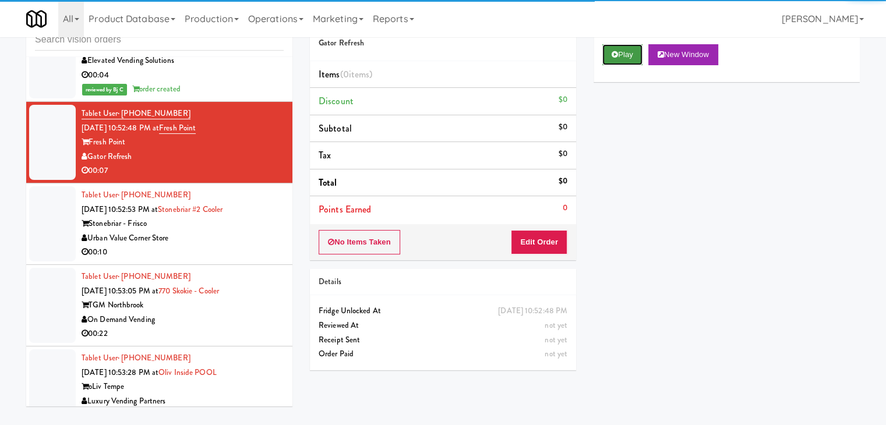
click at [627, 56] on button "Play" at bounding box center [622, 54] width 40 height 21
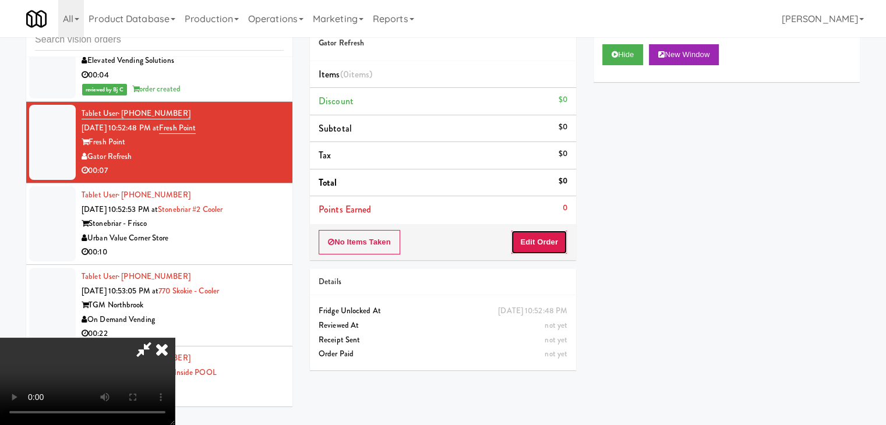
click at [551, 246] on button "Edit Order" at bounding box center [539, 242] width 56 height 24
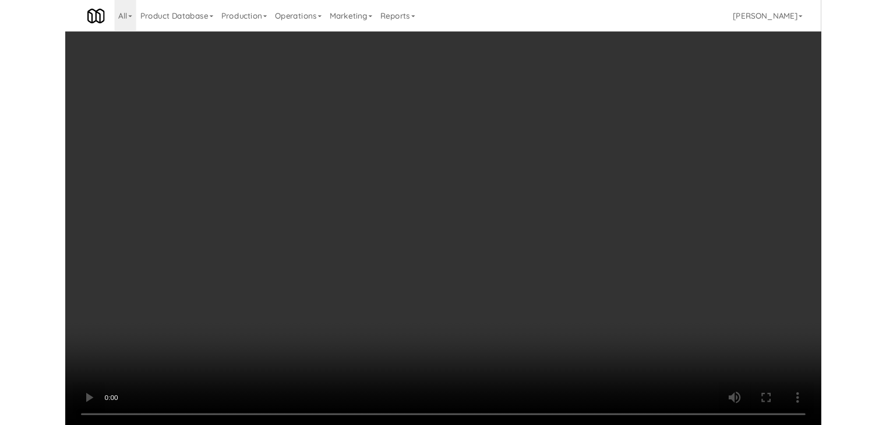
scroll to position [12719, 0]
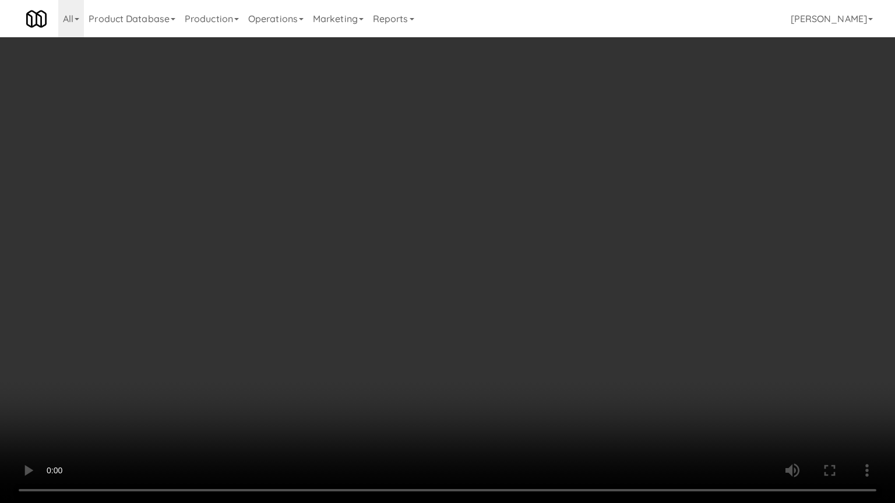
click at [497, 319] on video at bounding box center [447, 251] width 895 height 503
click at [497, 320] on video at bounding box center [447, 251] width 895 height 503
click at [499, 323] on video at bounding box center [447, 251] width 895 height 503
click at [521, 319] on video at bounding box center [447, 251] width 895 height 503
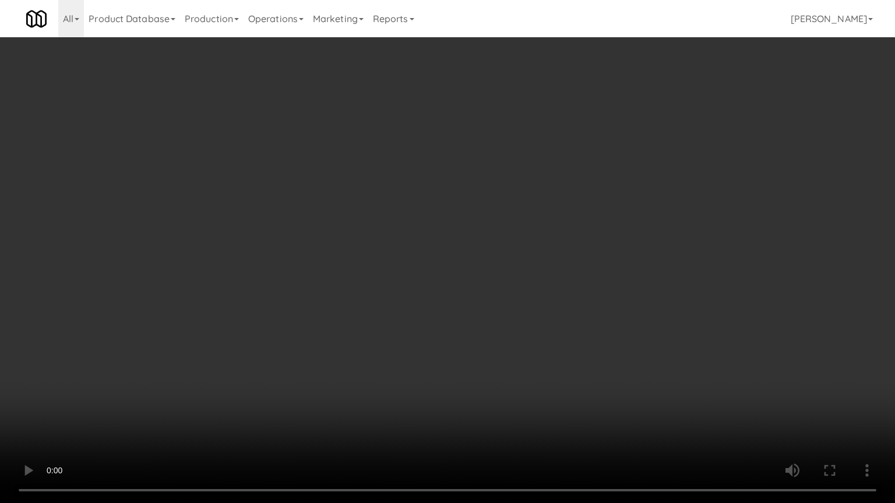
click at [518, 321] on video at bounding box center [447, 251] width 895 height 503
click at [522, 320] on video at bounding box center [447, 251] width 895 height 503
click at [517, 314] on video at bounding box center [447, 251] width 895 height 503
drag, startPoint x: 517, startPoint y: 314, endPoint x: 535, endPoint y: 238, distance: 79.0
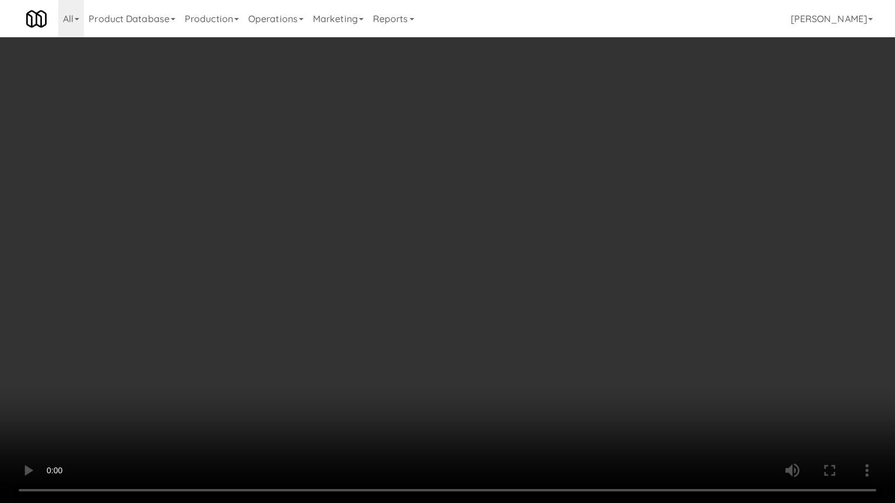
click at [518, 312] on video at bounding box center [447, 251] width 895 height 503
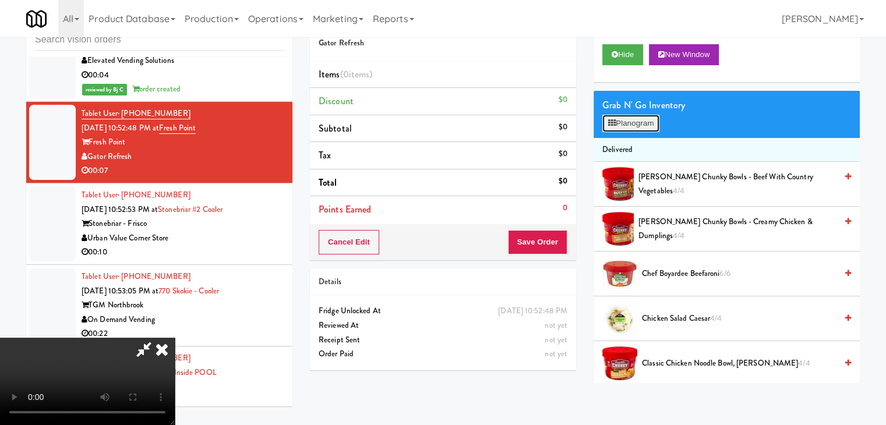
click at [637, 123] on button "Planogram" at bounding box center [630, 123] width 57 height 17
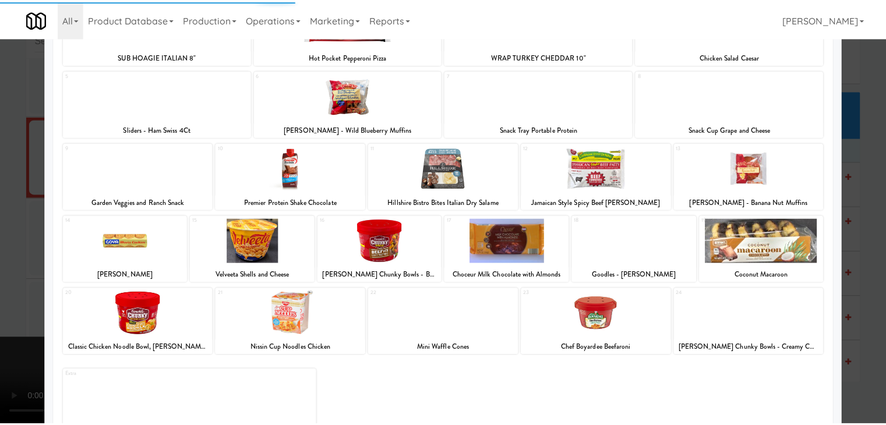
scroll to position [147, 0]
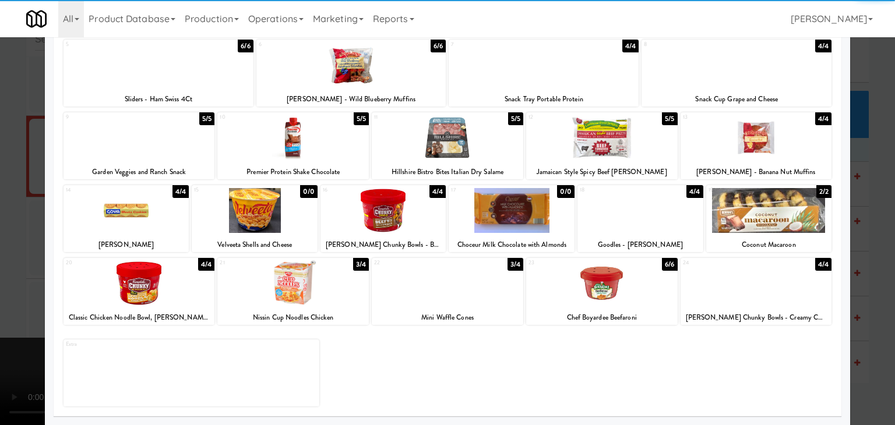
drag, startPoint x: 785, startPoint y: 155, endPoint x: 838, endPoint y: 174, distance: 56.0
click at [786, 155] on div at bounding box center [755, 137] width 151 height 45
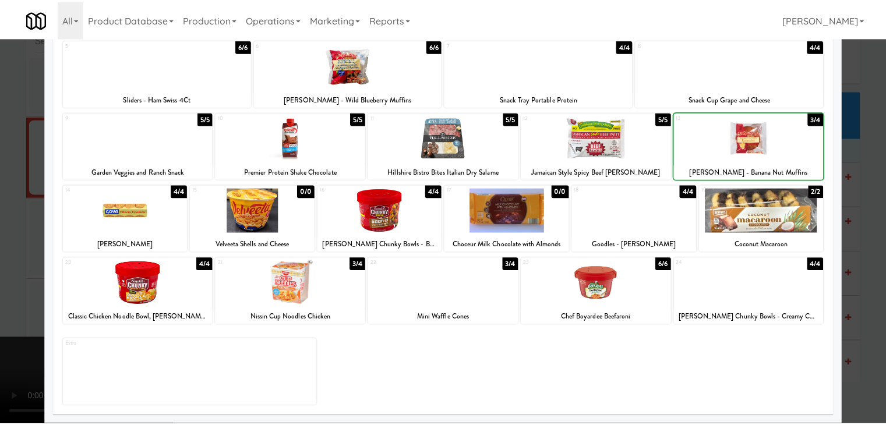
click
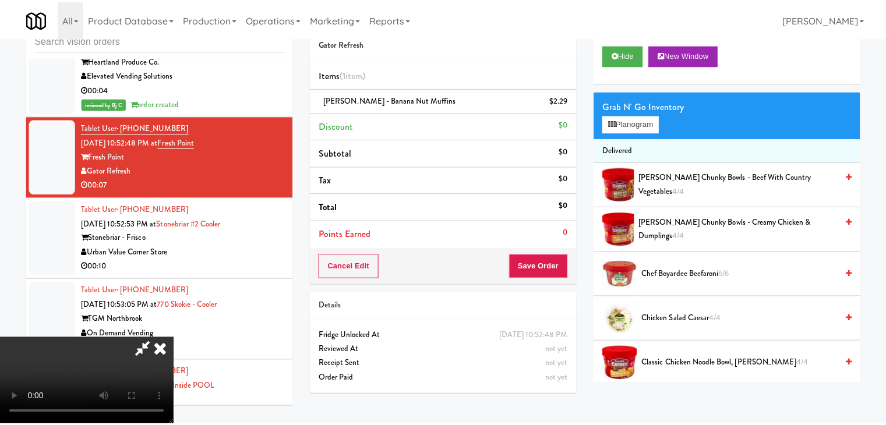
scroll to position [12733, 0]
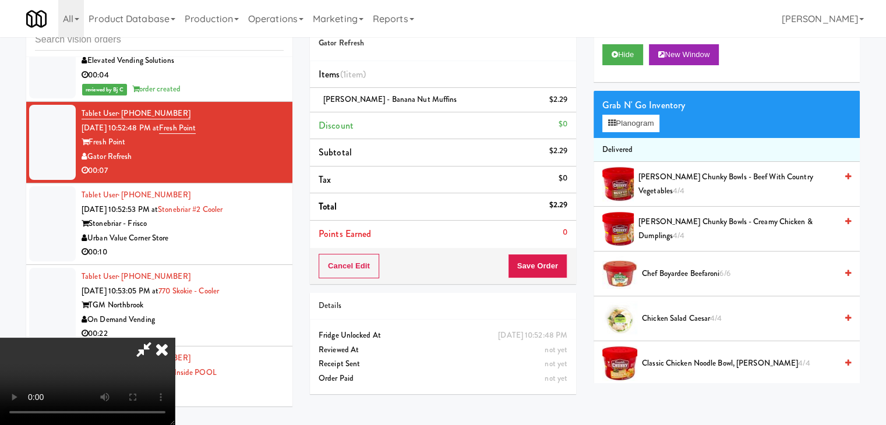
drag, startPoint x: 568, startPoint y: 261, endPoint x: 556, endPoint y: 264, distance: 12.4
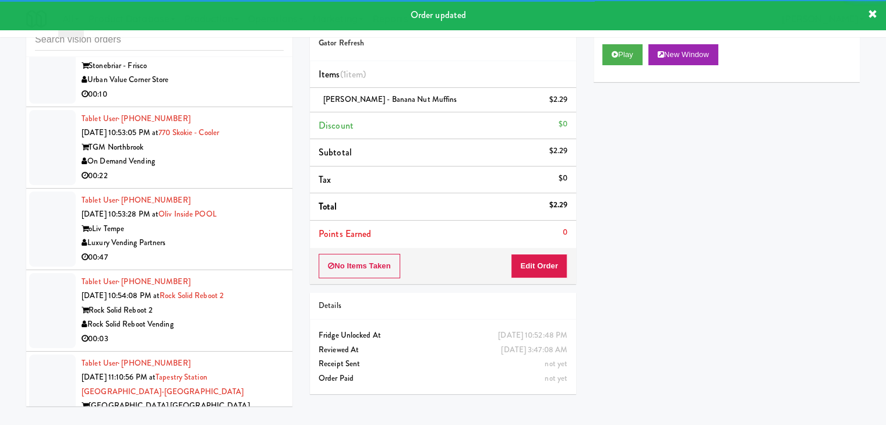
scroll to position [12908, 0]
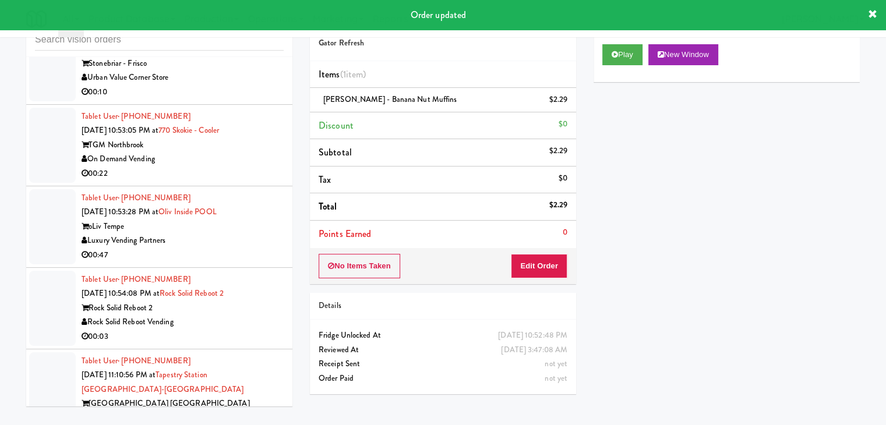
drag, startPoint x: 229, startPoint y: 167, endPoint x: 237, endPoint y: 182, distance: 17.2
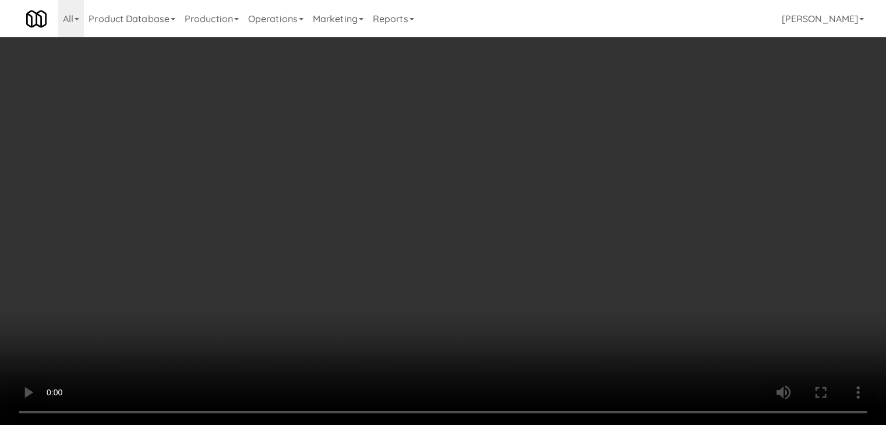
scroll to position [12893, 0]
drag, startPoint x: 472, startPoint y: 306, endPoint x: 465, endPoint y: 307, distance: 7.8
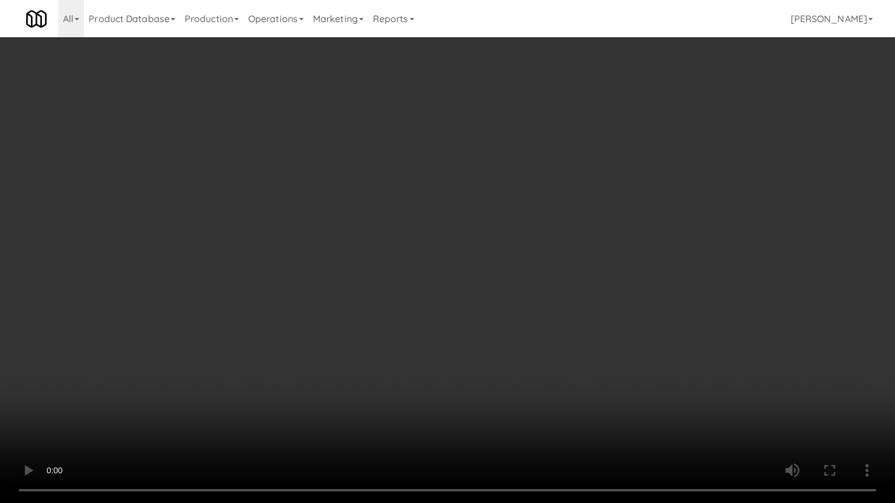
drag, startPoint x: 529, startPoint y: 332, endPoint x: 526, endPoint y: 265, distance: 67.0
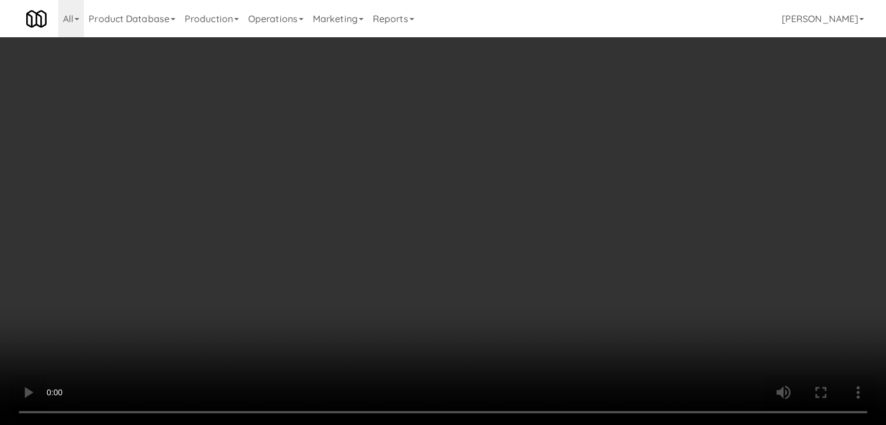
scroll to position [12908, 0]
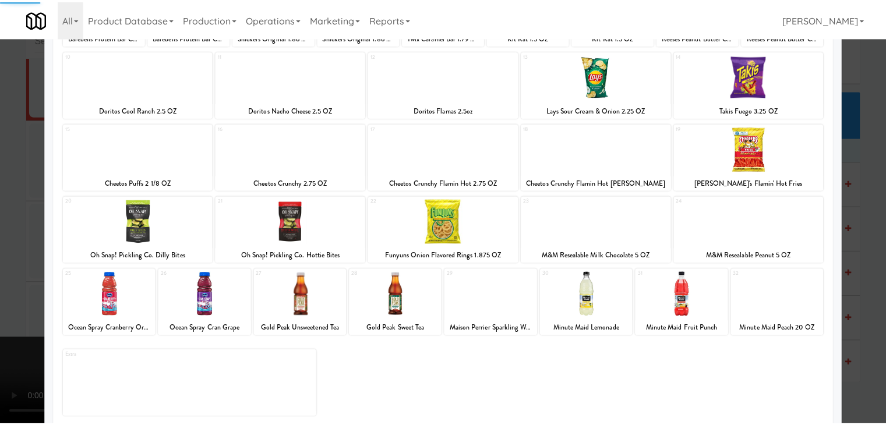
scroll to position [147, 0]
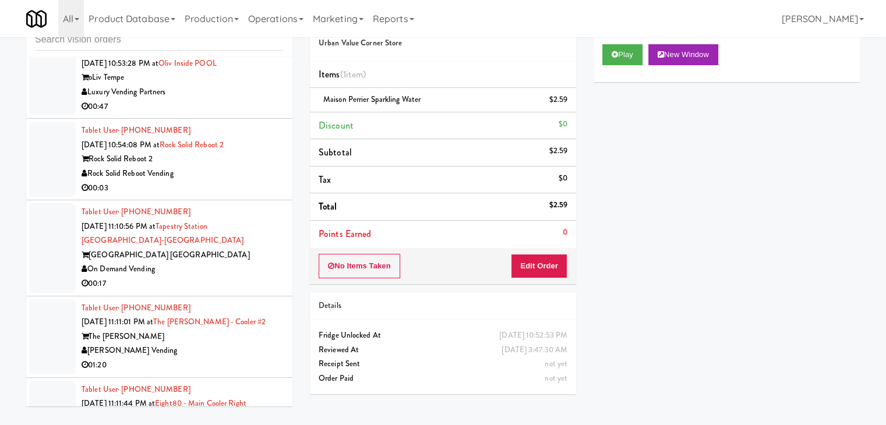
scroll to position [13083, 0]
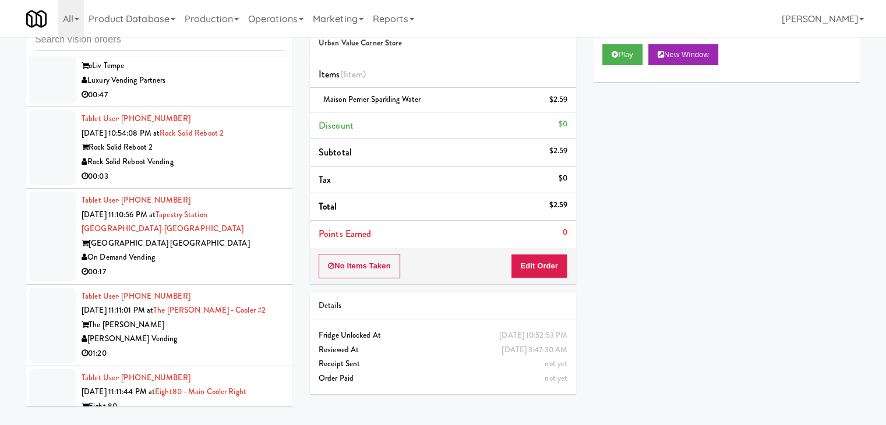
drag, startPoint x: 246, startPoint y: 239, endPoint x: 247, endPoint y: 245, distance: 6.5
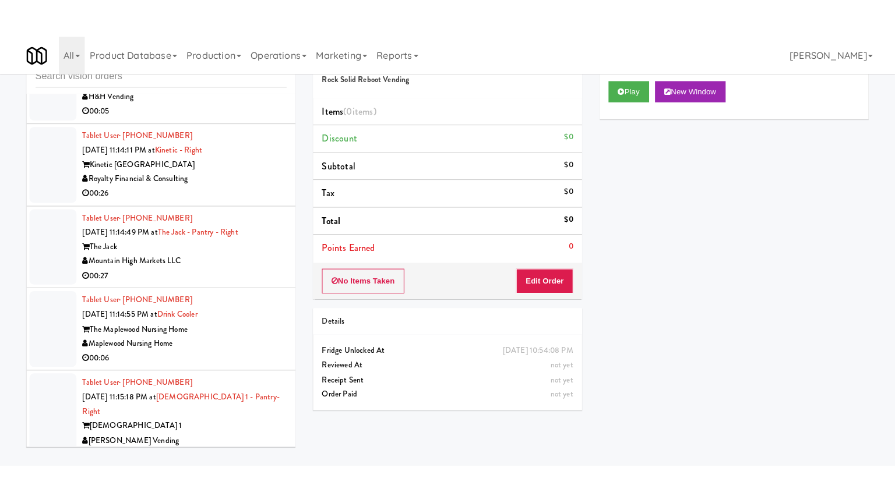
scroll to position [13956, 0]
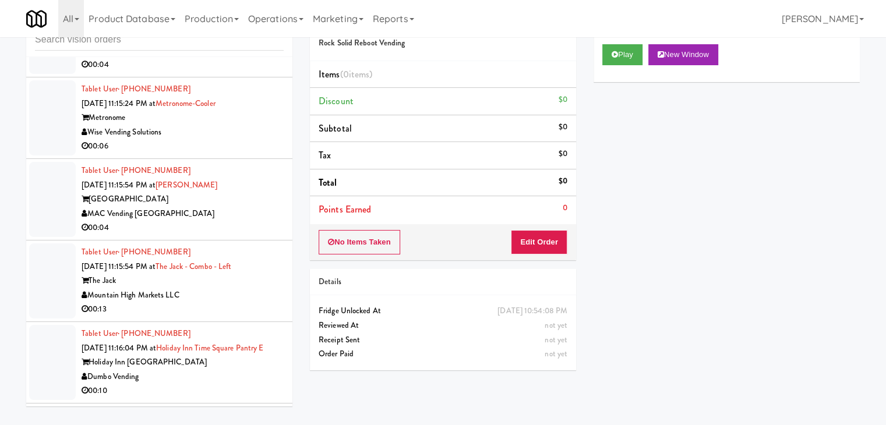
drag, startPoint x: 248, startPoint y: 138, endPoint x: 257, endPoint y: 142, distance: 9.4
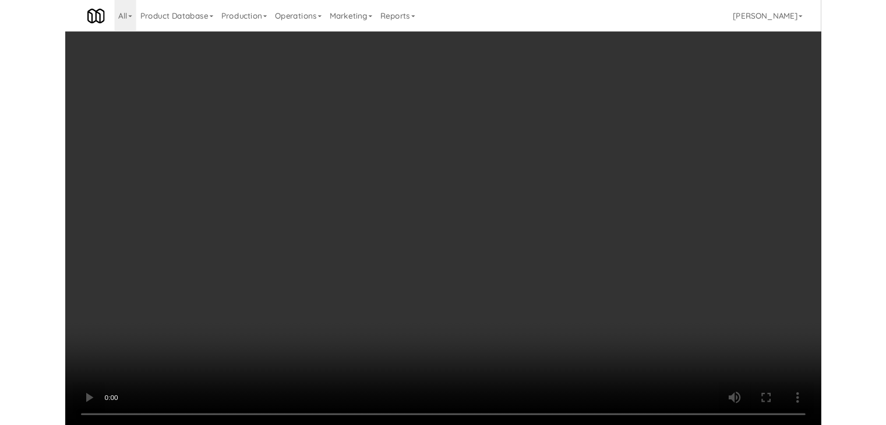
scroll to position [13956, 0]
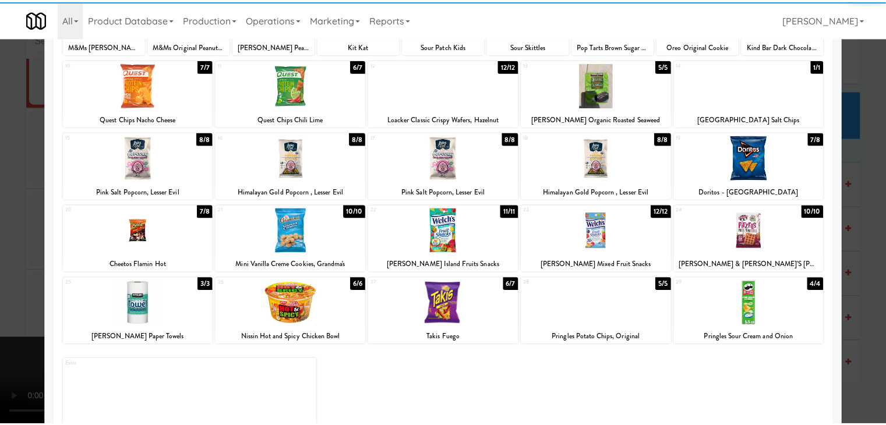
scroll to position [147, 0]
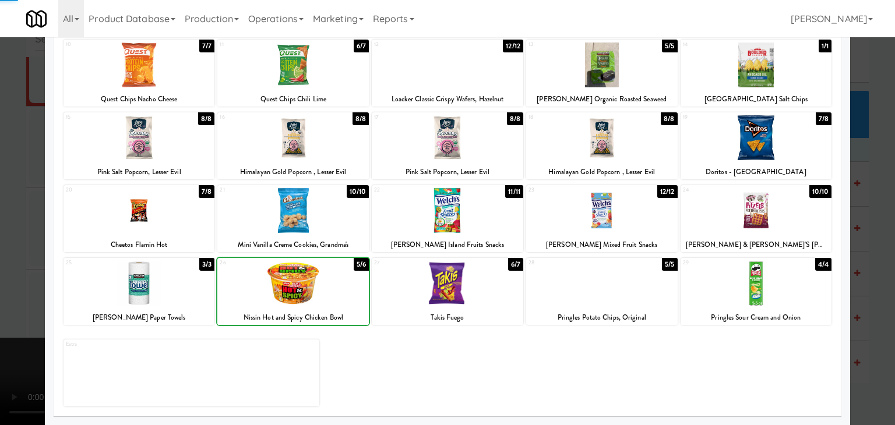
drag, startPoint x: 0, startPoint y: 275, endPoint x: 54, endPoint y: 274, distance: 53.6
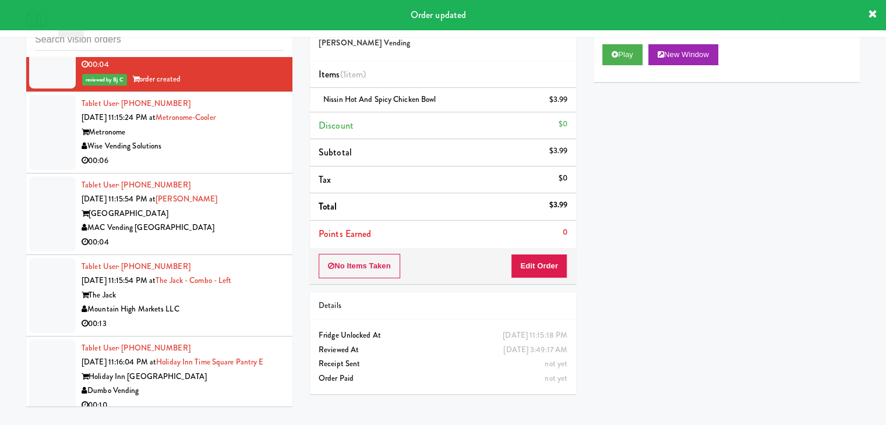
scroll to position [14073, 0]
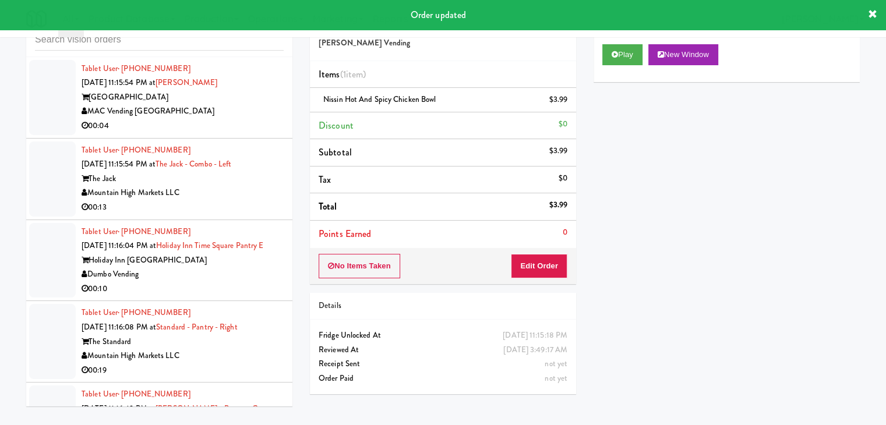
drag, startPoint x: 214, startPoint y: 121, endPoint x: 227, endPoint y: 126, distance: 14.1
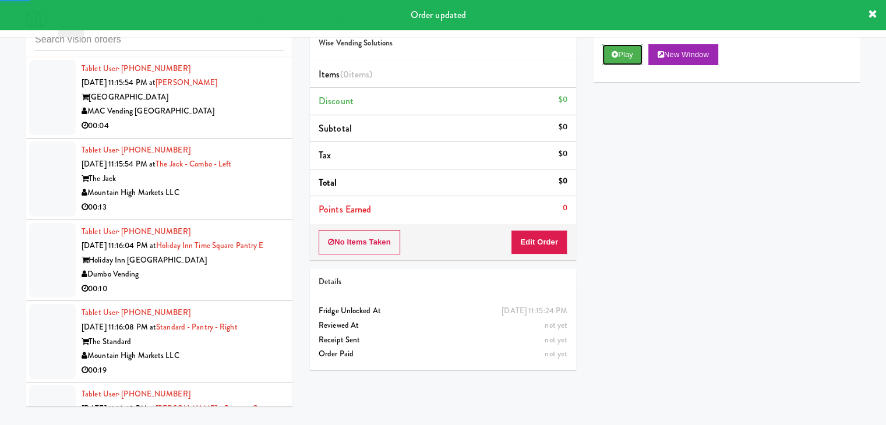
drag, startPoint x: 624, startPoint y: 58, endPoint x: 614, endPoint y: 108, distance: 50.5
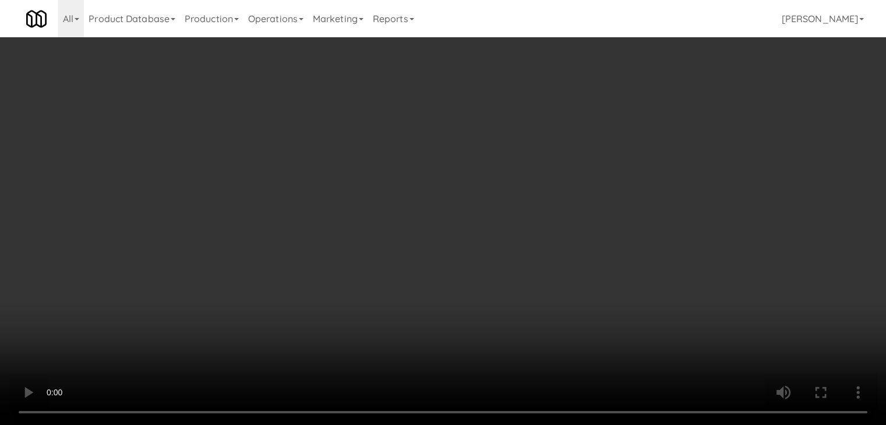
scroll to position [14044, 0]
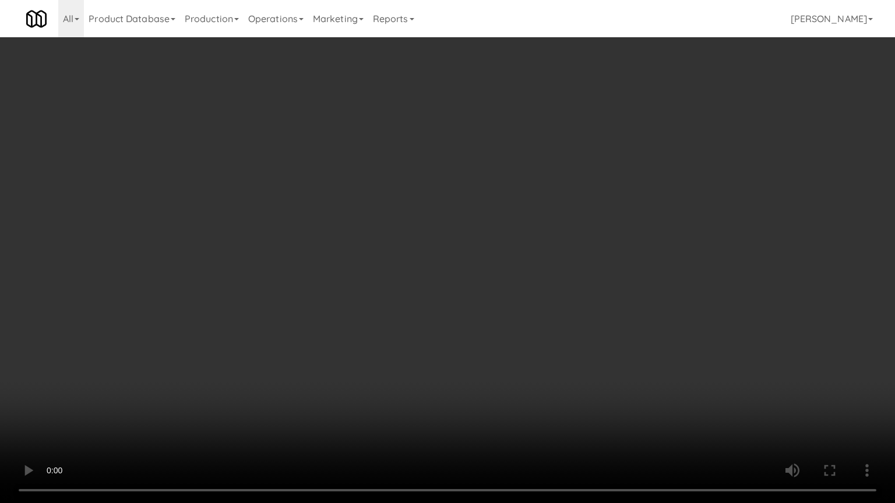
drag, startPoint x: 474, startPoint y: 349, endPoint x: 464, endPoint y: 357, distance: 12.8
drag, startPoint x: 475, startPoint y: 342, endPoint x: 599, endPoint y: 181, distance: 203.6
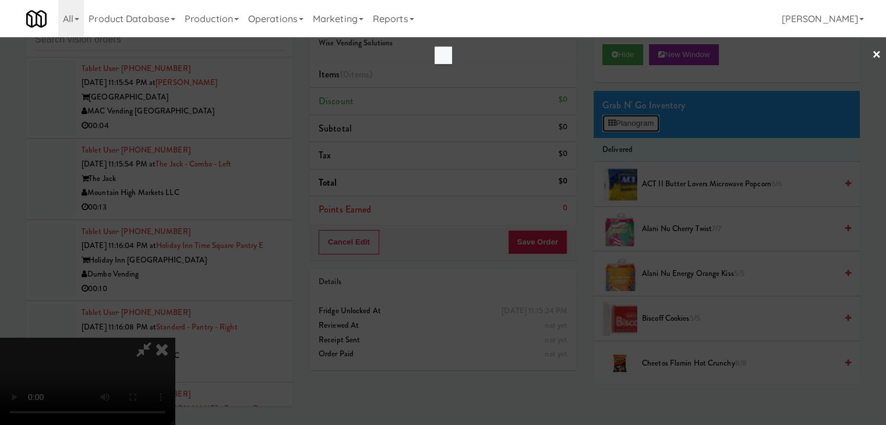
scroll to position [14044, 0]
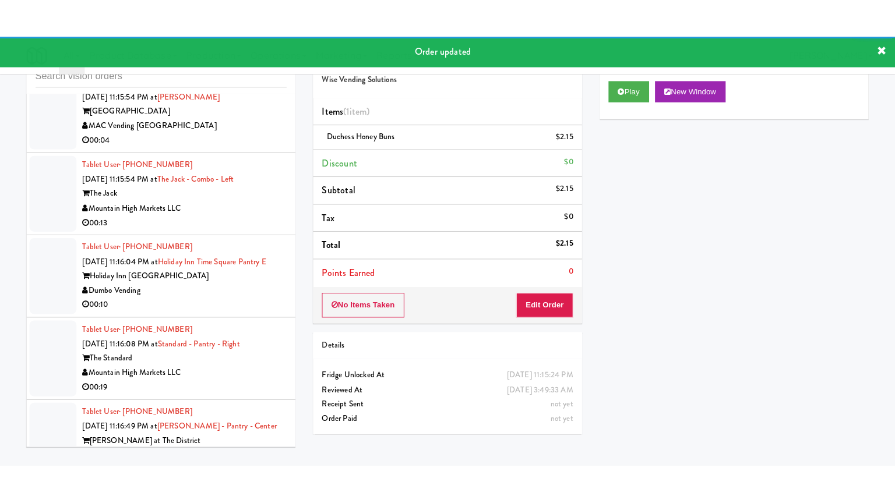
scroll to position [14131, 0]
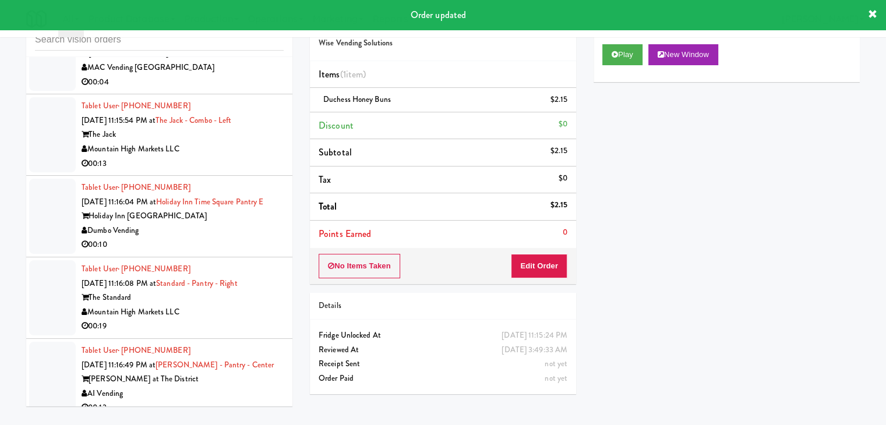
drag, startPoint x: 234, startPoint y: 161, endPoint x: 233, endPoint y: 167, distance: 5.9
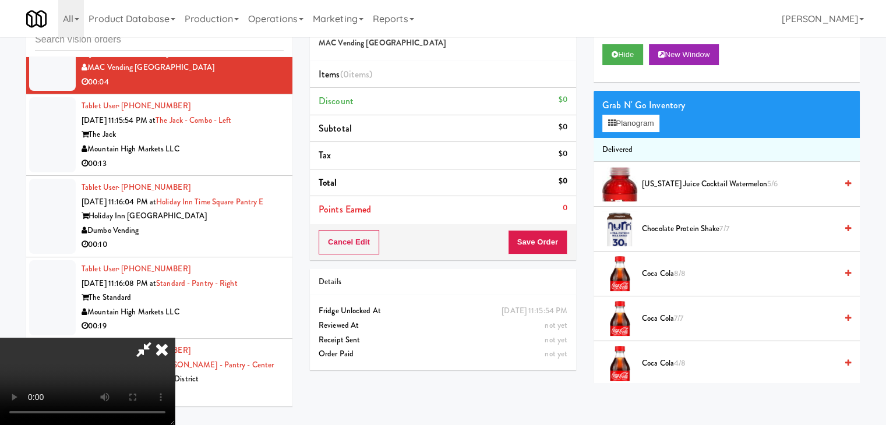
scroll to position [14102, 0]
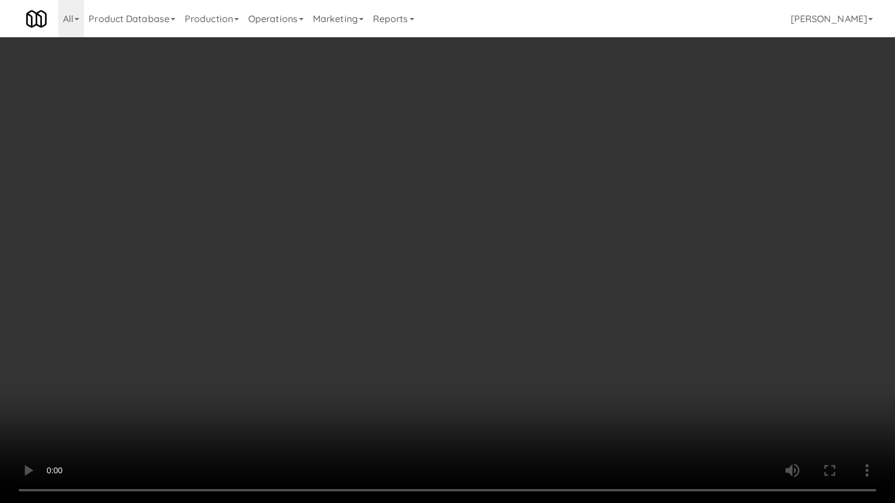
drag, startPoint x: 516, startPoint y: 331, endPoint x: 510, endPoint y: 338, distance: 9.5
drag, startPoint x: 515, startPoint y: 325, endPoint x: 595, endPoint y: 174, distance: 171.2
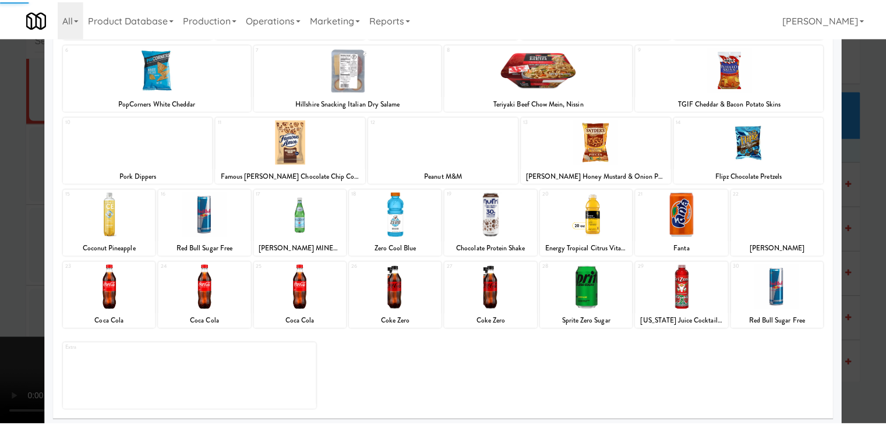
scroll to position [147, 0]
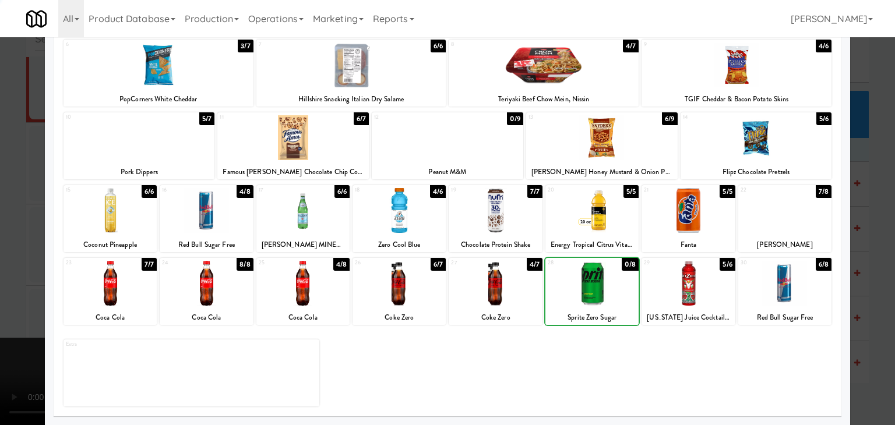
drag, startPoint x: 0, startPoint y: 262, endPoint x: 287, endPoint y: 261, distance: 286.5
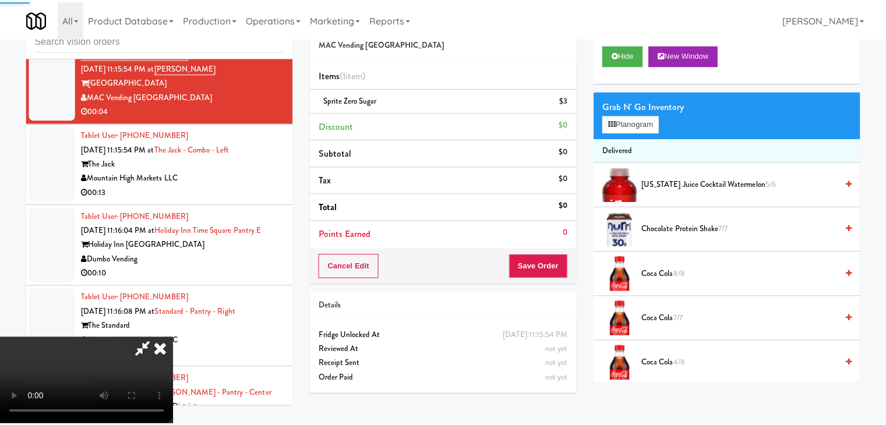
scroll to position [14131, 0]
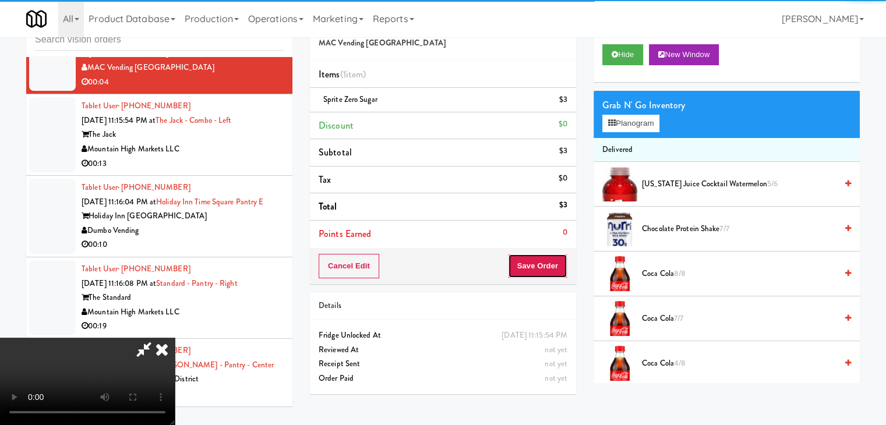
drag, startPoint x: 564, startPoint y: 254, endPoint x: 562, endPoint y: 261, distance: 6.6
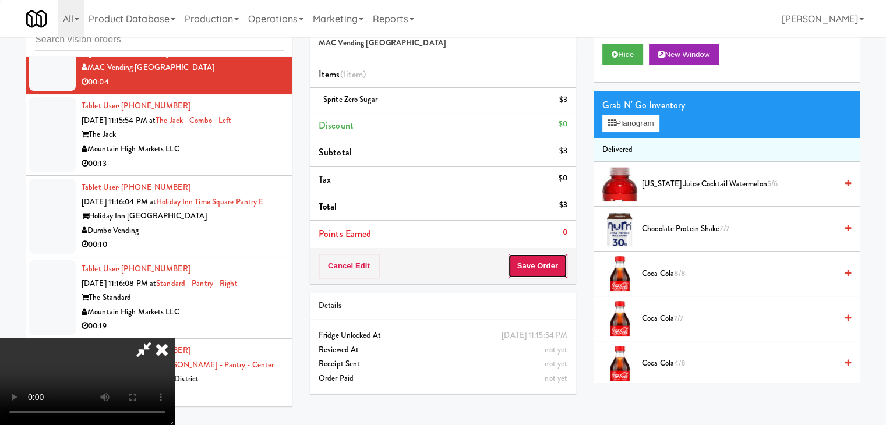
drag, startPoint x: 561, startPoint y: 263, endPoint x: 568, endPoint y: 274, distance: 13.1
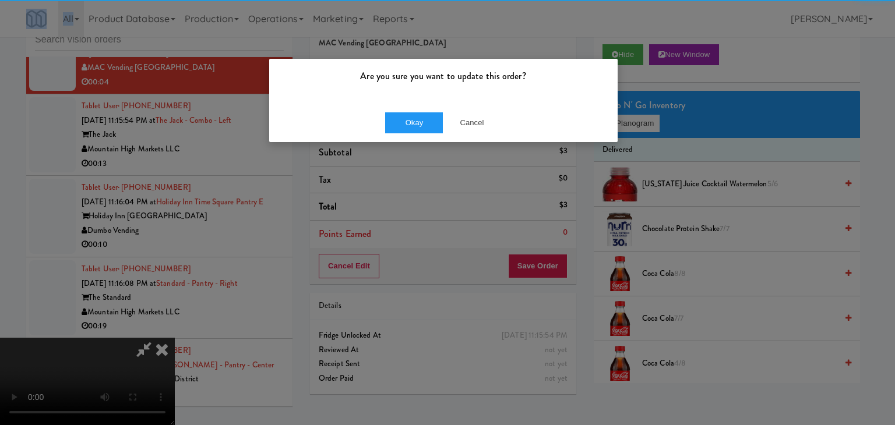
drag, startPoint x: 412, startPoint y: 126, endPoint x: 411, endPoint y: 132, distance: 5.9
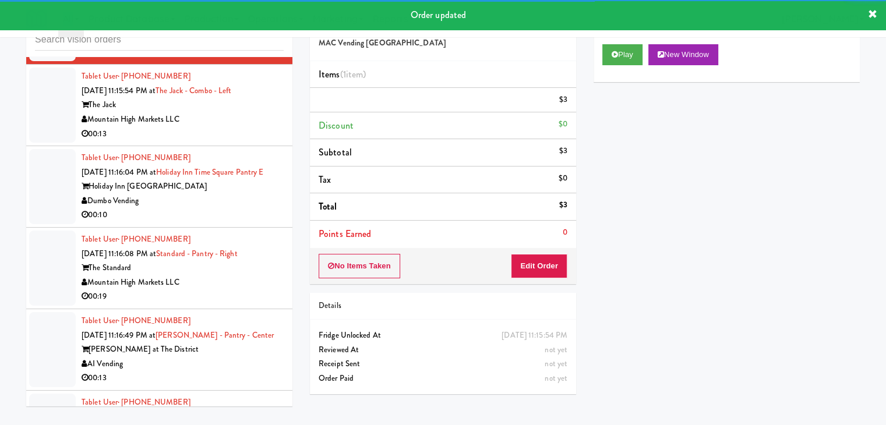
scroll to position [14189, 0]
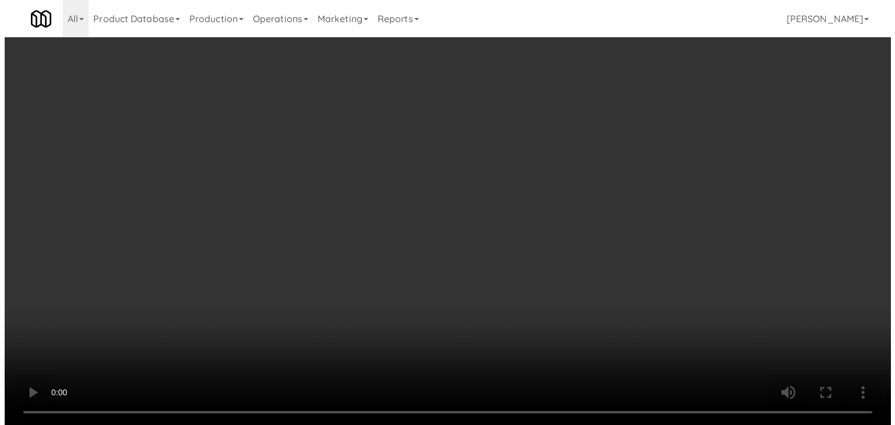
scroll to position [14189, 0]
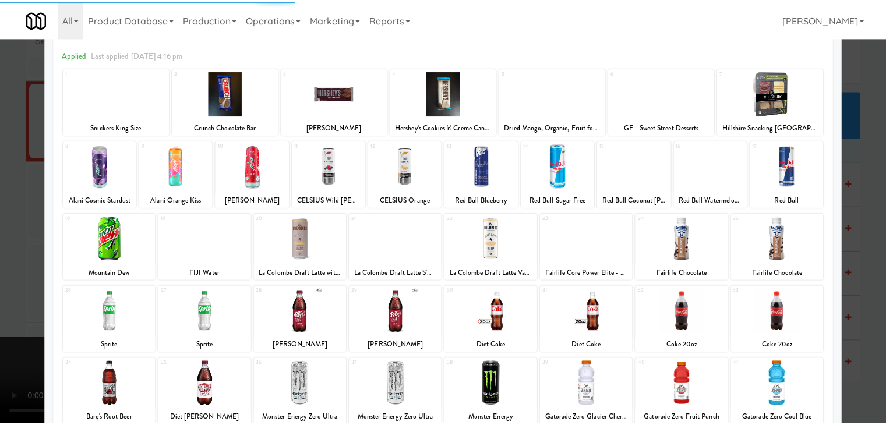
scroll to position [116, 0]
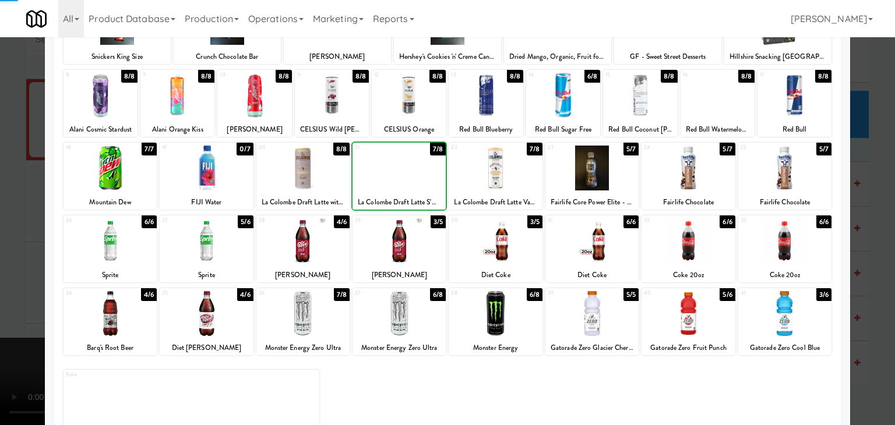
drag, startPoint x: 0, startPoint y: 232, endPoint x: 237, endPoint y: 247, distance: 237.5
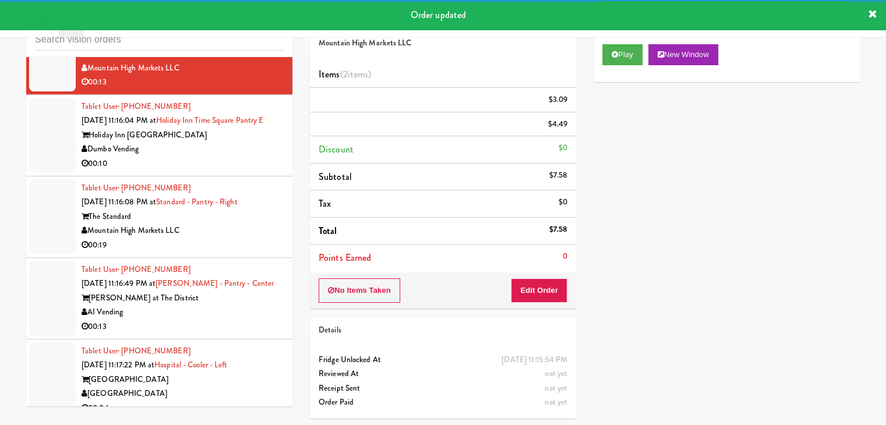
scroll to position [14247, 0]
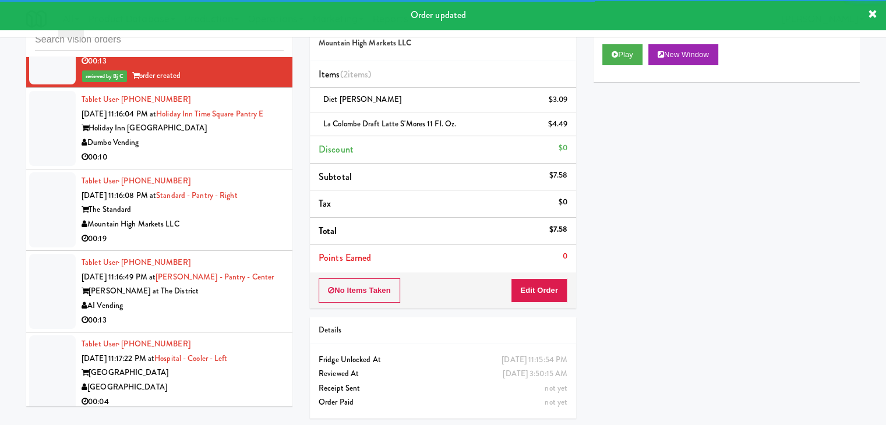
drag, startPoint x: 222, startPoint y: 238, endPoint x: 193, endPoint y: 239, distance: 29.2
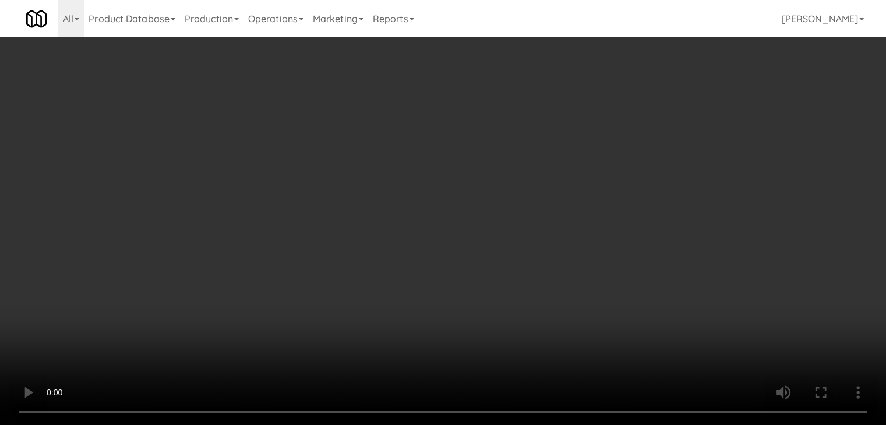
scroll to position [14219, 0]
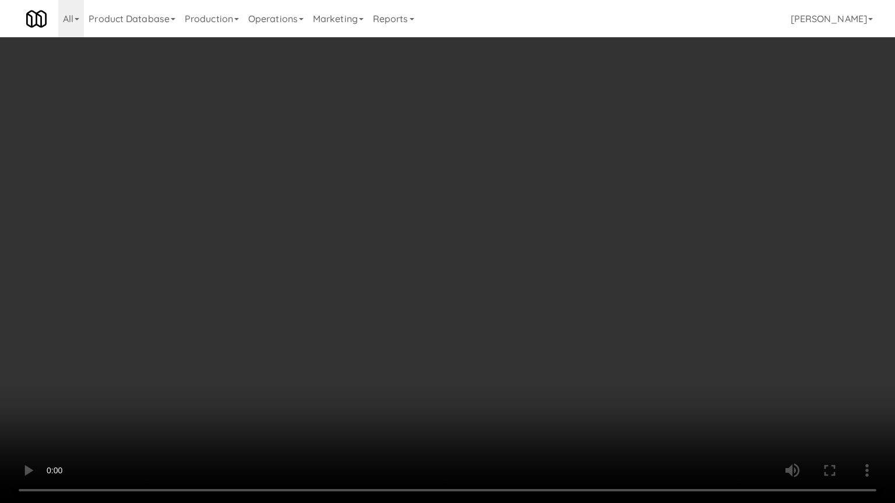
drag, startPoint x: 481, startPoint y: 366, endPoint x: 487, endPoint y: 366, distance: 6.4
drag, startPoint x: 487, startPoint y: 359, endPoint x: 573, endPoint y: 197, distance: 182.9
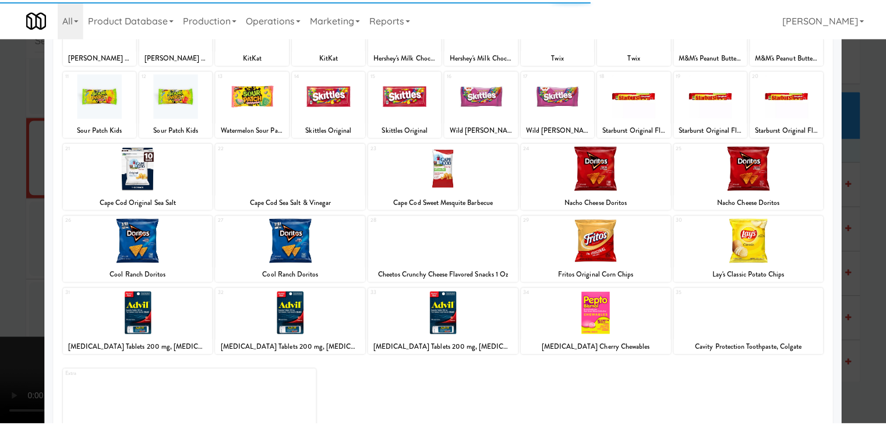
scroll to position [147, 0]
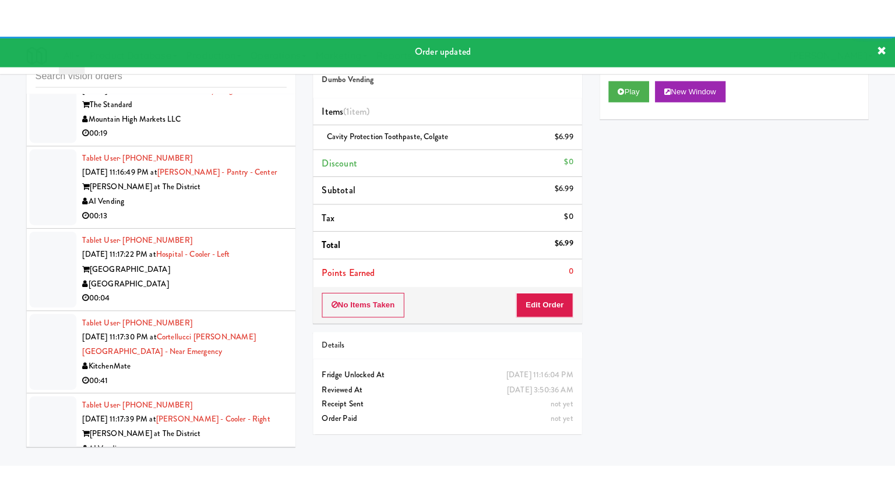
scroll to position [14422, 0]
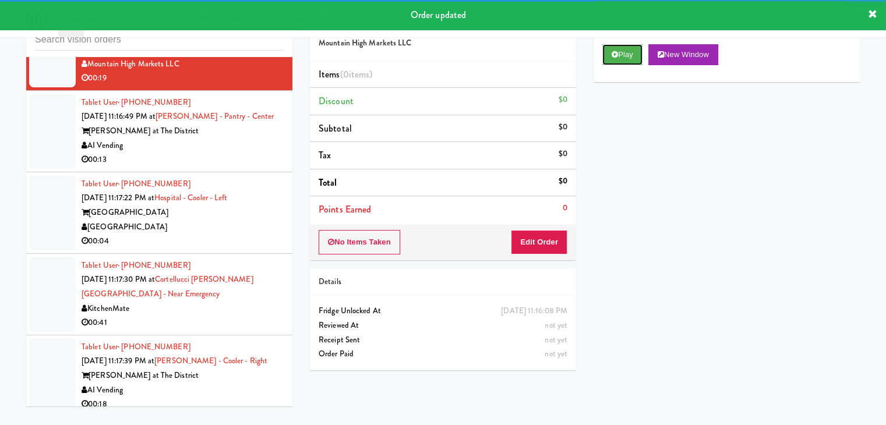
drag, startPoint x: 628, startPoint y: 48, endPoint x: 611, endPoint y: 105, distance: 60.1
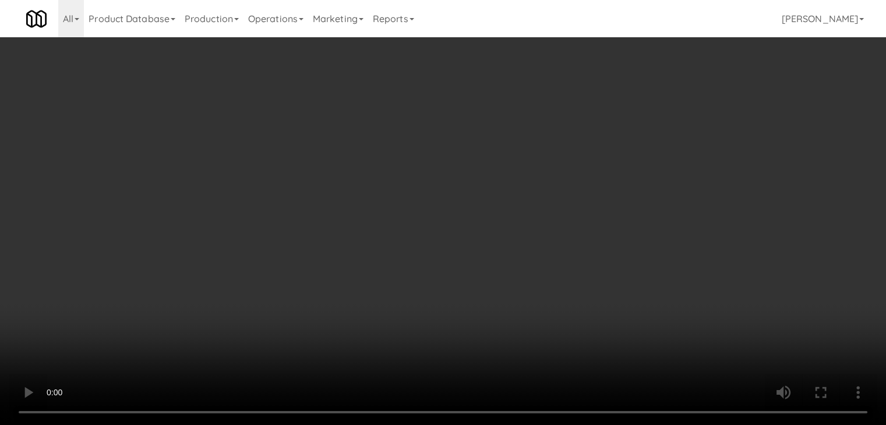
scroll to position [14379, 0]
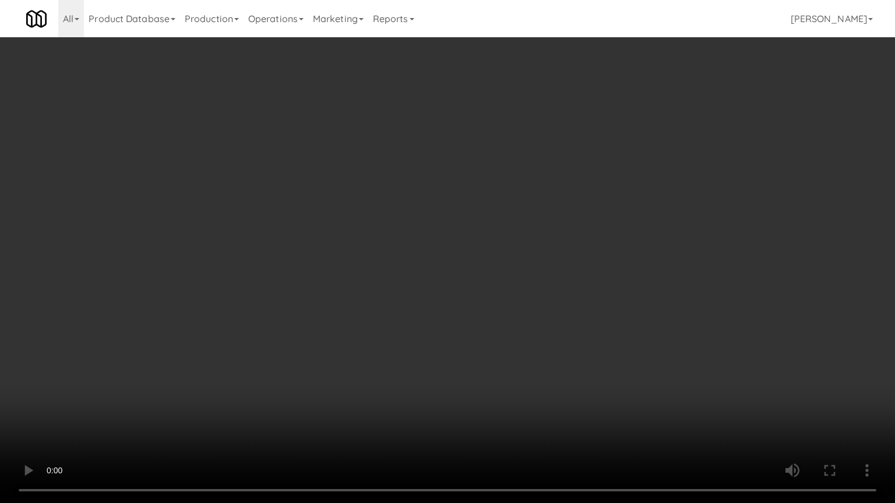
drag, startPoint x: 597, startPoint y: 353, endPoint x: 604, endPoint y: 352, distance: 7.0
drag, startPoint x: 588, startPoint y: 337, endPoint x: 578, endPoint y: 232, distance: 104.7
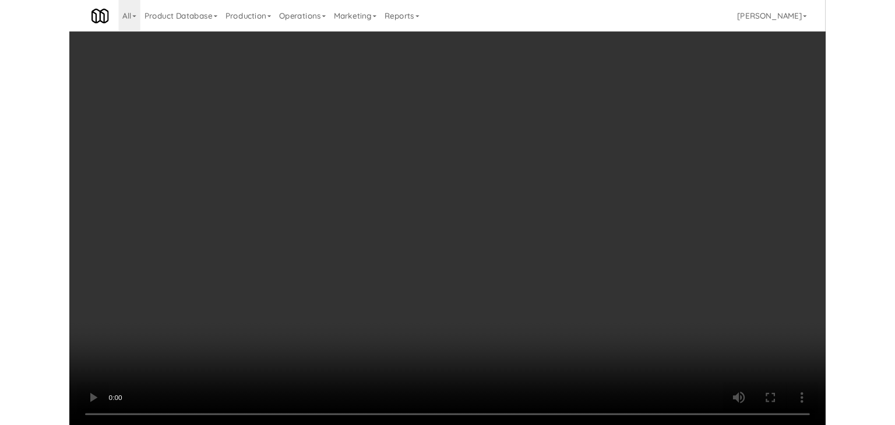
scroll to position [14422, 0]
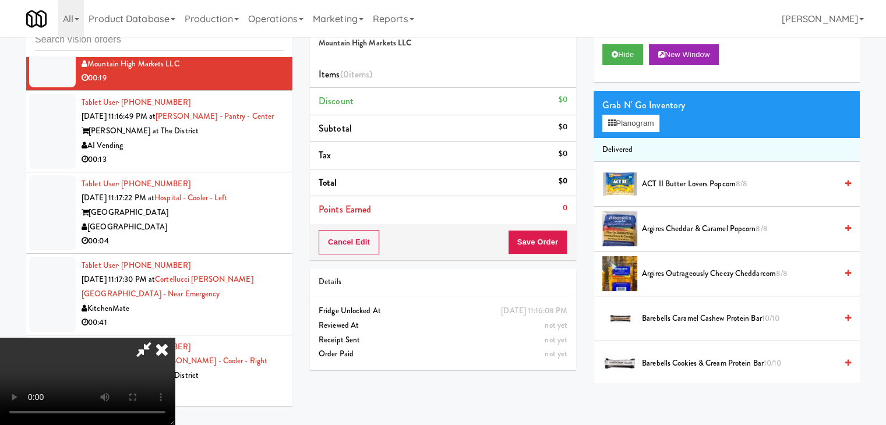
drag, startPoint x: 464, startPoint y: 200, endPoint x: 510, endPoint y: 184, distance: 48.6
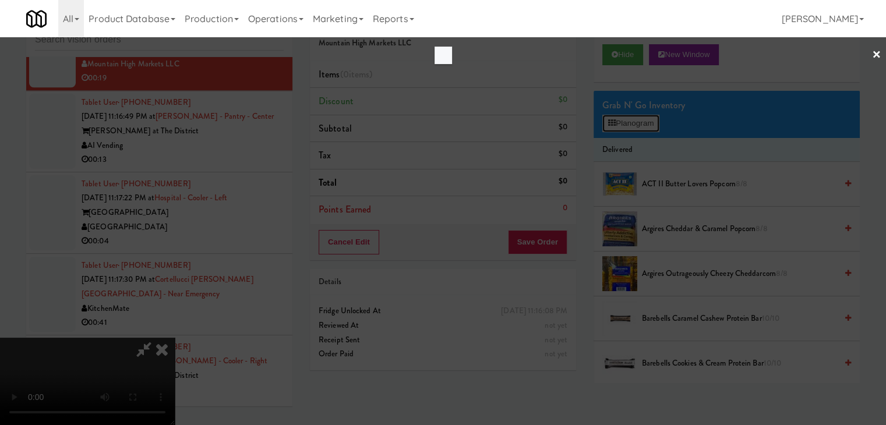
scroll to position [14379, 0]
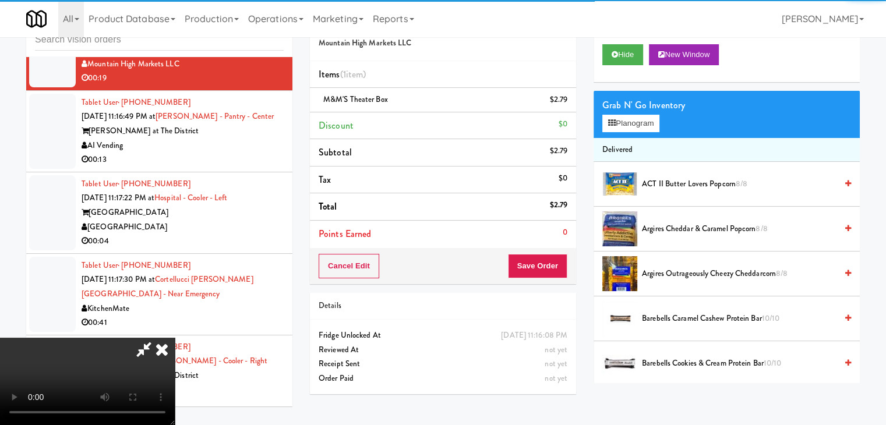
scroll to position [14379, 0]
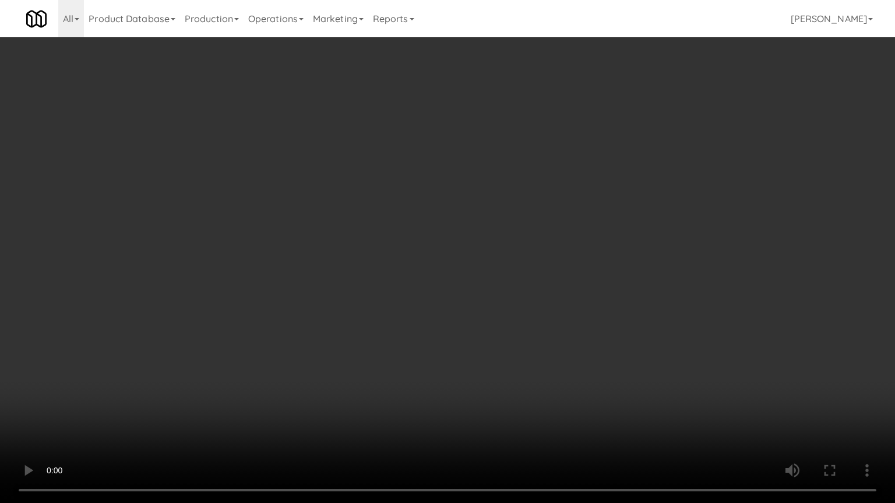
drag, startPoint x: 441, startPoint y: 270, endPoint x: 600, endPoint y: 165, distance: 190.0
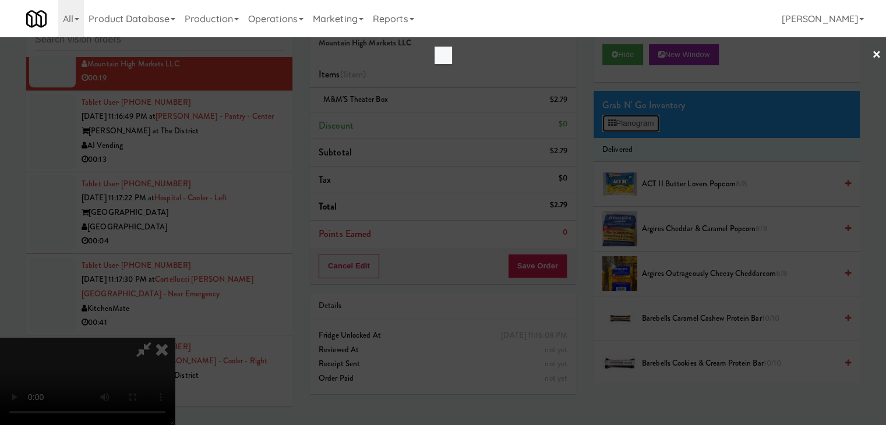
scroll to position [14379, 0]
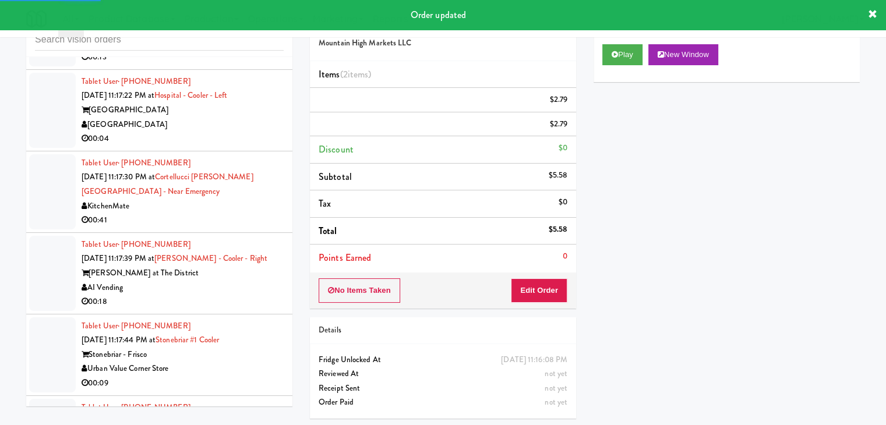
scroll to position [14539, 0]
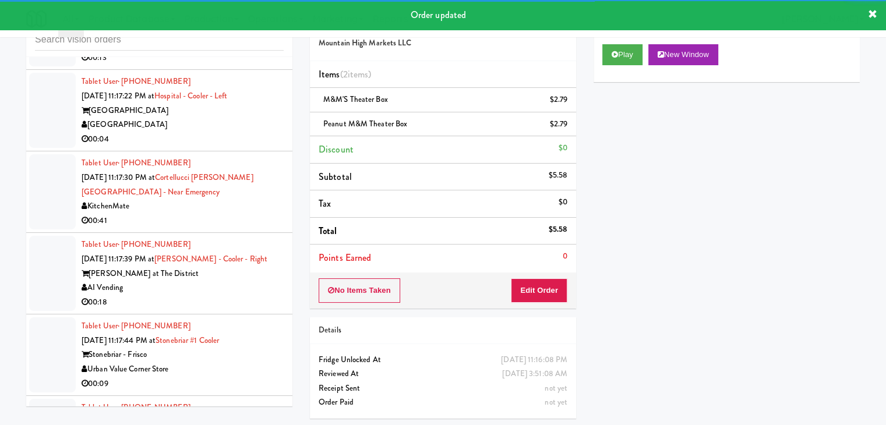
drag, startPoint x: 246, startPoint y: 152, endPoint x: 241, endPoint y: 159, distance: 8.7
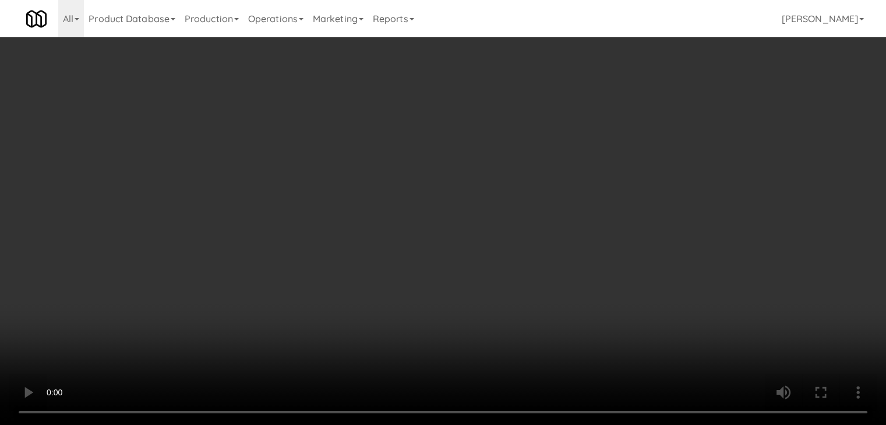
scroll to position [14495, 0]
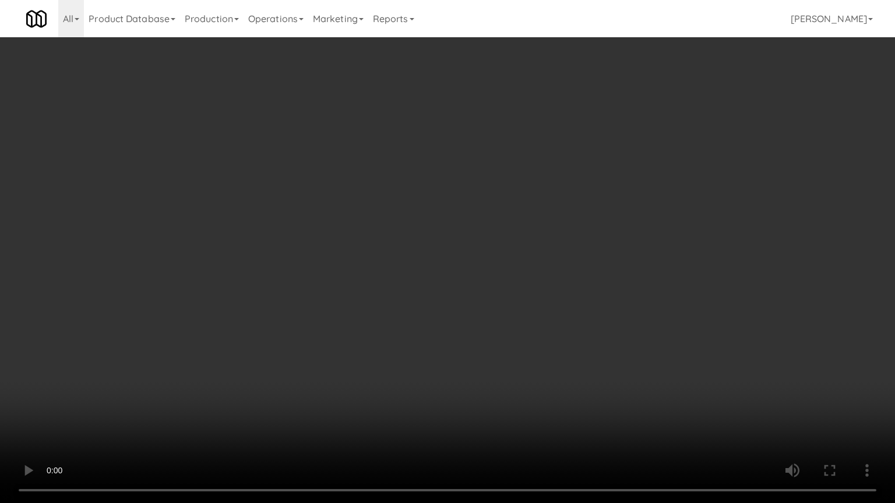
drag, startPoint x: 554, startPoint y: 255, endPoint x: 546, endPoint y: 257, distance: 8.5
drag, startPoint x: 560, startPoint y: 250, endPoint x: 552, endPoint y: 251, distance: 8.8
drag, startPoint x: 539, startPoint y: 250, endPoint x: 634, endPoint y: 122, distance: 159.5
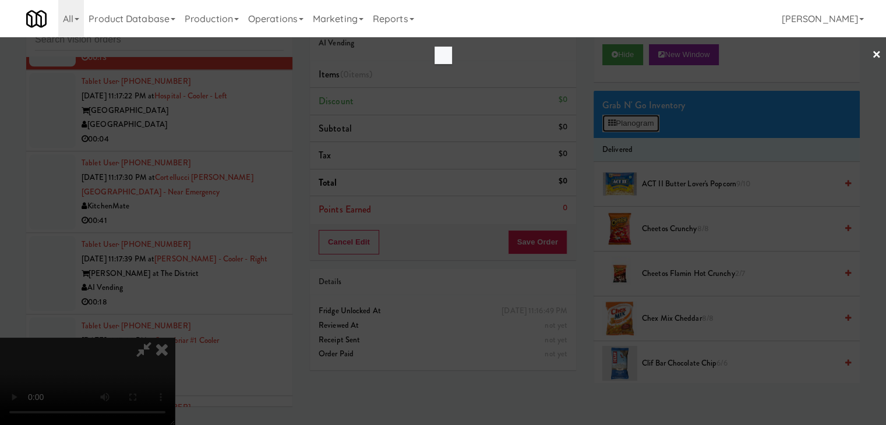
scroll to position [14495, 0]
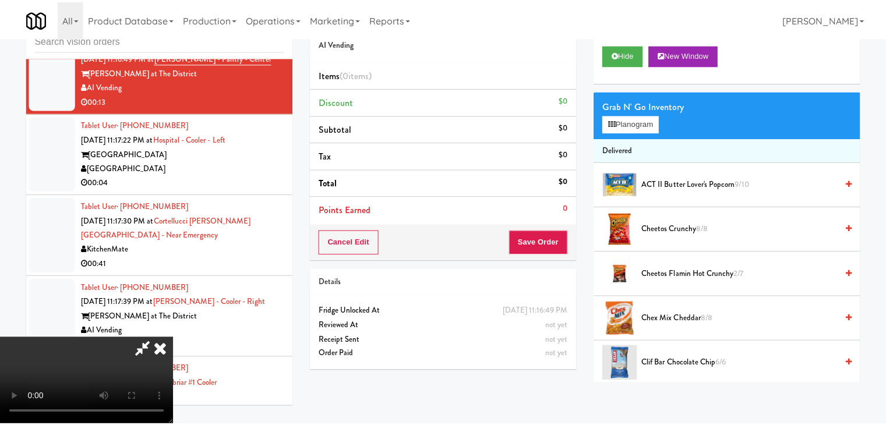
scroll to position [14539, 0]
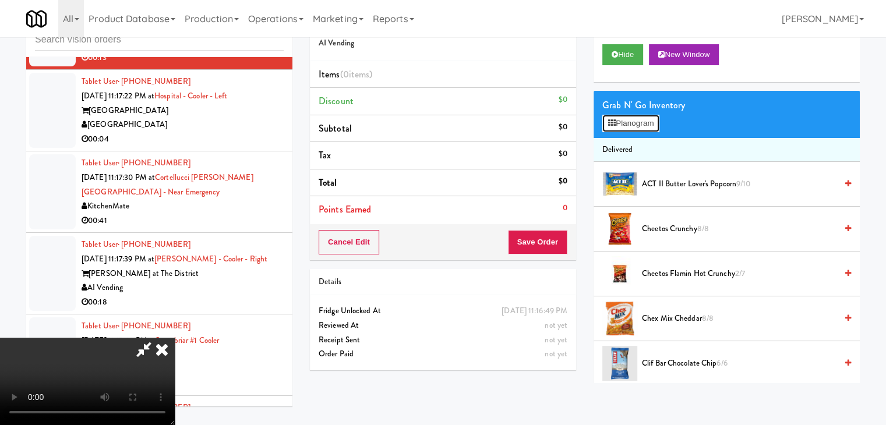
scroll to position [14495, 0]
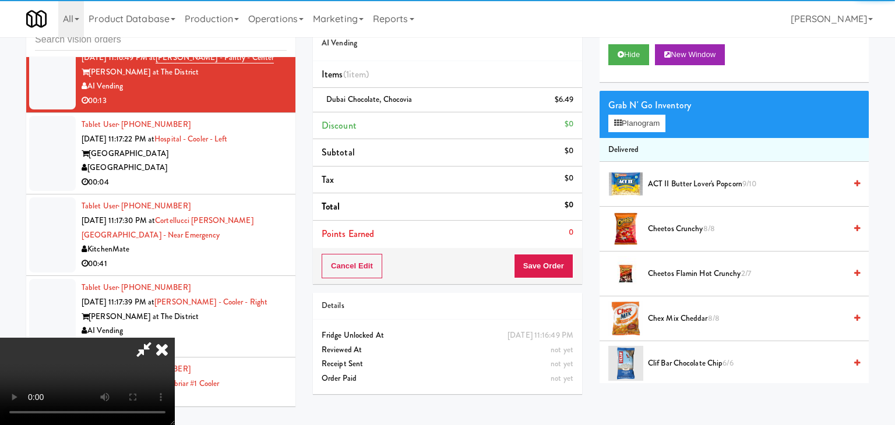
scroll to position [14539, 0]
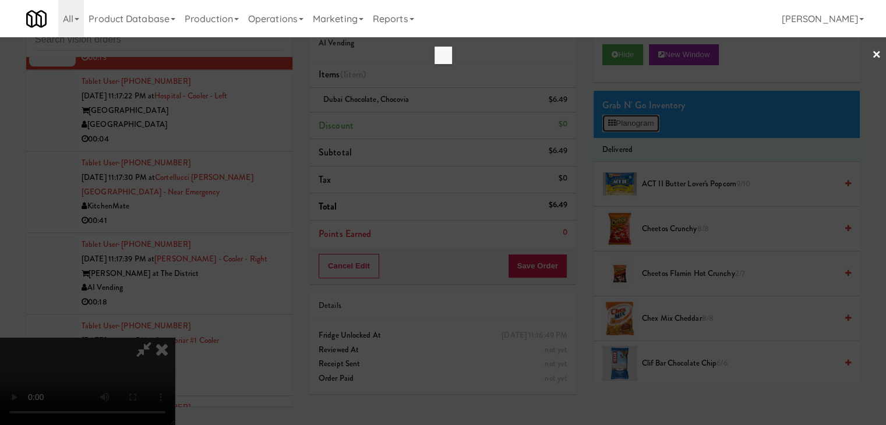
scroll to position [14495, 0]
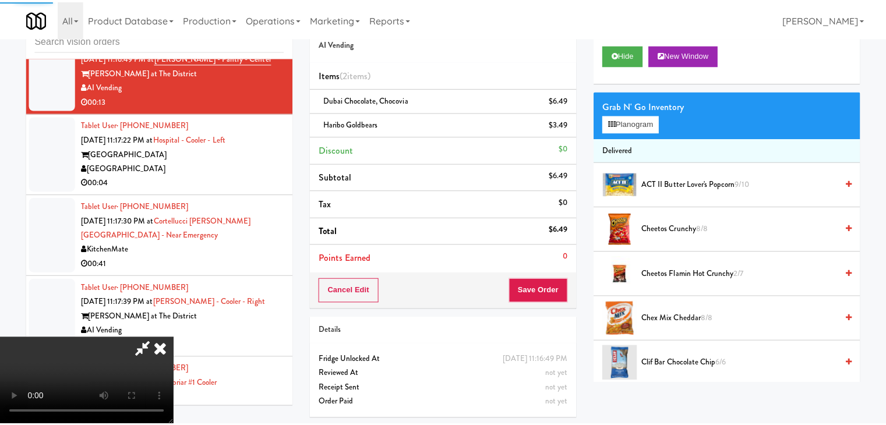
scroll to position [14539, 0]
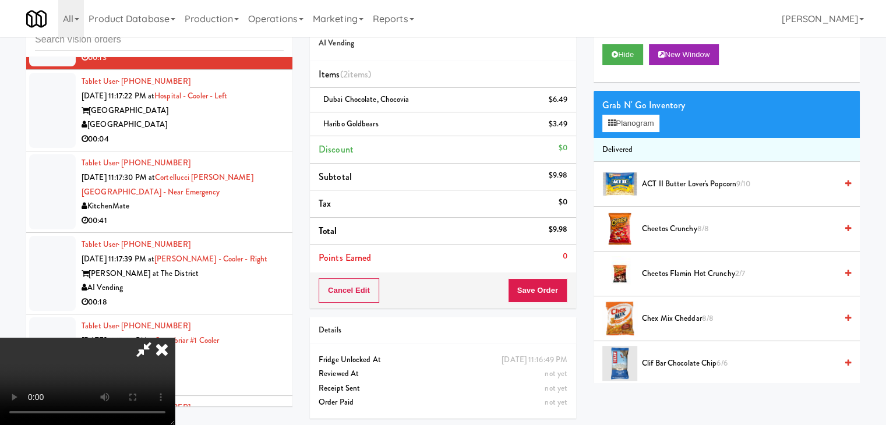
drag, startPoint x: 443, startPoint y: 278, endPoint x: 440, endPoint y: 285, distance: 7.6
drag, startPoint x: 450, startPoint y: 285, endPoint x: 444, endPoint y: 294, distance: 10.5
drag, startPoint x: 444, startPoint y: 293, endPoint x: 436, endPoint y: 295, distance: 9.0
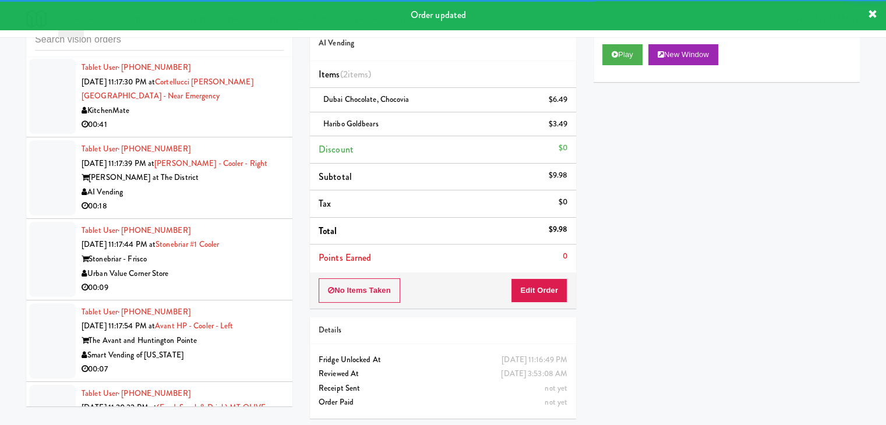
scroll to position [14655, 0]
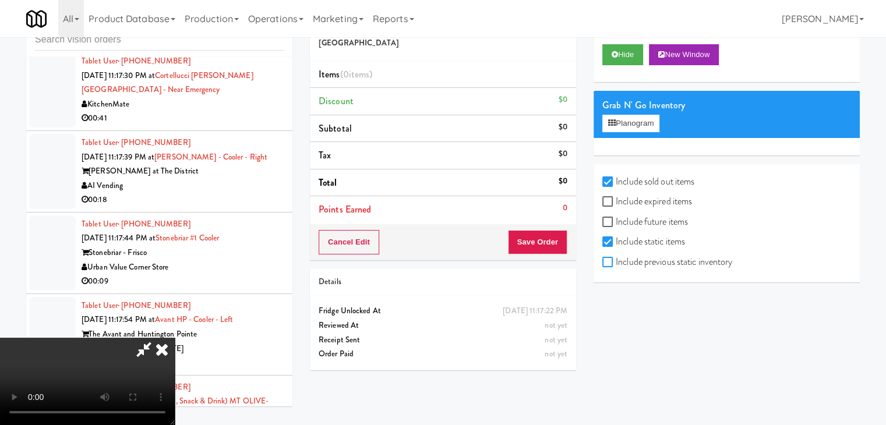
checkbox input "true"
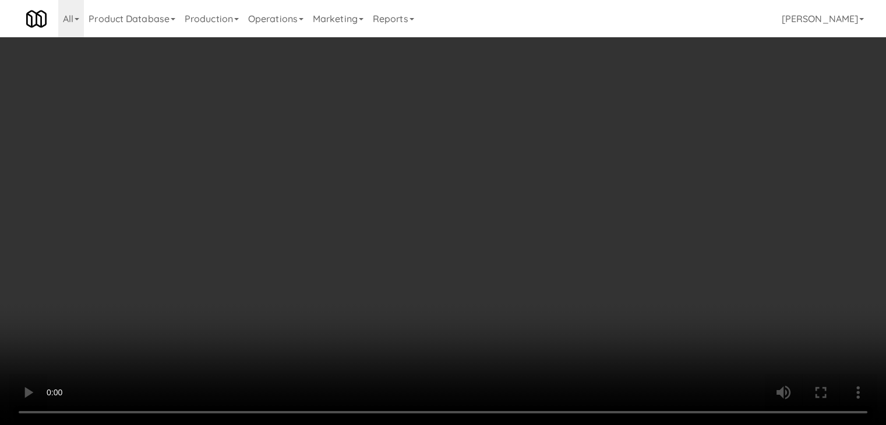
scroll to position [14612, 0]
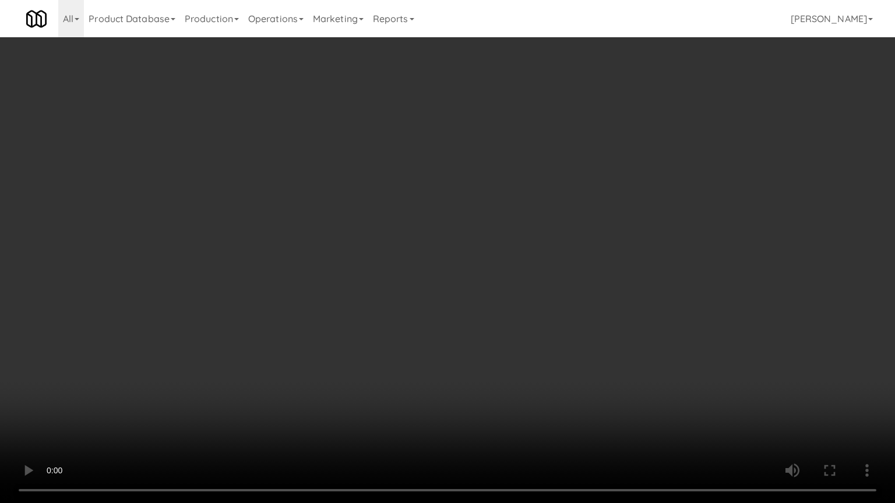
drag, startPoint x: 503, startPoint y: 345, endPoint x: 495, endPoint y: 353, distance: 11.5
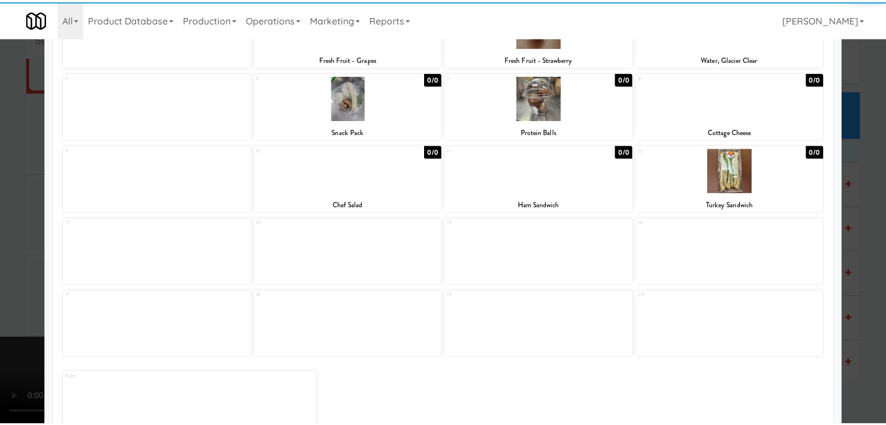
scroll to position [116, 0]
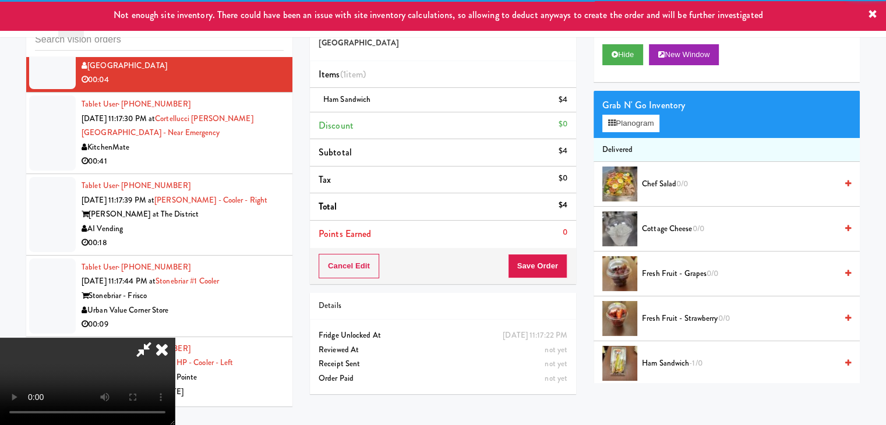
scroll to position [14655, 0]
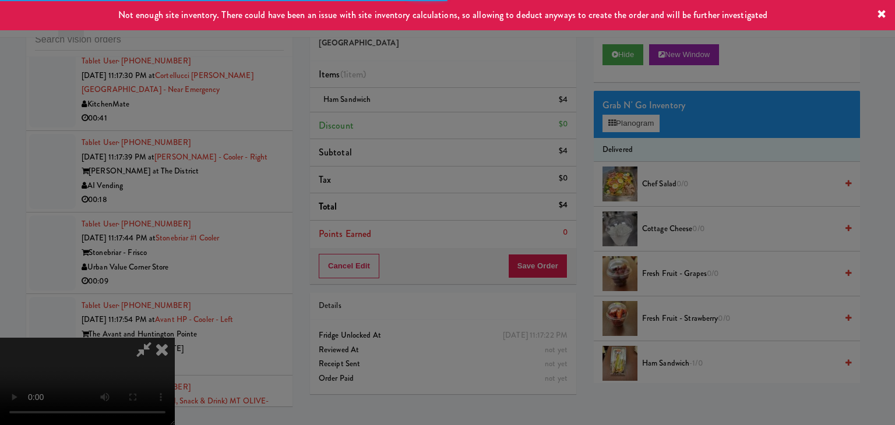
drag, startPoint x: 557, startPoint y: 264, endPoint x: 552, endPoint y: 260, distance: 6.2
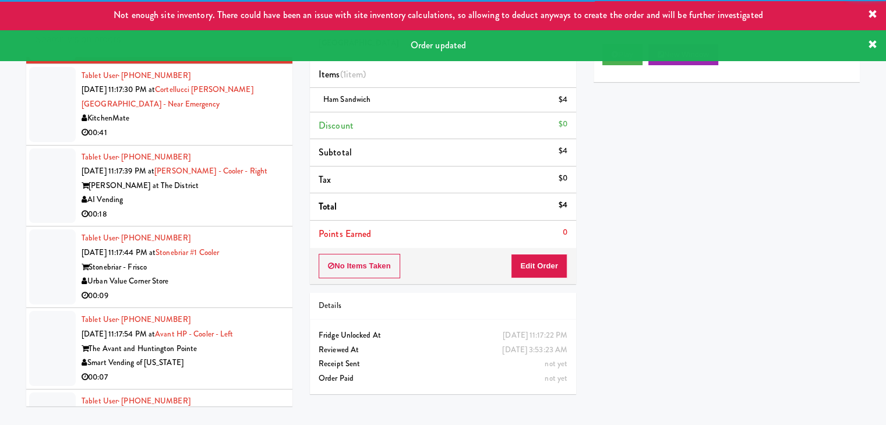
drag, startPoint x: 234, startPoint y: 217, endPoint x: 229, endPoint y: 236, distance: 20.3
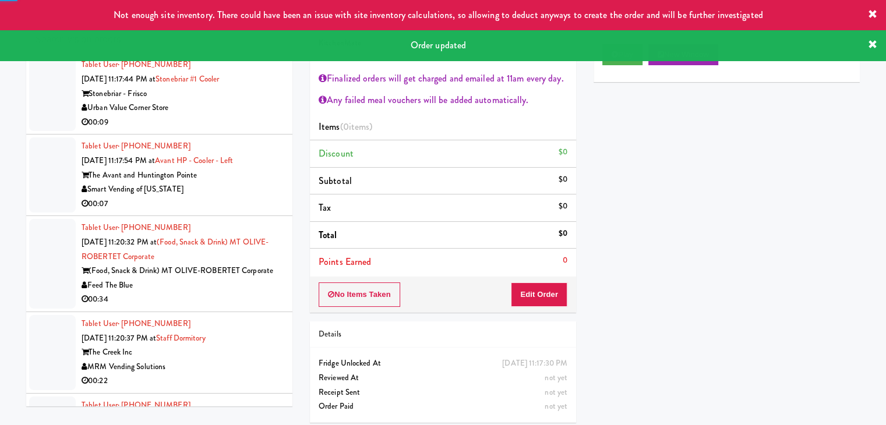
scroll to position [14830, 0]
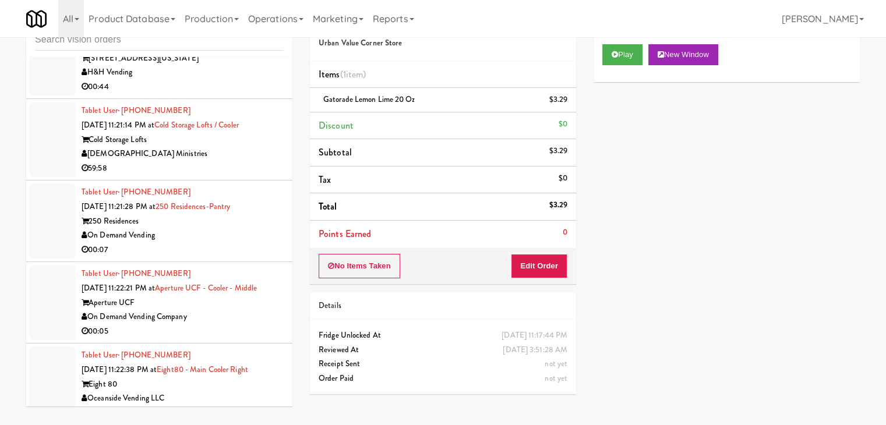
scroll to position [15529, 0]
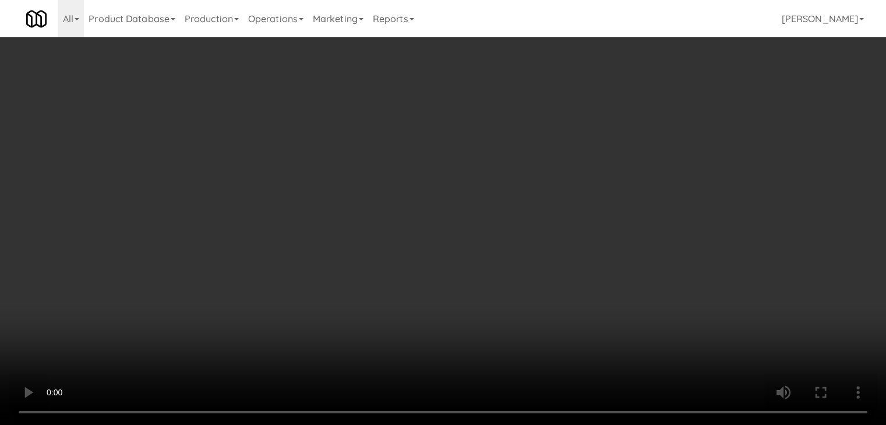
scroll to position [15485, 0]
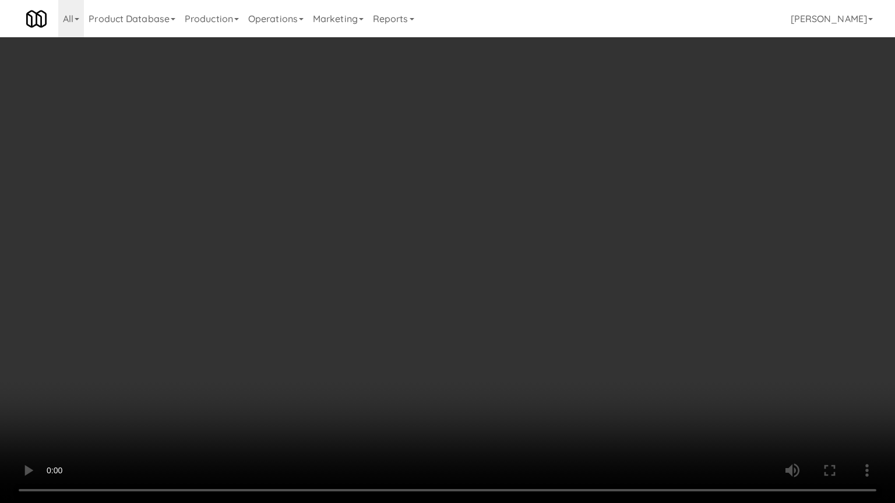
drag, startPoint x: 580, startPoint y: 264, endPoint x: 575, endPoint y: 268, distance: 6.2
drag, startPoint x: 592, startPoint y: 264, endPoint x: 635, endPoint y: 138, distance: 132.8
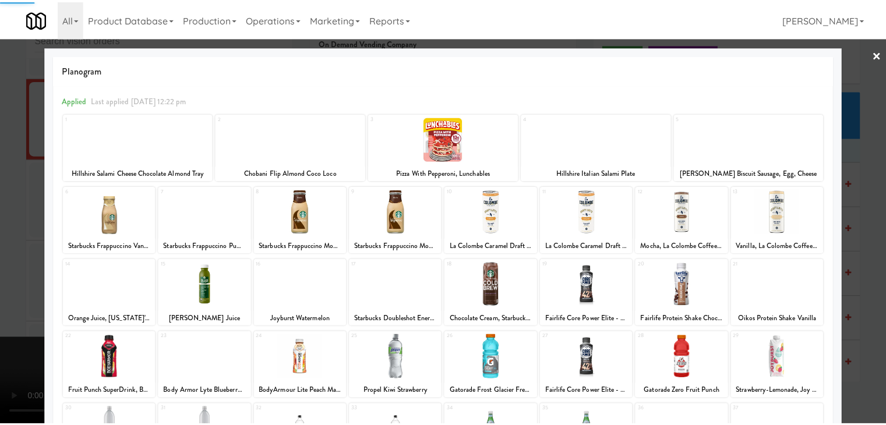
scroll to position [147, 0]
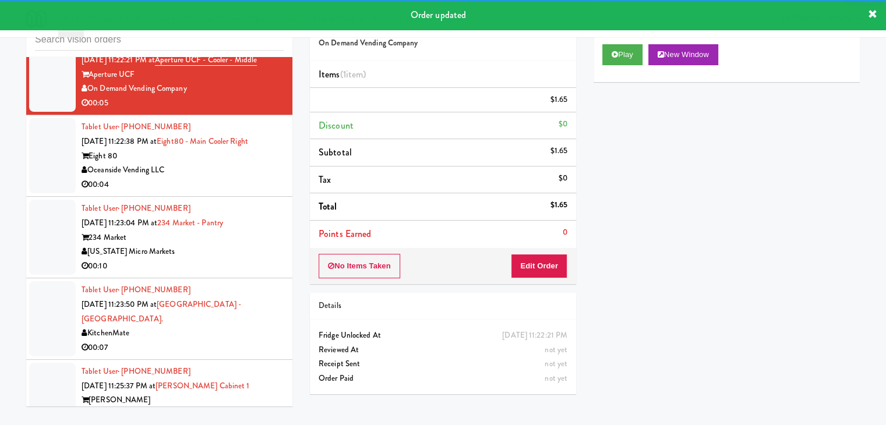
scroll to position [15587, 0]
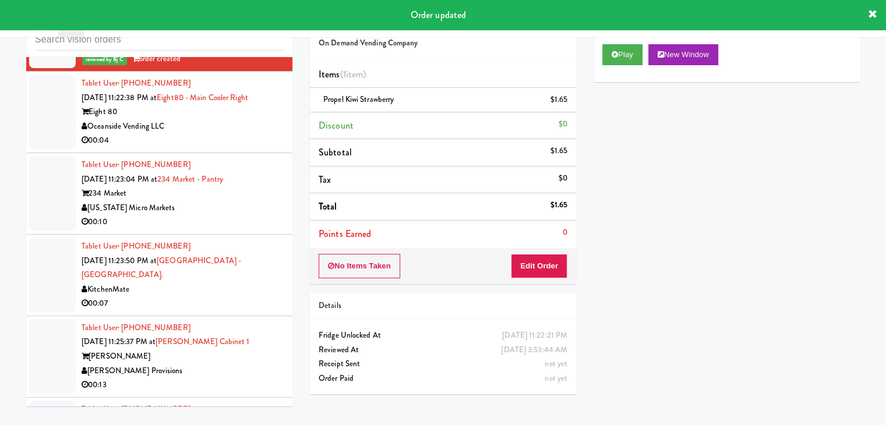
drag, startPoint x: 248, startPoint y: 234, endPoint x: 237, endPoint y: 240, distance: 12.5
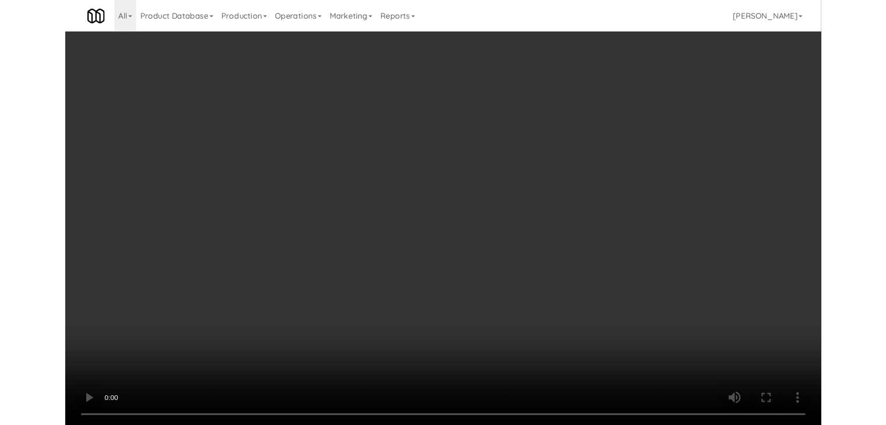
scroll to position [15544, 0]
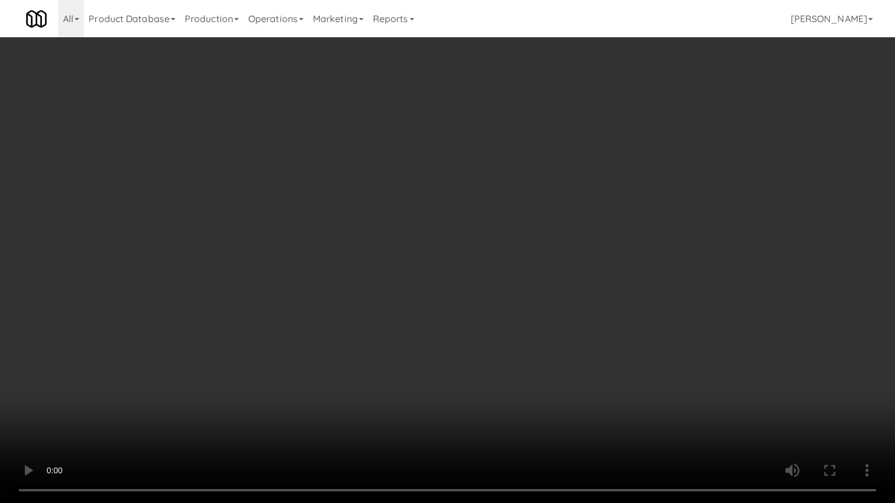
drag, startPoint x: 485, startPoint y: 380, endPoint x: 481, endPoint y: 387, distance: 7.6
drag, startPoint x: 505, startPoint y: 347, endPoint x: 616, endPoint y: 173, distance: 206.3
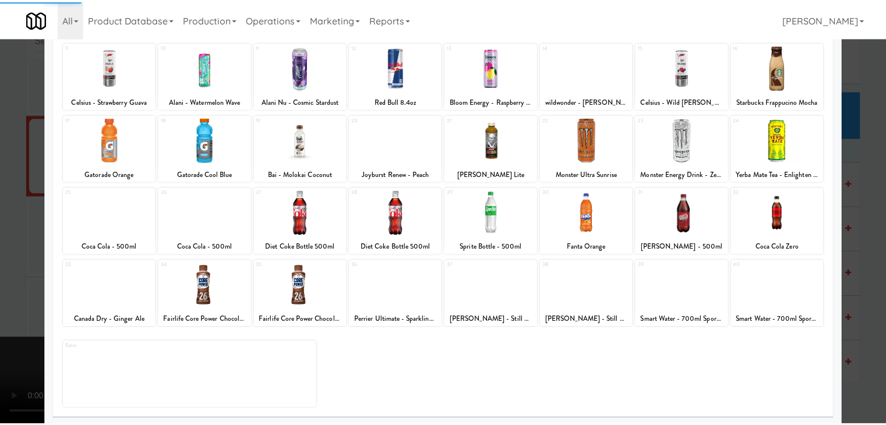
scroll to position [147, 0]
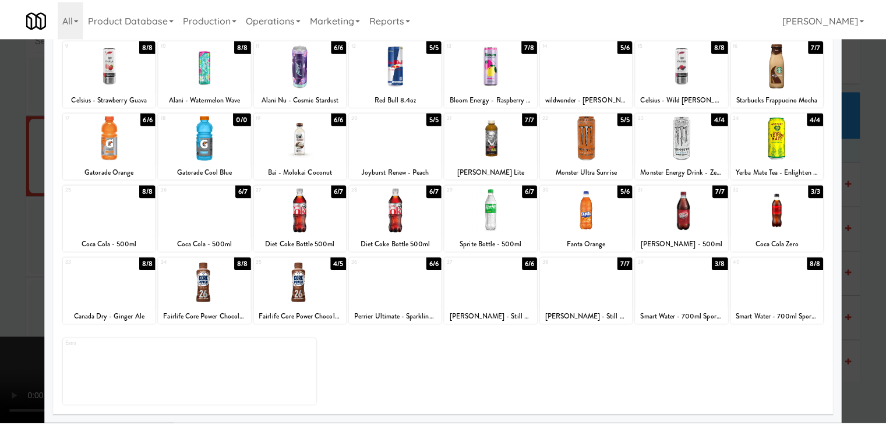
scroll to position [15587, 0]
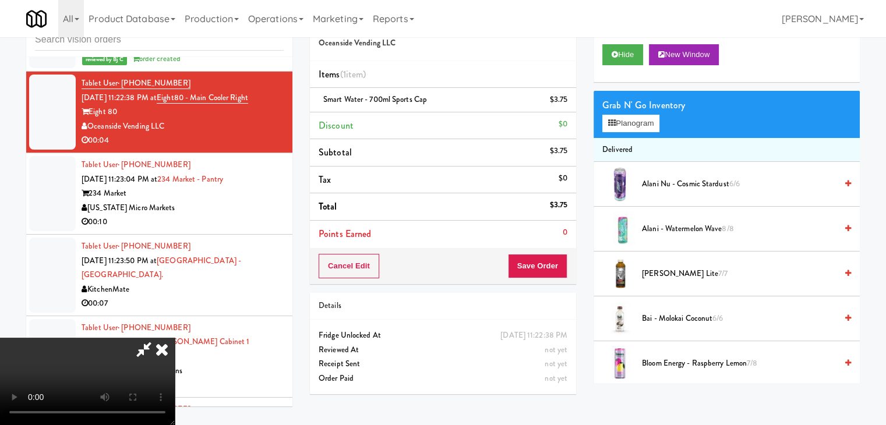
drag, startPoint x: 569, startPoint y: 278, endPoint x: 553, endPoint y: 270, distance: 18.0
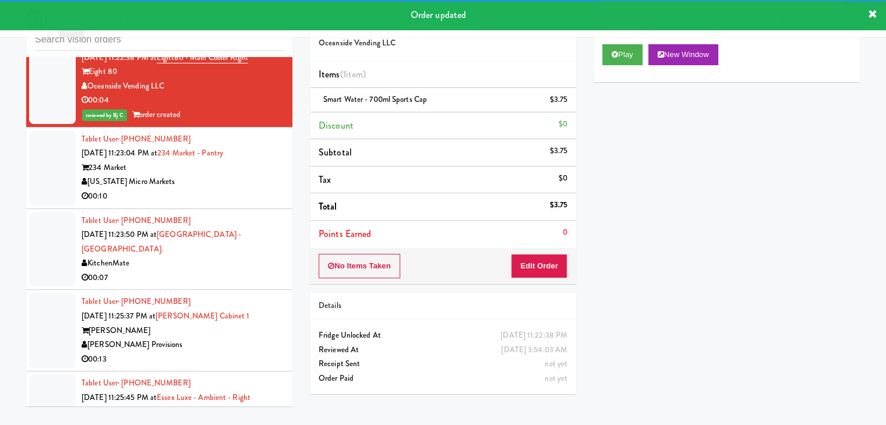
scroll to position [15703, 0]
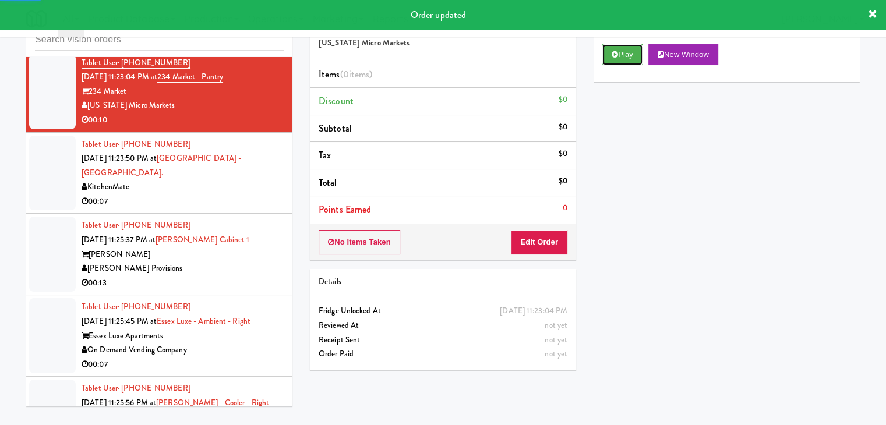
drag, startPoint x: 620, startPoint y: 51, endPoint x: 592, endPoint y: 167, distance: 119.8
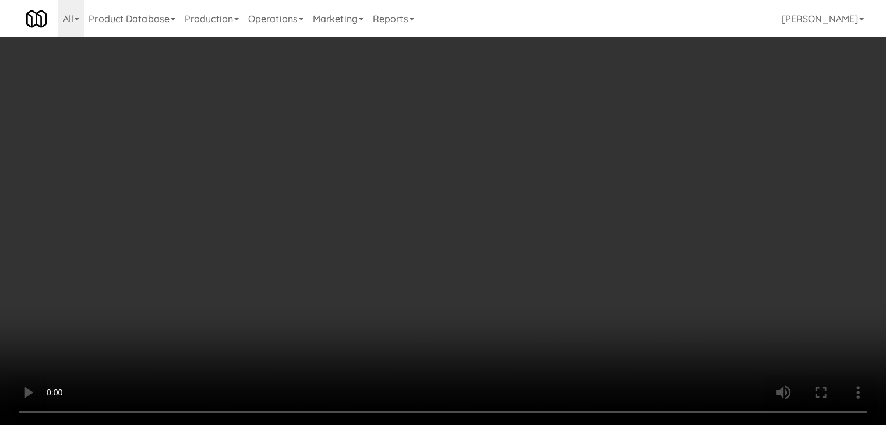
scroll to position [15660, 0]
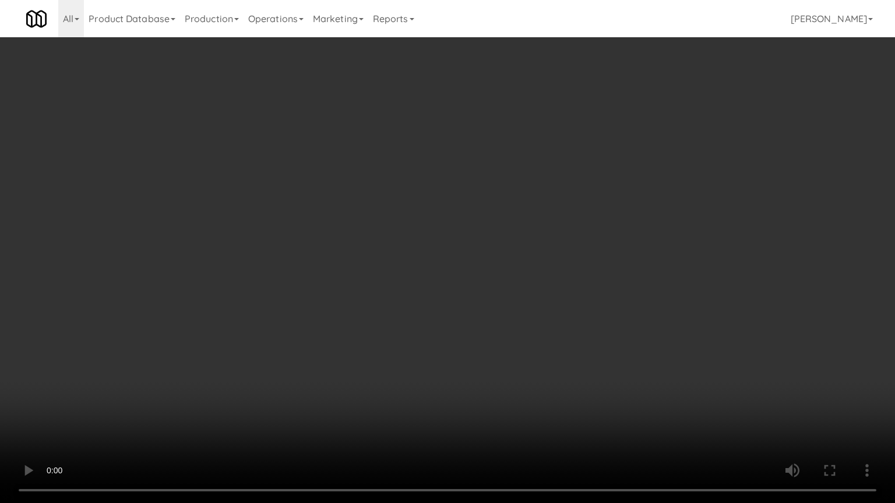
drag, startPoint x: 504, startPoint y: 346, endPoint x: 497, endPoint y: 348, distance: 7.4
drag, startPoint x: 492, startPoint y: 340, endPoint x: 618, endPoint y: 208, distance: 182.9
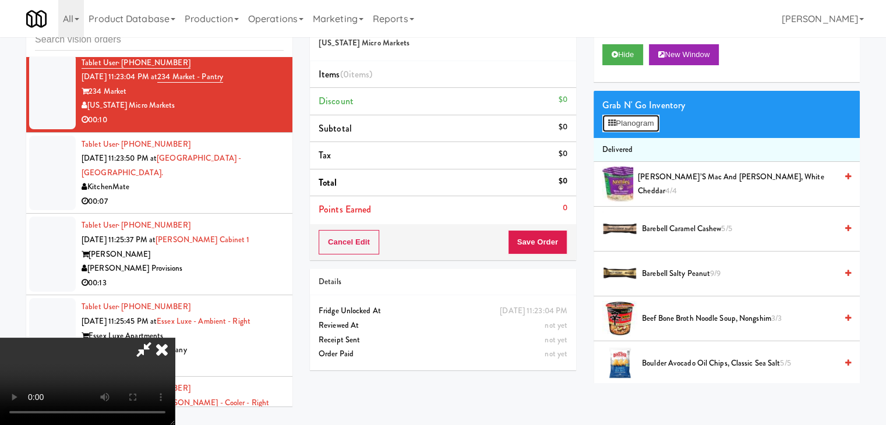
scroll to position [15660, 0]
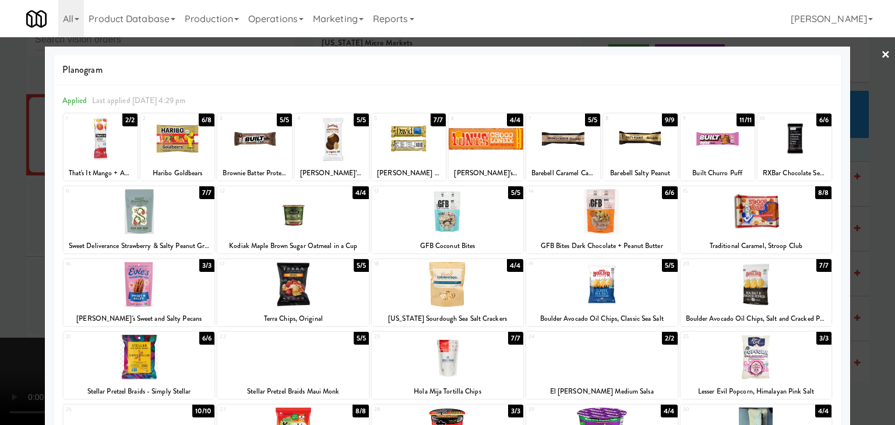
scroll to position [15703, 0]
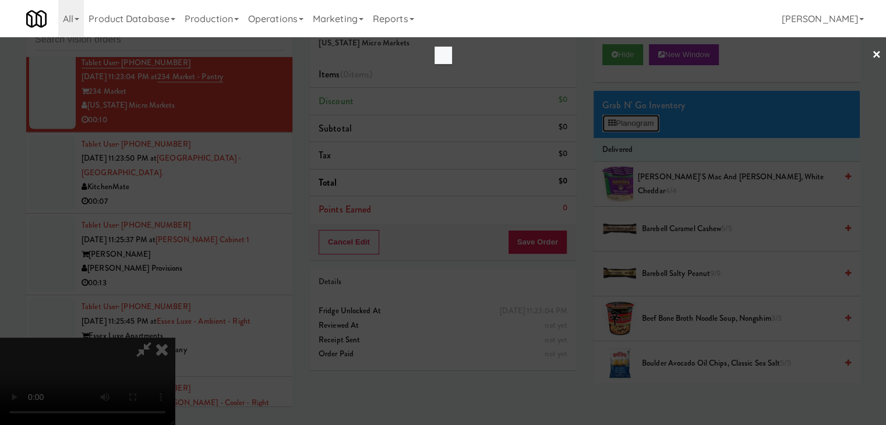
scroll to position [15660, 0]
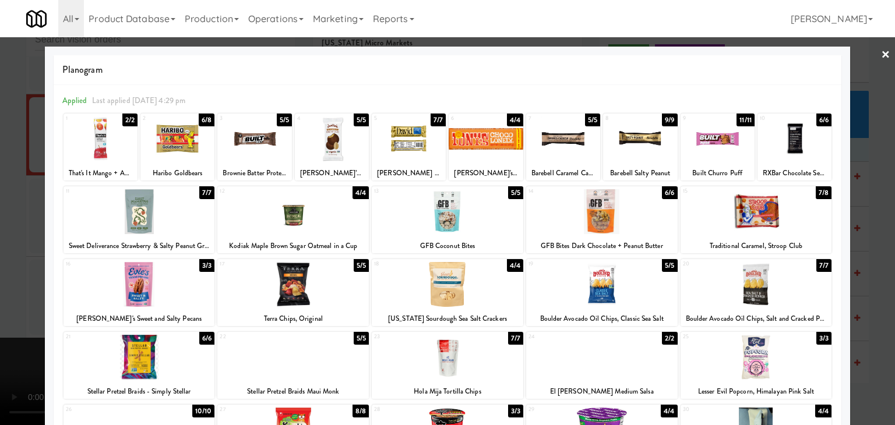
drag, startPoint x: 0, startPoint y: 247, endPoint x: 56, endPoint y: 248, distance: 56.5
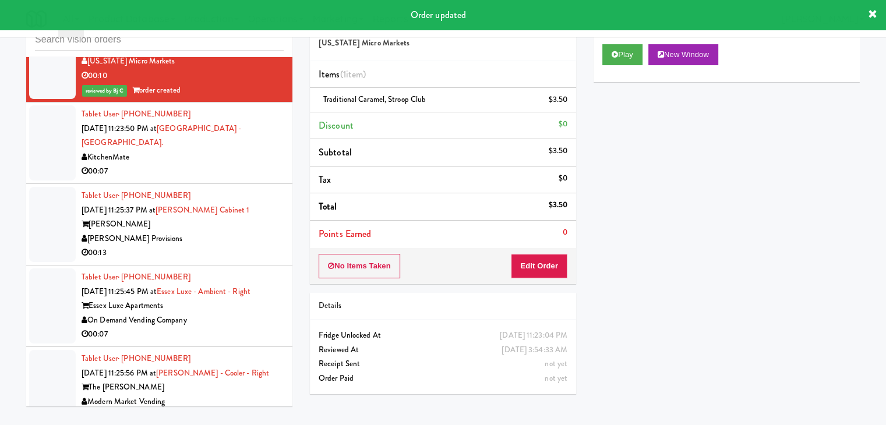
scroll to position [15820, 0]
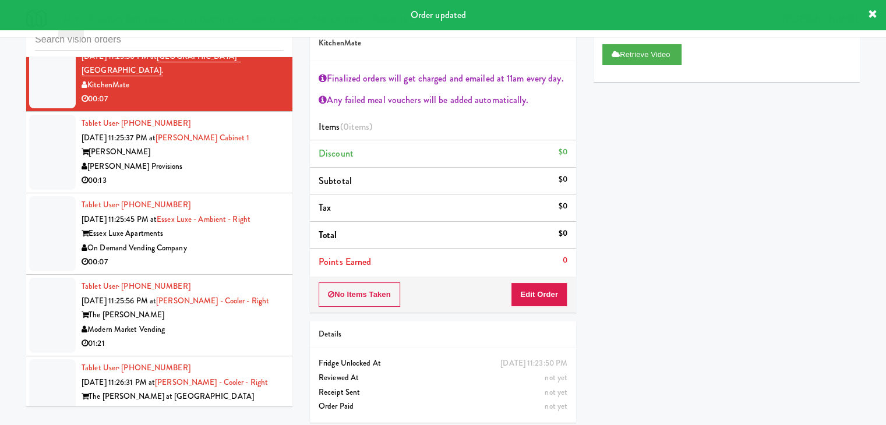
drag, startPoint x: 218, startPoint y: 257, endPoint x: 224, endPoint y: 261, distance: 7.1
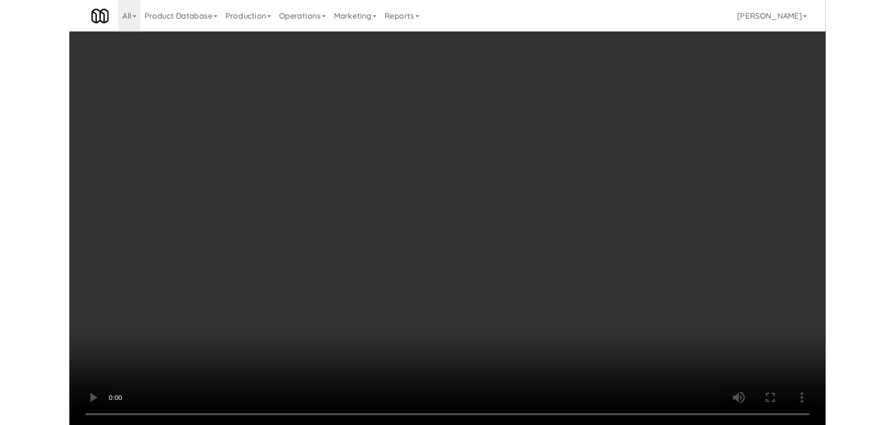
scroll to position [15820, 0]
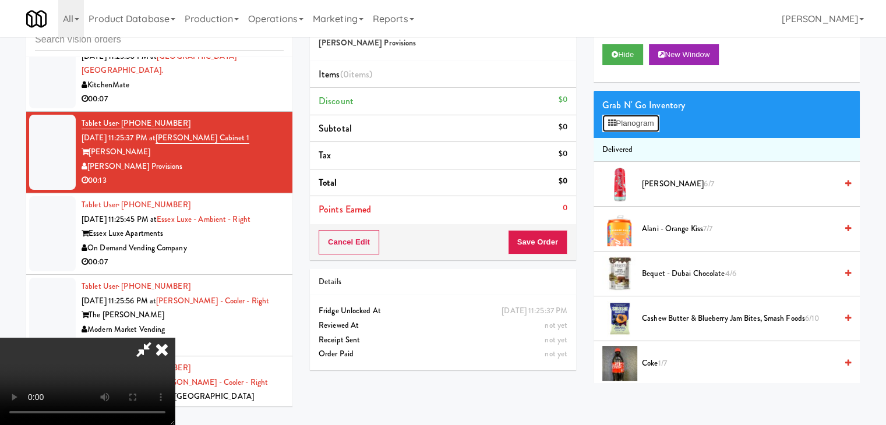
scroll to position [15777, 0]
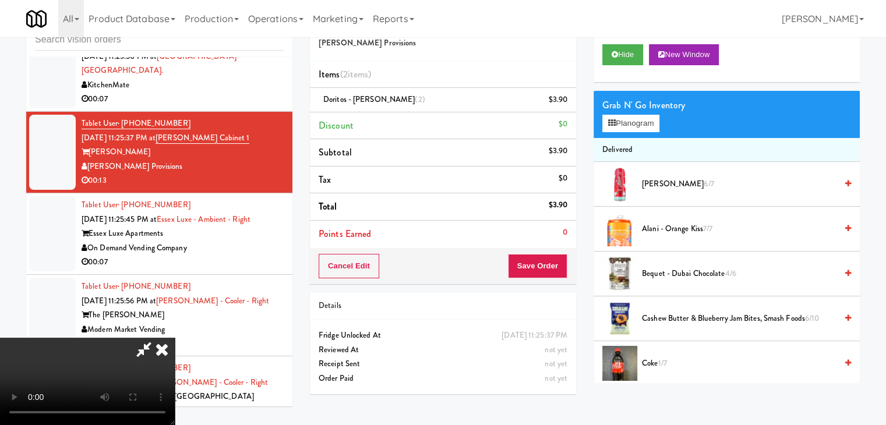
drag, startPoint x: 566, startPoint y: 272, endPoint x: 556, endPoint y: 268, distance: 11.0
drag, startPoint x: 556, startPoint y: 268, endPoint x: 549, endPoint y: 268, distance: 6.4
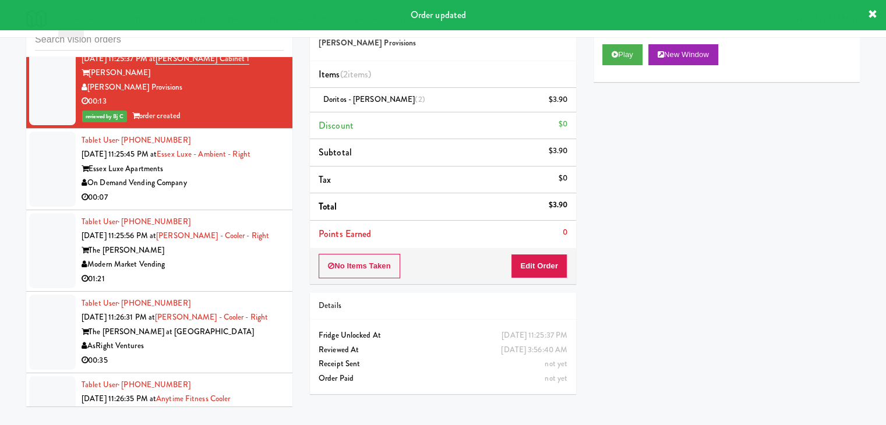
scroll to position [15994, 0]
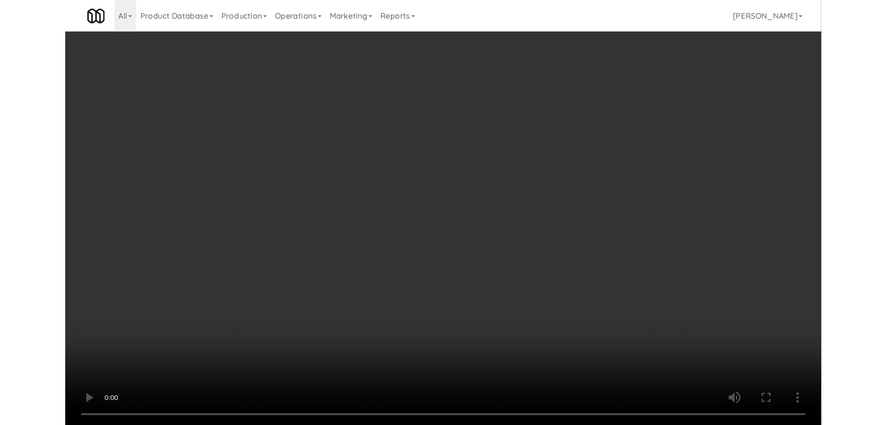
scroll to position [15951, 0]
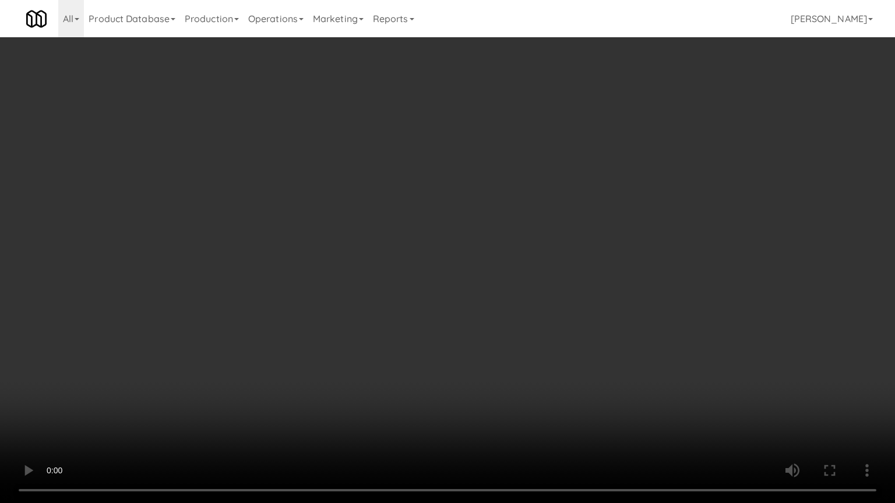
drag, startPoint x: 611, startPoint y: 324, endPoint x: 599, endPoint y: 327, distance: 13.0
drag, startPoint x: 606, startPoint y: 320, endPoint x: 652, endPoint y: 178, distance: 150.1
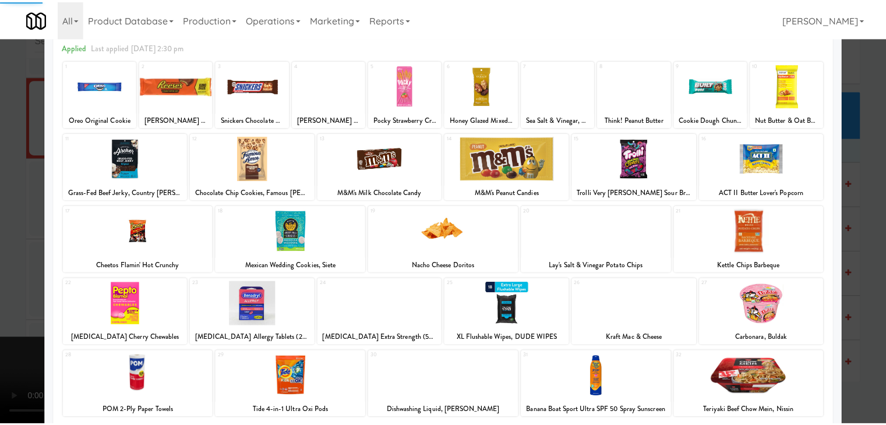
scroll to position [147, 0]
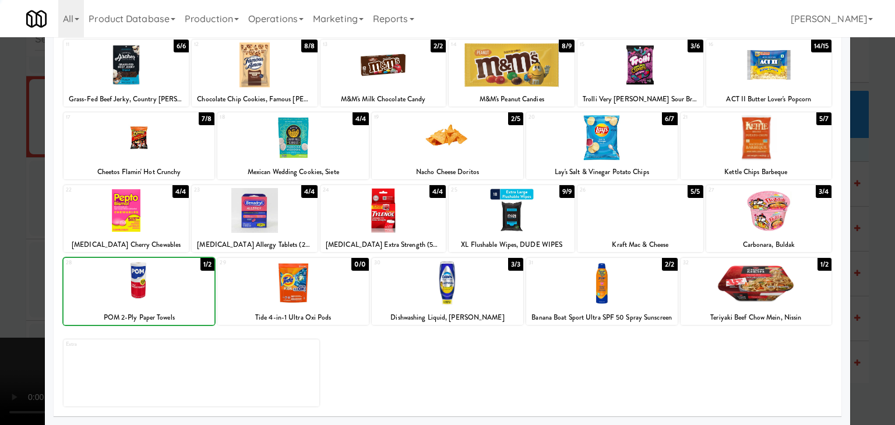
drag, startPoint x: 0, startPoint y: 285, endPoint x: 436, endPoint y: 248, distance: 437.2
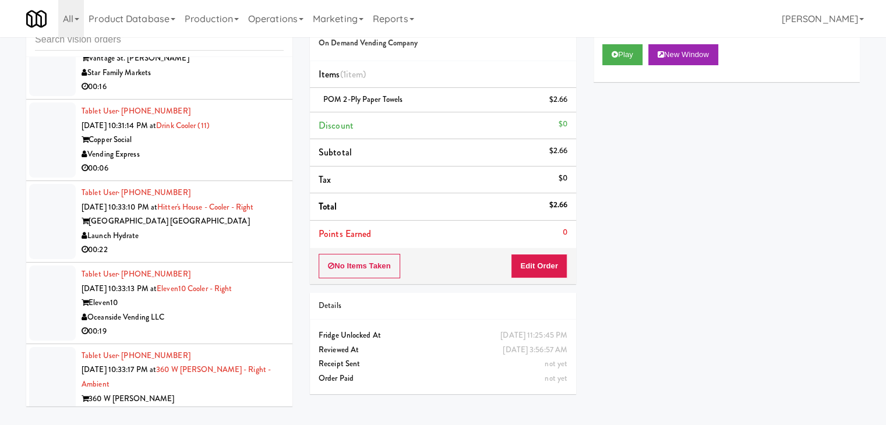
scroll to position [8307, 0]
